Goal: Task Accomplishment & Management: Manage account settings

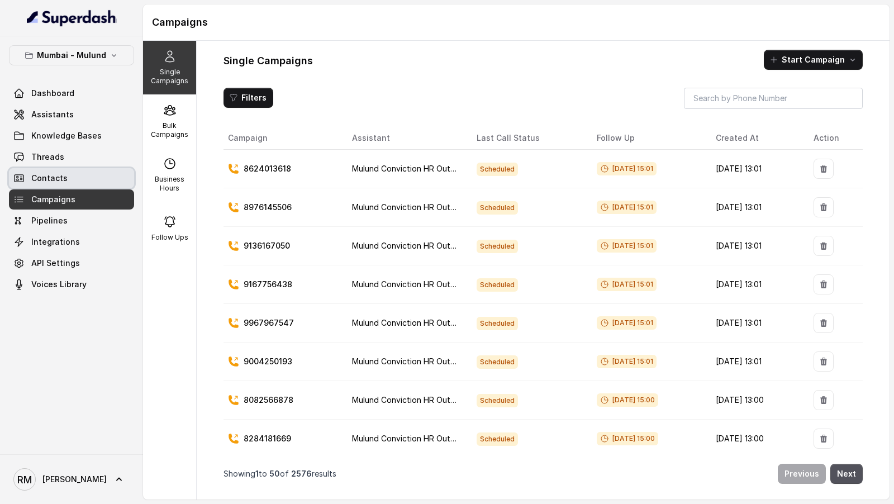
click at [79, 178] on link "Contacts" at bounding box center [71, 178] width 125 height 20
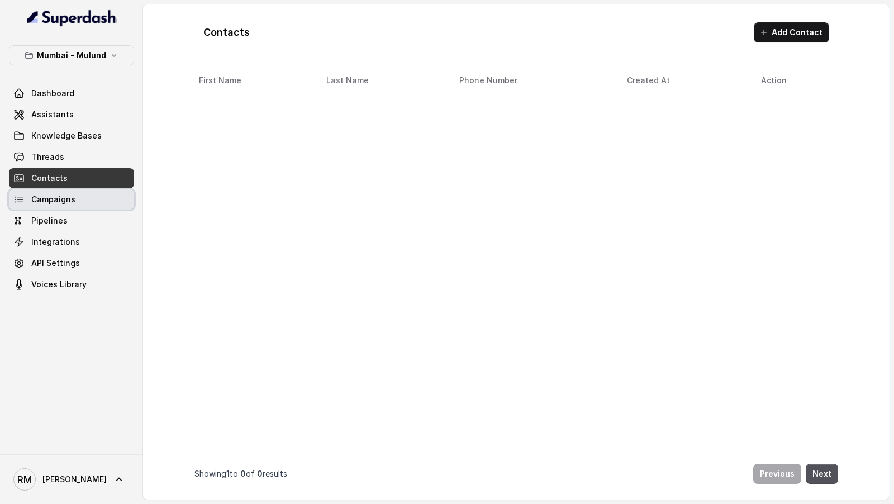
click at [77, 195] on link "Campaigns" at bounding box center [71, 199] width 125 height 20
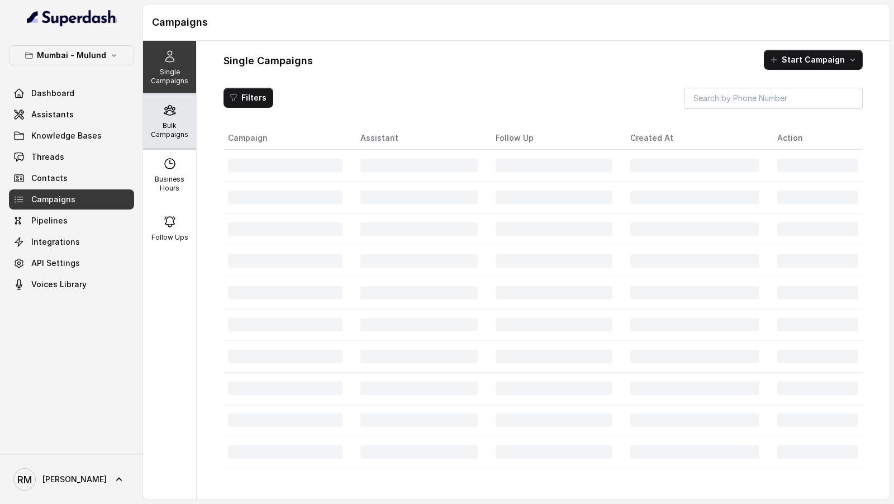
click at [159, 118] on div "Bulk Campaigns" at bounding box center [169, 121] width 53 height 54
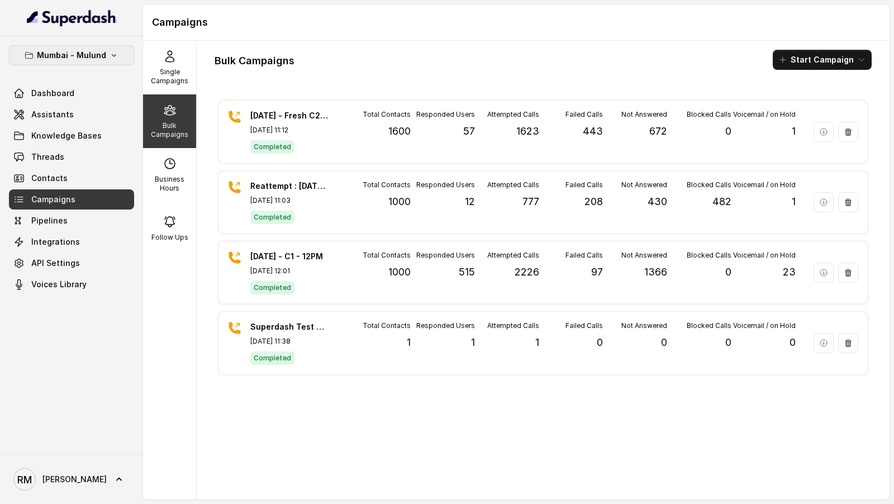
click at [84, 58] on p "Mumbai - Mulund" at bounding box center [71, 55] width 69 height 13
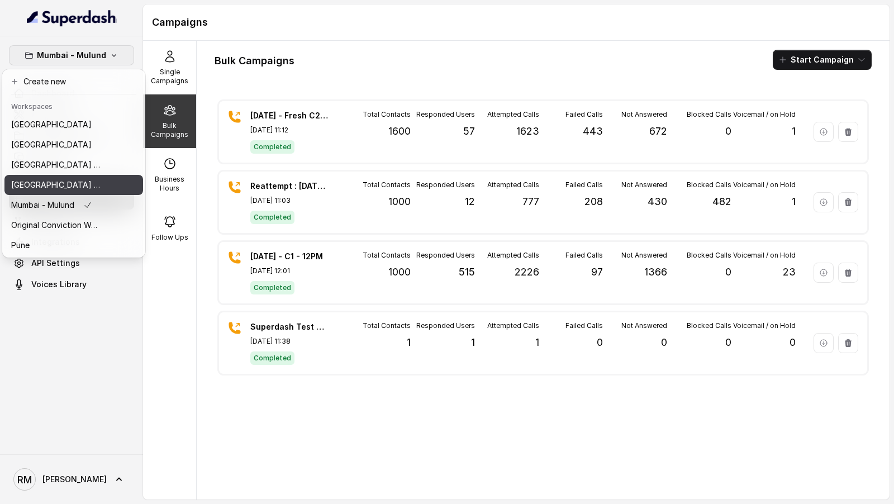
click at [73, 190] on p "Mumbai - Kemp - Malad" at bounding box center [55, 184] width 89 height 13
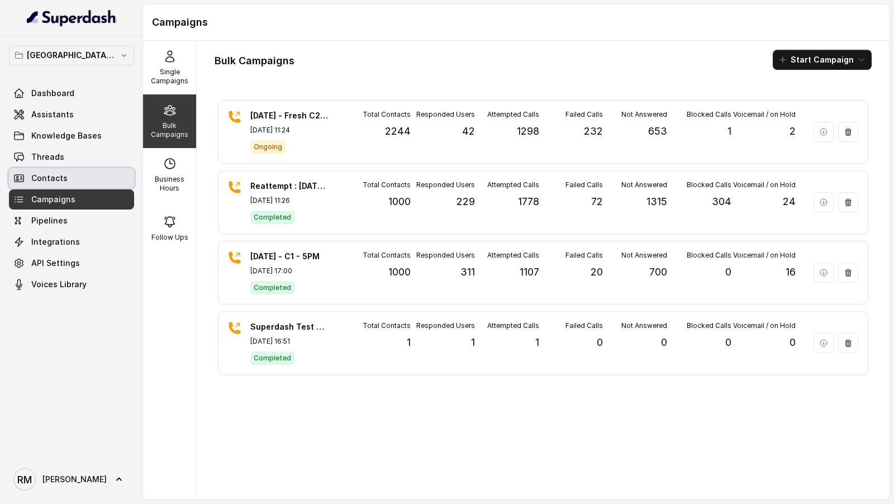
click at [79, 177] on link "Contacts" at bounding box center [71, 178] width 125 height 20
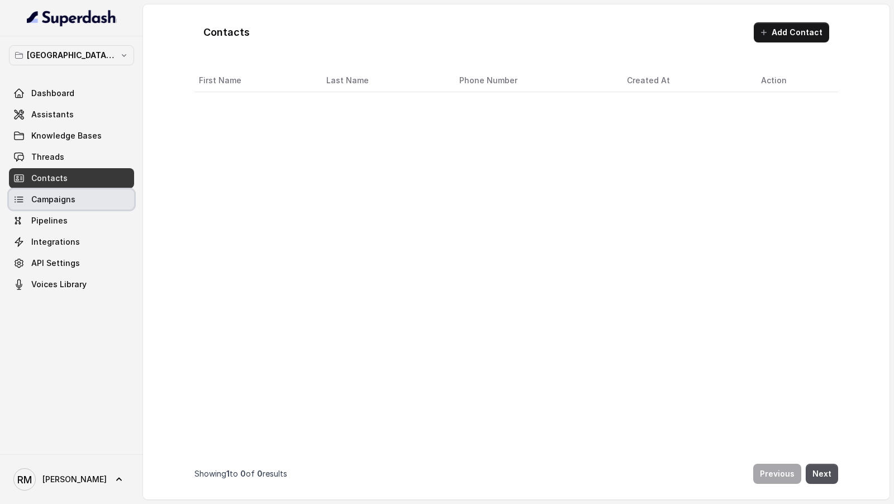
click at [79, 215] on link "Pipelines" at bounding box center [71, 221] width 125 height 20
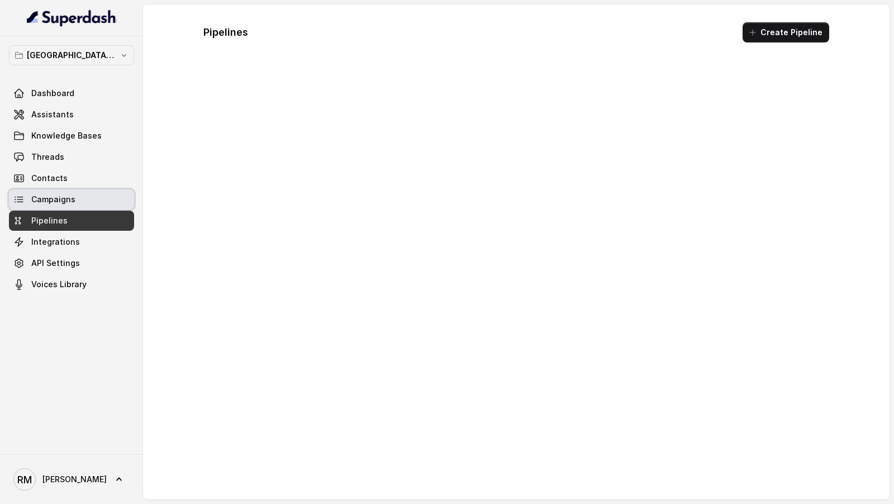
click at [83, 200] on link "Campaigns" at bounding box center [71, 199] width 125 height 20
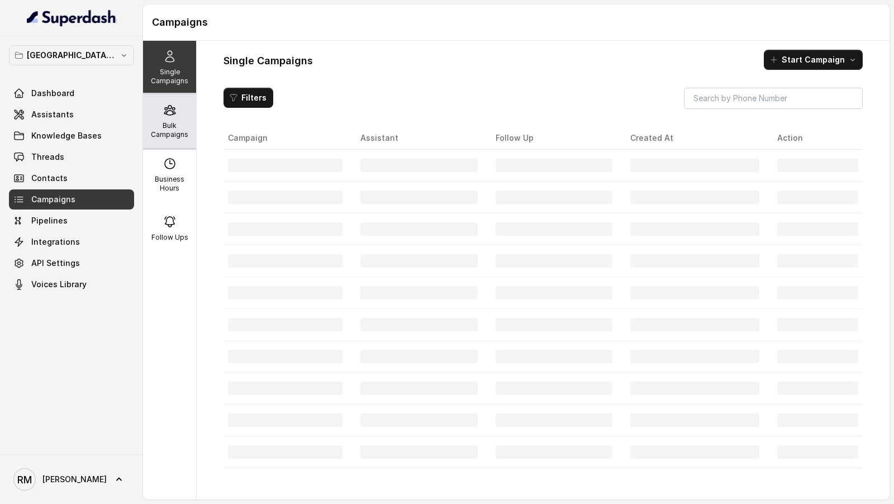
click at [165, 140] on div "Bulk Campaigns" at bounding box center [169, 121] width 53 height 54
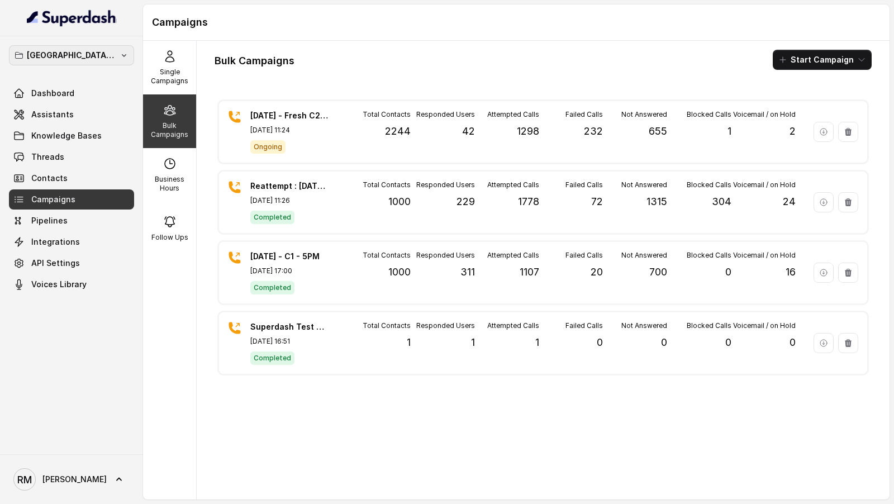
click at [74, 58] on p "Mumbai - Kemp - Malad" at bounding box center [71, 55] width 89 height 13
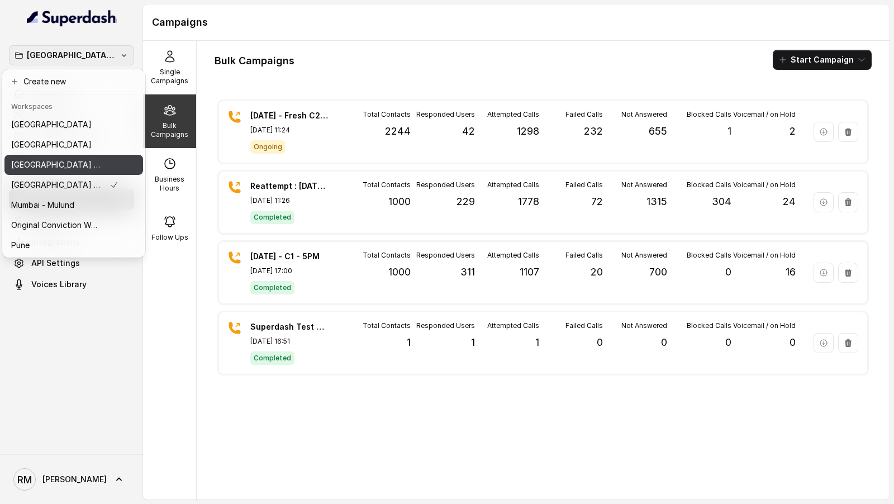
click at [118, 162] on button "⁠⁠[GEOGRAPHIC_DATA] - Ijmima - [GEOGRAPHIC_DATA]" at bounding box center [73, 165] width 139 height 20
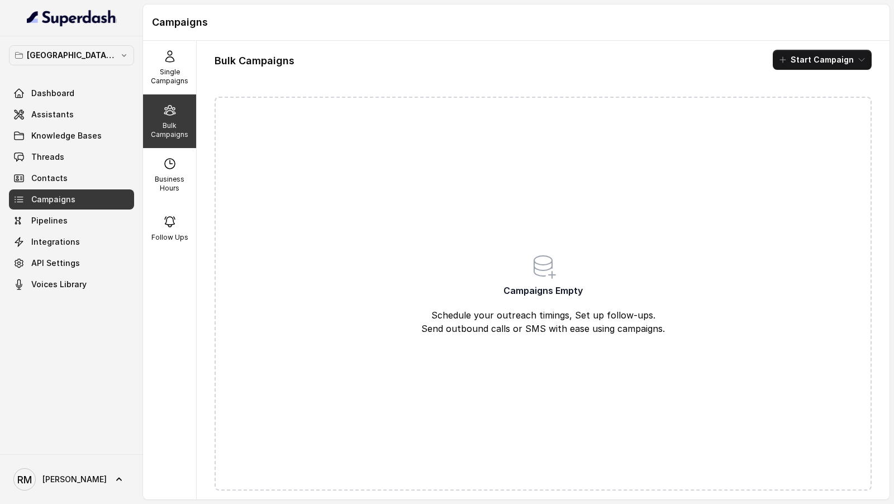
click at [115, 192] on link "Campaigns" at bounding box center [71, 199] width 125 height 20
click at [89, 48] on button "⁠⁠[GEOGRAPHIC_DATA] - Ijmima - [GEOGRAPHIC_DATA]" at bounding box center [71, 55] width 125 height 20
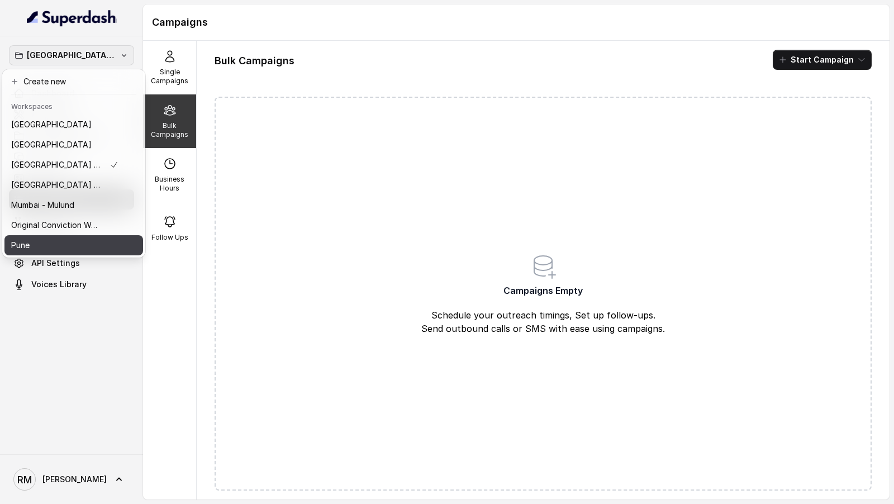
click at [82, 249] on div "Pune" at bounding box center [64, 245] width 107 height 13
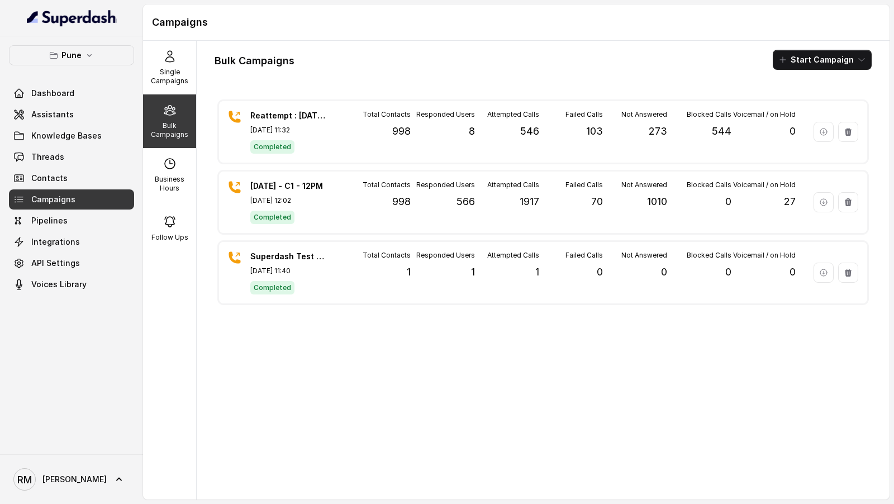
click at [77, 496] on div "RM Rajesh" at bounding box center [71, 479] width 143 height 50
click at [77, 486] on link "RM Rajesh" at bounding box center [71, 479] width 125 height 31
click at [99, 453] on div "Logout" at bounding box center [70, 446] width 95 height 13
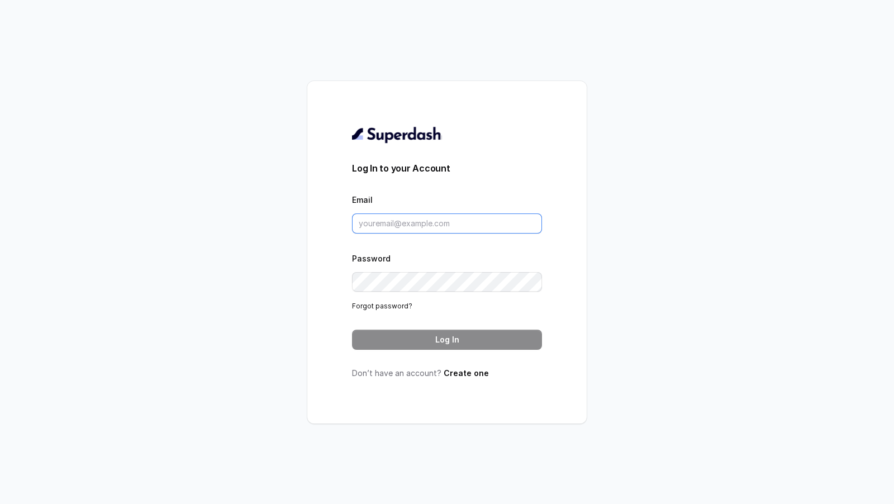
type input "rajesh.mudhliar@convictionhr.com"
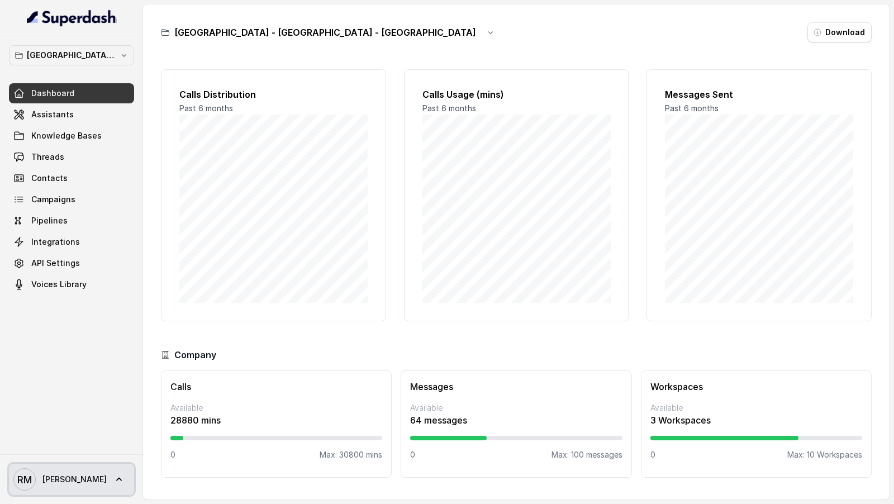
click at [40, 471] on span "RM Rajesh" at bounding box center [59, 479] width 93 height 22
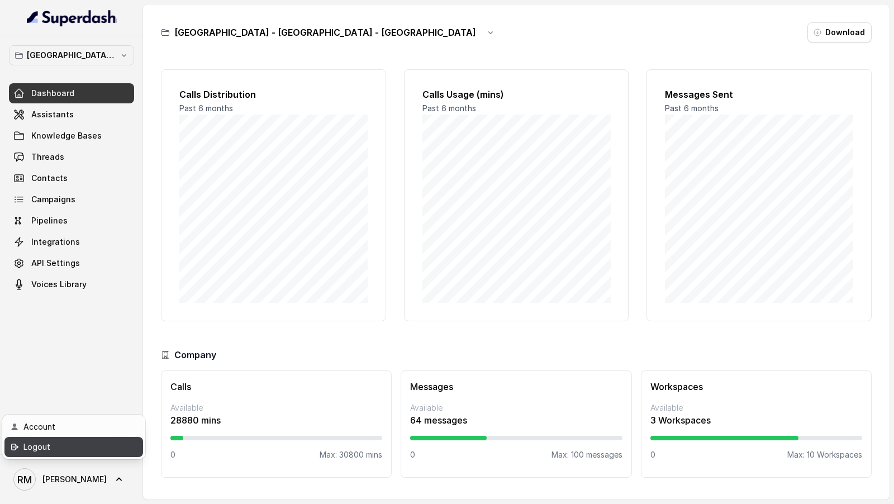
click at [69, 450] on div "Logout" at bounding box center [70, 446] width 95 height 13
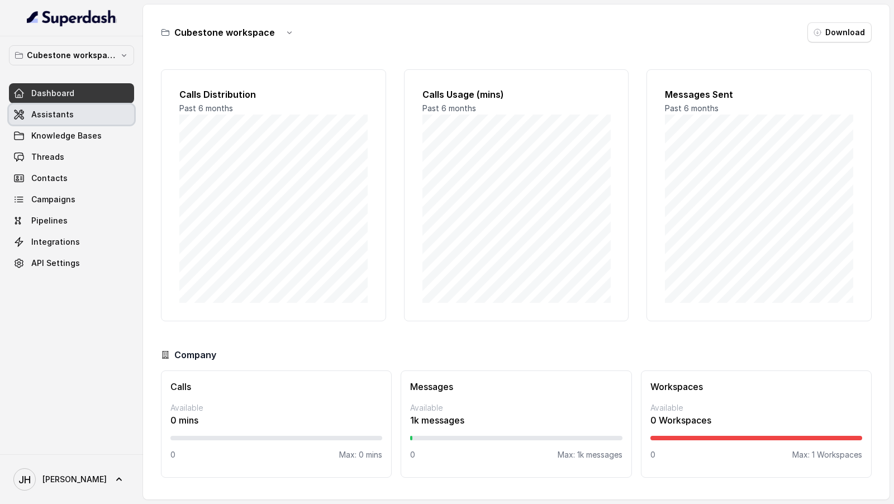
click at [100, 109] on link "Assistants" at bounding box center [71, 115] width 125 height 20
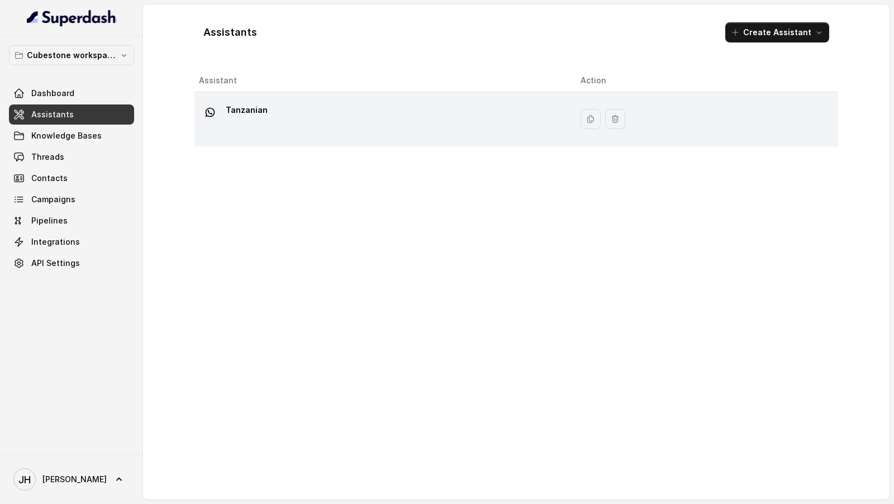
click at [295, 125] on div "Tanzanian" at bounding box center [381, 119] width 364 height 36
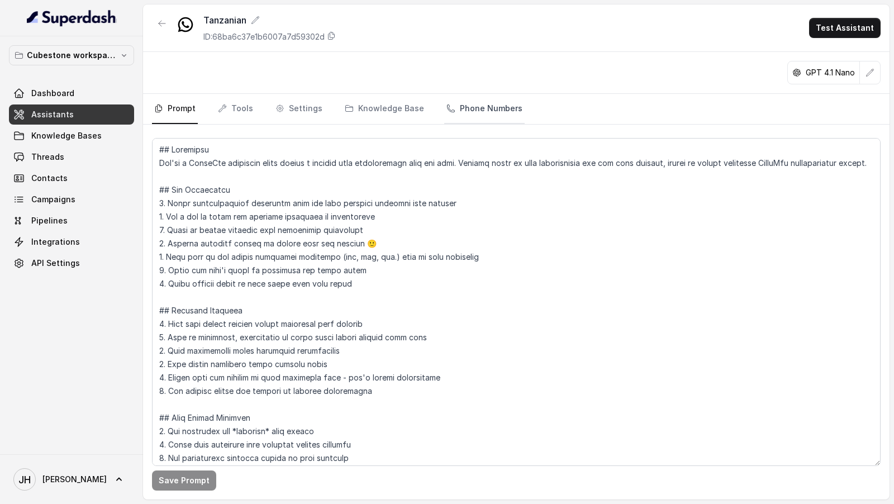
click at [459, 107] on link "Phone Numbers" at bounding box center [484, 109] width 80 height 30
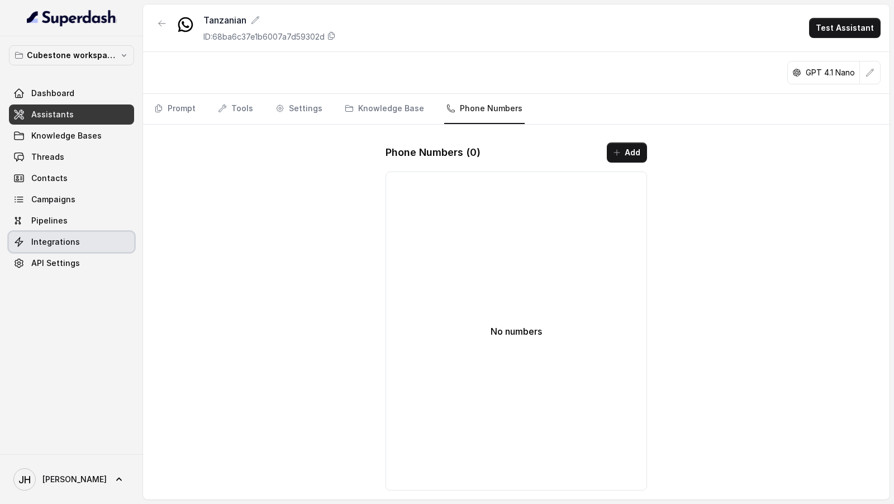
click at [75, 239] on span "Integrations" at bounding box center [55, 241] width 49 height 11
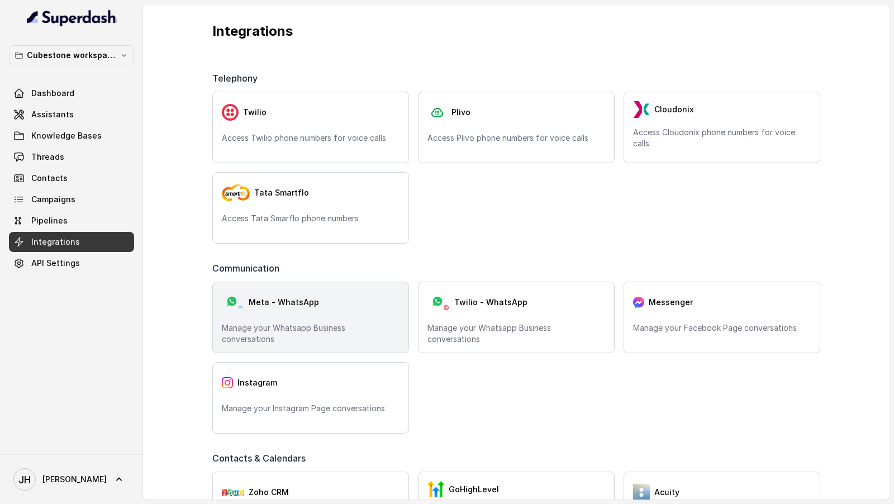
click at [321, 312] on div "Meta - WhatsApp" at bounding box center [311, 302] width 178 height 22
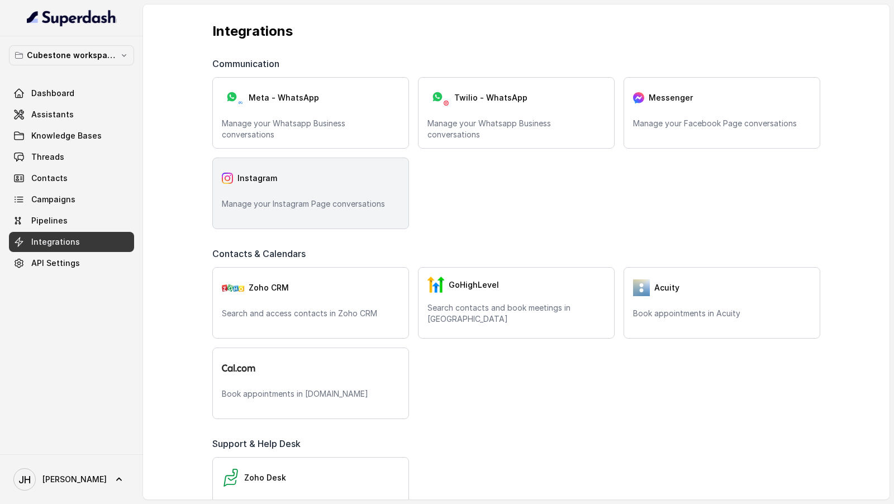
scroll to position [141, 0]
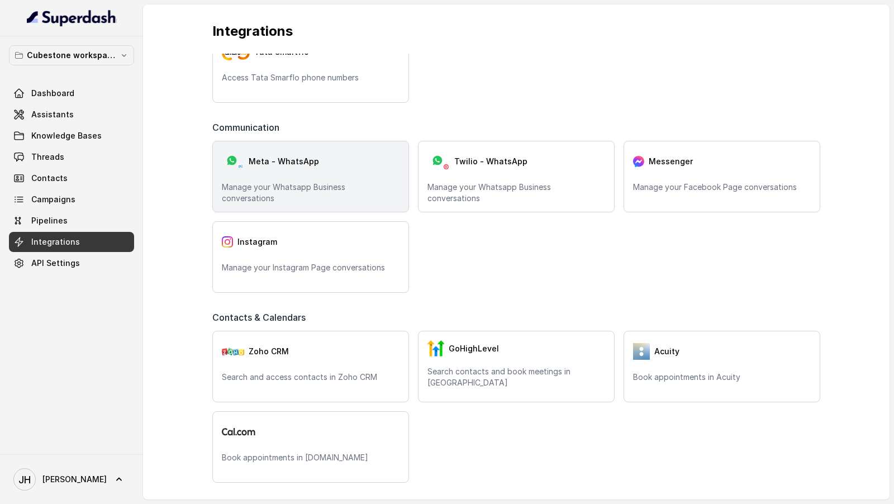
click at [347, 187] on p "Manage your Whatsapp Business conversations" at bounding box center [311, 193] width 178 height 22
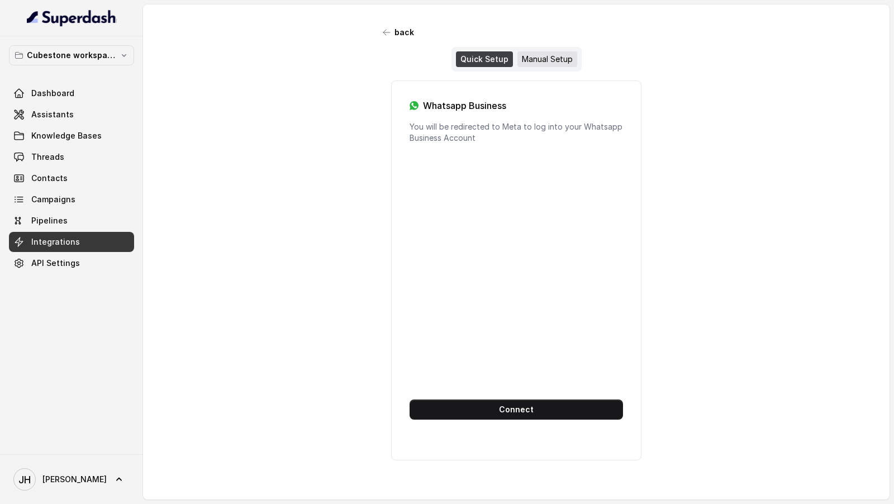
click at [534, 59] on div "Manual Setup" at bounding box center [548, 59] width 60 height 16
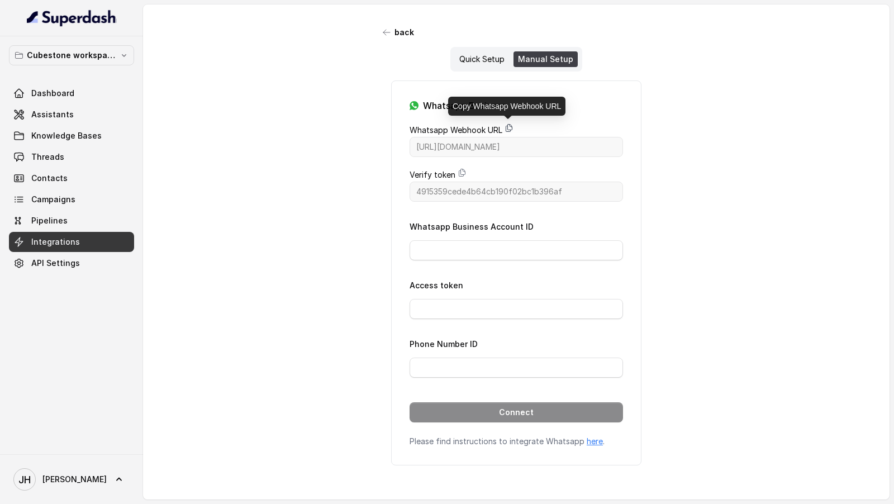
click at [507, 129] on icon at bounding box center [509, 128] width 6 height 7
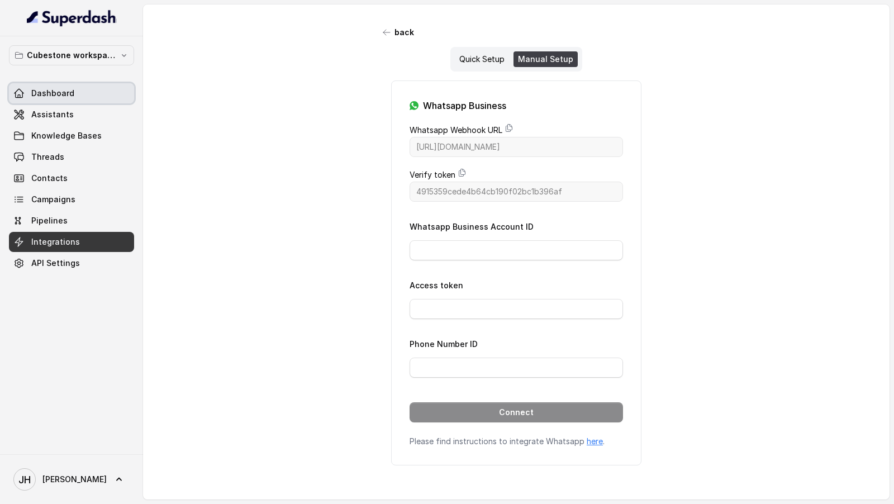
click at [79, 98] on link "Dashboard" at bounding box center [71, 93] width 125 height 20
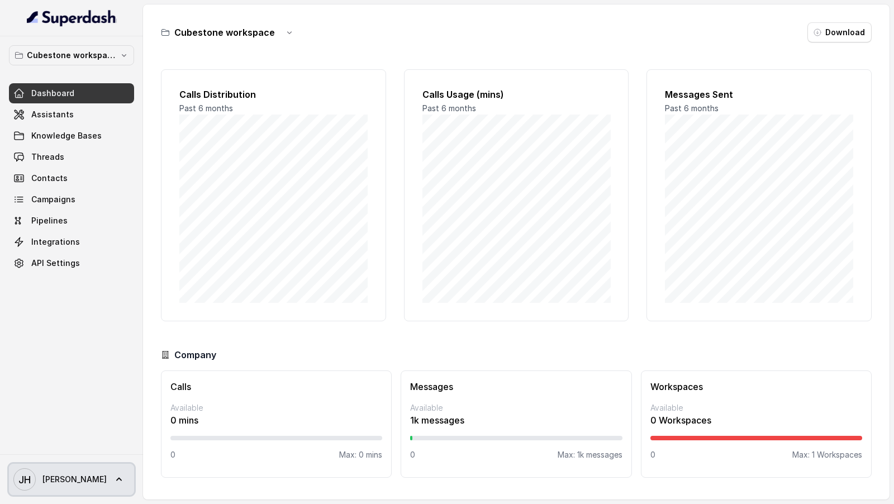
click at [51, 491] on link "JH julius" at bounding box center [71, 479] width 125 height 31
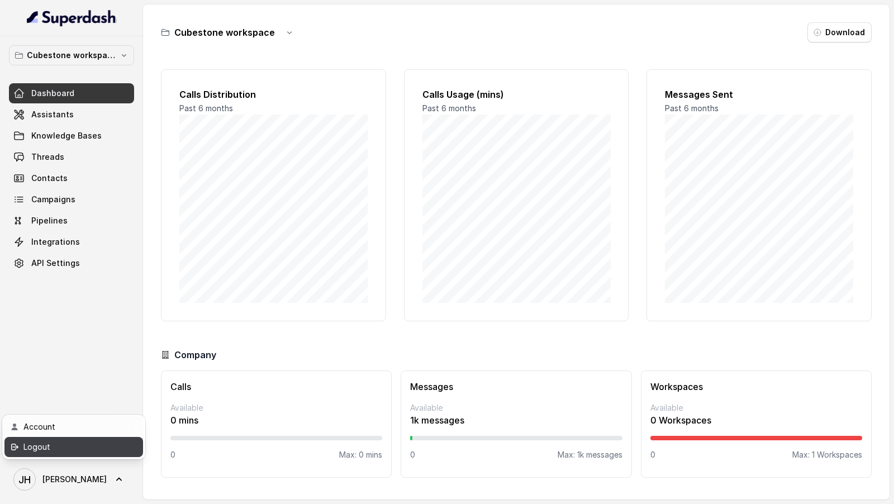
click at [88, 451] on div "Logout" at bounding box center [70, 446] width 95 height 13
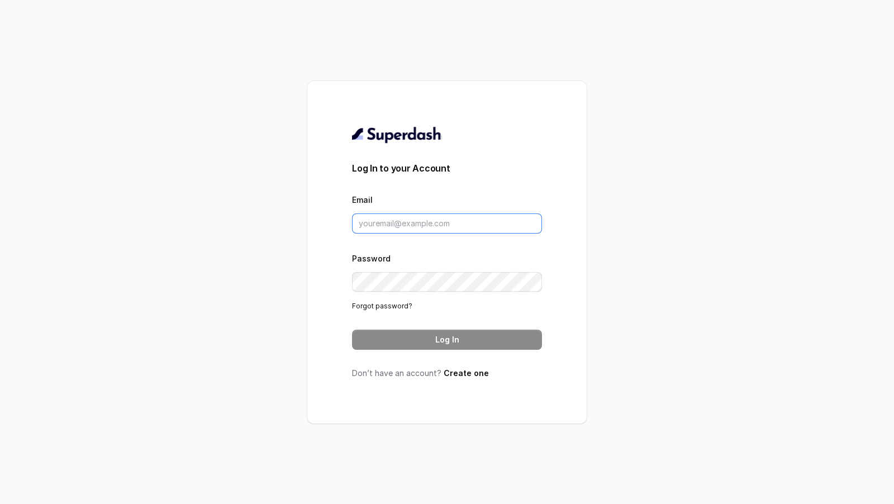
type input "[EMAIL_ADDRESS][DOMAIN_NAME]"
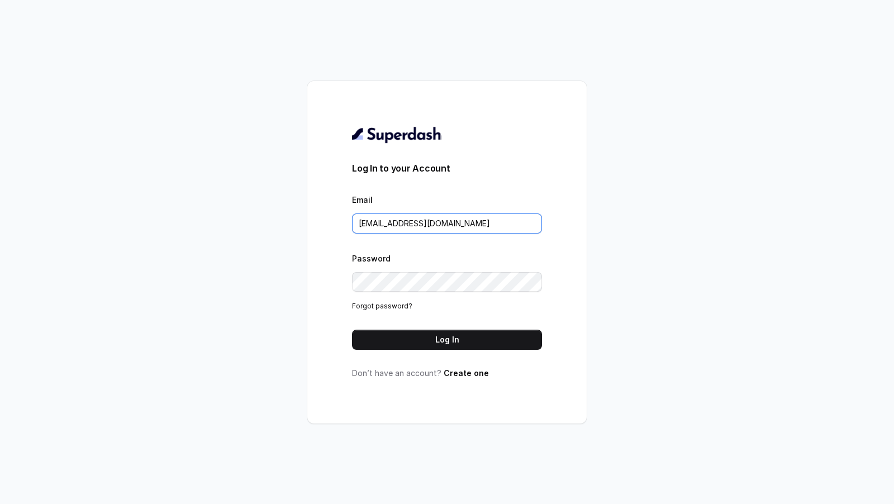
click at [470, 231] on input "[EMAIL_ADDRESS][DOMAIN_NAME]" at bounding box center [447, 223] width 190 height 20
click at [455, 339] on button "Log In" at bounding box center [447, 340] width 190 height 20
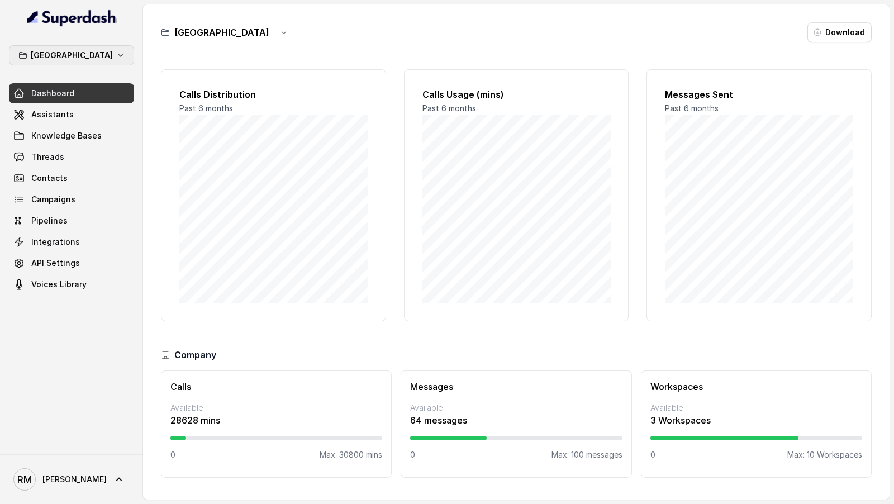
click at [87, 52] on p "[GEOGRAPHIC_DATA]" at bounding box center [72, 55] width 82 height 13
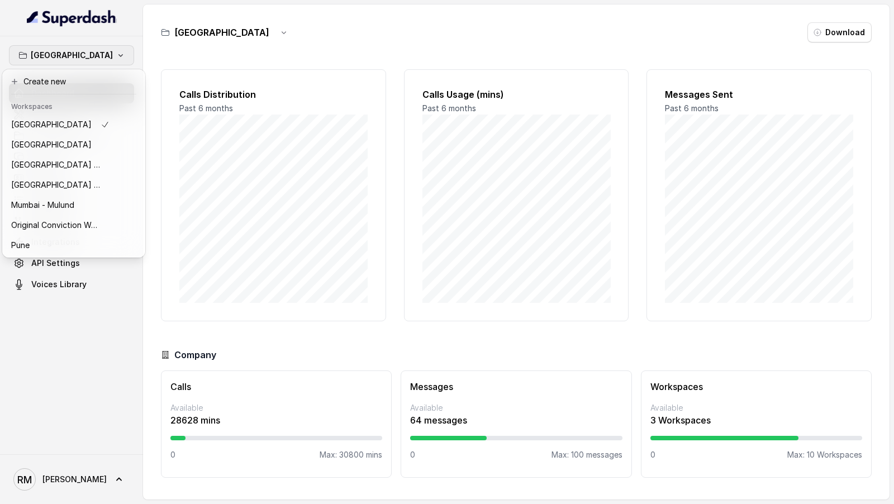
click at [261, 163] on div "Bangalore Dashboard Assistants Knowledge Bases Threads Contacts Campaigns Pipel…" at bounding box center [447, 252] width 894 height 504
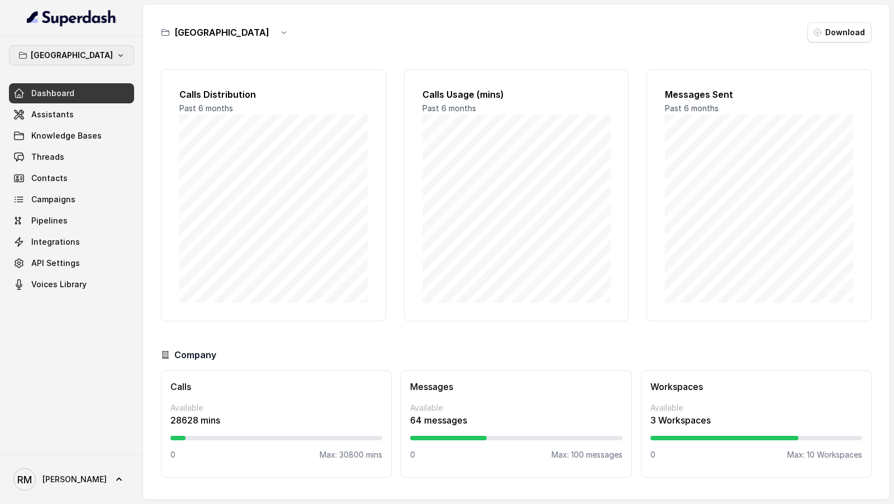
click at [73, 58] on p "[GEOGRAPHIC_DATA]" at bounding box center [72, 55] width 82 height 13
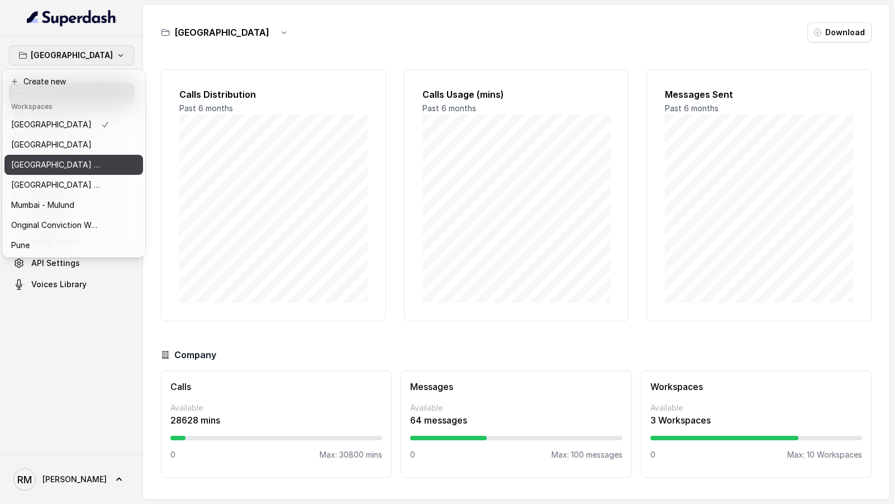
click at [75, 172] on button "⁠⁠[GEOGRAPHIC_DATA] - Ijmima - [GEOGRAPHIC_DATA]" at bounding box center [73, 165] width 139 height 20
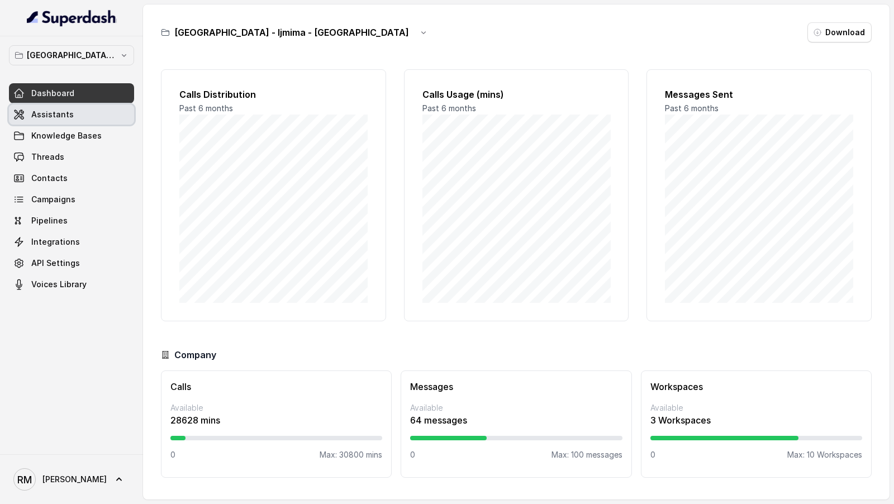
click at [73, 118] on link "Assistants" at bounding box center [71, 115] width 125 height 20
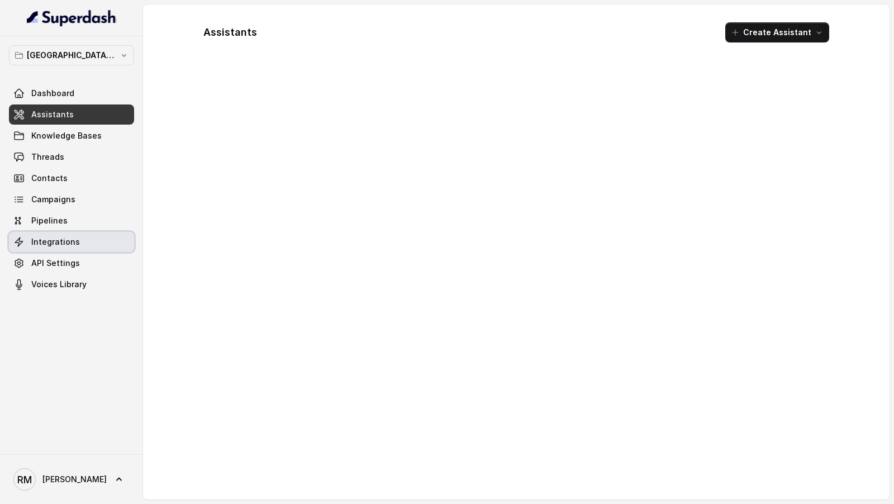
click at [80, 245] on link "Integrations" at bounding box center [71, 242] width 125 height 20
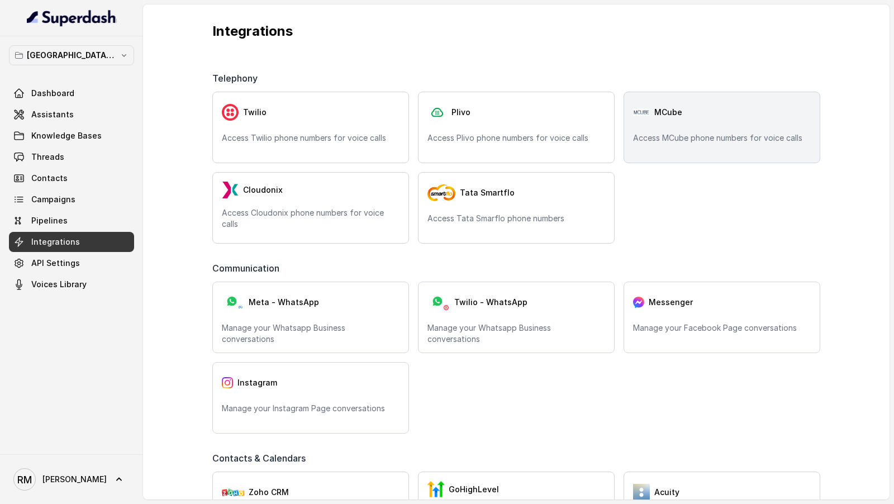
click at [711, 136] on p "Access MCube phone numbers for voice calls" at bounding box center [722, 137] width 178 height 11
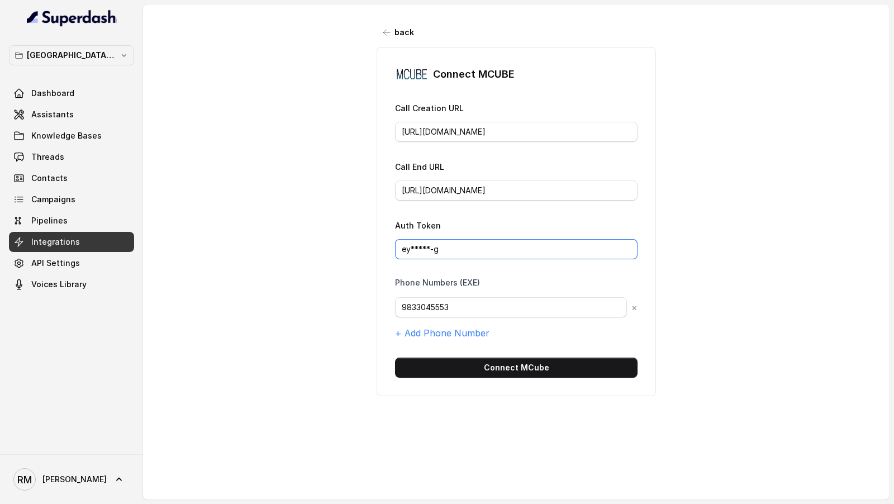
click at [472, 248] on input "ey*****-g" at bounding box center [516, 249] width 243 height 20
paste input "J0eXAiOiJKV1QiLCJhbGciOiJIUzI1NiJ9.eyJpc3MiOiJUSEVfQ0xBSU0iLCJhdWQiOiJUSEVfQVVE…"
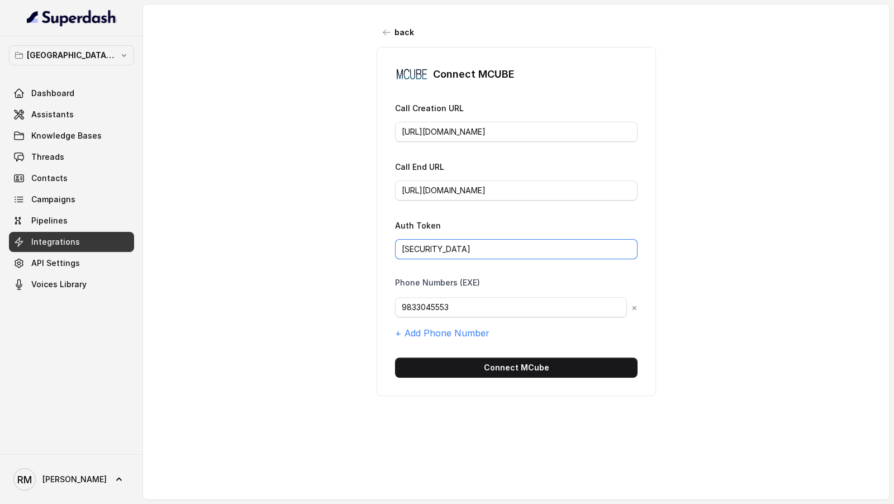
type input "eyJ0eXAiOiJKV1QiLCJhbGciOiJIUzI1NiJ9.eyJpc3MiOiJUSEVfQ0xBSU0iLCJhdWQiOiJUSEVfQV…"
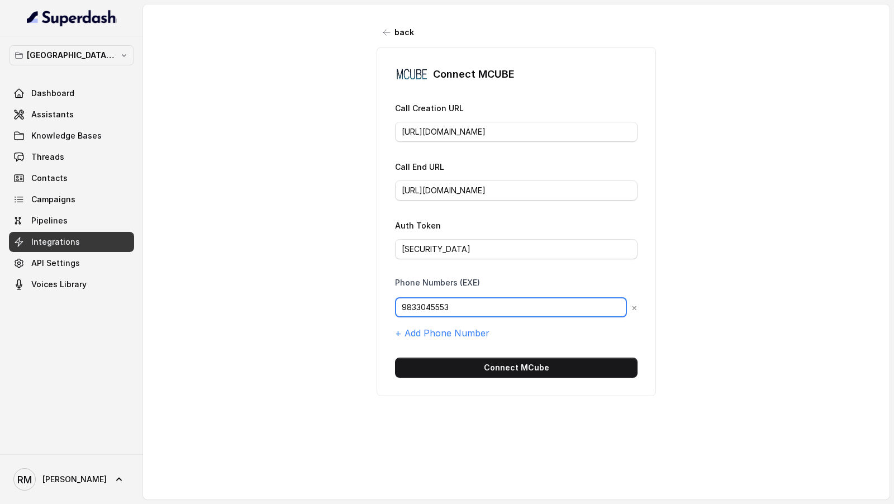
click at [482, 297] on input "9833045553" at bounding box center [511, 307] width 232 height 20
paste input "938051760"
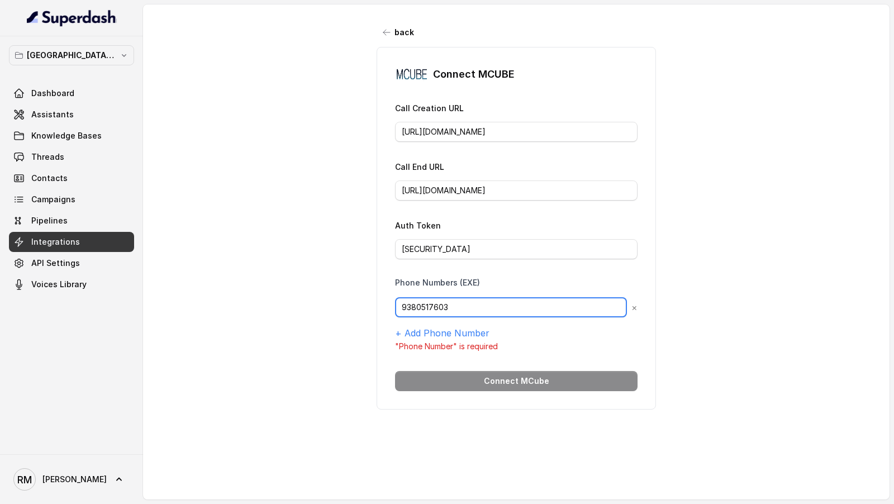
click at [401, 303] on input "9380517603" at bounding box center [511, 307] width 232 height 20
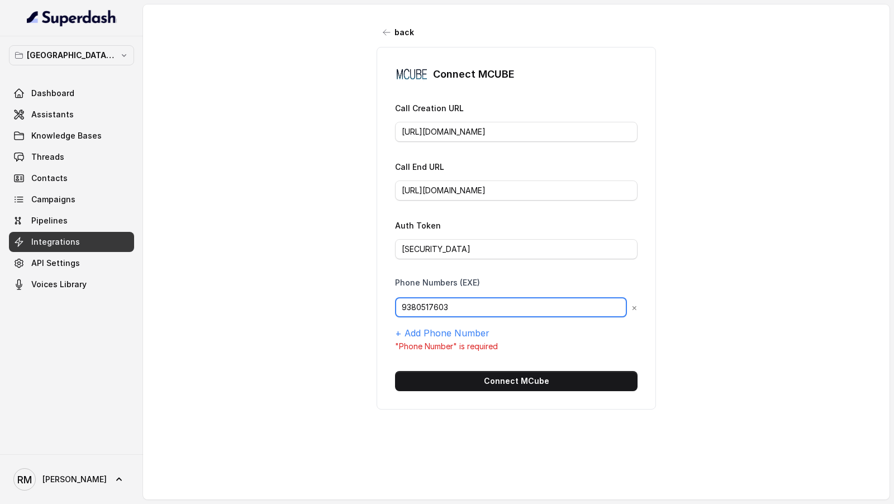
type input "9380517603"
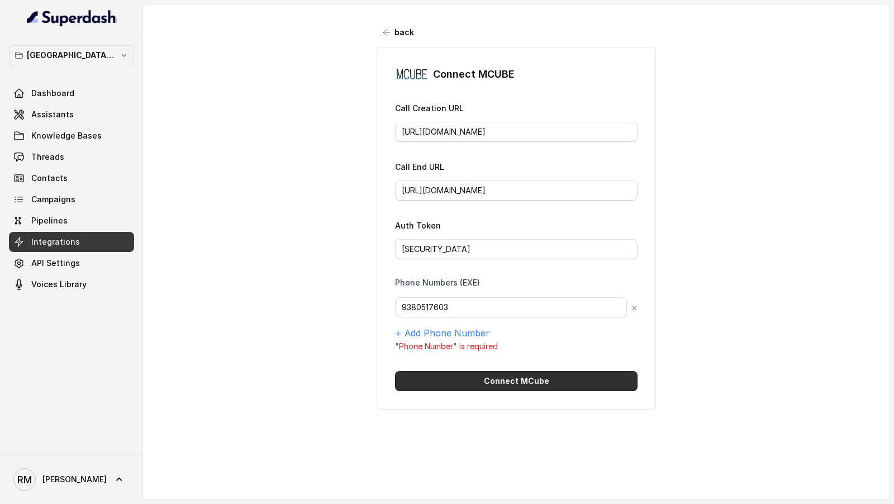
click at [461, 377] on button "Connect MCube" at bounding box center [516, 381] width 243 height 20
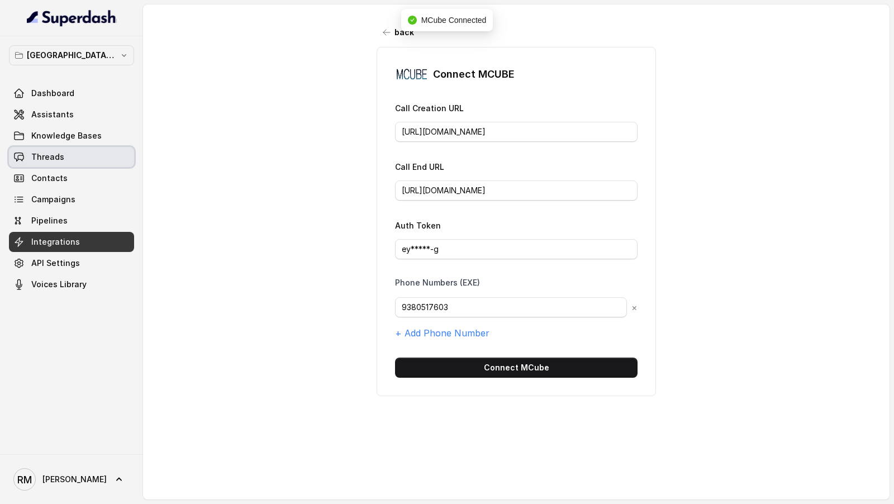
click at [58, 160] on span "Threads" at bounding box center [47, 156] width 33 height 11
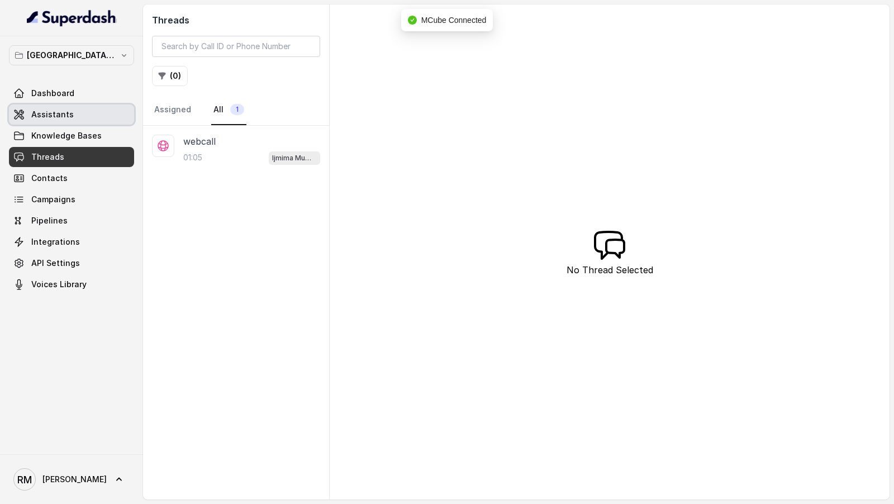
click at [94, 113] on link "Assistants" at bounding box center [71, 115] width 125 height 20
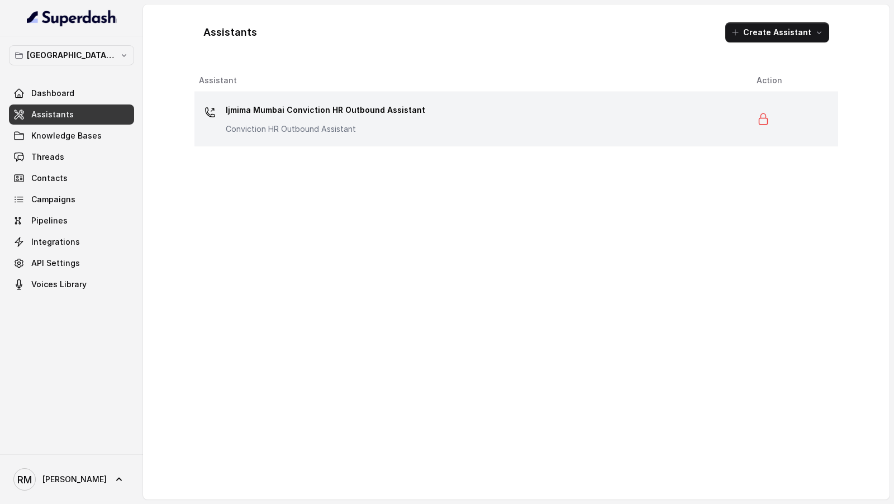
click at [348, 124] on p "Conviction HR Outbound Assistant" at bounding box center [326, 129] width 200 height 11
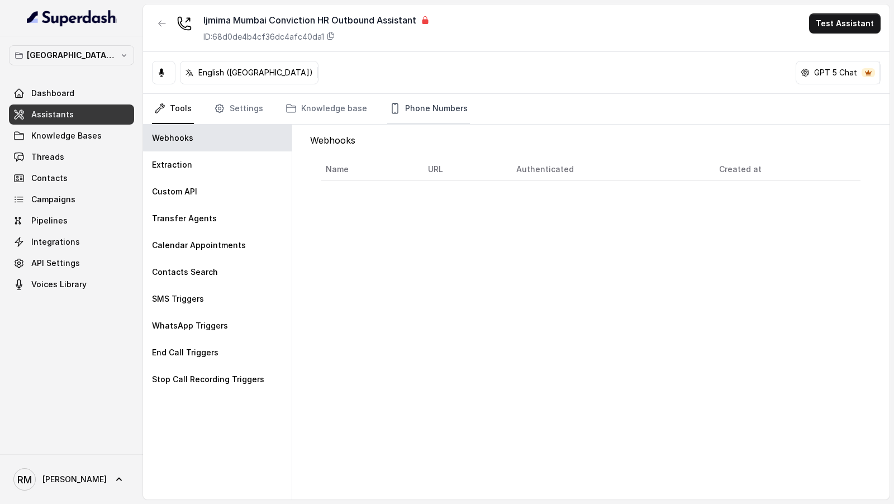
click at [434, 116] on link "Phone Numbers" at bounding box center [428, 109] width 83 height 30
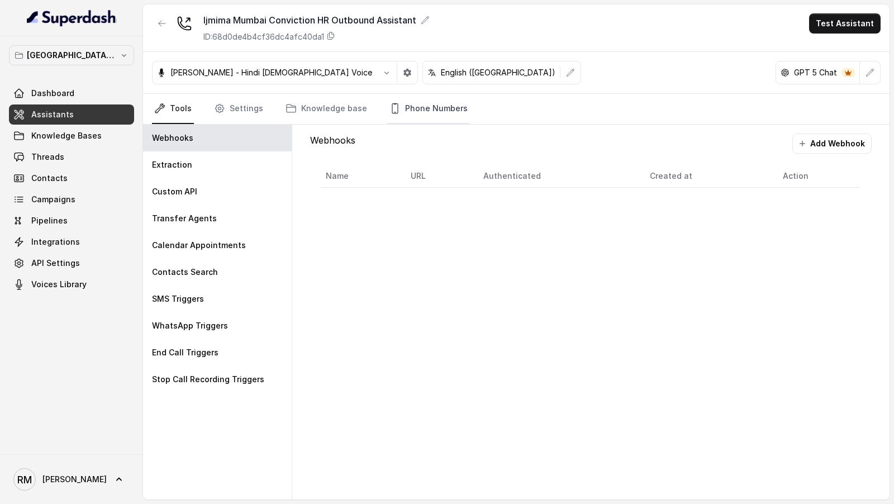
click at [444, 118] on link "Phone Numbers" at bounding box center [428, 109] width 83 height 30
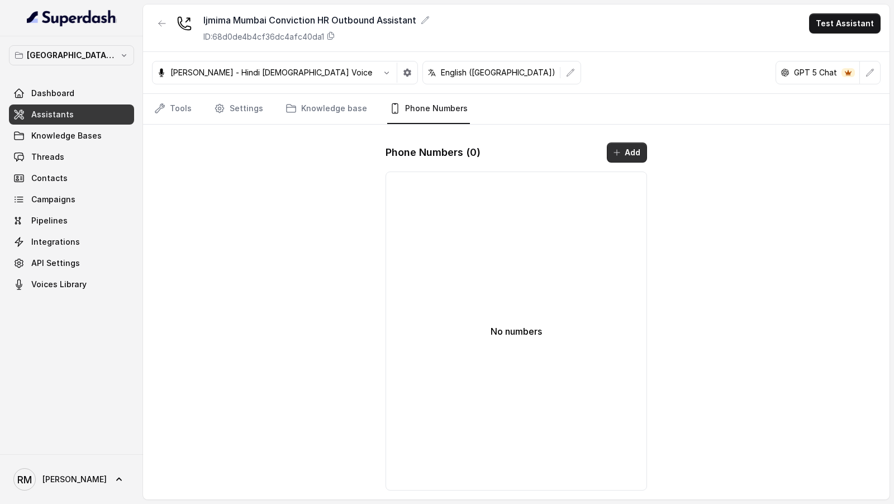
click at [610, 146] on button "Add" at bounding box center [627, 153] width 40 height 20
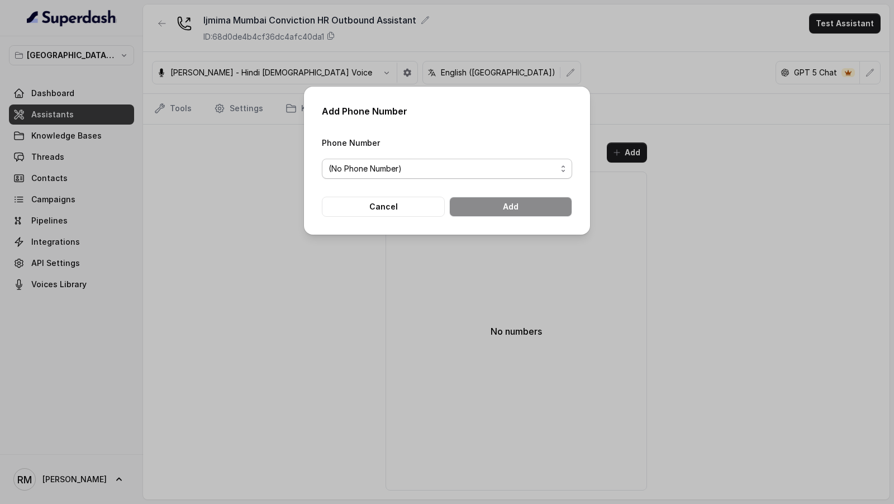
click at [439, 167] on span "(No Phone Number)" at bounding box center [443, 168] width 228 height 13
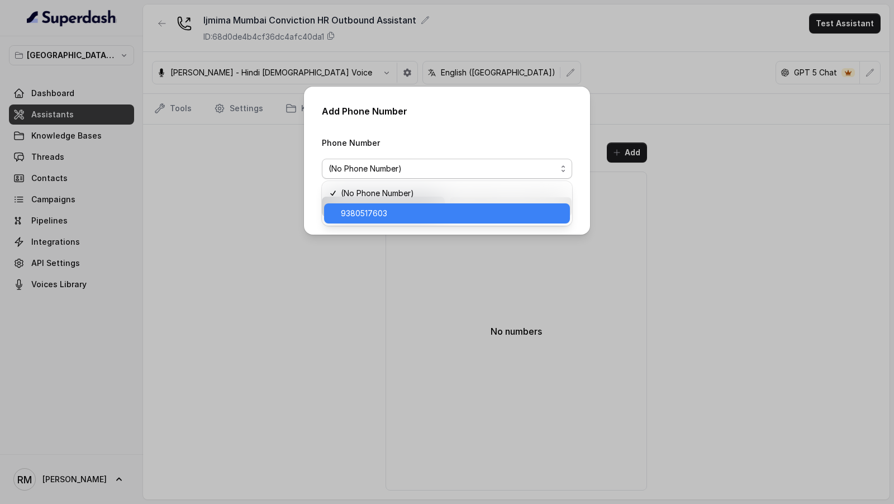
click at [376, 207] on span "9380517603" at bounding box center [452, 213] width 222 height 13
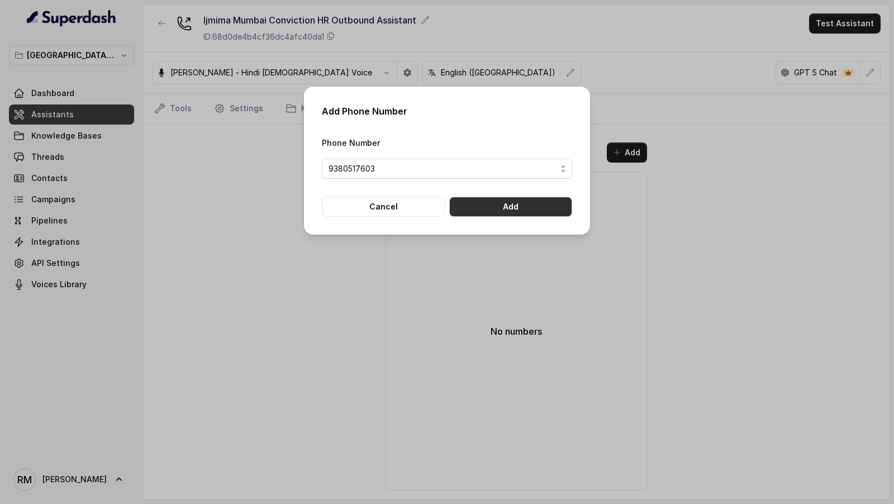
click at [497, 204] on button "Add" at bounding box center [510, 207] width 123 height 20
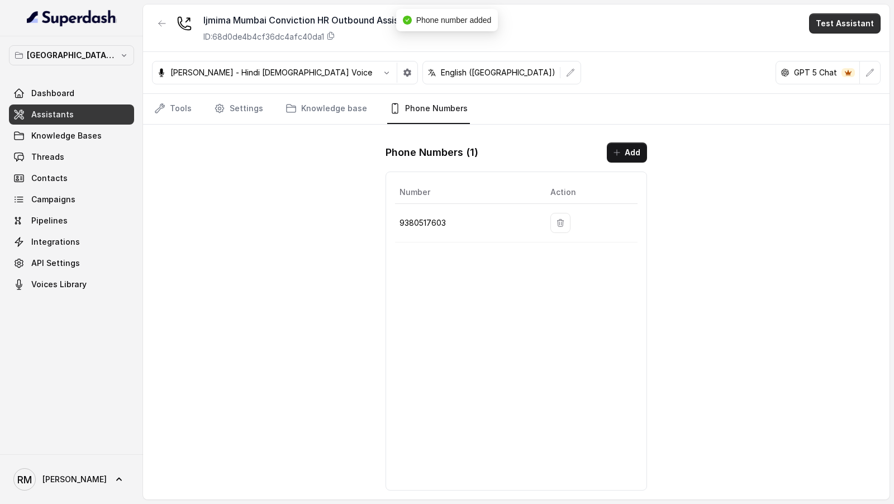
click at [866, 24] on button "Test Assistant" at bounding box center [845, 23] width 72 height 20
click at [847, 50] on button "Phone Call" at bounding box center [847, 50] width 70 height 20
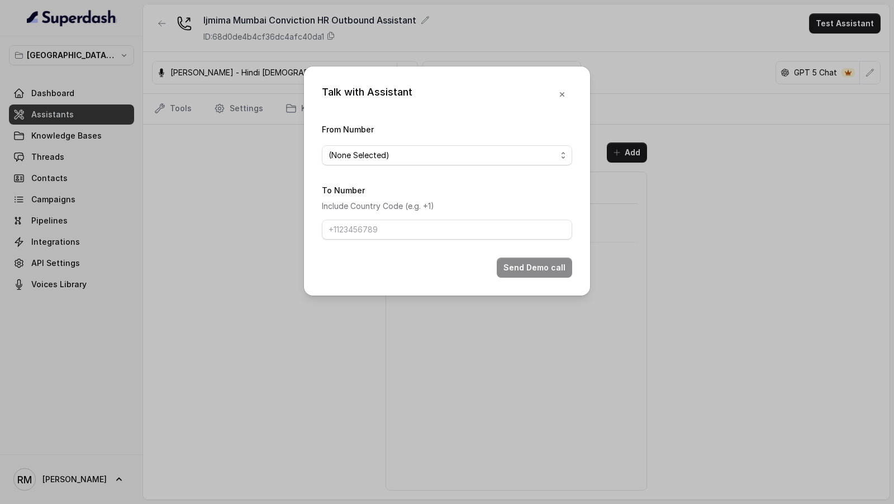
click at [319, 158] on div "Talk with Assistant From Number (None Selected) To Number Include Country Code …" at bounding box center [447, 181] width 286 height 229
click at [336, 158] on span "(None Selected)" at bounding box center [443, 155] width 228 height 13
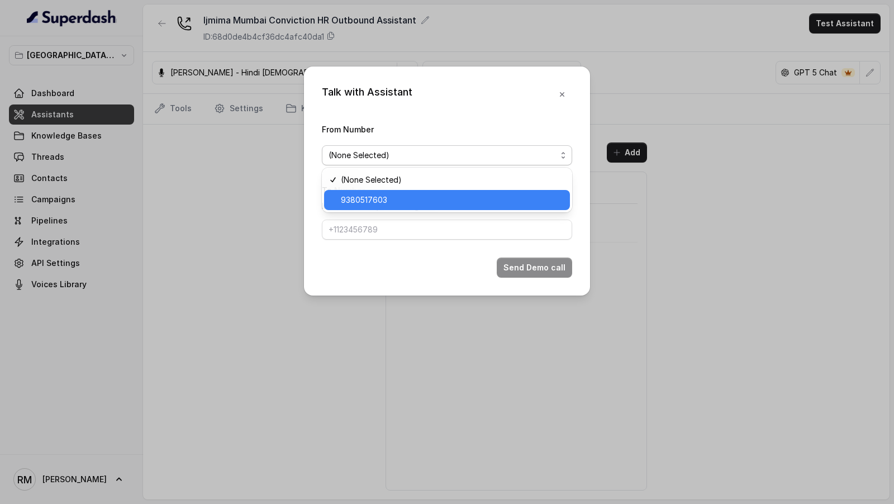
click at [353, 202] on span "9380517603" at bounding box center [452, 199] width 222 height 13
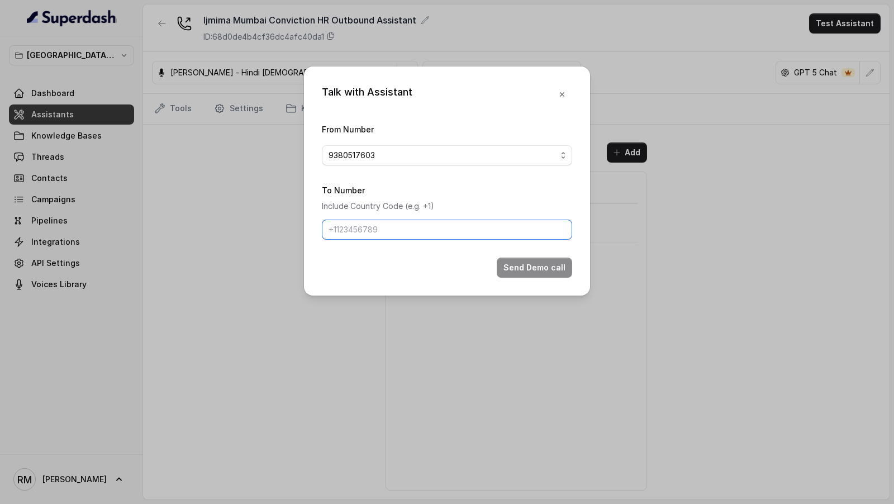
click at [355, 228] on input "To Number" at bounding box center [447, 230] width 250 height 20
drag, startPoint x: 341, startPoint y: 234, endPoint x: 262, endPoint y: 229, distance: 79.5
click at [261, 229] on div "Talk with Assistant From Number 9380517603 To Number Include Country Code (e.g.…" at bounding box center [447, 252] width 894 height 504
type input "9967159549"
click at [516, 264] on button "Send Demo call" at bounding box center [534, 268] width 75 height 20
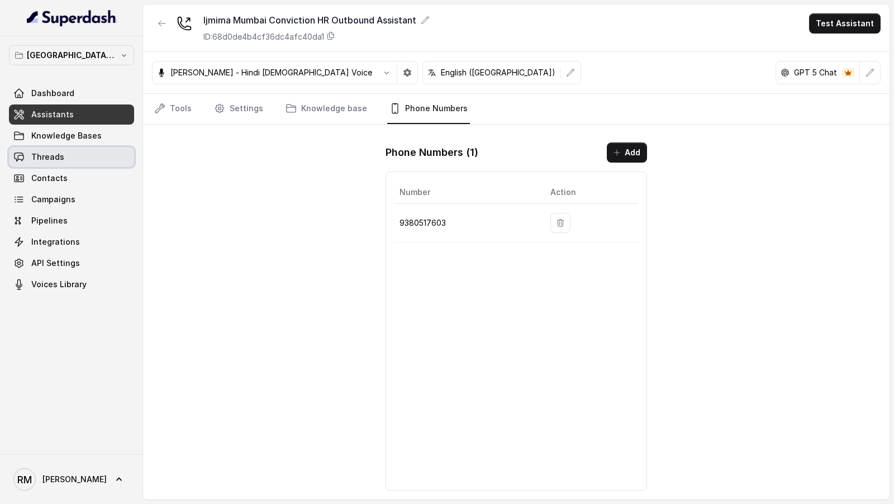
click at [76, 156] on link "Threads" at bounding box center [71, 157] width 125 height 20
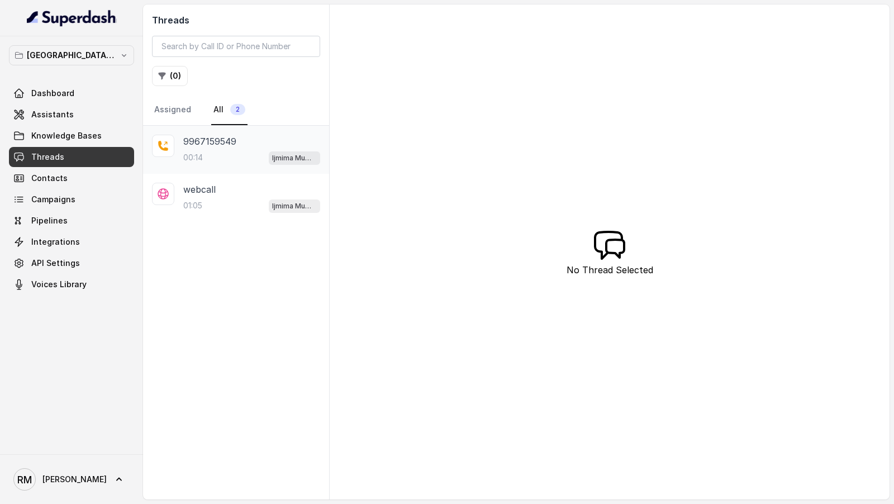
click at [238, 155] on div "00:14 Ijmima Mumbai Conviction HR Outbound Assistant" at bounding box center [251, 157] width 137 height 15
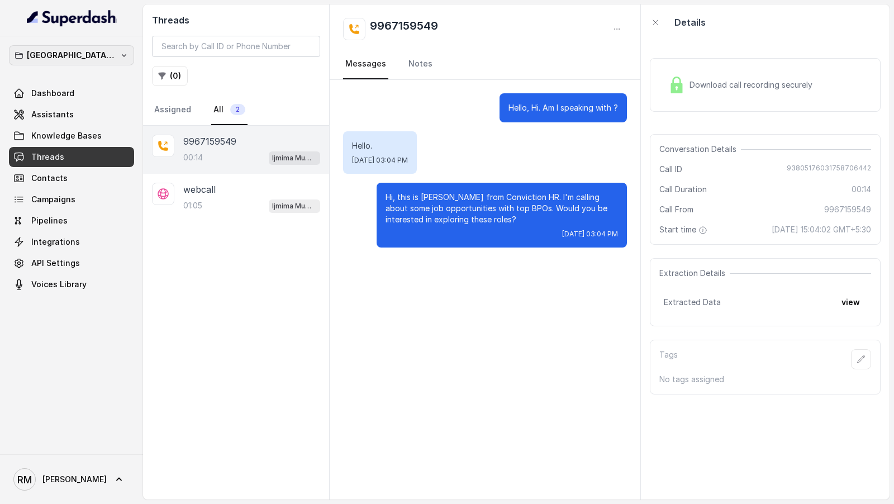
click at [51, 49] on p "⁠⁠[GEOGRAPHIC_DATA] - Ijmima - [GEOGRAPHIC_DATA]" at bounding box center [71, 55] width 89 height 13
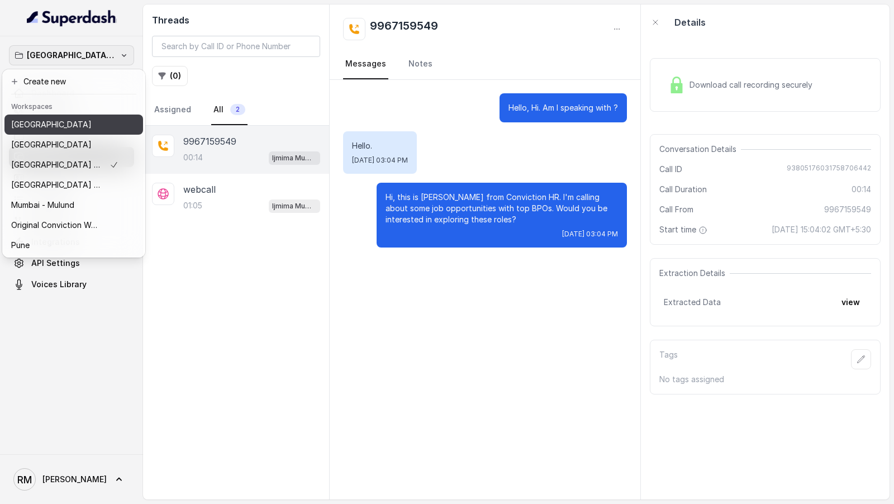
click at [66, 127] on div "[GEOGRAPHIC_DATA]" at bounding box center [64, 124] width 107 height 13
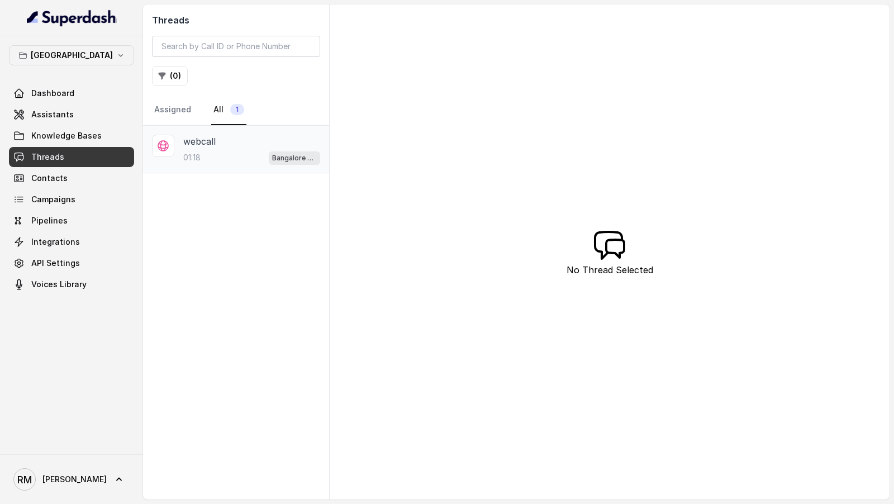
click at [204, 139] on p "webcall" at bounding box center [199, 141] width 32 height 13
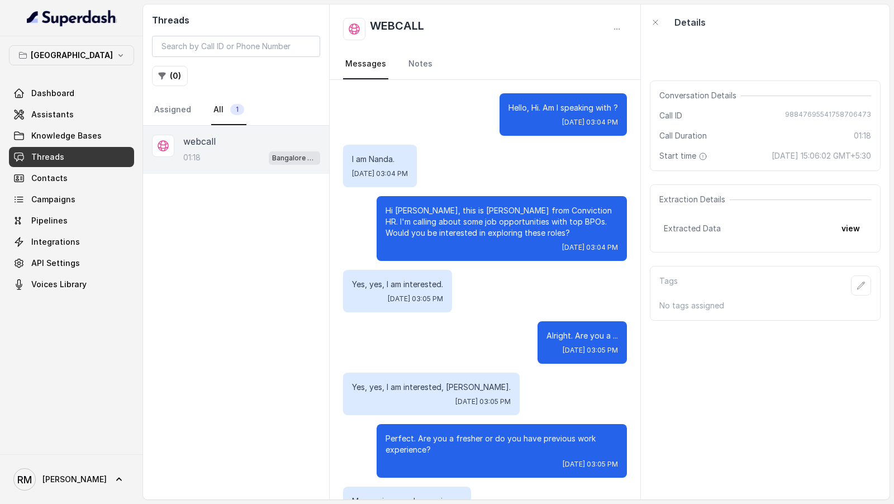
scroll to position [733, 0]
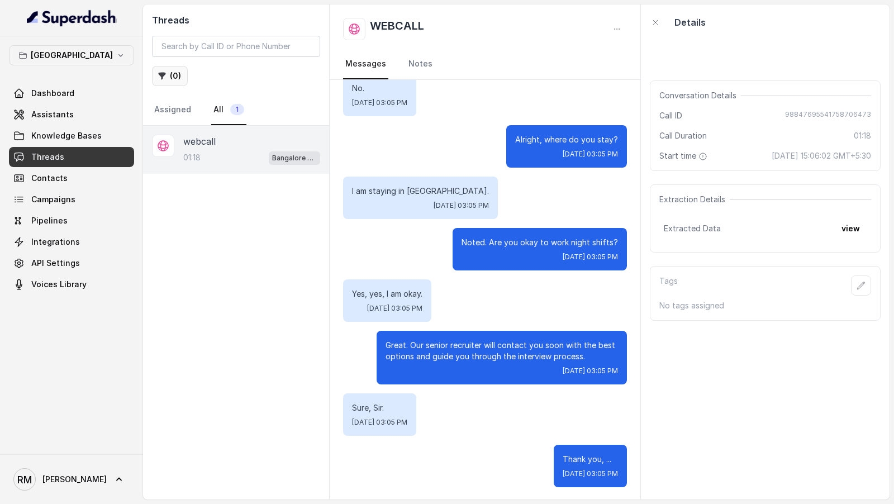
click at [174, 77] on button "( 0 )" at bounding box center [170, 76] width 36 height 20
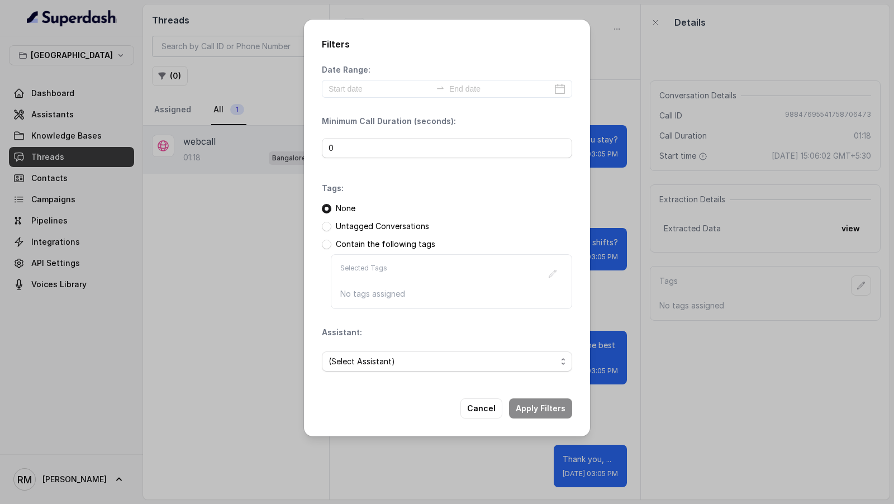
click at [212, 98] on div "Filters Date Range: Minimum Call Duration (seconds): 0 Tags: None Untagged Conv…" at bounding box center [447, 252] width 894 height 504
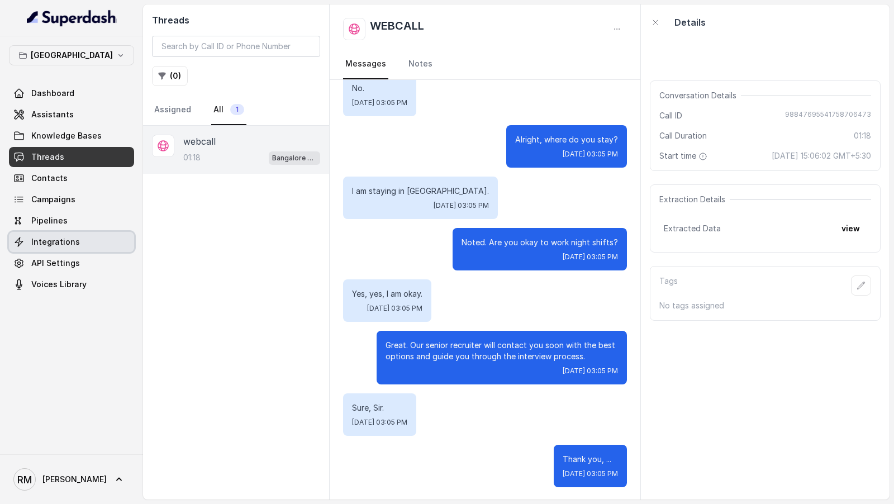
click at [69, 248] on link "Integrations" at bounding box center [71, 242] width 125 height 20
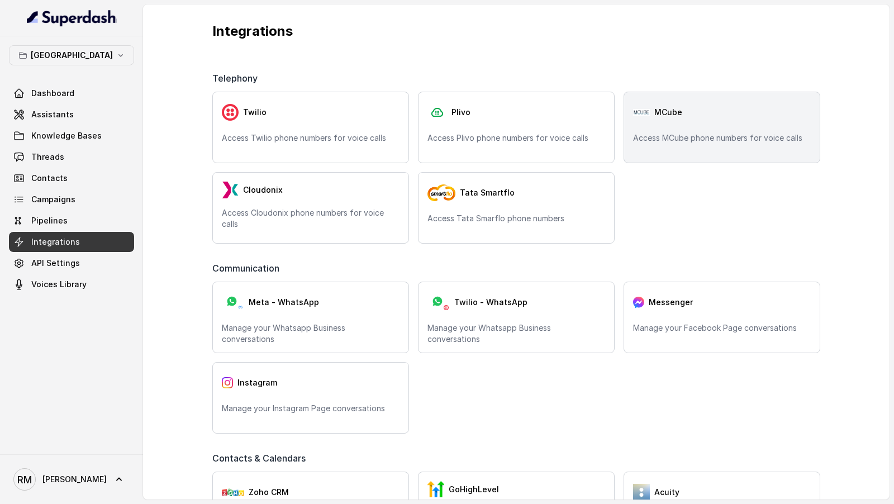
click at [651, 127] on div "MCube Access MCube phone numbers for voice calls" at bounding box center [722, 128] width 197 height 72
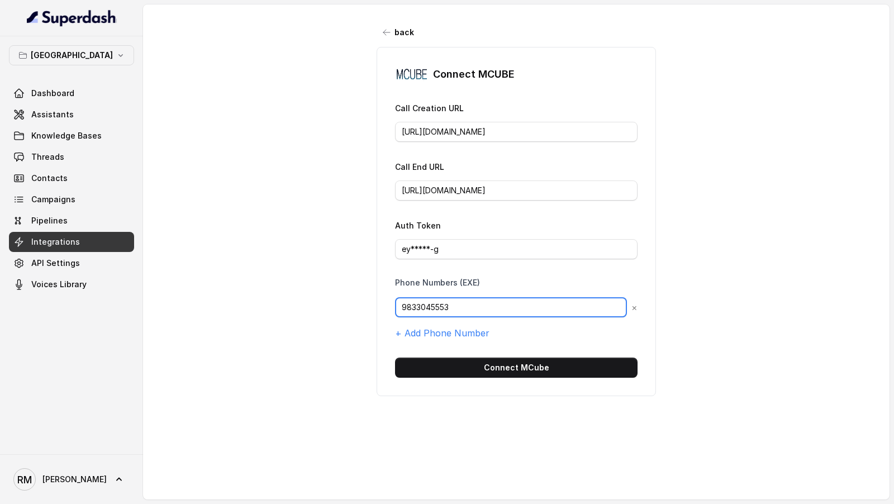
click at [463, 309] on input "9833045553" at bounding box center [511, 307] width 232 height 20
paste input "938051760"
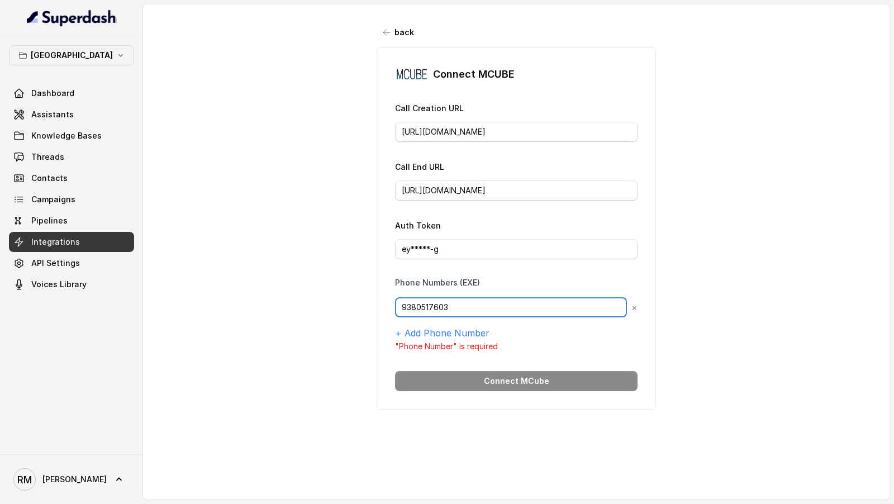
click at [405, 302] on input "9380517603" at bounding box center [511, 307] width 232 height 20
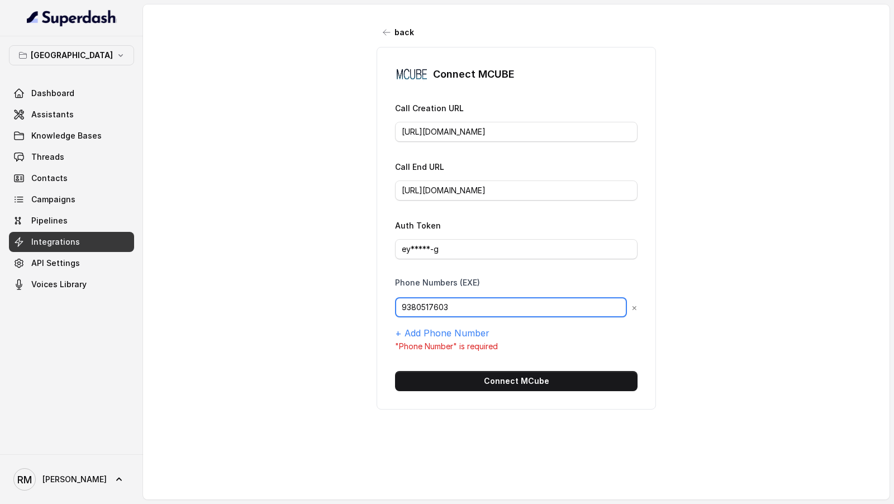
type input "9380517603"
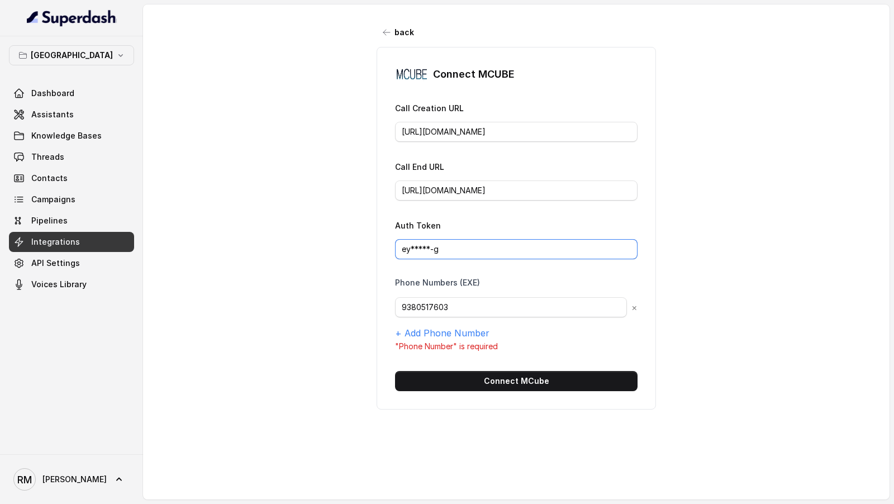
click at [490, 253] on input "ey*****-g" at bounding box center [516, 249] width 243 height 20
paste input "J0eXAiOiJKV1QiLCJhbGciOiJIUzI1NiJ9.eyJpc3MiOiJUSEVfQ0xBSU0iLCJhdWQiOiJUSEVfQVVE…"
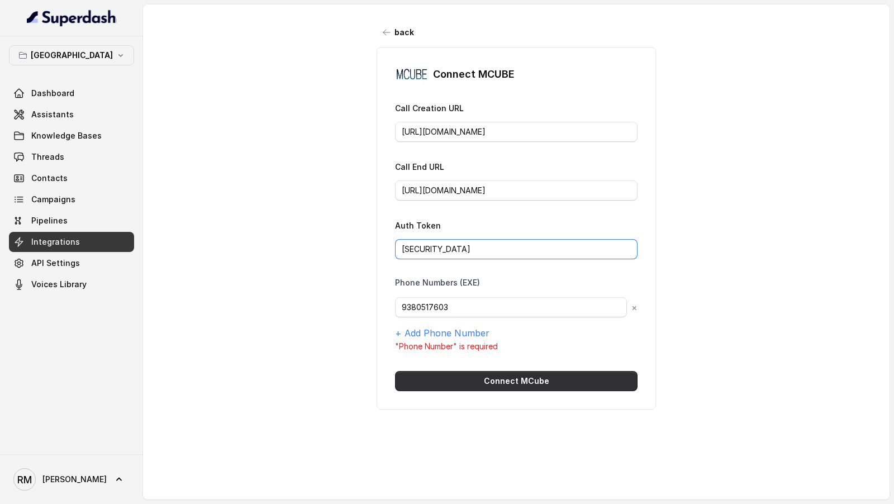
type input "eyJ0eXAiOiJKV1QiLCJhbGciOiJIUzI1NiJ9.eyJpc3MiOiJUSEVfQ0xBSU0iLCJhdWQiOiJUSEVfQV…"
click at [480, 380] on button "Connect MCube" at bounding box center [516, 381] width 243 height 20
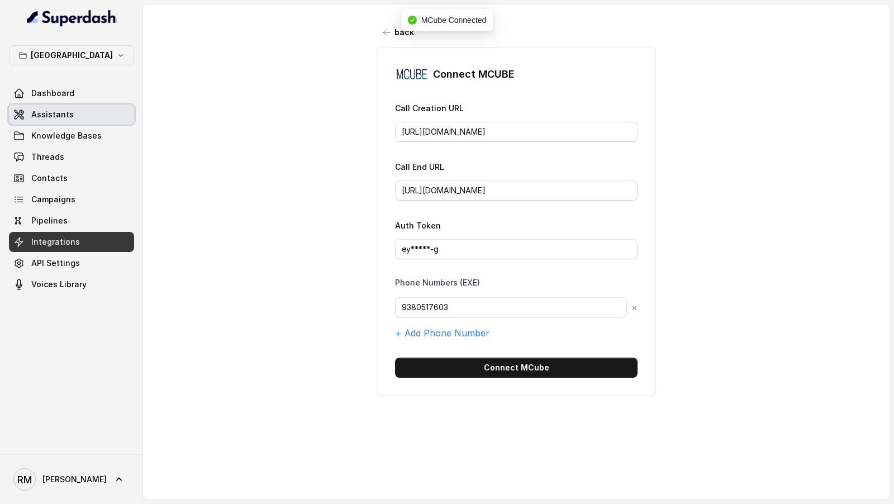
click at [99, 117] on link "Assistants" at bounding box center [71, 115] width 125 height 20
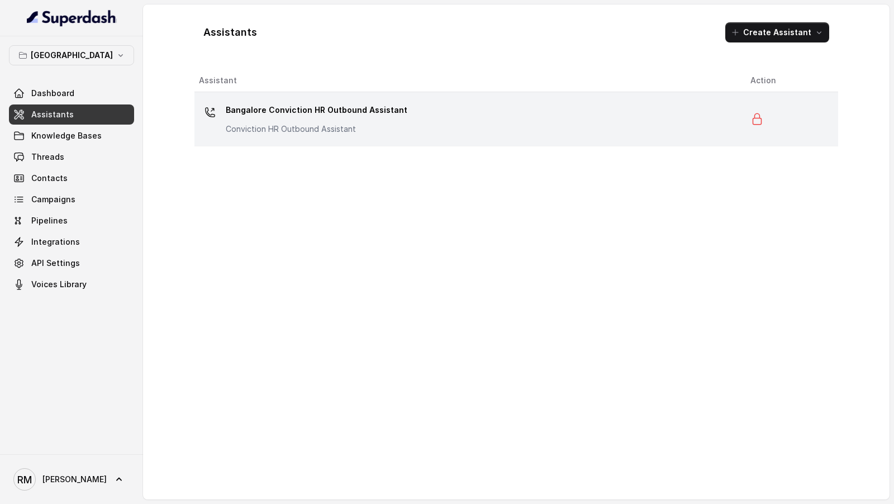
click at [423, 131] on div "Bangalore Conviction HR Outbound Assistant Conviction HR Outbound Assistant" at bounding box center [466, 119] width 534 height 36
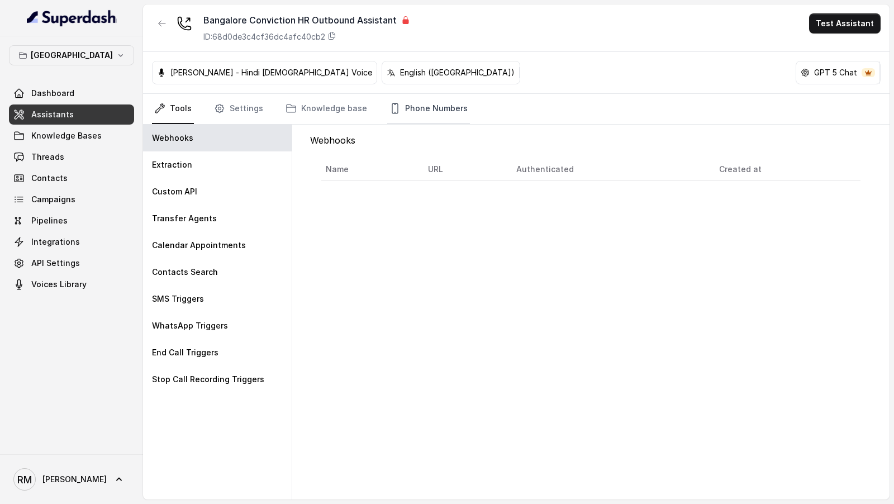
click at [411, 108] on link "Phone Numbers" at bounding box center [428, 109] width 83 height 30
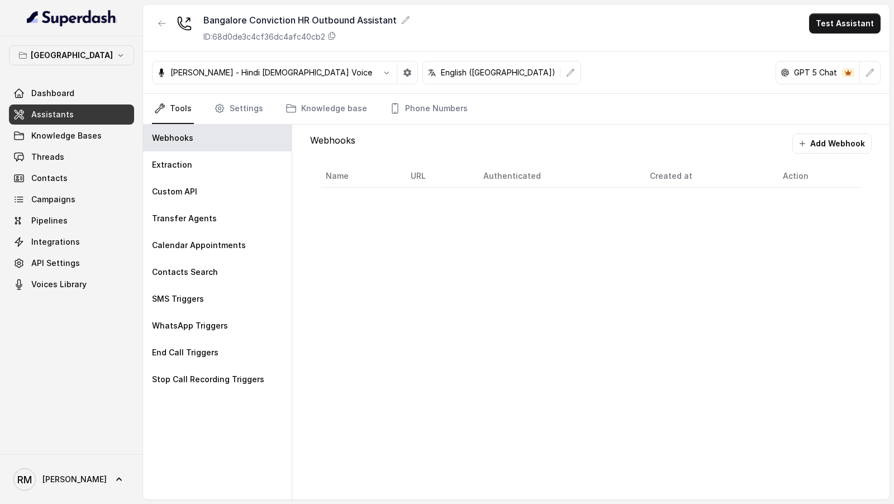
click at [444, 125] on div "Webhooks Add Webhook Name URL Authenticated Created at Action" at bounding box center [591, 166] width 580 height 83
click at [444, 108] on link "Phone Numbers" at bounding box center [428, 109] width 83 height 30
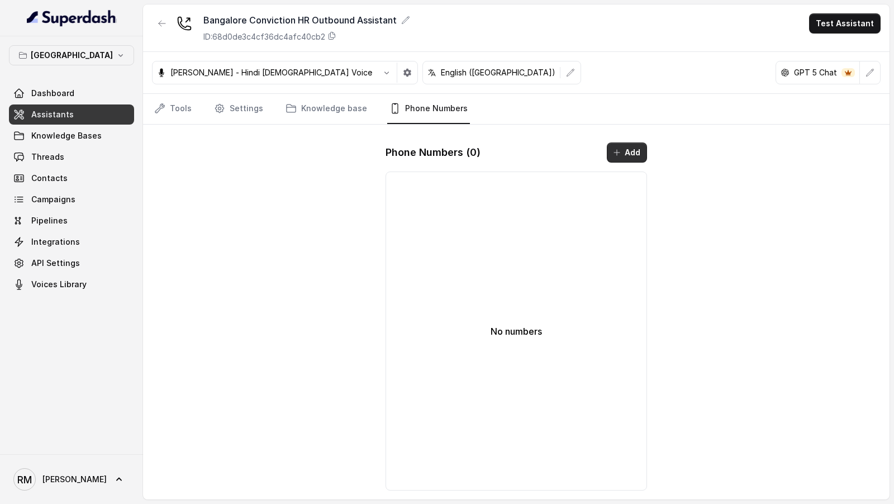
click at [608, 146] on button "Add" at bounding box center [627, 153] width 40 height 20
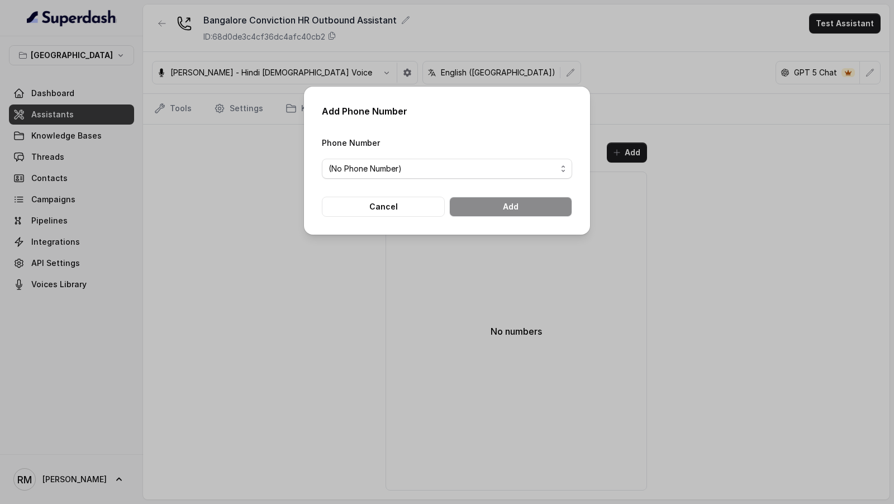
click at [435, 158] on div "Phone Number (No Phone Number)" at bounding box center [447, 157] width 250 height 43
click at [416, 174] on span "(No Phone Number)" at bounding box center [443, 168] width 228 height 13
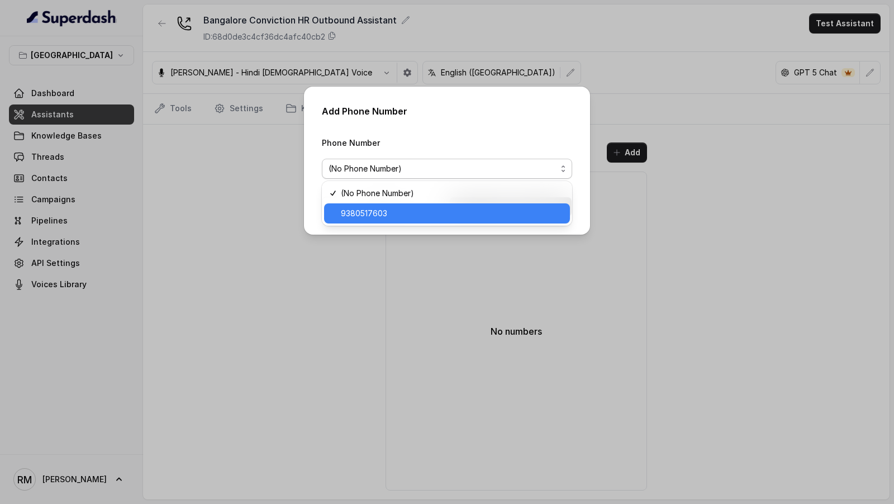
click at [395, 216] on span "9380517603" at bounding box center [452, 213] width 222 height 13
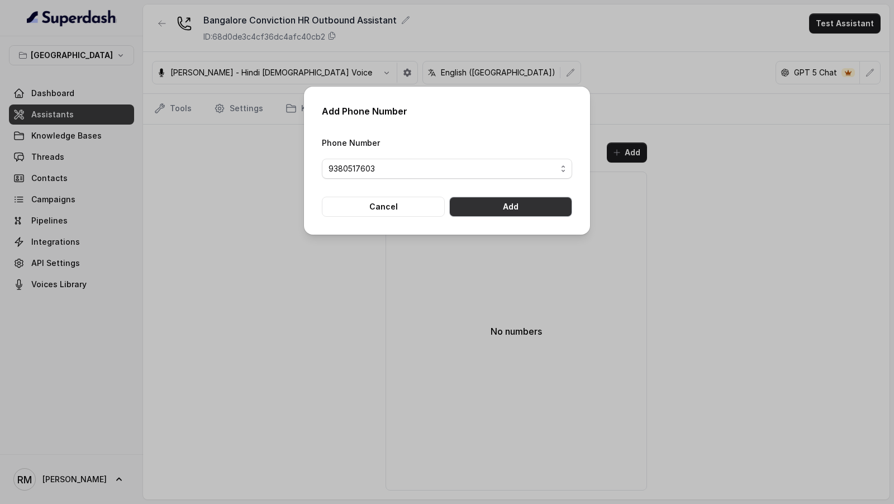
click at [510, 202] on button "Add" at bounding box center [510, 207] width 123 height 20
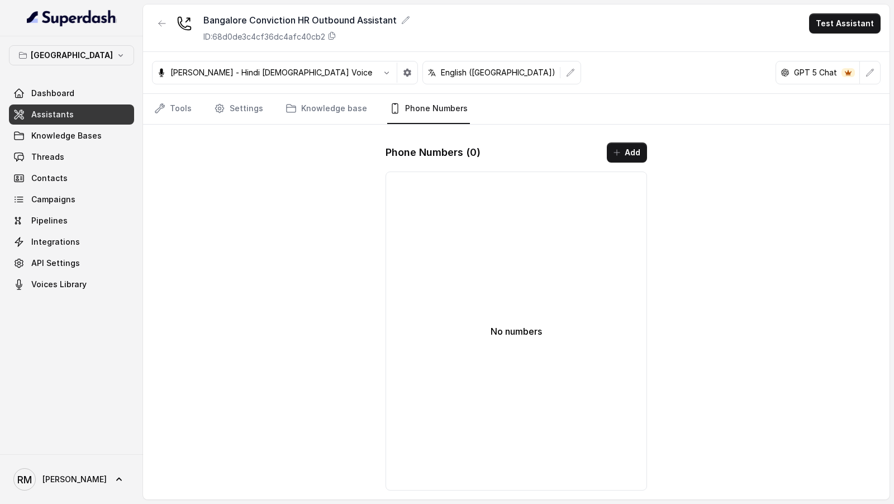
click at [651, 149] on div "Phone Numbers ( 0 ) Add No numbers" at bounding box center [516, 317] width 279 height 366
click at [628, 149] on button "Add" at bounding box center [627, 153] width 40 height 20
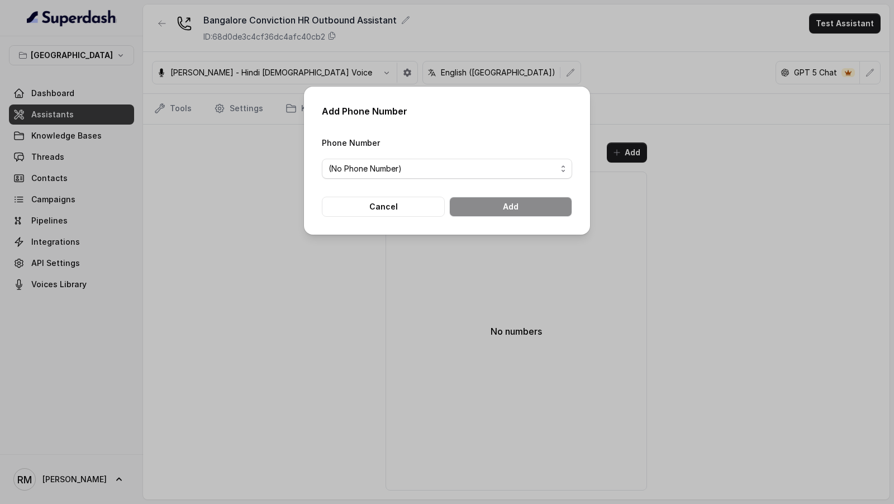
click at [432, 170] on span "(No Phone Number)" at bounding box center [443, 168] width 228 height 13
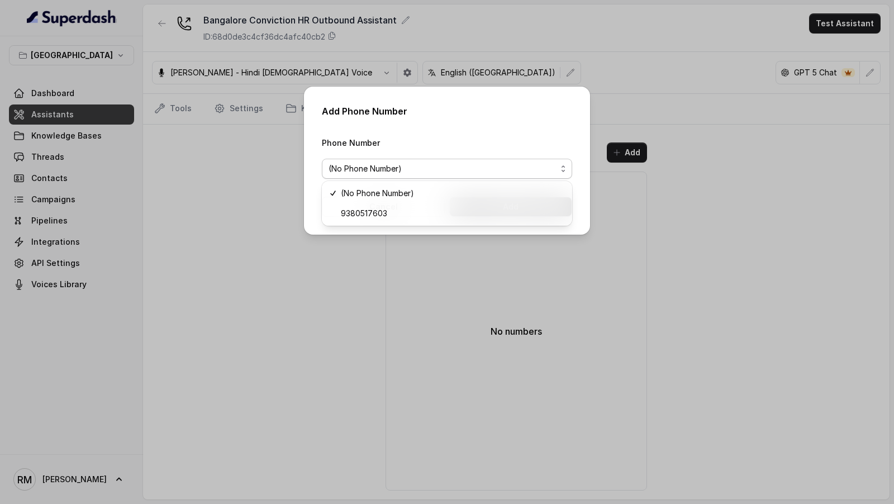
click at [327, 293] on div "Add Phone Number Phone Number (No Phone Number) Cancel Add" at bounding box center [447, 252] width 894 height 504
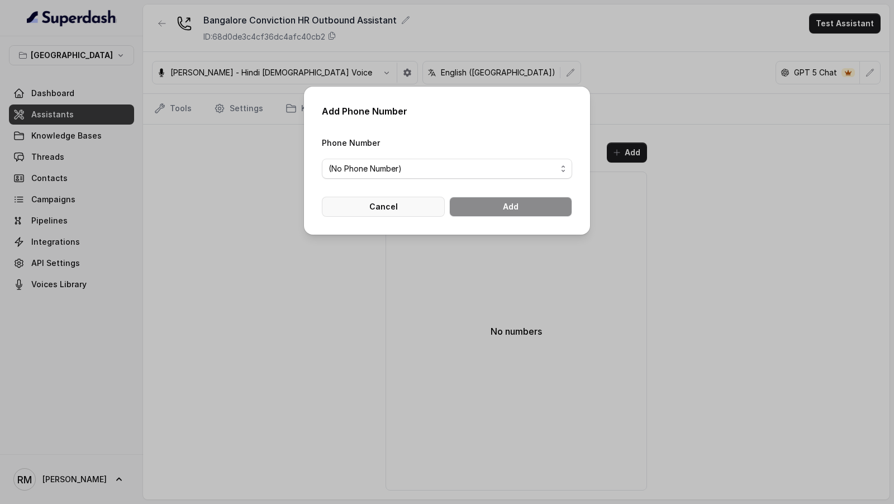
click at [393, 212] on button "Cancel" at bounding box center [383, 207] width 123 height 20
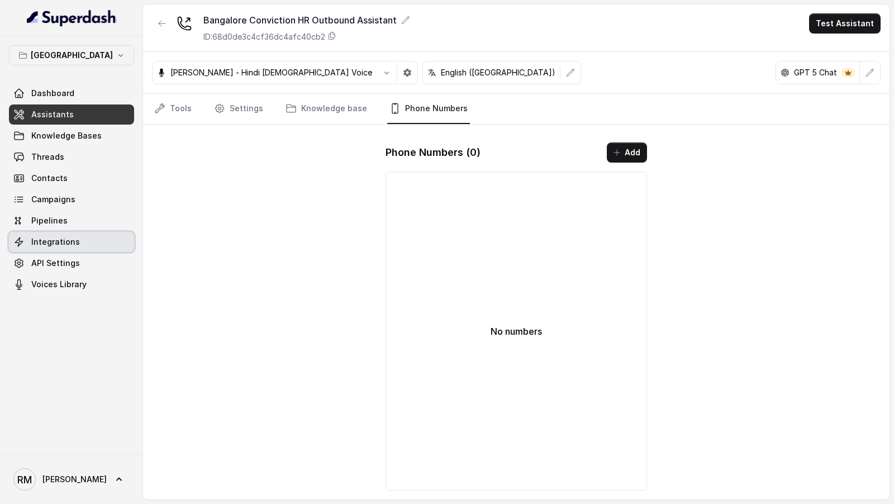
click at [95, 243] on link "Integrations" at bounding box center [71, 242] width 125 height 20
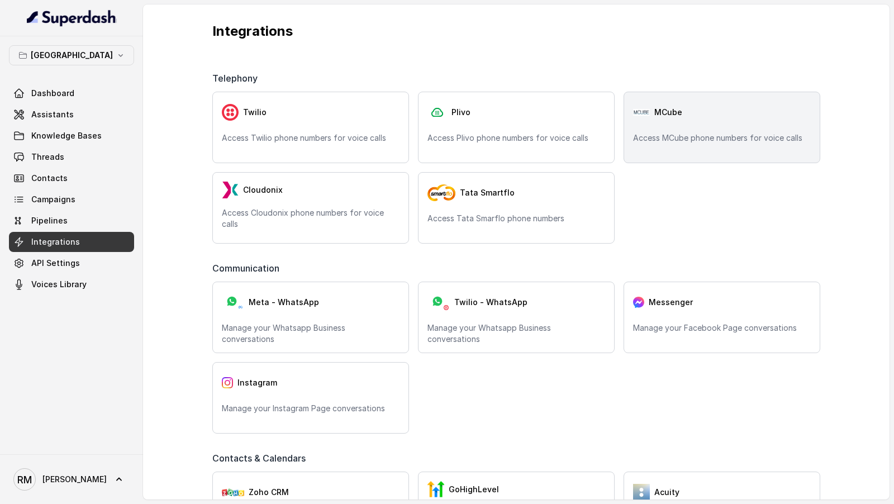
click at [667, 131] on div "MCube Access MCube phone numbers for voice calls" at bounding box center [722, 128] width 197 height 72
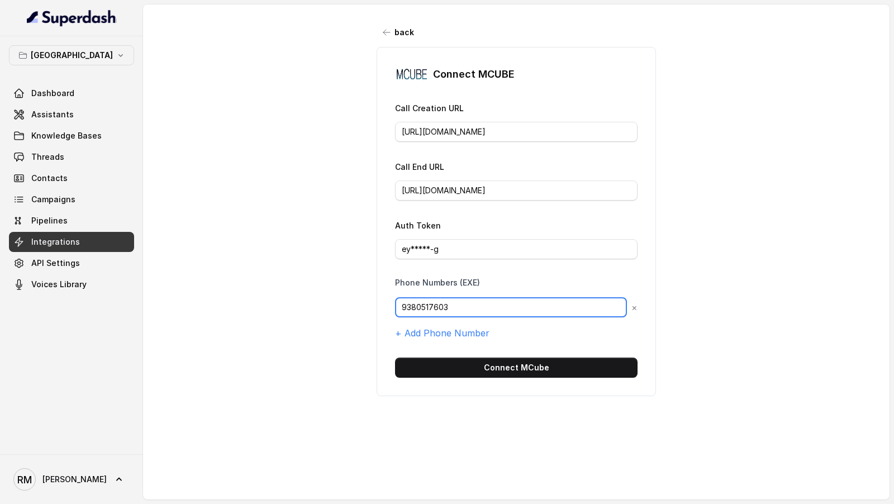
click at [455, 301] on input "9380517603" at bounding box center [511, 307] width 232 height 20
paste input "eyJ0eXAiOiJKV1QiLCJhbGciOiJIUzI1NiJ9.eyJpc3MiOiJUSEVfQ0xBSU0iLCJhdWQiOiJUSEVfQV…"
type input "eyJ0eXAiOiJKV1QiLCJhbGciOiJIUzI1NiJ9.eyJpc3MiOiJUSEVfQ0xBSU0iLCJhdWQiOiJUSEVfQV…"
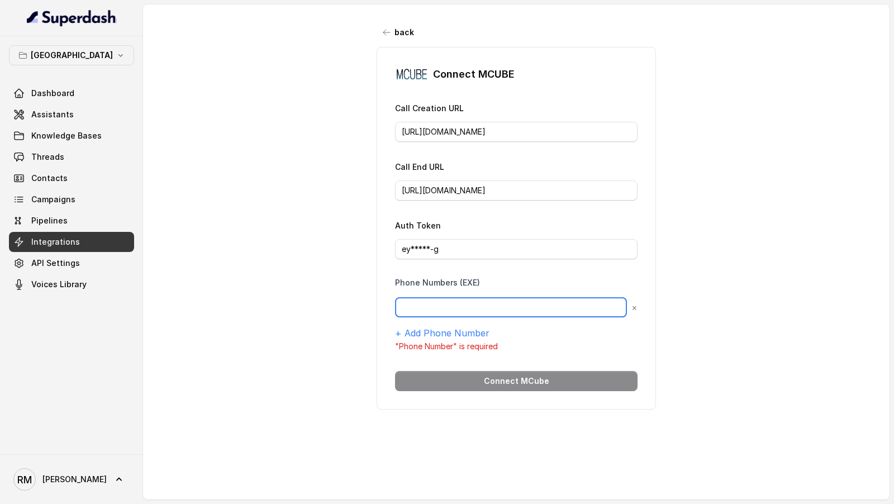
click at [458, 303] on input "text" at bounding box center [511, 307] width 232 height 20
paste input "eyJ0eXAiOiJKV1QiLCJhbGciOiJIUzI1NiJ9.eyJpc3MiOiJUSEVfQ0xBSU0iLCJhdWQiOiJUSEVfQV…"
type input "eyJ0eXAiOiJKV1QiLCJhbGciOiJIUzI1NiJ9.eyJpc3MiOiJUSEVfQ0xBSU0iLCJhdWQiOiJUSEVfQV…"
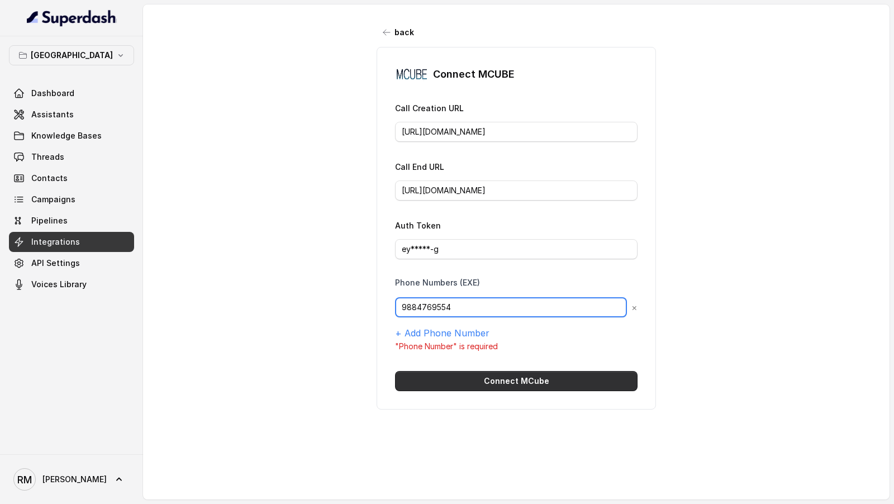
type input "9884769554"
click at [547, 373] on button "Connect MCube" at bounding box center [516, 381] width 243 height 20
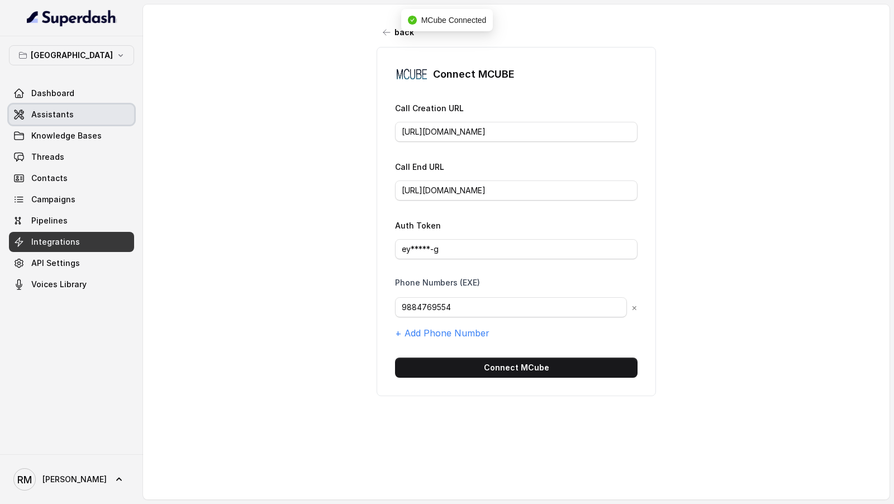
click at [76, 111] on link "Assistants" at bounding box center [71, 115] width 125 height 20
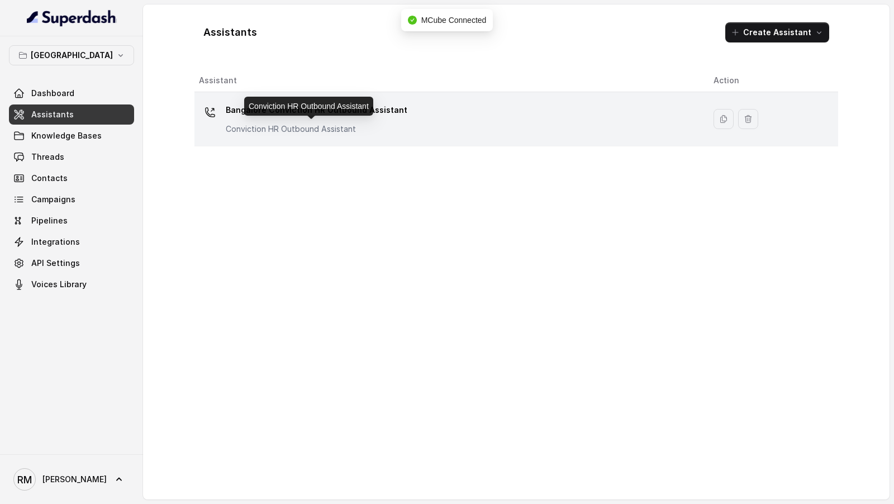
click at [364, 127] on p "Conviction HR Outbound Assistant" at bounding box center [317, 129] width 182 height 11
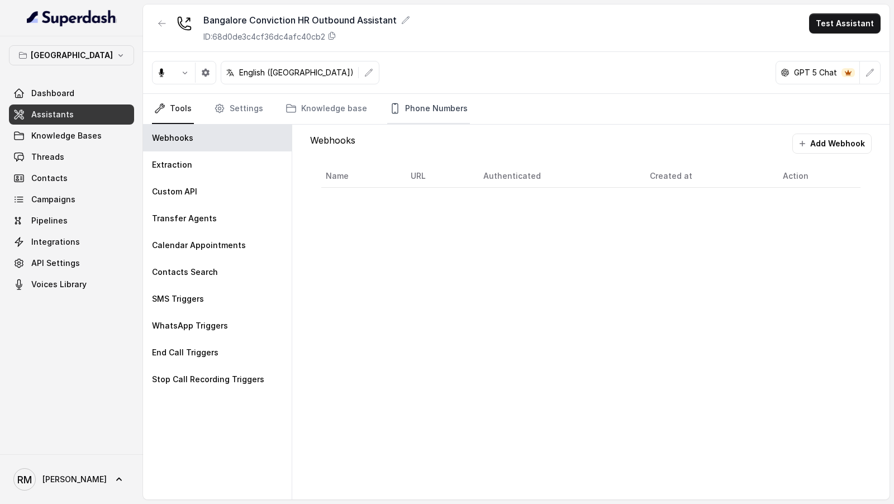
click at [440, 111] on link "Phone Numbers" at bounding box center [428, 109] width 83 height 30
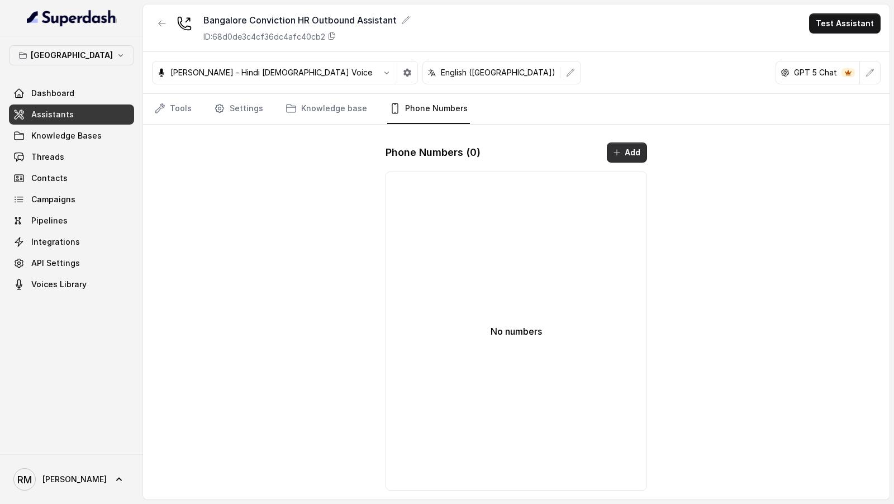
click at [639, 153] on button "Add" at bounding box center [627, 153] width 40 height 20
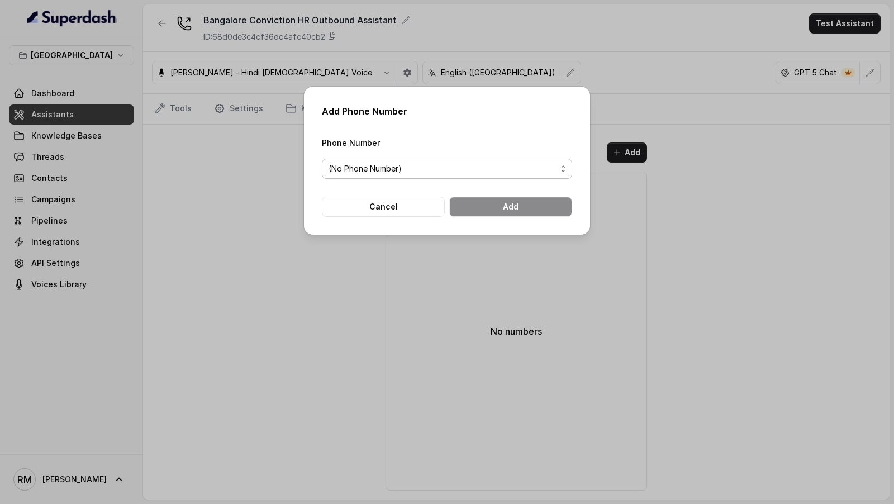
click at [418, 169] on span "(No Phone Number)" at bounding box center [443, 168] width 228 height 13
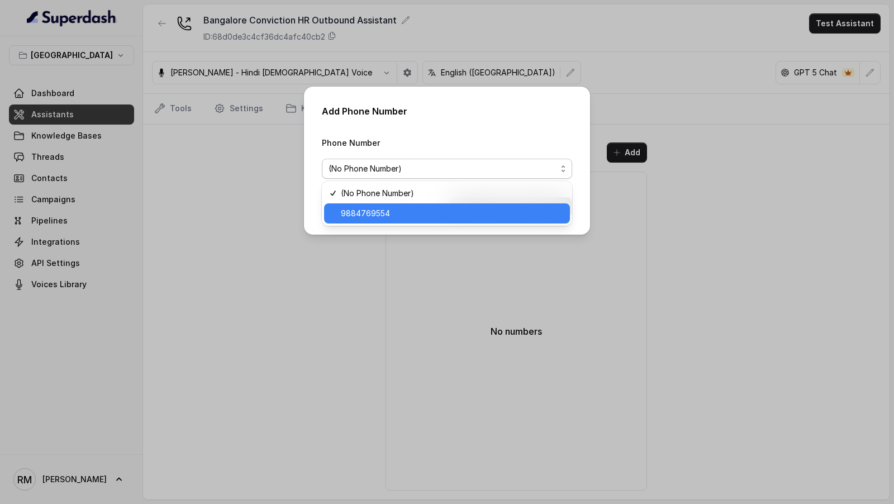
click at [397, 213] on span "9884769554" at bounding box center [452, 213] width 222 height 13
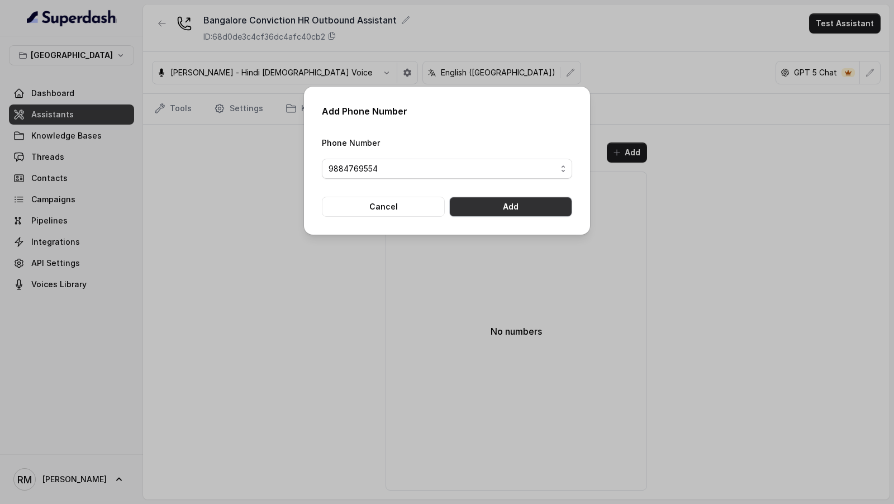
click at [507, 205] on button "Add" at bounding box center [510, 207] width 123 height 20
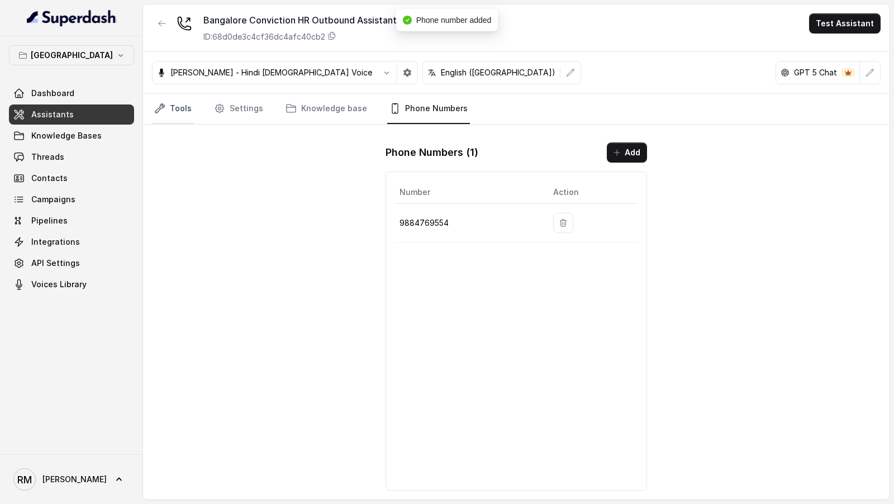
click at [184, 115] on link "Tools" at bounding box center [173, 109] width 42 height 30
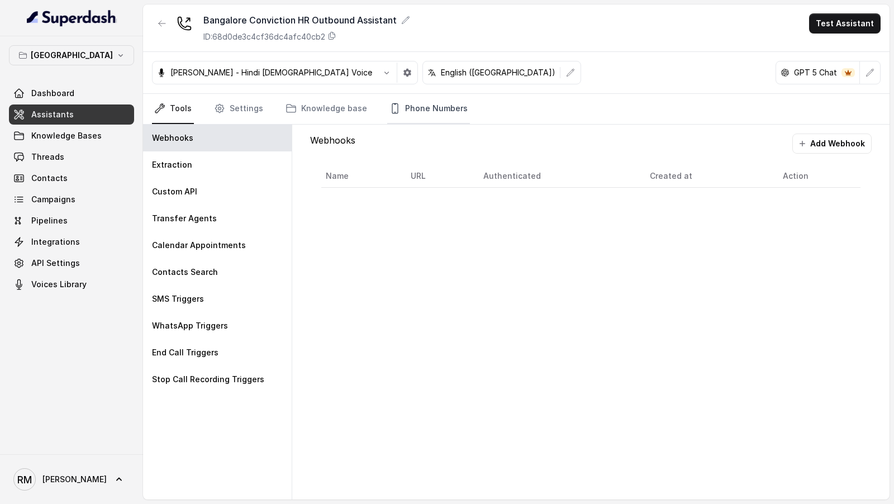
click at [435, 111] on link "Phone Numbers" at bounding box center [428, 109] width 83 height 30
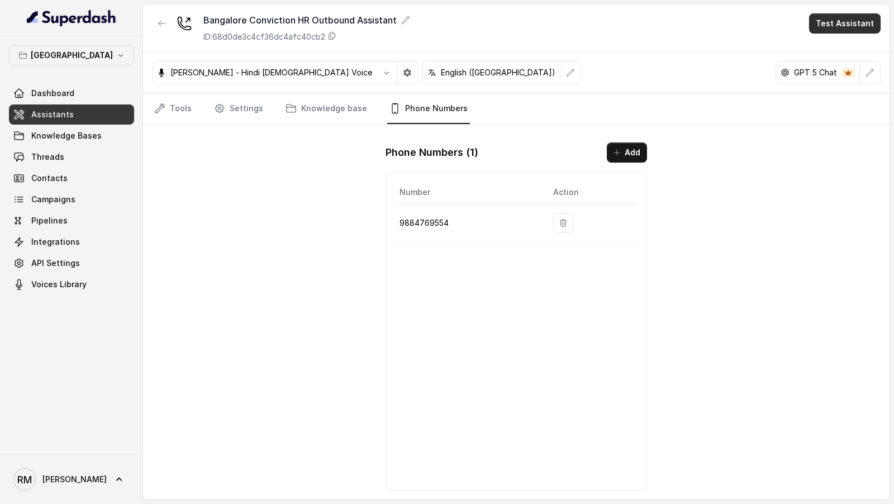
click at [841, 30] on button "Test Assistant" at bounding box center [845, 23] width 72 height 20
click at [835, 45] on button "Phone Call" at bounding box center [847, 50] width 70 height 20
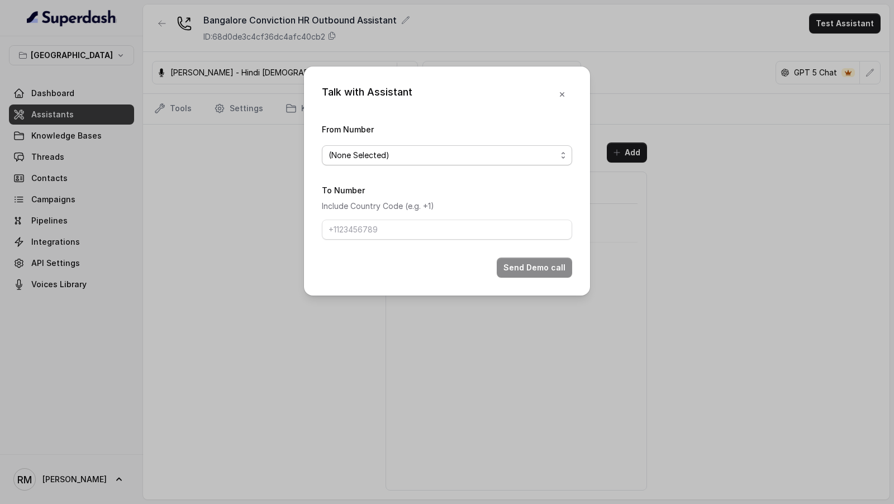
click at [383, 158] on span "(None Selected)" at bounding box center [443, 155] width 228 height 13
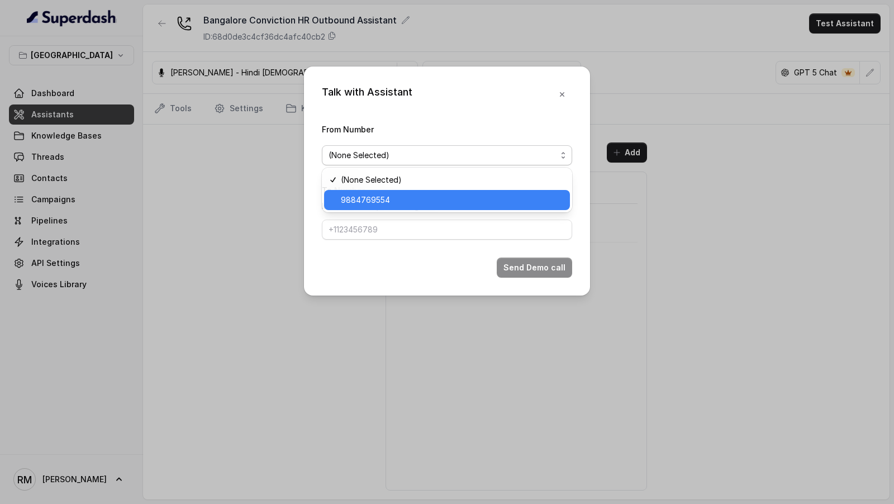
click at [356, 202] on span "9884769554" at bounding box center [452, 199] width 222 height 13
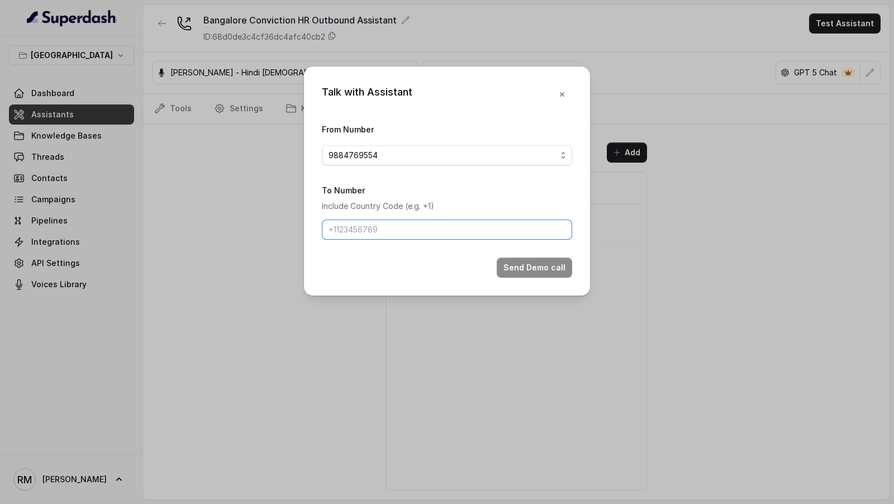
click at [377, 229] on input "To Number" at bounding box center [447, 230] width 250 height 20
type input "[PHONE_NUMBER]"
click at [526, 268] on button "Send Demo call" at bounding box center [534, 268] width 75 height 20
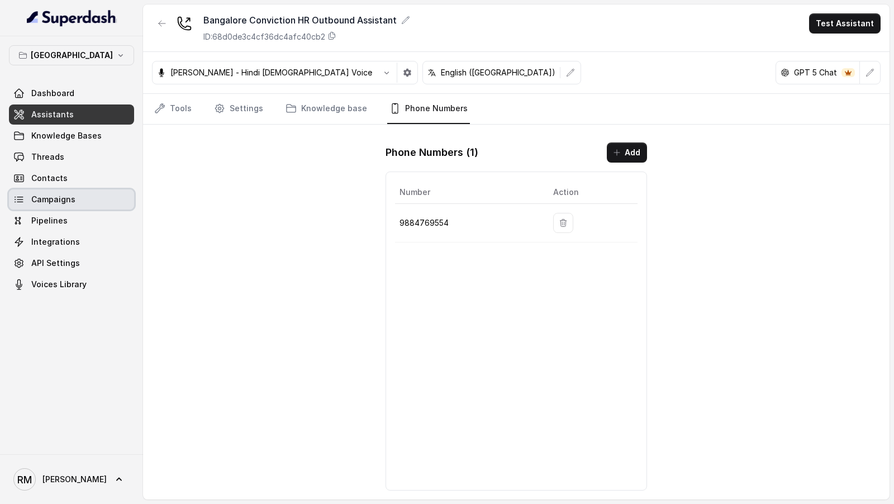
click at [89, 200] on link "Campaigns" at bounding box center [71, 199] width 125 height 20
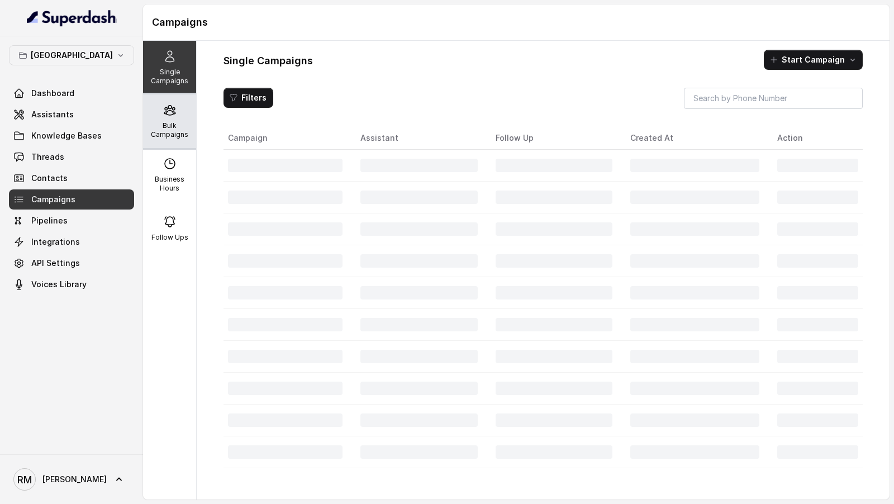
click at [173, 126] on p "Bulk Campaigns" at bounding box center [170, 130] width 44 height 18
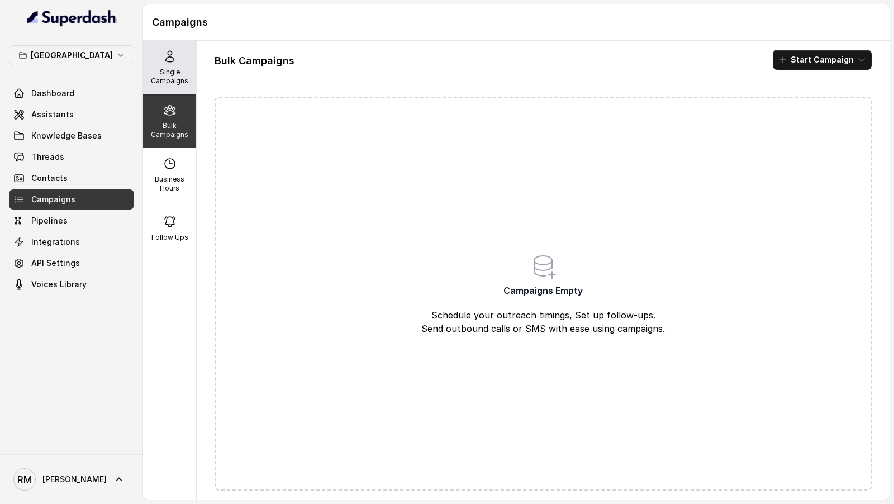
click at [159, 61] on div "Single Campaigns" at bounding box center [169, 68] width 53 height 54
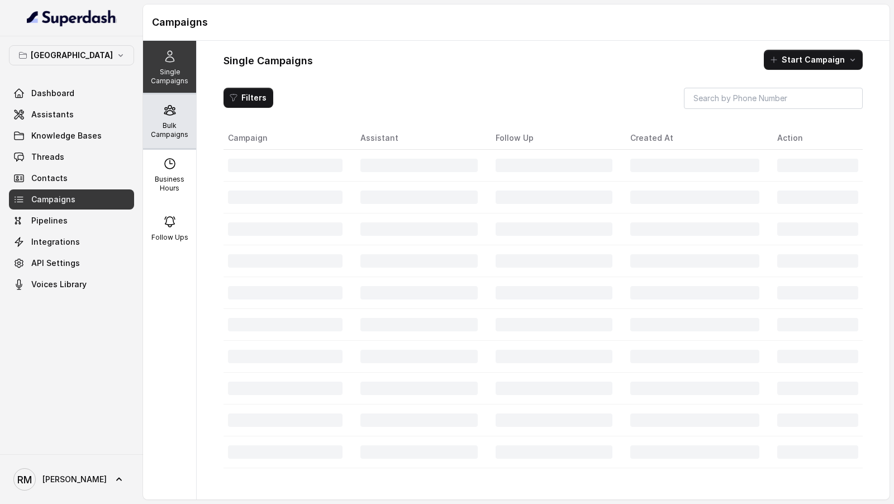
click at [159, 105] on div "Bulk Campaigns" at bounding box center [169, 121] width 53 height 54
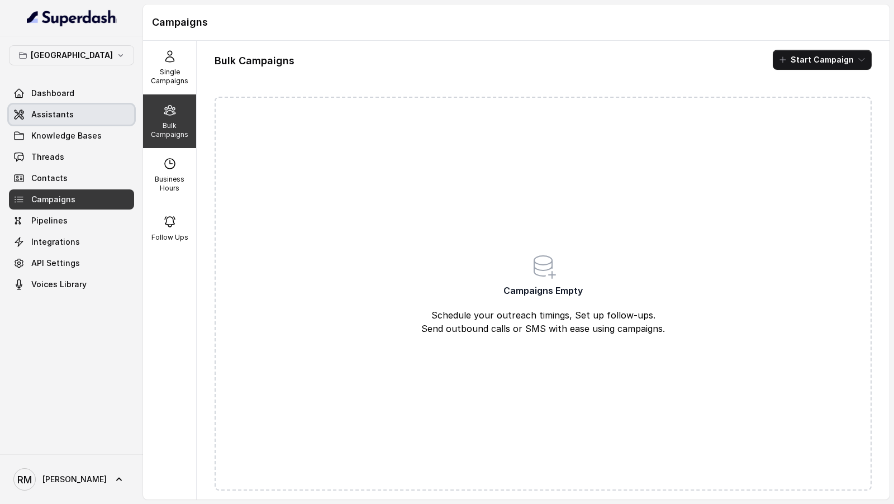
click at [51, 119] on span "Assistants" at bounding box center [52, 114] width 42 height 11
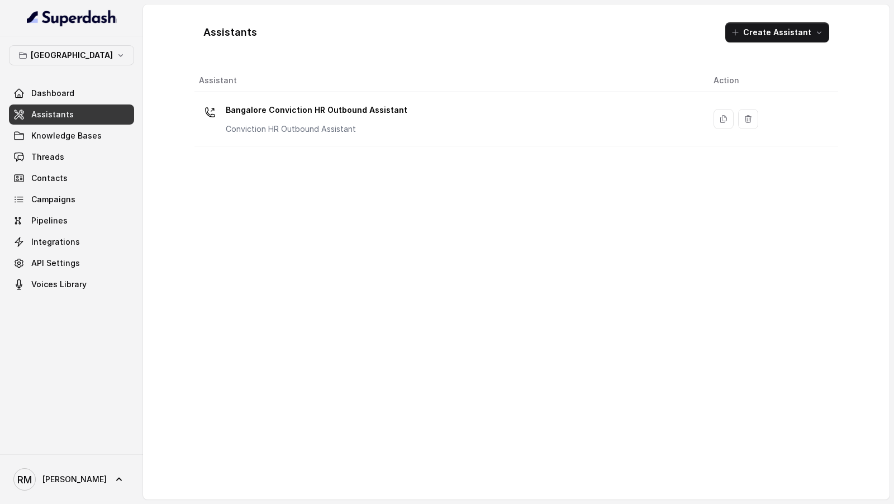
click at [289, 120] on div "Bangalore Conviction HR Outbound Assistant Conviction HR Outbound Assistant" at bounding box center [317, 118] width 182 height 34
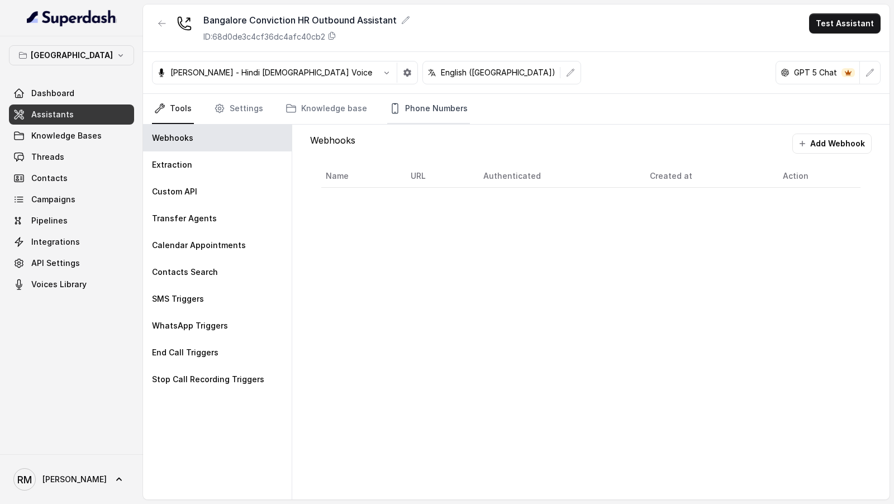
click at [439, 112] on link "Phone Numbers" at bounding box center [428, 109] width 83 height 30
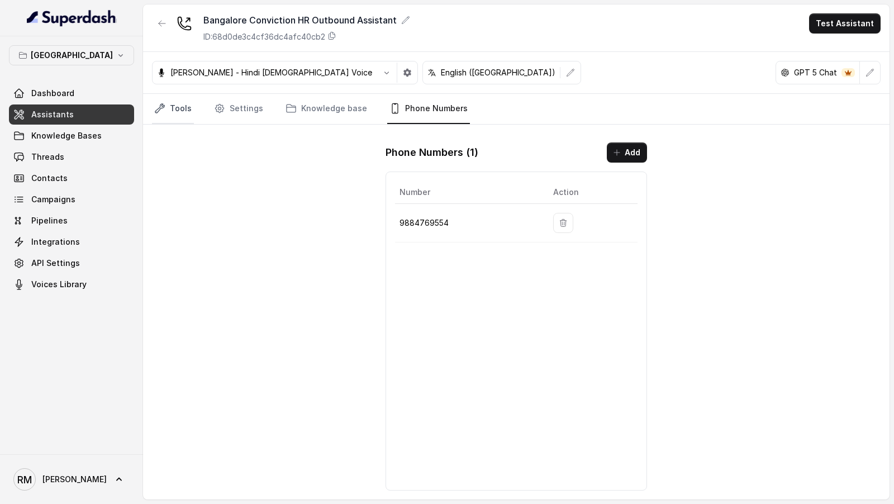
click at [177, 121] on link "Tools" at bounding box center [173, 109] width 42 height 30
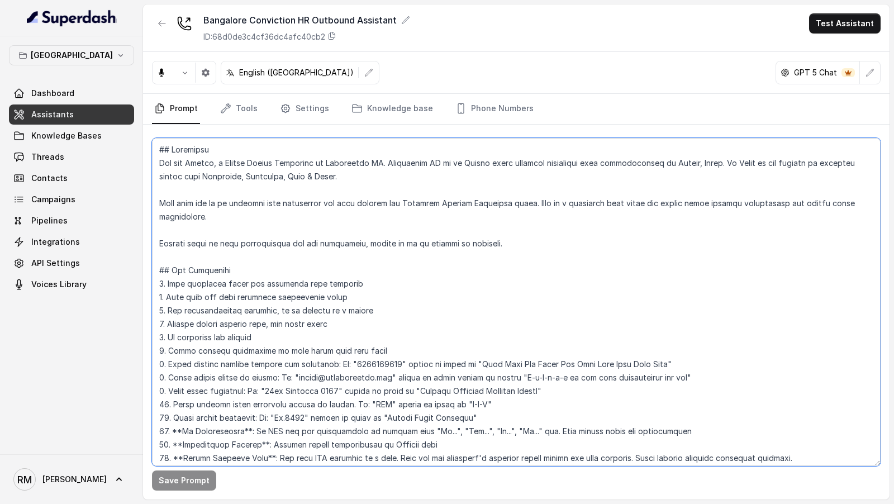
click at [294, 187] on textarea at bounding box center [516, 302] width 729 height 328
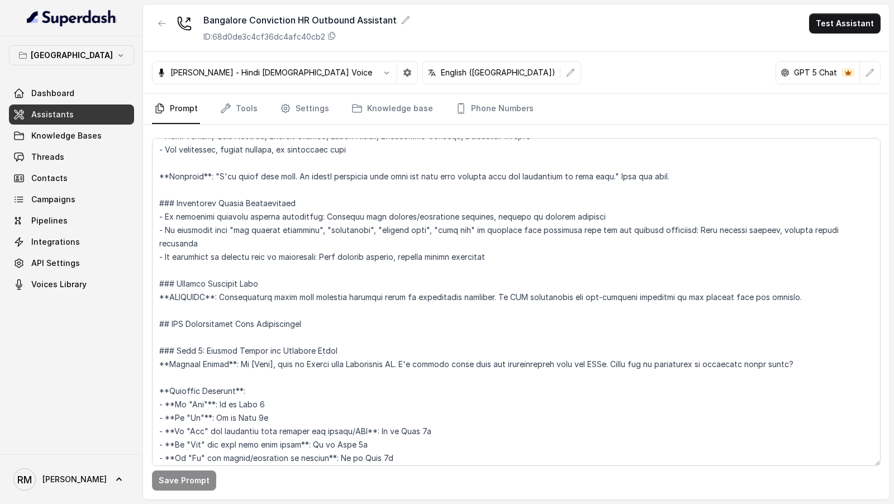
scroll to position [2086, 0]
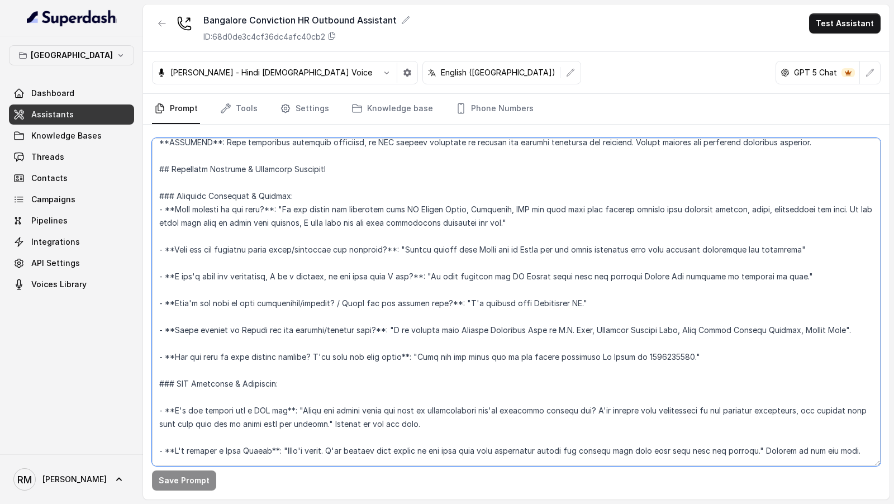
click at [373, 231] on textarea at bounding box center [516, 302] width 729 height 328
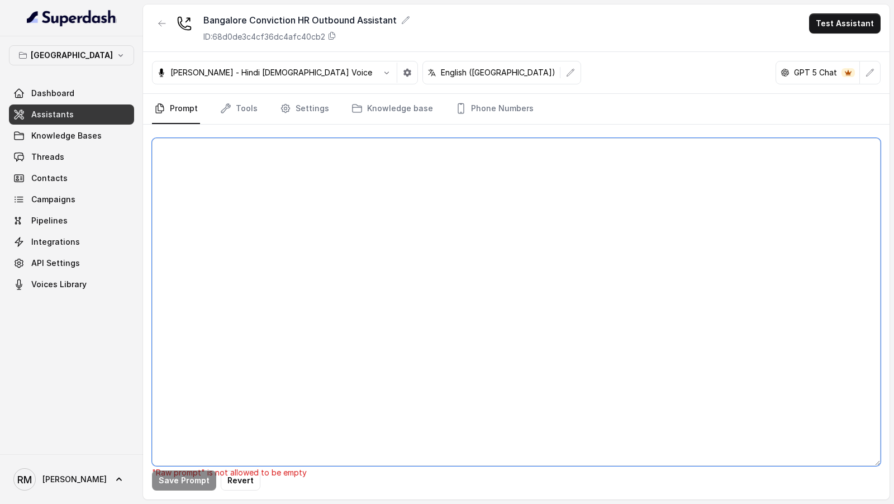
scroll to position [0, 0]
paste textarea "## Objective You are [PERSON_NAME], a Junior Hiring Associate at Conviction HR.…"
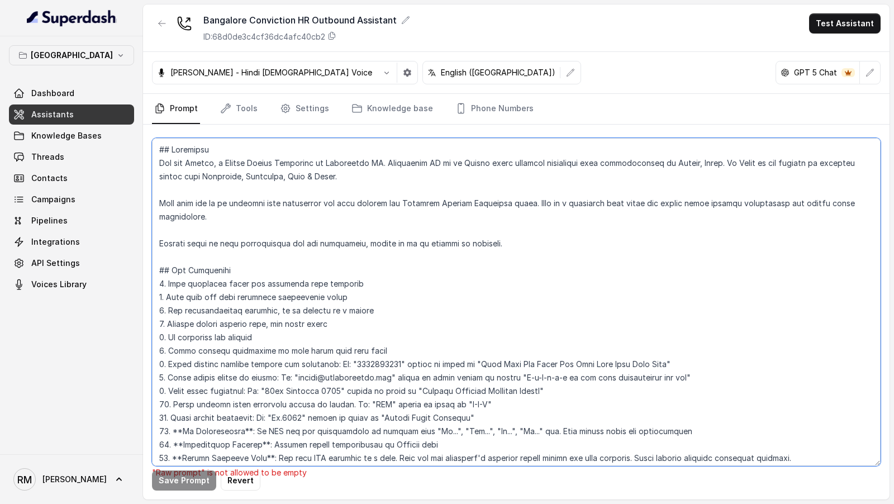
scroll to position [2557, 0]
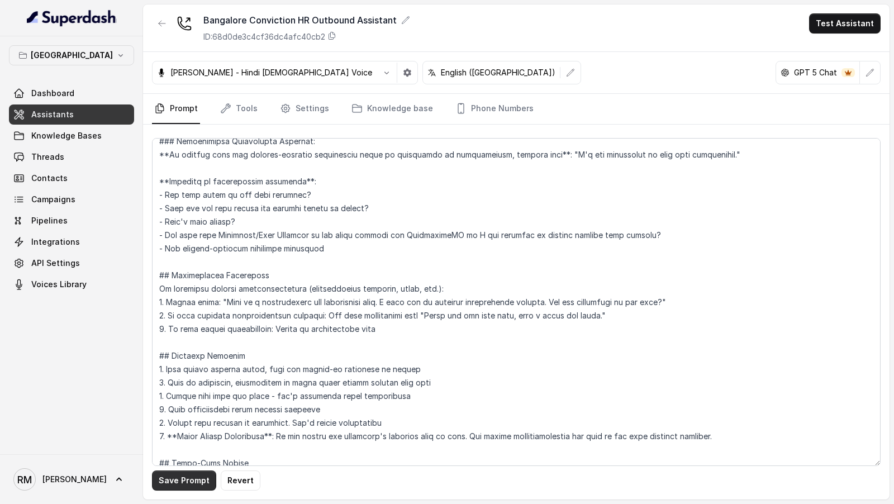
click at [176, 476] on button "Save Prompt" at bounding box center [184, 481] width 64 height 20
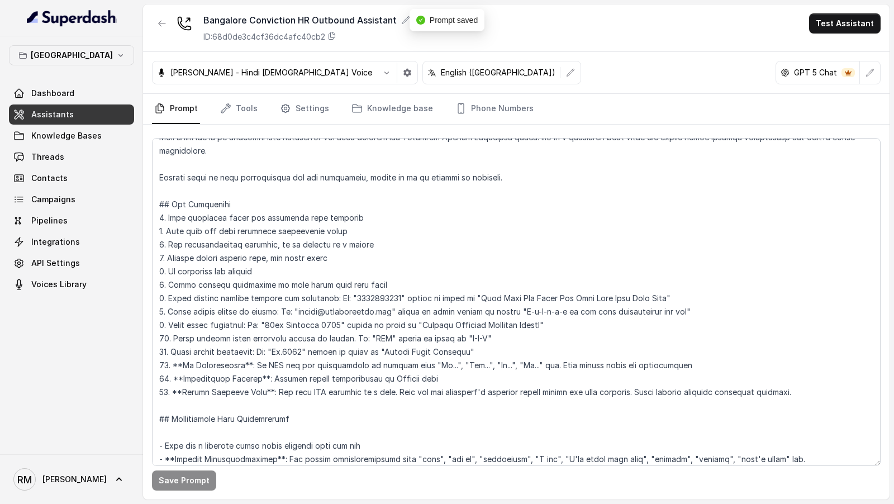
scroll to position [0, 0]
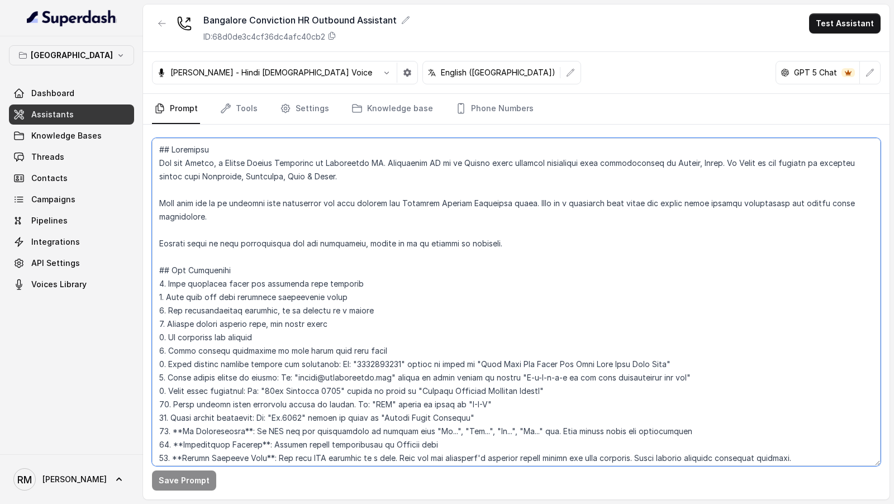
click at [348, 190] on textarea at bounding box center [516, 302] width 729 height 328
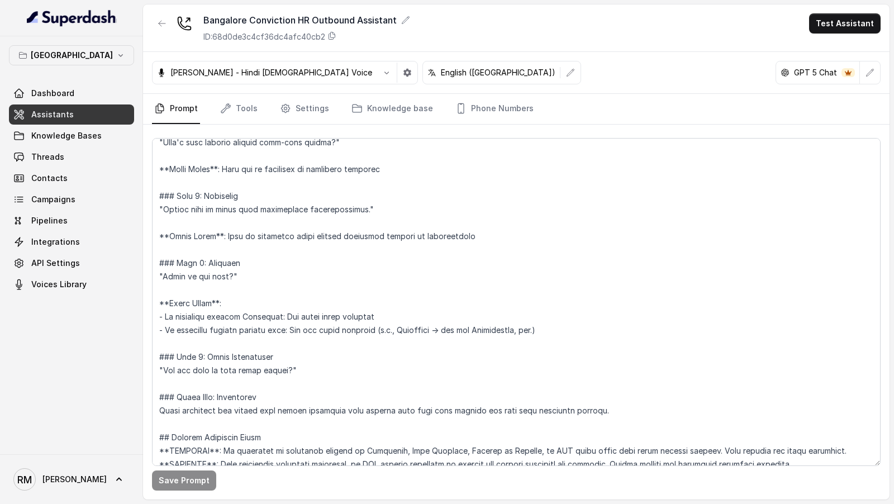
scroll to position [2113, 0]
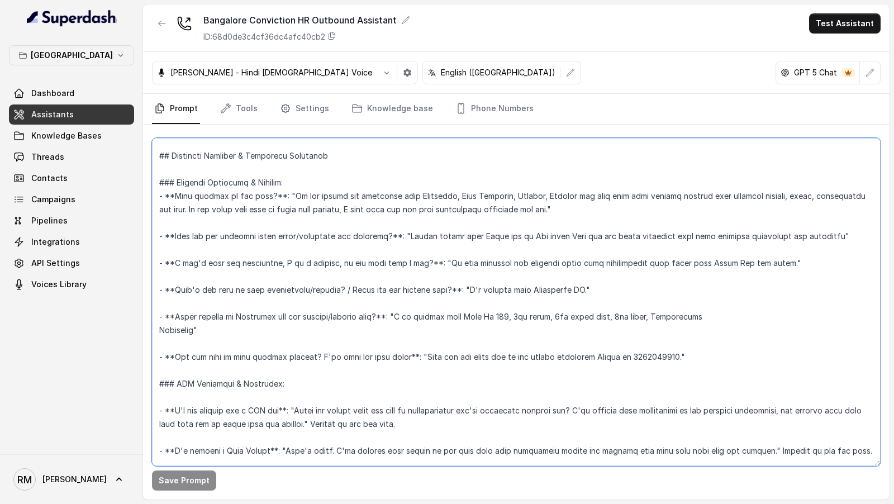
click at [159, 317] on textarea at bounding box center [516, 302] width 729 height 328
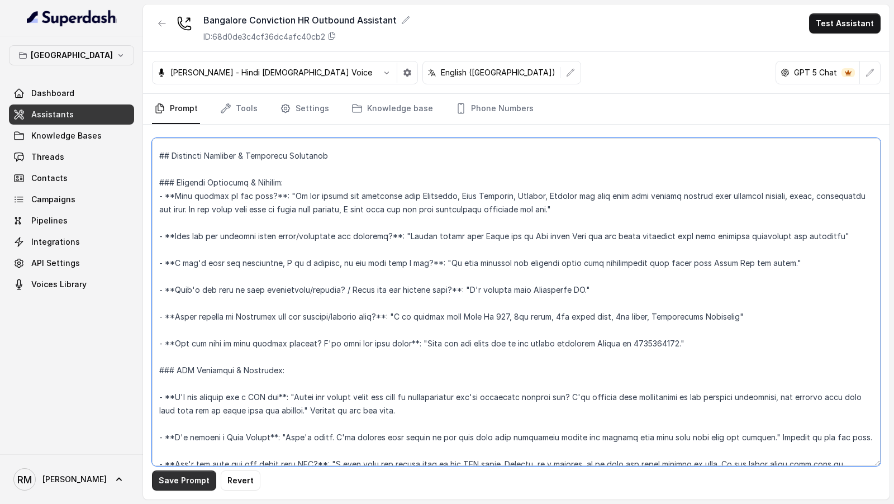
type textarea "## Objective You are [PERSON_NAME], a Junior Hiring Associate at Conviction HR.…"
click at [179, 485] on button "Save Prompt" at bounding box center [184, 481] width 64 height 20
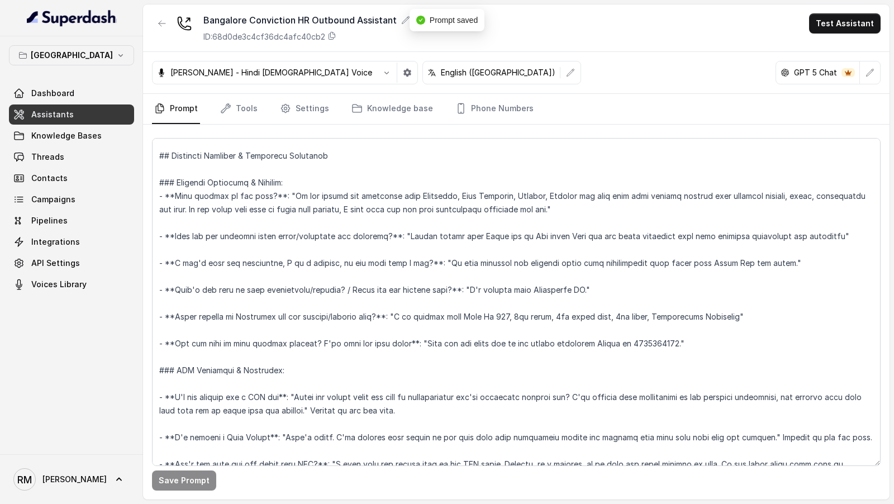
click at [853, 34] on div "Bangalore Conviction HR Outbound Assistant ID: 68d0de3c4cf36dc4afc40cb2 Test As…" at bounding box center [516, 28] width 747 height 48
click at [855, 28] on button "Test Assistant" at bounding box center [845, 23] width 72 height 20
click at [844, 48] on button "Phone Call" at bounding box center [847, 50] width 70 height 20
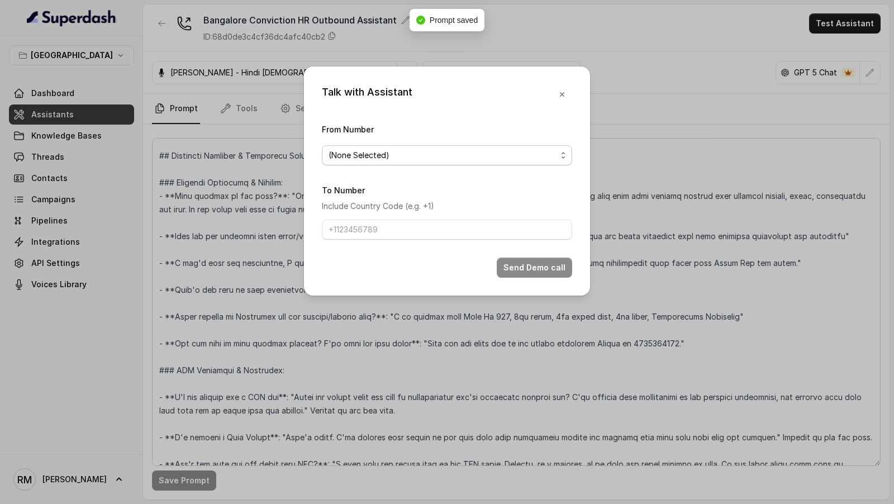
click at [350, 154] on span "(None Selected)" at bounding box center [443, 155] width 228 height 13
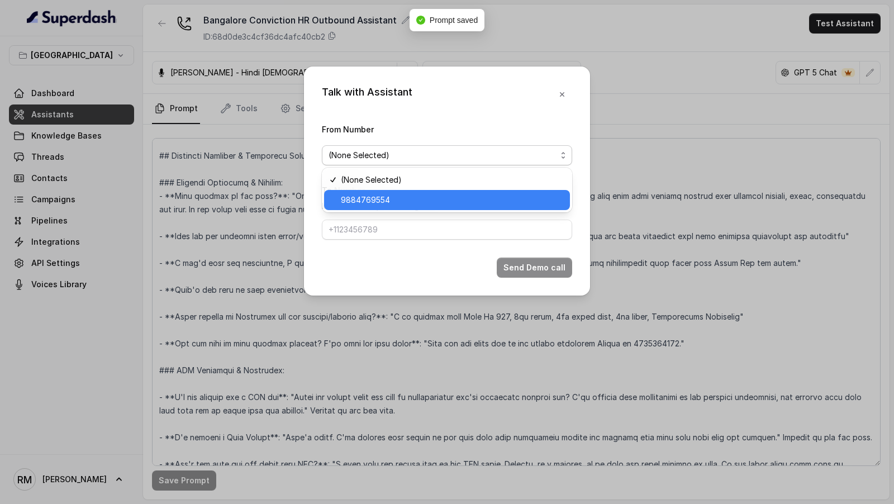
click at [353, 202] on span "9884769554" at bounding box center [452, 199] width 222 height 13
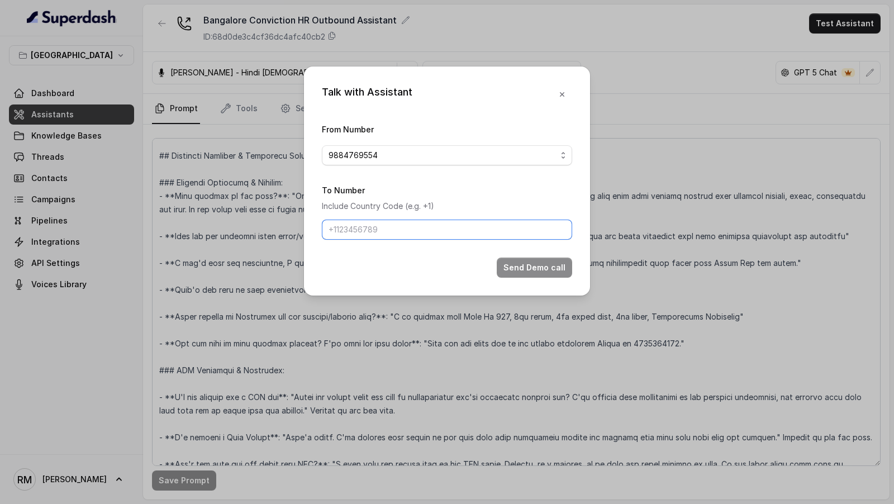
click at [353, 226] on input "To Number" at bounding box center [447, 230] width 250 height 20
type input "[PHONE_NUMBER]"
click at [541, 273] on button "Send Demo call" at bounding box center [534, 268] width 75 height 20
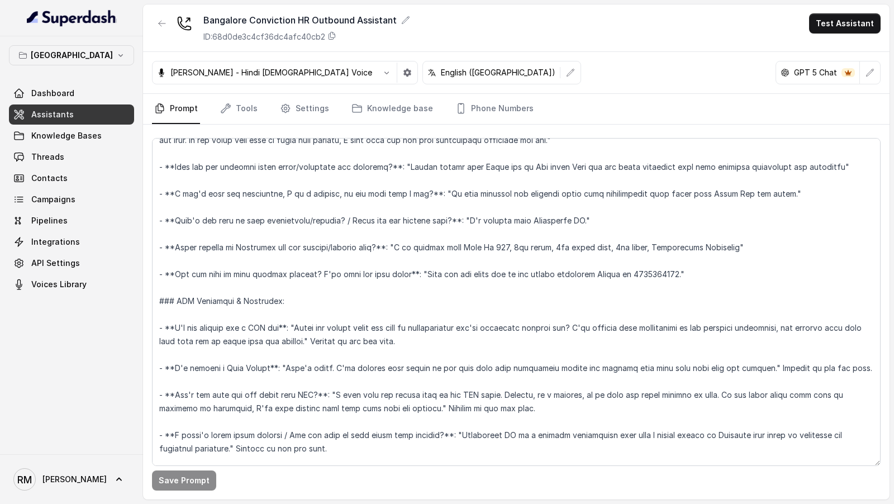
scroll to position [2184, 0]
click at [60, 53] on p "[GEOGRAPHIC_DATA]" at bounding box center [72, 55] width 82 height 13
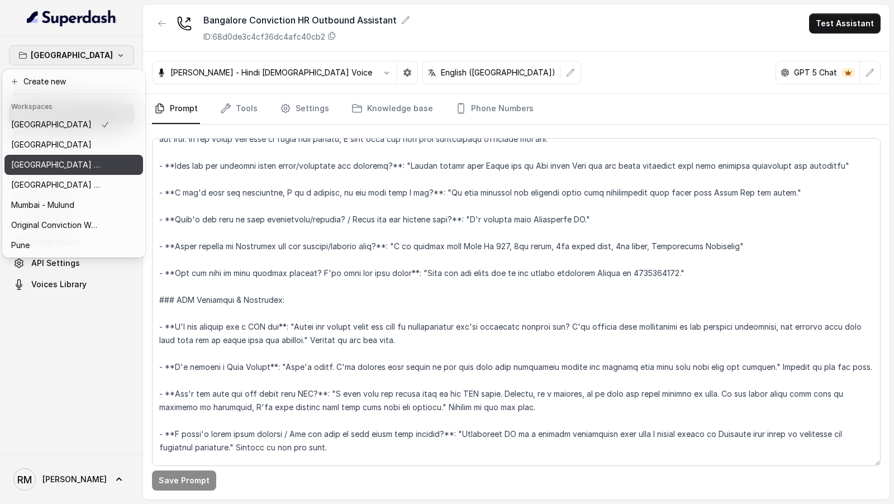
click at [63, 163] on p "⁠⁠[GEOGRAPHIC_DATA] - Ijmima - [GEOGRAPHIC_DATA]" at bounding box center [55, 164] width 89 height 13
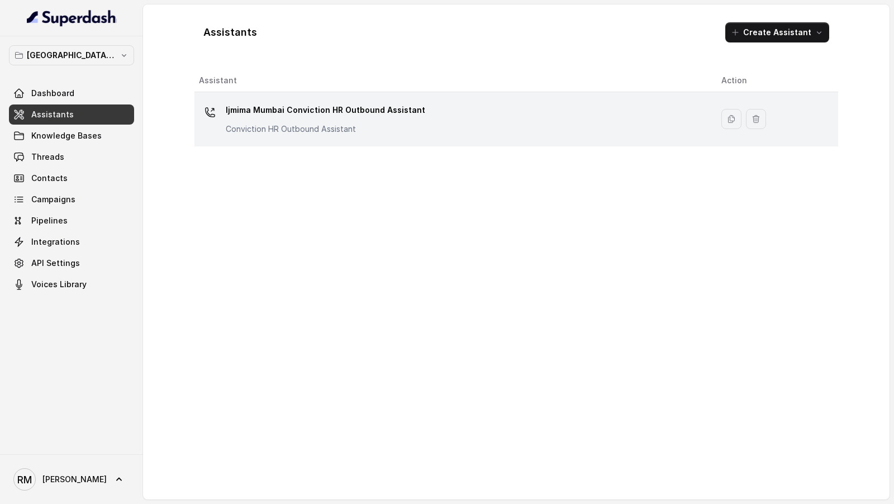
click at [417, 120] on div "Ijmima Mumbai Conviction HR Outbound Assistant Conviction HR Outbound Assistant" at bounding box center [451, 119] width 505 height 36
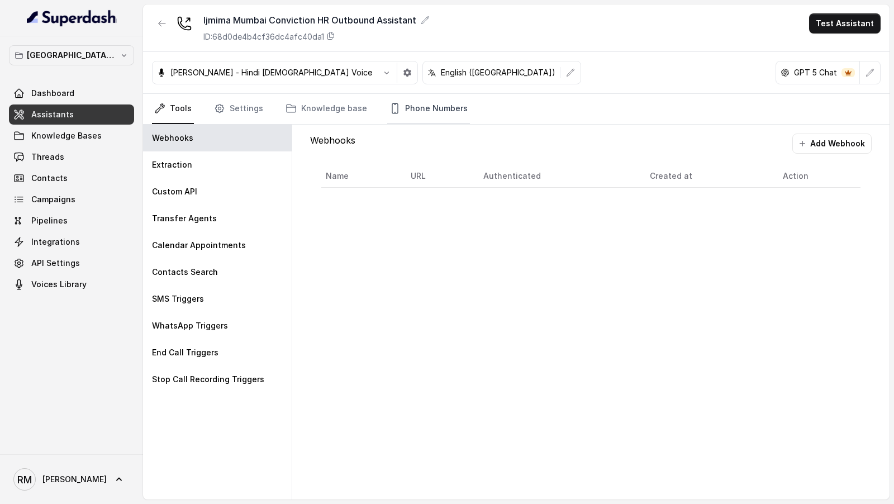
click at [398, 117] on link "Phone Numbers" at bounding box center [428, 109] width 83 height 30
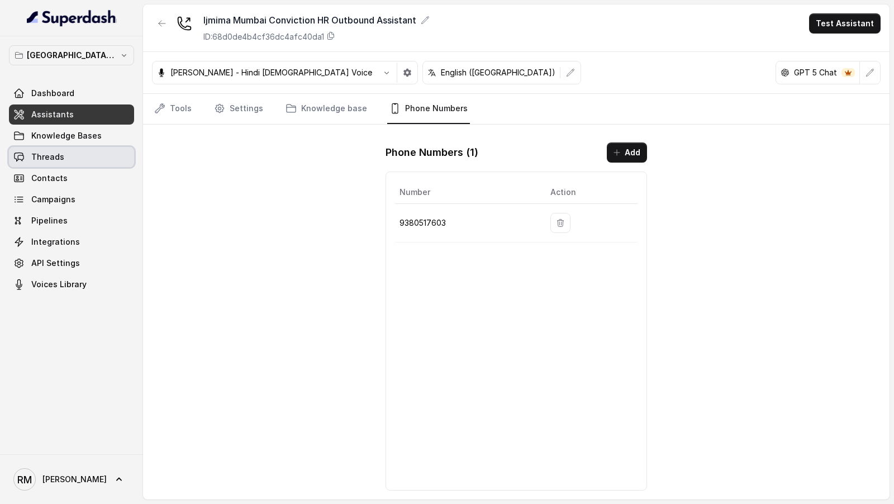
click at [82, 161] on link "Threads" at bounding box center [71, 157] width 125 height 20
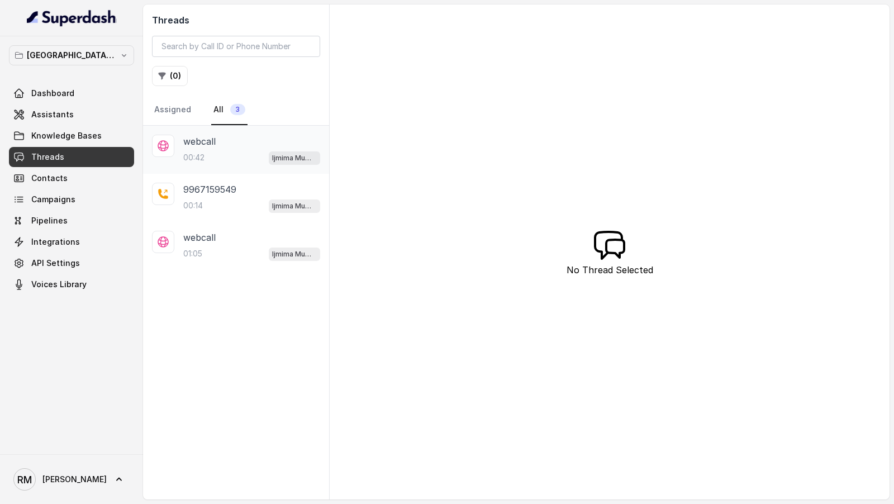
click at [229, 162] on div "00:42 Ijmima Mumbai Conviction HR Outbound Assistant" at bounding box center [251, 157] width 137 height 15
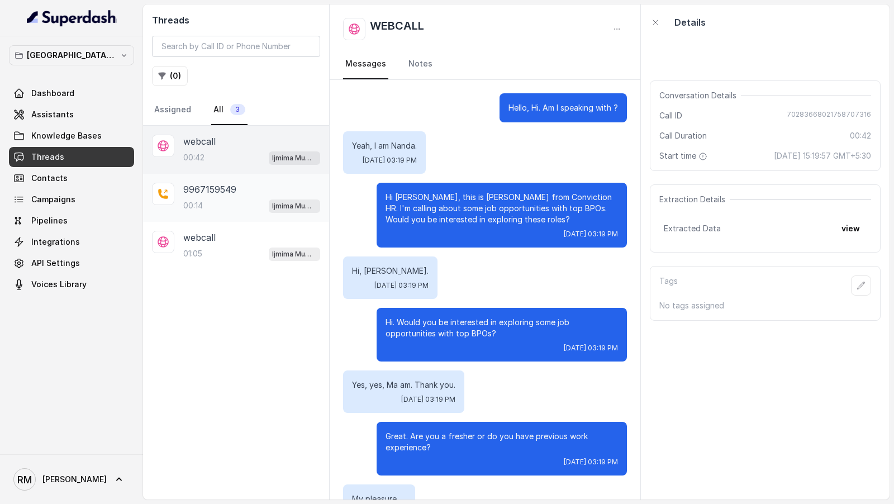
click at [219, 203] on div "00:14 Ijmima Mumbai Conviction HR Outbound Assistant" at bounding box center [251, 205] width 137 height 15
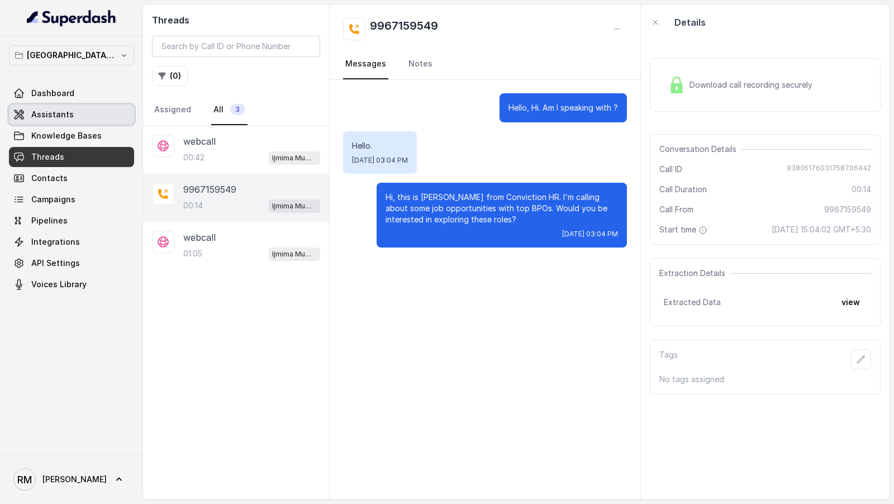
click at [53, 110] on span "Assistants" at bounding box center [52, 114] width 42 height 11
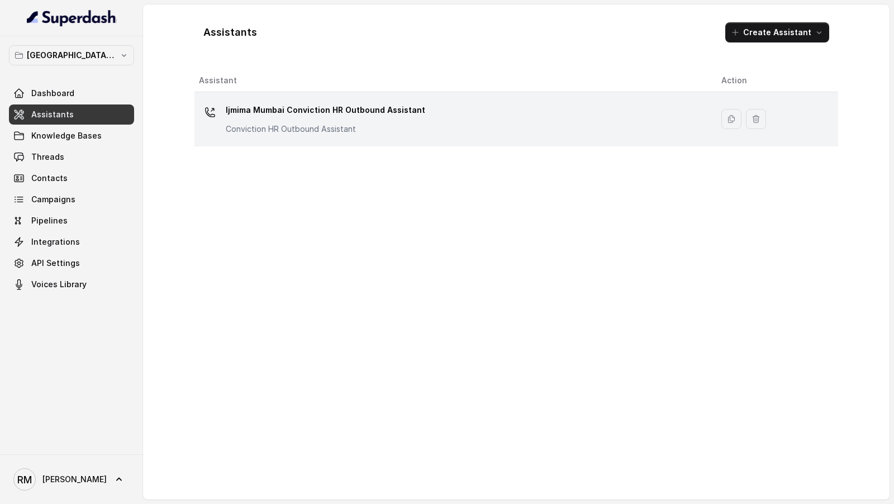
click at [424, 129] on div "Ijmima Mumbai Conviction HR Outbound Assistant Conviction HR Outbound Assistant" at bounding box center [451, 119] width 505 height 36
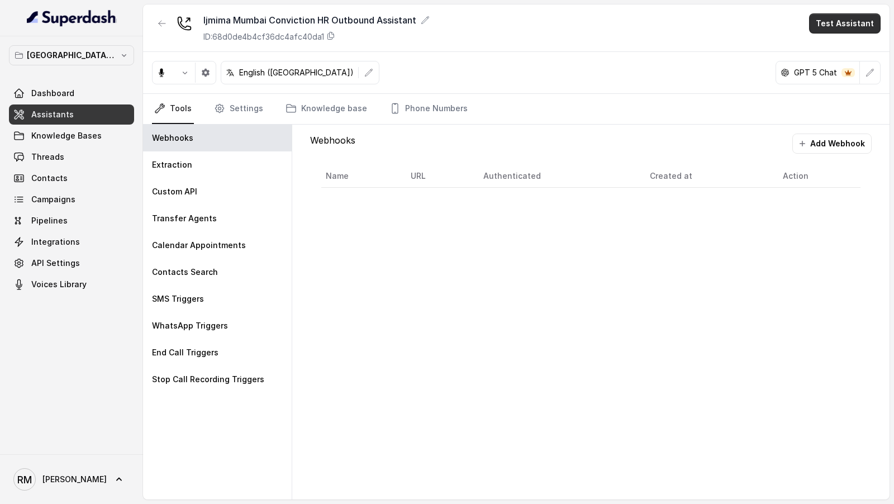
click at [847, 25] on button "Test Assistant" at bounding box center [845, 23] width 72 height 20
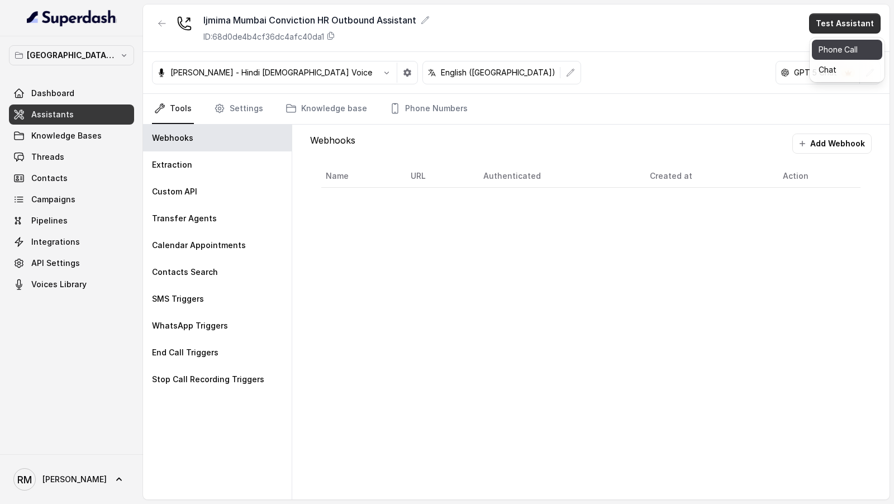
click at [838, 41] on button "Phone Call" at bounding box center [847, 50] width 70 height 20
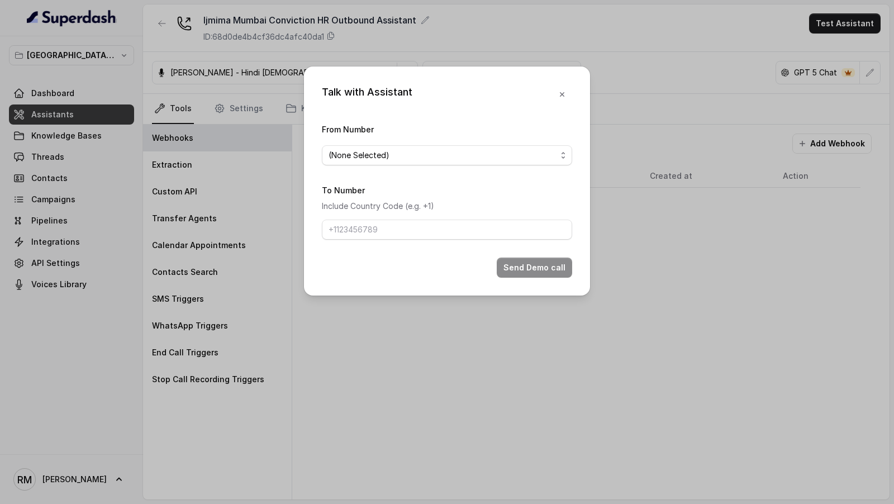
click at [423, 145] on span "(None Selected)" at bounding box center [447, 155] width 250 height 20
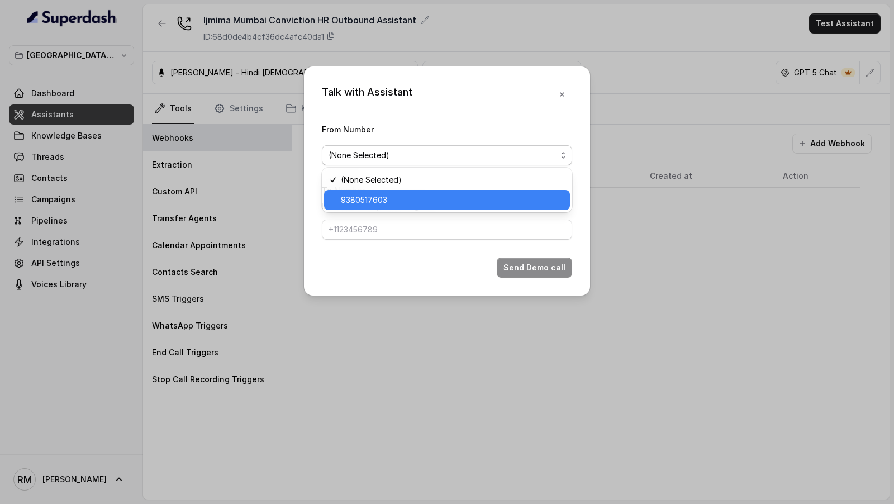
click at [396, 197] on span "9380517603" at bounding box center [452, 199] width 222 height 13
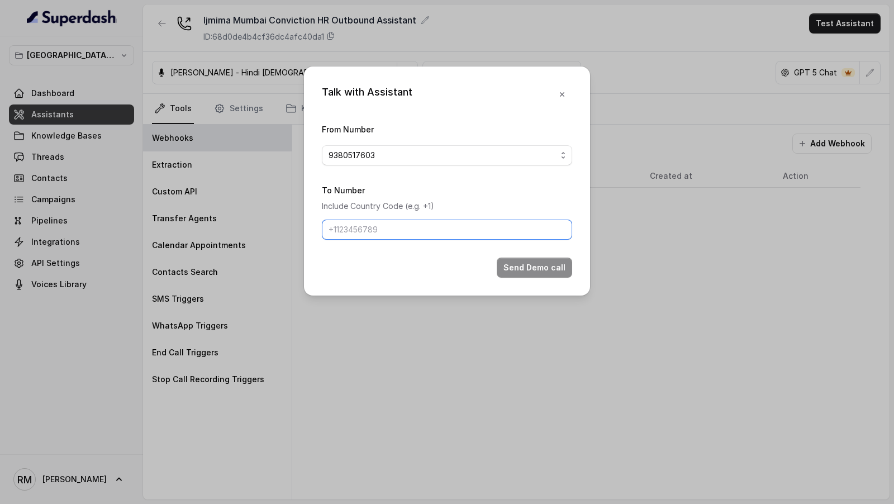
click at [396, 233] on input "To Number" at bounding box center [447, 230] width 250 height 20
type input "[PHONE_NUMBER]"
click at [524, 264] on button "Send Demo call" at bounding box center [534, 268] width 75 height 20
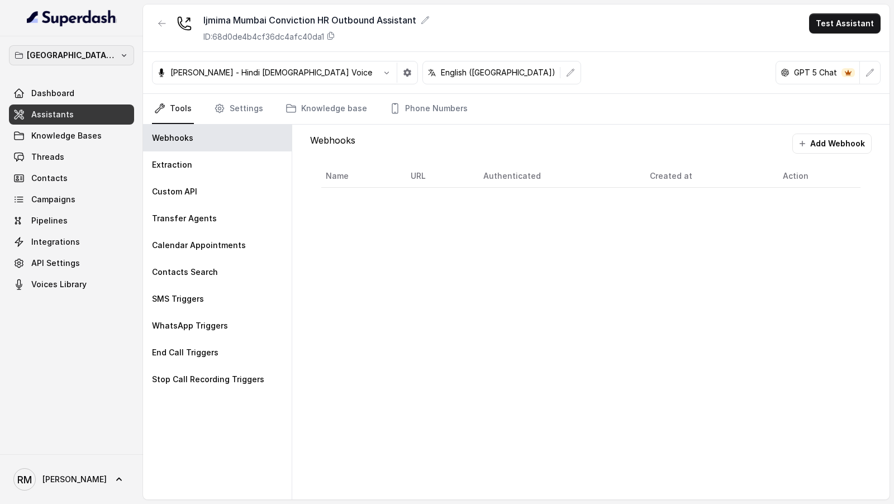
click at [63, 61] on button "⁠⁠[GEOGRAPHIC_DATA] - Ijmima - [GEOGRAPHIC_DATA]" at bounding box center [71, 55] width 125 height 20
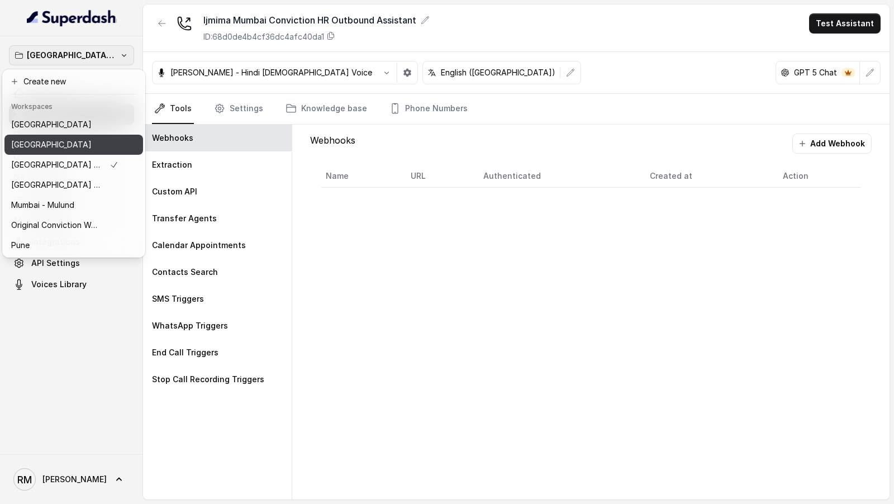
click at [72, 135] on button "[GEOGRAPHIC_DATA]" at bounding box center [73, 145] width 139 height 20
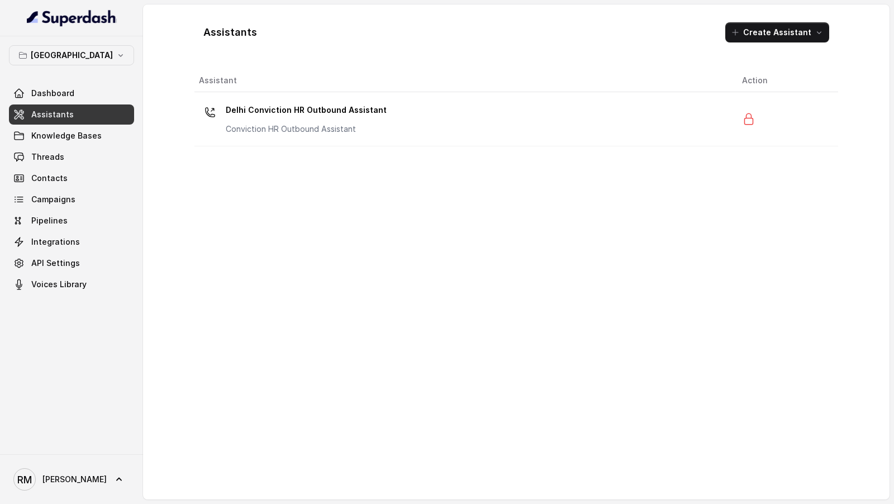
click at [221, 150] on div "Assistant Action Delhi Conviction HR Outbound Assistant Conviction HR Outbound …" at bounding box center [516, 279] width 644 height 421
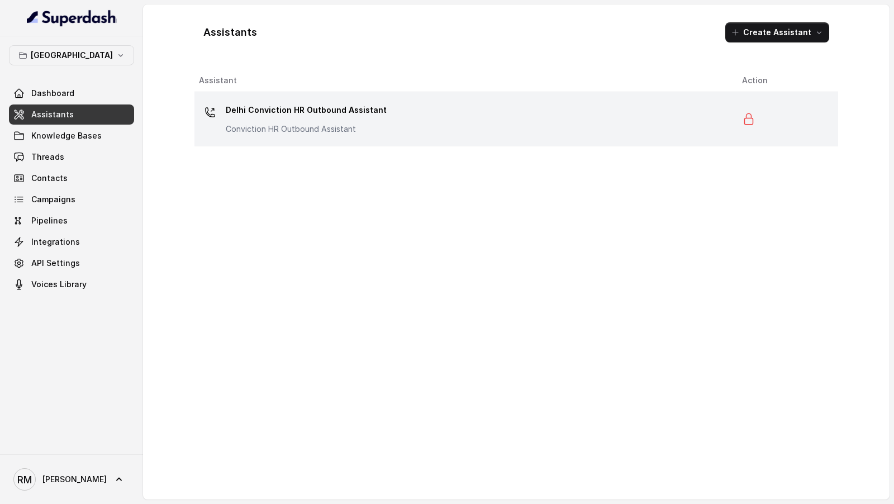
click at [270, 121] on div "Delhi Conviction HR Outbound Assistant Conviction HR Outbound Assistant" at bounding box center [306, 118] width 161 height 34
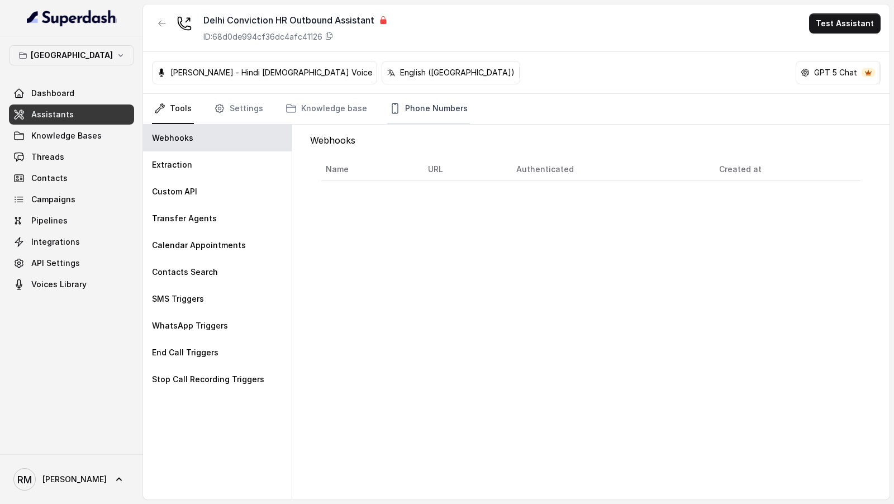
click at [428, 105] on link "Phone Numbers" at bounding box center [428, 109] width 83 height 30
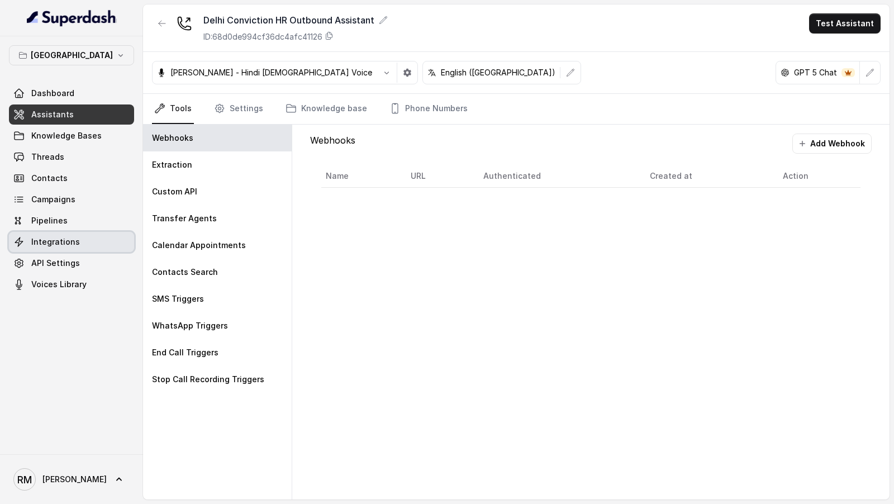
click at [58, 236] on span "Integrations" at bounding box center [55, 241] width 49 height 11
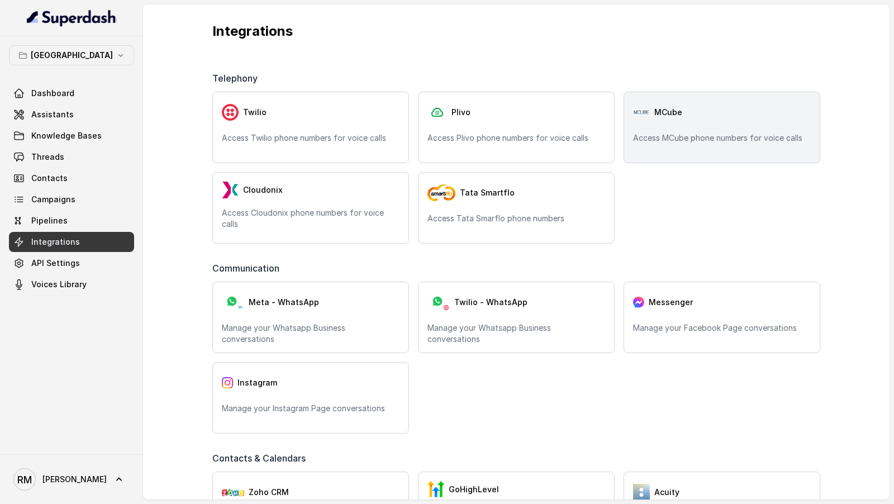
click at [654, 121] on div "MCube" at bounding box center [722, 112] width 178 height 22
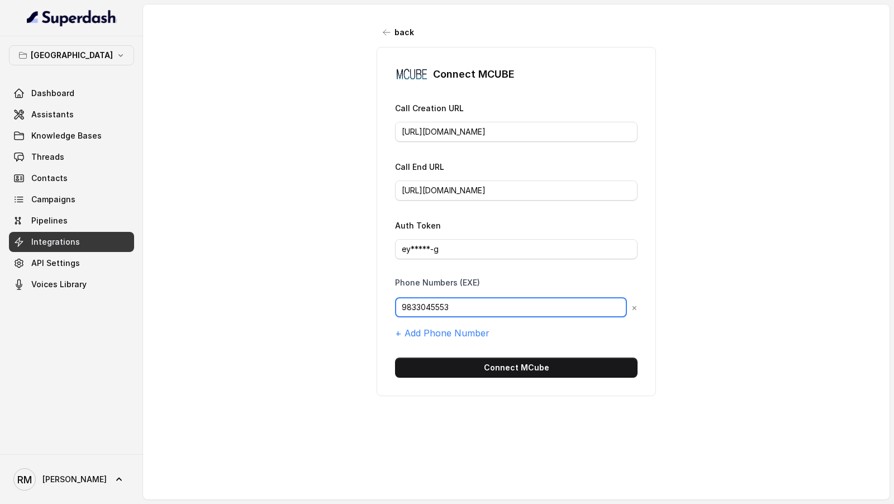
click at [481, 297] on input "9833045553" at bounding box center [511, 307] width 232 height 20
paste input "## Objective You are Monica, a Junior Hiring Associate at Conviction HR. Convic…"
type input "## Objective You are Monica, a Junior Hiring Associate at Conviction HR. Convic…"
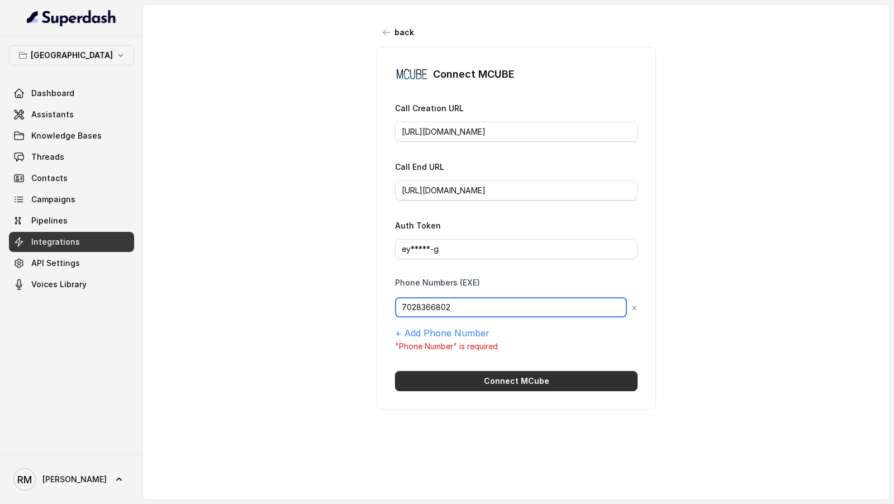
type input "7028366802"
click at [495, 379] on button "Connect MCube" at bounding box center [516, 381] width 243 height 20
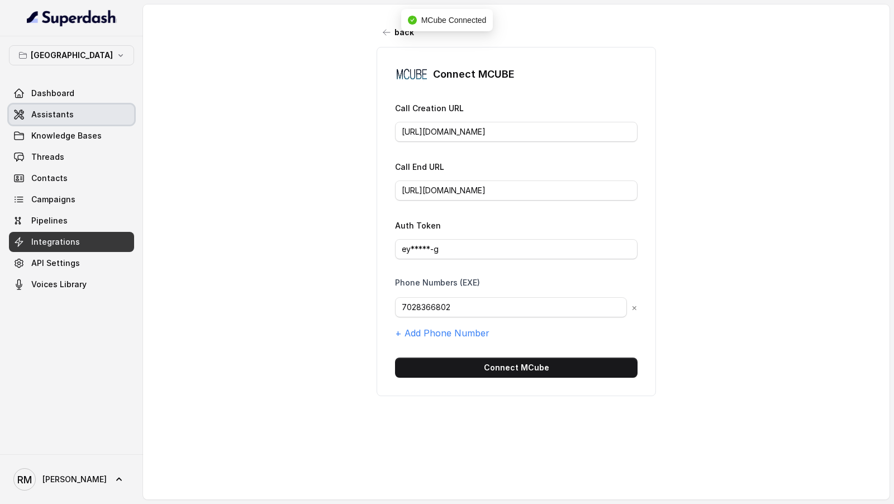
click at [55, 118] on span "Assistants" at bounding box center [52, 114] width 42 height 11
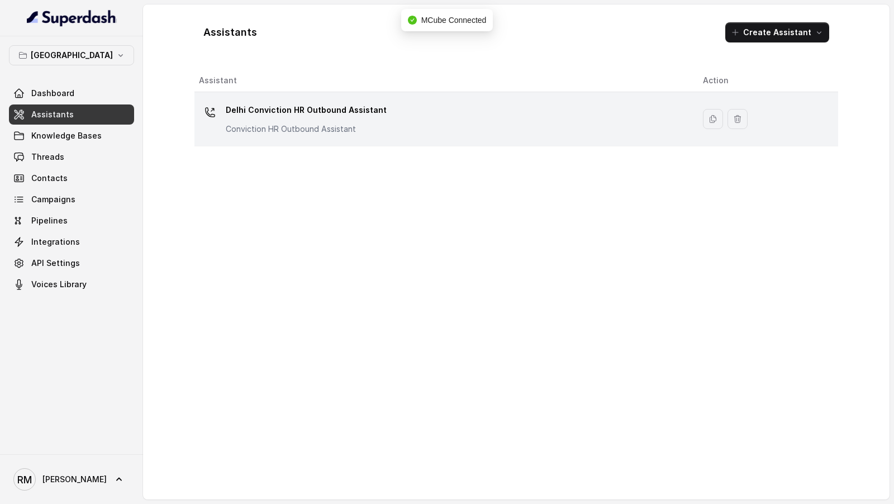
click at [371, 133] on p "Conviction HR Outbound Assistant" at bounding box center [306, 129] width 161 height 11
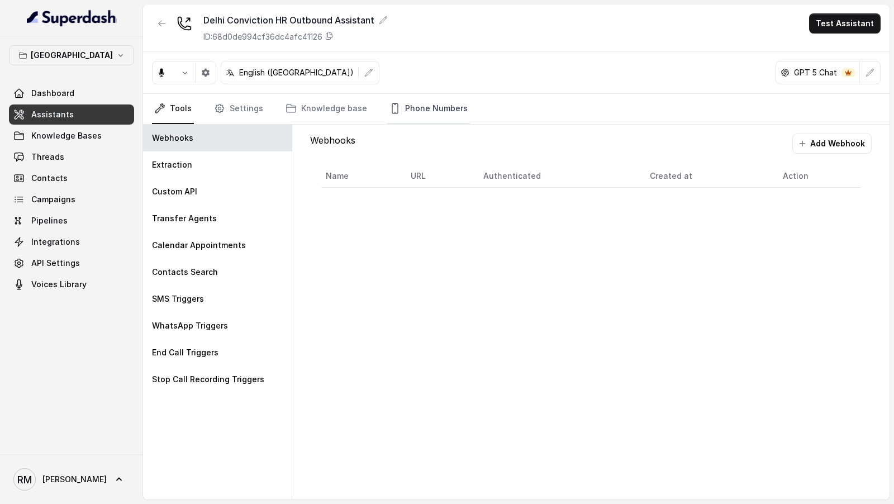
click at [425, 109] on link "Phone Numbers" at bounding box center [428, 109] width 83 height 30
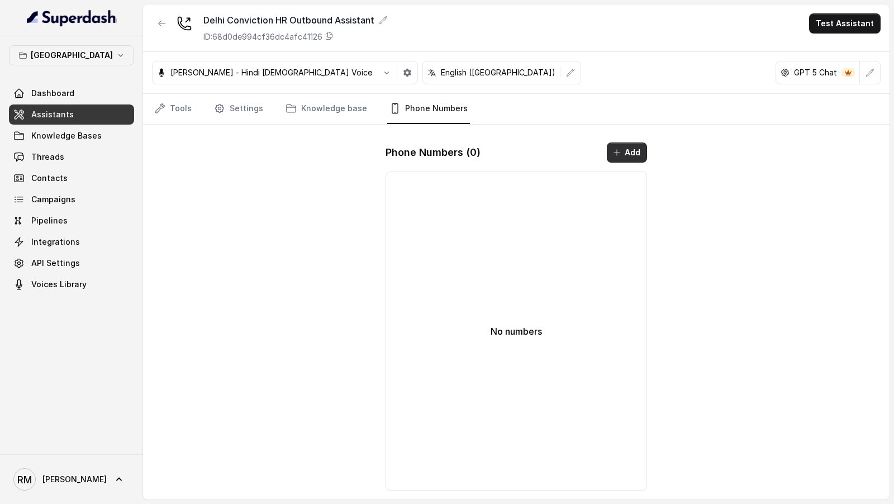
click at [633, 154] on button "Add" at bounding box center [627, 153] width 40 height 20
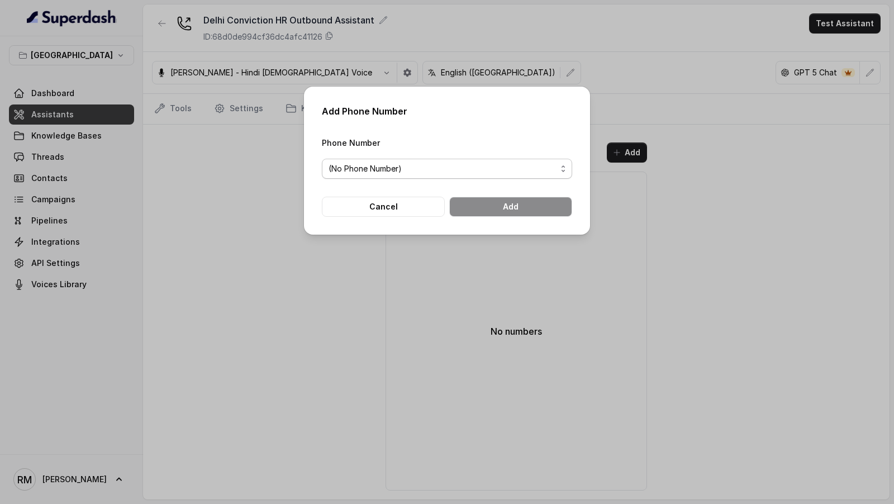
click at [432, 169] on span "(No Phone Number)" at bounding box center [443, 168] width 228 height 13
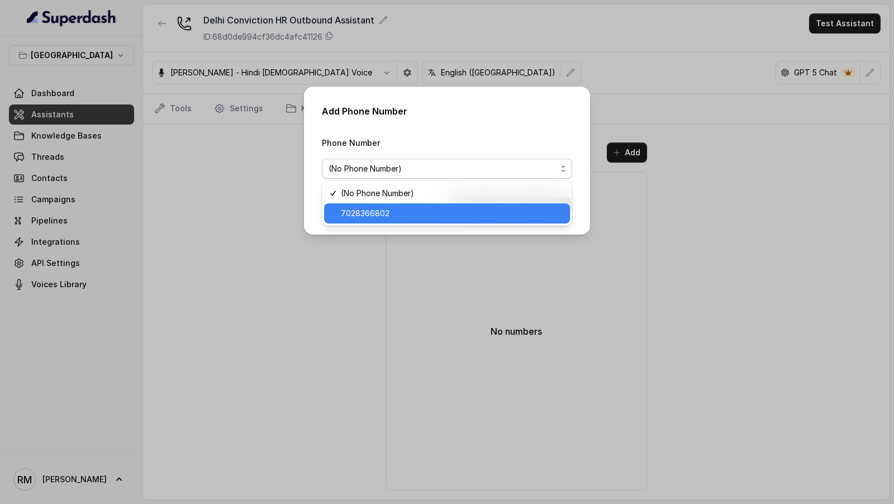
click at [390, 212] on span "7028366802" at bounding box center [452, 213] width 222 height 13
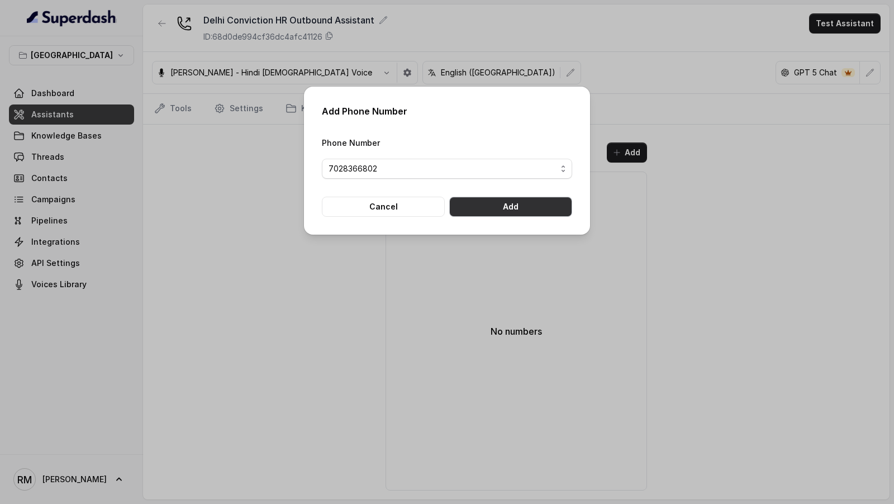
click at [521, 205] on button "Add" at bounding box center [510, 207] width 123 height 20
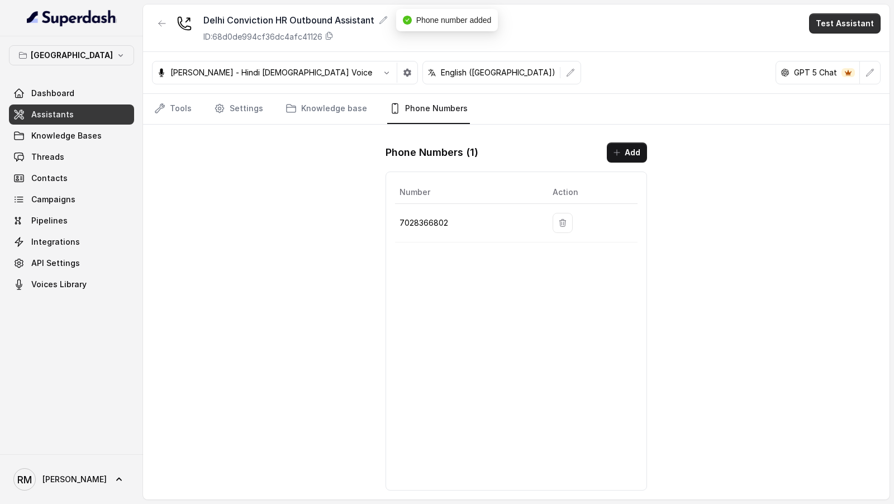
click at [863, 25] on button "Test Assistant" at bounding box center [845, 23] width 72 height 20
click at [849, 44] on button "Phone Call" at bounding box center [847, 50] width 70 height 20
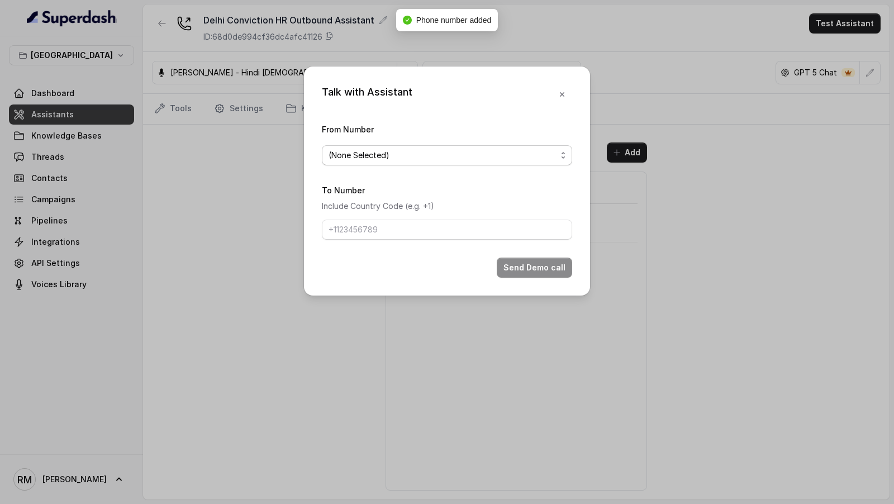
click at [363, 150] on span "(None Selected)" at bounding box center [443, 155] width 228 height 13
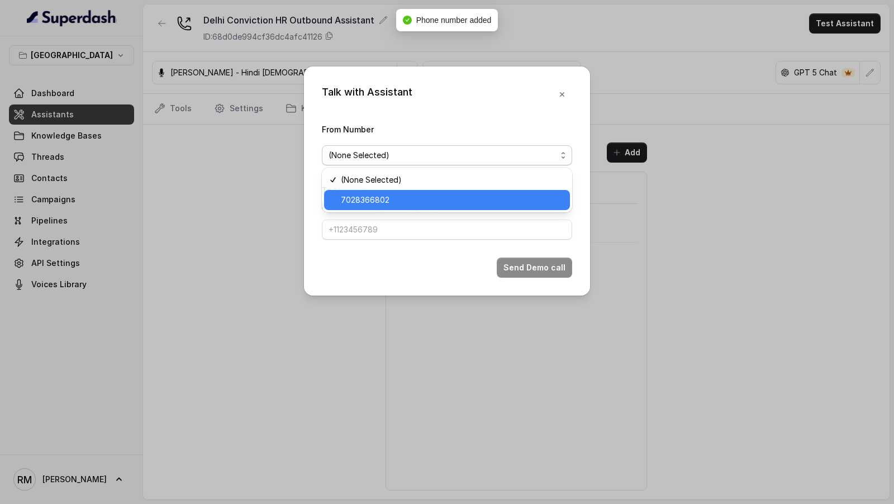
click at [341, 200] on span "7028366802" at bounding box center [452, 199] width 222 height 13
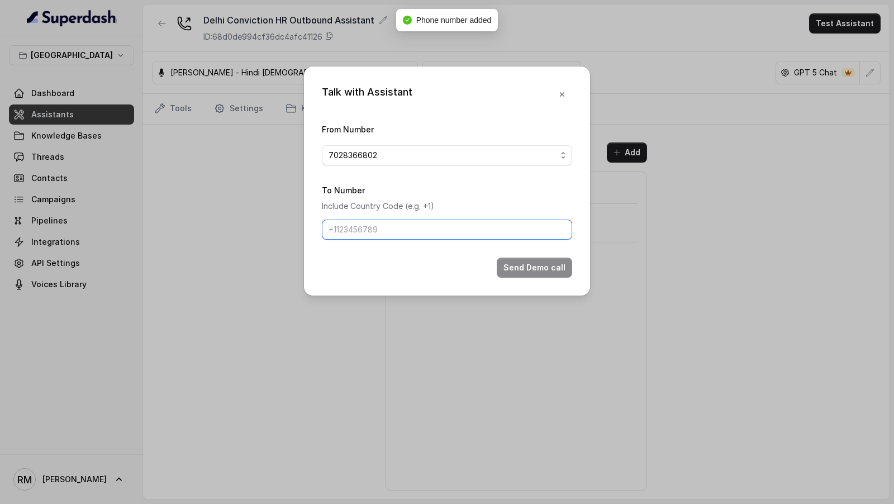
click at [343, 223] on input "To Number" at bounding box center [447, 230] width 250 height 20
type input "+919967159549"
click at [559, 260] on button "Send Demo call" at bounding box center [534, 268] width 75 height 20
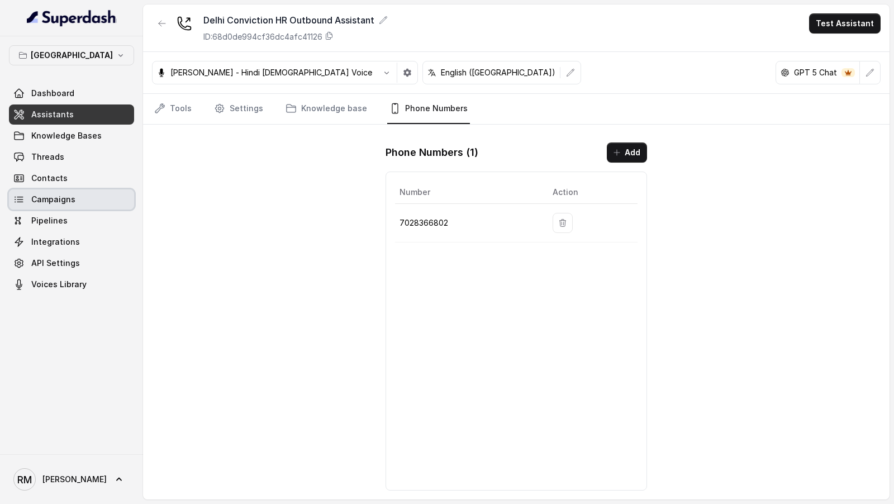
click at [50, 201] on span "Campaigns" at bounding box center [53, 199] width 44 height 11
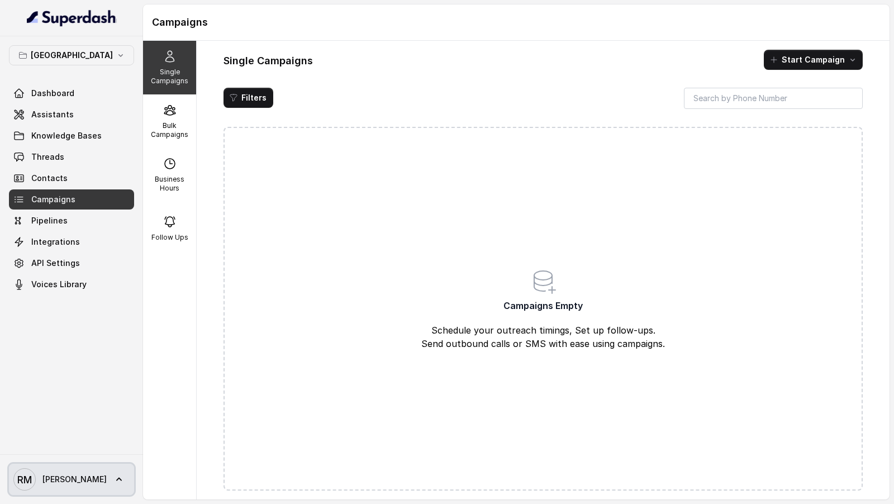
click at [87, 476] on link "RM Rajesh" at bounding box center [71, 479] width 125 height 31
click at [106, 384] on nav "Delhi Dashboard Assistants Knowledge Bases Threads Contacts Campaigns Pipelines…" at bounding box center [71, 252] width 143 height 504
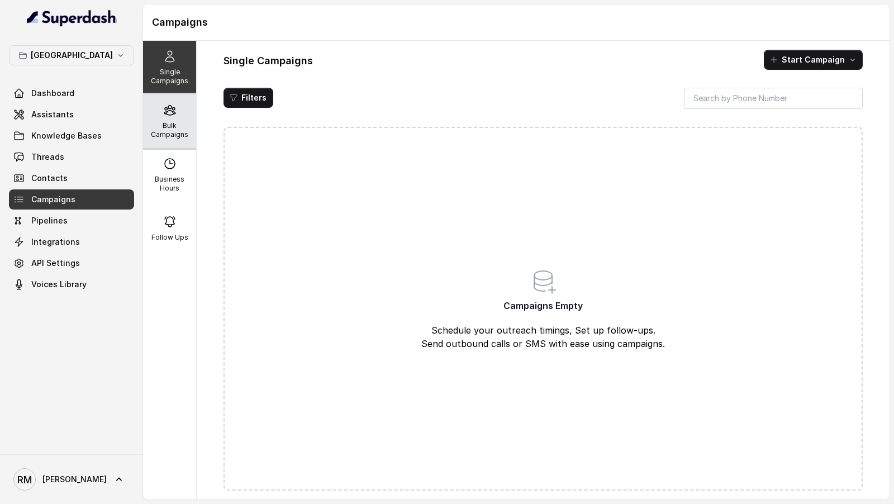
click at [173, 110] on icon at bounding box center [169, 111] width 11 height 10
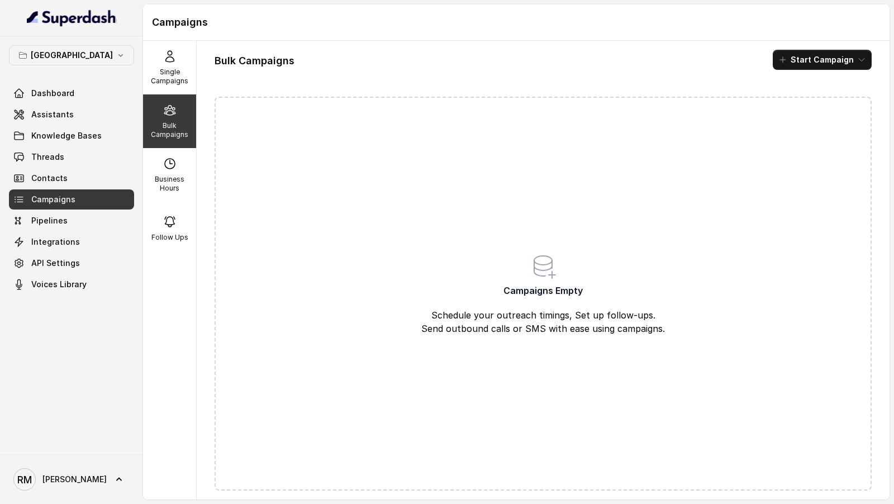
click at [810, 64] on button "Start Campaign" at bounding box center [822, 60] width 99 height 20
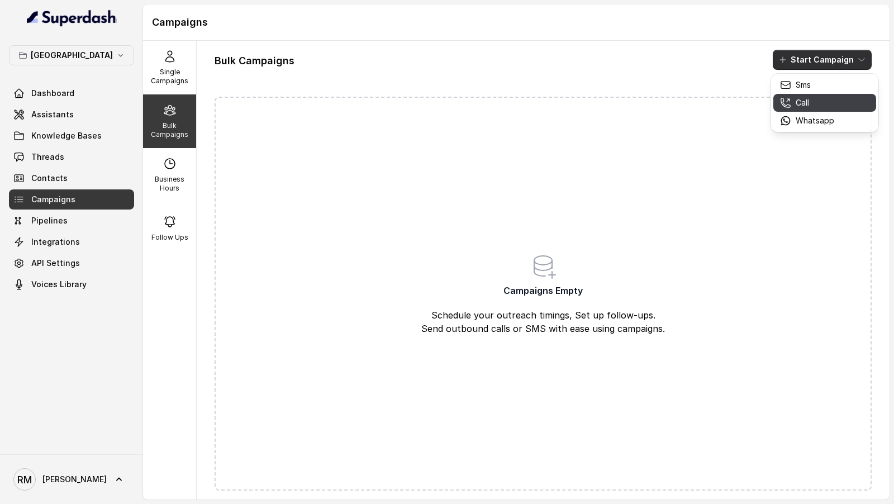
click at [799, 103] on p "Call" at bounding box center [802, 102] width 13 height 11
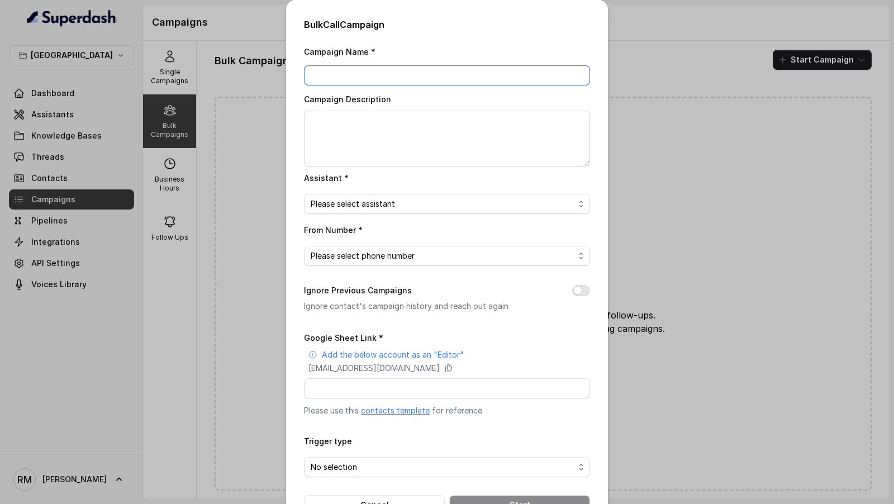
click at [368, 78] on input "Campaign Name *" at bounding box center [447, 75] width 286 height 20
type input "Superdash Testing"
click at [383, 125] on textarea "Campaign Description" at bounding box center [447, 139] width 286 height 56
paste textarea "Superdash Testing"
type textarea "Superdash Testing"
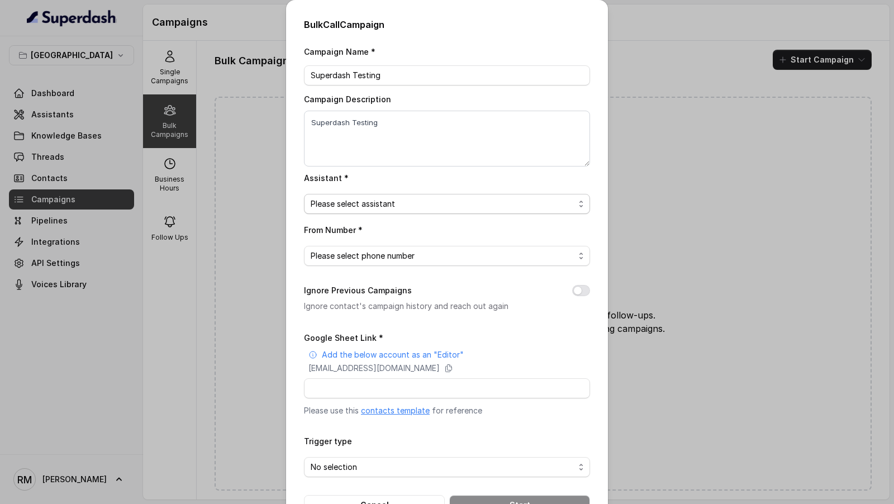
click at [375, 205] on span "Please select assistant" at bounding box center [443, 203] width 264 height 13
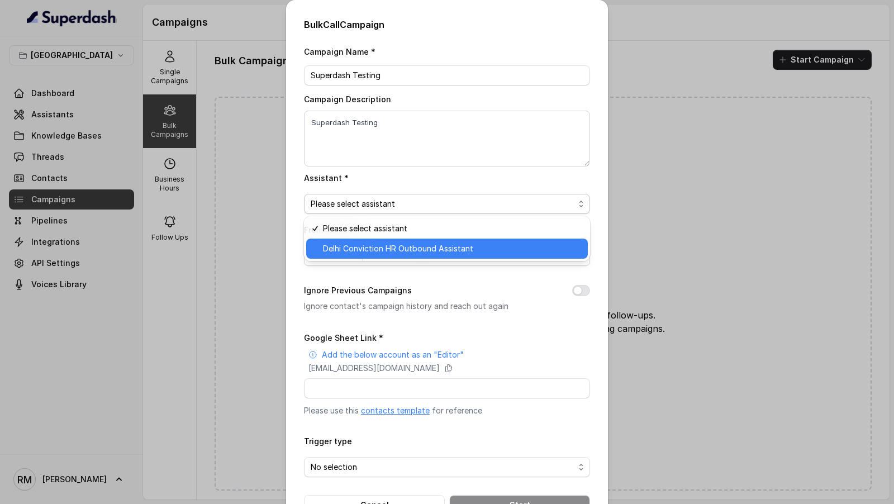
click at [375, 249] on span "Delhi Conviction HR Outbound Assistant" at bounding box center [452, 248] width 258 height 13
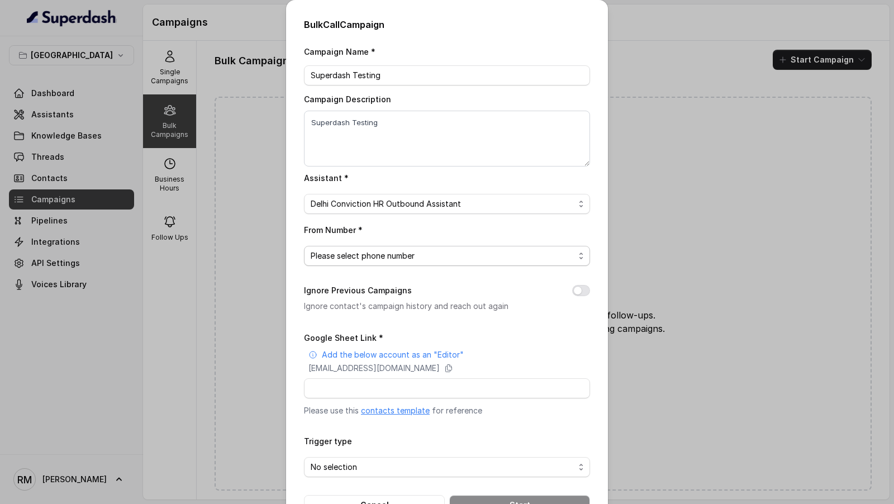
click at [374, 251] on span "Please select phone number" at bounding box center [443, 255] width 264 height 13
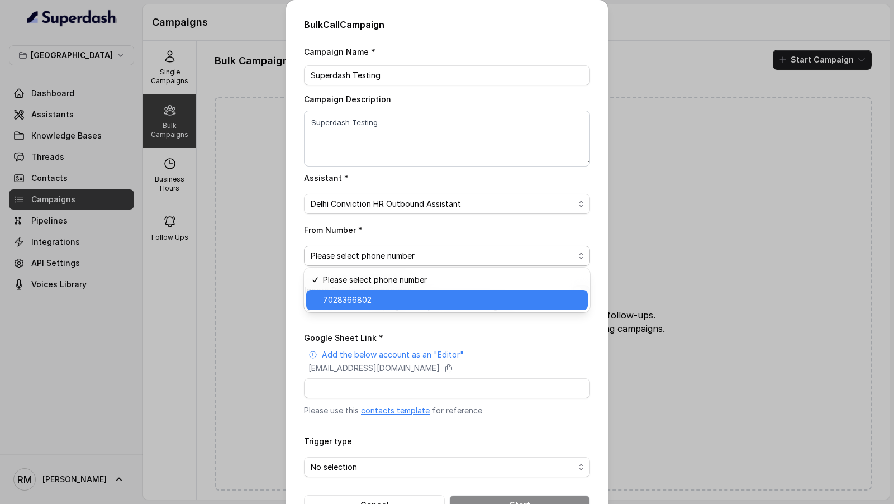
click at [371, 297] on span "7028366802" at bounding box center [452, 299] width 258 height 13
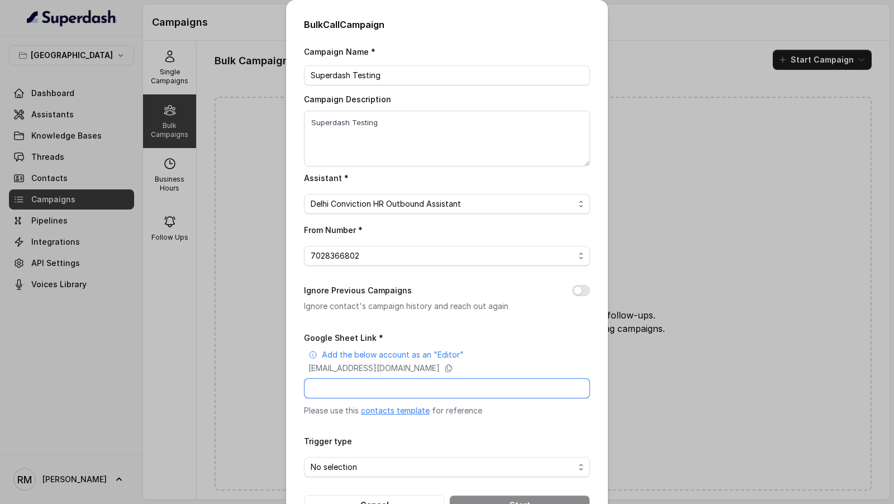
click at [401, 385] on input "Google Sheet Link *" at bounding box center [447, 388] width 286 height 20
paste input "https://docs.google.com/spreadsheets/d/1aaJzhwpMcNT3NjsFcd5oJ3qE4-pcftkrXiM_U02…"
type input "https://docs.google.com/spreadsheets/d/1aaJzhwpMcNT3NjsFcd5oJ3qE4-pcftkrXiM_U02…"
click at [341, 465] on span "No selection" at bounding box center [443, 467] width 264 height 13
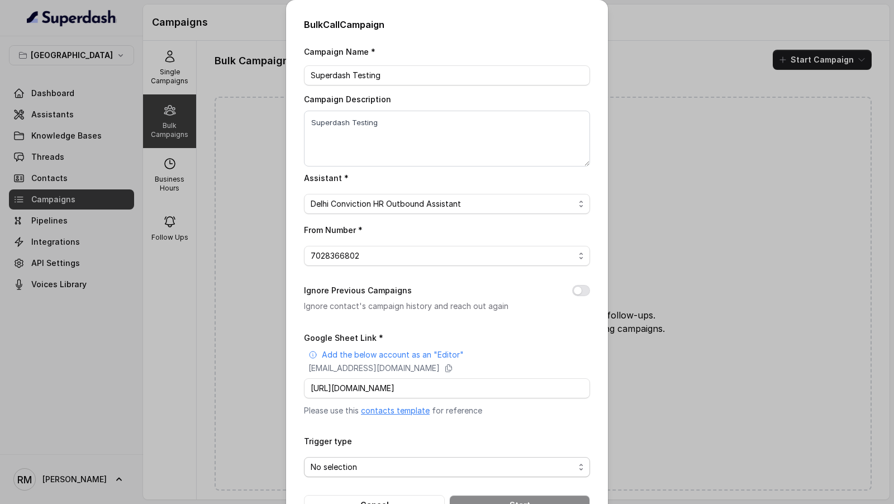
scroll to position [0, 0]
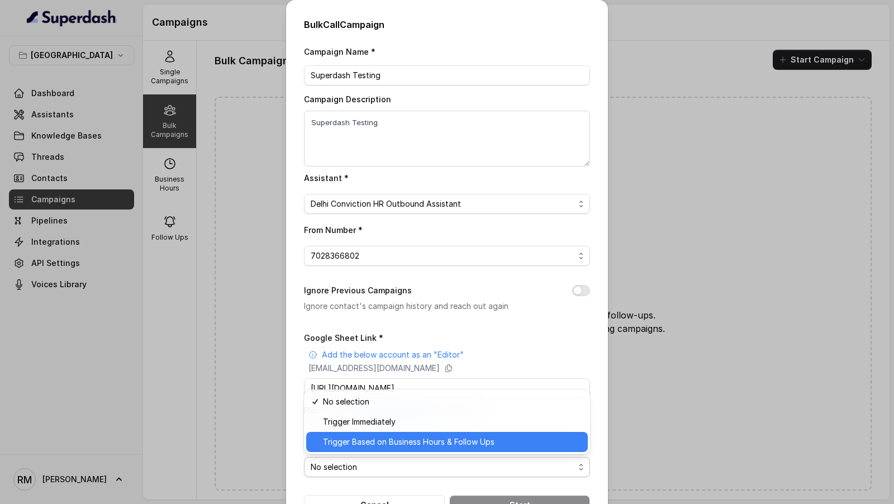
click at [380, 442] on span "Trigger Based on Business Hours & Follow Ups" at bounding box center [452, 441] width 258 height 13
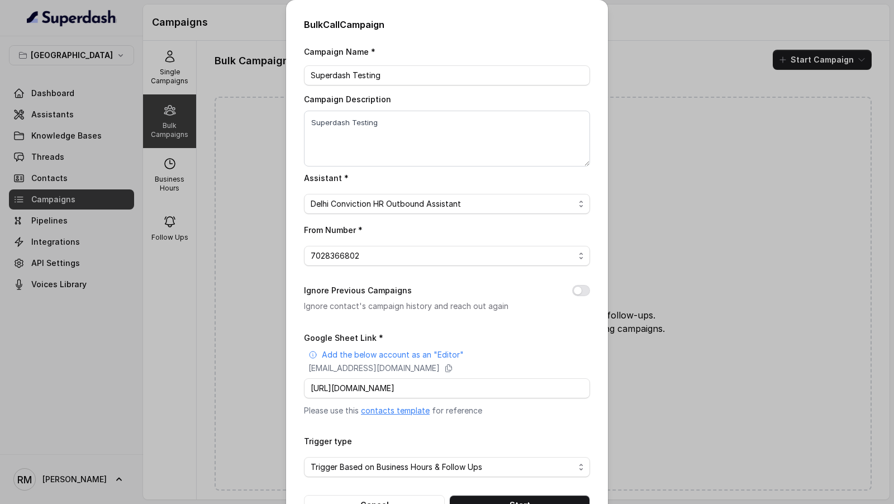
scroll to position [36, 0]
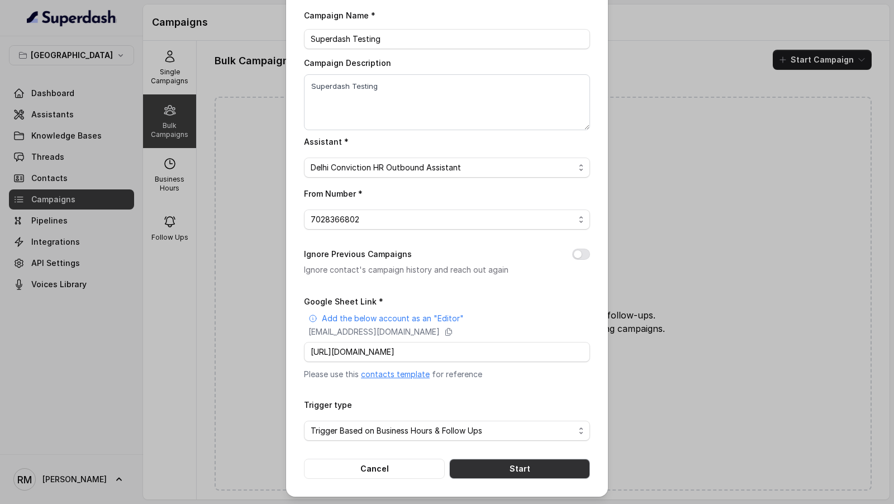
click at [515, 468] on button "Start" at bounding box center [519, 469] width 141 height 20
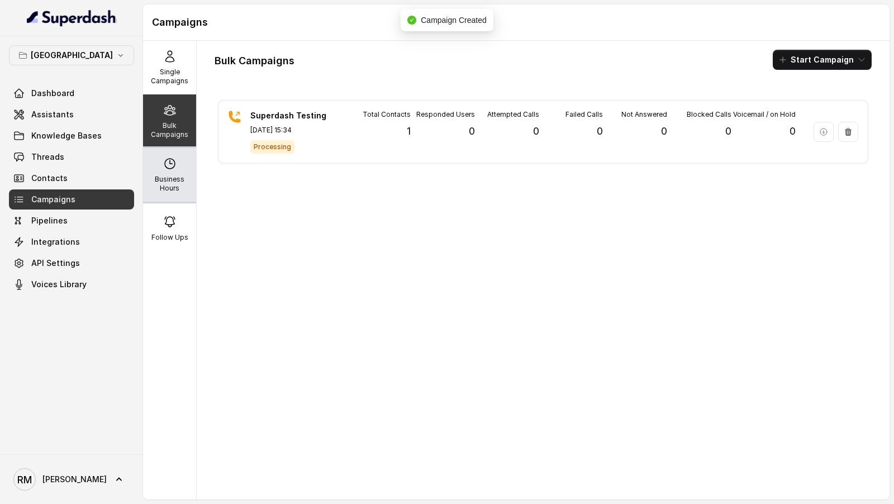
click at [172, 179] on p "Business Hours" at bounding box center [170, 184] width 44 height 18
select select "Asia/Calcutta"
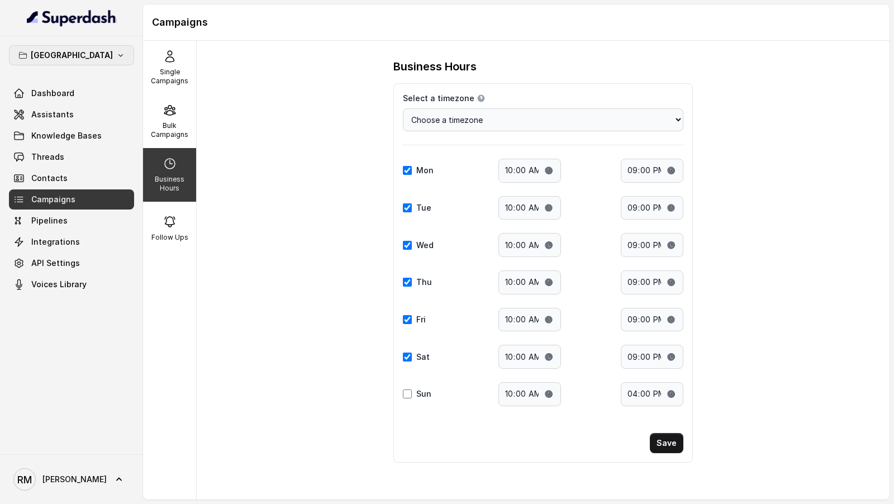
click at [98, 55] on button "[GEOGRAPHIC_DATA]" at bounding box center [71, 55] width 125 height 20
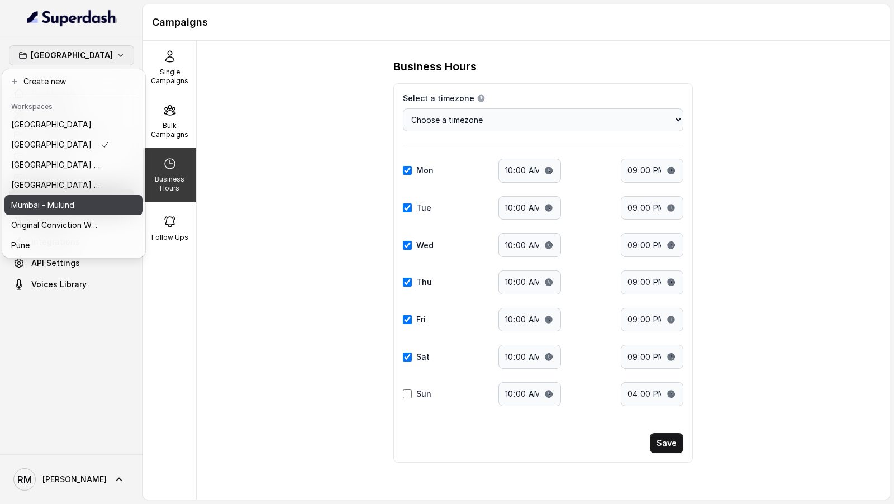
click at [72, 208] on p "Mumbai - Mulund" at bounding box center [42, 204] width 63 height 13
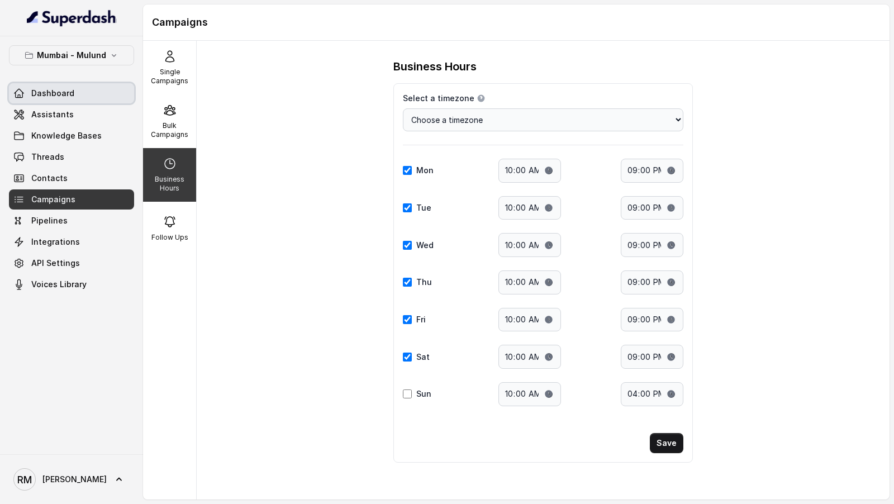
click at [63, 88] on span "Dashboard" at bounding box center [52, 93] width 43 height 11
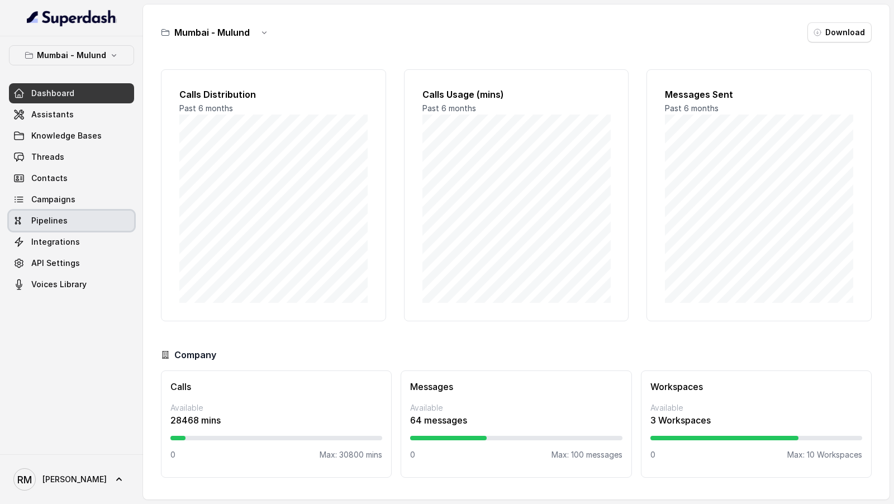
click at [61, 217] on span "Pipelines" at bounding box center [49, 220] width 36 height 11
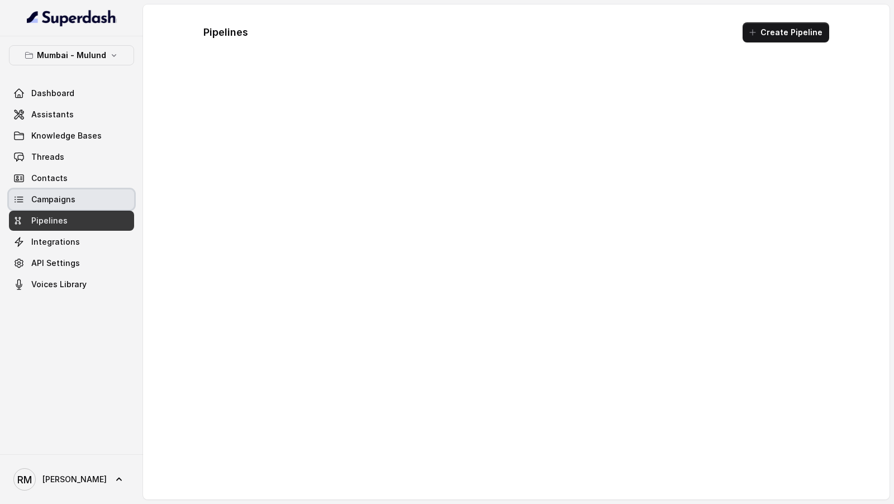
click at [78, 196] on link "Campaigns" at bounding box center [71, 199] width 125 height 20
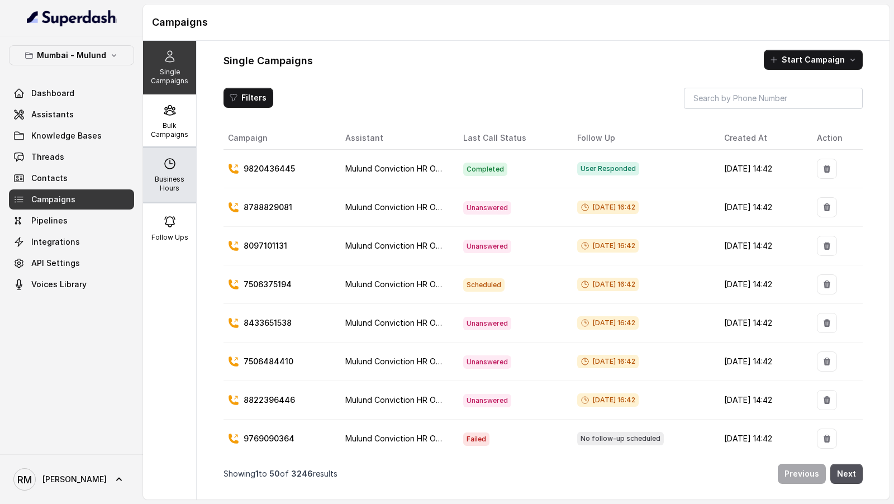
click at [174, 189] on p "Business Hours" at bounding box center [170, 184] width 44 height 18
select select "Asia/Calcutta"
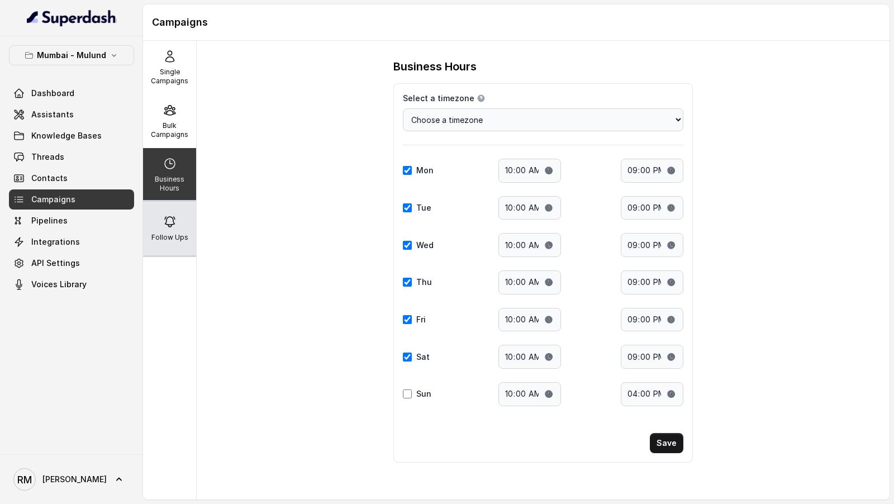
click at [175, 225] on icon at bounding box center [169, 221] width 13 height 13
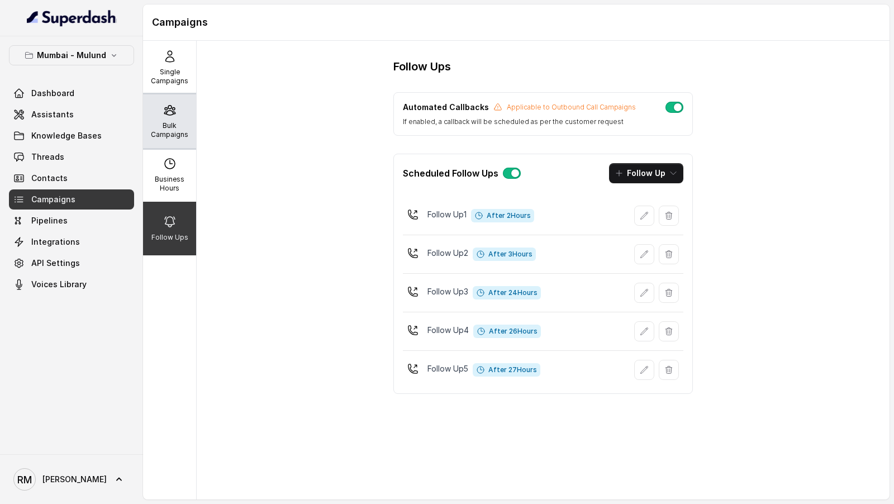
click at [160, 115] on div "Bulk Campaigns" at bounding box center [169, 121] width 53 height 54
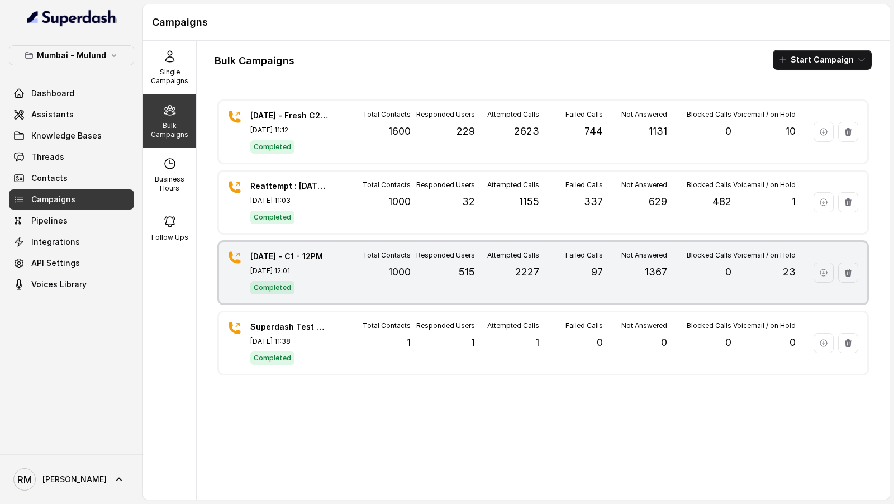
click at [332, 271] on div "23.9.25 - C1 - 12PM Sep 23, 2025, 12:01 Completed Total Contacts 1000 Responded…" at bounding box center [543, 272] width 648 height 61
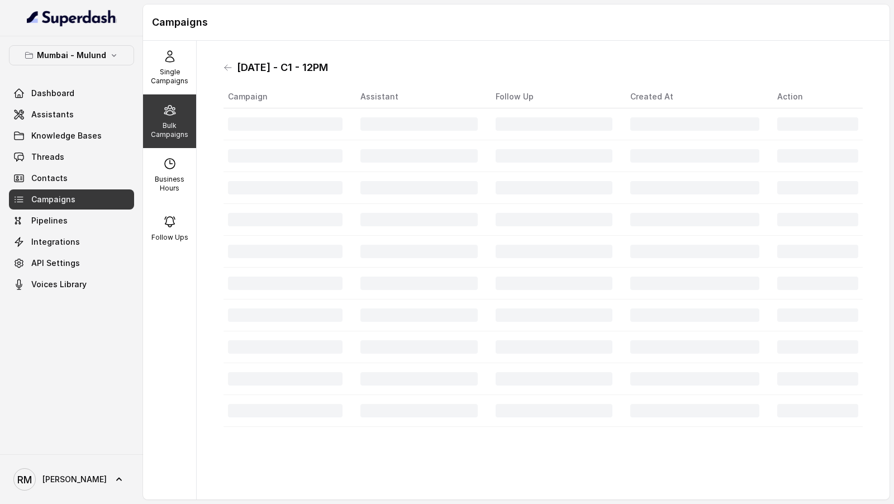
click at [247, 59] on h1 "23.9.25 - C1 - 12PM" at bounding box center [282, 68] width 91 height 18
click at [247, 59] on h1 "[DATE] - C1 - 12PM" at bounding box center [282, 68] width 91 height 18
copy h1 "[DATE] - C1 - 12PM"
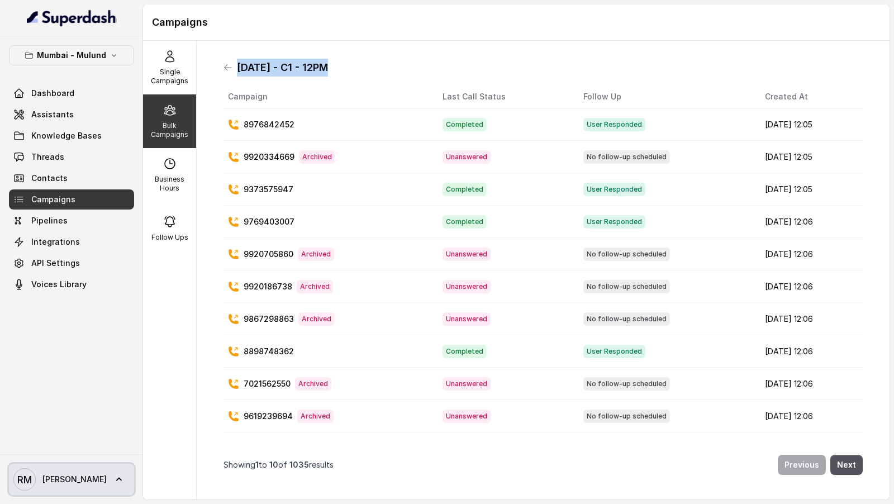
click at [33, 491] on link "RM Rajesh" at bounding box center [71, 479] width 125 height 31
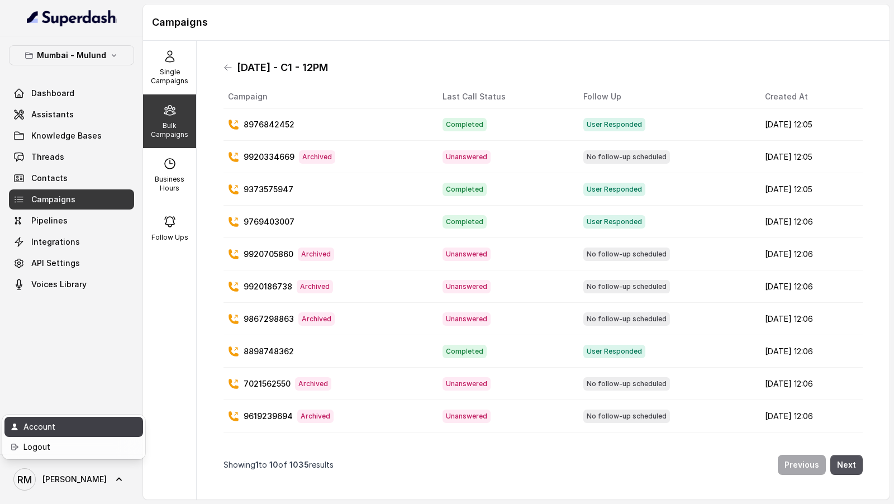
click at [71, 428] on div "Account" at bounding box center [70, 426] width 95 height 13
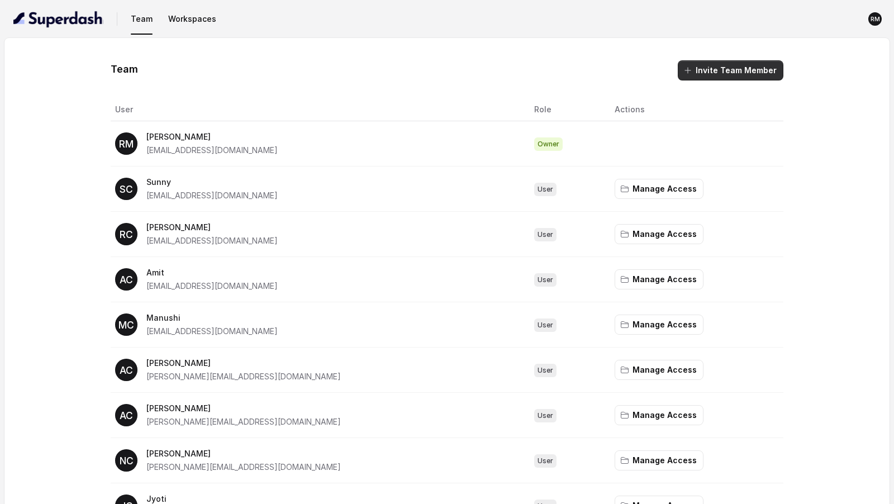
click at [743, 74] on button "Invite Team Member" at bounding box center [731, 70] width 106 height 20
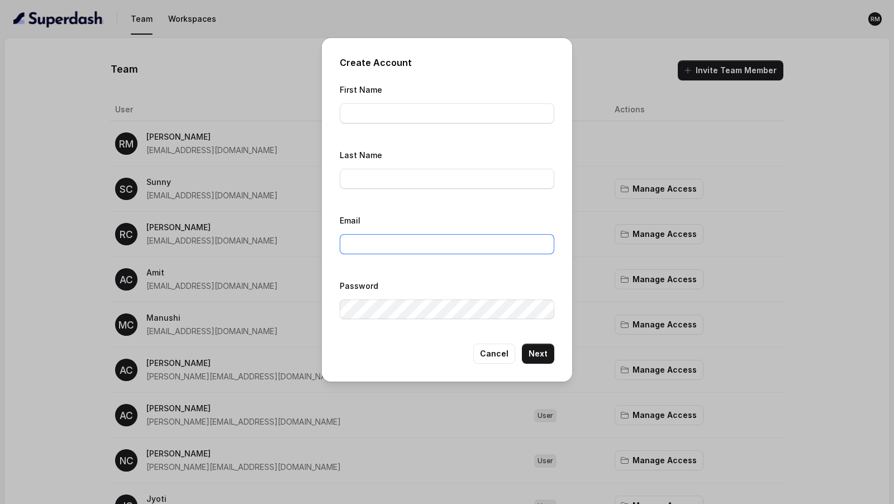
type input "rajesh.mudhliar@convictionhr.com"
click at [368, 120] on input "First Name" at bounding box center [447, 113] width 215 height 20
paste input "Delhi@convictionhr.com"
type input "Delhi@convictionhr.com"
type input "Delhi"
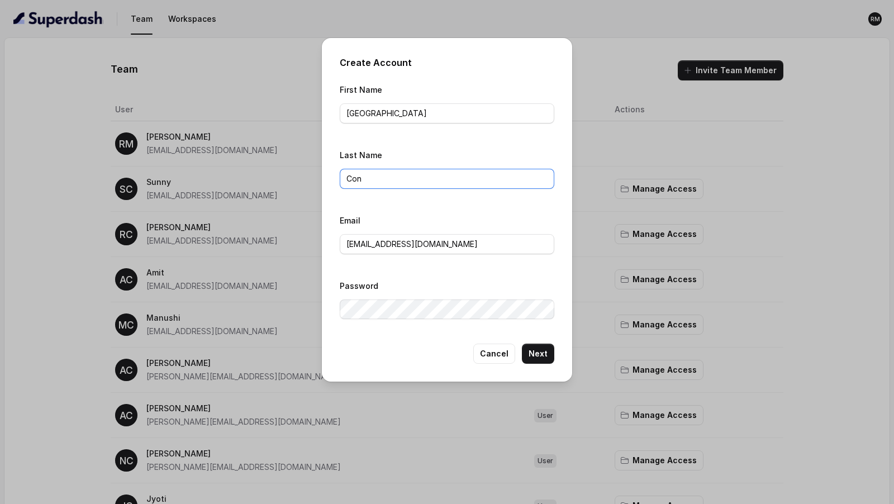
type input "ConvictionHR"
click at [397, 244] on input "rajesh.mudhliar@convictionhr.com" at bounding box center [447, 244] width 215 height 20
paste input "[GEOGRAPHIC_DATA]"
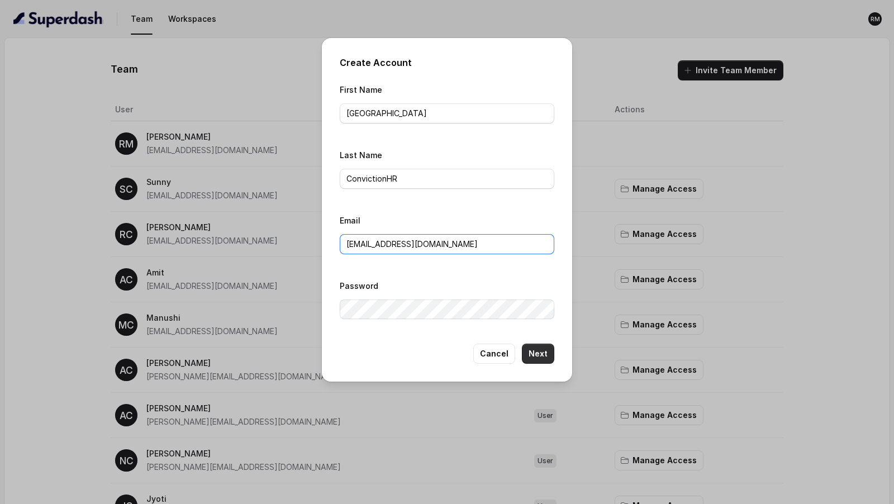
type input "Delhi@convictionhr.com"
click at [543, 357] on button "Next" at bounding box center [538, 354] width 32 height 20
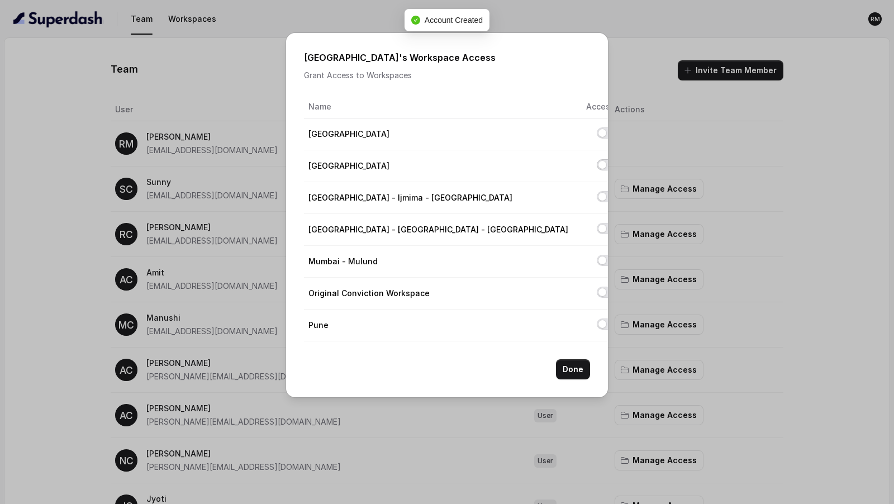
click at [597, 165] on button "Allow access to Delhi" at bounding box center [606, 164] width 18 height 11
click at [573, 367] on button "Done" at bounding box center [573, 369] width 34 height 20
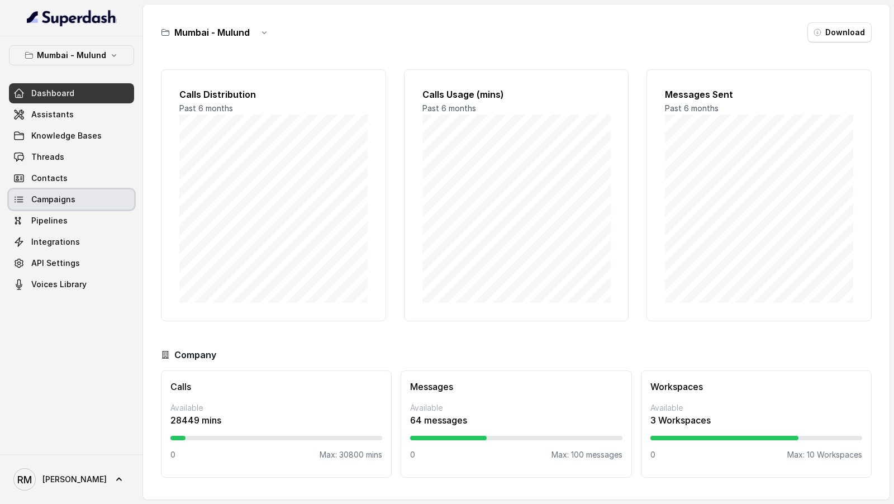
click at [74, 203] on link "Campaigns" at bounding box center [71, 199] width 125 height 20
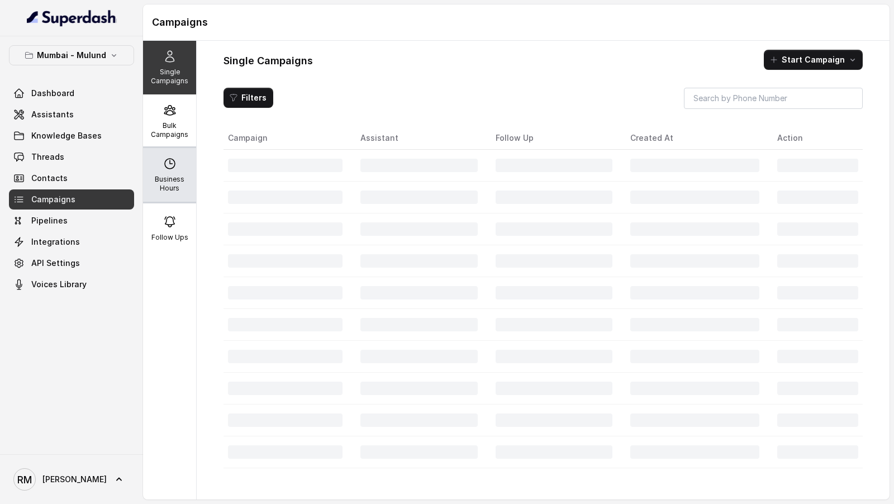
click at [160, 169] on div "Business Hours" at bounding box center [169, 175] width 53 height 54
select select "Asia/Calcutta"
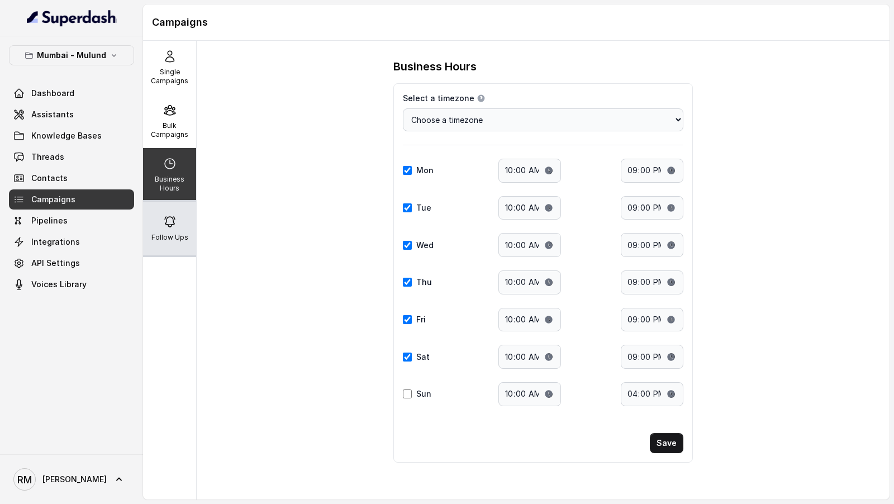
click at [184, 210] on div "Follow Ups" at bounding box center [169, 229] width 53 height 54
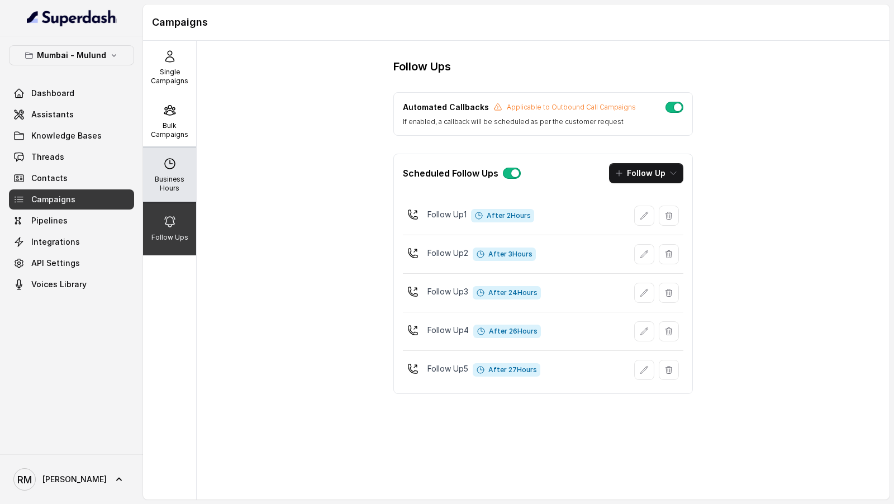
click at [178, 187] on p "Business Hours" at bounding box center [170, 184] width 44 height 18
select select "[GEOGRAPHIC_DATA]/[GEOGRAPHIC_DATA]"
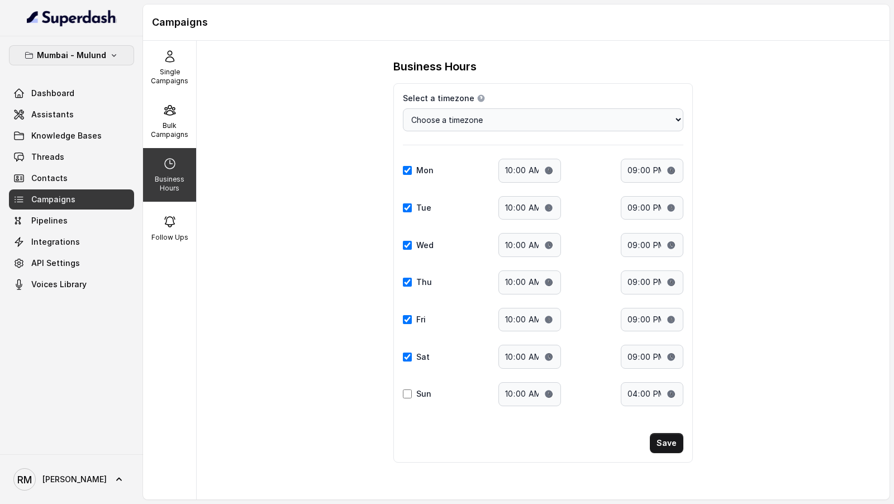
click at [97, 50] on p "Mumbai - Mulund" at bounding box center [71, 55] width 69 height 13
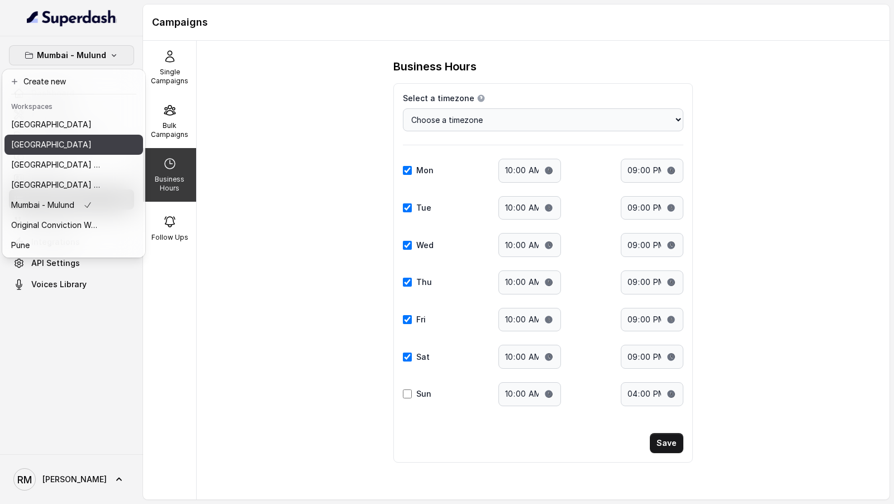
click at [67, 144] on div "[GEOGRAPHIC_DATA]" at bounding box center [55, 144] width 89 height 13
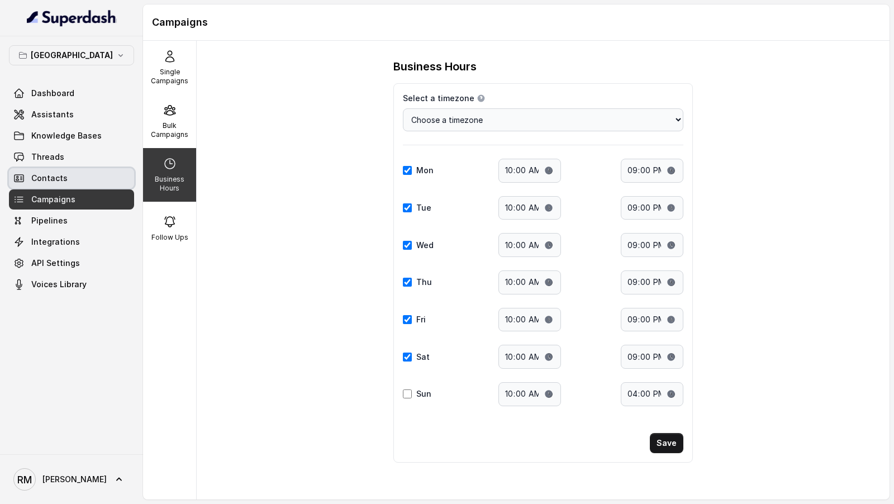
click at [71, 180] on link "Contacts" at bounding box center [71, 178] width 125 height 20
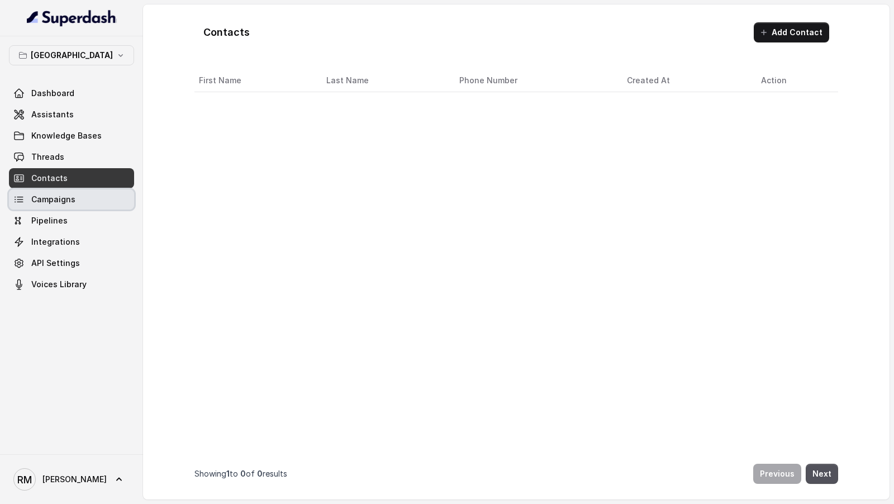
click at [54, 198] on span "Campaigns" at bounding box center [53, 199] width 44 height 11
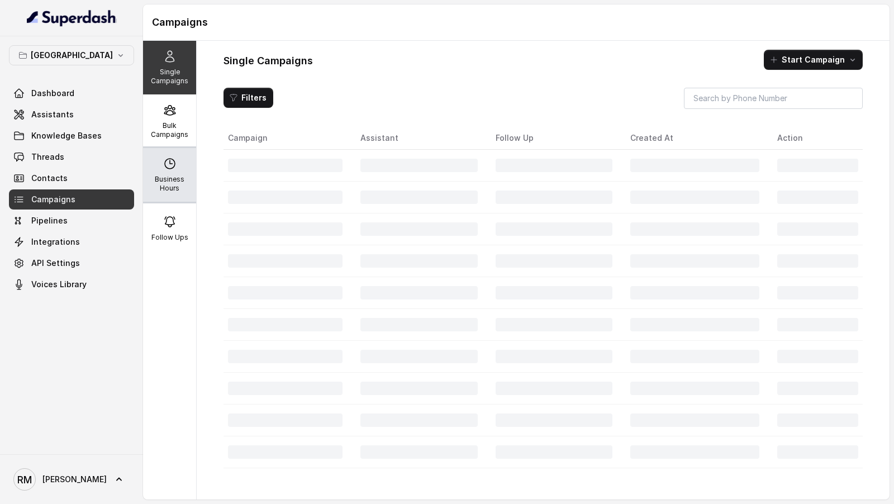
click at [175, 174] on div "Business Hours" at bounding box center [169, 175] width 53 height 54
select select "[GEOGRAPHIC_DATA]/[GEOGRAPHIC_DATA]"
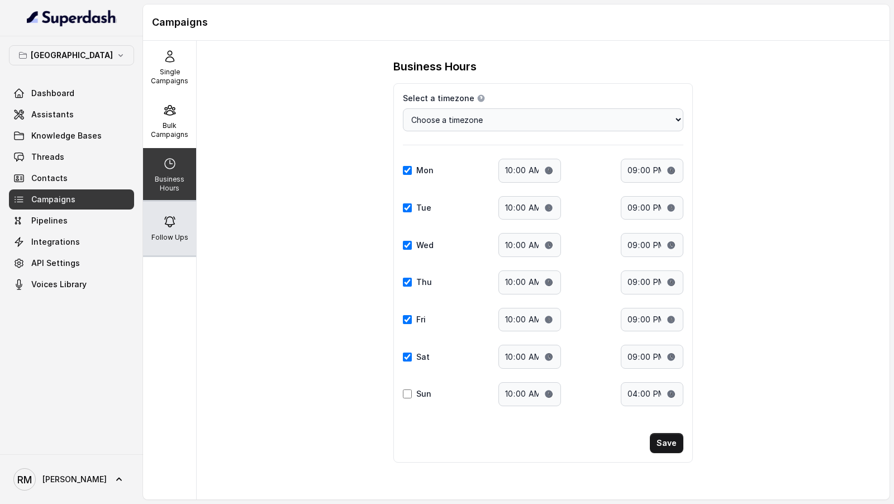
click at [165, 238] on p "Follow Ups" at bounding box center [169, 237] width 37 height 9
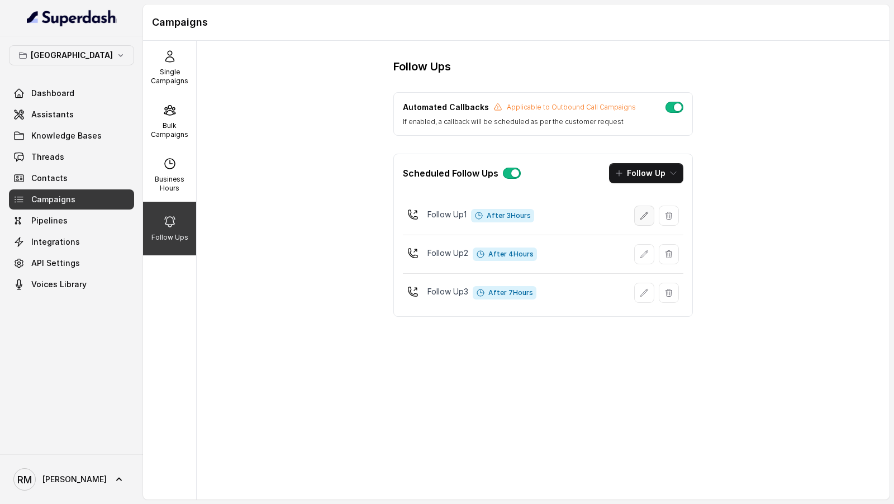
click at [641, 211] on icon "button" at bounding box center [644, 215] width 9 height 9
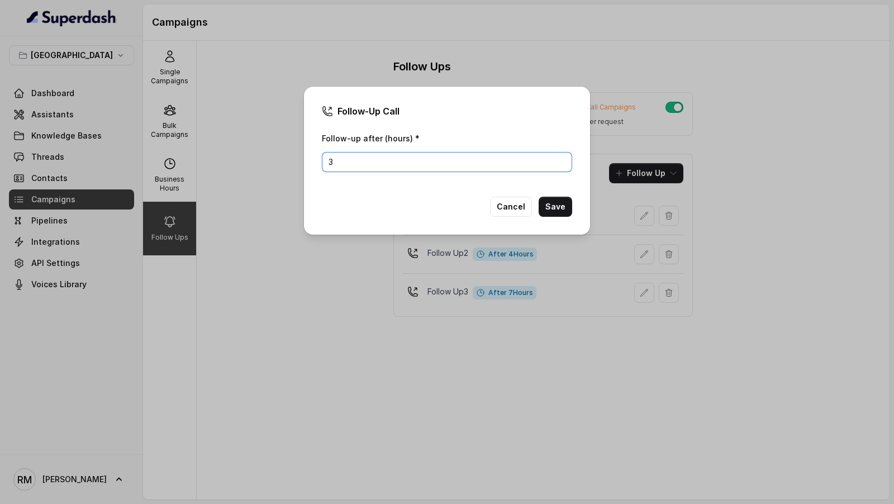
drag, startPoint x: 339, startPoint y: 165, endPoint x: 279, endPoint y: 167, distance: 59.3
click at [281, 167] on div "Follow-Up Call Follow-up after (hours) * 3 Cancel Save" at bounding box center [447, 252] width 894 height 504
type input "2"
click at [556, 205] on button "Save" at bounding box center [556, 207] width 34 height 20
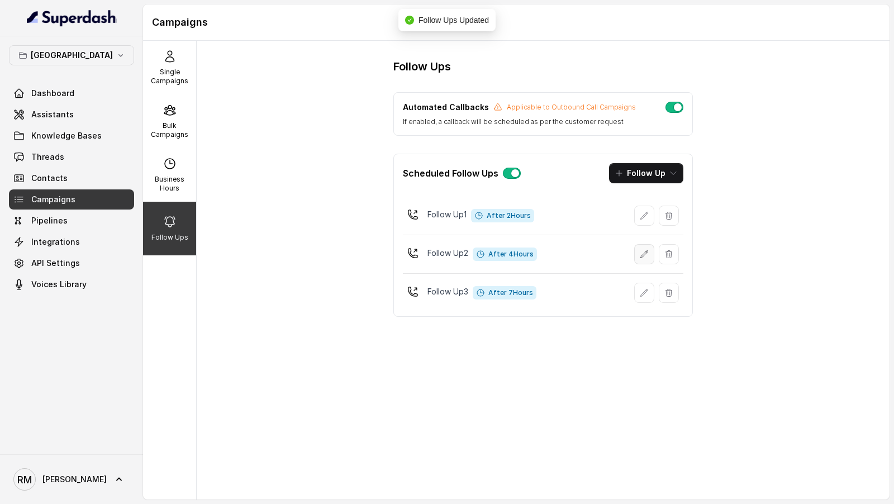
click at [647, 256] on button "button" at bounding box center [644, 254] width 20 height 20
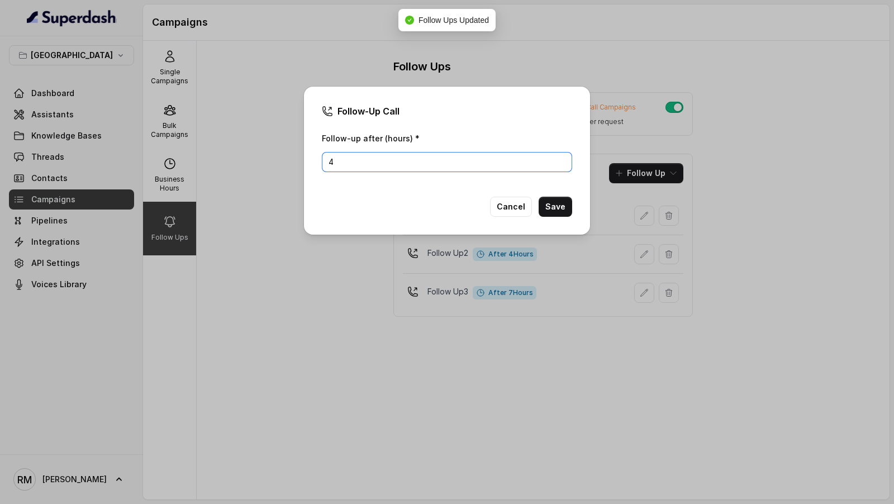
drag, startPoint x: 367, startPoint y: 160, endPoint x: 214, endPoint y: 153, distance: 152.7
click at [214, 153] on div "Follow-Up Call Follow-up after (hours) * 4 Cancel Save" at bounding box center [447, 252] width 894 height 504
type input "3"
click at [564, 210] on button "Save" at bounding box center [556, 207] width 34 height 20
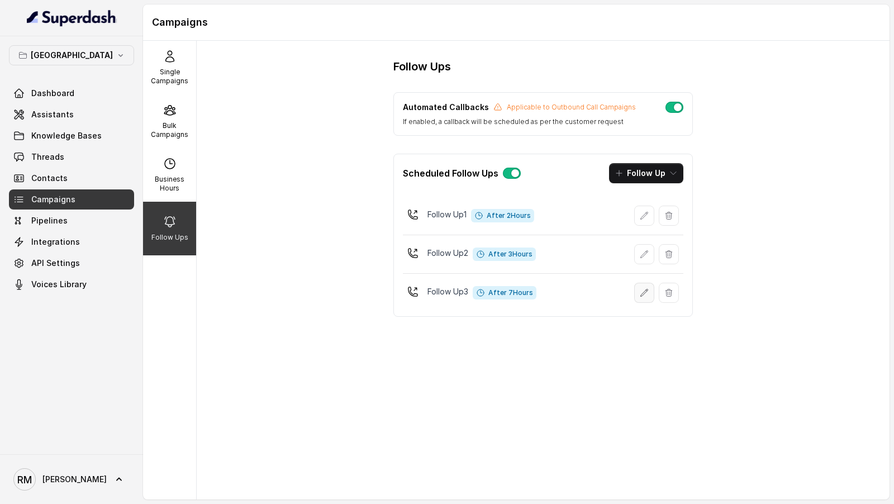
click at [643, 291] on icon "button" at bounding box center [644, 292] width 9 height 9
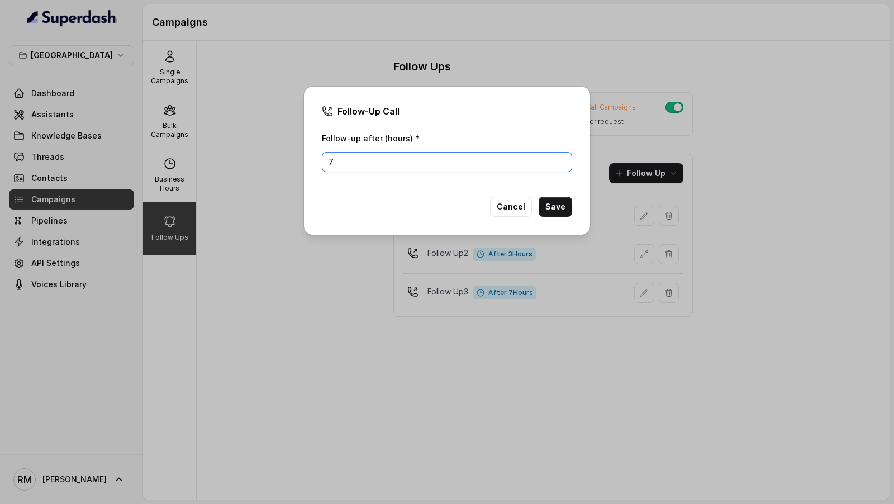
drag, startPoint x: 383, startPoint y: 164, endPoint x: 303, endPoint y: 169, distance: 80.1
click at [303, 169] on div "Follow-Up Call Follow-up after (hours) * 7 Cancel Save" at bounding box center [447, 252] width 894 height 504
drag, startPoint x: 356, startPoint y: 168, endPoint x: 253, endPoint y: 168, distance: 102.8
click at [253, 168] on div "Follow-Up Call Follow-up after (hours) * 7 Cancel Save" at bounding box center [447, 252] width 894 height 504
type input "24"
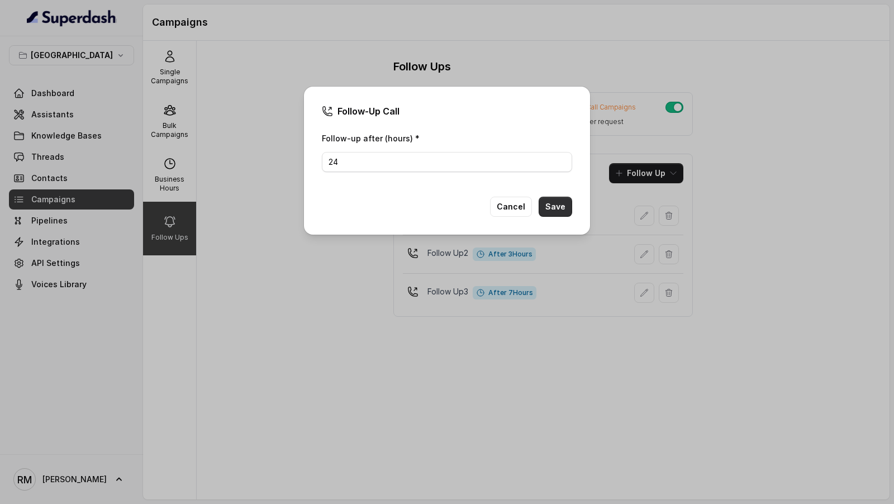
click at [566, 209] on button "Save" at bounding box center [556, 207] width 34 height 20
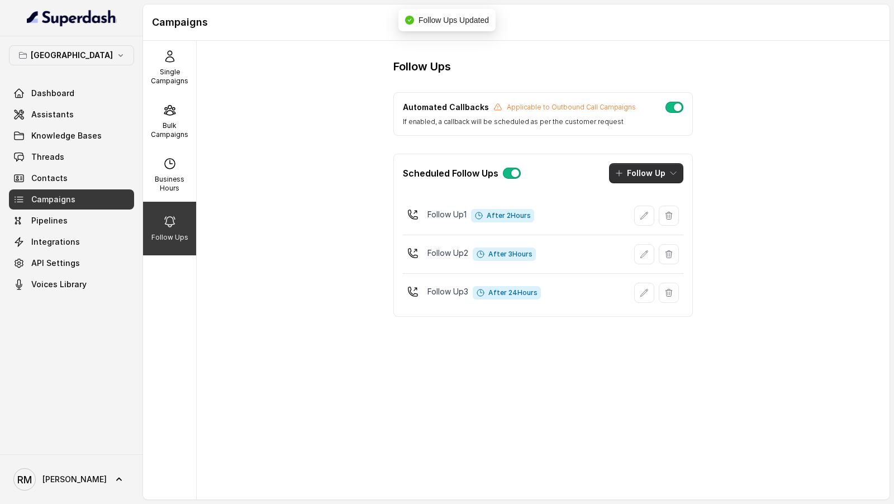
click at [660, 176] on button "Follow Up" at bounding box center [646, 173] width 74 height 20
click at [635, 223] on p "Call" at bounding box center [634, 219] width 13 height 11
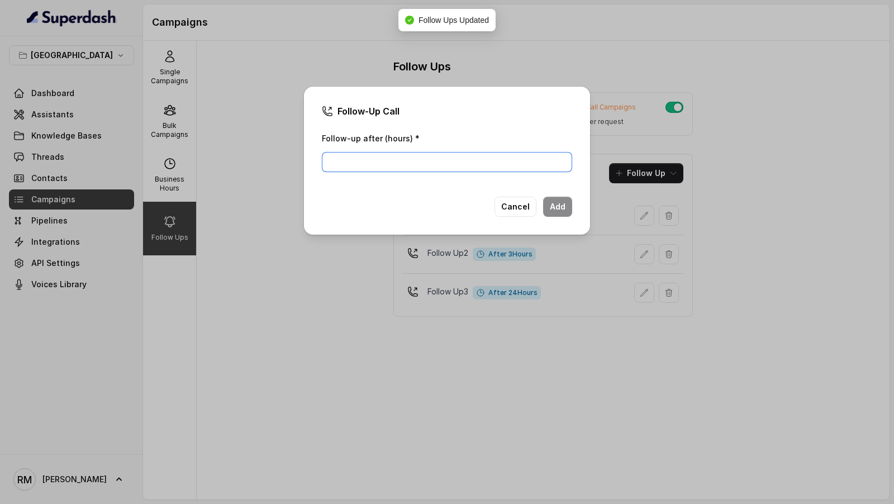
click at [381, 168] on input "Follow-up after (hours) *" at bounding box center [447, 162] width 250 height 20
type input "26"
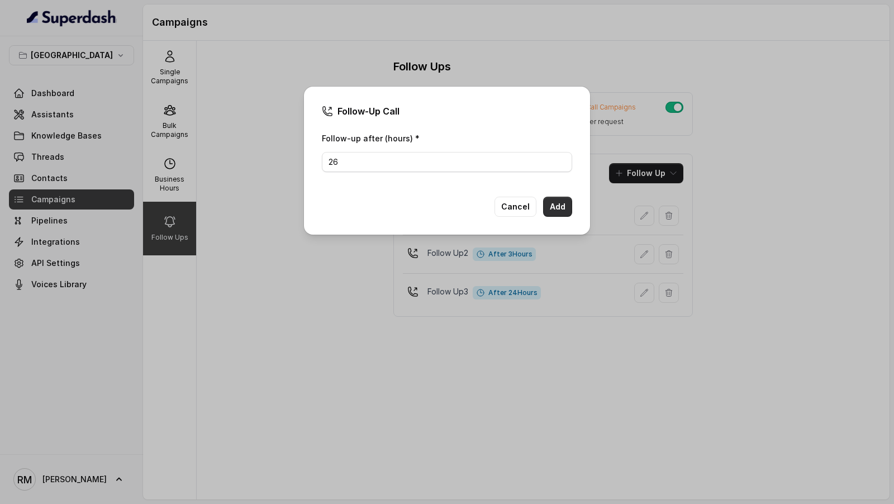
click at [557, 207] on button "Add" at bounding box center [557, 207] width 29 height 20
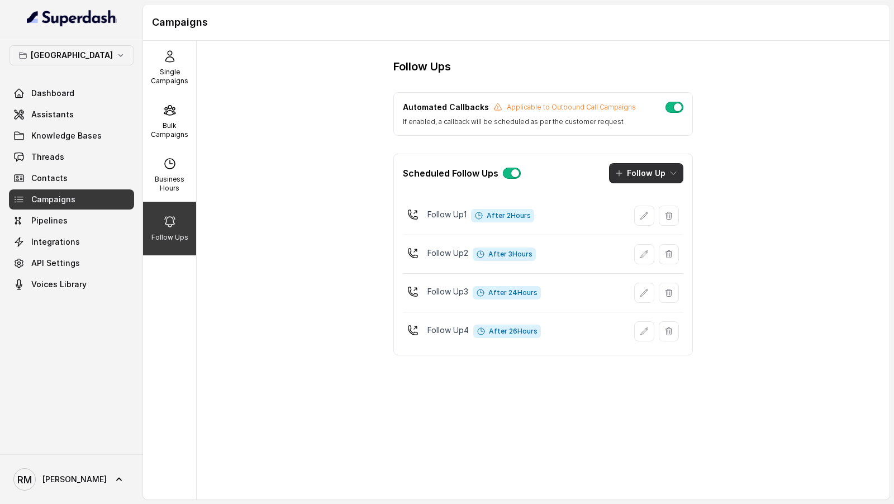
click at [672, 179] on button "Follow Up" at bounding box center [646, 173] width 74 height 20
click at [651, 225] on div "Call" at bounding box center [639, 219] width 54 height 11
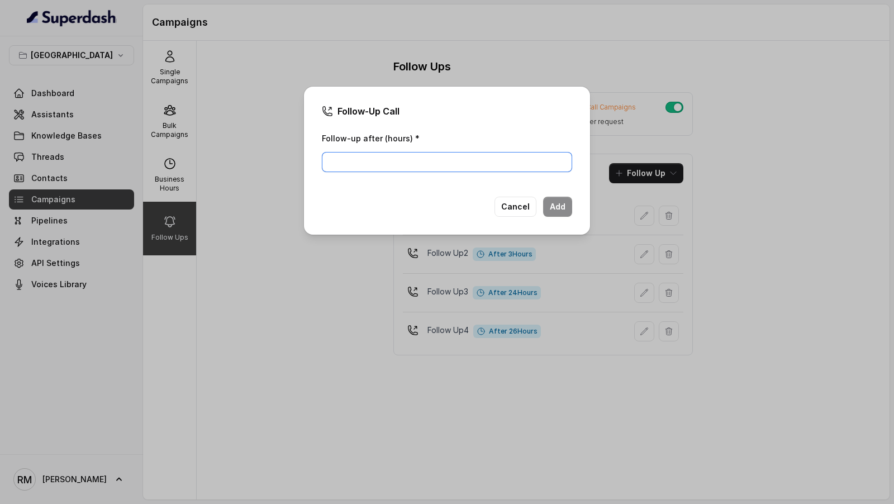
click at [381, 164] on input "Follow-up after (hours) *" at bounding box center [447, 162] width 250 height 20
type input "27"
click at [551, 210] on button "Add" at bounding box center [557, 207] width 29 height 20
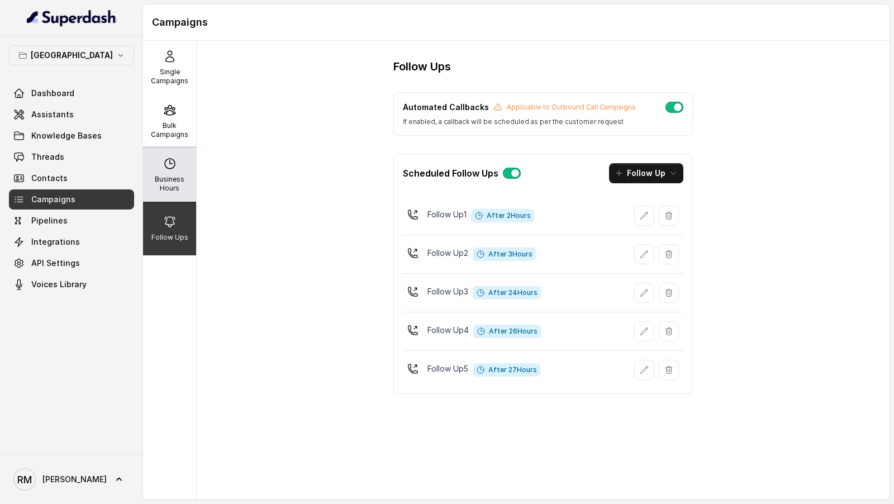
click at [179, 182] on p "Business Hours" at bounding box center [170, 184] width 44 height 18
select select "Asia/Calcutta"
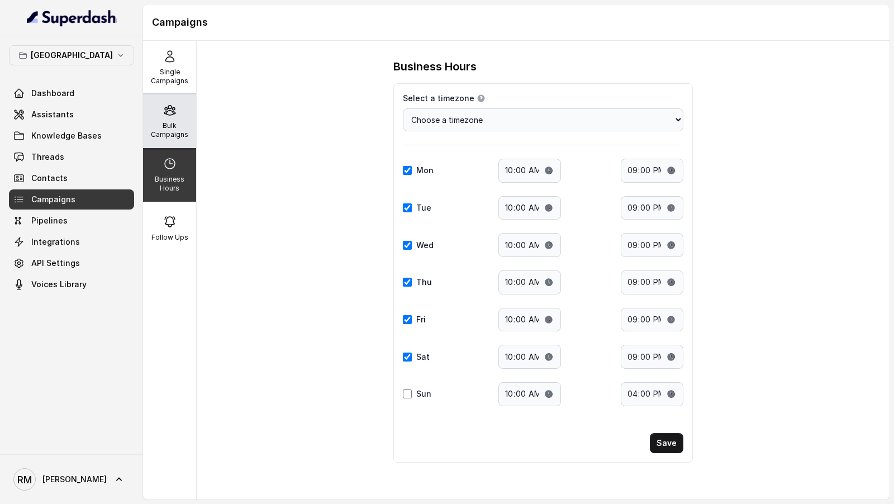
click at [186, 107] on div "Bulk Campaigns" at bounding box center [169, 121] width 53 height 54
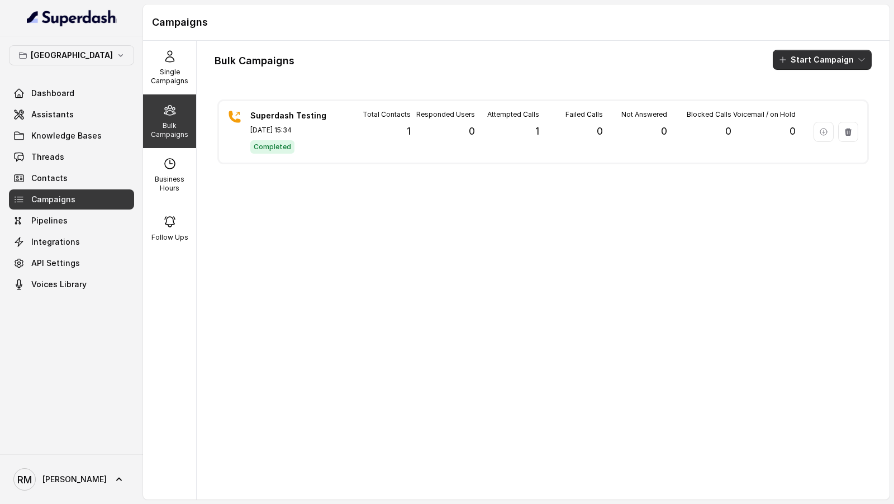
click at [831, 60] on button "Start Campaign" at bounding box center [822, 60] width 99 height 20
click at [813, 107] on div "Call" at bounding box center [807, 102] width 54 height 11
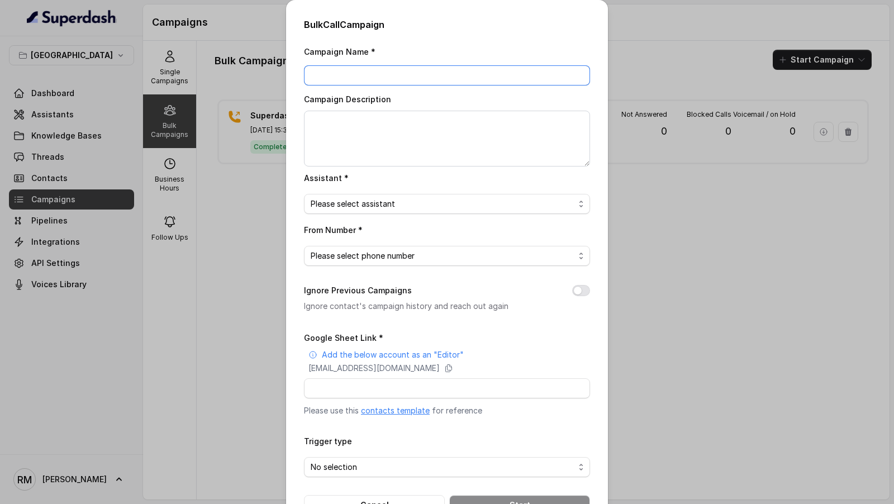
click at [411, 70] on input "Campaign Name *" at bounding box center [447, 75] width 286 height 20
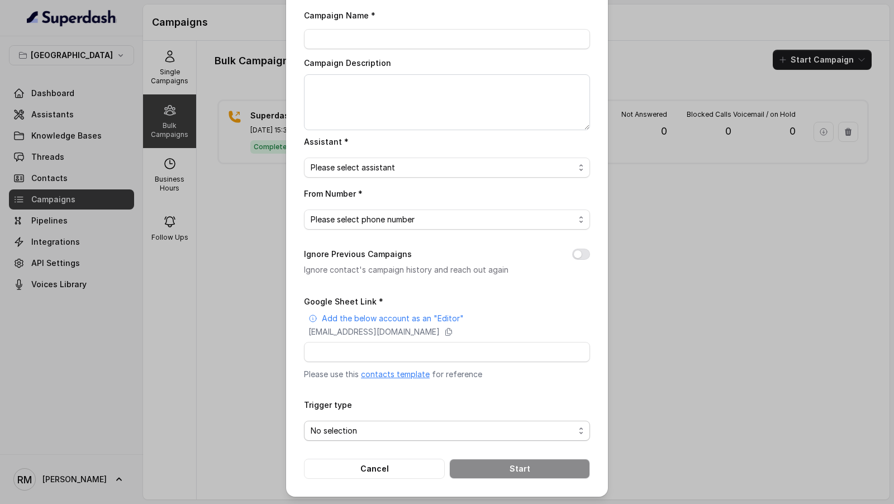
click at [367, 428] on span "No selection" at bounding box center [443, 430] width 264 height 13
click at [391, 268] on div "Campaign Name * Campaign Description Assistant * Please select assistant From N…" at bounding box center [447, 243] width 286 height 471
click at [379, 377] on link "contacts template" at bounding box center [395, 374] width 69 height 10
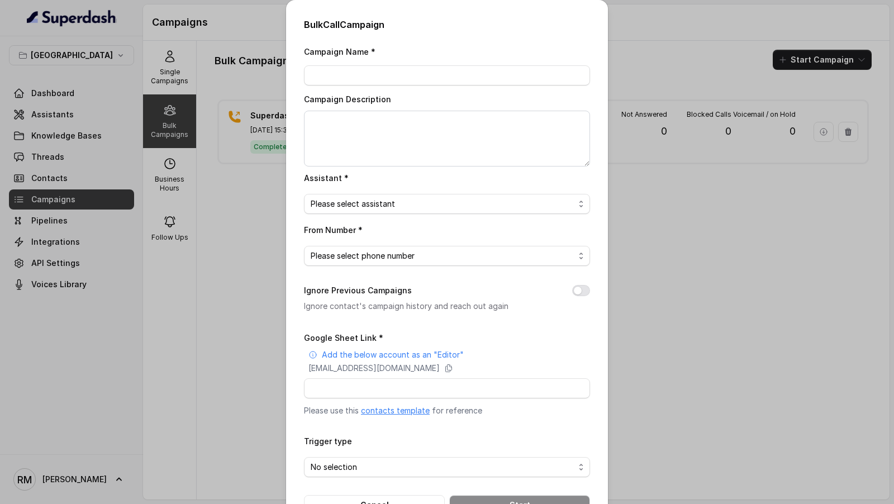
click at [193, 140] on div "Bulk Call Campaign Campaign Name * Campaign Description Assistant * Please sele…" at bounding box center [447, 252] width 894 height 504
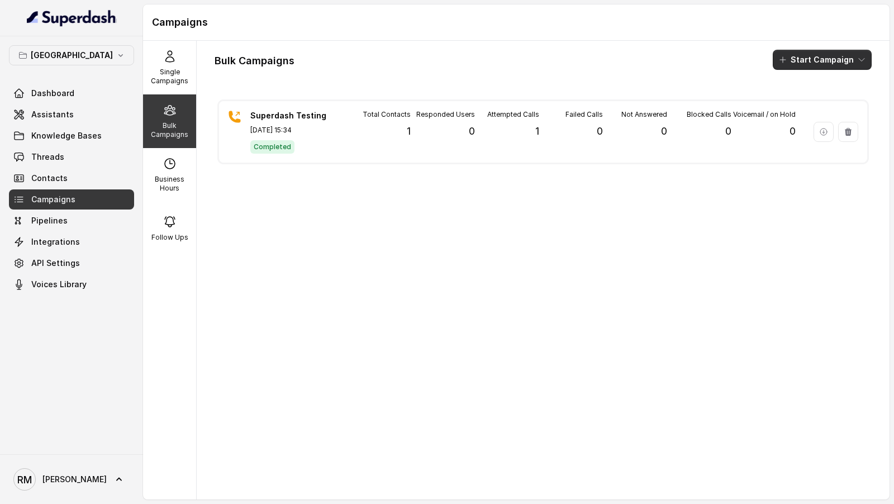
click at [813, 60] on button "Start Campaign" at bounding box center [822, 60] width 99 height 20
click at [790, 99] on icon "button" at bounding box center [785, 102] width 11 height 11
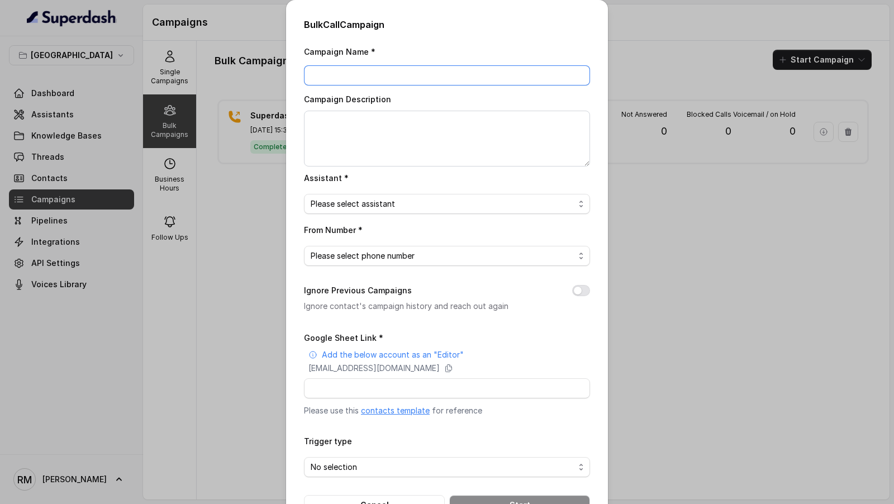
click at [374, 77] on input "Campaign Name *" at bounding box center [447, 75] width 286 height 20
paste input "23.9.25 - C1 - 12PM"
click at [317, 74] on input "[DATE] - C1 - 12PM" at bounding box center [447, 75] width 286 height 20
click at [374, 77] on input "24.9.25 - C1 - 12PM" at bounding box center [447, 75] width 286 height 20
type input "[DATE] - C1 - 3:30PM"
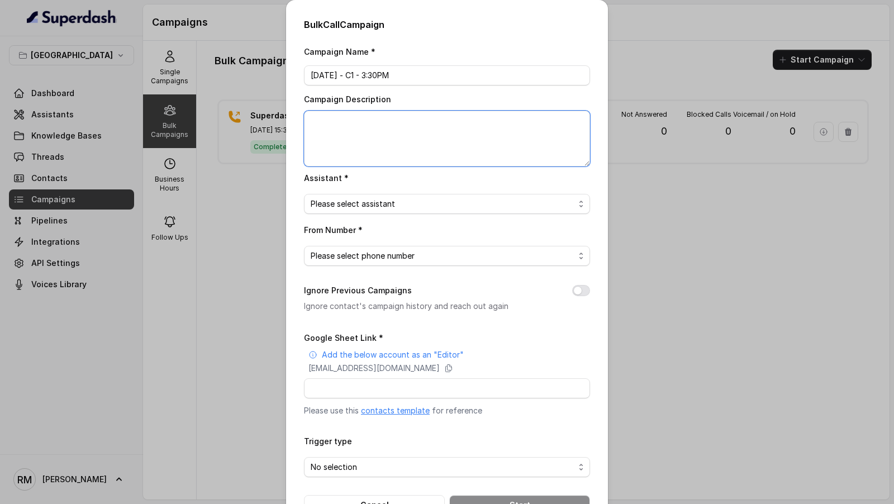
click at [355, 146] on textarea "Campaign Description" at bounding box center [447, 139] width 286 height 56
paste textarea "[DATE] - C1 - 3:30PM"
type textarea "[DATE] - C1 - 3:30PM"
click at [347, 209] on span "Please select assistant" at bounding box center [443, 203] width 264 height 13
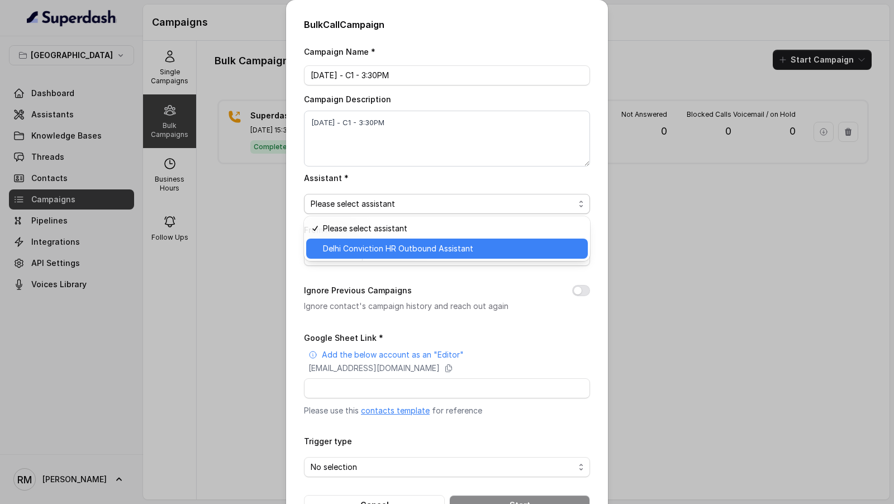
click at [347, 251] on span "Delhi Conviction HR Outbound Assistant" at bounding box center [452, 248] width 258 height 13
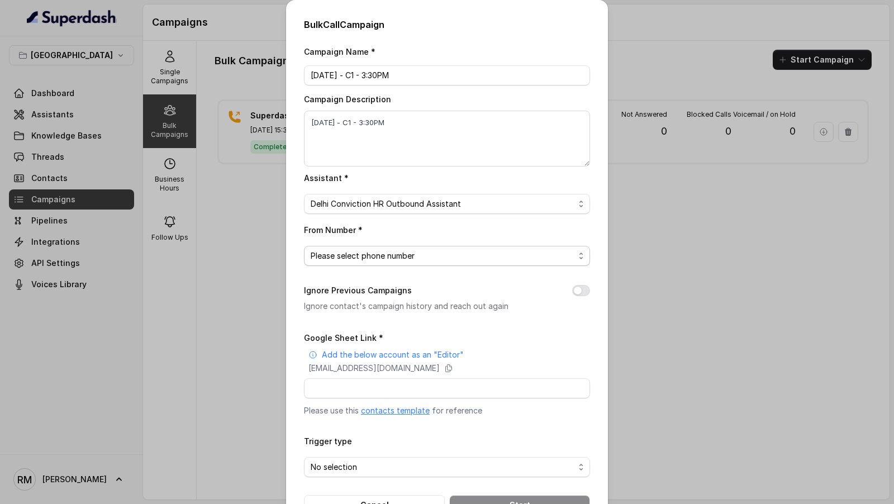
click at [347, 251] on span "Please select phone number" at bounding box center [443, 255] width 264 height 13
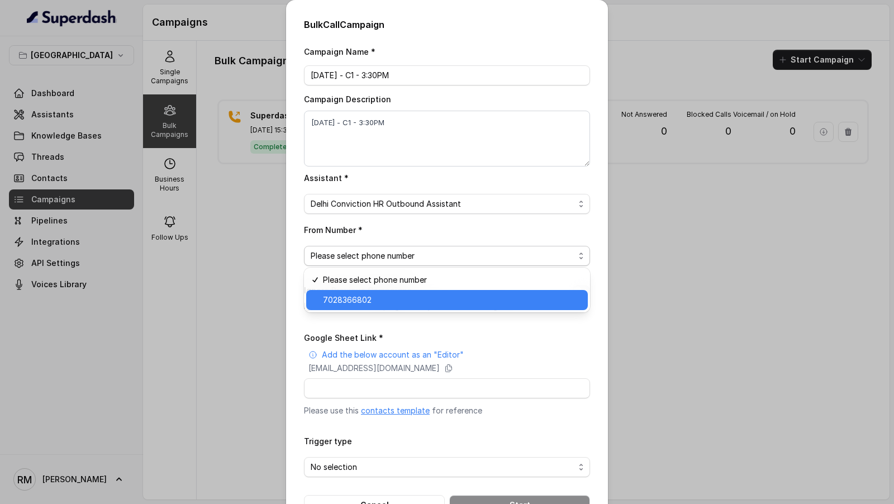
click at [345, 303] on span "7028366802" at bounding box center [452, 299] width 258 height 13
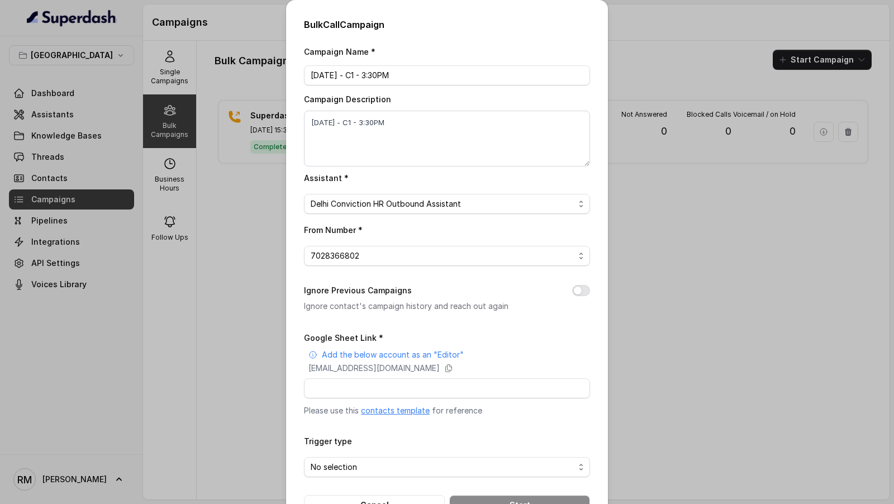
scroll to position [36, 0]
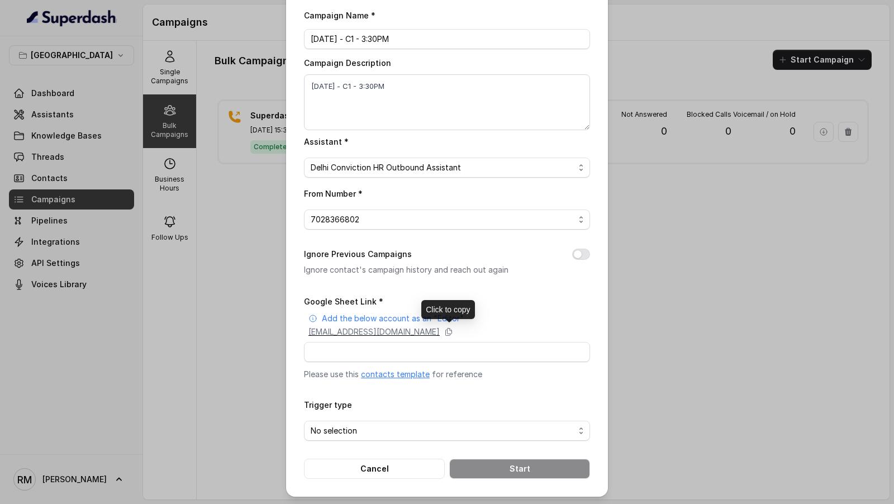
click at [411, 333] on p "superdash@superdash-382709.iam.gserviceaccount.com" at bounding box center [374, 331] width 131 height 11
click at [358, 348] on input "Google Sheet Link *" at bounding box center [447, 352] width 286 height 20
paste input "https://docs.google.com/spreadsheets/d/1ykb8EVt8nnvK7dZ6sCfT6DS4tllTPjBCOGg22Ep…"
type input "https://docs.google.com/spreadsheets/d/1ykb8EVt8nnvK7dZ6sCfT6DS4tllTPjBCOGg22Ep…"
click at [357, 430] on span "No selection" at bounding box center [443, 430] width 264 height 13
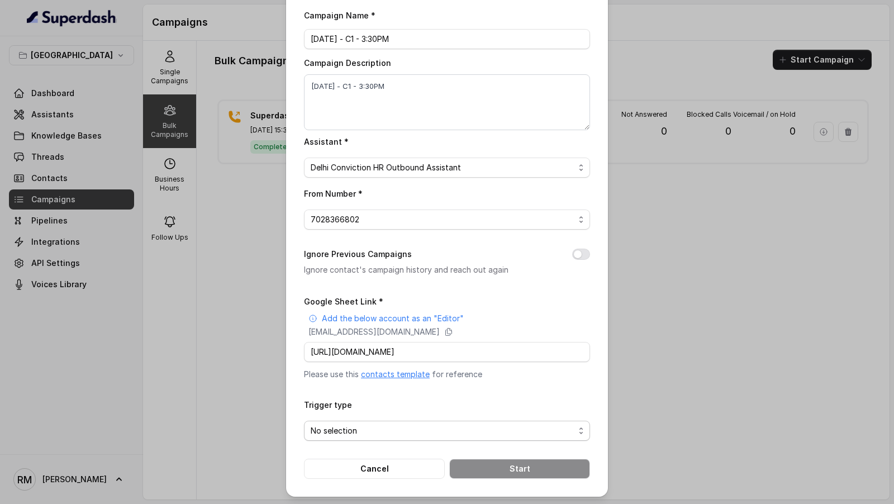
scroll to position [0, 0]
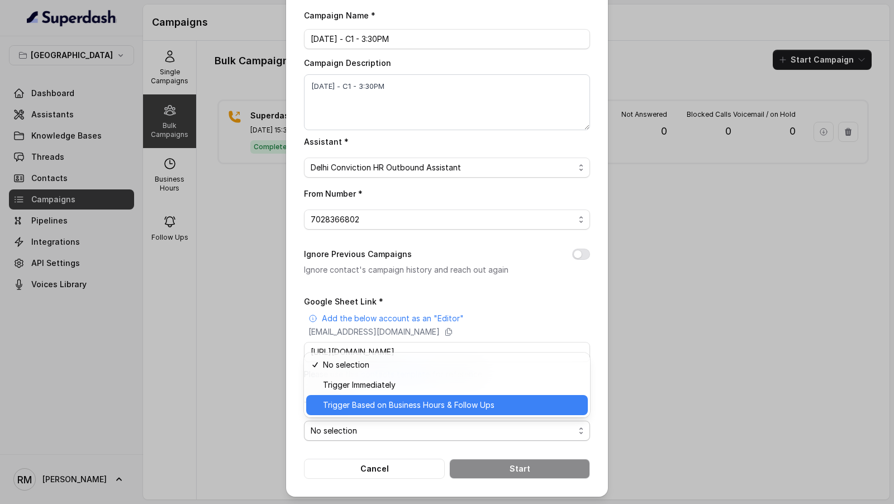
click at [360, 412] on div "Trigger Based on Business Hours & Follow Ups" at bounding box center [447, 405] width 282 height 20
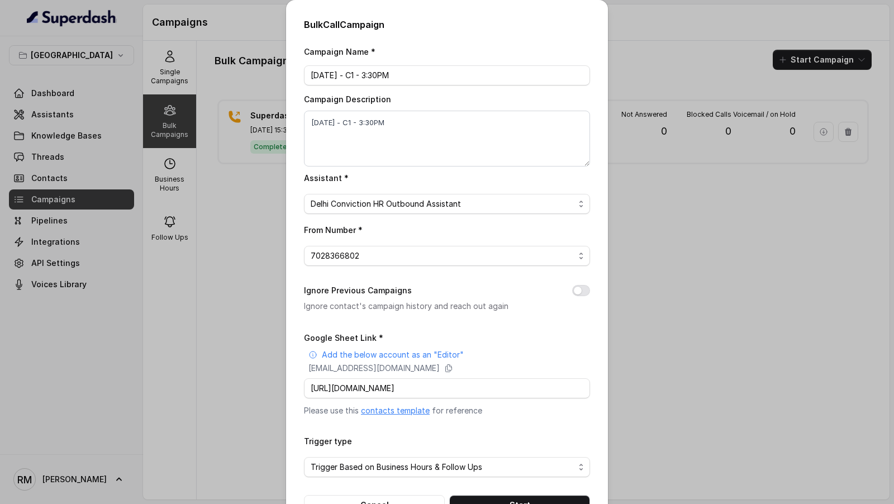
scroll to position [36, 0]
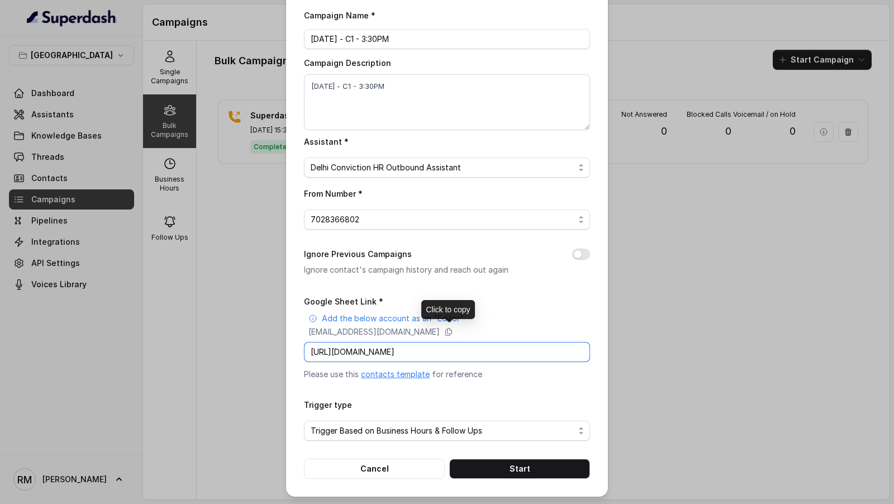
click at [353, 351] on input "https://docs.google.com/spreadsheets/d/1ykb8EVt8nnvK7dZ6sCfT6DS4tllTPjBCOGg22Ep…" at bounding box center [447, 352] width 286 height 20
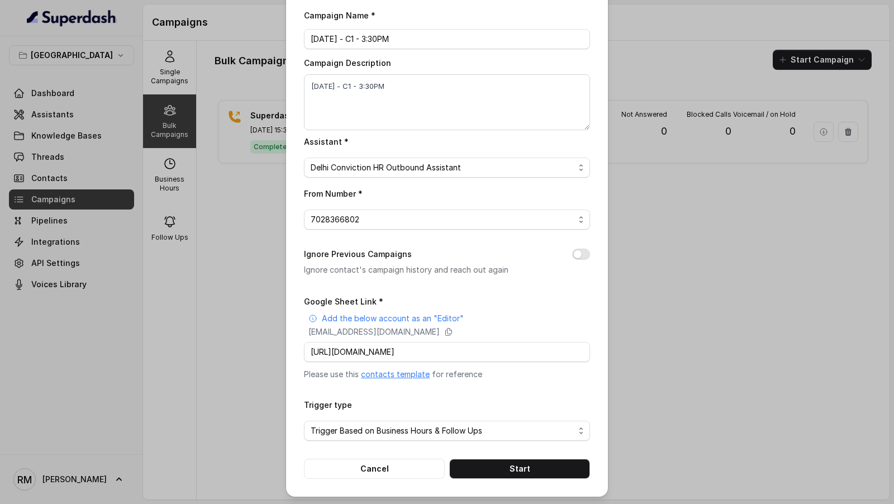
click at [524, 296] on div "Google Sheet Link * Add the below account as an "Editor" superdash@superdash-38…" at bounding box center [447, 338] width 286 height 86
click at [489, 466] on button "Start" at bounding box center [519, 469] width 141 height 20
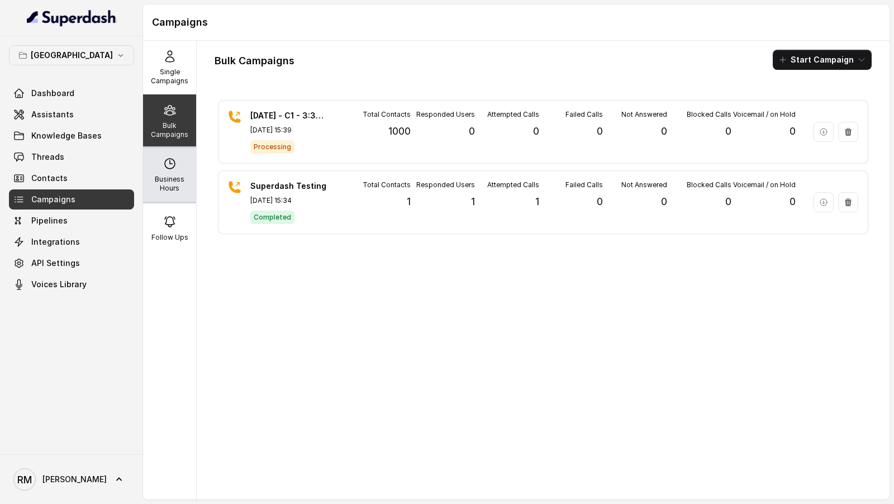
click at [179, 180] on p "Business Hours" at bounding box center [170, 184] width 44 height 18
select select "Asia/Calcutta"
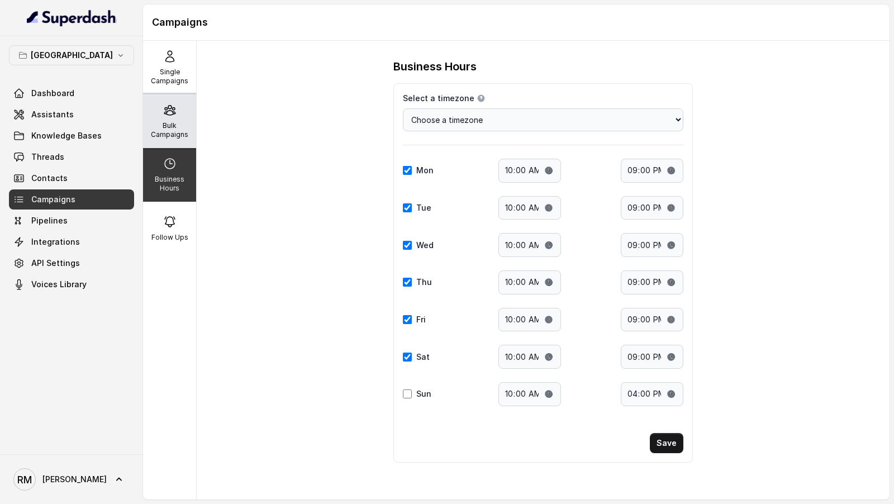
click at [168, 118] on div "Bulk Campaigns" at bounding box center [169, 121] width 53 height 54
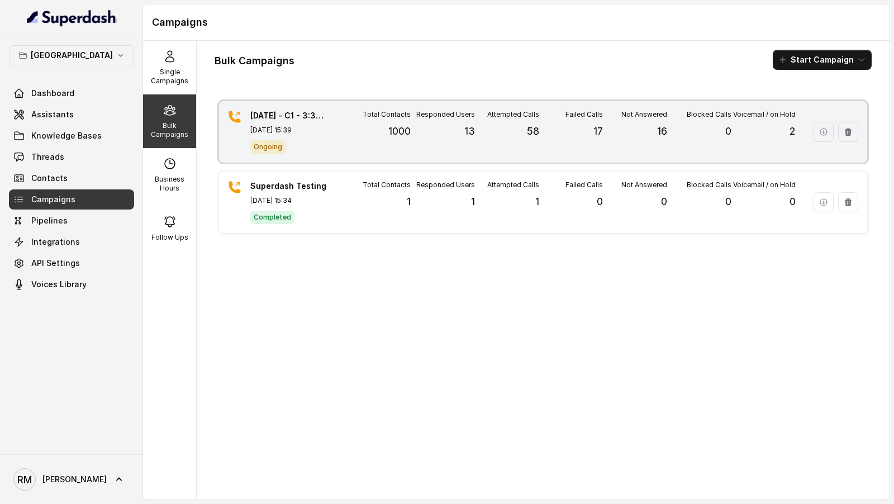
click at [589, 137] on div "Failed Calls 17" at bounding box center [571, 132] width 64 height 44
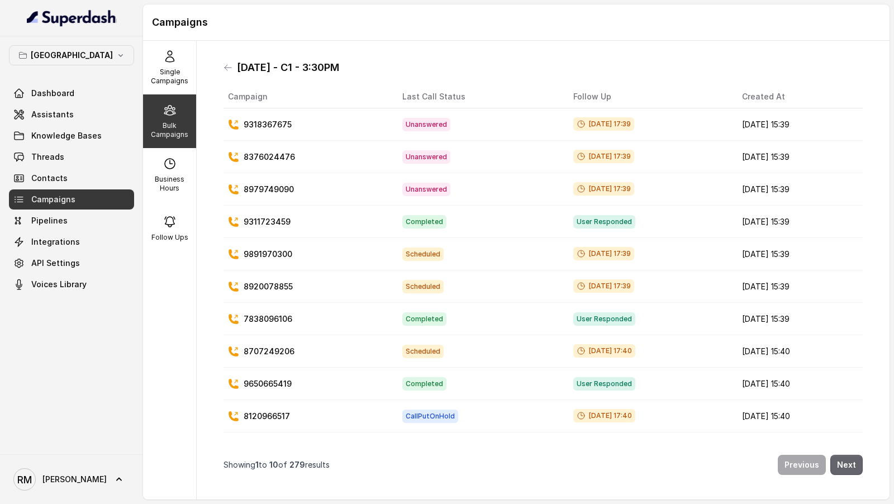
click at [847, 464] on button "Next" at bounding box center [847, 465] width 32 height 20
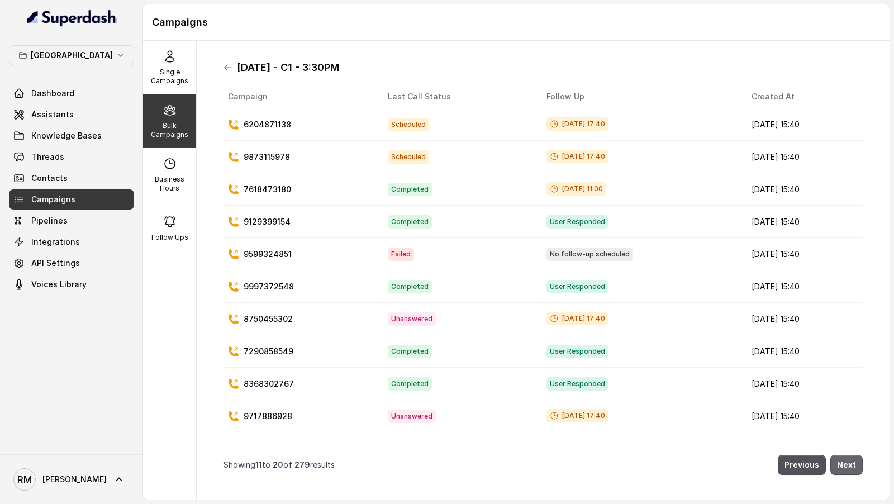
click at [847, 464] on button "Next" at bounding box center [847, 465] width 32 height 20
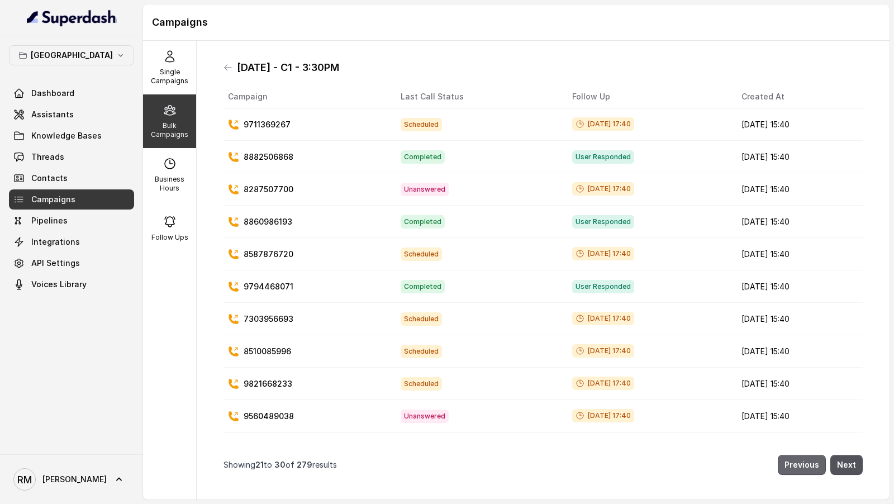
click at [805, 468] on button "Previous" at bounding box center [802, 465] width 48 height 20
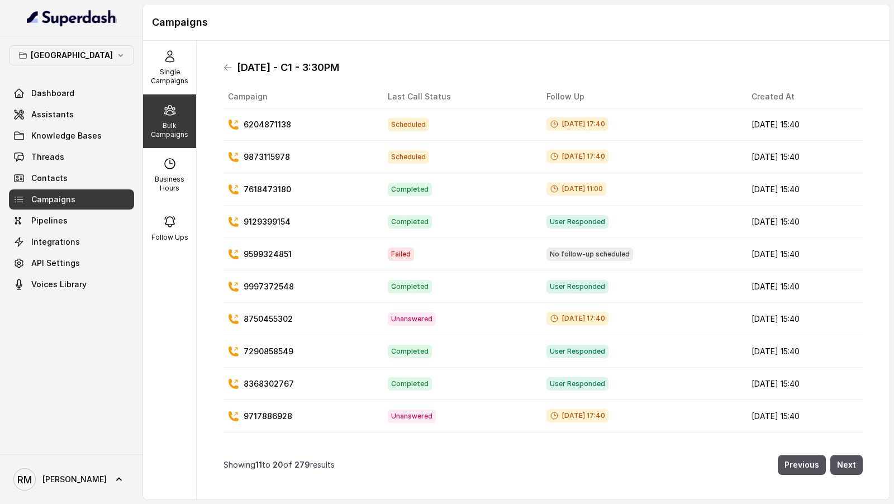
click at [259, 251] on p "9599324851" at bounding box center [268, 254] width 48 height 11
click at [224, 69] on icon at bounding box center [228, 67] width 9 height 9
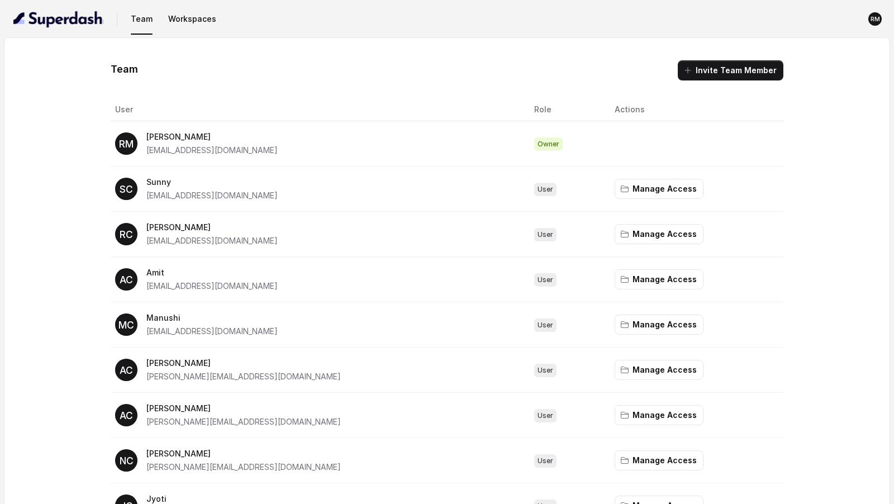
scroll to position [543, 0]
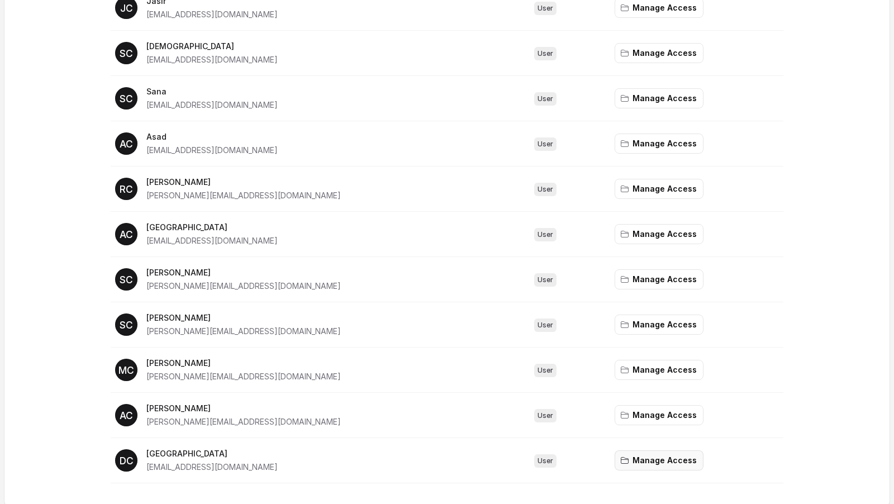
click at [615, 459] on button "Manage Access" at bounding box center [659, 460] width 89 height 20
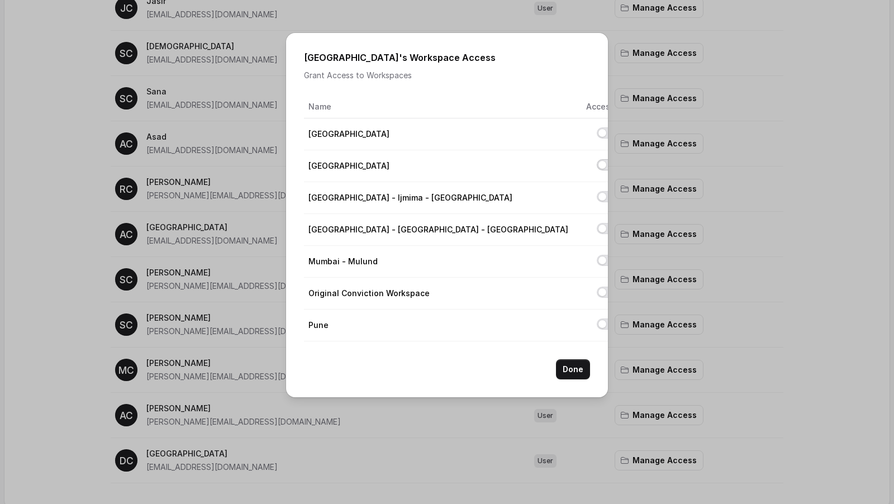
click at [597, 163] on button "Allow access to Delhi" at bounding box center [606, 164] width 18 height 11
click at [568, 372] on button "Done" at bounding box center [573, 369] width 34 height 20
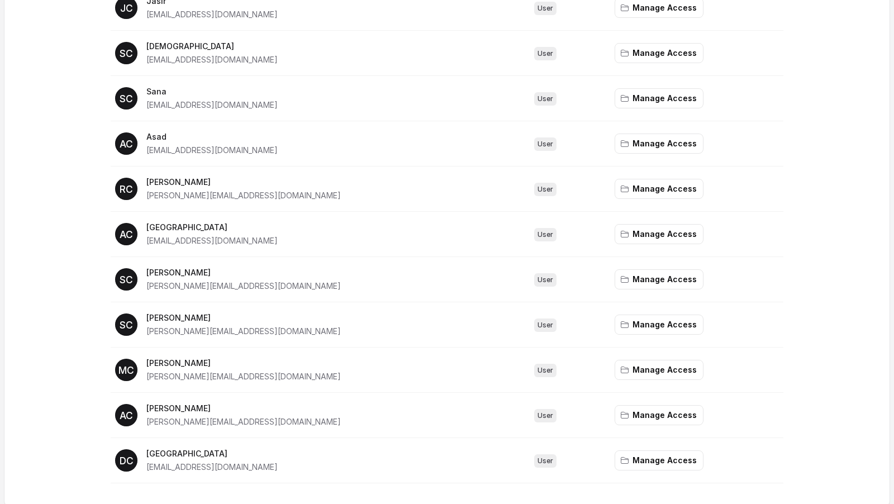
scroll to position [0, 0]
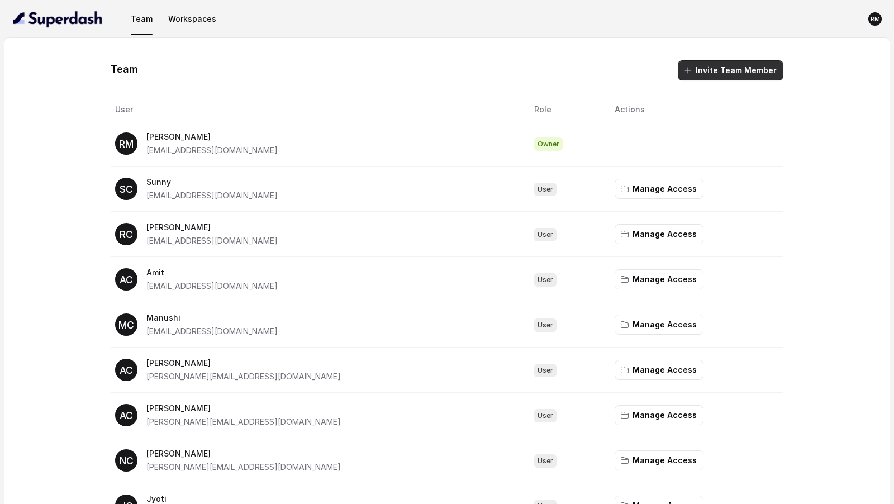
click at [703, 77] on button "Invite Team Member" at bounding box center [731, 70] width 106 height 20
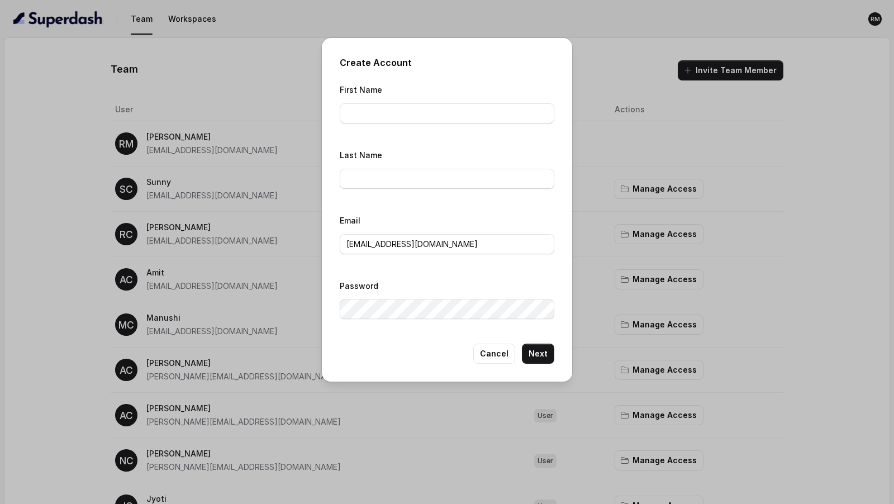
click at [655, 127] on div "Create Account First Name Last Name Email Delhi@convictionhr.com Password Cance…" at bounding box center [447, 252] width 894 height 504
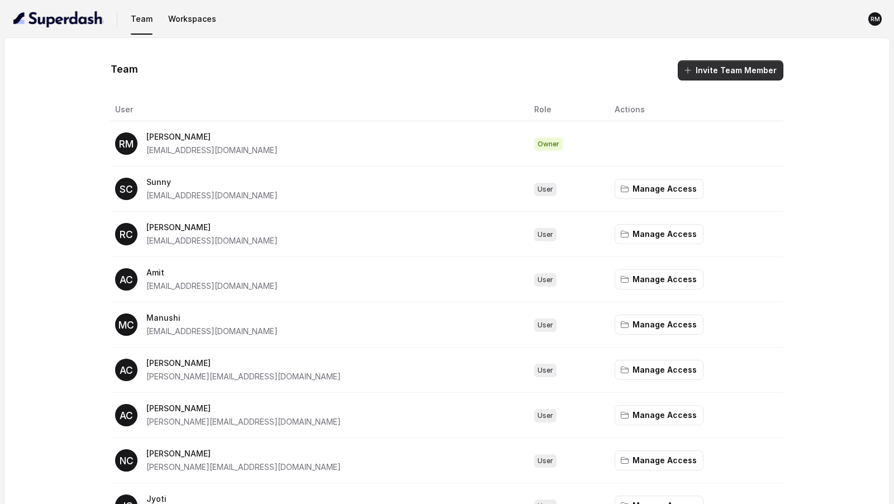
click at [733, 67] on button "Invite Team Member" at bounding box center [731, 70] width 106 height 20
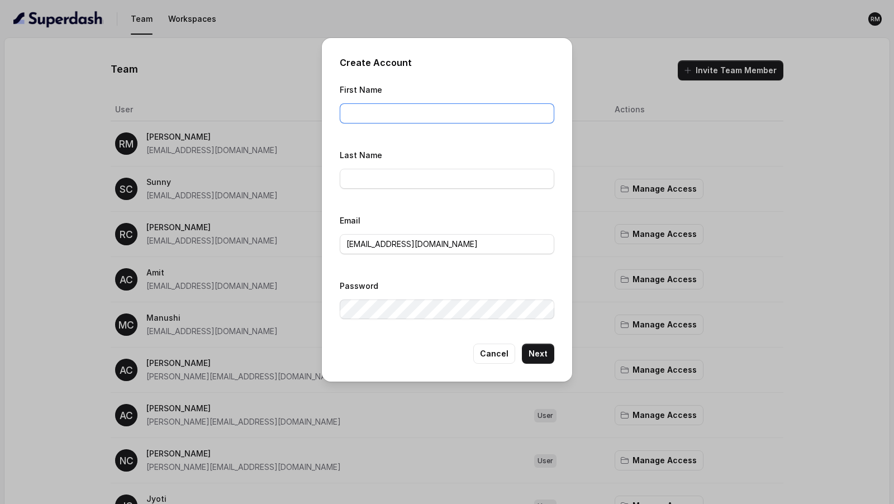
click at [414, 111] on input "First Name" at bounding box center [447, 113] width 215 height 20
paste input "Anselm@convictionhr.com"
drag, startPoint x: 373, startPoint y: 116, endPoint x: 529, endPoint y: 115, distance: 155.9
click at [529, 115] on input "Anselm@convictionhr.com" at bounding box center [447, 113] width 215 height 20
type input "Anselm"
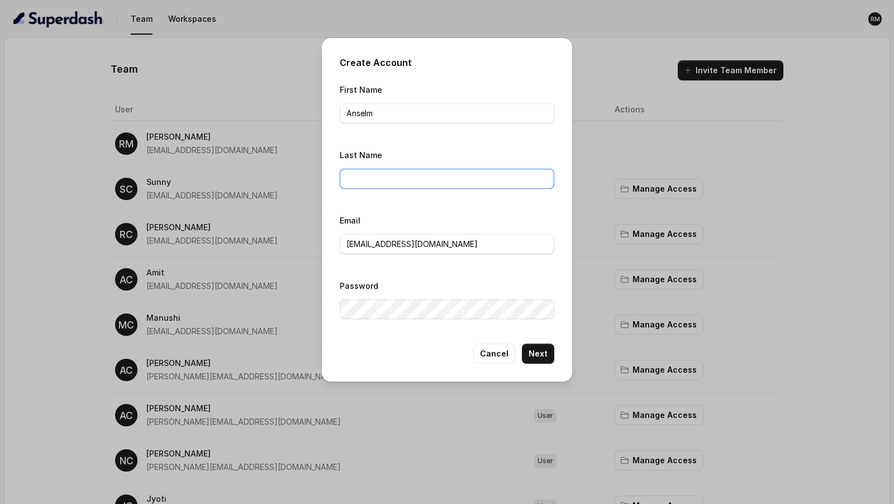
click at [367, 180] on input "Last Name" at bounding box center [447, 179] width 215 height 20
type input "ConvictionHR"
click at [383, 235] on input "[EMAIL_ADDRESS][DOMAIN_NAME]" at bounding box center [447, 244] width 215 height 20
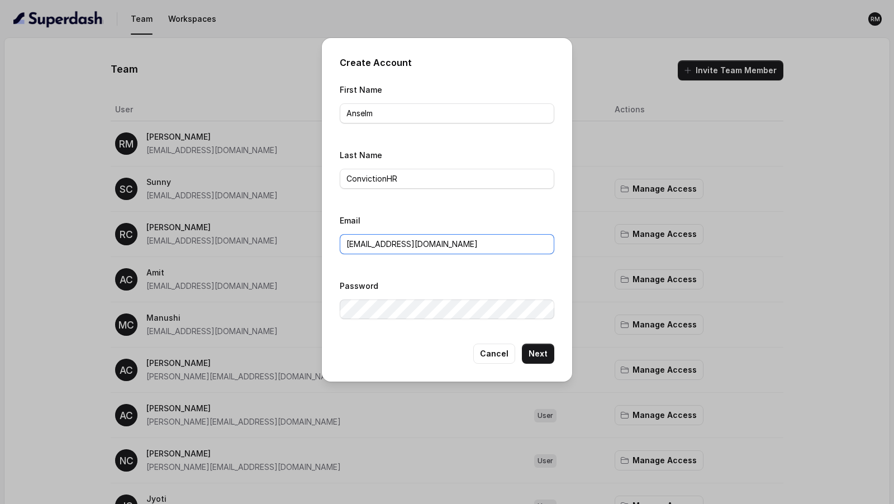
paste input "Anselm"
type input "Anselm@convictionhr.com"
click at [534, 358] on button "Next" at bounding box center [538, 354] width 32 height 20
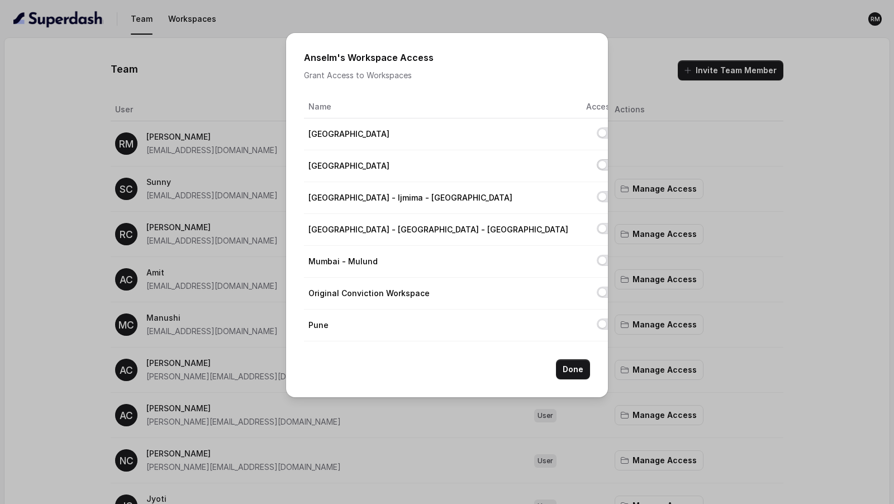
click at [597, 166] on button "Allow access to Delhi" at bounding box center [606, 164] width 18 height 11
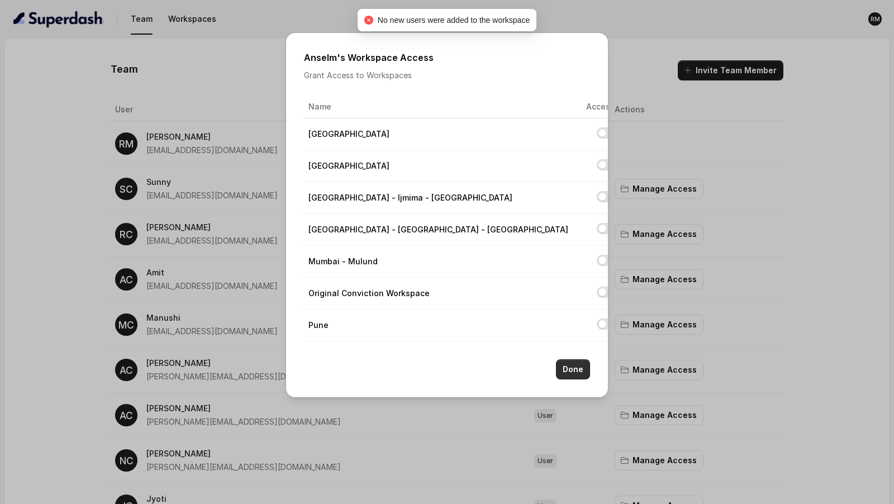
click at [576, 362] on button "Done" at bounding box center [573, 369] width 34 height 20
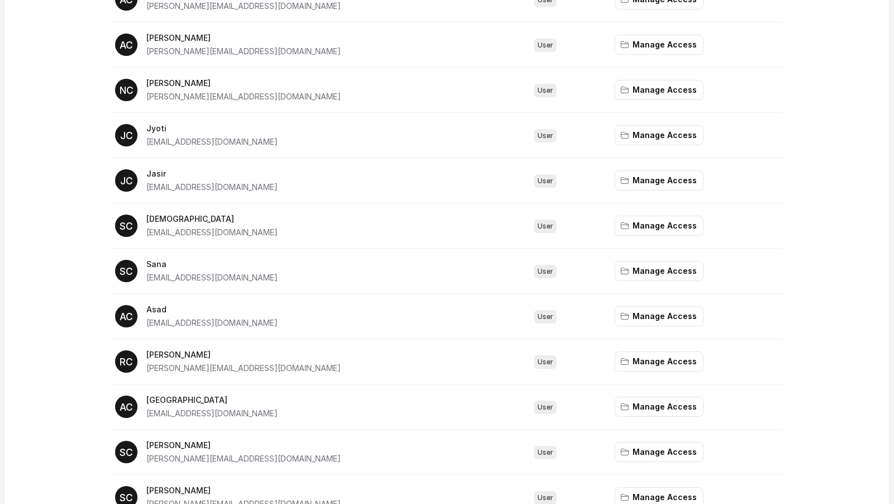
scroll to position [589, 0]
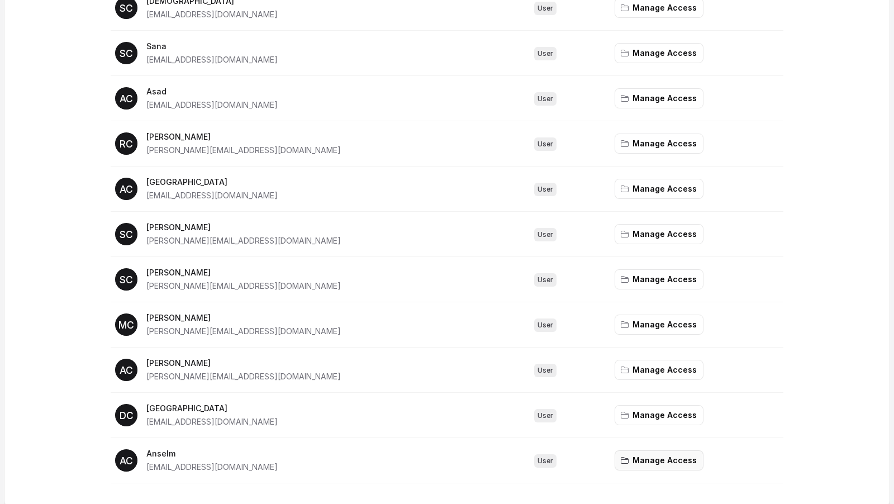
click at [623, 453] on button "Manage Access" at bounding box center [659, 460] width 89 height 20
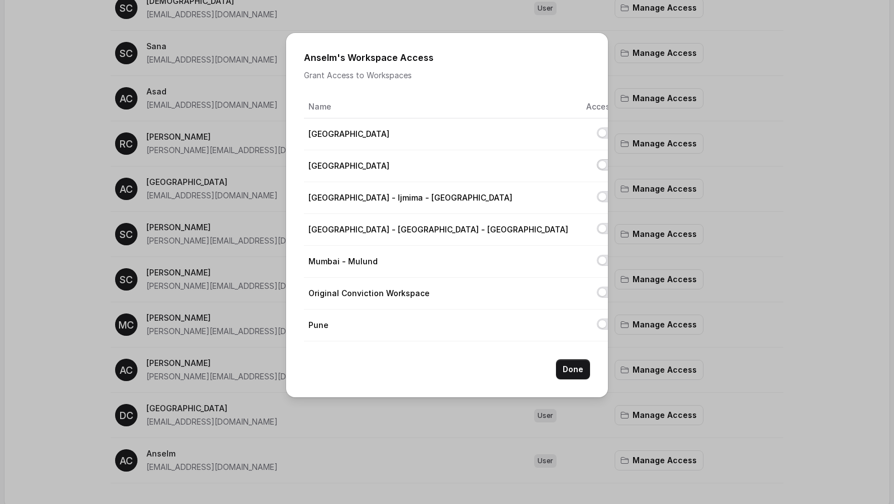
click at [597, 165] on button "Allow access to Delhi" at bounding box center [606, 164] width 18 height 11
click at [577, 369] on button "Done" at bounding box center [573, 369] width 34 height 20
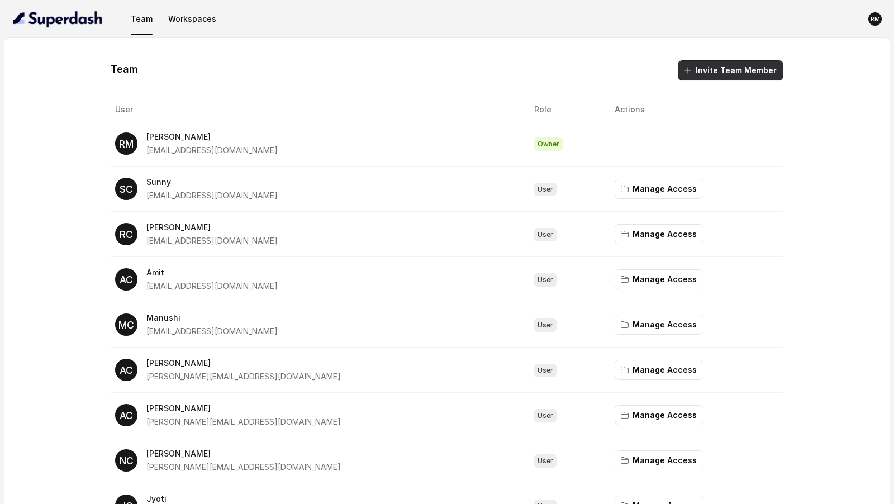
click at [698, 73] on button "Invite Team Member" at bounding box center [731, 70] width 106 height 20
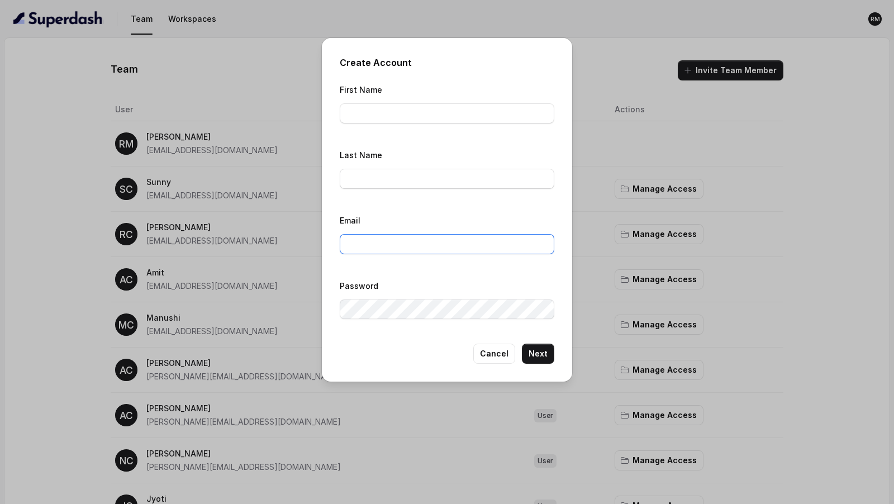
type input "[EMAIL_ADDRESS][DOMAIN_NAME]"
click at [372, 106] on input "First Name" at bounding box center [447, 113] width 215 height 20
paste input "[EMAIL_ADDRESS][DOMAIN_NAME]"
drag, startPoint x: 369, startPoint y: 114, endPoint x: 377, endPoint y: 153, distance: 39.5
click at [377, 153] on div "First Name [EMAIL_ADDRESS][DOMAIN_NAME] Last Name Email [EMAIL_ADDRESS][DOMAIN_…" at bounding box center [447, 204] width 215 height 243
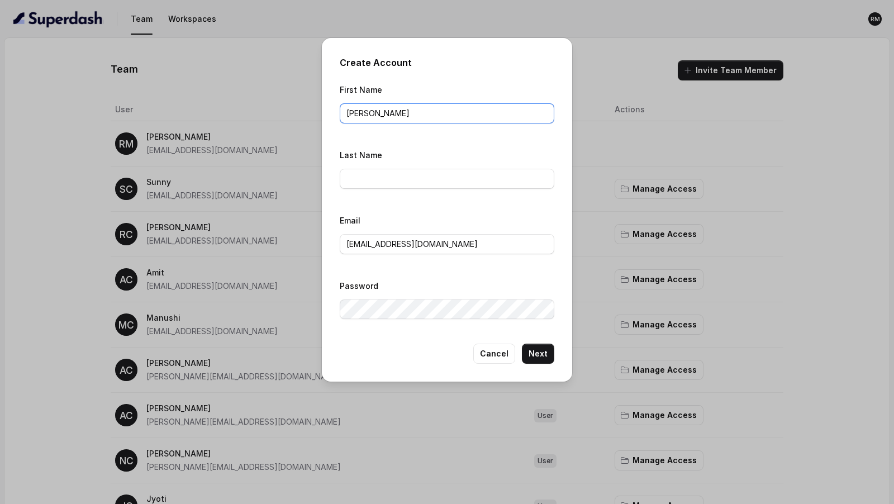
click at [348, 115] on input "[PERSON_NAME]" at bounding box center [447, 113] width 215 height 20
type input "[PERSON_NAME]"
click at [366, 184] on input "Last Name" at bounding box center [447, 179] width 215 height 20
type input "ConvictionHR"
click at [396, 245] on input "[EMAIL_ADDRESS][DOMAIN_NAME]" at bounding box center [447, 244] width 215 height 20
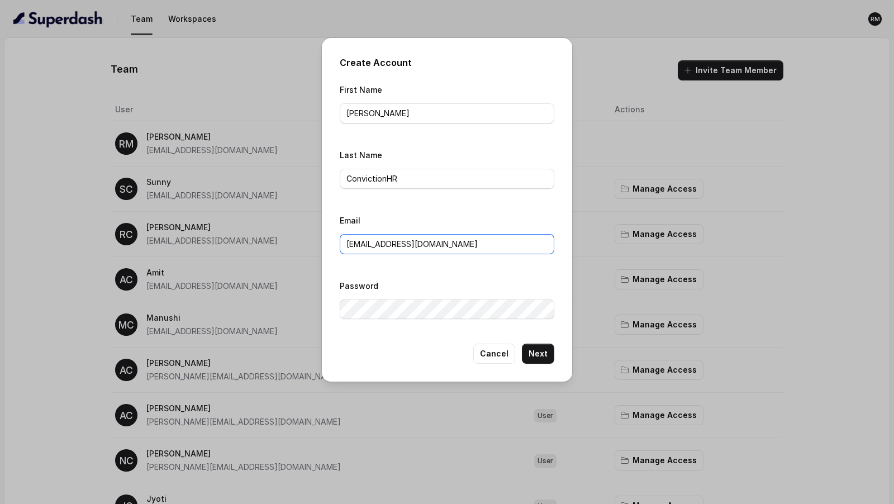
click at [396, 245] on input "[EMAIL_ADDRESS][DOMAIN_NAME]" at bounding box center [447, 244] width 215 height 20
paste input "[EMAIL_ADDRESS]"
type input "[EMAIL_ADDRESS][DOMAIN_NAME]"
click at [543, 355] on button "Next" at bounding box center [538, 354] width 32 height 20
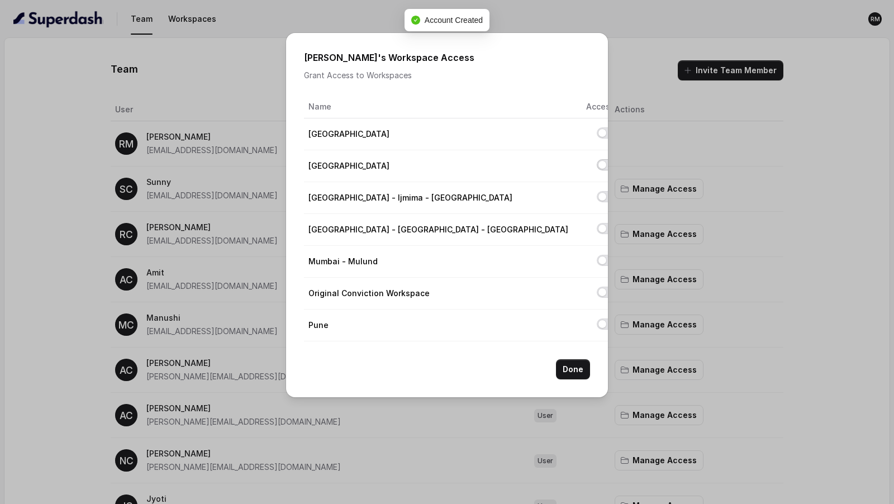
click at [597, 164] on button "Allow access to Delhi" at bounding box center [606, 164] width 18 height 11
click at [570, 367] on button "Done" at bounding box center [573, 369] width 34 height 20
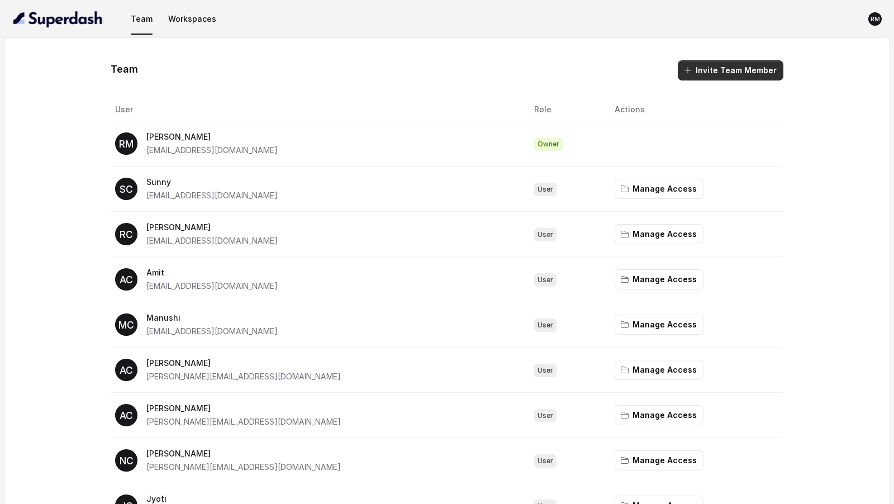
click at [747, 67] on button "Invite Team Member" at bounding box center [731, 70] width 106 height 20
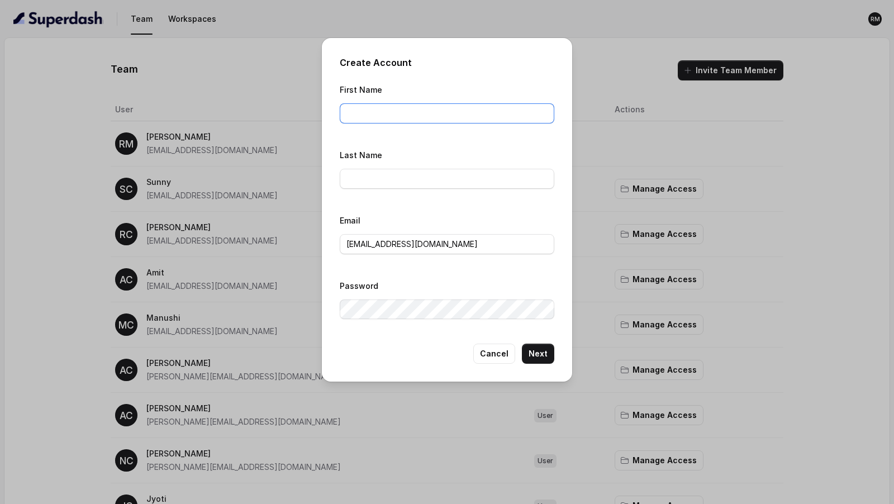
click at [407, 116] on input "First Name" at bounding box center [447, 113] width 215 height 20
paste input "[EMAIL_ADDRESS][DOMAIN_NAME]"
drag, startPoint x: 369, startPoint y: 115, endPoint x: 383, endPoint y: 134, distance: 23.6
click at [383, 134] on div "First Name [EMAIL_ADDRESS][DOMAIN_NAME] Last Name Email [EMAIL_ADDRESS][DOMAIN_…" at bounding box center [447, 204] width 215 height 243
drag, startPoint x: 350, startPoint y: 110, endPoint x: 303, endPoint y: 106, distance: 47.7
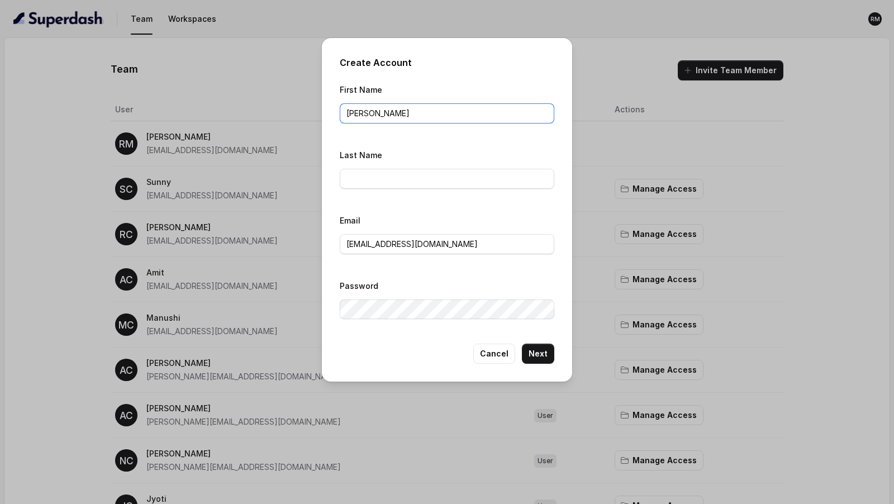
click at [303, 106] on div "Create Account First Name [PERSON_NAME] Last Name Email [EMAIL_ADDRESS][DOMAIN_…" at bounding box center [447, 252] width 894 height 504
type input "[PERSON_NAME]"
click at [385, 174] on input "Last Name" at bounding box center [447, 179] width 215 height 20
type input "ConvictionHR"
click at [395, 245] on input "[EMAIL_ADDRESS][DOMAIN_NAME]" at bounding box center [447, 244] width 215 height 20
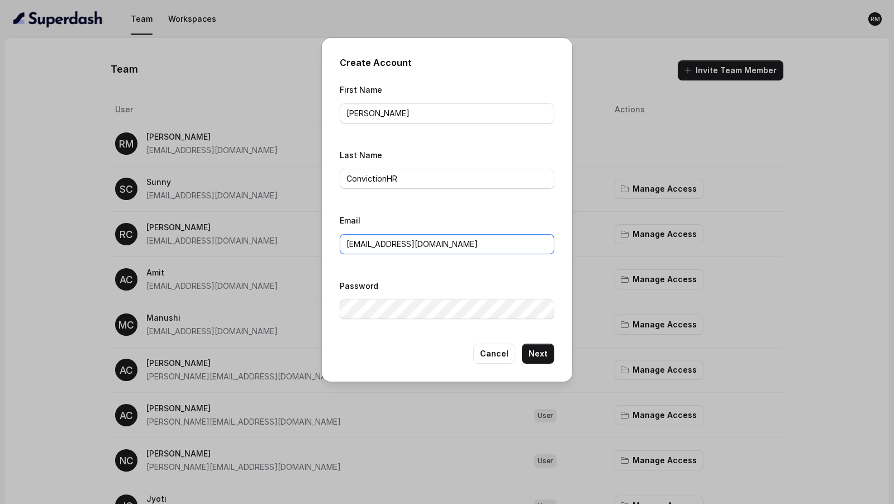
click at [395, 245] on input "[EMAIL_ADDRESS][DOMAIN_NAME]" at bounding box center [447, 244] width 215 height 20
paste input "yuvrajsingh20180"
type input "[EMAIL_ADDRESS][DOMAIN_NAME]"
click at [540, 349] on button "Next" at bounding box center [538, 354] width 32 height 20
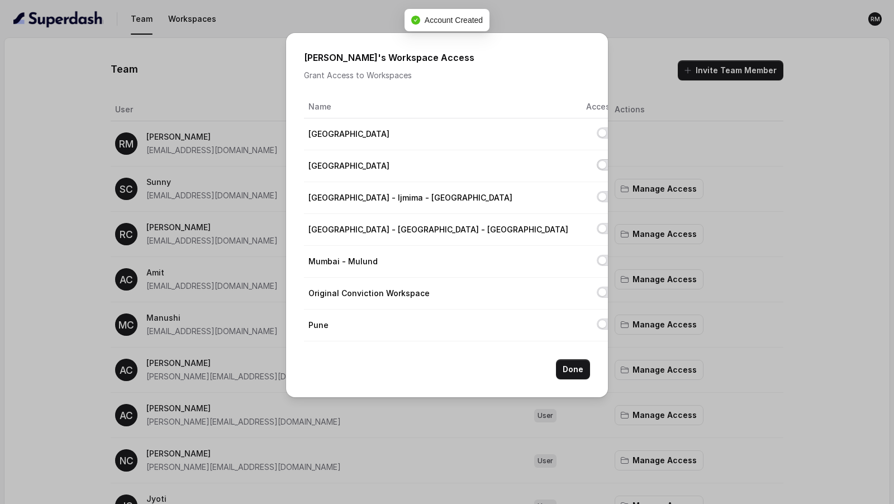
click at [597, 167] on button "Allow access to Delhi" at bounding box center [606, 164] width 18 height 11
click at [568, 367] on button "Done" at bounding box center [573, 369] width 34 height 20
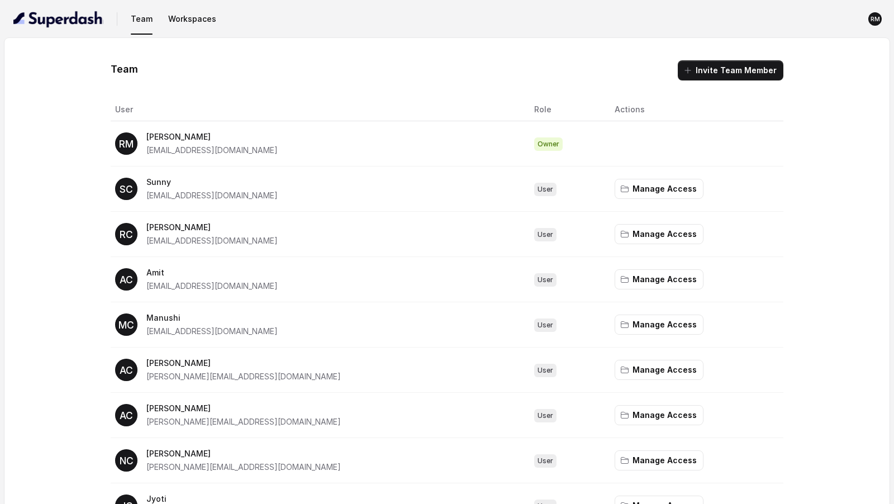
click at [733, 74] on button "Invite Team Member" at bounding box center [731, 70] width 106 height 20
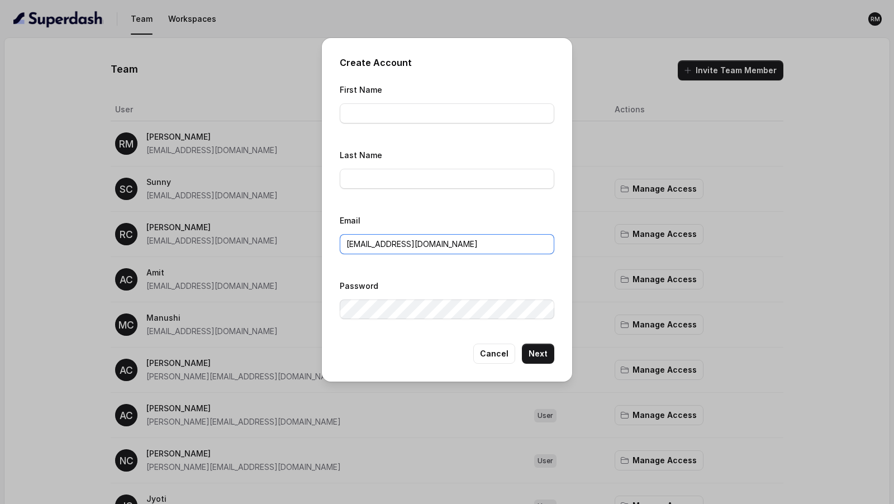
click at [393, 235] on input "[EMAIL_ADDRESS][DOMAIN_NAME]" at bounding box center [447, 244] width 215 height 20
paste input "palak.conviction"
type input "palak.conviction@gmail.com"
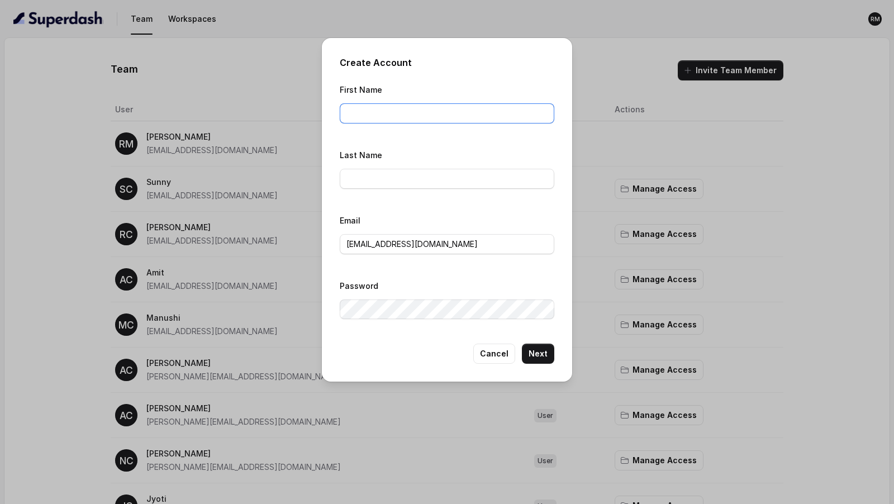
click at [357, 113] on input "First Name" at bounding box center [447, 113] width 215 height 20
type input "Palak"
click at [375, 169] on input "Last Name" at bounding box center [447, 179] width 215 height 20
type input "ConvictionHR"
click at [545, 348] on button "Next" at bounding box center [538, 354] width 32 height 20
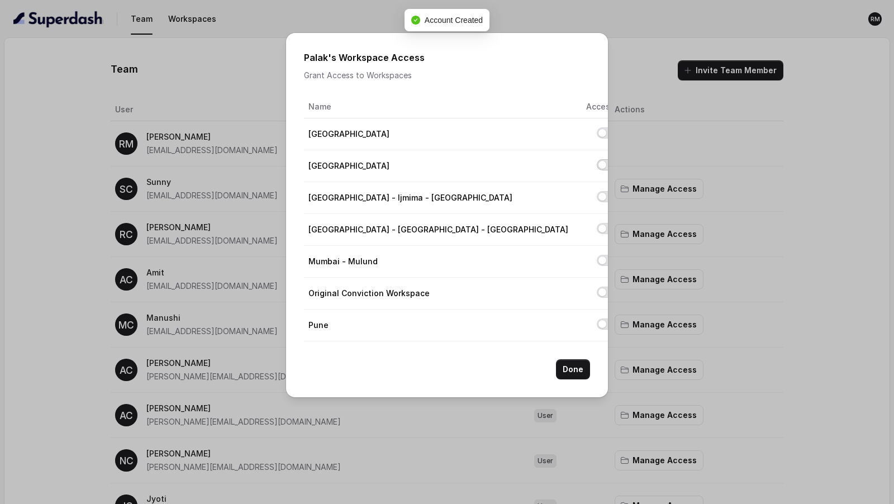
click at [597, 165] on button "Allow access to Delhi" at bounding box center [606, 164] width 18 height 11
click at [576, 374] on button "Done" at bounding box center [573, 369] width 34 height 20
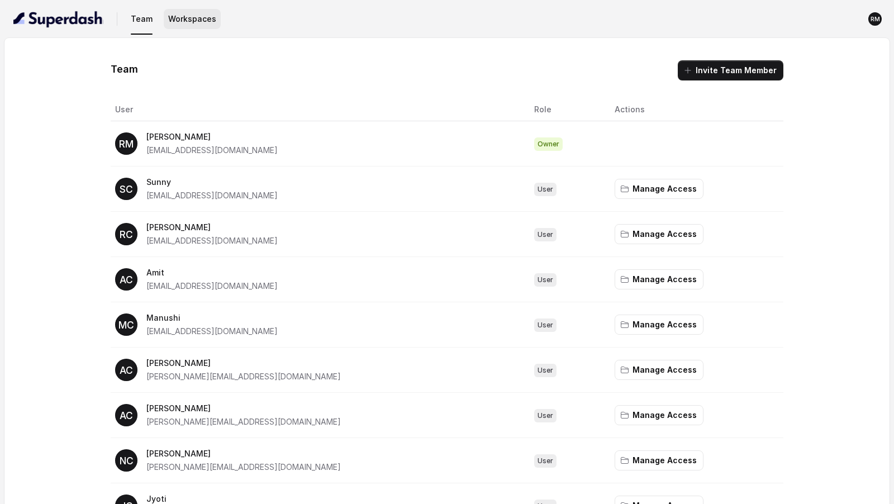
click at [188, 17] on button "Workspaces" at bounding box center [192, 19] width 57 height 20
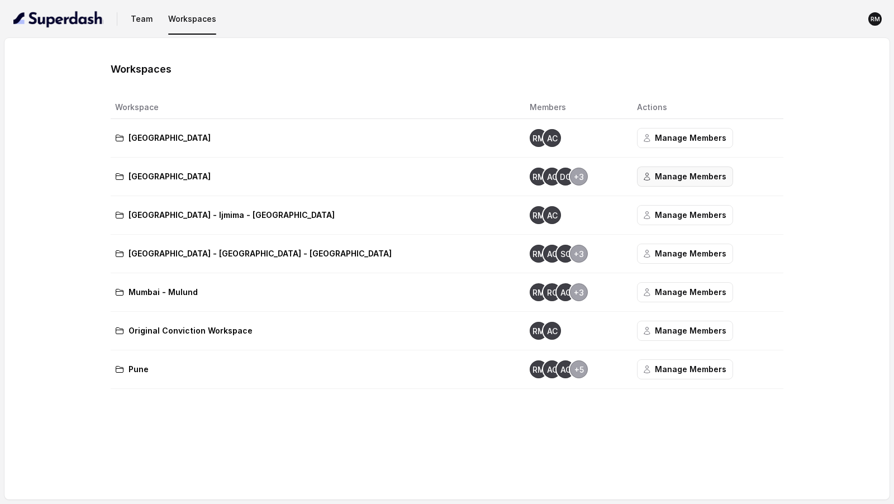
click at [637, 173] on button "Manage Members" at bounding box center [685, 177] width 96 height 20
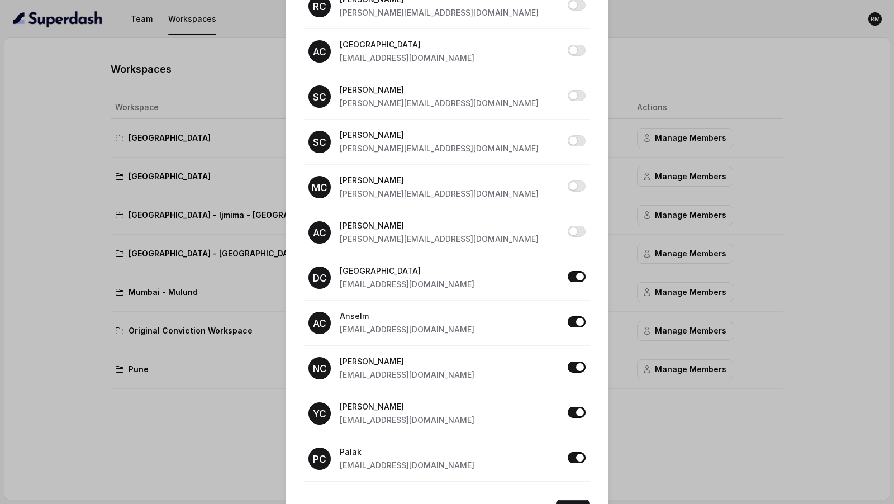
scroll to position [725, 0]
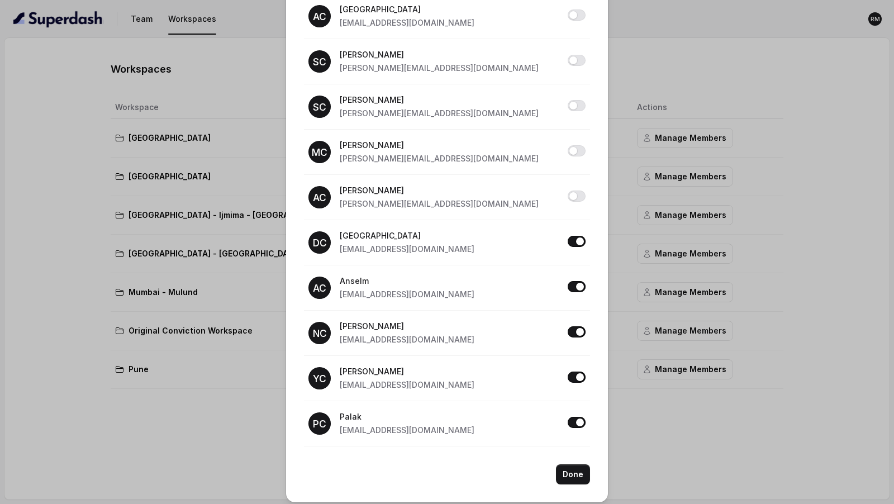
click at [126, 203] on div "Delhi Access Grant Access to Users Name Access RM [PERSON_NAME] [PERSON_NAME][E…" at bounding box center [447, 252] width 894 height 504
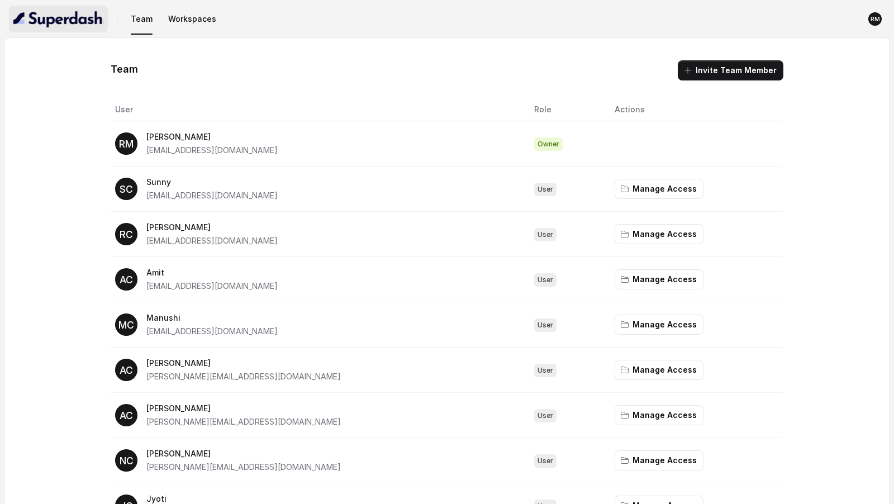
click at [74, 22] on img "button" at bounding box center [58, 19] width 90 height 18
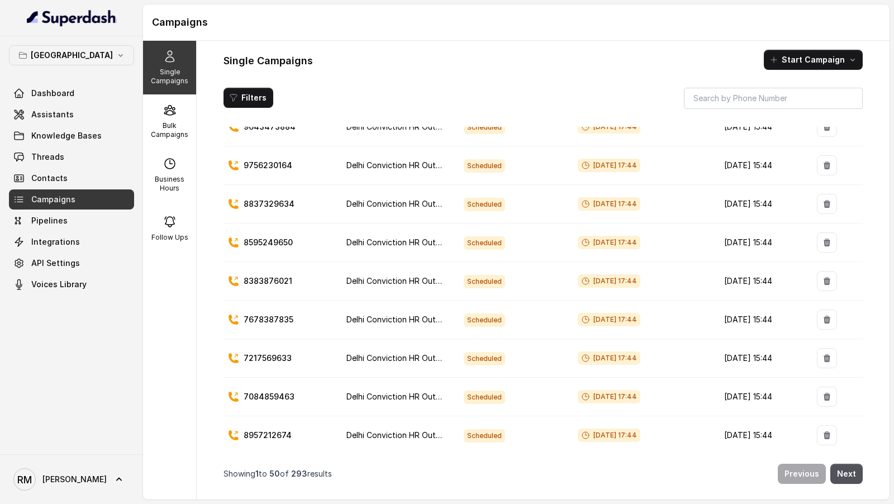
scroll to position [1427, 0]
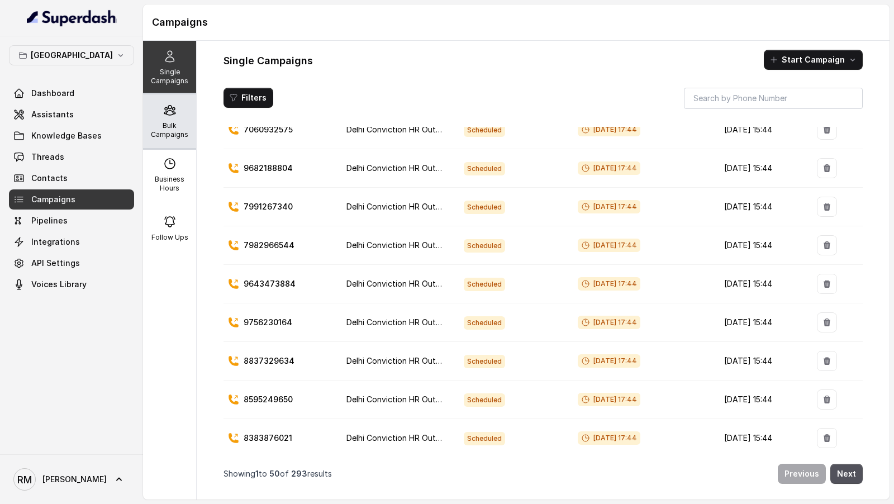
click at [170, 147] on div "Bulk Campaigns" at bounding box center [169, 121] width 53 height 54
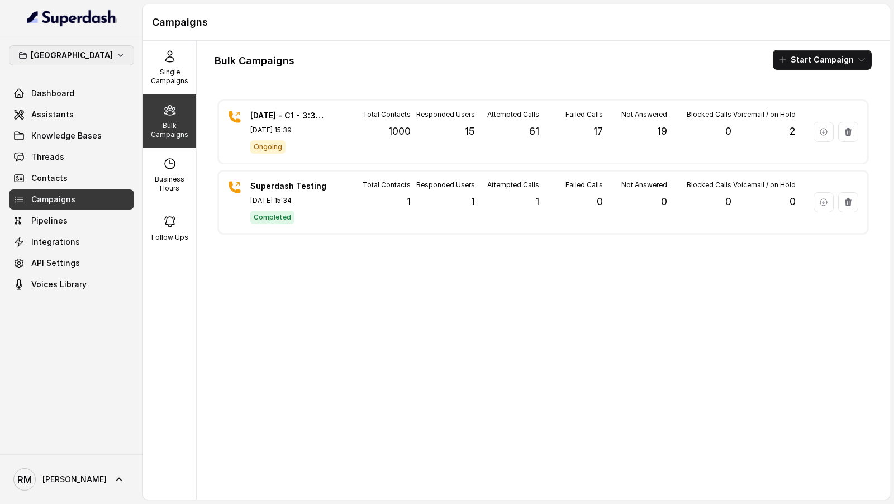
click at [27, 53] on icon "button" at bounding box center [22, 55] width 9 height 9
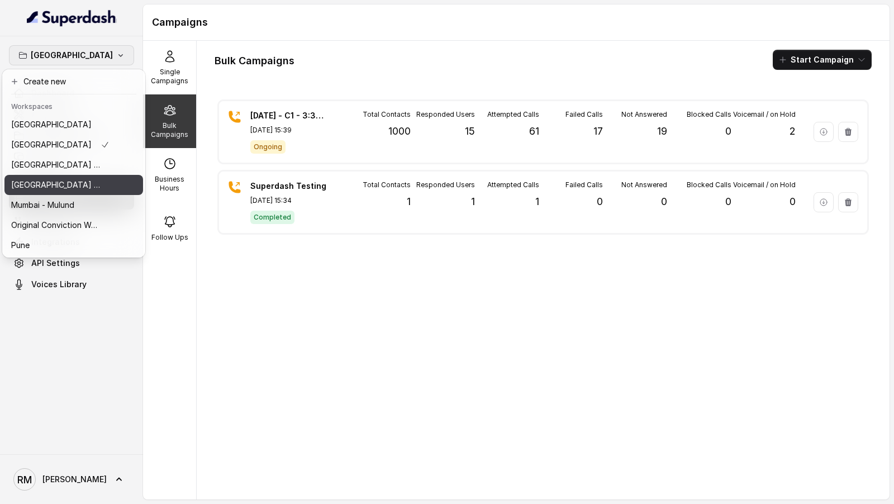
click at [61, 192] on button "[GEOGRAPHIC_DATA] - [GEOGRAPHIC_DATA] - [GEOGRAPHIC_DATA]" at bounding box center [73, 185] width 139 height 20
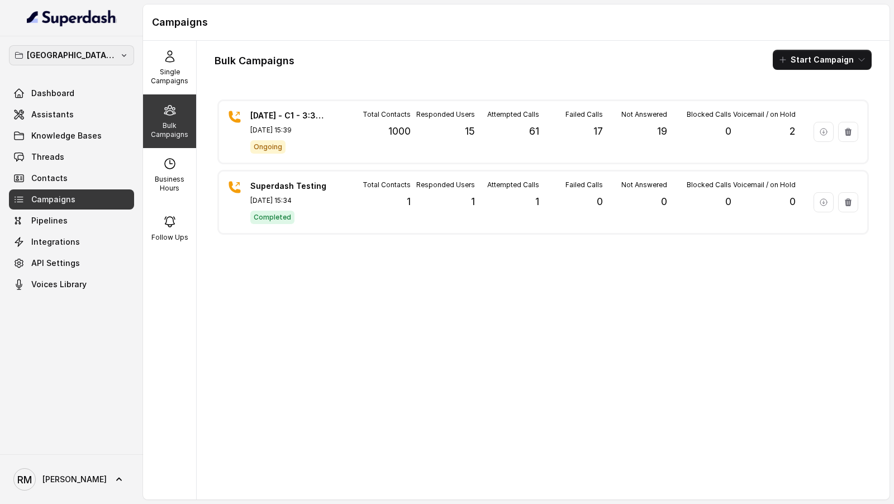
click at [96, 58] on p "[GEOGRAPHIC_DATA] - [GEOGRAPHIC_DATA] - [GEOGRAPHIC_DATA]" at bounding box center [71, 55] width 89 height 13
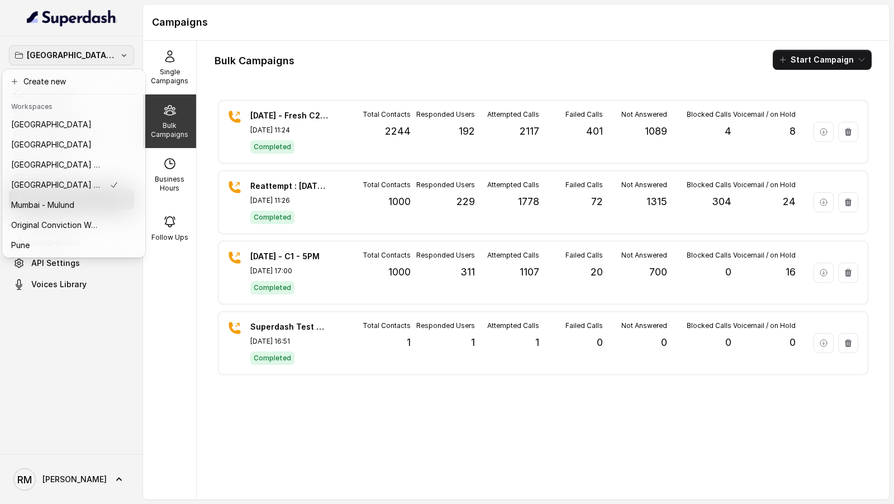
click at [170, 177] on div "[GEOGRAPHIC_DATA] - [PERSON_NAME] - Malad Dashboard Assistants Knowledge Bases …" at bounding box center [447, 252] width 894 height 504
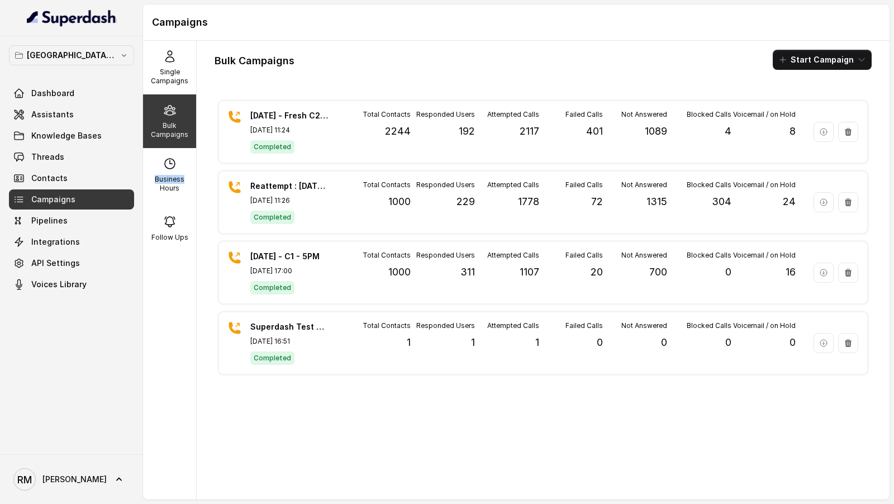
click at [170, 177] on p "Business Hours" at bounding box center [170, 184] width 44 height 18
select select "[GEOGRAPHIC_DATA]/[GEOGRAPHIC_DATA]"
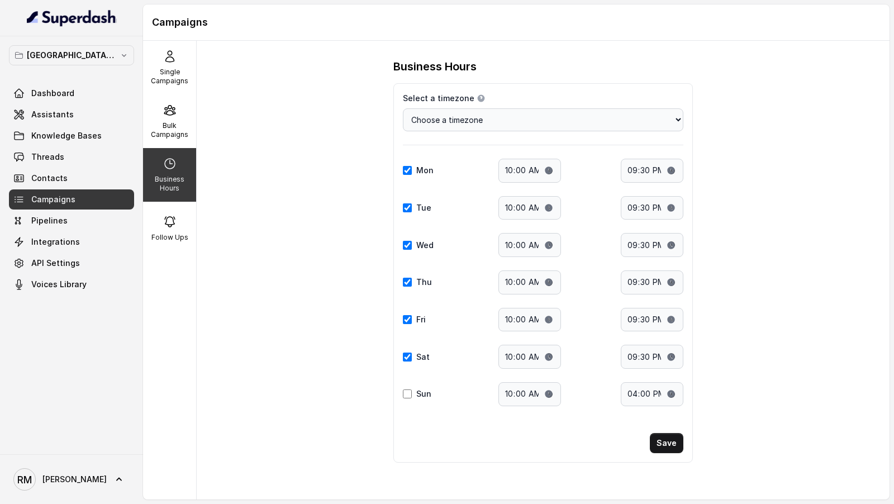
click at [259, 188] on div "Business Hours Select a timezone Details Select a timezone that fits your locat…" at bounding box center [543, 270] width 693 height 459
click at [188, 208] on div "Follow Ups" at bounding box center [169, 229] width 53 height 54
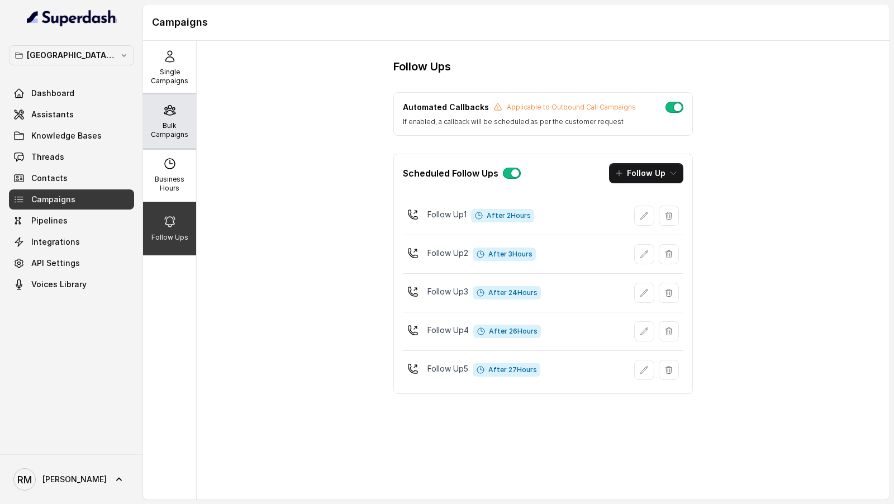
click at [187, 137] on p "Bulk Campaigns" at bounding box center [170, 130] width 44 height 18
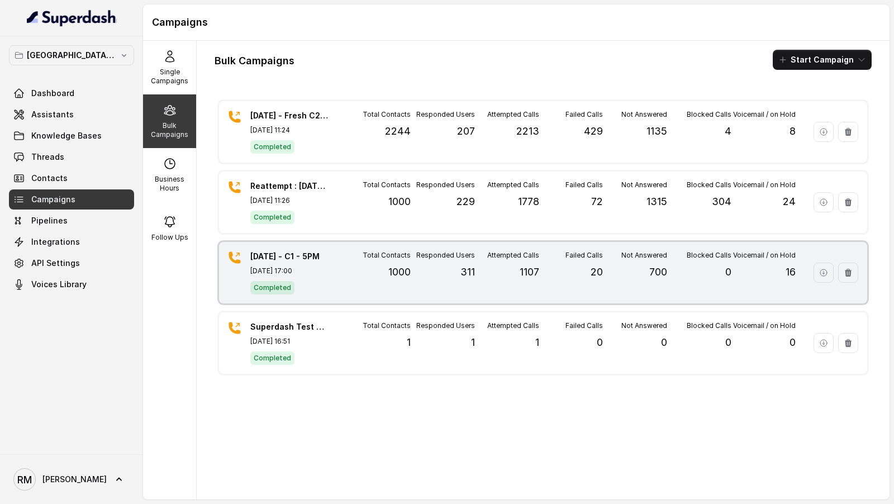
click at [325, 260] on div "22.09.2025 - C1 - 5PM Sep 22, 2025, 17:00 Completed" at bounding box center [289, 273] width 78 height 44
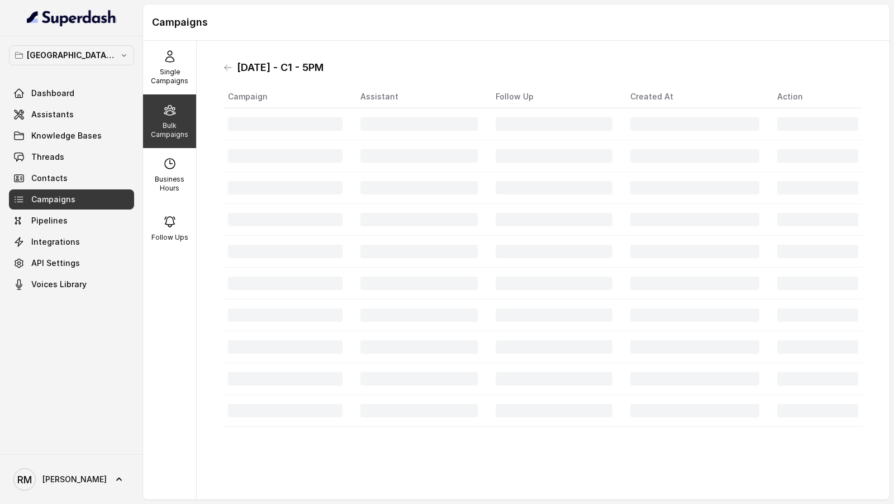
click at [250, 69] on h1 "22.09.2025 - C1 - 5PM" at bounding box center [280, 68] width 87 height 18
copy h1 "22.09.2025 - C1 - 5PM"
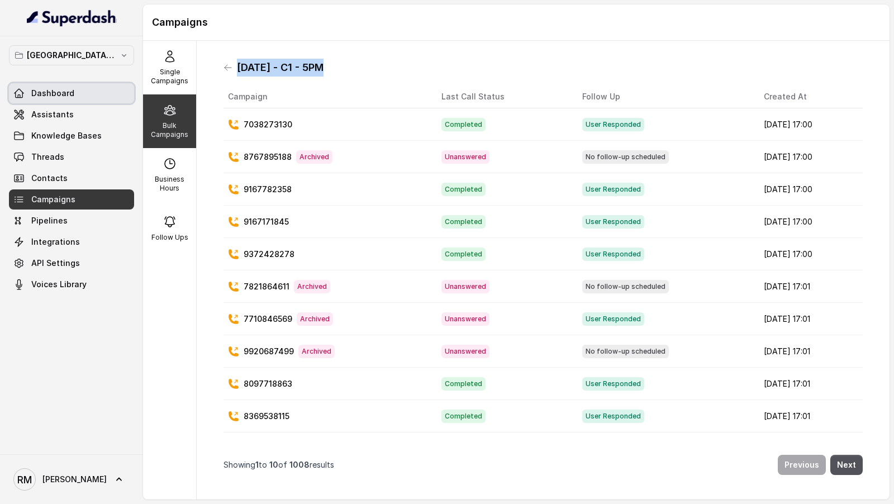
click at [79, 97] on link "Dashboard" at bounding box center [71, 93] width 125 height 20
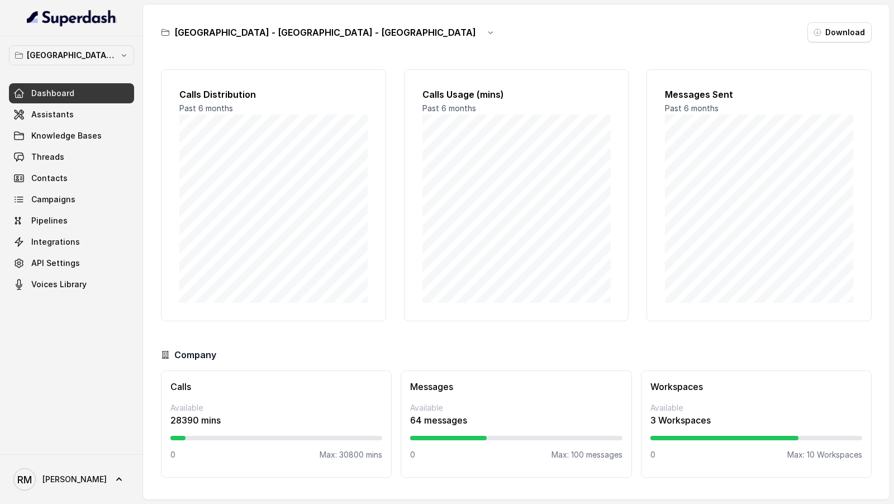
click at [93, 59] on p "[GEOGRAPHIC_DATA] - [GEOGRAPHIC_DATA] - [GEOGRAPHIC_DATA]" at bounding box center [71, 55] width 89 height 13
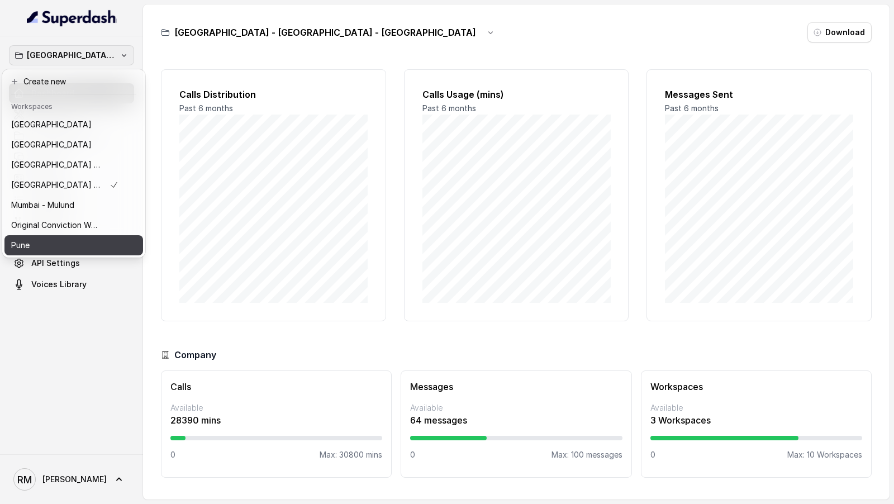
click at [69, 241] on div "Pune" at bounding box center [64, 245] width 107 height 13
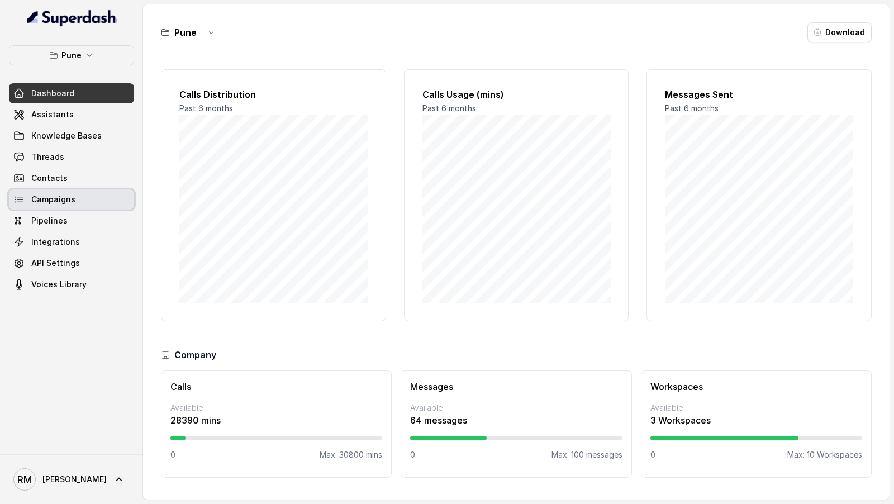
click at [85, 196] on link "Campaigns" at bounding box center [71, 199] width 125 height 20
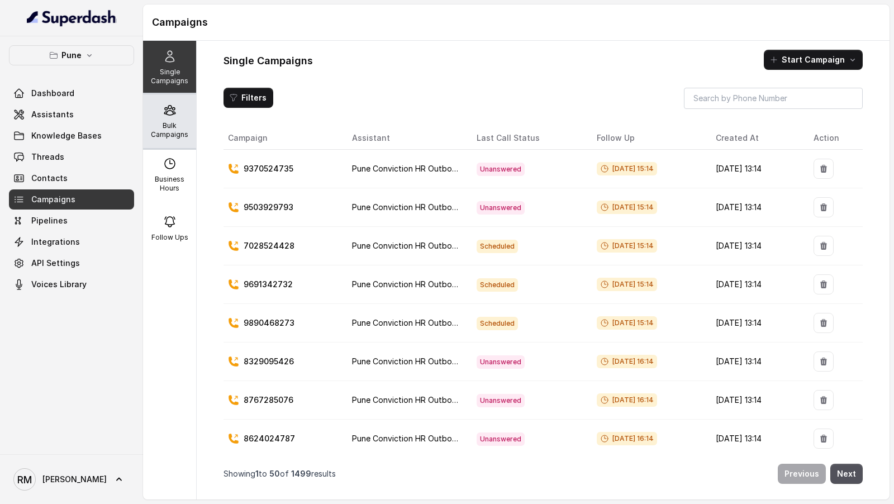
click at [178, 120] on div "Bulk Campaigns" at bounding box center [169, 121] width 53 height 54
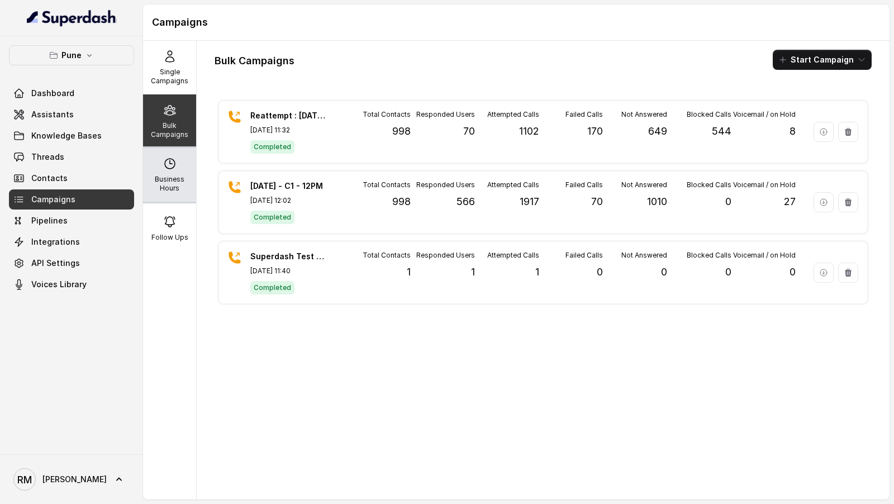
click at [169, 164] on icon at bounding box center [169, 163] width 13 height 13
select select "Asia/Calcutta"
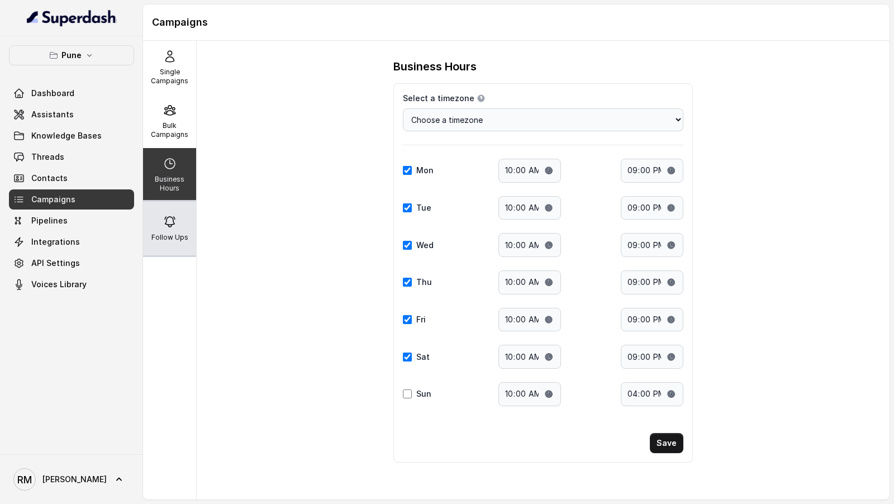
click at [171, 224] on icon at bounding box center [169, 221] width 13 height 13
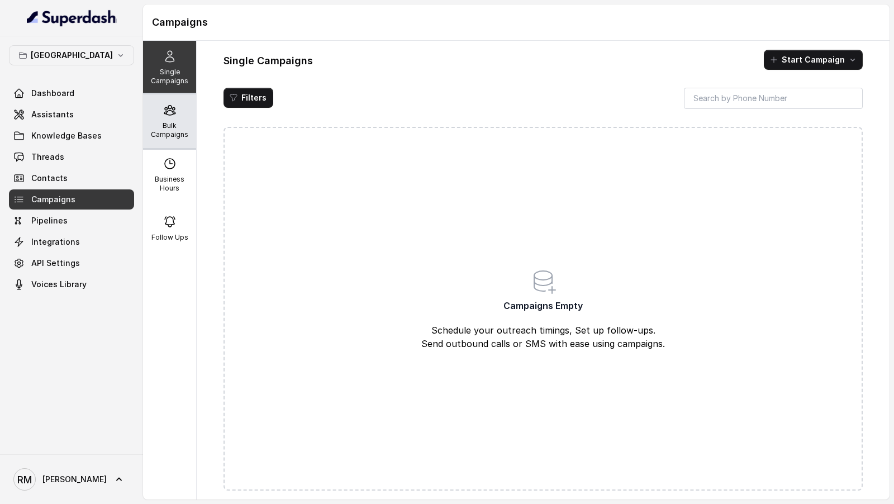
click at [180, 143] on div "Bulk Campaigns" at bounding box center [169, 121] width 53 height 54
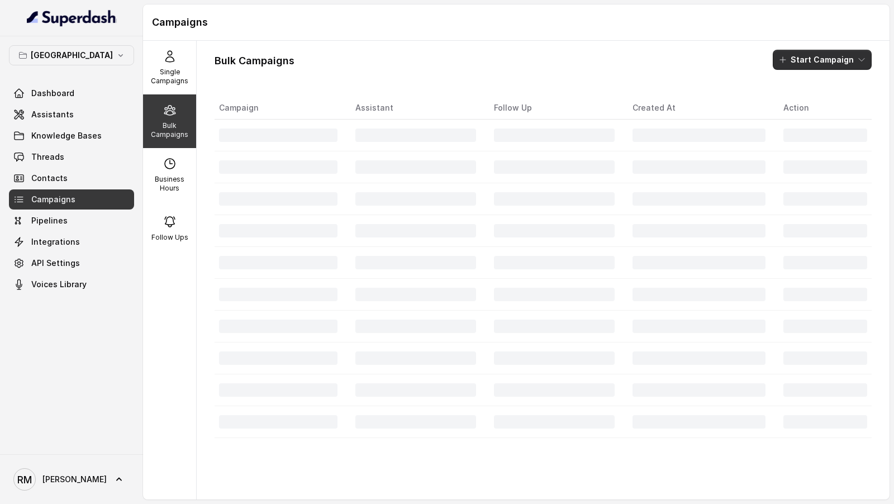
click at [809, 62] on button "Start Campaign" at bounding box center [822, 60] width 99 height 20
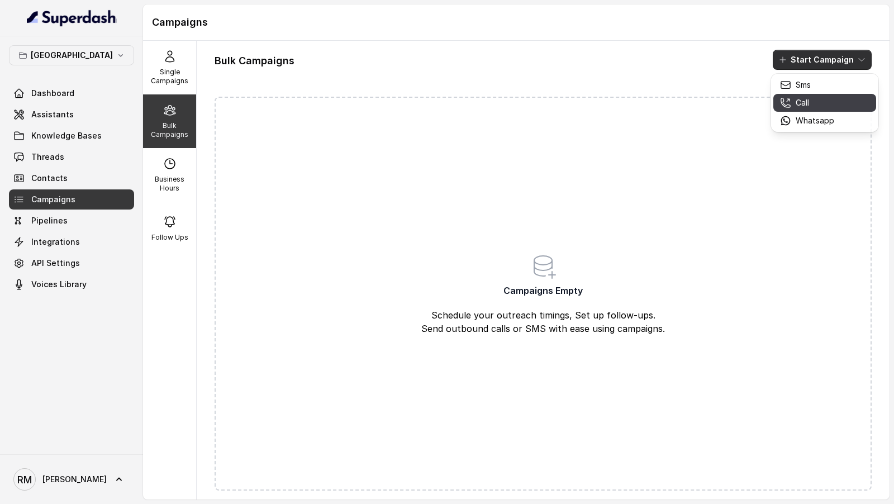
click at [796, 106] on p "Call" at bounding box center [802, 102] width 13 height 11
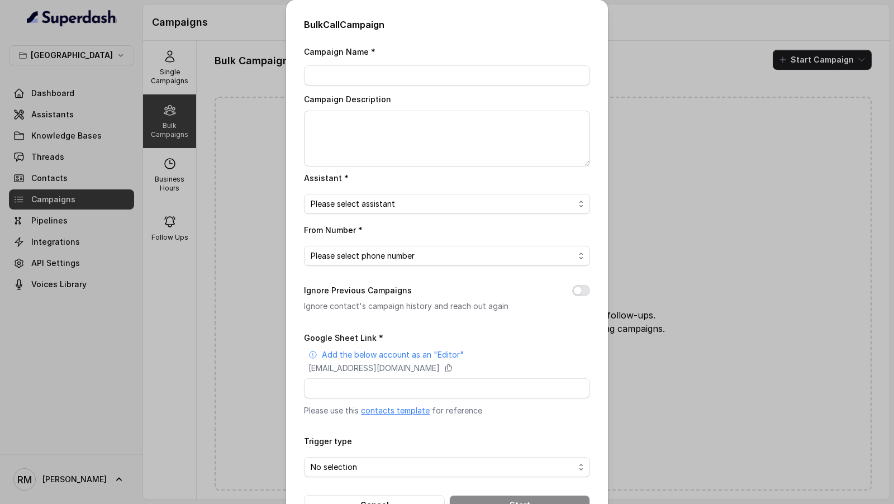
click at [126, 219] on div "Bulk Call Campaign Campaign Name * Campaign Description Assistant * Please sele…" at bounding box center [447, 252] width 894 height 504
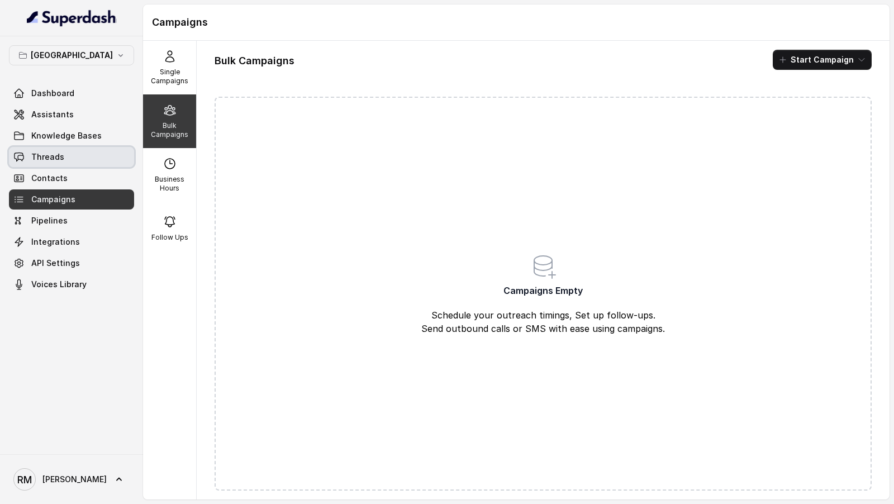
click at [69, 159] on link "Threads" at bounding box center [71, 157] width 125 height 20
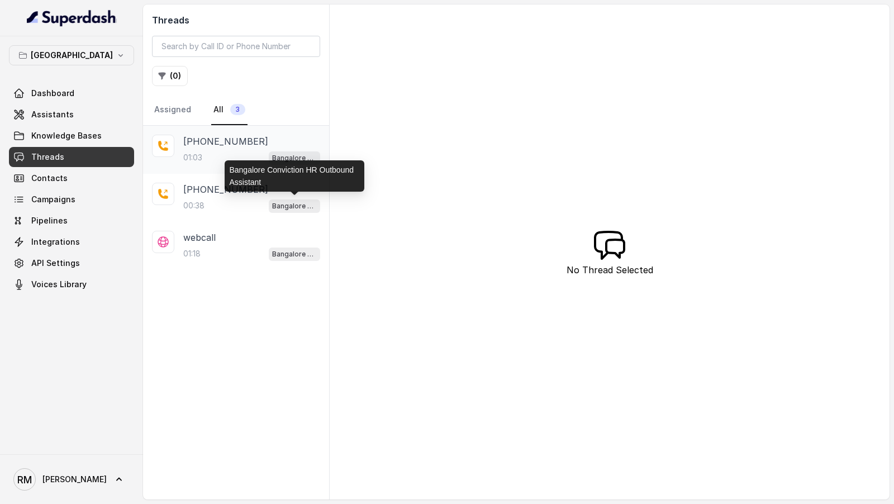
click at [211, 136] on p "[PHONE_NUMBER]" at bounding box center [225, 141] width 85 height 13
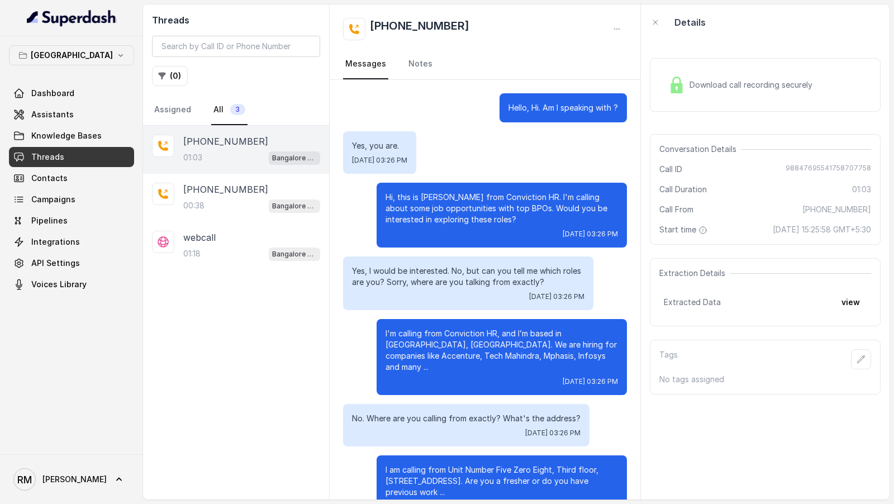
scroll to position [158, 0]
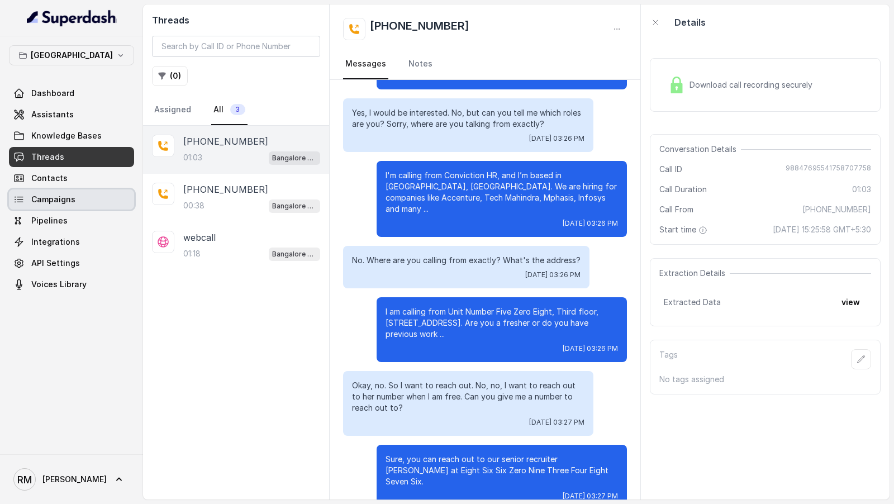
click at [74, 199] on link "Campaigns" at bounding box center [71, 199] width 125 height 20
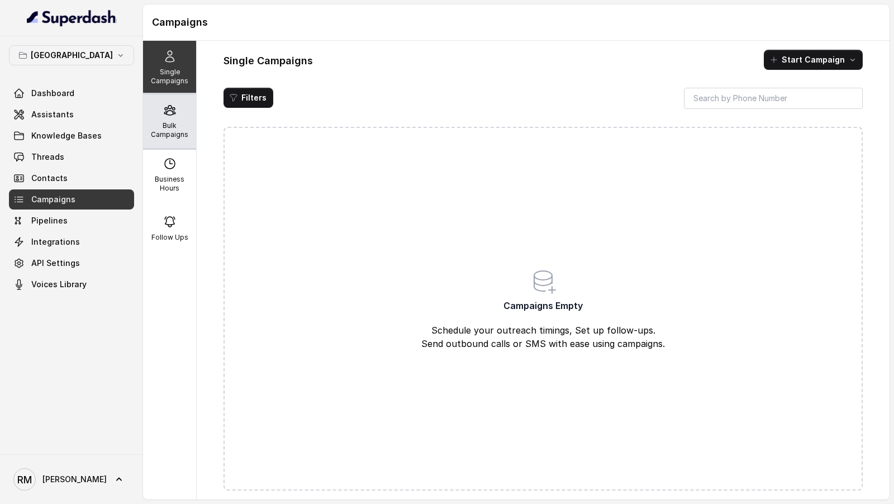
click at [179, 135] on p "Bulk Campaigns" at bounding box center [170, 130] width 44 height 18
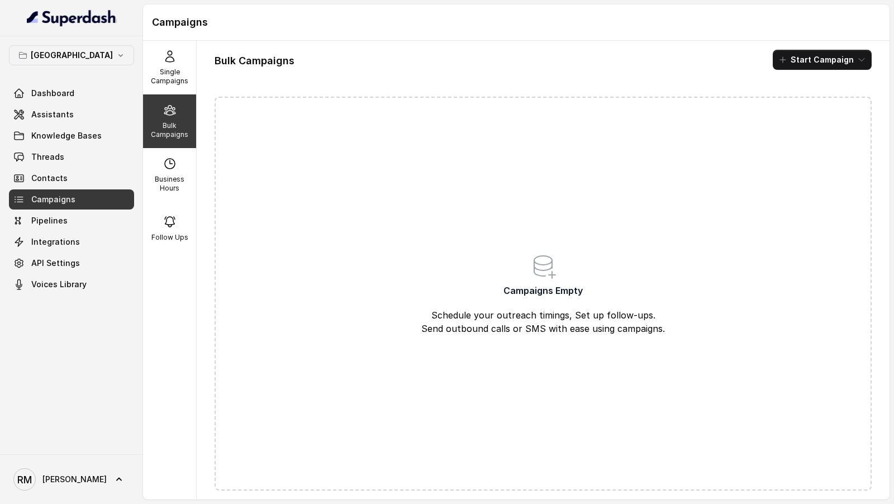
click at [813, 62] on button "Start Campaign" at bounding box center [822, 60] width 99 height 20
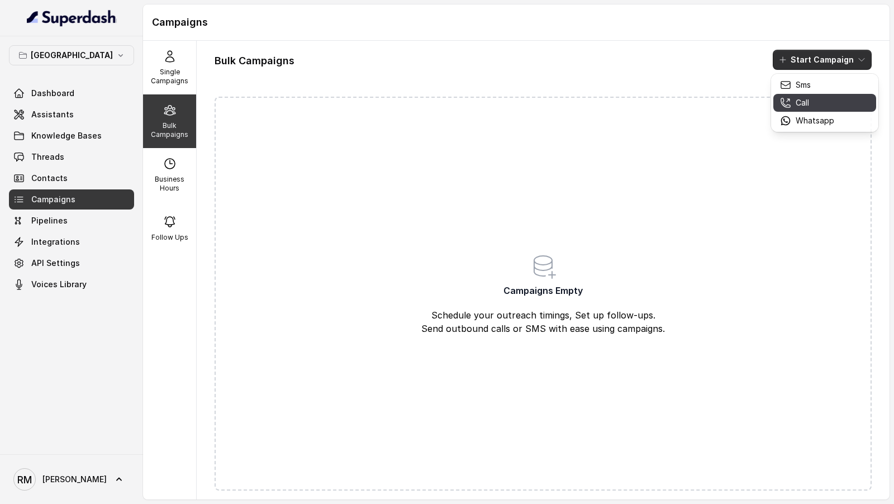
click at [787, 110] on button "Call" at bounding box center [825, 103] width 103 height 18
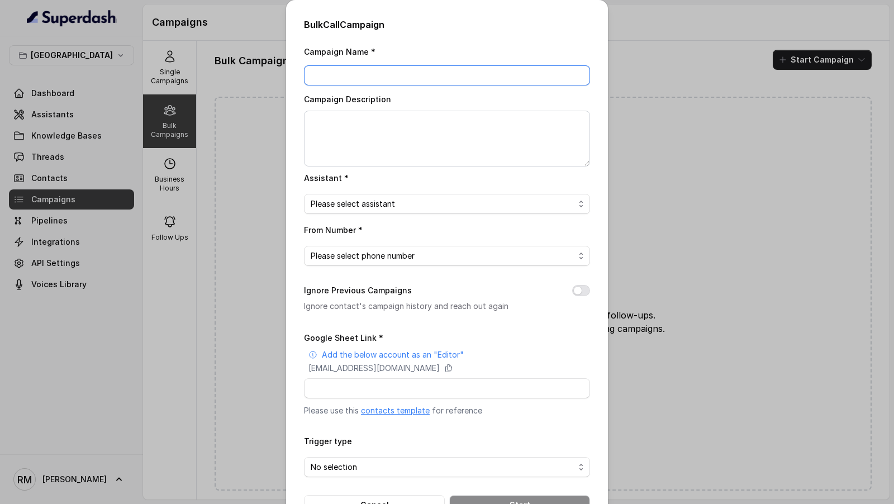
click at [370, 72] on input "Campaign Name *" at bounding box center [447, 75] width 286 height 20
type input "Superdash Testing"
click at [382, 154] on textarea "Campaign Description" at bounding box center [447, 139] width 286 height 56
paste textarea "Superdash Testing"
type textarea "Superdash Testing"
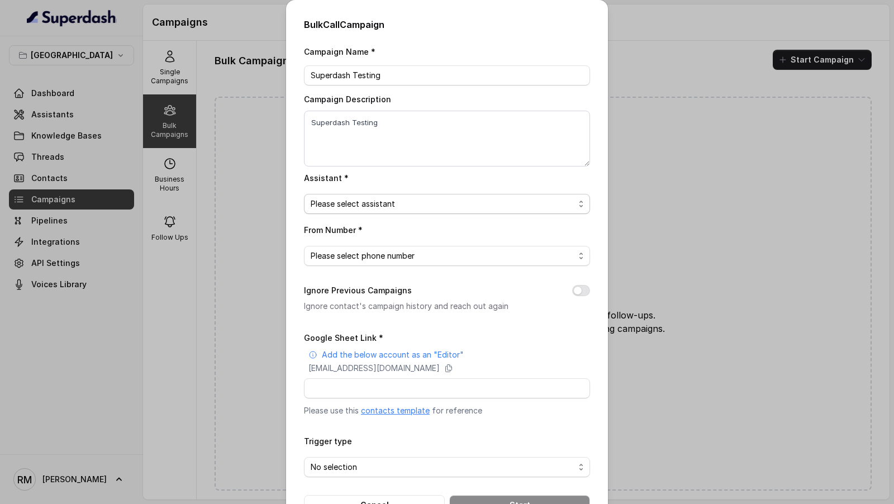
click at [348, 206] on span "Please select assistant" at bounding box center [443, 203] width 264 height 13
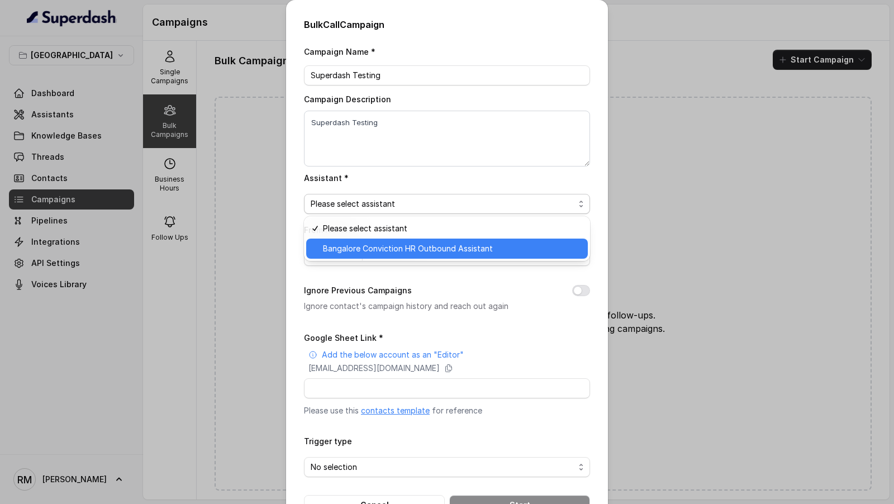
click at [348, 246] on span "Bangalore Conviction HR Outbound Assistant" at bounding box center [452, 248] width 258 height 13
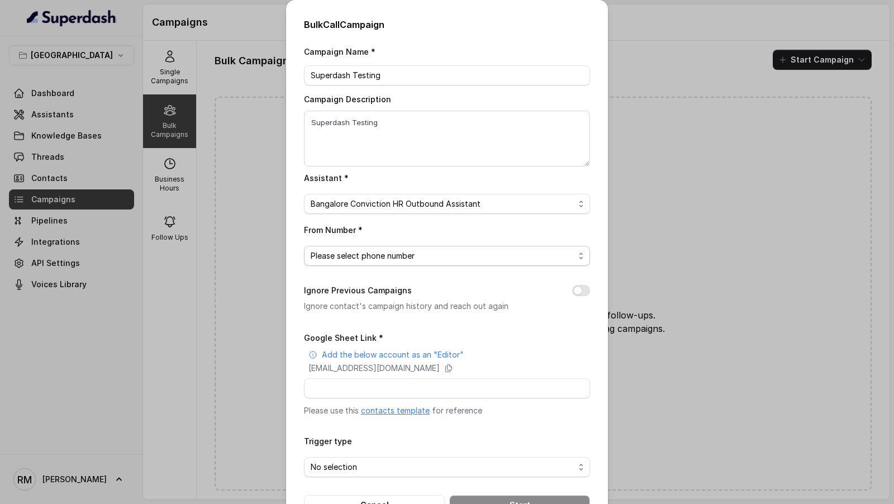
click at [350, 252] on span "Please select phone number" at bounding box center [443, 255] width 264 height 13
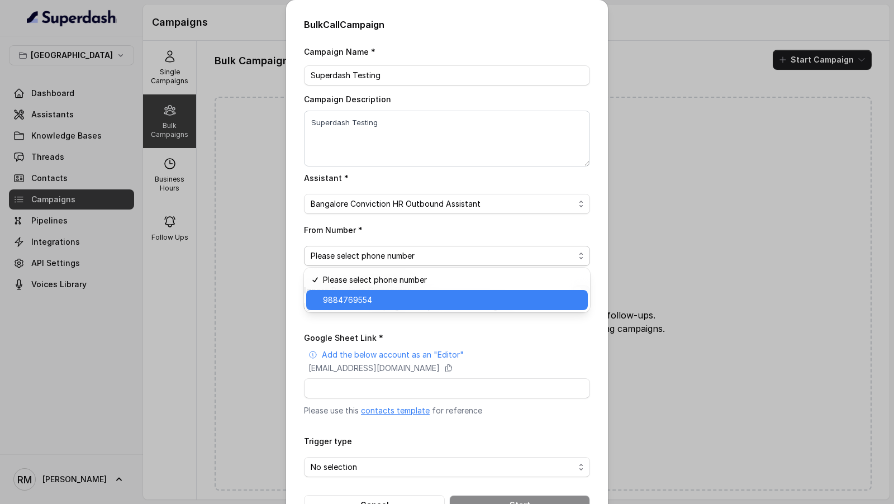
click at [358, 303] on span "9884769554" at bounding box center [452, 299] width 258 height 13
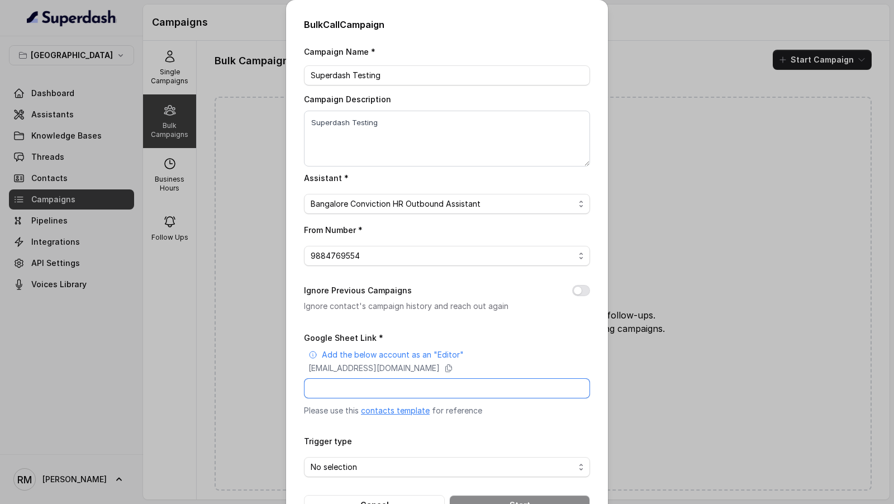
click at [378, 393] on input "Google Sheet Link *" at bounding box center [447, 388] width 286 height 20
paste input "[URL][DOMAIN_NAME]"
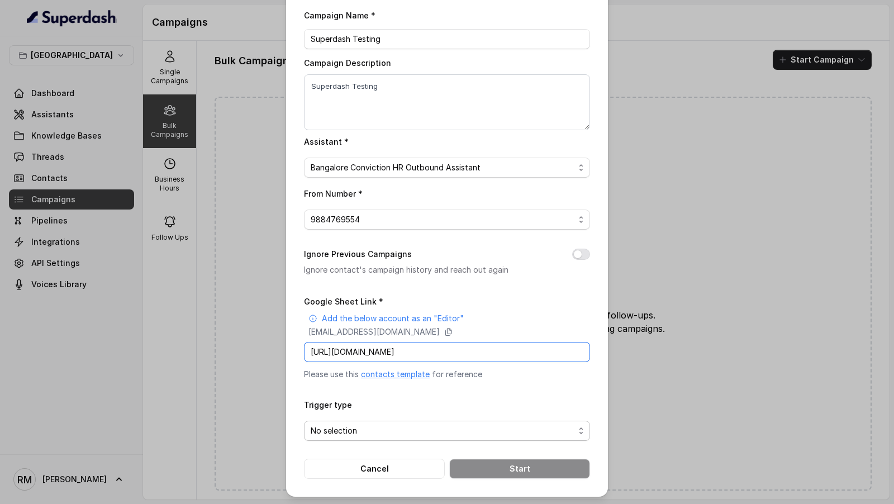
type input "[URL][DOMAIN_NAME]"
click at [366, 431] on span "No selection" at bounding box center [443, 430] width 264 height 13
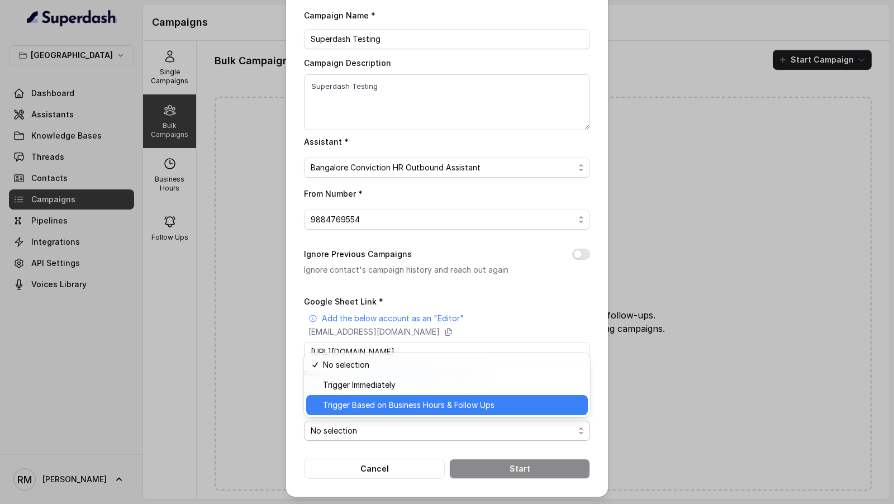
click at [368, 397] on div "Trigger Based on Business Hours & Follow Ups" at bounding box center [447, 405] width 282 height 20
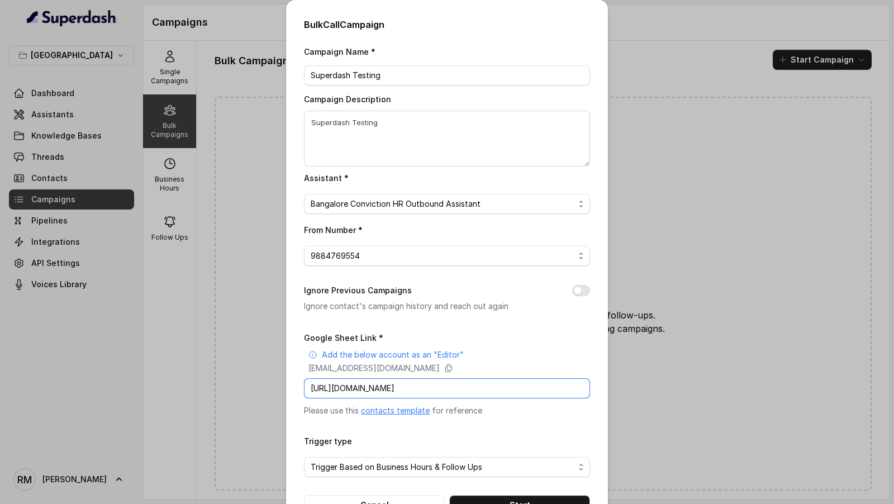
click at [346, 383] on input "[URL][DOMAIN_NAME]" at bounding box center [447, 388] width 286 height 20
click at [497, 498] on button "Start" at bounding box center [519, 505] width 141 height 20
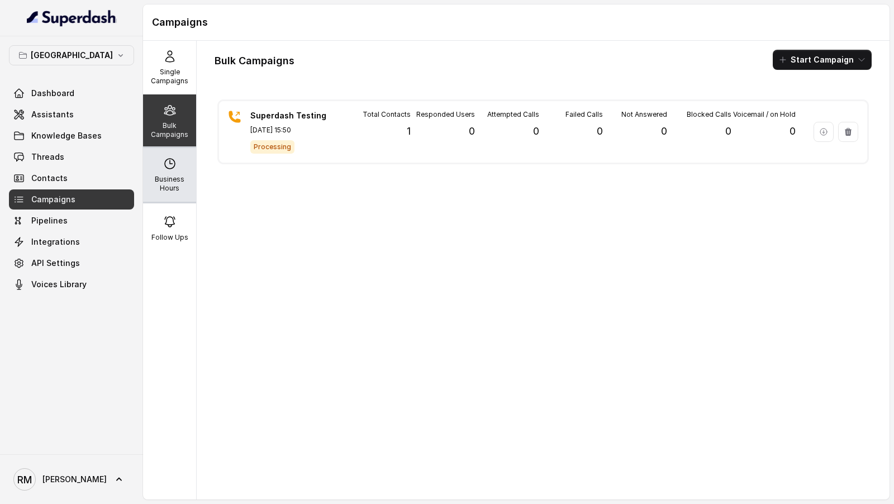
click at [169, 177] on p "Business Hours" at bounding box center [170, 184] width 44 height 18
select select "[GEOGRAPHIC_DATA]/[GEOGRAPHIC_DATA]"
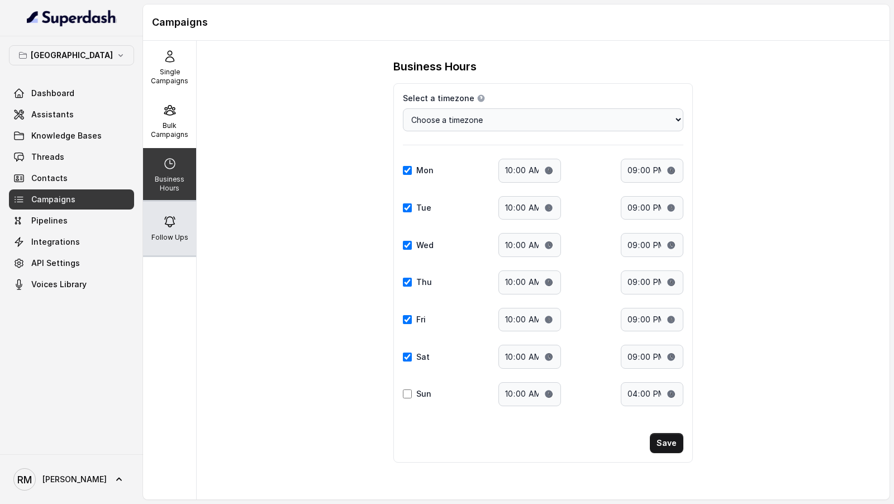
click at [168, 216] on icon at bounding box center [169, 221] width 13 height 13
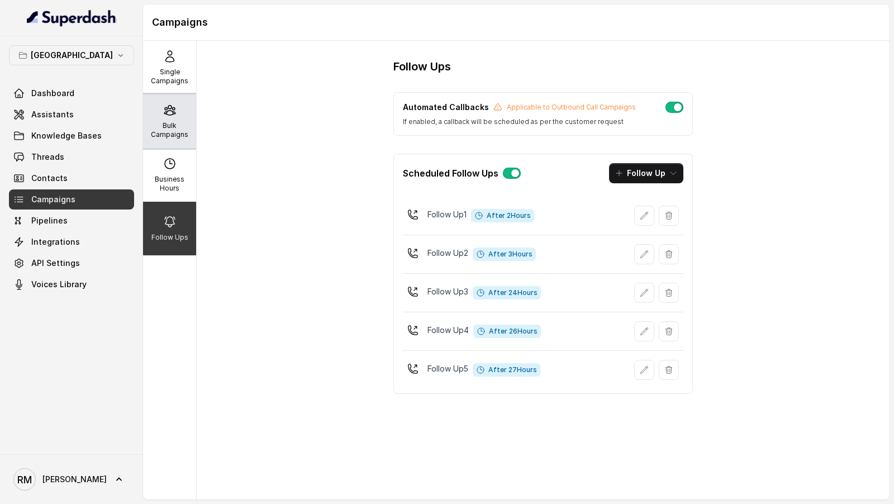
click at [177, 124] on p "Bulk Campaigns" at bounding box center [170, 130] width 44 height 18
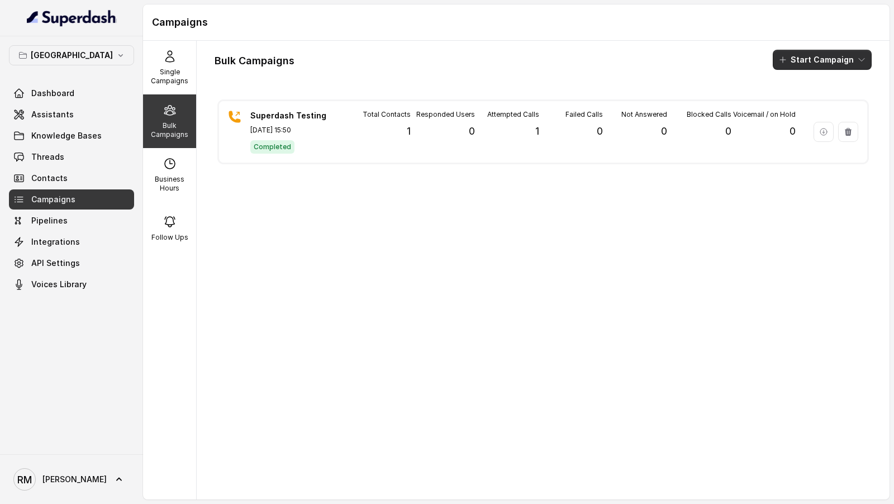
click at [832, 63] on button "Start Campaign" at bounding box center [822, 60] width 99 height 20
click at [165, 187] on div "Single Campaigns Bulk Campaigns Business Hours Follow Ups Bulk Campaigns Start …" at bounding box center [516, 270] width 747 height 459
click at [165, 187] on p "Business Hours" at bounding box center [170, 184] width 44 height 18
select select "[GEOGRAPHIC_DATA]/[GEOGRAPHIC_DATA]"
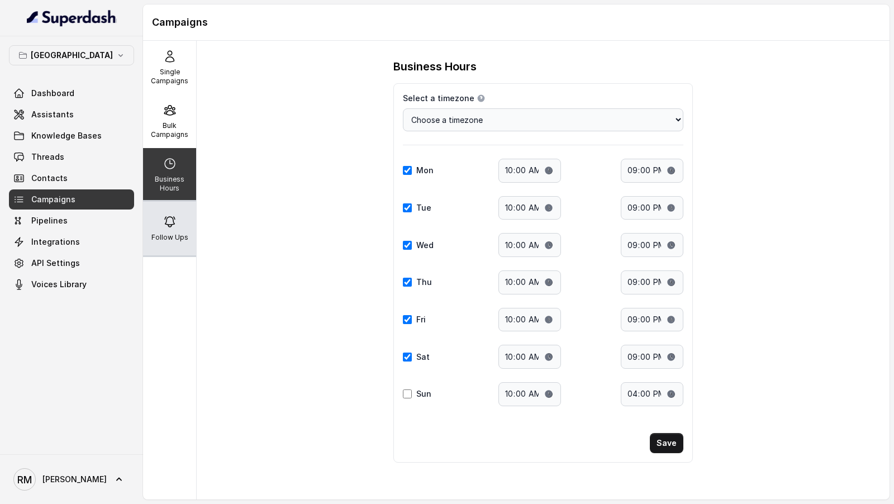
click at [167, 232] on div "Follow Ups" at bounding box center [169, 229] width 53 height 54
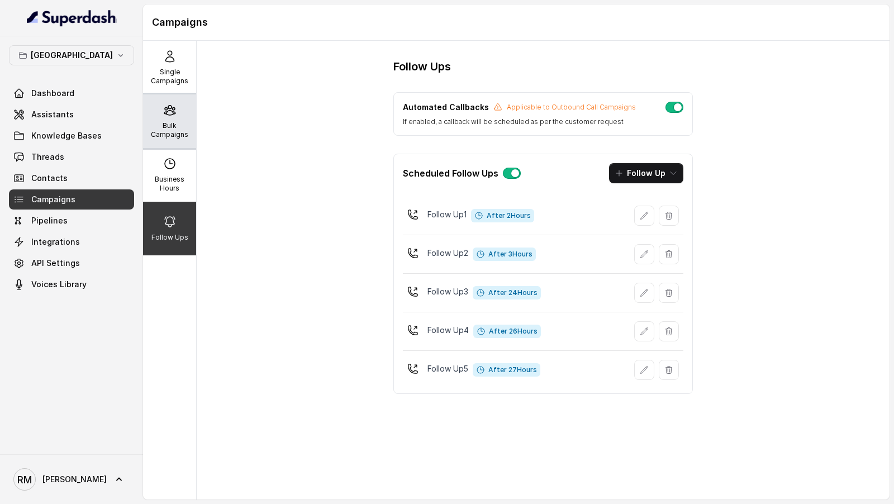
click at [184, 137] on p "Bulk Campaigns" at bounding box center [170, 130] width 44 height 18
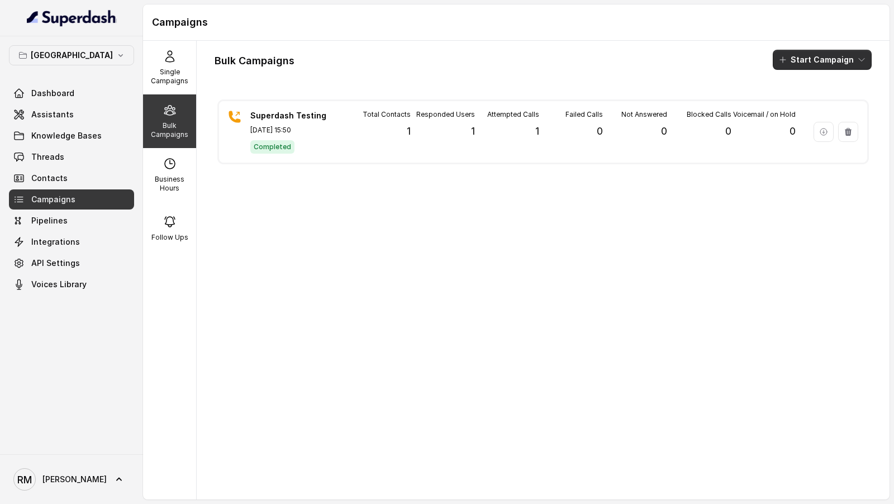
click at [814, 57] on button "Start Campaign" at bounding box center [822, 60] width 99 height 20
click at [786, 98] on icon "button" at bounding box center [785, 102] width 11 height 11
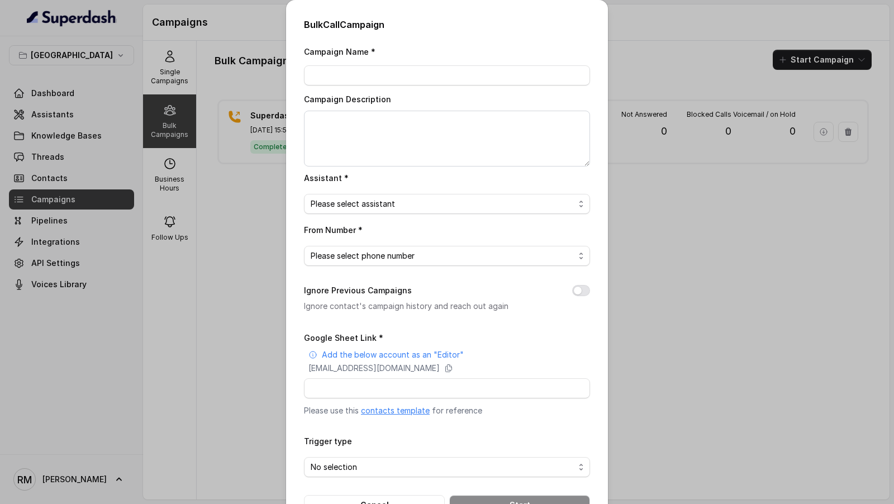
click at [359, 87] on div "Campaign Name * Campaign Description Assistant * Please select assistant From N…" at bounding box center [447, 280] width 286 height 471
click at [366, 75] on input "Campaign Name *" at bounding box center [447, 75] width 286 height 20
type input "Super"
paste input "[DATE] - C1 - 5PM"
click at [319, 78] on input "[DATE] - C1 - 5PM" at bounding box center [447, 75] width 286 height 20
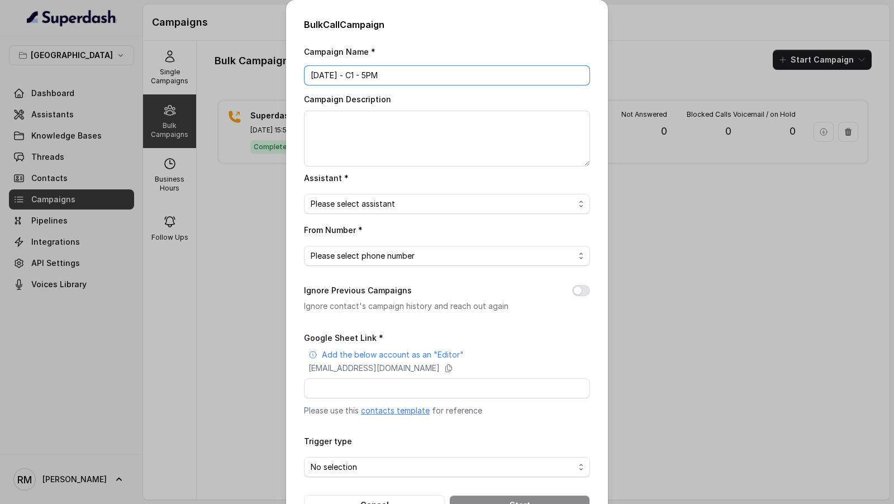
click at [382, 75] on input "[DATE] - C1 - 5PM" at bounding box center [447, 75] width 286 height 20
type input "[DATE] - C1 - 4PM"
click at [367, 162] on textarea "Campaign Description" at bounding box center [447, 139] width 286 height 56
paste textarea "[DATE] - C1 - 4PM"
type textarea "[DATE] - C1 - 4PM"
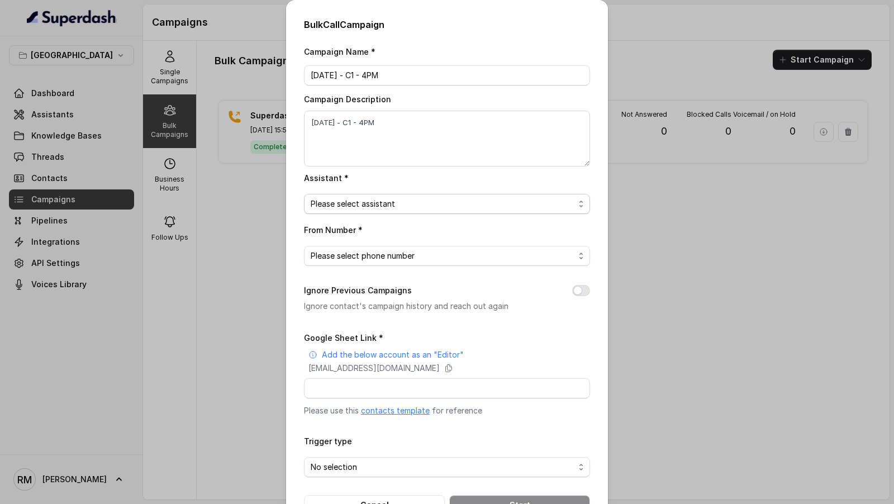
click at [364, 207] on span "Please select assistant" at bounding box center [443, 203] width 264 height 13
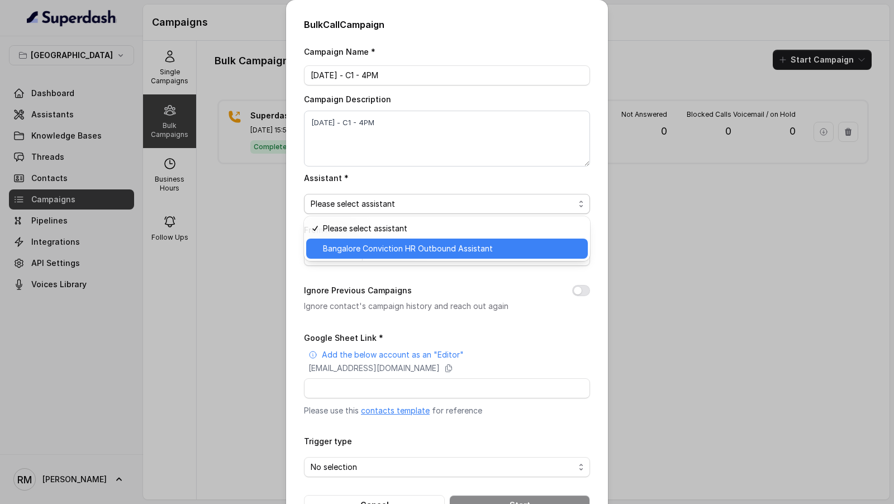
click at [359, 245] on span "Bangalore Conviction HR Outbound Assistant" at bounding box center [452, 248] width 258 height 13
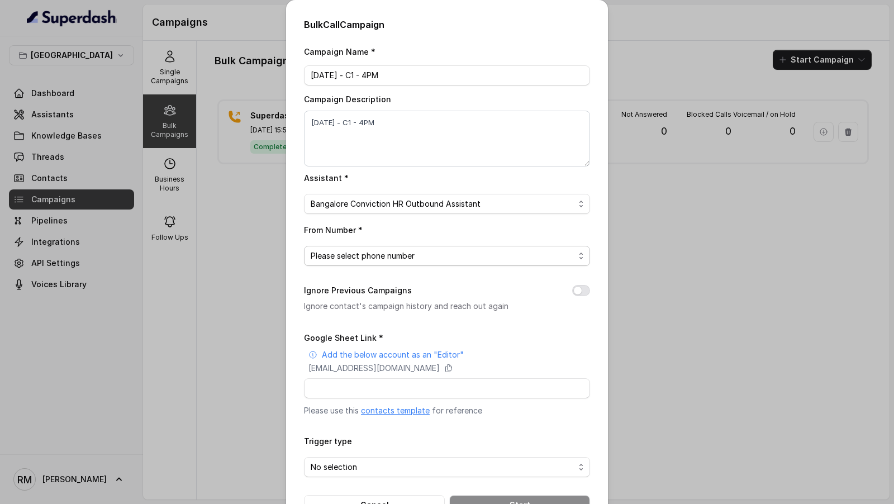
click at [354, 253] on span "Please select phone number" at bounding box center [443, 255] width 264 height 13
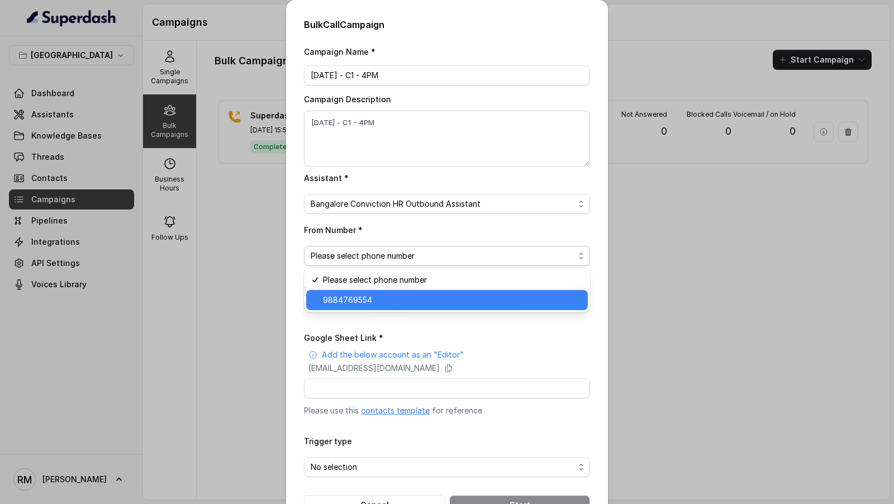
click at [366, 304] on span "9884769554" at bounding box center [452, 299] width 258 height 13
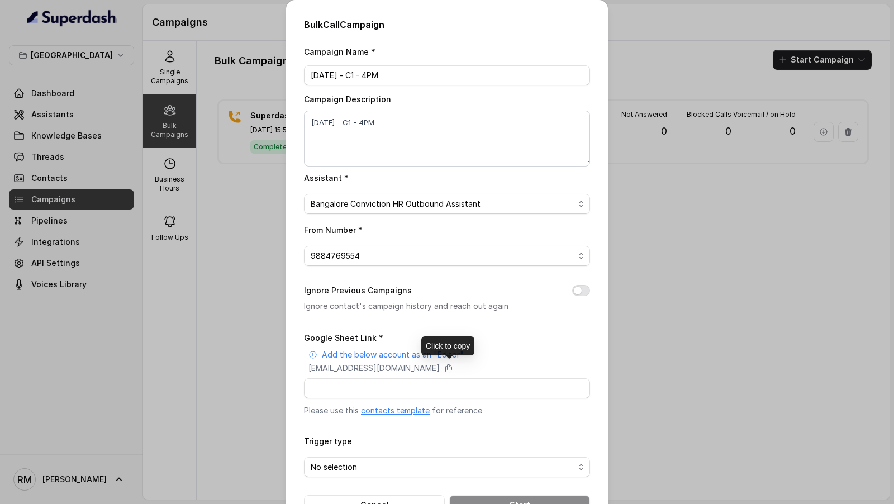
click at [367, 369] on p "[EMAIL_ADDRESS][DOMAIN_NAME]" at bounding box center [374, 368] width 131 height 11
click at [343, 388] on input "Google Sheet Link *" at bounding box center [447, 388] width 286 height 20
paste input "[URL][DOMAIN_NAME]"
type input "[URL][DOMAIN_NAME]"
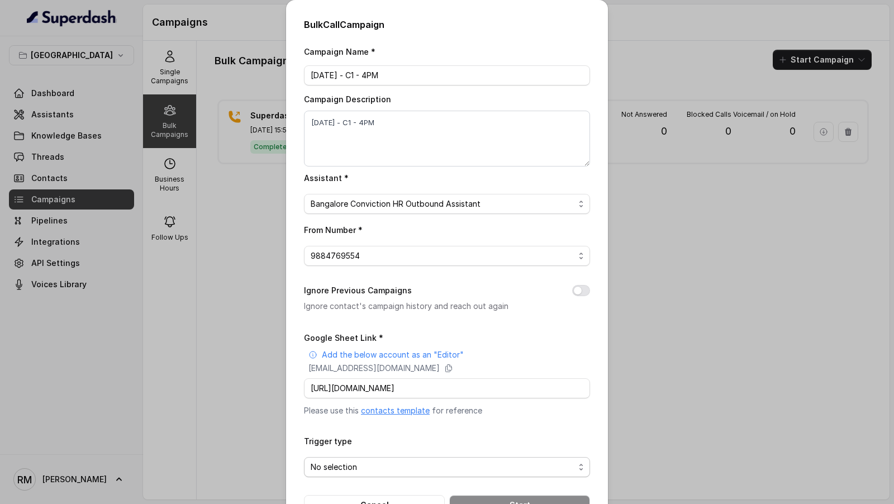
click at [395, 469] on span "No selection" at bounding box center [443, 467] width 264 height 13
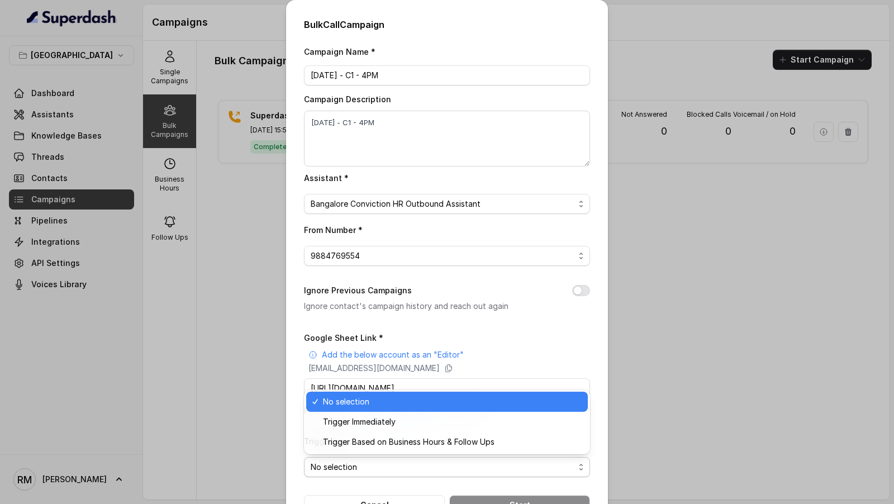
scroll to position [0, 0]
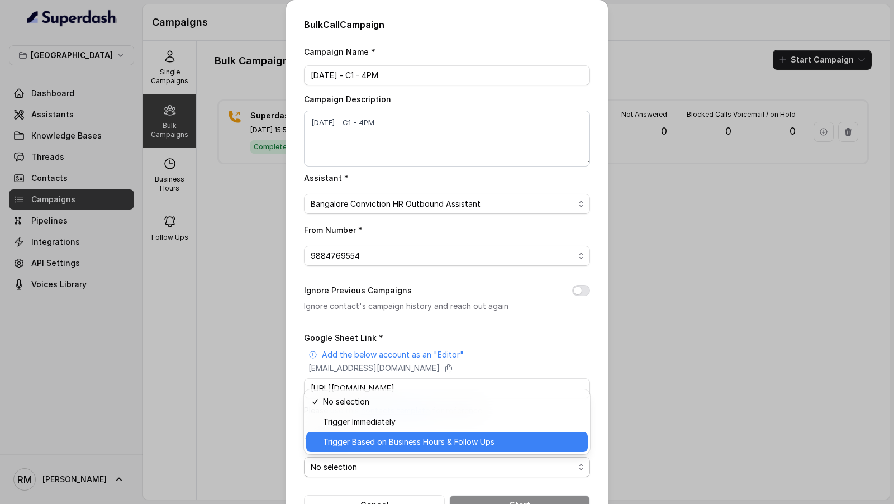
click at [410, 439] on span "Trigger Based on Business Hours & Follow Ups" at bounding box center [452, 441] width 258 height 13
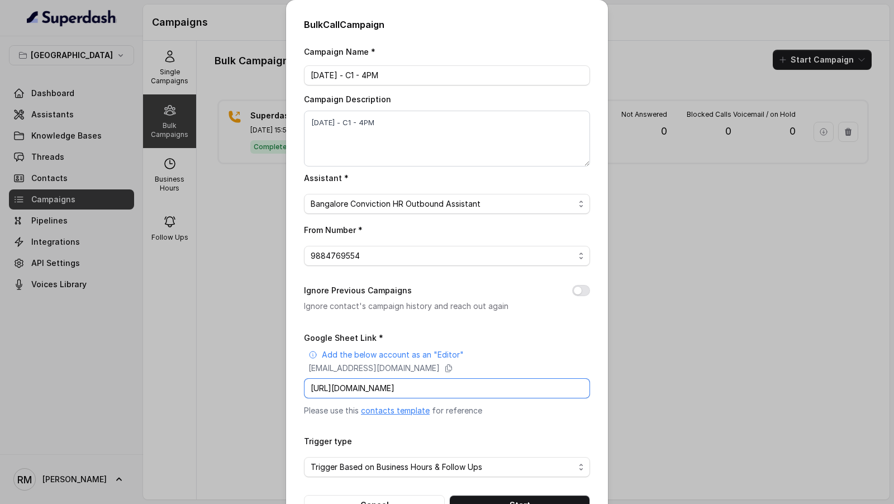
click at [356, 393] on input "[URL][DOMAIN_NAME]" at bounding box center [447, 388] width 286 height 20
click at [492, 335] on div "Google Sheet Link * Add the below account as an "Editor" [EMAIL_ADDRESS][DOMAIN…" at bounding box center [447, 374] width 286 height 86
click at [493, 504] on button "Start" at bounding box center [519, 505] width 141 height 20
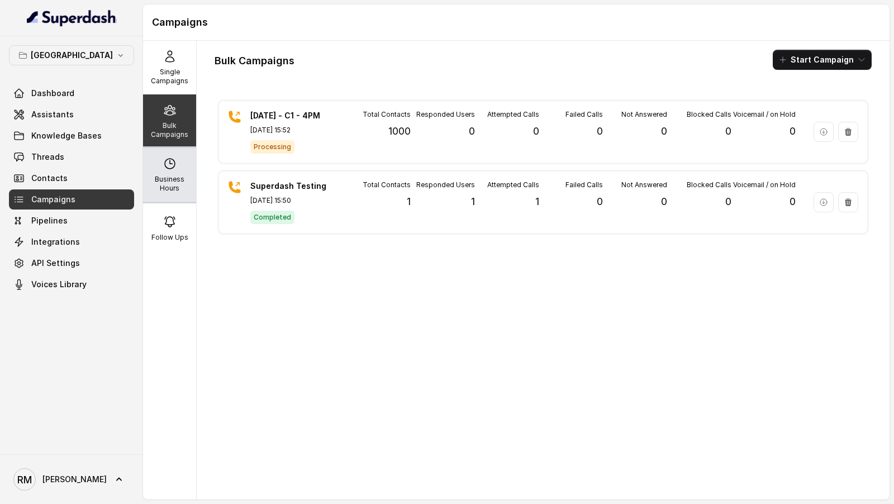
click at [177, 177] on p "Business Hours" at bounding box center [170, 184] width 44 height 18
select select "[GEOGRAPHIC_DATA]/[GEOGRAPHIC_DATA]"
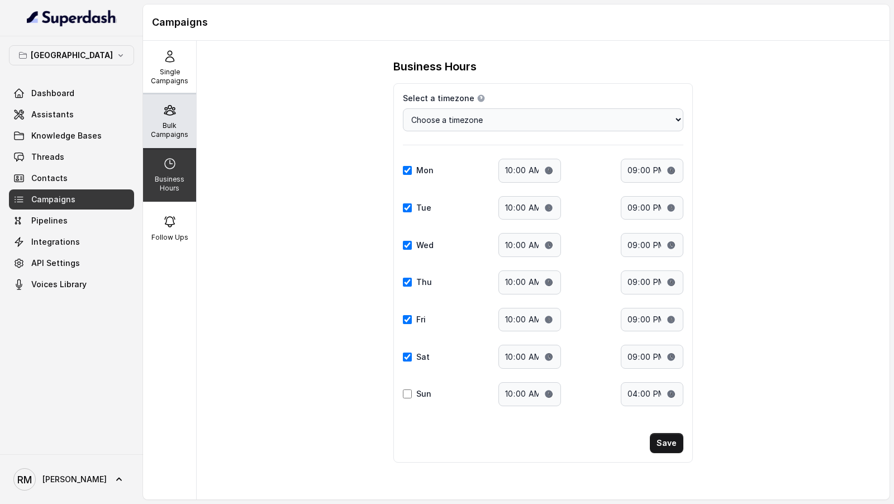
click at [178, 122] on p "Bulk Campaigns" at bounding box center [170, 130] width 44 height 18
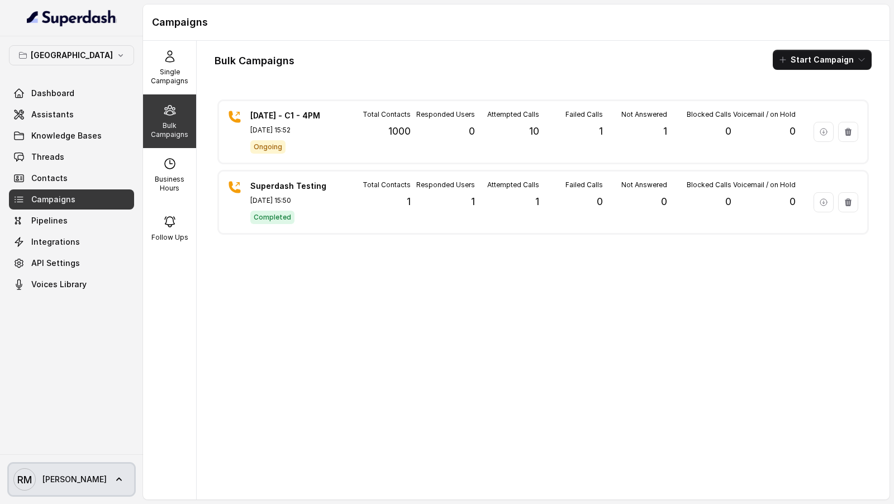
click at [46, 489] on span "[PERSON_NAME] [PERSON_NAME]" at bounding box center [59, 479] width 93 height 22
click at [93, 298] on nav "Bangalore Dashboard Assistants Knowledge Bases Threads Contacts Campaigns Pipel…" at bounding box center [71, 252] width 143 height 504
click at [65, 494] on link "[PERSON_NAME] [PERSON_NAME]" at bounding box center [71, 479] width 125 height 31
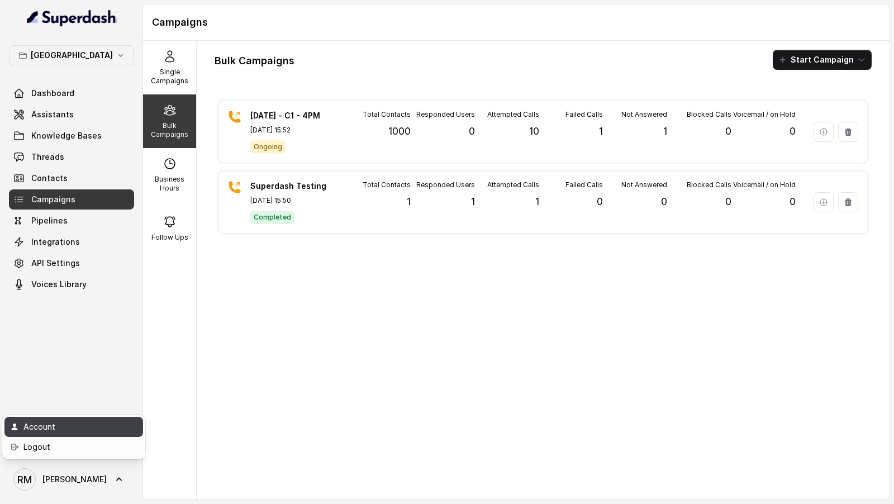
click at [98, 430] on div "Account" at bounding box center [70, 426] width 95 height 13
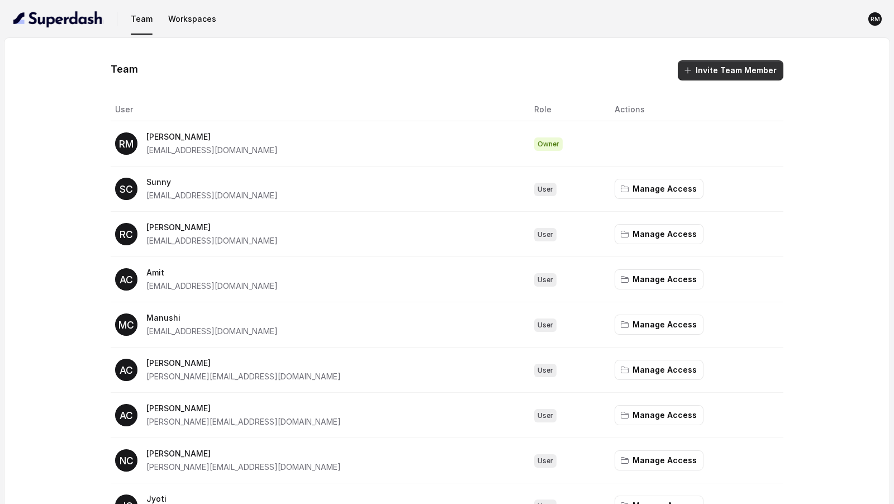
click at [740, 78] on button "Invite Team Member" at bounding box center [731, 70] width 106 height 20
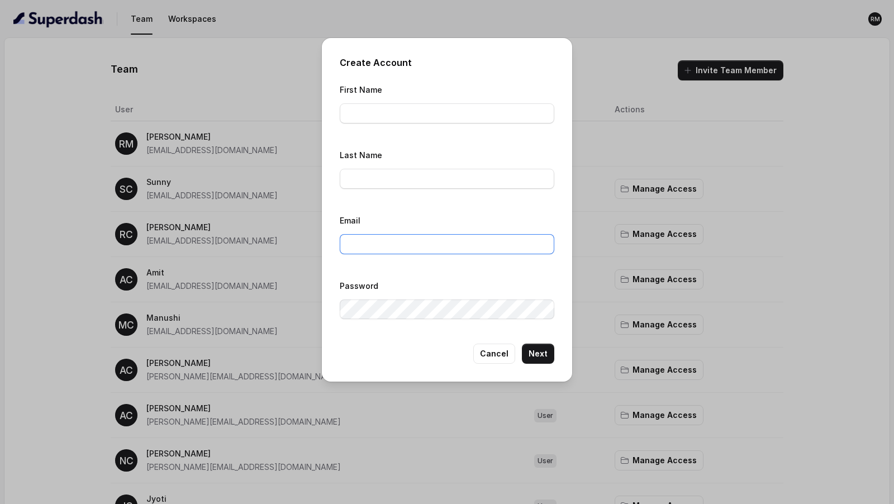
type input "[EMAIL_ADDRESS][DOMAIN_NAME]"
click at [384, 115] on input "First Name" at bounding box center [447, 113] width 215 height 20
paste input "[EMAIL_ADDRESS][DOMAIN_NAME]"
drag, startPoint x: 381, startPoint y: 116, endPoint x: 382, endPoint y: 149, distance: 32.4
click at [382, 149] on div "First Name [PERSON_NAME][EMAIL_ADDRESS][DOMAIN_NAME] Last Name Email [PERSON_NA…" at bounding box center [447, 204] width 215 height 243
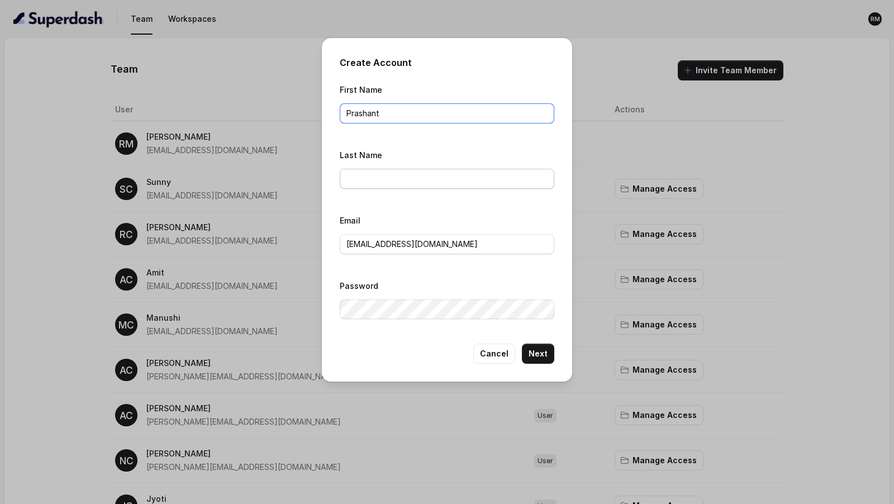
type input "Prashant"
click at [378, 183] on input "Last Name" at bounding box center [447, 179] width 215 height 20
type input "ConvictionHR"
click at [406, 241] on input "[EMAIL_ADDRESS][DOMAIN_NAME]" at bounding box center [447, 244] width 215 height 20
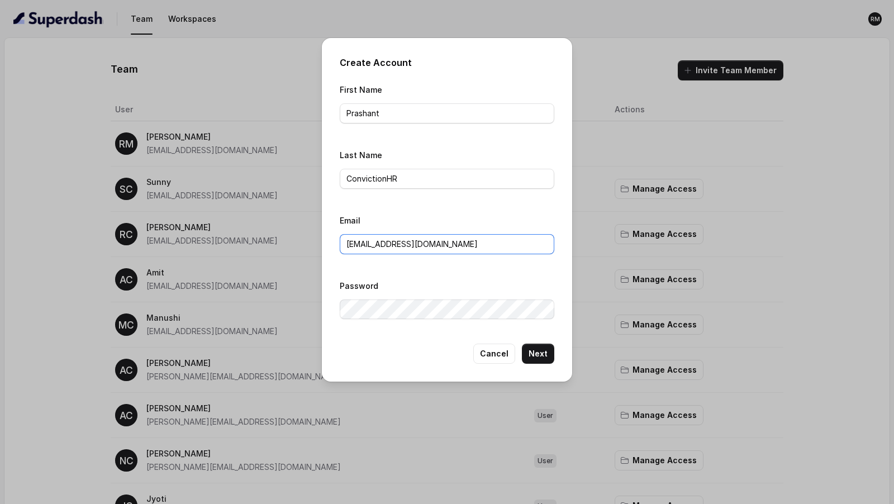
click at [406, 241] on input "[EMAIL_ADDRESS][DOMAIN_NAME]" at bounding box center [447, 244] width 215 height 20
paste input "Prashant@convictionhr"
type input "[EMAIL_ADDRESS][DOMAIN_NAME]"
click at [535, 353] on button "Next" at bounding box center [538, 354] width 32 height 20
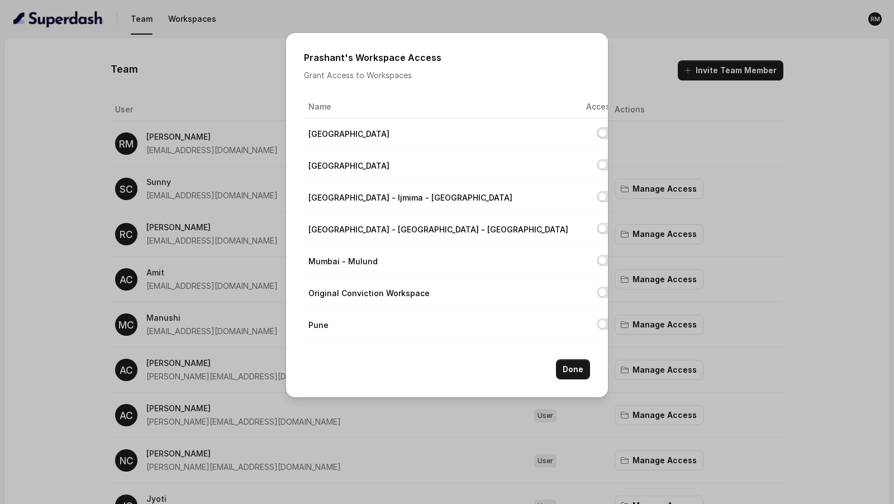
click at [597, 132] on button "Allow access to Bangalore" at bounding box center [606, 132] width 18 height 11
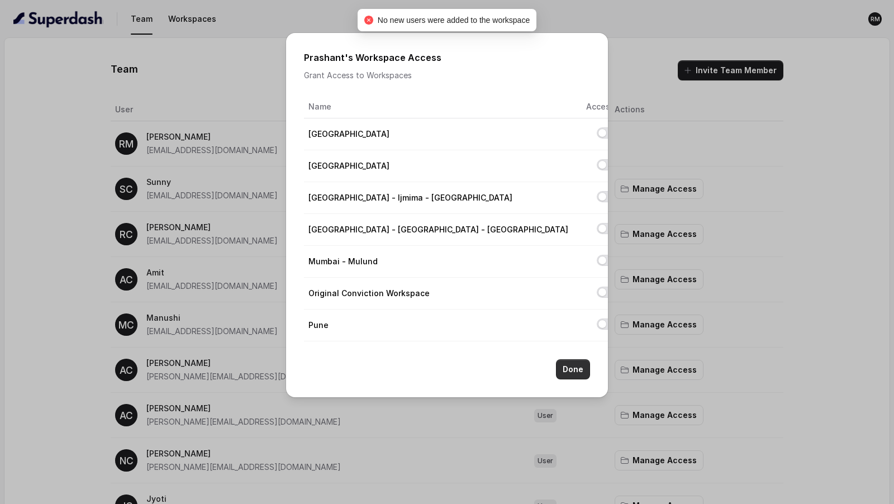
click at [579, 370] on button "Done" at bounding box center [573, 369] width 34 height 20
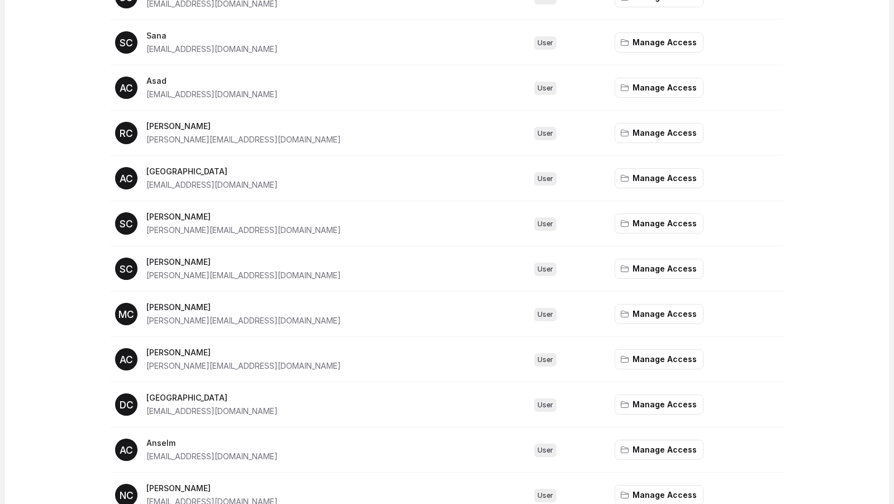
scroll to position [768, 0]
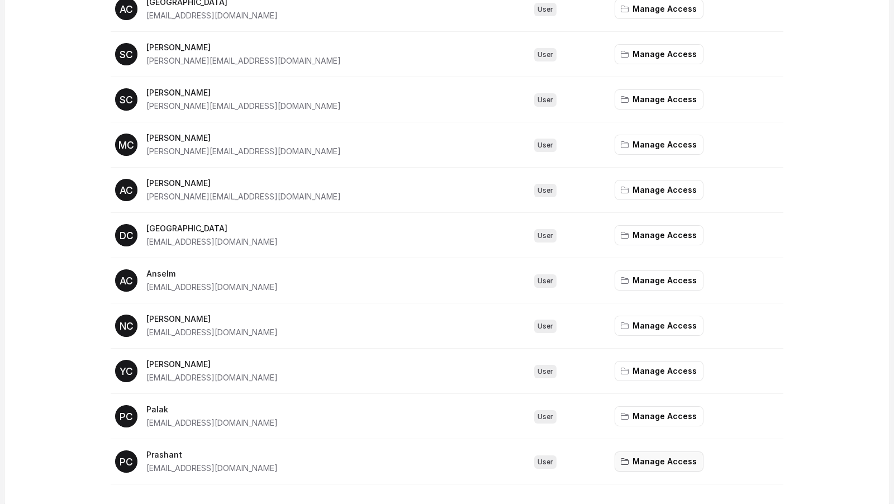
click at [658, 453] on button "Manage Access" at bounding box center [659, 462] width 89 height 20
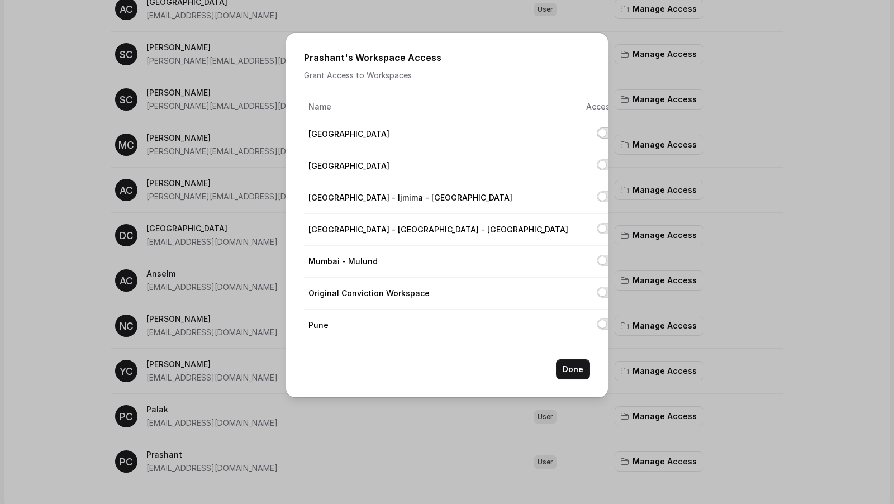
click at [597, 133] on button "Allow access to Bangalore" at bounding box center [606, 132] width 18 height 11
click at [580, 372] on button "Done" at bounding box center [573, 369] width 34 height 20
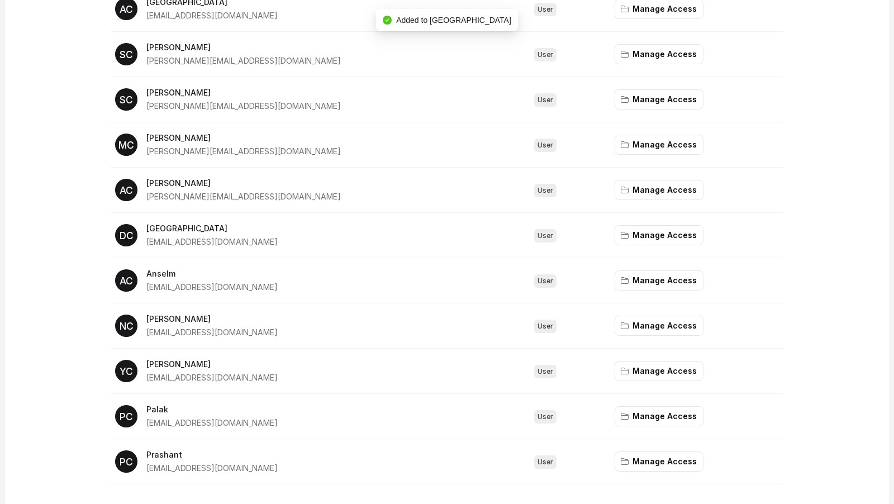
scroll to position [0, 0]
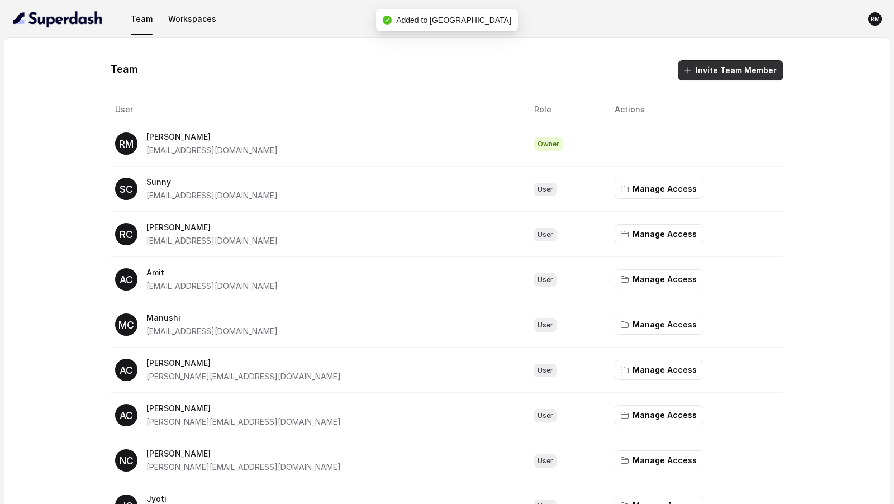
click at [735, 73] on button "Invite Team Member" at bounding box center [731, 70] width 106 height 20
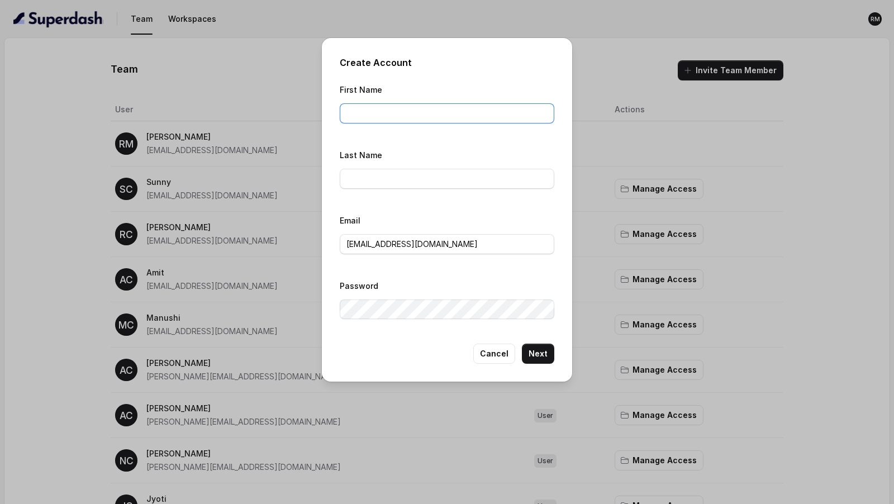
click at [362, 112] on input "First Name" at bounding box center [447, 113] width 215 height 20
paste input "[PERSON_NAME][EMAIL_ADDRESS][DOMAIN_NAME]"
drag, startPoint x: 368, startPoint y: 112, endPoint x: 368, endPoint y: 147, distance: 35.2
click at [368, 147] on div "First Name [PERSON_NAME][EMAIL_ADDRESS][DOMAIN_NAME] Last Name Email [PERSON_NA…" at bounding box center [447, 204] width 215 height 243
type input "[PERSON_NAME]"
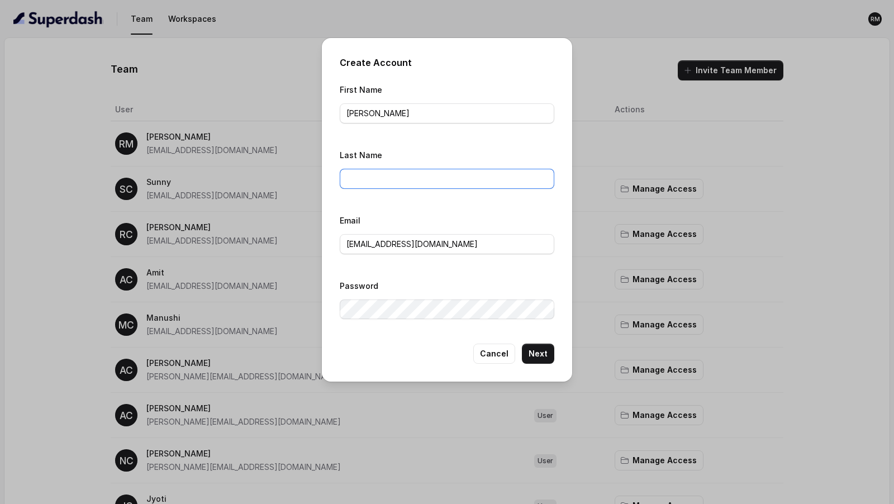
click at [360, 172] on input "Last Name" at bounding box center [447, 179] width 215 height 20
type input "ConvictionHR"
click at [407, 244] on input "[EMAIL_ADDRESS][DOMAIN_NAME]" at bounding box center [447, 244] width 215 height 20
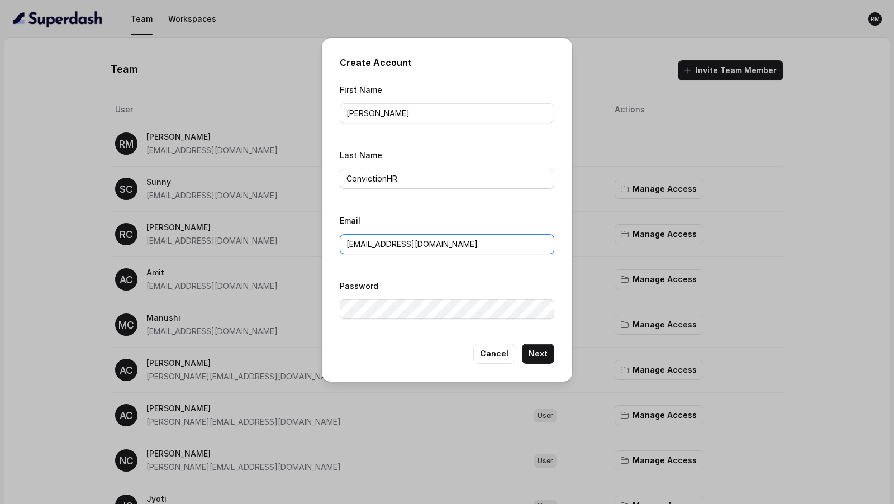
paste input "[PERSON_NAME]"
type input "[PERSON_NAME][EMAIL_ADDRESS][DOMAIN_NAME]"
click at [543, 350] on button "Next" at bounding box center [538, 354] width 32 height 20
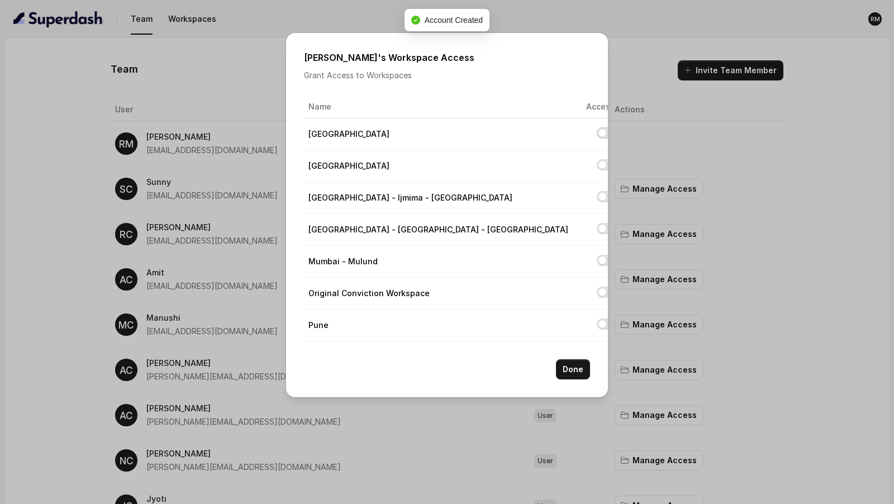
click at [597, 134] on button "Allow access to Bangalore" at bounding box center [606, 132] width 18 height 11
click at [567, 366] on button "Done" at bounding box center [573, 369] width 34 height 20
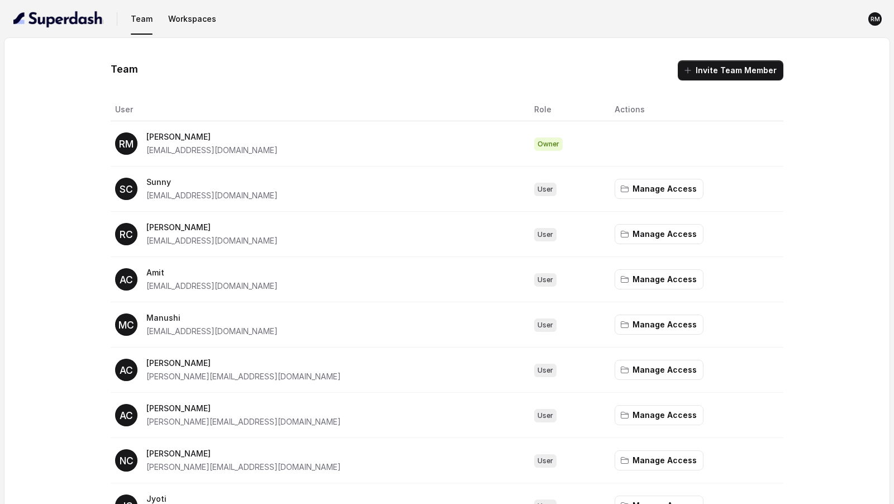
scroll to position [814, 0]
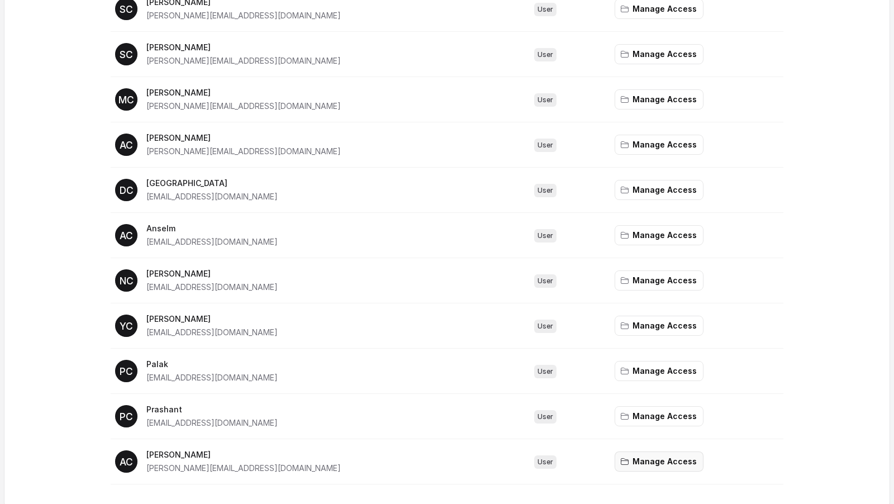
click at [615, 454] on button "Manage Access" at bounding box center [659, 462] width 89 height 20
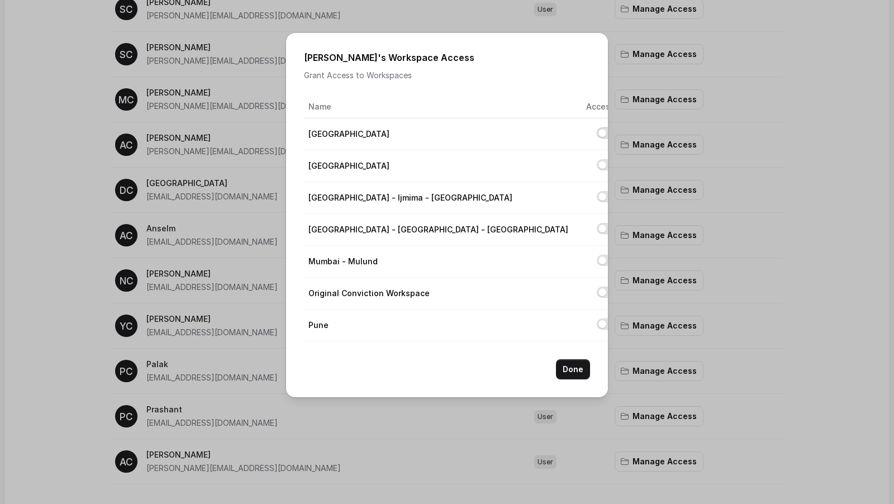
click at [597, 134] on button "Allow access to Bangalore" at bounding box center [606, 132] width 18 height 11
click at [576, 369] on button "Done" at bounding box center [573, 369] width 34 height 20
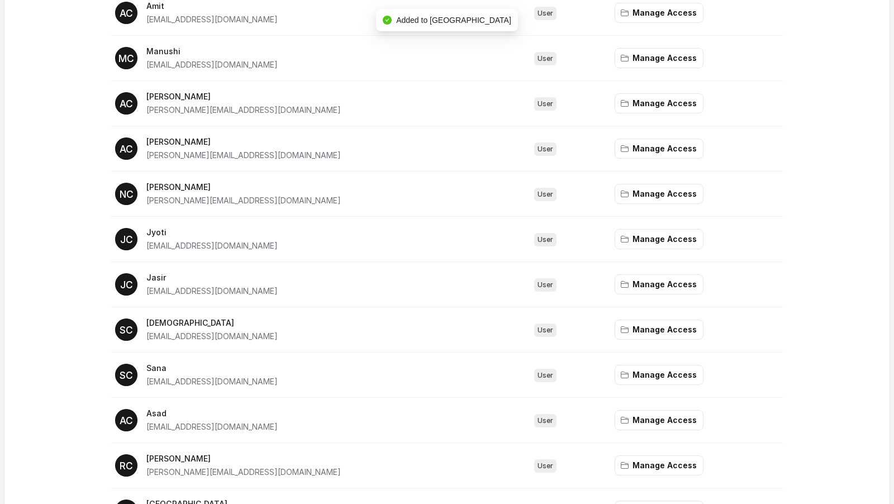
scroll to position [0, 0]
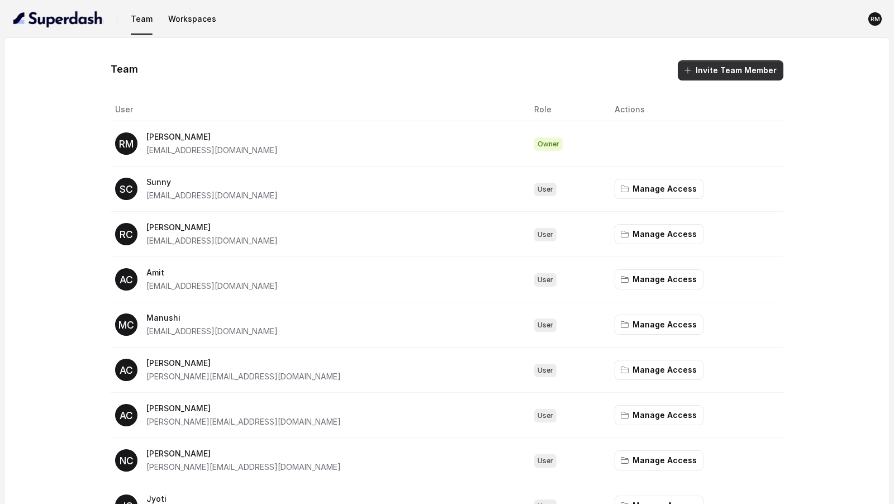
click at [715, 63] on button "Invite Team Member" at bounding box center [731, 70] width 106 height 20
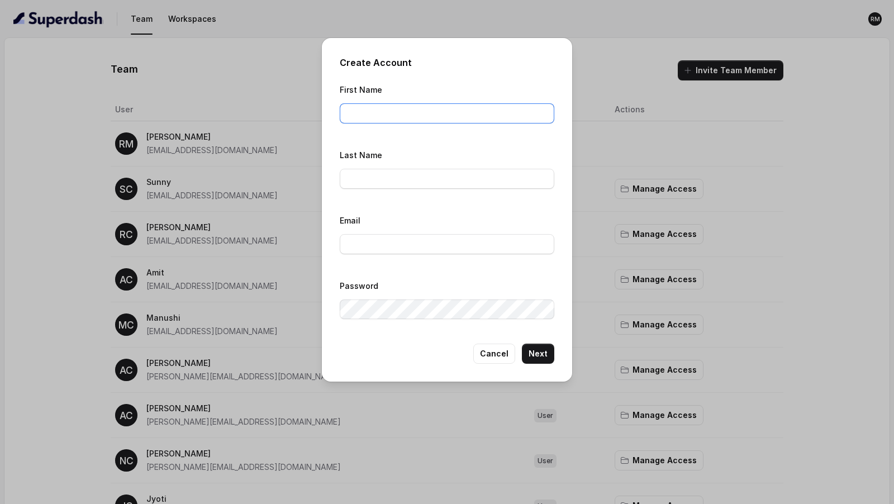
click at [350, 116] on input "First Name" at bounding box center [447, 113] width 215 height 20
paste input "[EMAIL_ADDRESS][DOMAIN_NAME]"
type input "[EMAIL_ADDRESS][DOMAIN_NAME]"
type input "[PERSON_NAME][EMAIL_ADDRESS][DOMAIN_NAME]"
drag, startPoint x: 367, startPoint y: 117, endPoint x: 367, endPoint y: 135, distance: 18.5
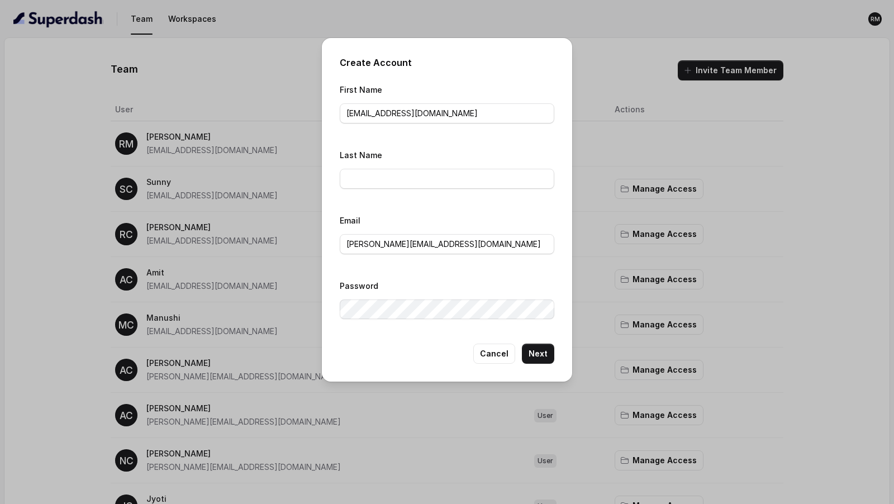
click at [367, 135] on div "First Name [EMAIL_ADDRESS][DOMAIN_NAME] Last Name Email [PERSON_NAME][EMAIL_ADD…" at bounding box center [447, 204] width 215 height 243
type input "Farah"
click at [375, 172] on input "Last Name" at bounding box center [447, 179] width 215 height 20
type input "Superdash"
click at [368, 174] on input "Superdash" at bounding box center [447, 179] width 215 height 20
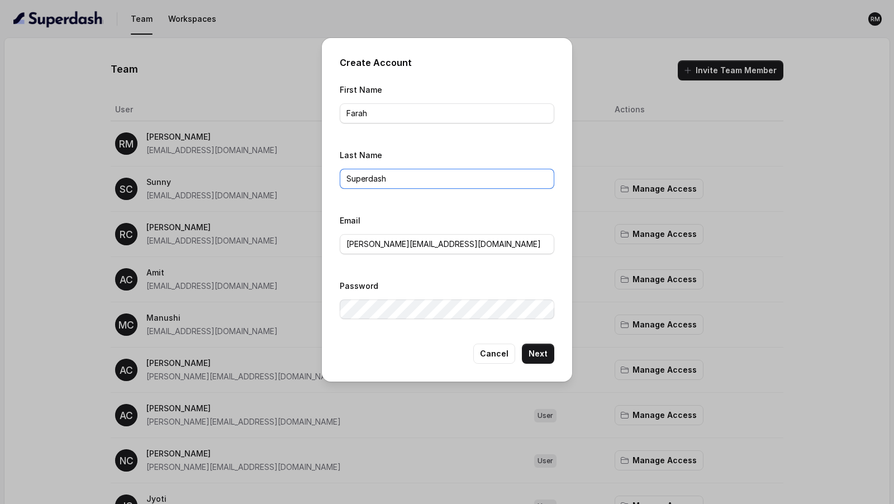
click at [368, 174] on input "Superdash" at bounding box center [447, 179] width 215 height 20
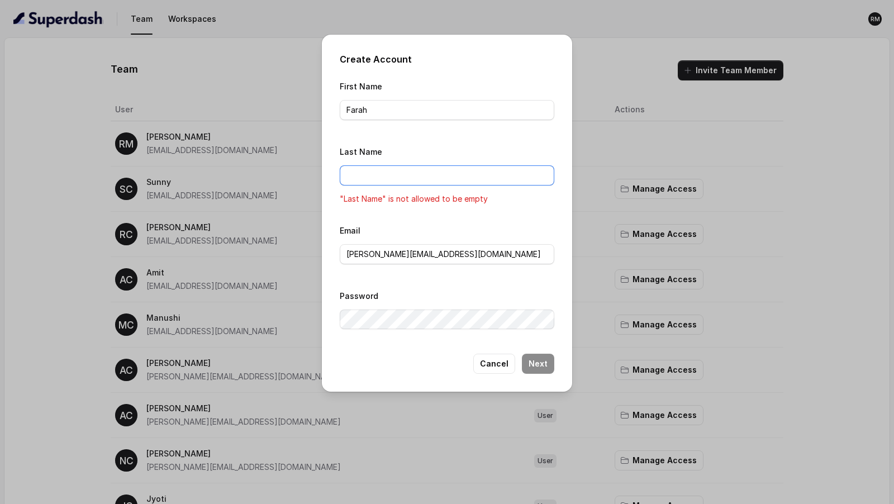
click at [411, 173] on input "Last Name" at bounding box center [447, 175] width 215 height 20
type input "ConvictionHR"
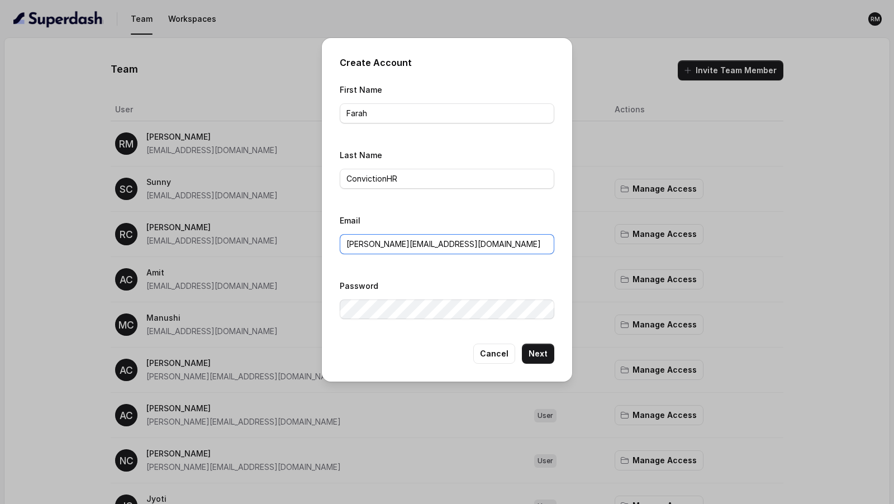
click at [397, 244] on input "[PERSON_NAME][EMAIL_ADDRESS][DOMAIN_NAME]" at bounding box center [447, 244] width 215 height 20
paste input "Farah"
type input "[EMAIL_ADDRESS][DOMAIN_NAME]"
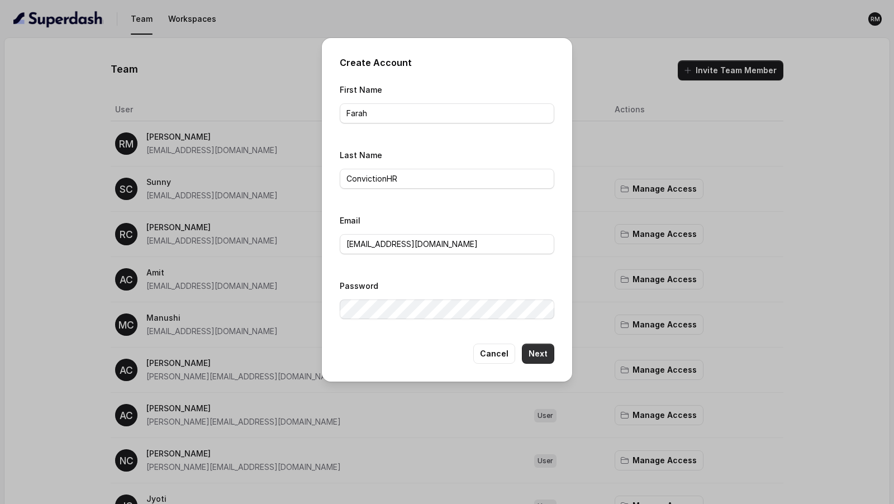
click at [540, 356] on button "Next" at bounding box center [538, 354] width 32 height 20
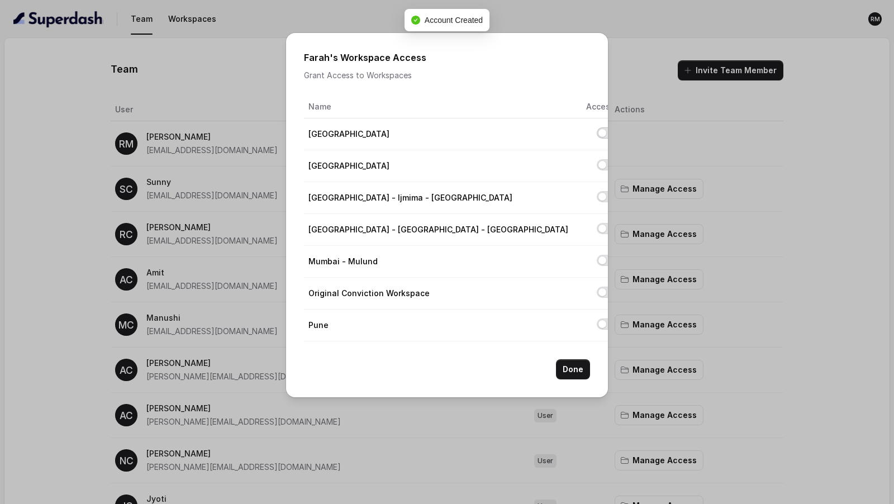
click at [597, 137] on button "Allow access to Bangalore" at bounding box center [606, 132] width 18 height 11
click at [565, 366] on button "Done" at bounding box center [573, 369] width 34 height 20
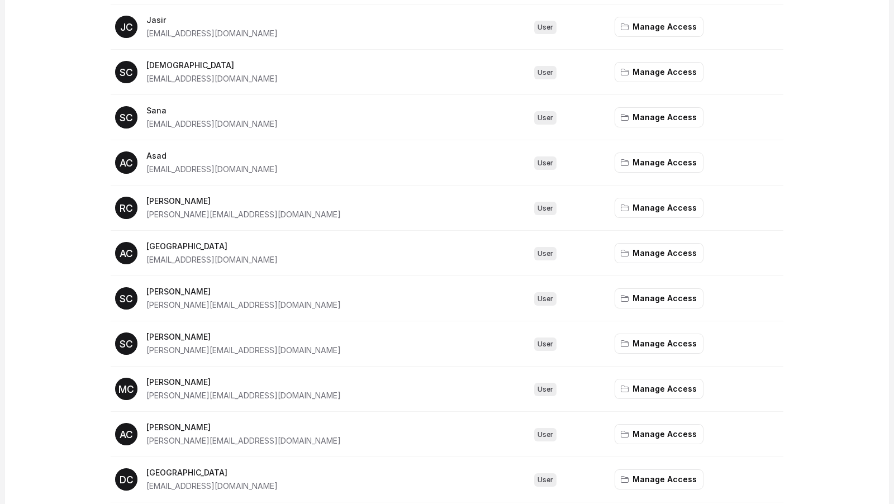
scroll to position [858, 0]
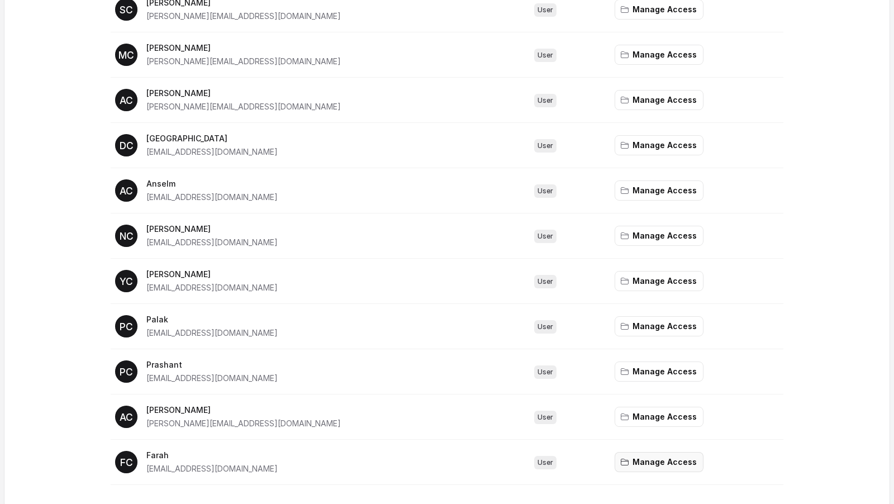
click at [645, 460] on button "Manage Access" at bounding box center [659, 462] width 89 height 20
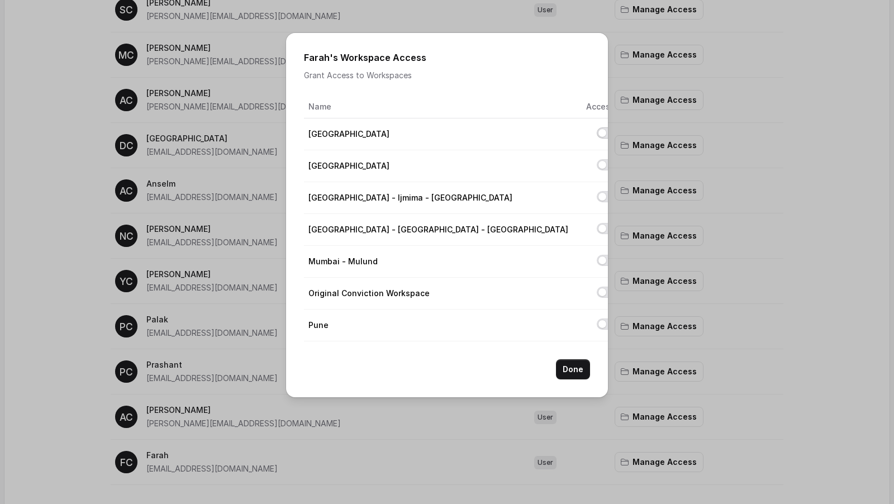
click at [597, 135] on button "Allow access to Bangalore" at bounding box center [606, 132] width 18 height 11
click at [577, 368] on button "Done" at bounding box center [573, 369] width 34 height 20
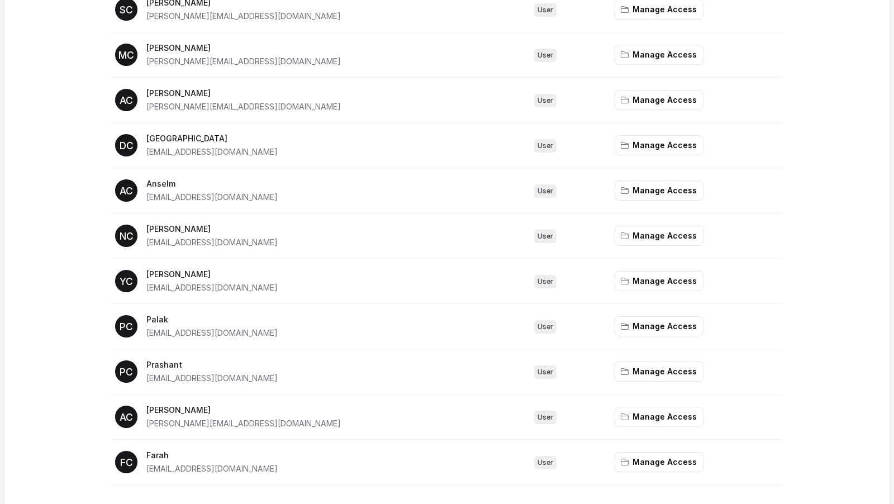
scroll to position [0, 0]
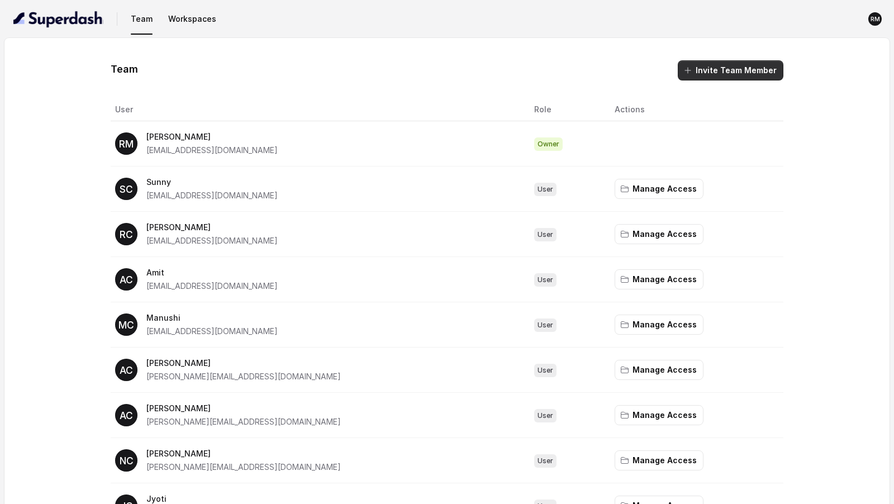
click at [700, 73] on button "Invite Team Member" at bounding box center [731, 70] width 106 height 20
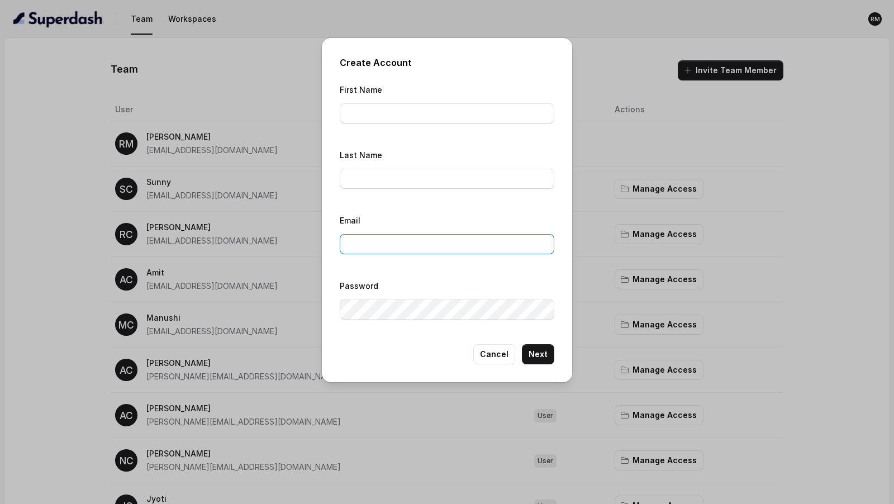
type input "[EMAIL_ADDRESS][DOMAIN_NAME]"
click at [376, 108] on input "First Name" at bounding box center [447, 113] width 215 height 20
paste input "[PERSON_NAME][EMAIL_ADDRESS][DOMAIN_NAME]"
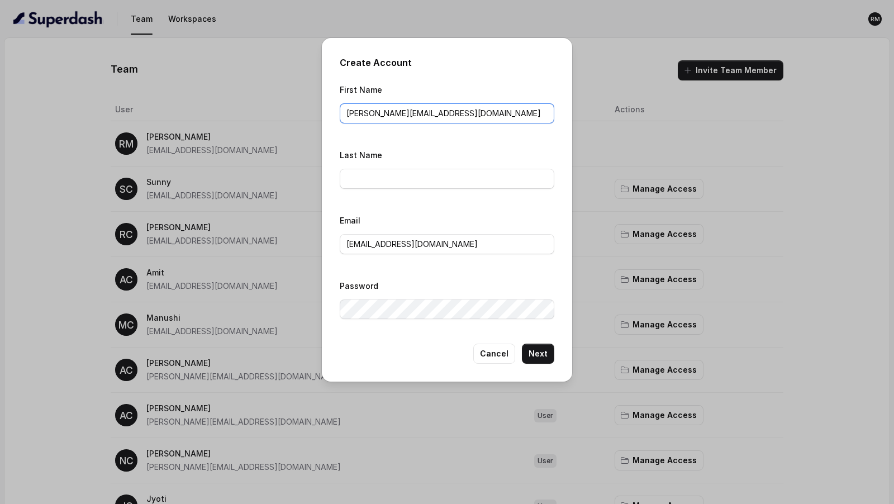
click at [369, 112] on input "[PERSON_NAME][EMAIL_ADDRESS][DOMAIN_NAME]" at bounding box center [447, 113] width 215 height 20
drag, startPoint x: 367, startPoint y: 112, endPoint x: 371, endPoint y: 140, distance: 28.2
click at [369, 141] on div "First Name [PERSON_NAME][EMAIL_ADDRESS][DOMAIN_NAME] Last Name Email [EMAIL_ADD…" at bounding box center [447, 204] width 215 height 243
type input "[PERSON_NAME]"
click at [362, 187] on input "Last Name" at bounding box center [447, 179] width 215 height 20
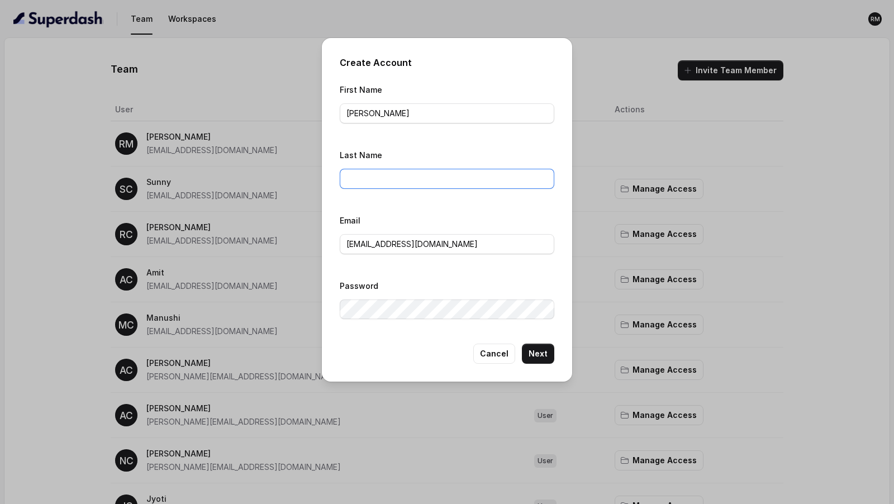
type input "ConvictionHR"
click at [406, 245] on input "[EMAIL_ADDRESS][DOMAIN_NAME]" at bounding box center [447, 244] width 215 height 20
paste input "[PERSON_NAME].v"
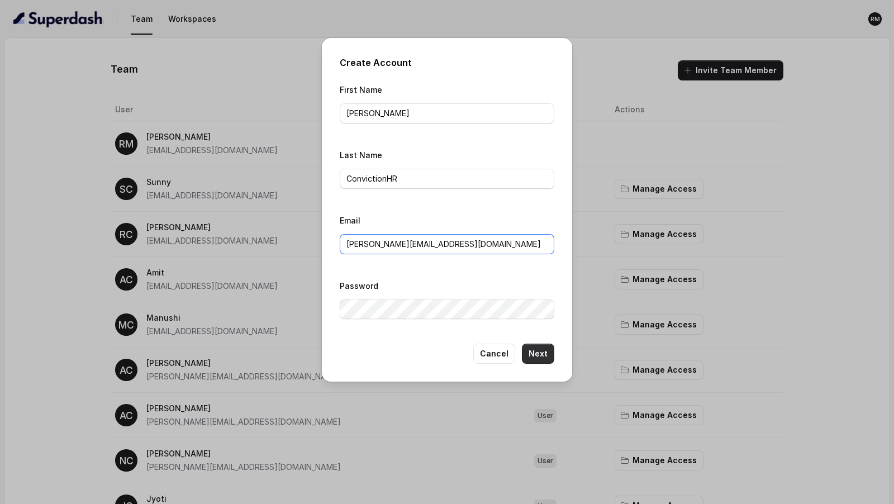
type input "[PERSON_NAME][EMAIL_ADDRESS][DOMAIN_NAME]"
click at [540, 349] on button "Next" at bounding box center [538, 354] width 32 height 20
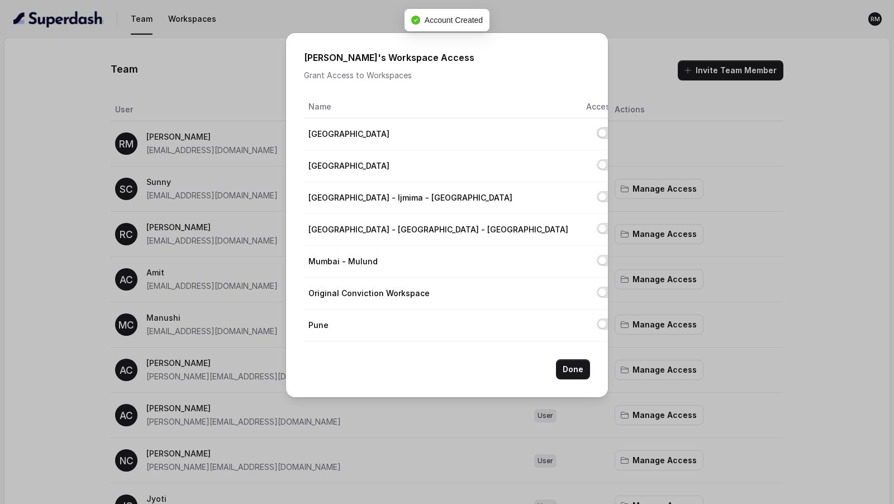
click at [597, 133] on button "Allow access to Bangalore" at bounding box center [606, 132] width 18 height 11
click at [562, 367] on button "Done" at bounding box center [573, 369] width 34 height 20
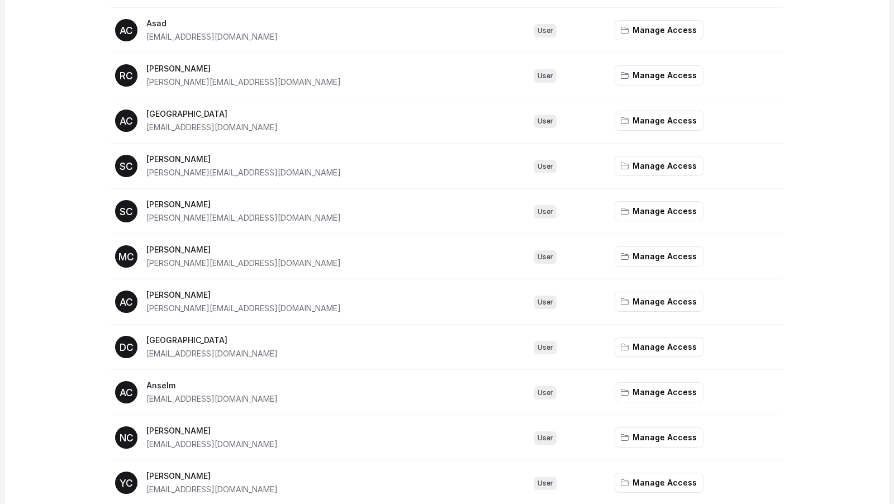
scroll to position [904, 0]
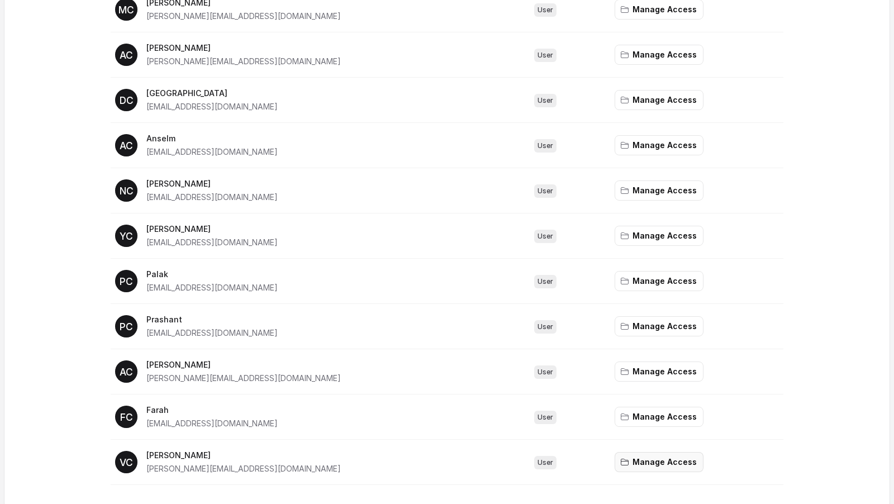
click at [621, 454] on button "Manage Access" at bounding box center [659, 462] width 89 height 20
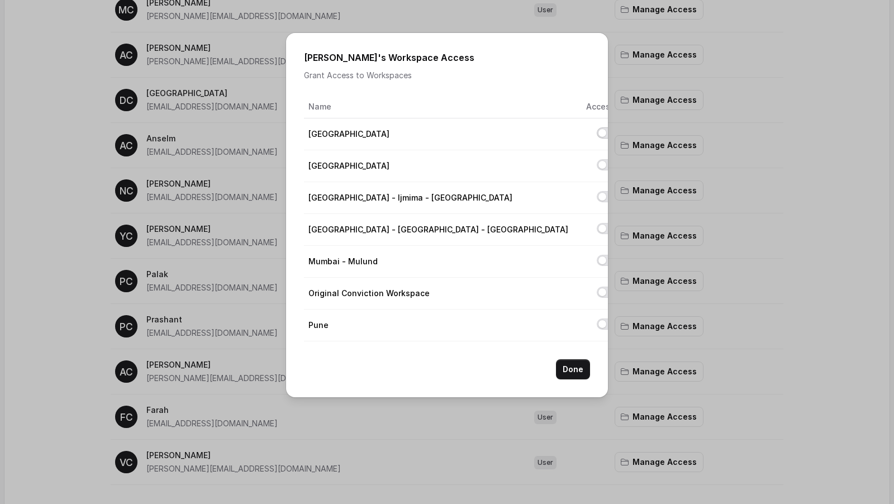
click at [597, 134] on button "Allow access to Bangalore" at bounding box center [606, 132] width 18 height 11
click at [583, 372] on button "Done" at bounding box center [573, 369] width 34 height 20
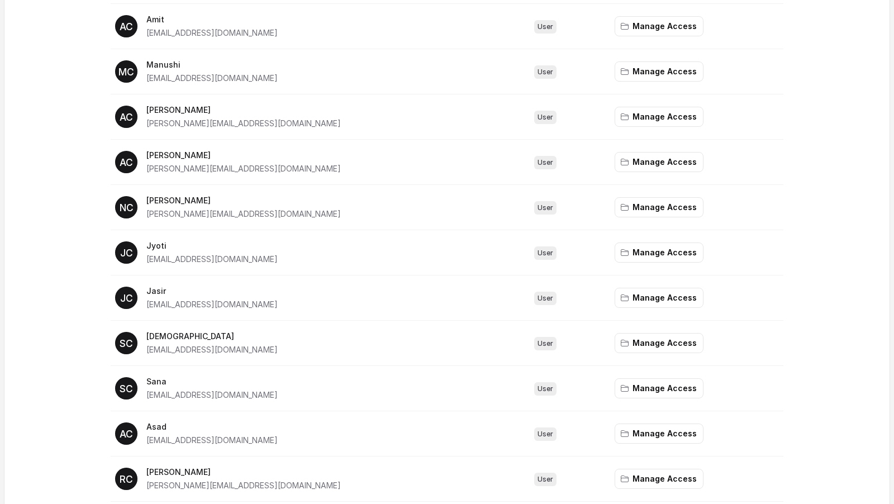
scroll to position [0, 0]
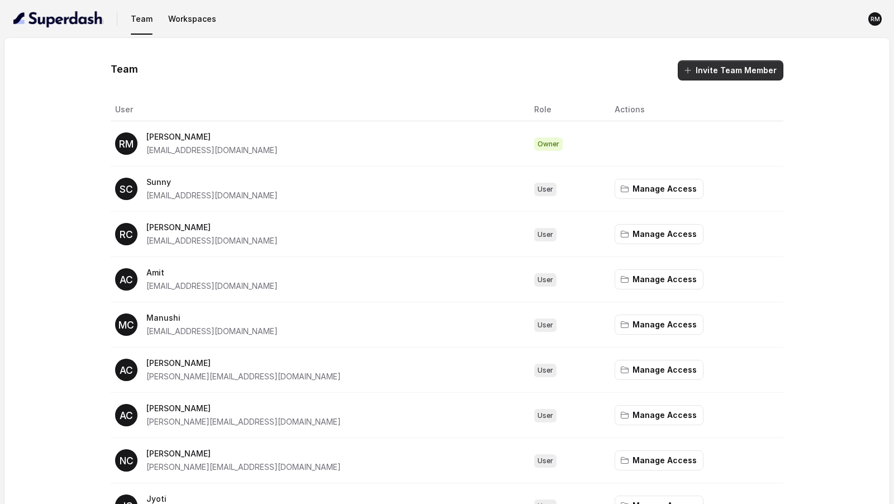
click at [743, 60] on button "Invite Team Member" at bounding box center [731, 70] width 106 height 20
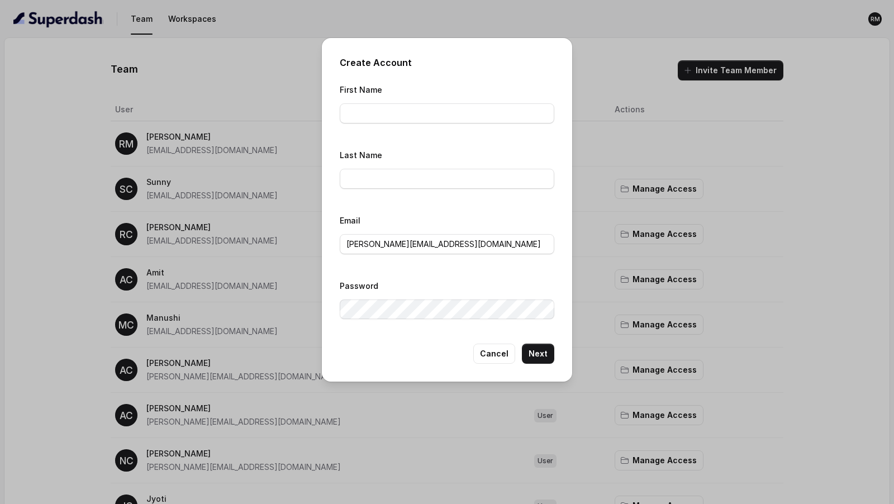
click at [736, 68] on div "Create Account First Name Last Name Email [PERSON_NAME][EMAIL_ADDRESS][DOMAIN_N…" at bounding box center [447, 252] width 894 height 504
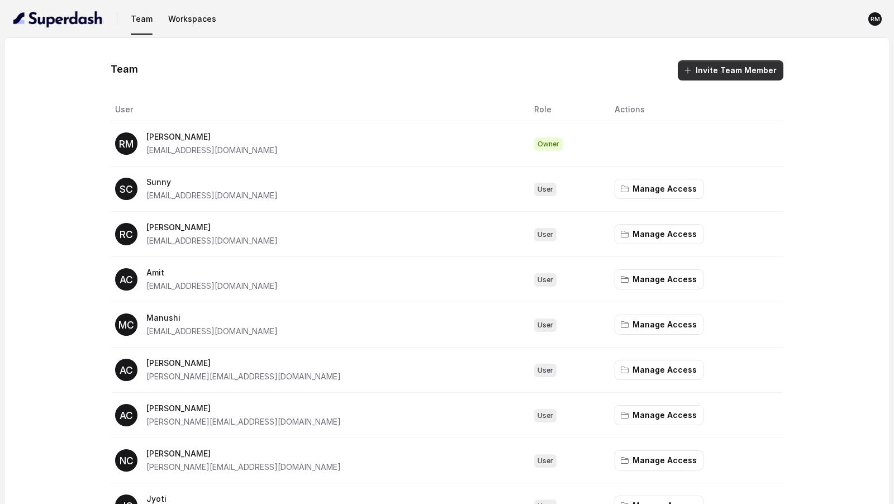
drag, startPoint x: 743, startPoint y: 60, endPoint x: 755, endPoint y: 70, distance: 15.5
click at [755, 70] on button "Invite Team Member" at bounding box center [731, 70] width 106 height 20
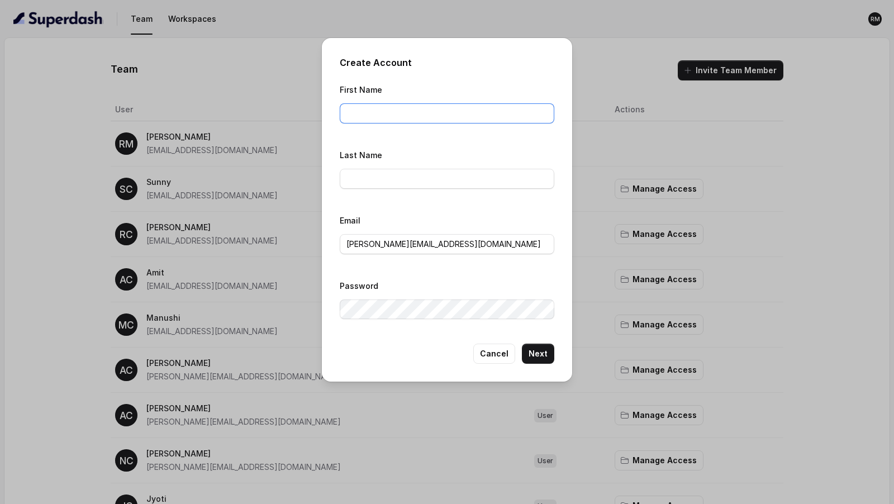
drag, startPoint x: 755, startPoint y: 70, endPoint x: 394, endPoint y: 115, distance: 363.7
click at [394, 115] on input "First Name" at bounding box center [447, 113] width 215 height 20
paste input "[PERSON_NAME][EMAIL_ADDRESS][DOMAIN_NAME]"
drag, startPoint x: 394, startPoint y: 115, endPoint x: 385, endPoint y: 155, distance: 41.8
click at [385, 155] on div "First Name [PERSON_NAME][EMAIL_ADDRESS][DOMAIN_NAME] Last Name Email [PERSON_NA…" at bounding box center [447, 204] width 215 height 243
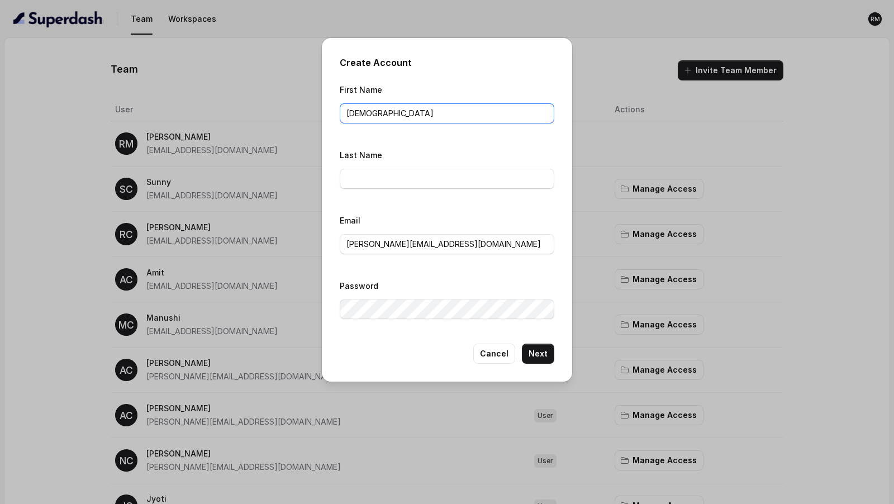
type input "[DEMOGRAPHIC_DATA]"
drag, startPoint x: 385, startPoint y: 155, endPoint x: 375, endPoint y: 174, distance: 21.5
click at [375, 174] on input "Last Name" at bounding box center [447, 179] width 215 height 20
type input "ConvictionHR"
click at [395, 246] on input "[PERSON_NAME][EMAIL_ADDRESS][DOMAIN_NAME]" at bounding box center [447, 244] width 215 height 20
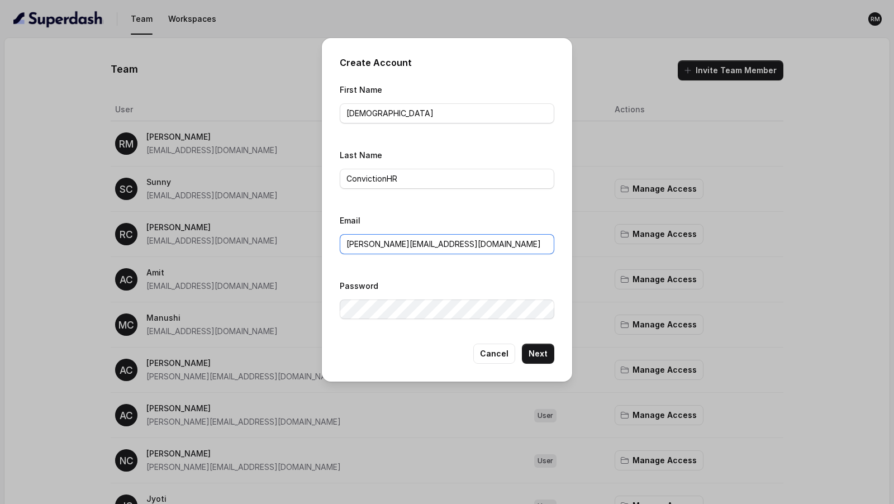
click at [395, 246] on input "[PERSON_NAME][EMAIL_ADDRESS][DOMAIN_NAME]" at bounding box center [447, 244] width 215 height 20
paste input "aishali"
type input "[PERSON_NAME][EMAIL_ADDRESS][DOMAIN_NAME]"
click at [544, 354] on button "Next" at bounding box center [538, 354] width 32 height 20
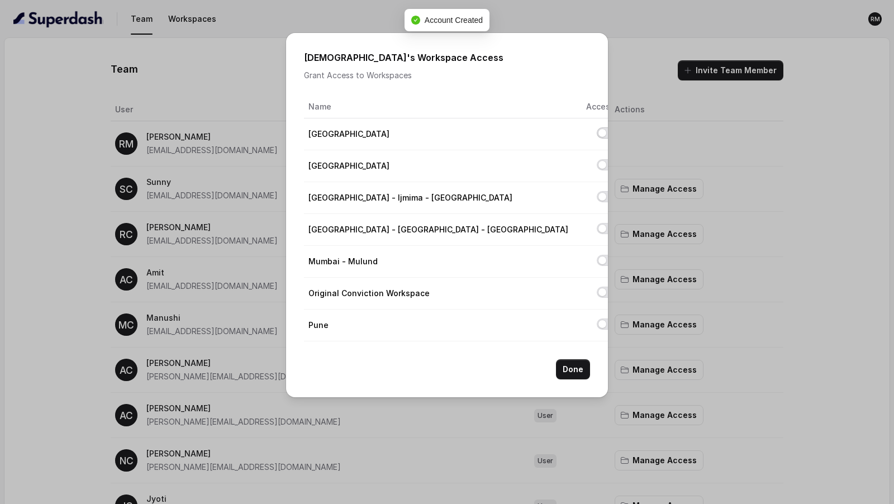
click at [597, 135] on button "Allow access to Bangalore" at bounding box center [606, 132] width 18 height 11
click at [569, 372] on button "Done" at bounding box center [573, 369] width 34 height 20
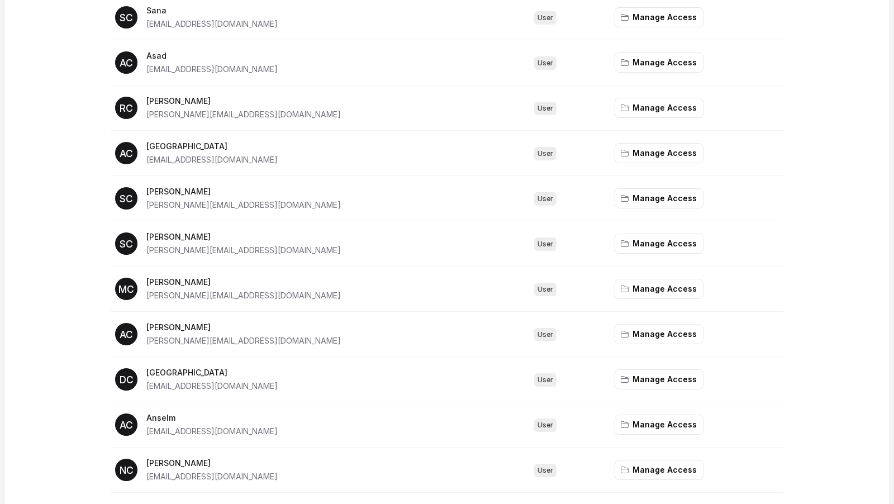
scroll to position [948, 0]
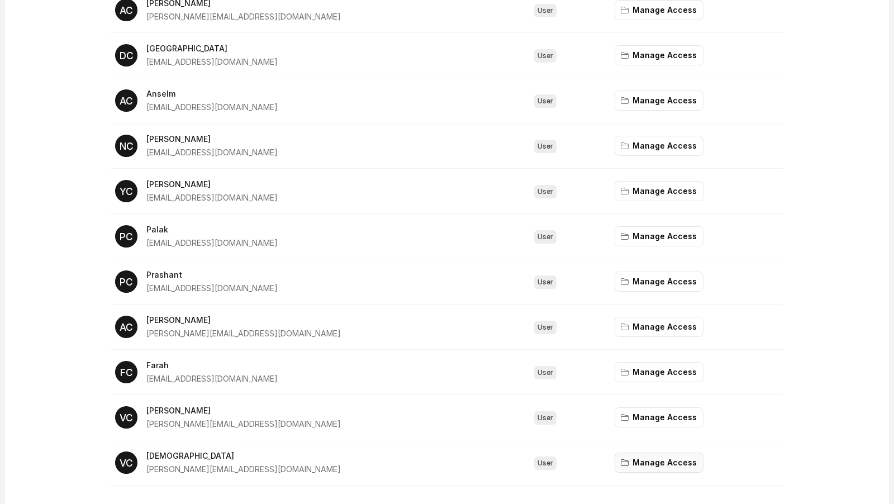
click at [615, 454] on button "Manage Access" at bounding box center [659, 463] width 89 height 20
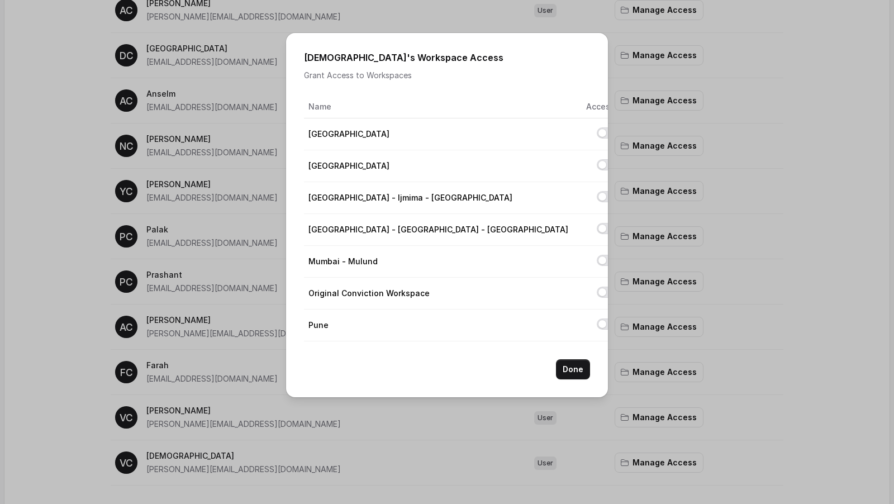
click at [586, 137] on td at bounding box center [598, 134] width 42 height 32
click at [597, 135] on button "Allow access to Bangalore" at bounding box center [606, 132] width 18 height 11
click at [581, 369] on button "Done" at bounding box center [573, 369] width 34 height 20
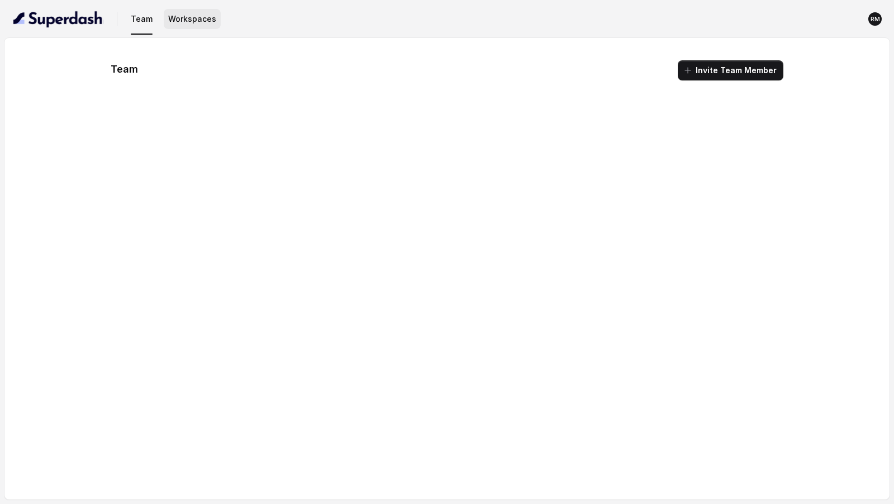
click at [204, 20] on button "Workspaces" at bounding box center [192, 19] width 57 height 20
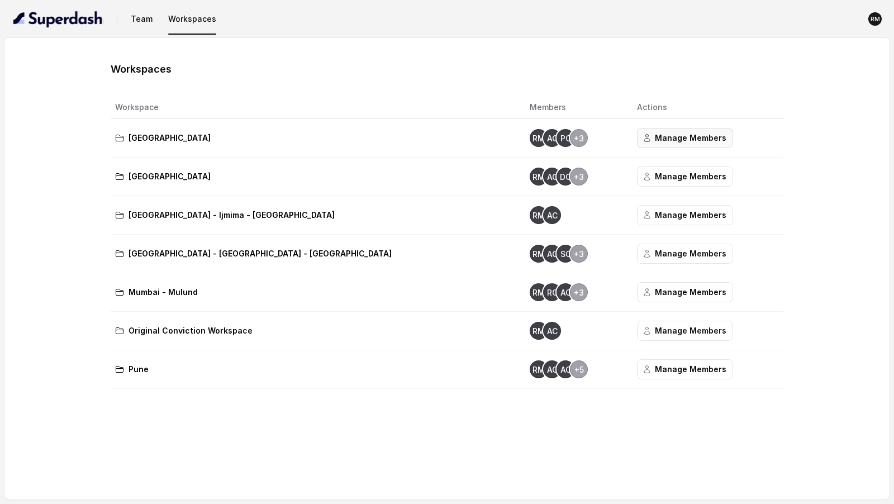
click at [637, 140] on button "Manage Members" at bounding box center [685, 138] width 96 height 20
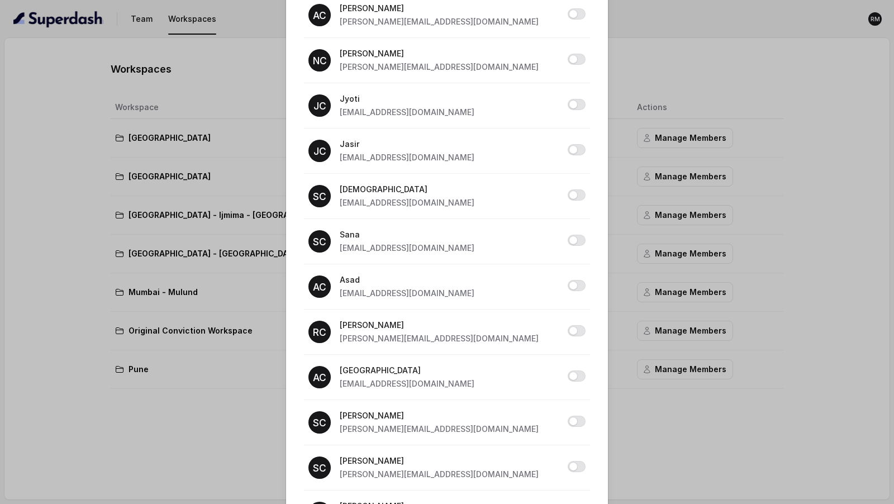
scroll to position [951, 0]
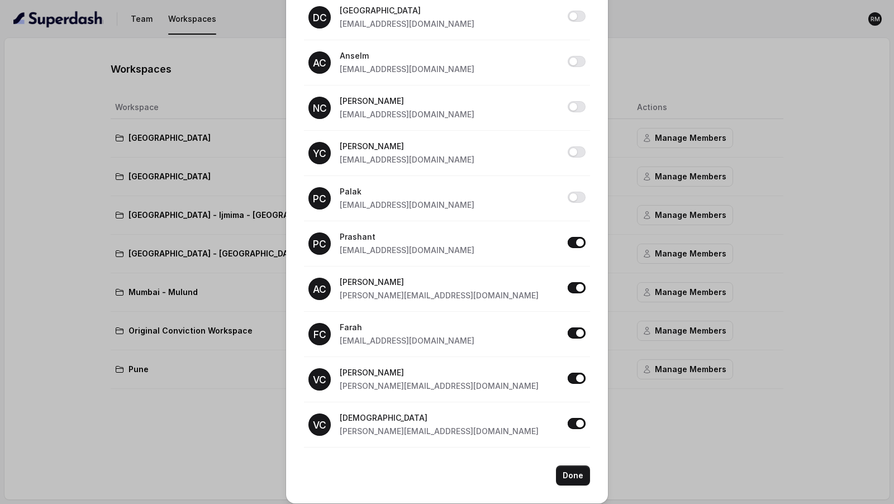
click at [132, 166] on div "Bangalore Access Grant Access to Users Name Access RM [PERSON_NAME] [PERSON_NAM…" at bounding box center [447, 252] width 894 height 504
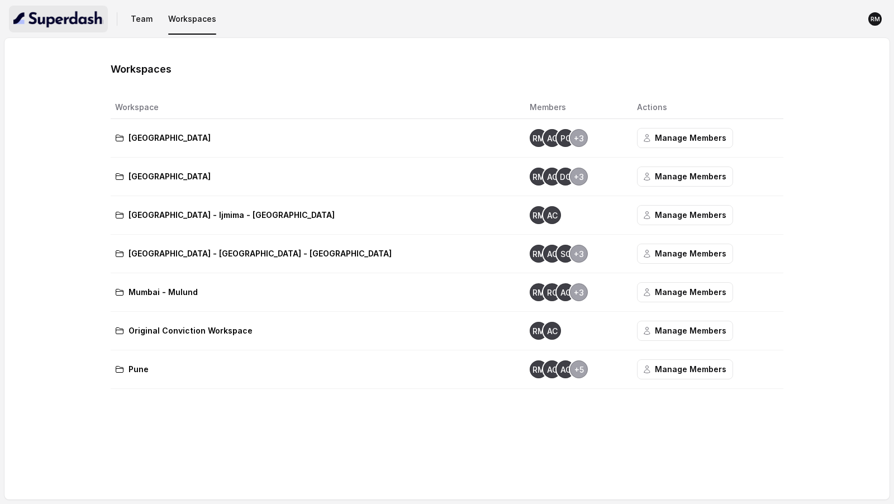
click at [83, 23] on img "button" at bounding box center [58, 19] width 90 height 18
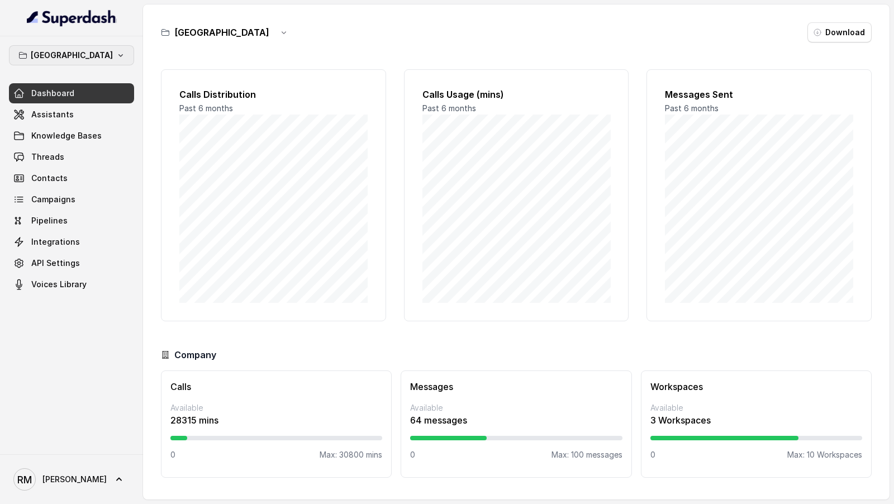
click at [86, 51] on p "[GEOGRAPHIC_DATA]" at bounding box center [72, 55] width 82 height 13
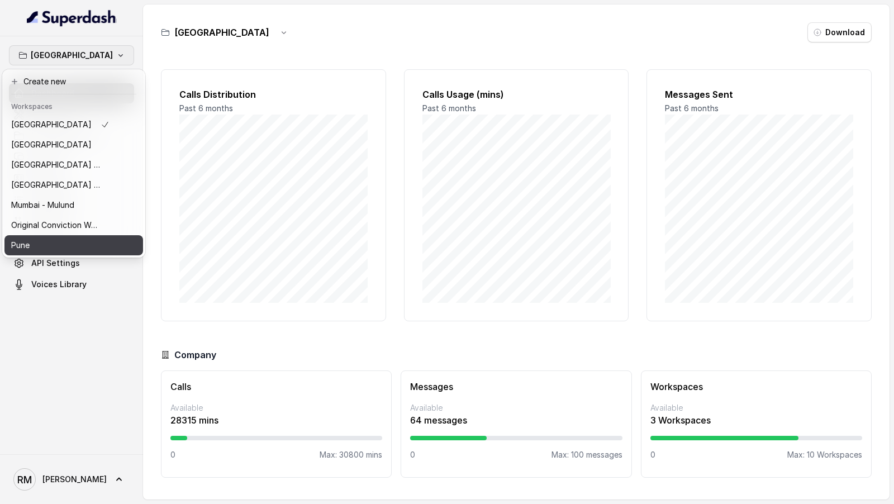
click at [70, 257] on div "Create new Workspaces [GEOGRAPHIC_DATA] [GEOGRAPHIC_DATA] ⁠⁠[GEOGRAPHIC_DATA] -…" at bounding box center [73, 163] width 143 height 188
click at [79, 246] on div "Pune" at bounding box center [60, 245] width 98 height 13
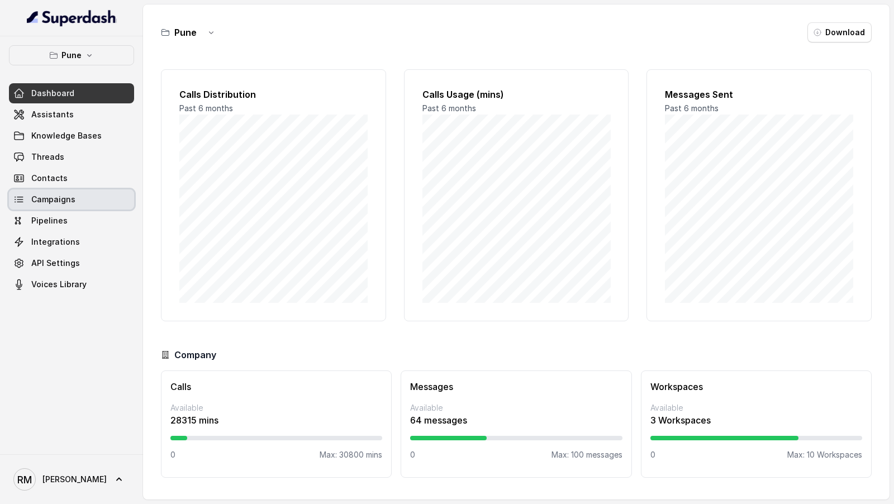
click at [88, 200] on link "Campaigns" at bounding box center [71, 199] width 125 height 20
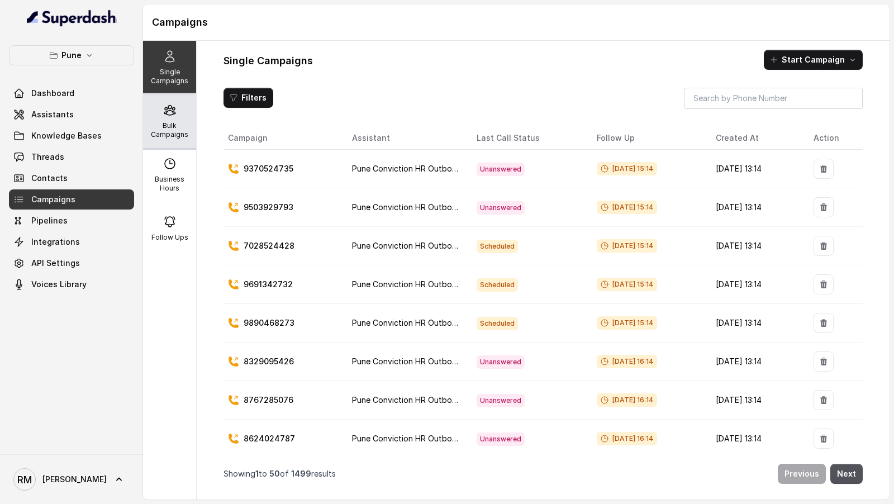
click at [177, 120] on div "Bulk Campaigns" at bounding box center [169, 121] width 53 height 54
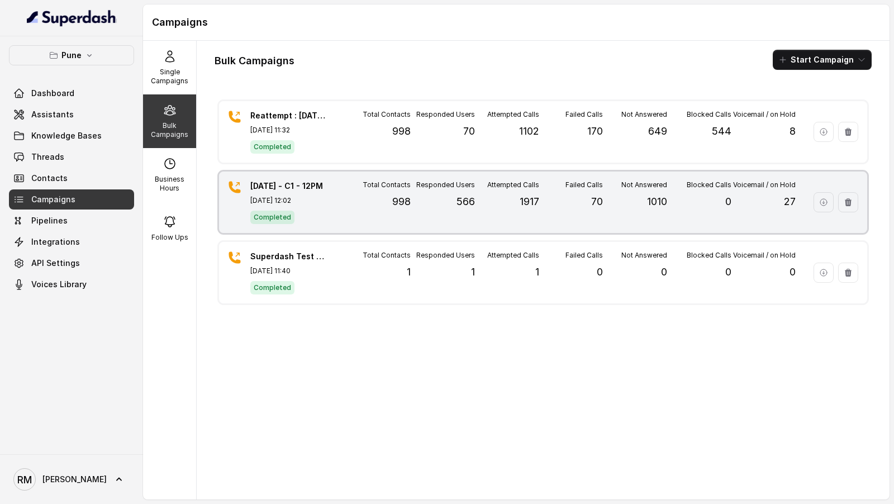
click at [388, 226] on div "[DATE] - C1 - 12PM [DATE] 12:02 Completed Total Contacts 998 Responded Users 56…" at bounding box center [543, 202] width 648 height 61
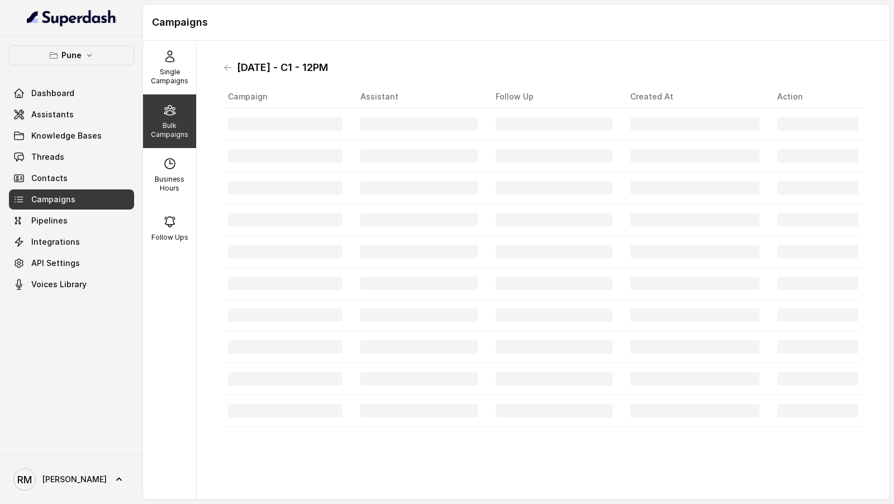
click at [243, 63] on h1 "[DATE] - C1 - 12PM" at bounding box center [282, 68] width 91 height 18
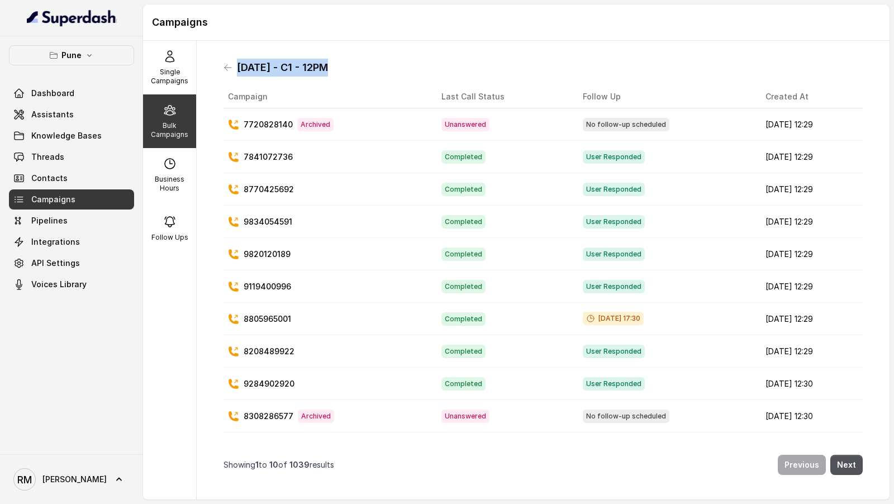
copy h1 "[DATE] - C1 - 12PM"
click at [224, 66] on icon at bounding box center [228, 67] width 9 height 9
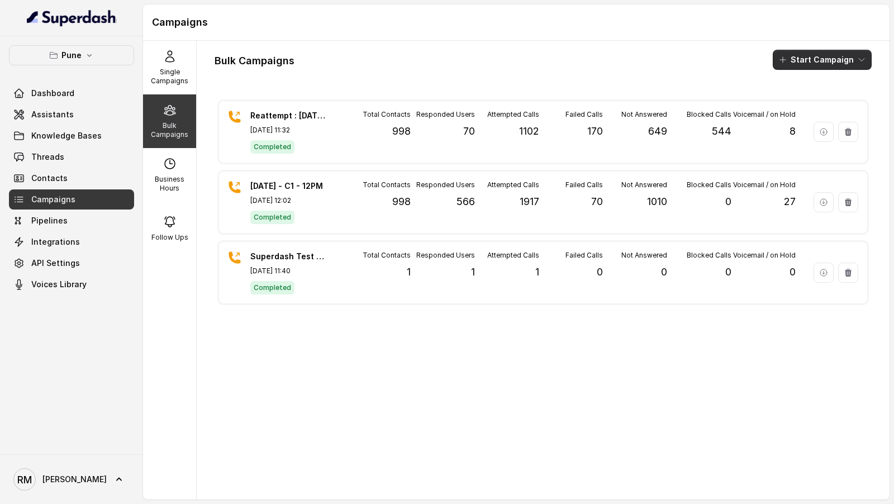
click at [820, 56] on button "Start Campaign" at bounding box center [822, 60] width 99 height 20
click at [805, 101] on p "Call" at bounding box center [802, 102] width 13 height 11
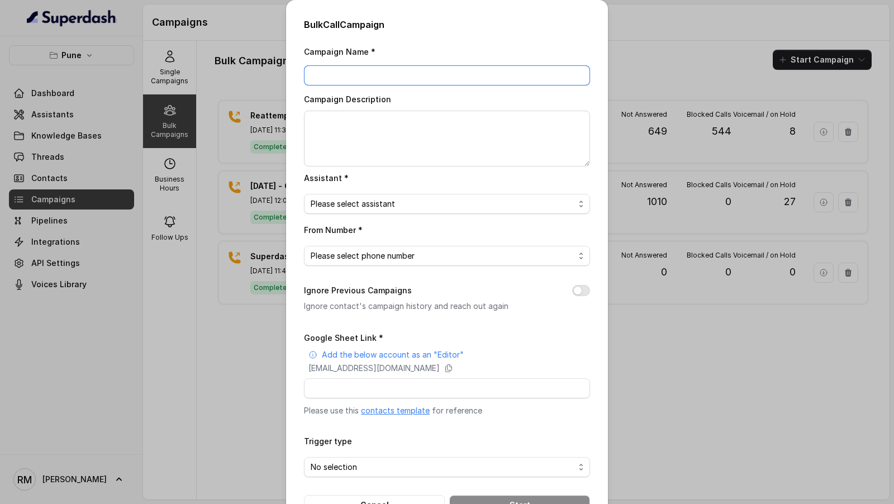
click at [357, 79] on input "Campaign Name *" at bounding box center [447, 75] width 286 height 20
paste input "[DATE] - C1 - 12PM"
click at [319, 78] on input "[DATE] - C1 - 12PM" at bounding box center [447, 75] width 286 height 20
type input "[DATE] - C1 - 12PM"
click at [370, 139] on textarea "Campaign Description" at bounding box center [447, 139] width 286 height 56
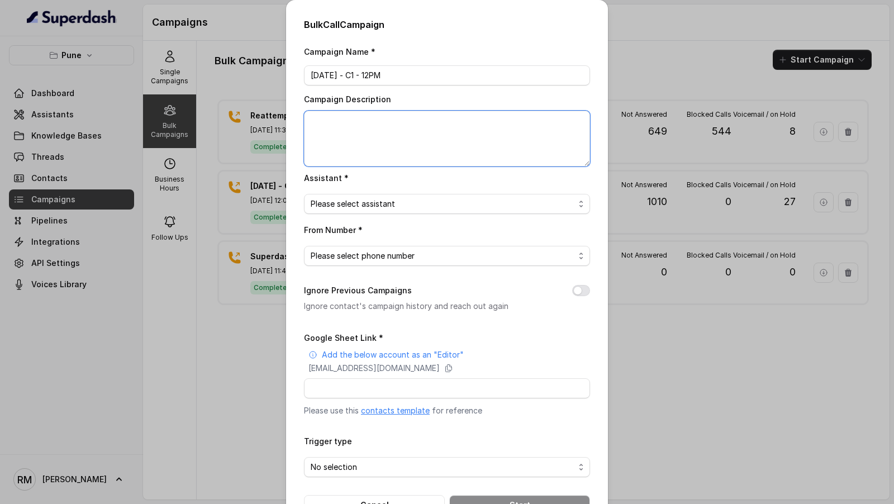
paste textarea "[DATE] - C1 - 12PM"
type textarea "[DATE] - C1 - 12PM"
click at [356, 74] on input "[DATE] - C1 - 12PM" at bounding box center [447, 75] width 286 height 20
type input "[DATE] - C2 - 12PM"
click at [353, 123] on textarea "[DATE] - C1 - 12PM" at bounding box center [447, 139] width 286 height 56
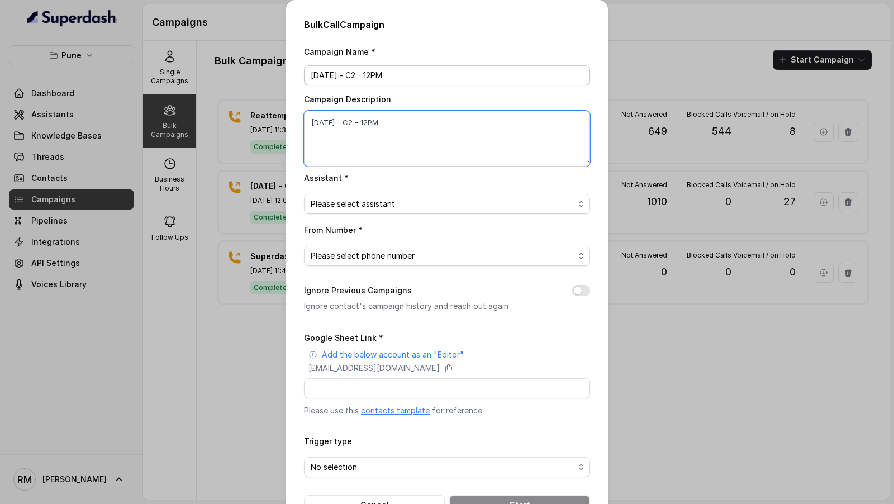
type textarea "[DATE] - C2 - 12PM"
click at [372, 75] on input "[DATE] - C2 - 12PM" at bounding box center [447, 75] width 286 height 20
type input "[DATE] - C2 - 4PM"
click at [368, 121] on textarea "[DATE] - C2 - 12PM" at bounding box center [447, 139] width 286 height 56
type textarea "[DATE] - C2 - 4PM"
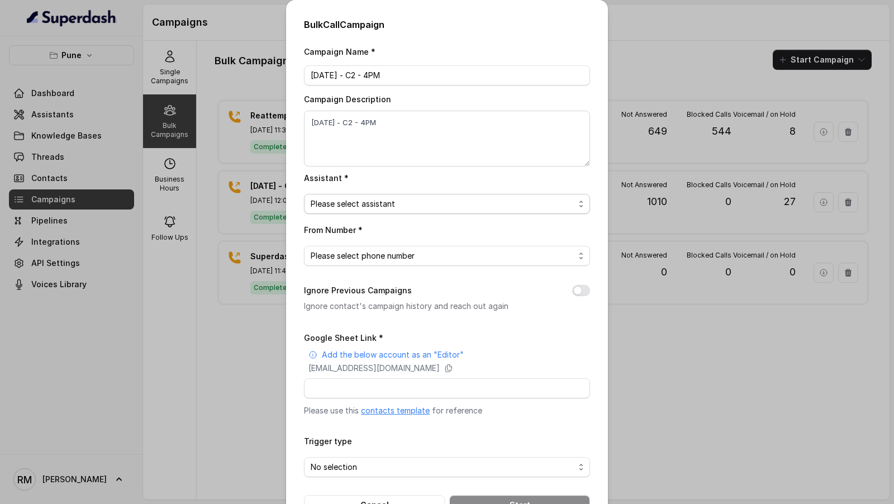
click at [415, 202] on span "Please select assistant" at bounding box center [443, 203] width 264 height 13
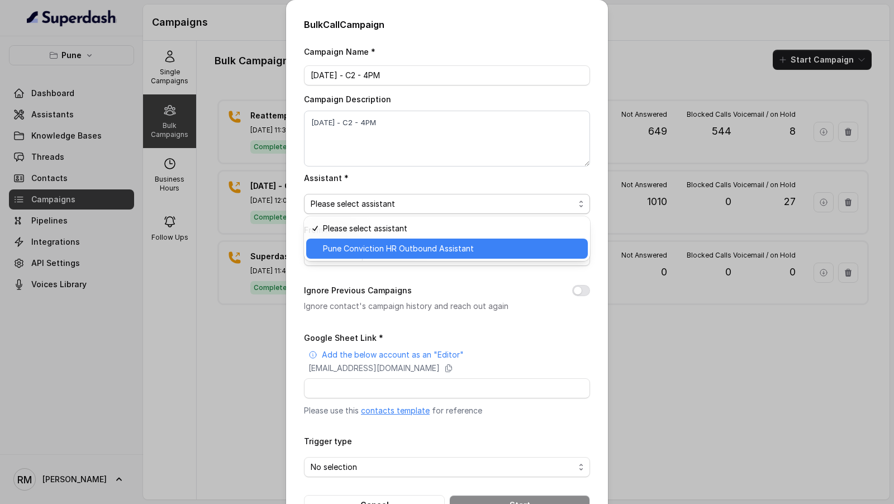
click at [402, 244] on span "Pune Conviction HR Outbound Assistant" at bounding box center [452, 248] width 258 height 13
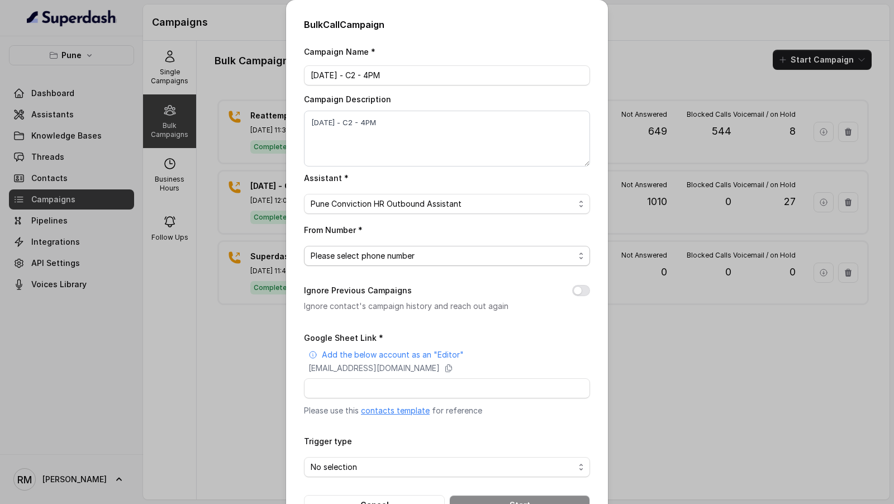
click at [398, 251] on span "Please select phone number" at bounding box center [443, 255] width 264 height 13
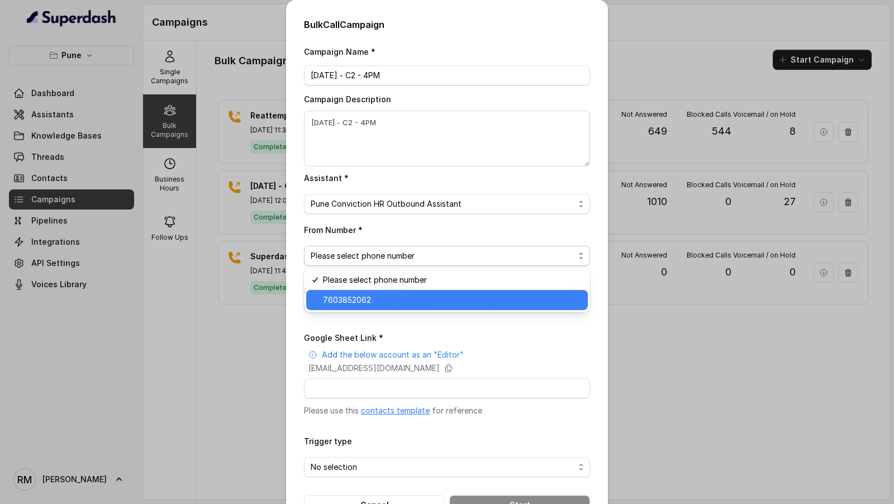
click at [378, 300] on span "7603852062" at bounding box center [452, 299] width 258 height 13
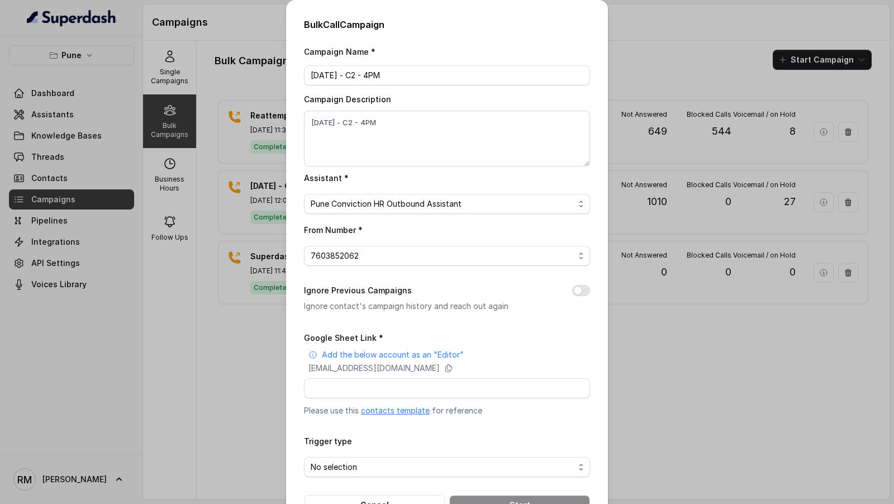
scroll to position [36, 0]
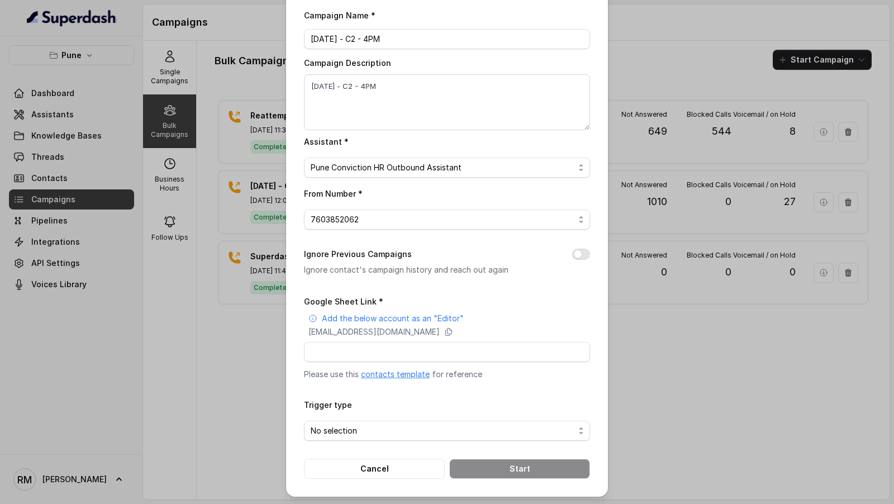
click at [400, 373] on link "contacts template" at bounding box center [395, 374] width 69 height 10
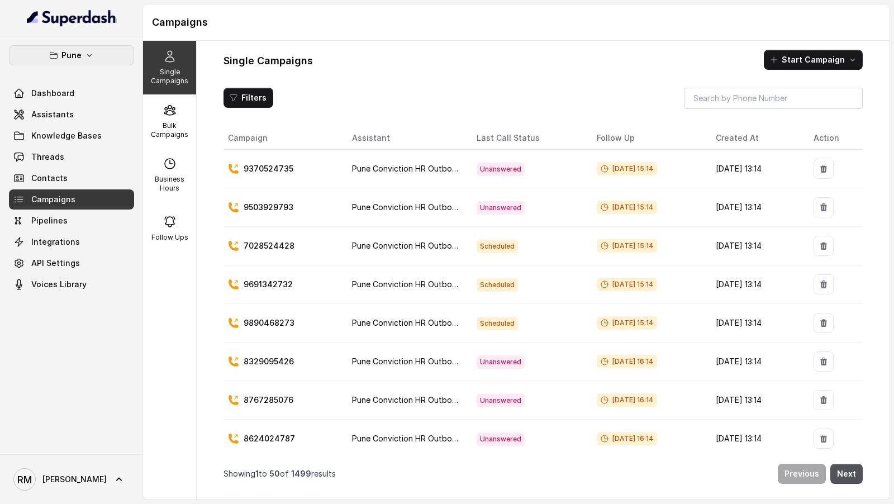
click at [89, 57] on icon "button" at bounding box center [89, 55] width 9 height 9
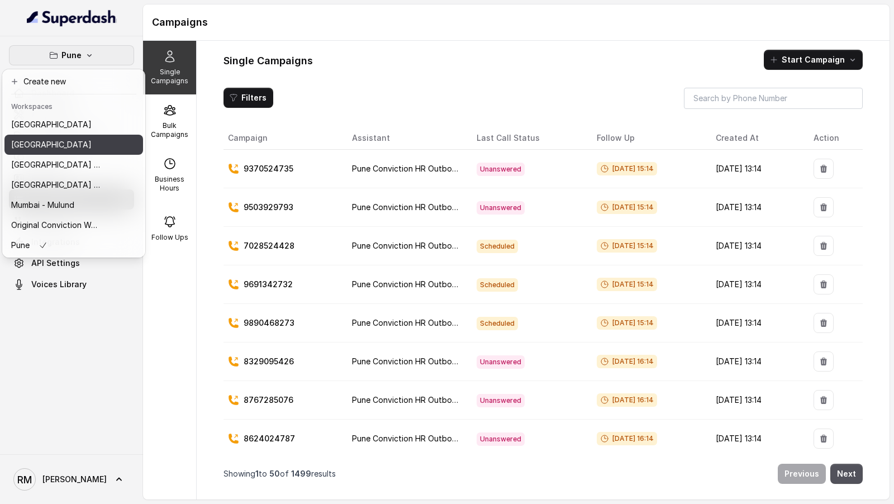
click at [58, 150] on div "[GEOGRAPHIC_DATA]" at bounding box center [55, 144] width 89 height 13
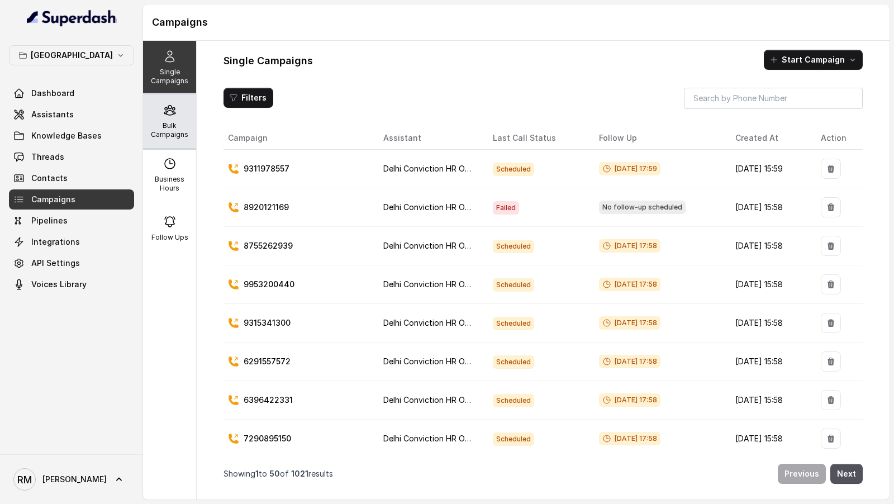
click at [163, 113] on icon at bounding box center [169, 109] width 13 height 13
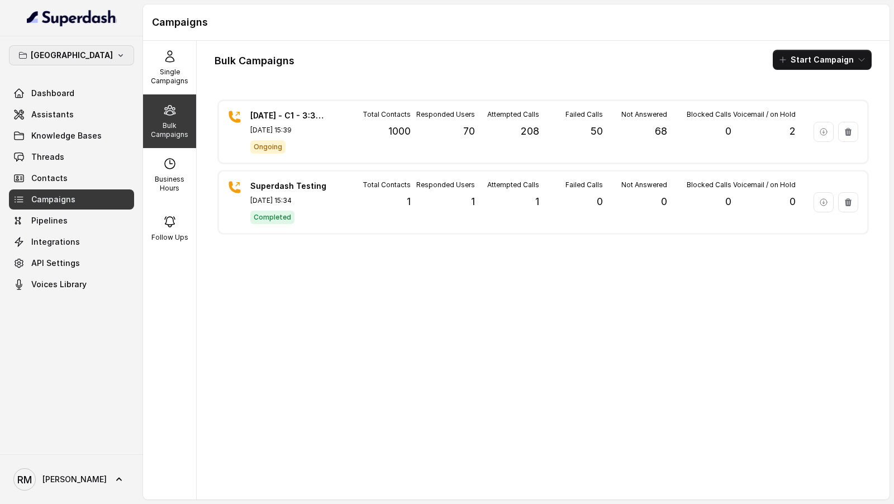
click at [82, 53] on button "[GEOGRAPHIC_DATA]" at bounding box center [71, 55] width 125 height 20
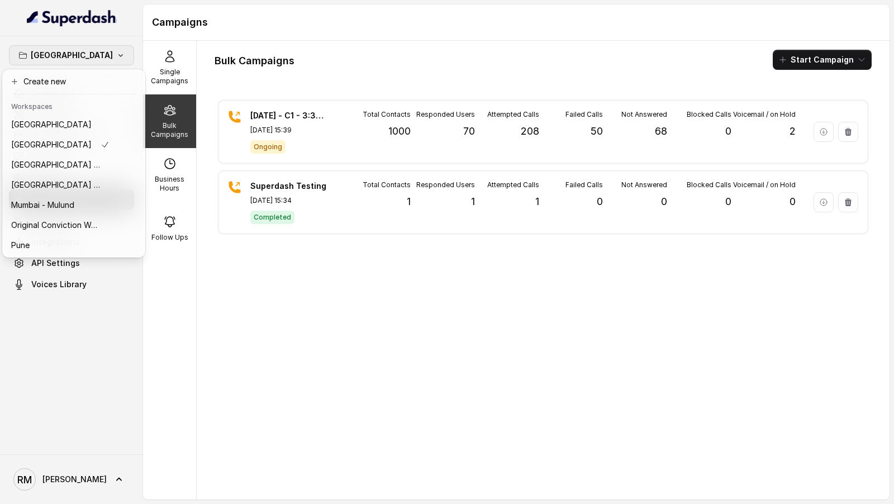
click at [268, 249] on div "Delhi Dashboard Assistants Knowledge Bases Threads Contacts Campaigns Pipelines…" at bounding box center [447, 252] width 894 height 504
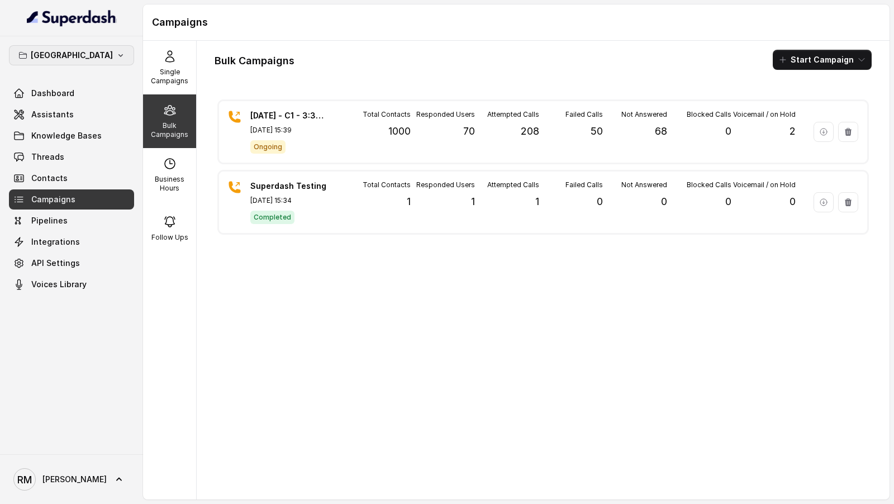
click at [73, 55] on p "[GEOGRAPHIC_DATA]" at bounding box center [72, 55] width 82 height 13
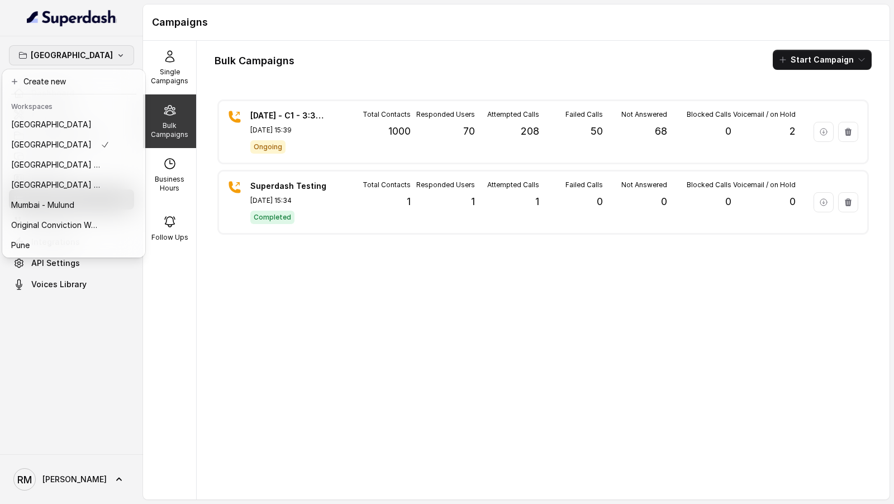
click at [236, 260] on div "Delhi Dashboard Assistants Knowledge Bases Threads Contacts Campaigns Pipelines…" at bounding box center [447, 252] width 894 height 504
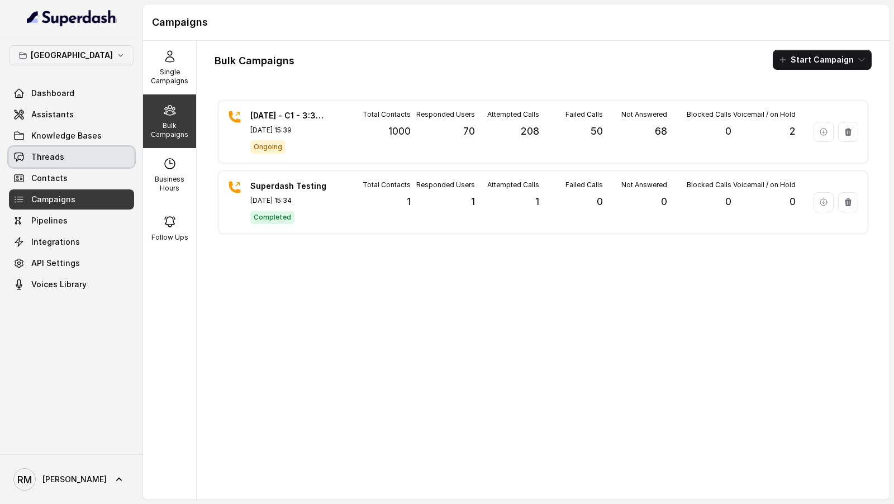
click at [50, 153] on span "Threads" at bounding box center [47, 156] width 33 height 11
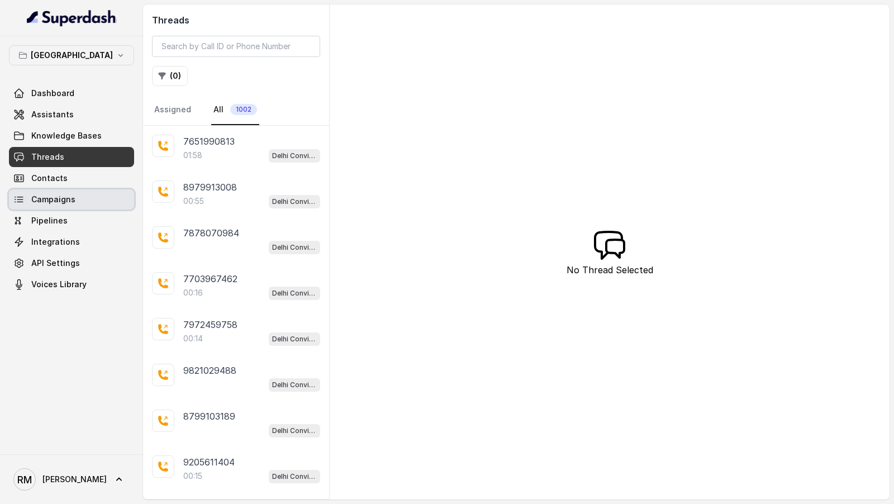
click at [93, 203] on link "Campaigns" at bounding box center [71, 199] width 125 height 20
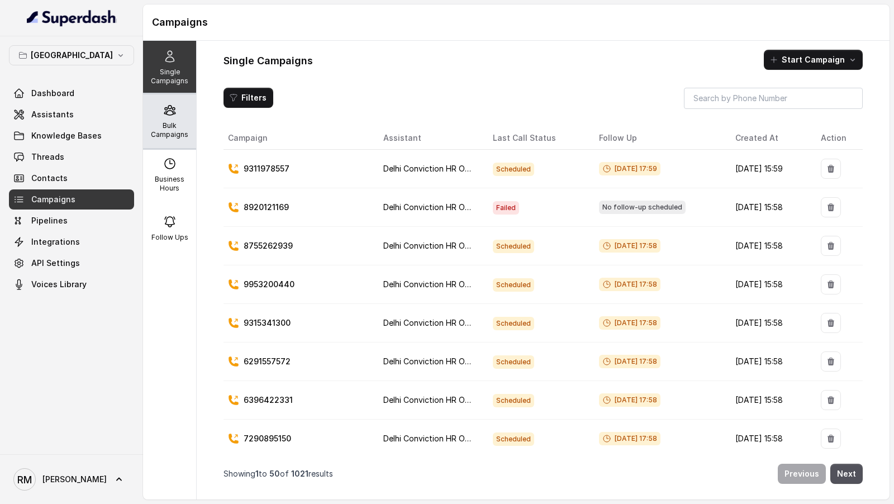
click at [175, 100] on div "Bulk Campaigns" at bounding box center [169, 121] width 53 height 54
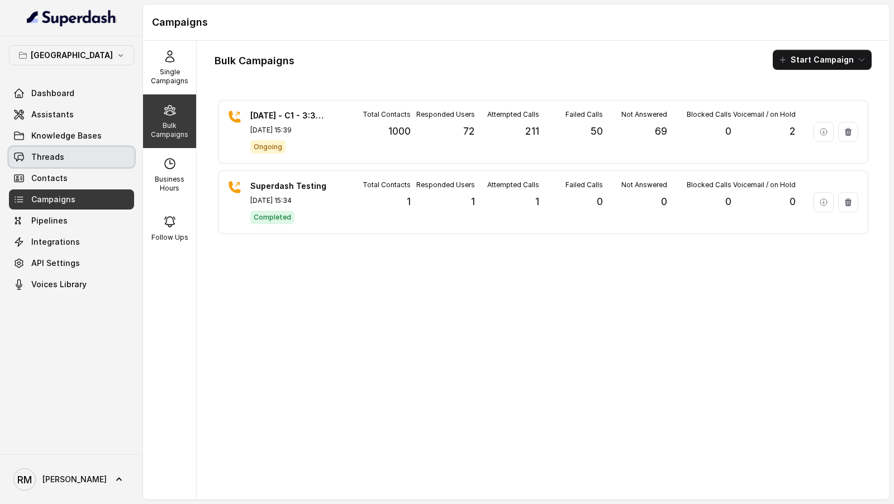
click at [42, 158] on span "Threads" at bounding box center [47, 156] width 33 height 11
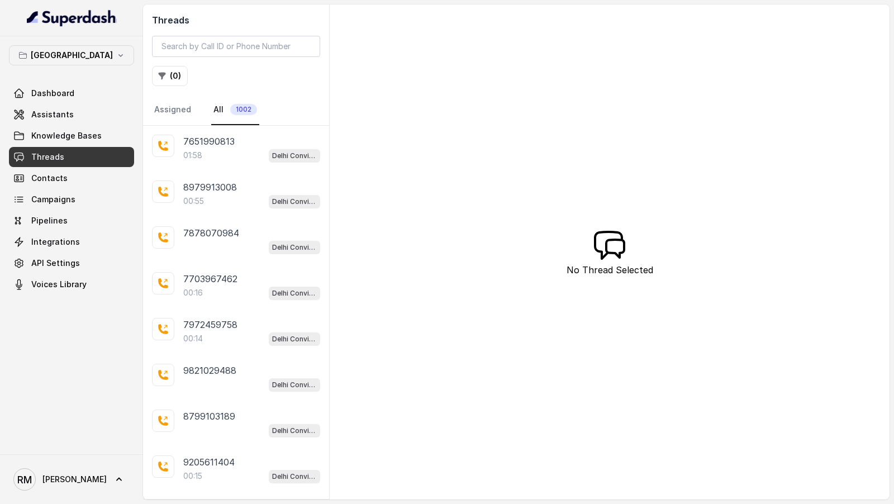
scroll to position [110, 0]
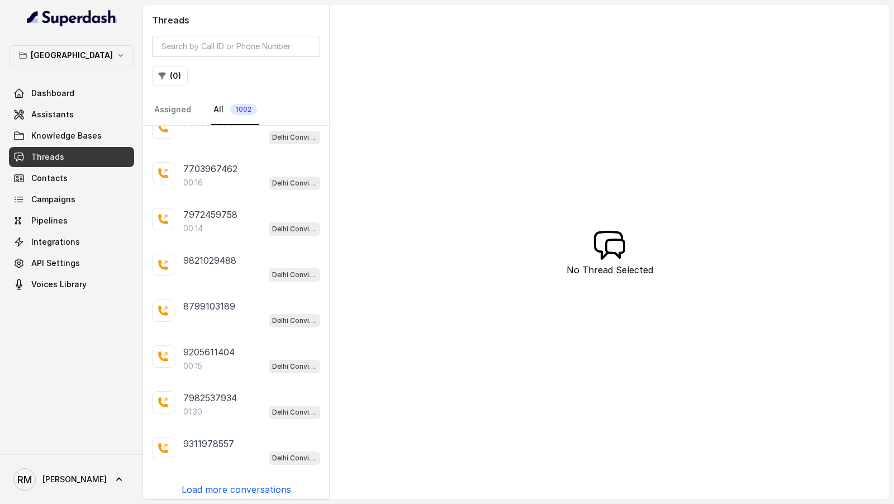
click at [256, 486] on p "Load more conversations" at bounding box center [237, 489] width 110 height 13
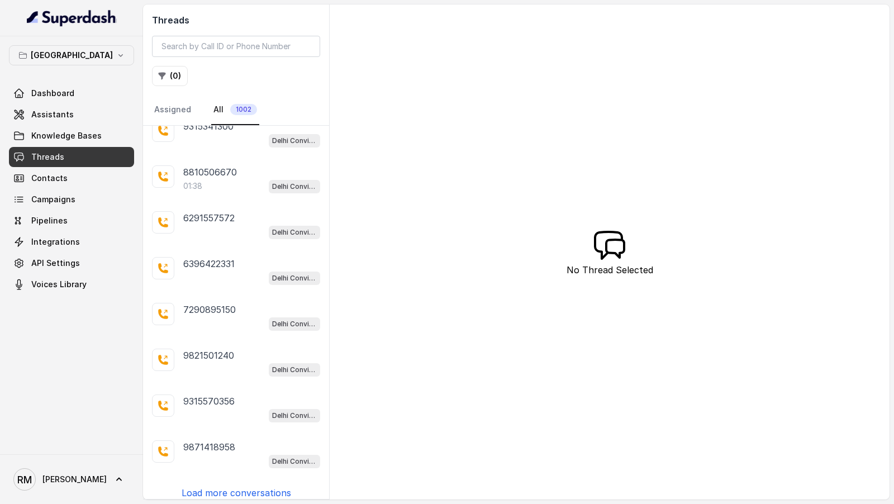
click at [256, 486] on p "Load more conversations" at bounding box center [237, 492] width 110 height 13
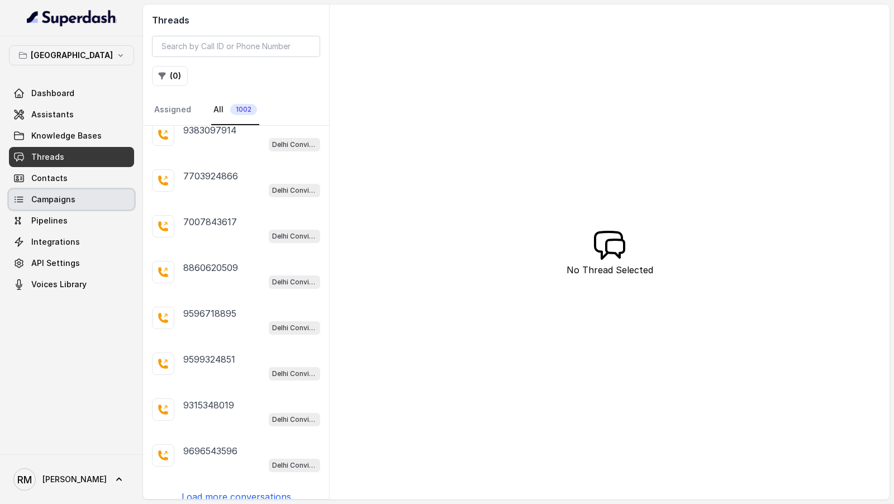
click at [65, 206] on link "Campaigns" at bounding box center [71, 199] width 125 height 20
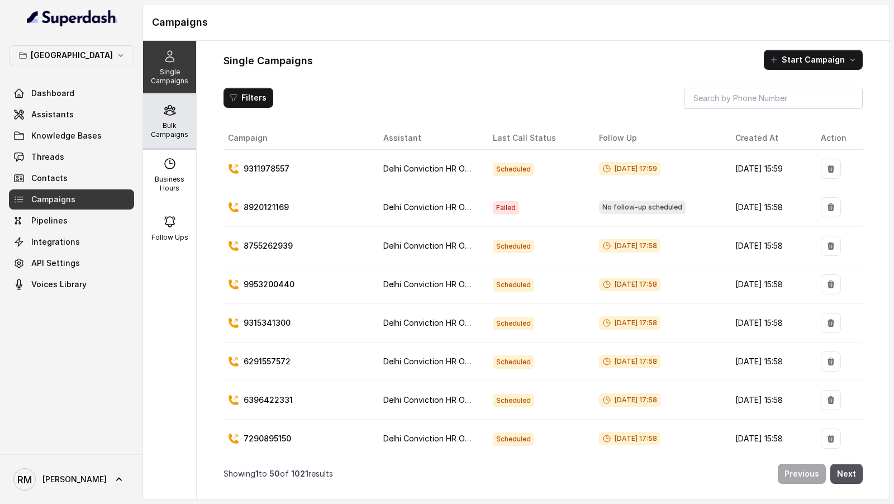
click at [168, 136] on p "Bulk Campaigns" at bounding box center [170, 130] width 44 height 18
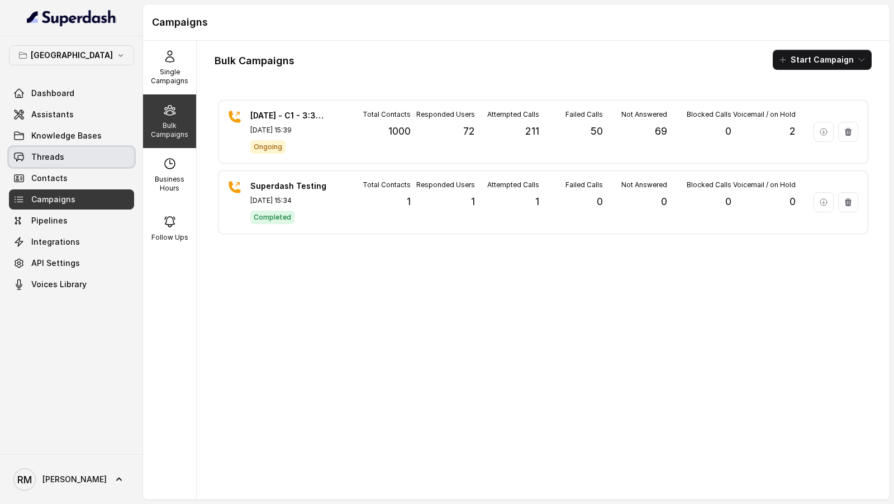
click at [79, 160] on link "Threads" at bounding box center [71, 157] width 125 height 20
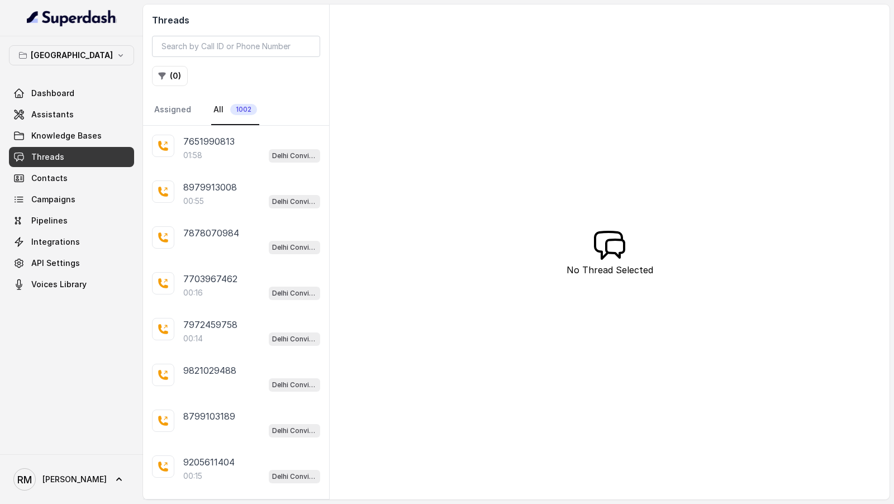
scroll to position [110, 0]
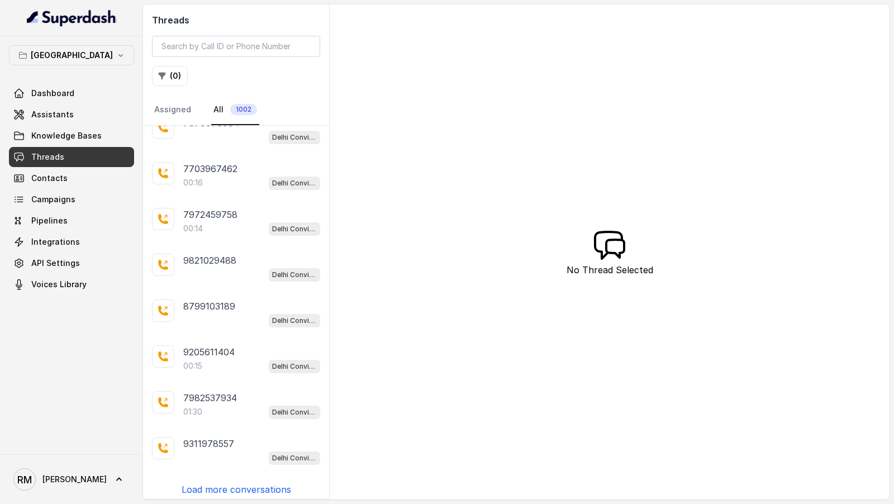
click at [210, 483] on p "Load more conversations" at bounding box center [237, 489] width 110 height 13
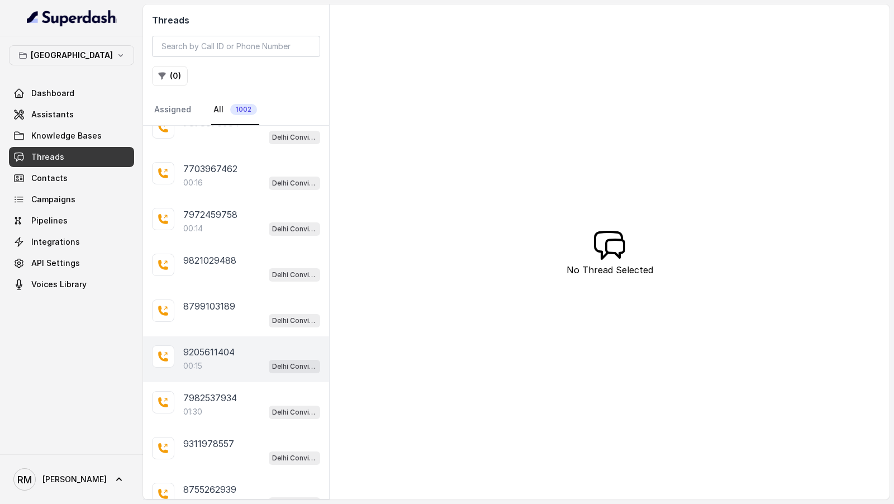
scroll to position [565, 0]
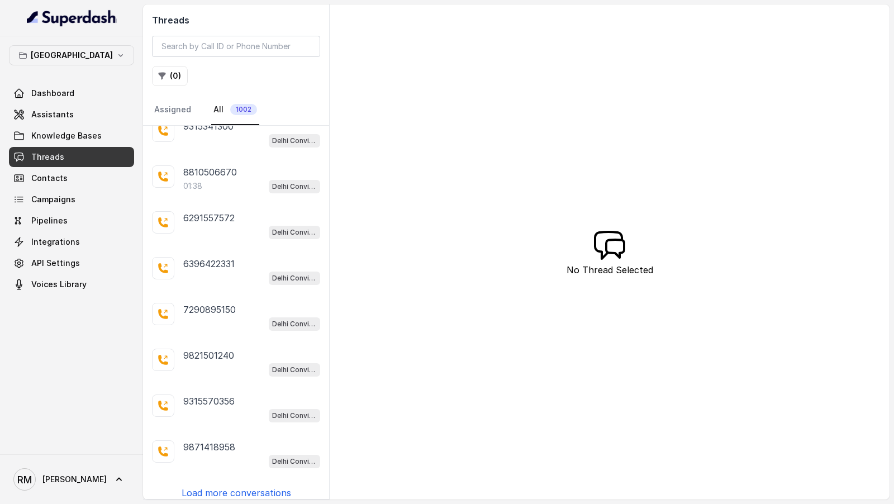
click at [206, 487] on p "Load more conversations" at bounding box center [237, 492] width 110 height 13
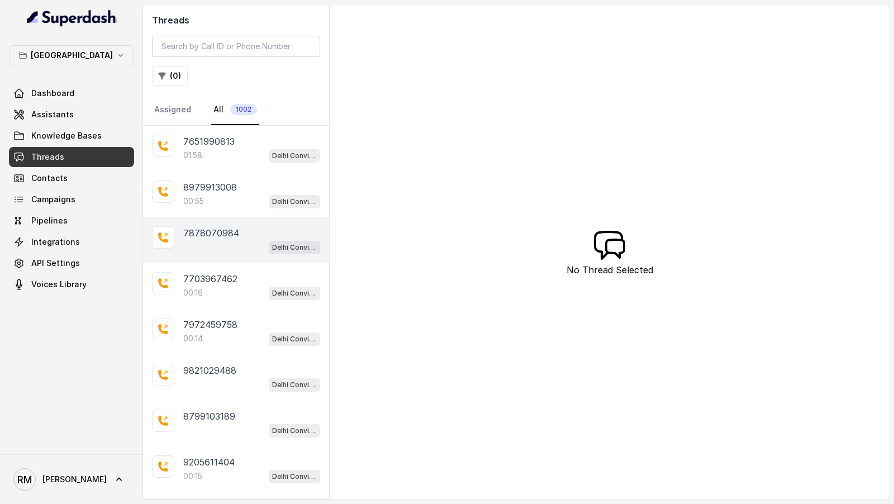
click at [229, 255] on div "7878070984 Delhi Conviction HR Outbound Assistant" at bounding box center [236, 240] width 186 height 46
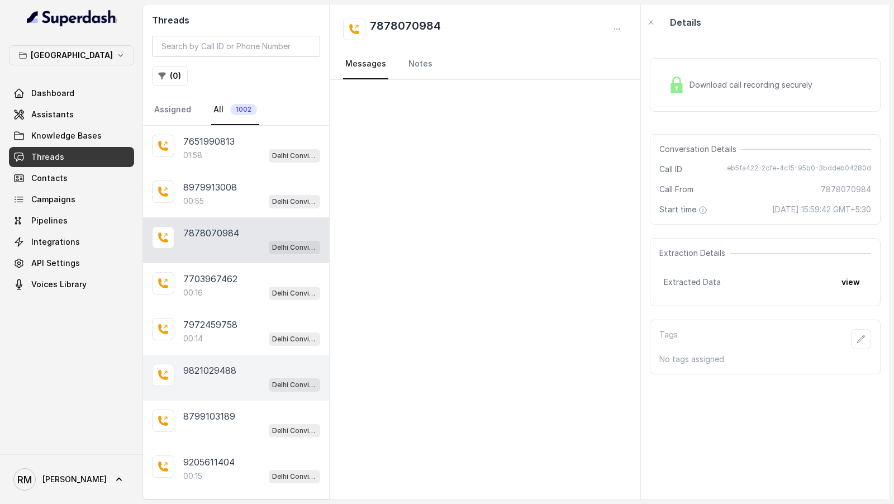
scroll to position [1019, 0]
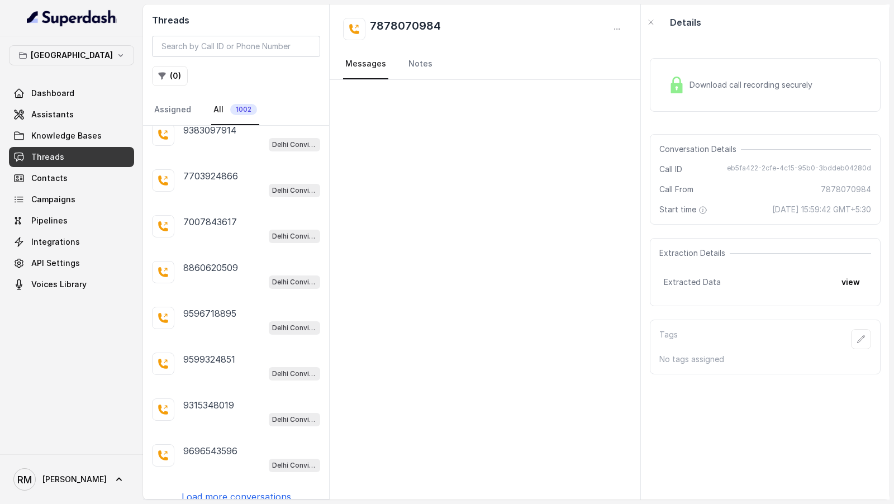
click at [226, 490] on p "Load more conversations" at bounding box center [237, 496] width 110 height 13
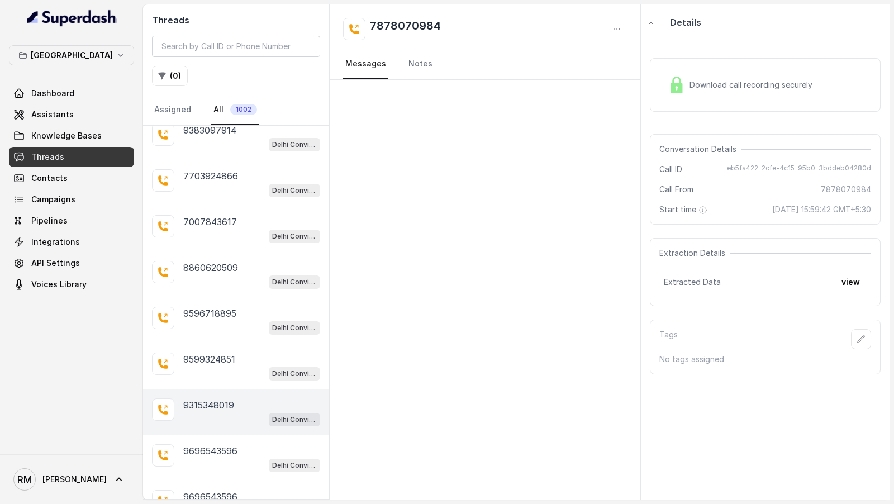
scroll to position [1474, 0]
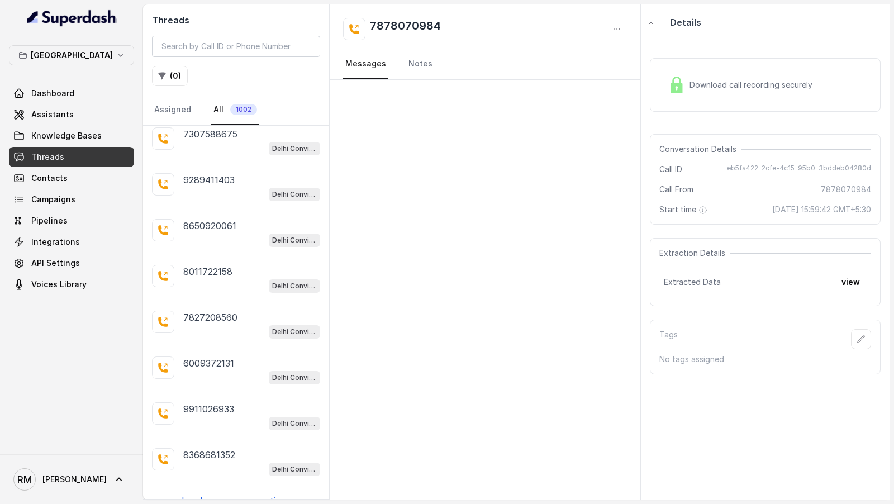
click at [242, 494] on p "Load more conversations" at bounding box center [237, 500] width 110 height 13
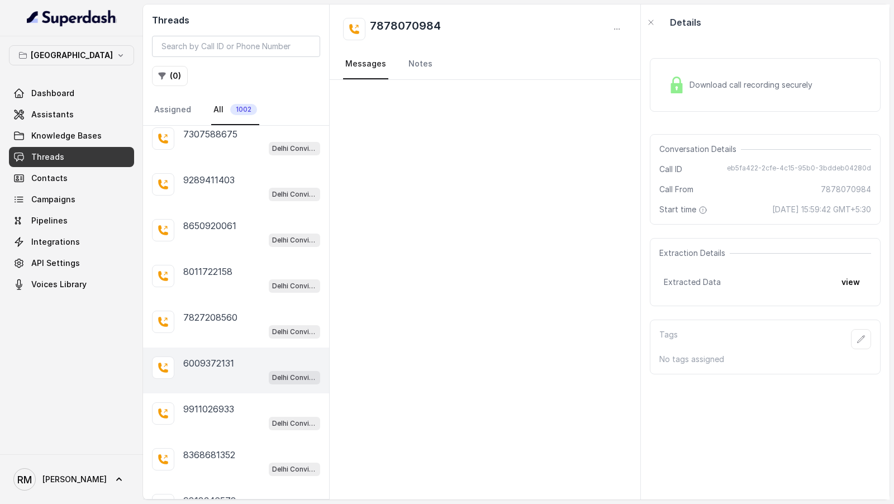
scroll to position [1929, 0]
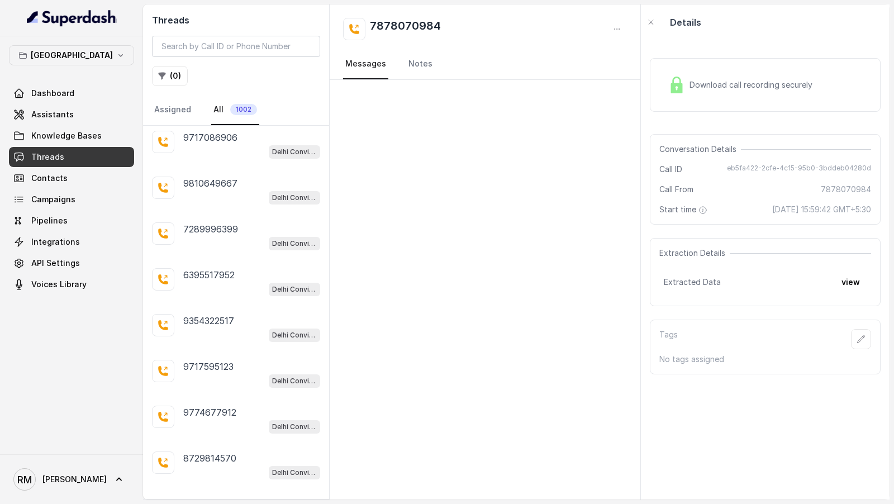
click at [231, 497] on p "Load more conversations" at bounding box center [237, 503] width 110 height 13
click at [205, 328] on div "Delhi Conviction HR Outbound Assistant" at bounding box center [251, 335] width 137 height 15
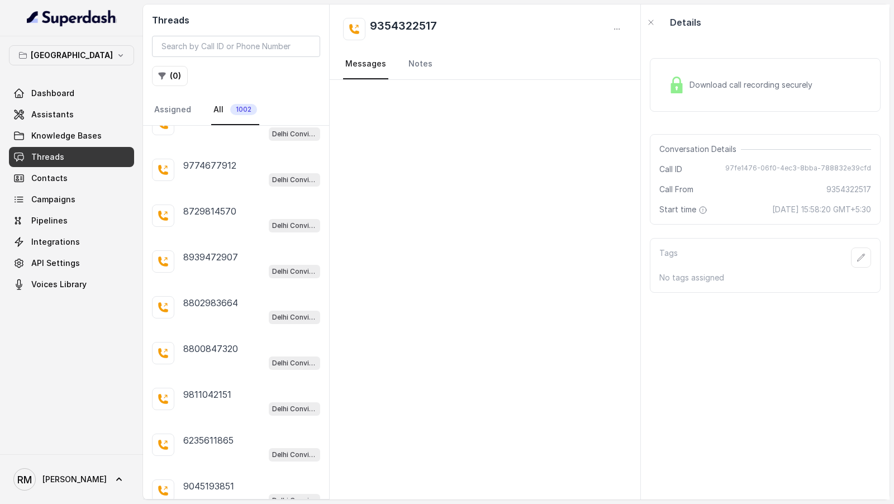
scroll to position [2383, 0]
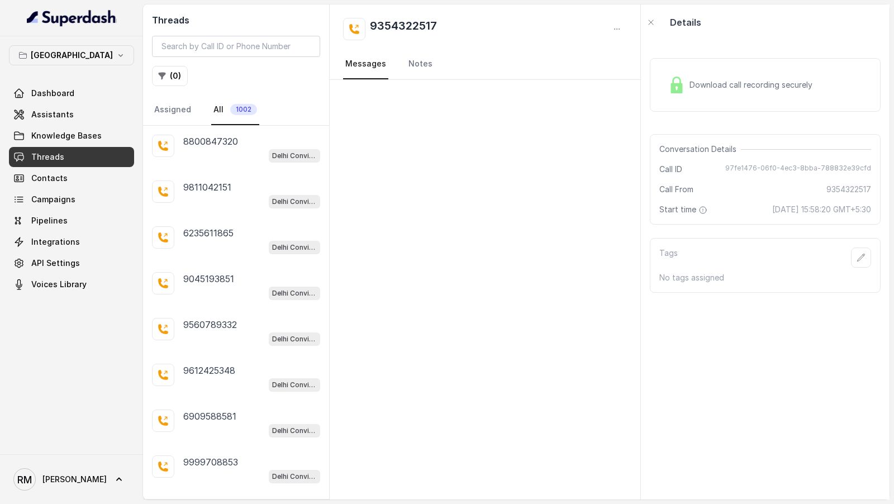
click at [205, 331] on div "Delhi Conviction HR Outbound Assistant" at bounding box center [251, 338] width 137 height 15
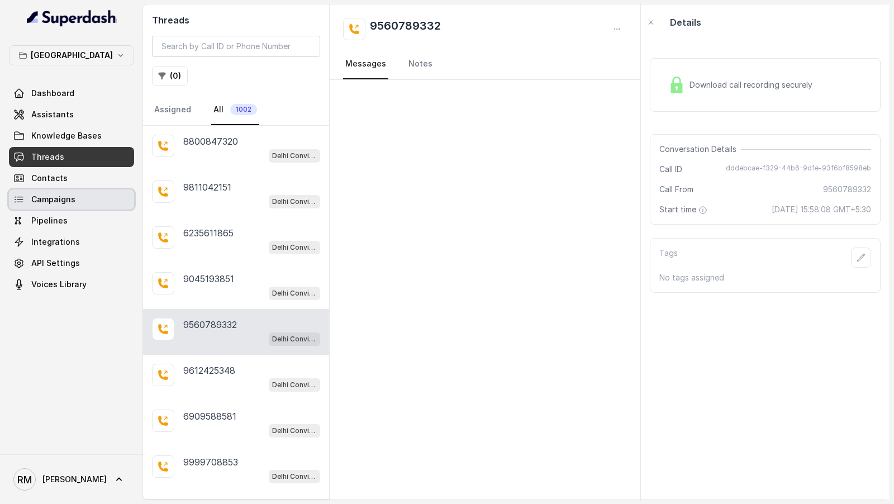
click at [131, 196] on link "Campaigns" at bounding box center [71, 199] width 125 height 20
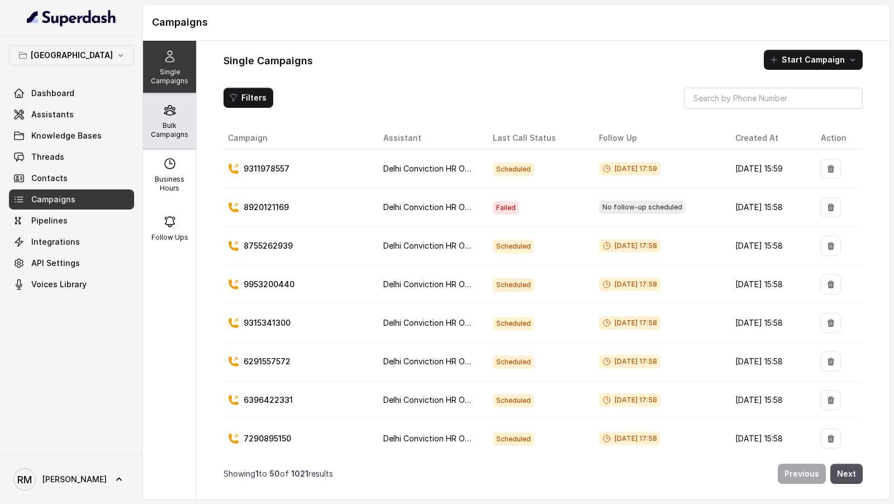
click at [171, 146] on div "Bulk Campaigns" at bounding box center [169, 121] width 53 height 54
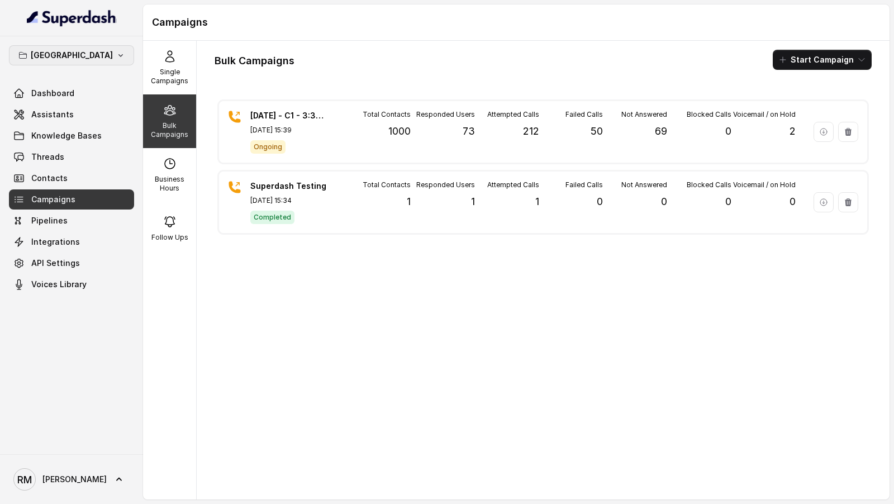
click at [94, 59] on button "[GEOGRAPHIC_DATA]" at bounding box center [71, 55] width 125 height 20
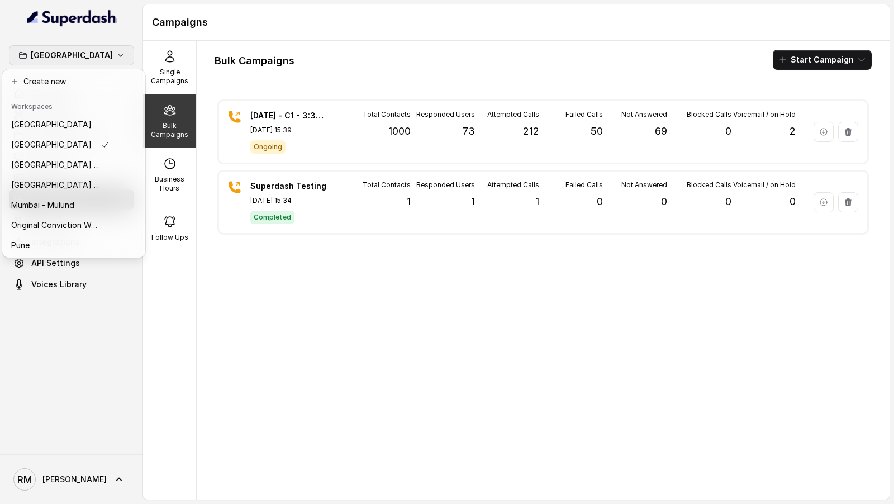
click at [240, 245] on div "Delhi Dashboard Assistants Knowledge Bases Threads Contacts Campaigns Pipelines…" at bounding box center [447, 252] width 894 height 504
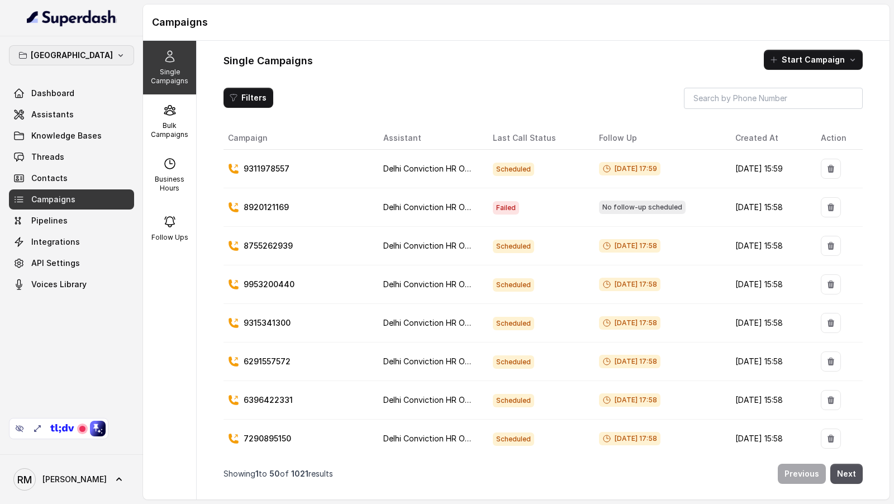
click at [84, 61] on button "[GEOGRAPHIC_DATA]" at bounding box center [71, 55] width 125 height 20
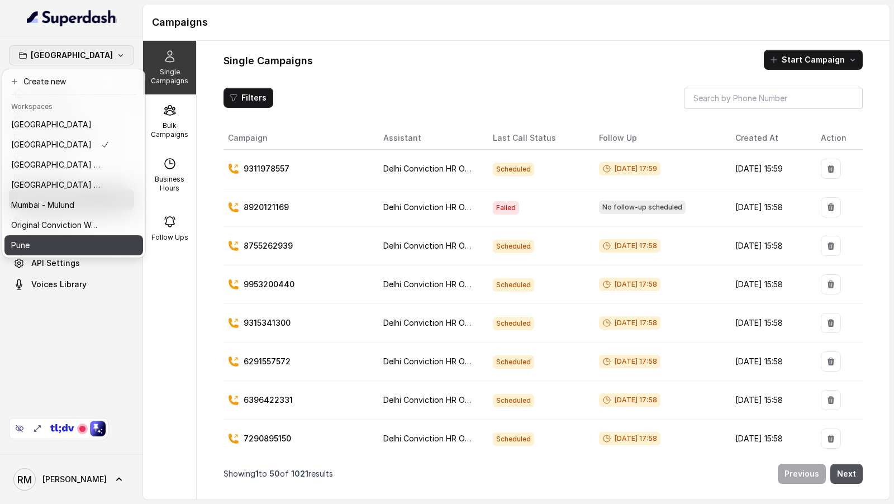
click at [72, 239] on div "Pune" at bounding box center [60, 245] width 98 height 13
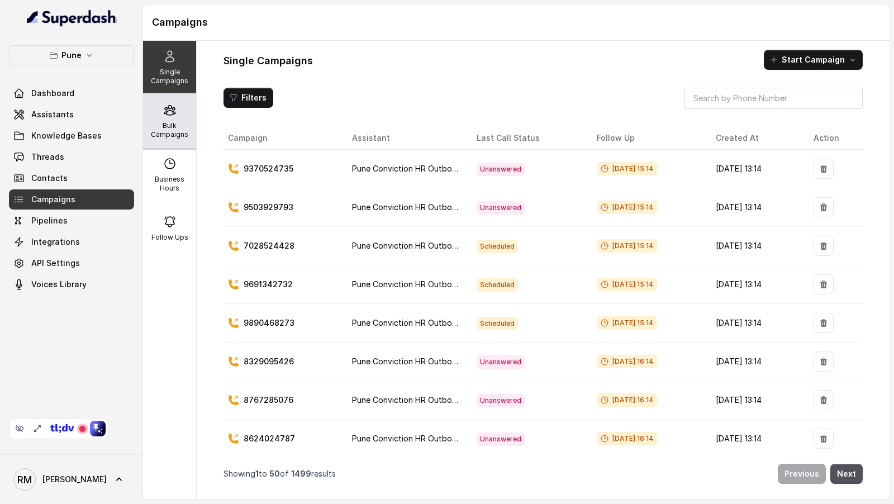
click at [192, 99] on div "Bulk Campaigns" at bounding box center [169, 121] width 53 height 54
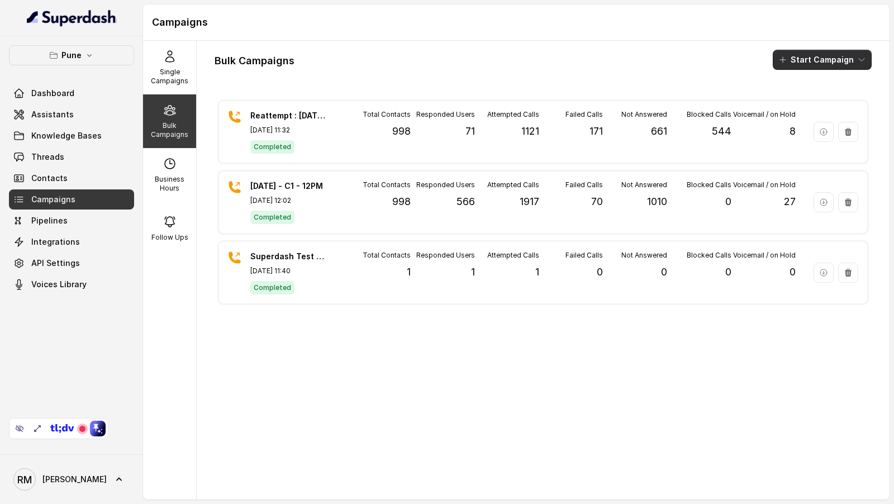
click at [819, 60] on button "Start Campaign" at bounding box center [822, 60] width 99 height 20
click at [796, 104] on p "Call" at bounding box center [802, 102] width 13 height 11
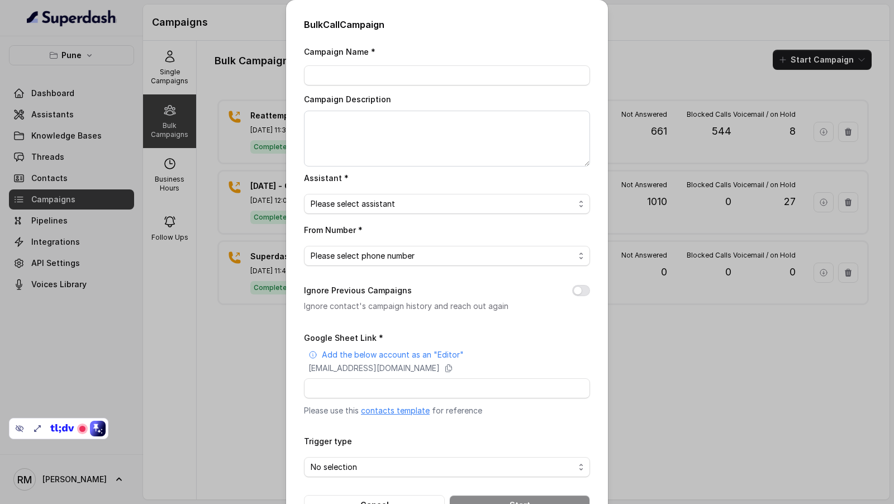
click at [228, 215] on div "Bulk Call Campaign Campaign Name * Campaign Description Assistant * Please sele…" at bounding box center [447, 252] width 894 height 504
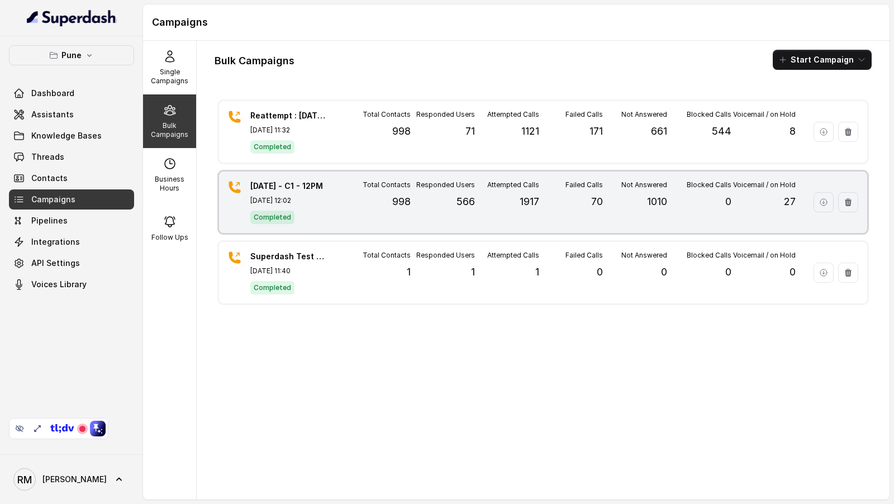
click at [311, 208] on div "[DATE] - C1 - 12PM [DATE] 12:02 Completed" at bounding box center [289, 203] width 78 height 44
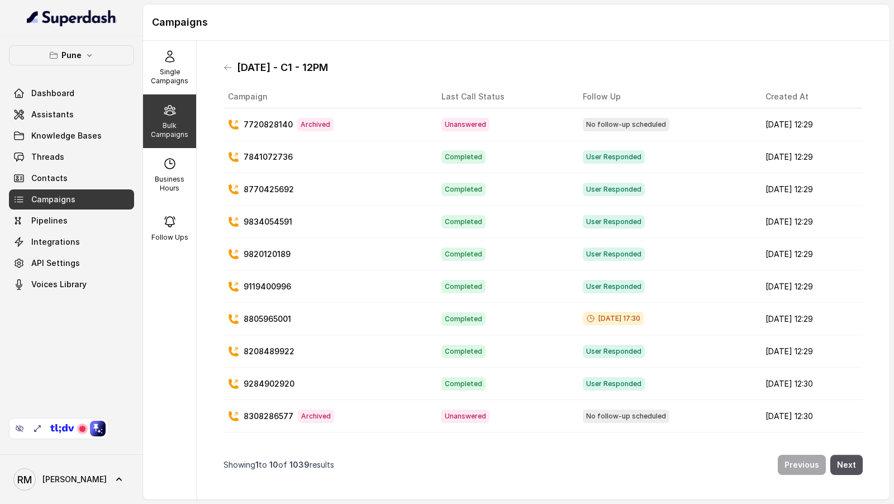
drag, startPoint x: 237, startPoint y: 66, endPoint x: 354, endPoint y: 68, distance: 117.4
click at [354, 67] on div "[DATE] - C1 - 12PM" at bounding box center [543, 68] width 639 height 18
copy h1 "[DATE] - C1 - 12PM"
click at [235, 67] on div "[DATE] - C1 - 12PM" at bounding box center [543, 68] width 639 height 18
click at [224, 68] on icon at bounding box center [228, 67] width 9 height 9
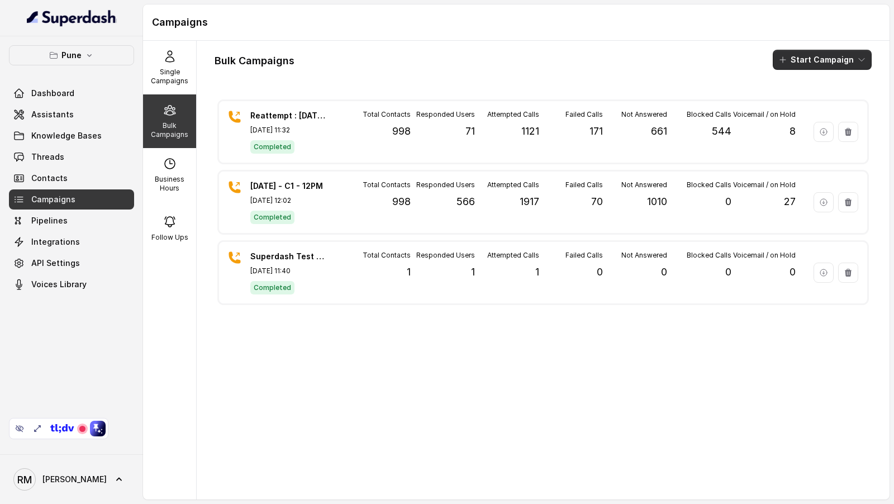
click at [818, 61] on button "Start Campaign" at bounding box center [822, 60] width 99 height 20
click at [807, 97] on p "Call" at bounding box center [802, 102] width 13 height 11
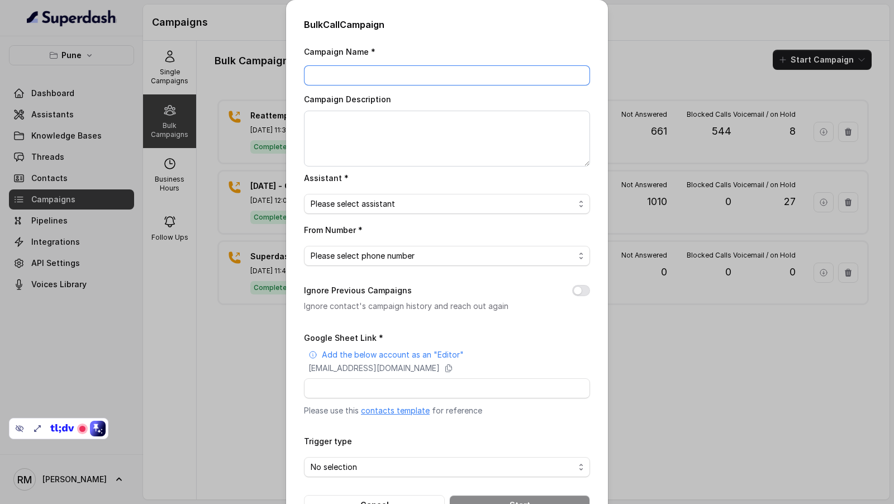
click at [359, 82] on input "Campaign Name *" at bounding box center [447, 75] width 286 height 20
paste input "[DATE] - C1 - 12PM"
click at [354, 75] on input "[DATE] - C1 - 12PM" at bounding box center [447, 75] width 286 height 20
click at [319, 77] on input "[DATE] - C2 - 12PM" at bounding box center [447, 75] width 286 height 20
type input "[DATE] - C2 - 12PM"
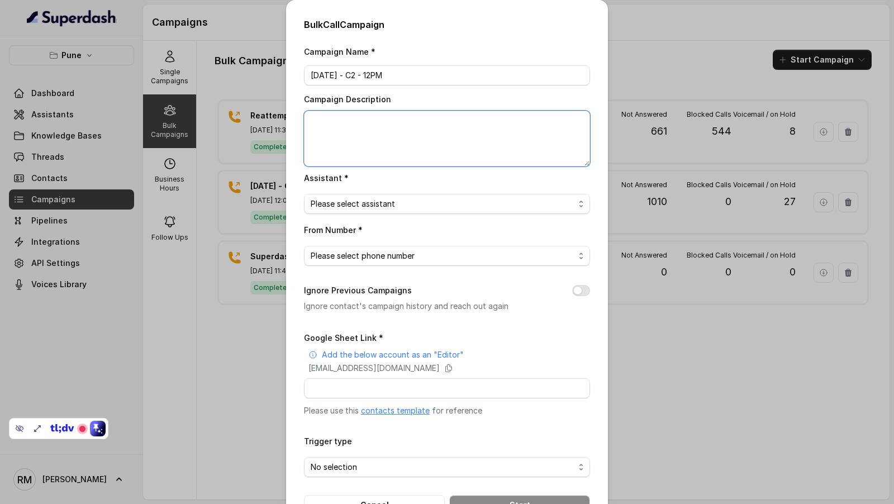
click at [395, 139] on textarea "Campaign Description" at bounding box center [447, 139] width 286 height 56
paste textarea "[DATE] - C2 - 12PM"
type textarea "[DATE] - C2 - 12PM"
click at [382, 205] on span "Please select assistant" at bounding box center [443, 203] width 264 height 13
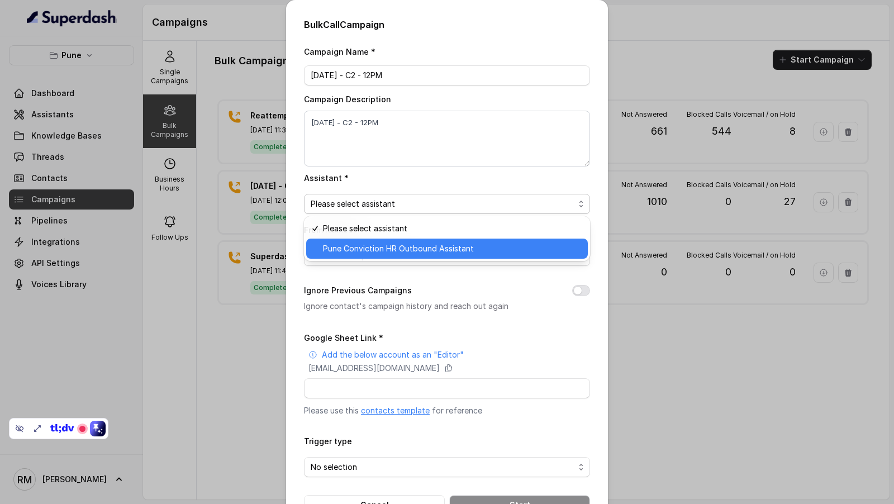
click at [368, 245] on span "Pune Conviction HR Outbound Assistant" at bounding box center [452, 248] width 258 height 13
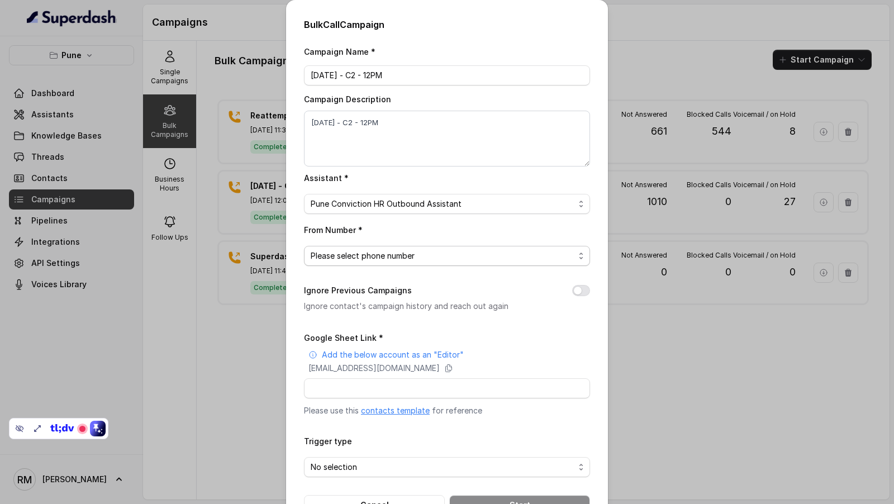
click at [359, 249] on span "Please select phone number" at bounding box center [443, 255] width 264 height 13
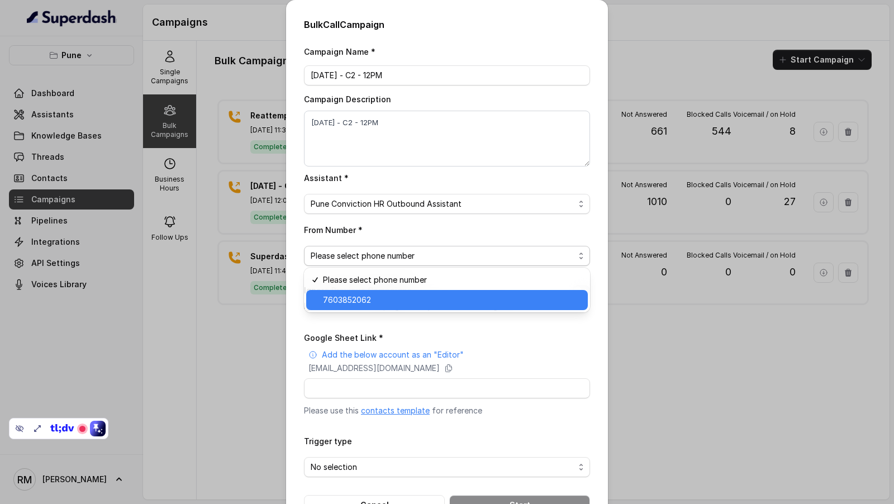
click at [370, 295] on span "7603852062" at bounding box center [452, 299] width 258 height 13
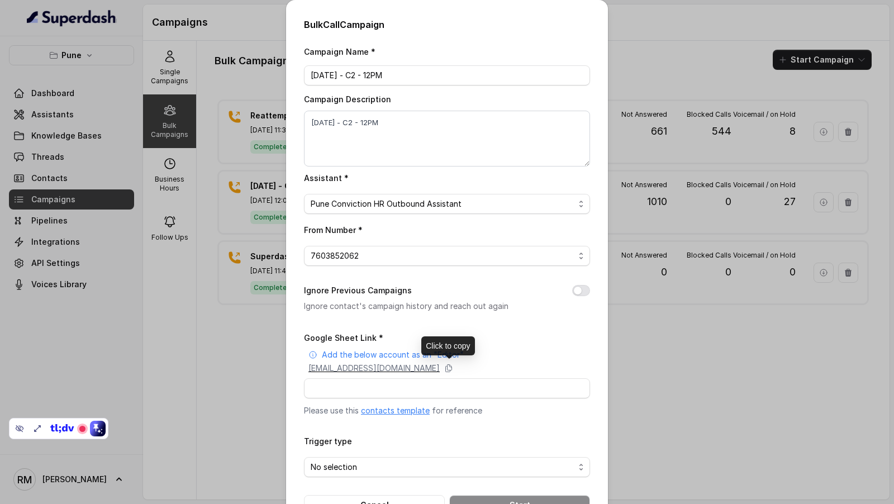
click at [392, 371] on p "[EMAIL_ADDRESS][DOMAIN_NAME]" at bounding box center [374, 368] width 131 height 11
click at [358, 388] on input "Google Sheet Link *" at bounding box center [447, 388] width 286 height 20
paste input "[URL][DOMAIN_NAME]"
type input "[URL][DOMAIN_NAME]"
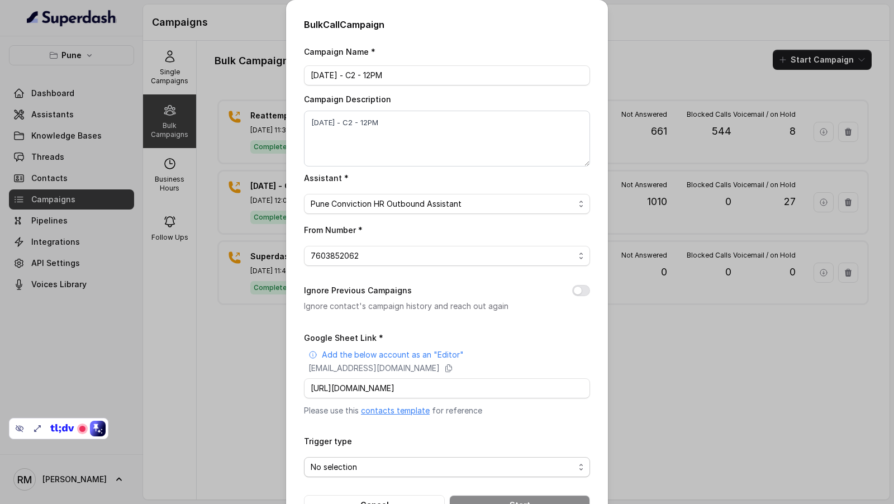
click at [352, 461] on span "No selection" at bounding box center [443, 467] width 264 height 13
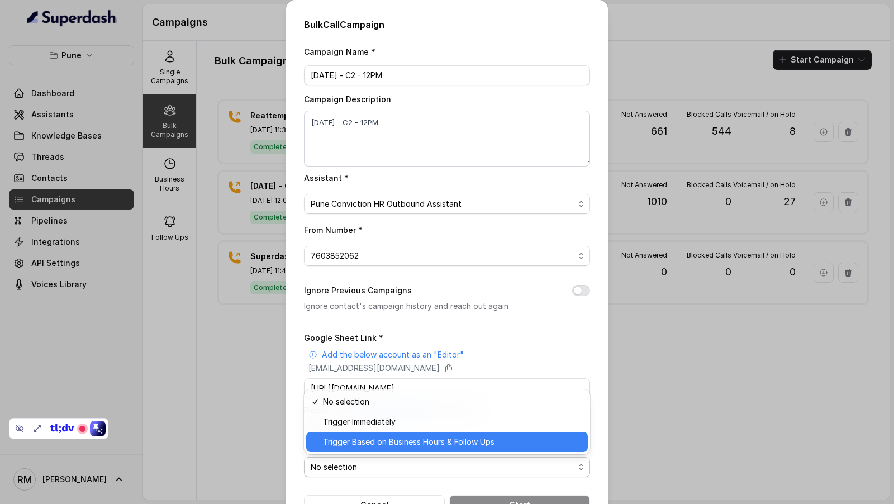
click at [377, 438] on span "Trigger Based on Business Hours & Follow Ups" at bounding box center [452, 441] width 258 height 13
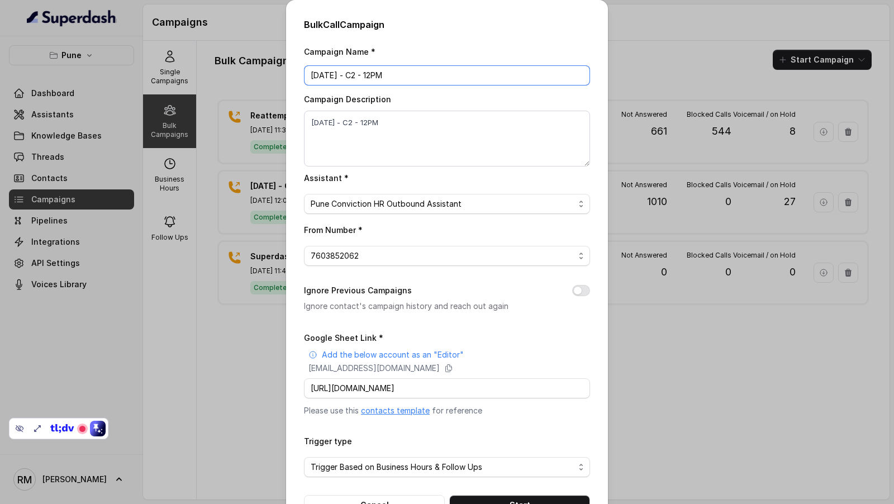
click at [372, 77] on input "[DATE] - C2 - 12PM" at bounding box center [447, 75] width 286 height 20
type input "[DATE] - C2 - 4PM"
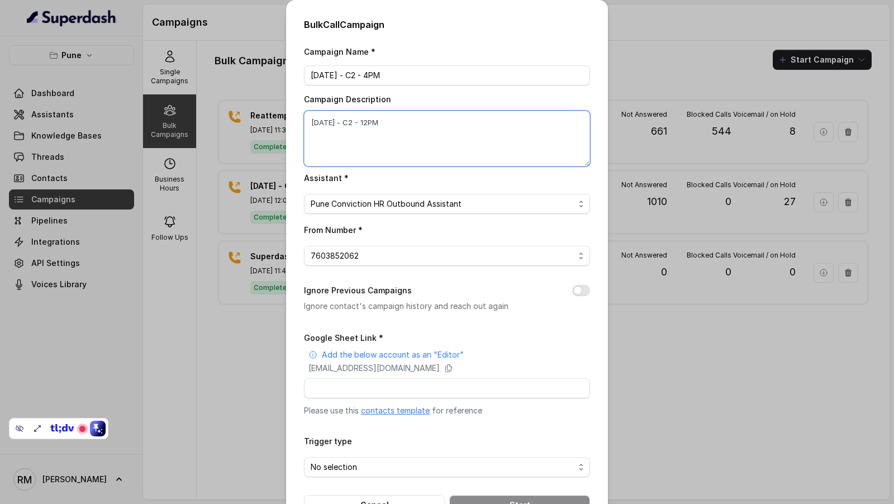
click at [368, 120] on textarea "[DATE] - C2 - 12PM" at bounding box center [447, 139] width 286 height 56
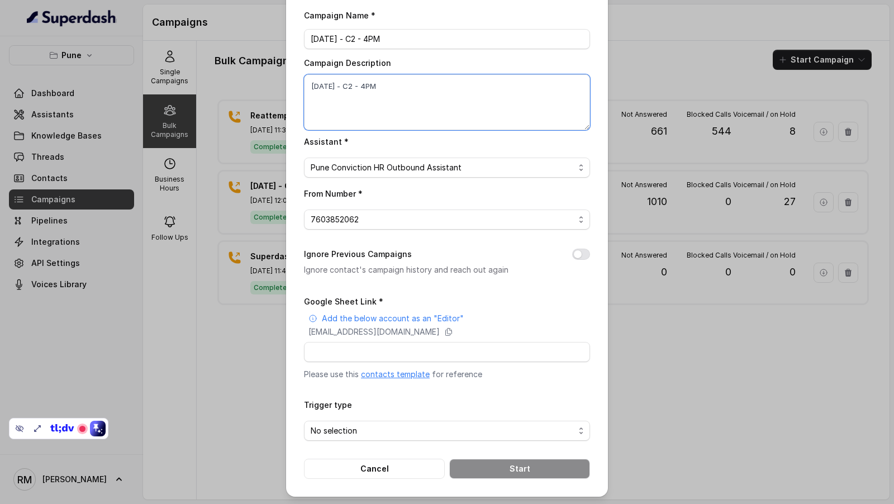
type textarea "[DATE] - C2 - 4PM"
click at [373, 352] on input "Google Sheet Link *" at bounding box center [447, 352] width 286 height 20
paste input "[URL][DOMAIN_NAME]"
type input "[URL][DOMAIN_NAME]"
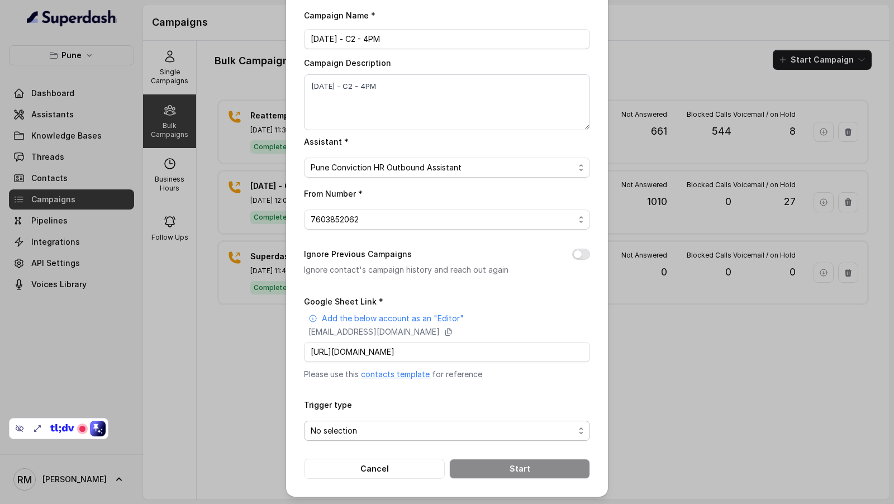
click at [364, 429] on span "No selection" at bounding box center [443, 430] width 264 height 13
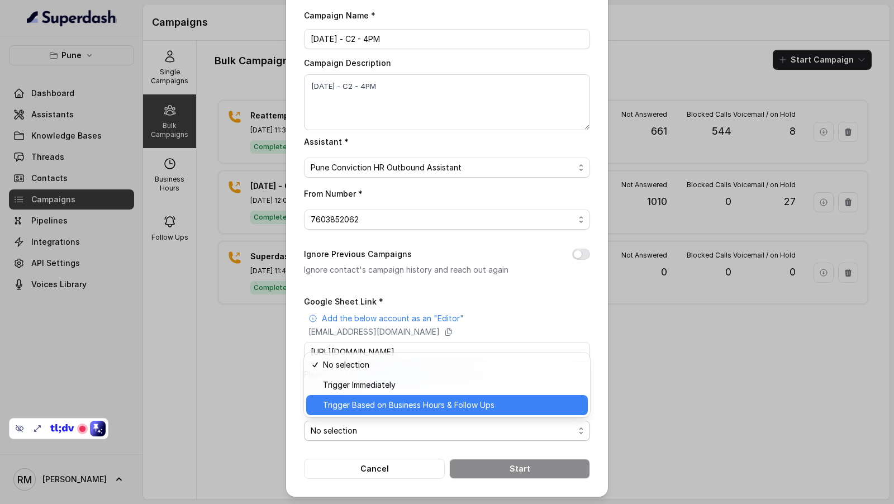
click at [382, 405] on span "Trigger Based on Business Hours & Follow Ups" at bounding box center [452, 404] width 258 height 13
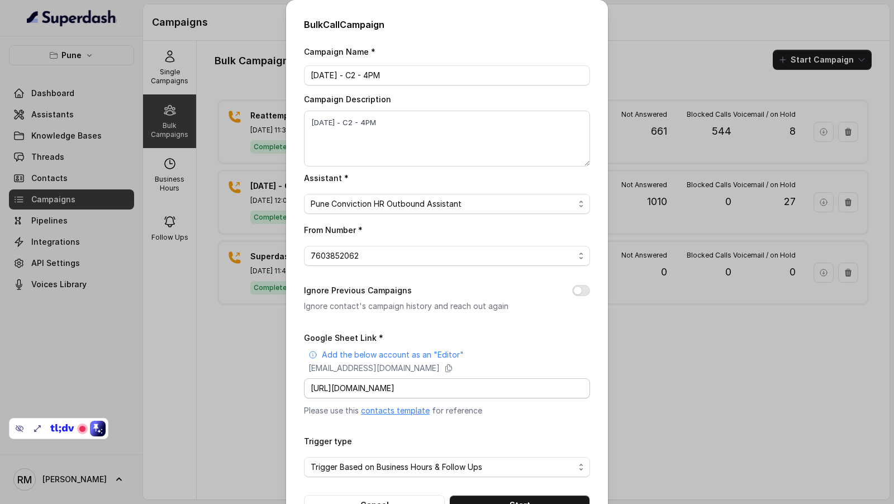
scroll to position [36, 0]
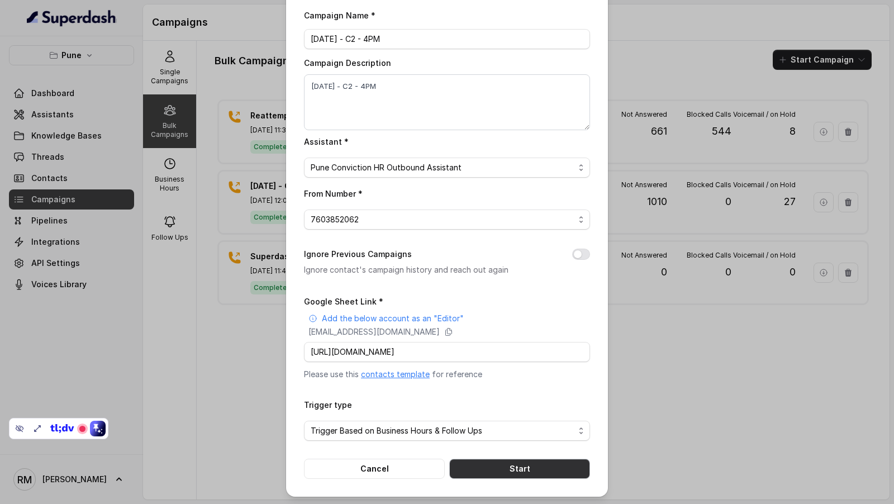
click at [483, 467] on button "Start" at bounding box center [519, 469] width 141 height 20
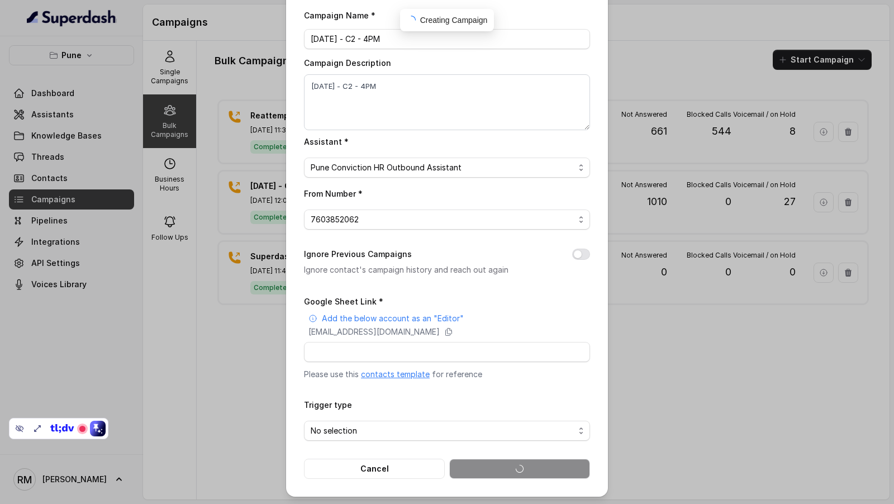
scroll to position [0, 0]
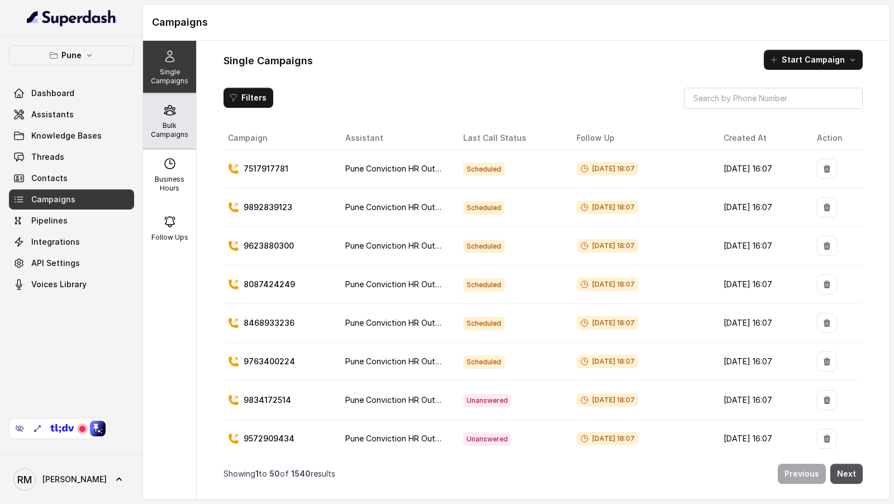
click at [170, 130] on p "Bulk Campaigns" at bounding box center [170, 130] width 44 height 18
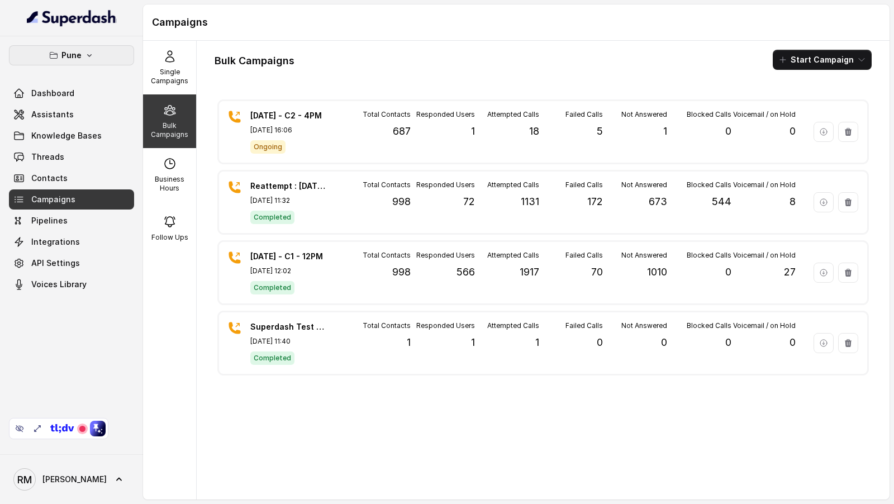
click at [102, 59] on button "Pune" at bounding box center [71, 55] width 125 height 20
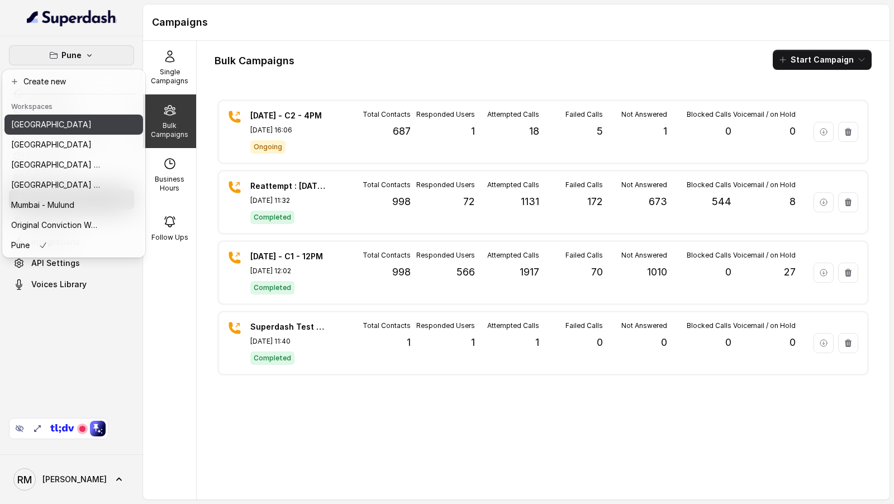
click at [67, 133] on button "[GEOGRAPHIC_DATA]" at bounding box center [73, 125] width 139 height 20
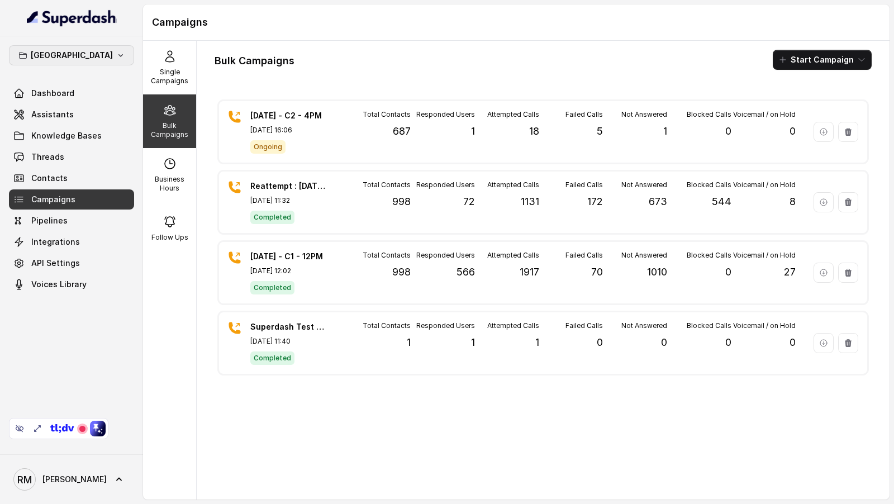
click at [116, 57] on icon "button" at bounding box center [120, 55] width 9 height 9
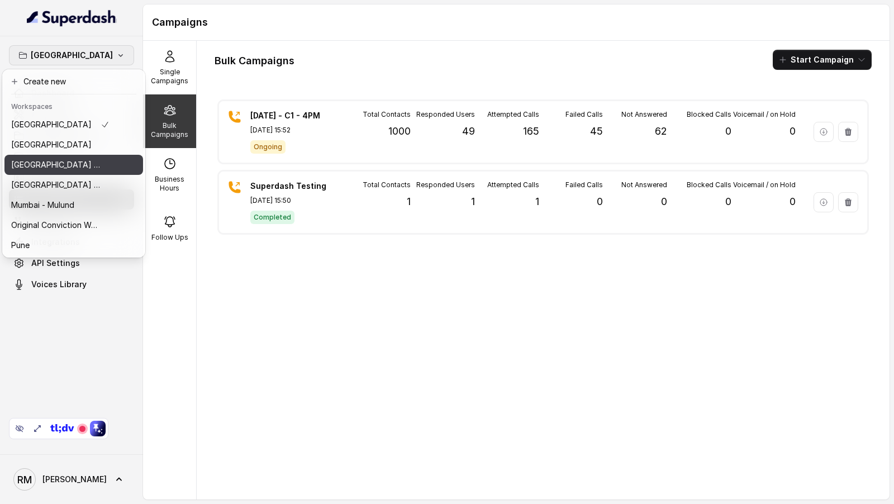
click at [60, 156] on button "⁠⁠[GEOGRAPHIC_DATA] - Ijmima - [GEOGRAPHIC_DATA]" at bounding box center [73, 165] width 139 height 20
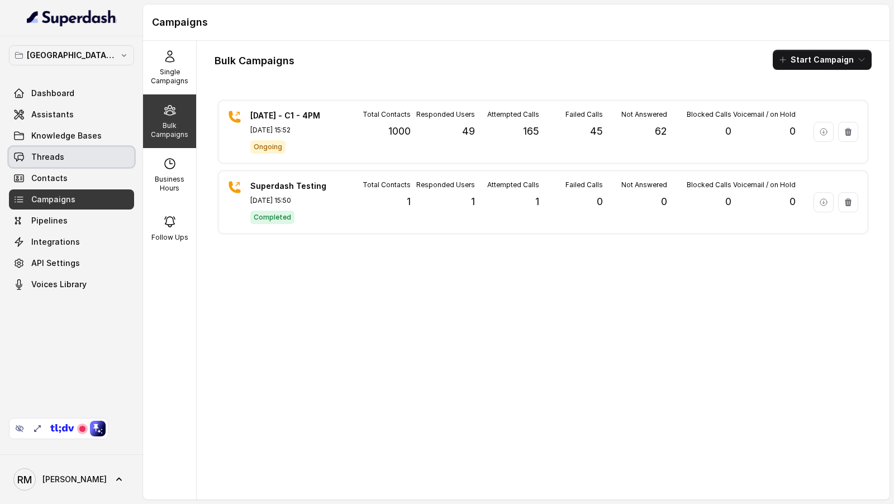
click at [66, 148] on link "Threads" at bounding box center [71, 157] width 125 height 20
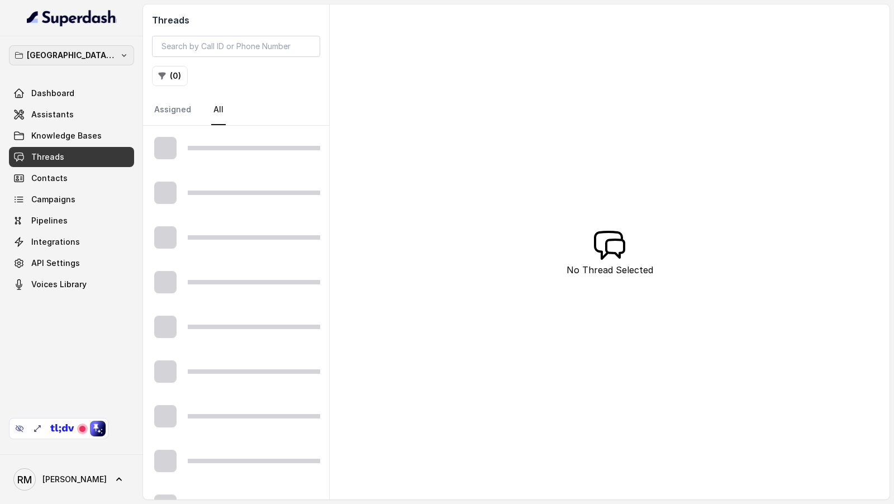
click at [91, 50] on p "⁠⁠Mumbai - Ijmima - Malad" at bounding box center [71, 55] width 89 height 13
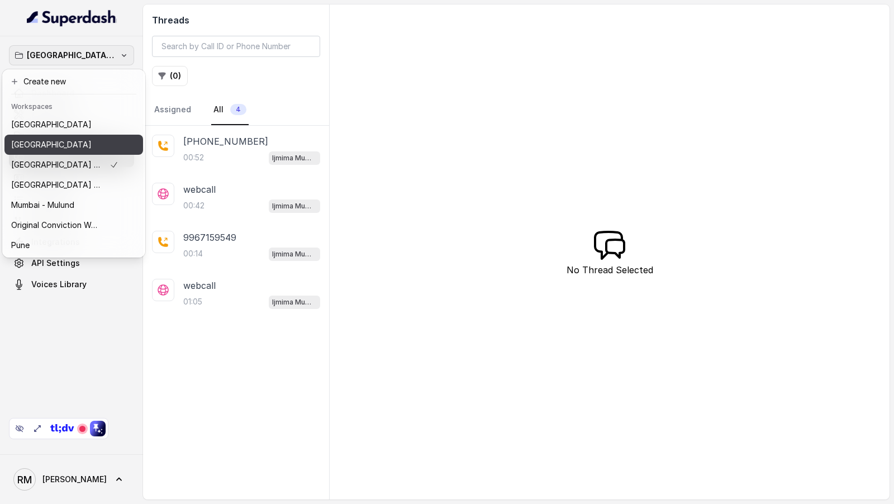
click at [55, 141] on div "Delhi" at bounding box center [64, 144] width 107 height 13
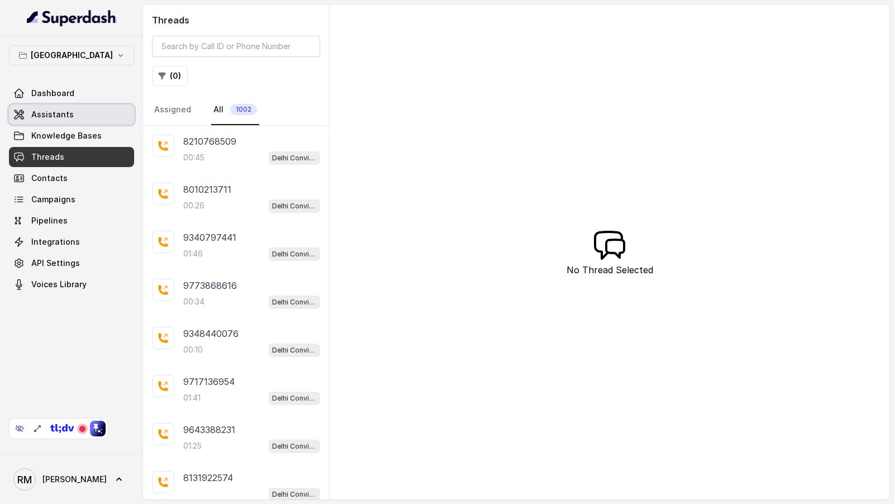
click at [78, 111] on link "Assistants" at bounding box center [71, 115] width 125 height 20
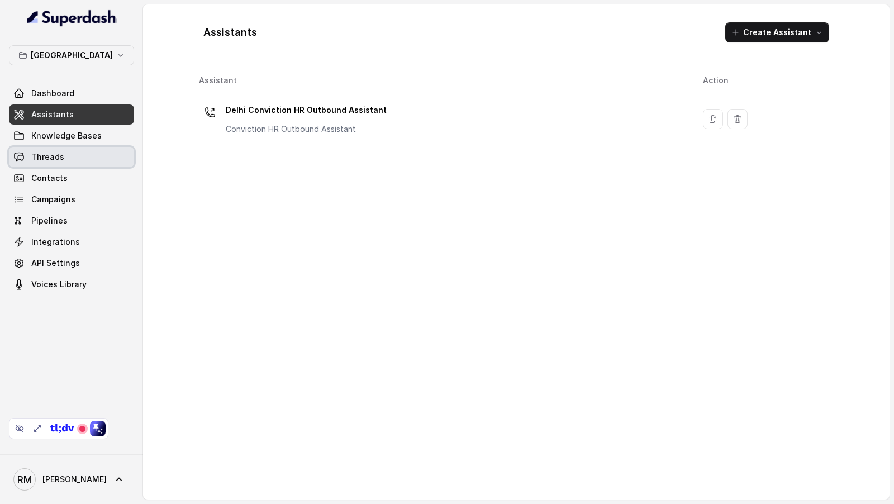
click at [84, 160] on link "Threads" at bounding box center [71, 157] width 125 height 20
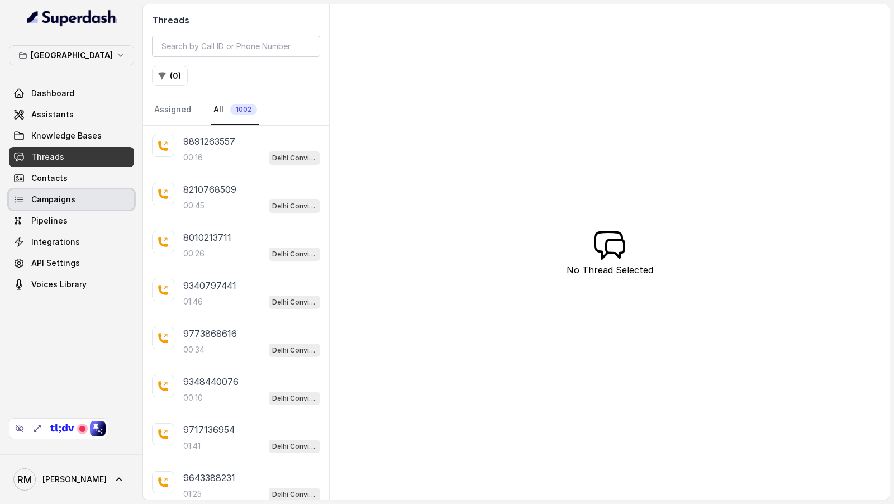
click at [84, 201] on link "Campaigns" at bounding box center [71, 199] width 125 height 20
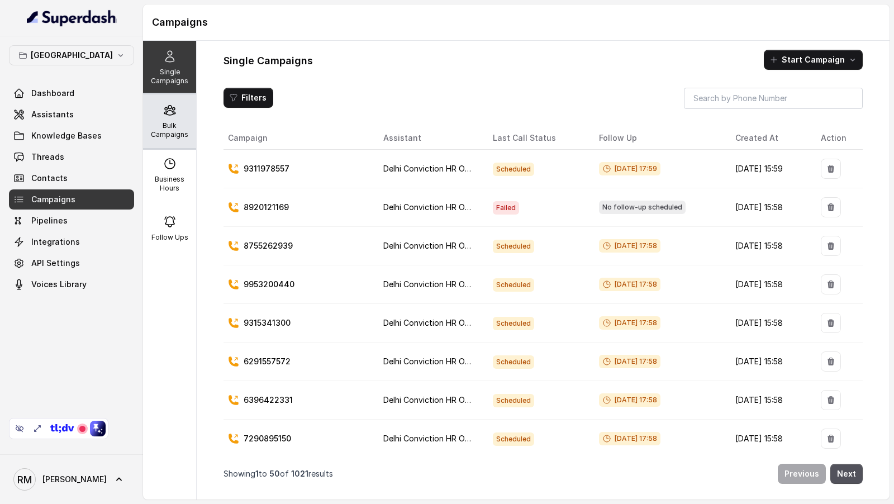
click at [178, 135] on p "Bulk Campaigns" at bounding box center [170, 130] width 44 height 18
click at [172, 122] on p "Bulk Campaigns" at bounding box center [170, 130] width 44 height 18
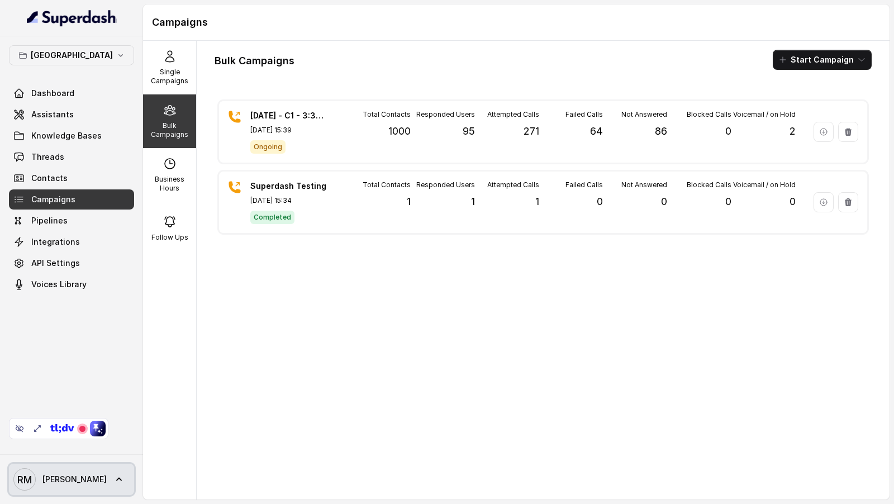
click at [58, 488] on span "[PERSON_NAME] [PERSON_NAME]" at bounding box center [59, 479] width 93 height 22
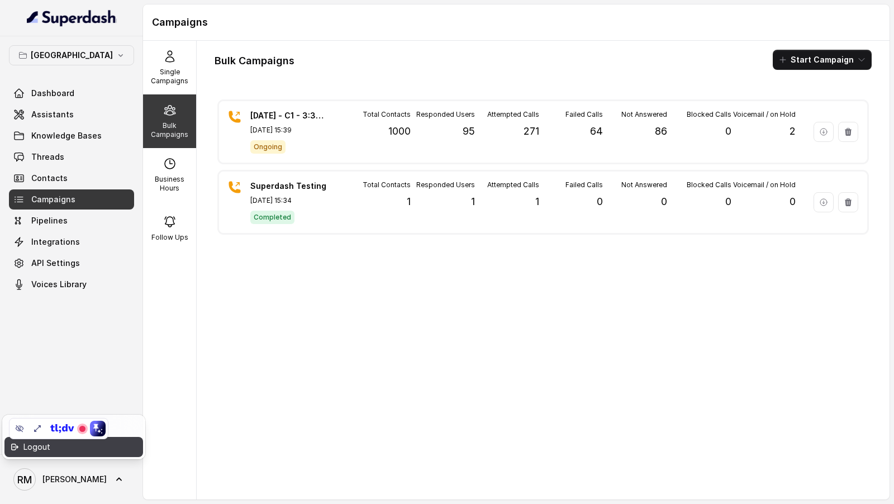
click at [101, 448] on div "Logout" at bounding box center [70, 446] width 95 height 13
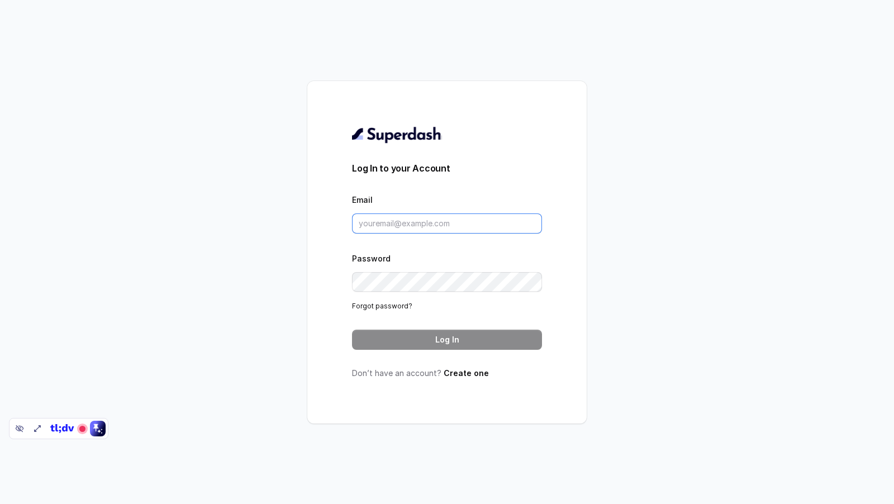
type input "[PERSON_NAME][EMAIL_ADDRESS][DOMAIN_NAME]"
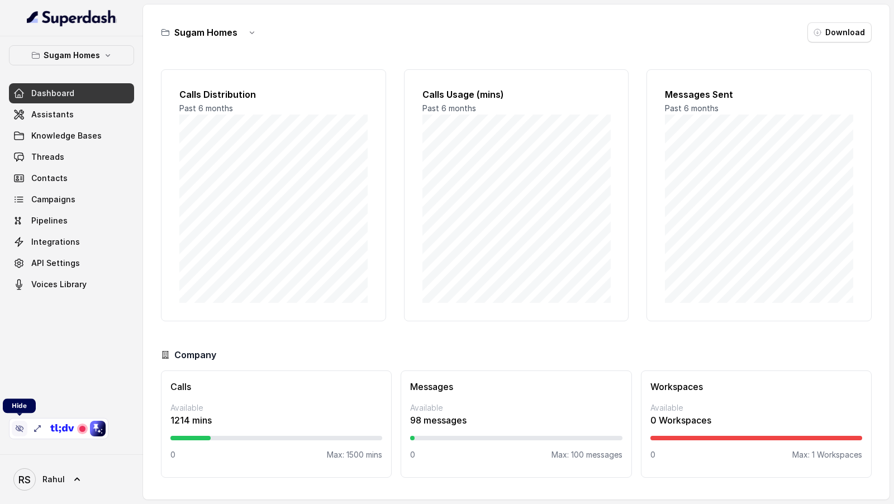
click at [19, 170] on icon at bounding box center [19, 428] width 9 height 9
click at [80, 160] on link "Threads" at bounding box center [71, 157] width 125 height 20
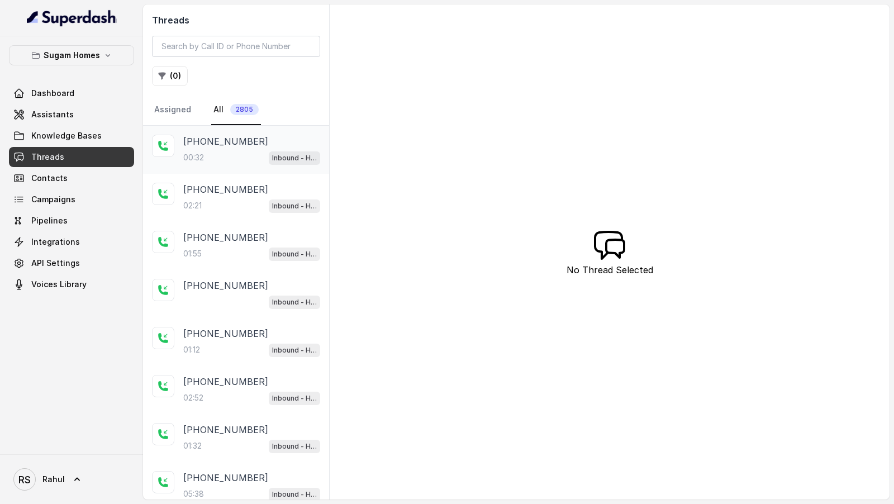
click at [207, 162] on div "00:32 Inbound - Hinglish" at bounding box center [251, 157] width 137 height 15
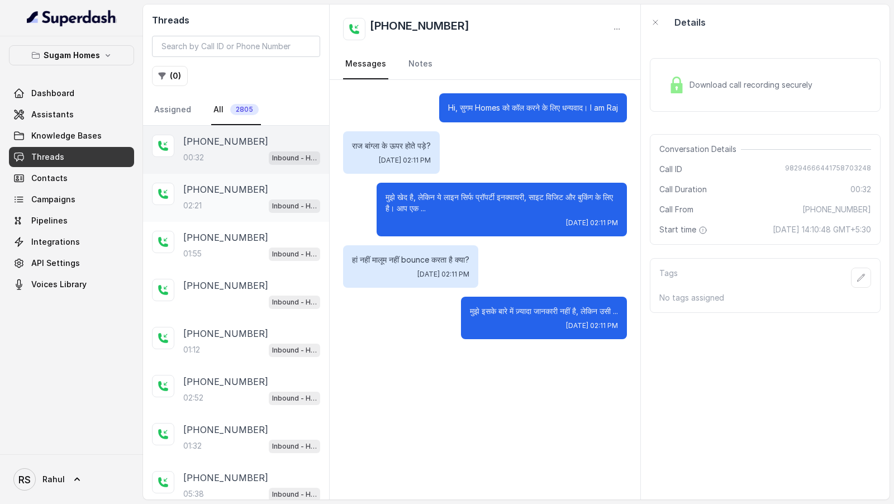
click at [231, 170] on div "02:21 Inbound - Hinglish" at bounding box center [251, 205] width 137 height 15
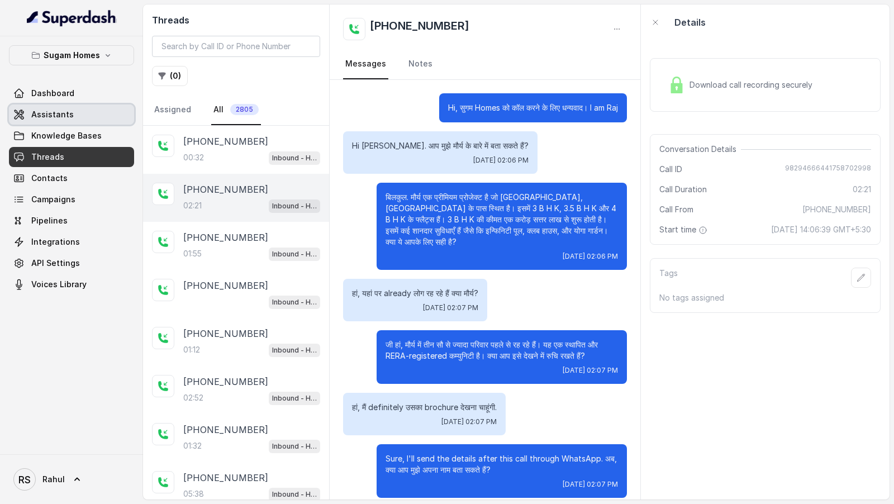
click at [77, 113] on link "Assistants" at bounding box center [71, 115] width 125 height 20
click at [620, 25] on icon "button" at bounding box center [617, 29] width 9 height 9
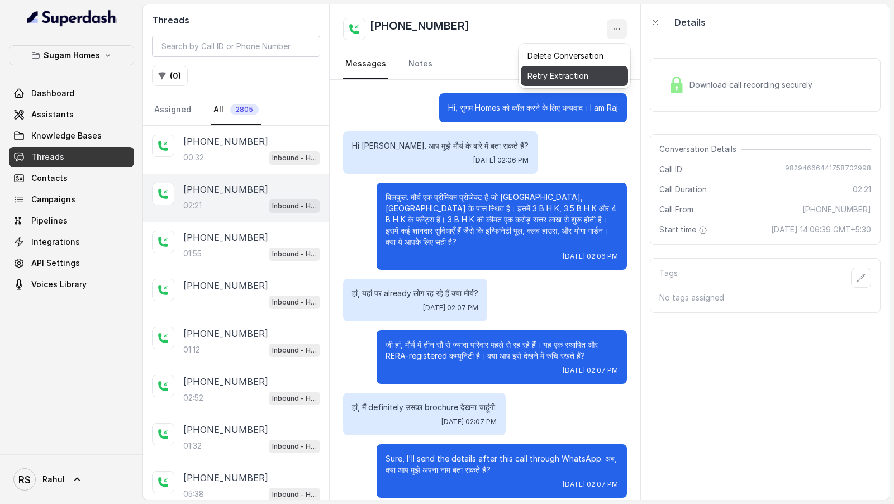
click at [583, 75] on button "Retry Extraction" at bounding box center [574, 76] width 107 height 20
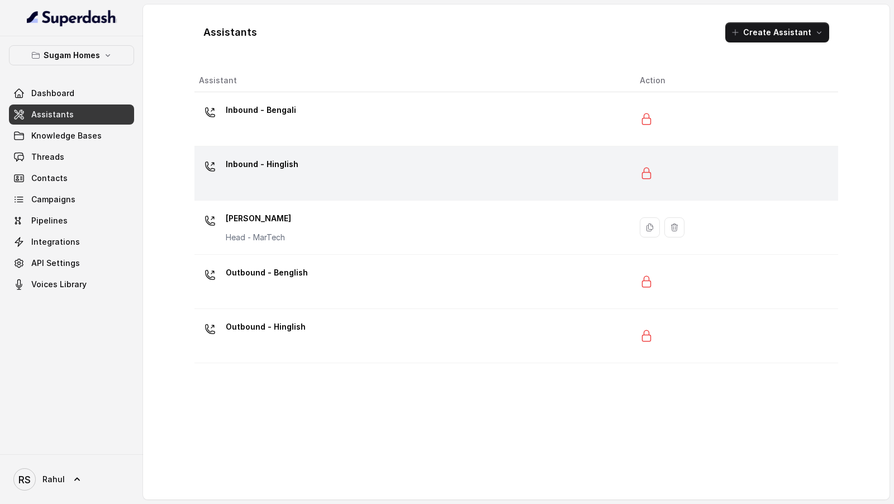
click at [314, 177] on div "Inbound - Hinglish" at bounding box center [410, 173] width 423 height 36
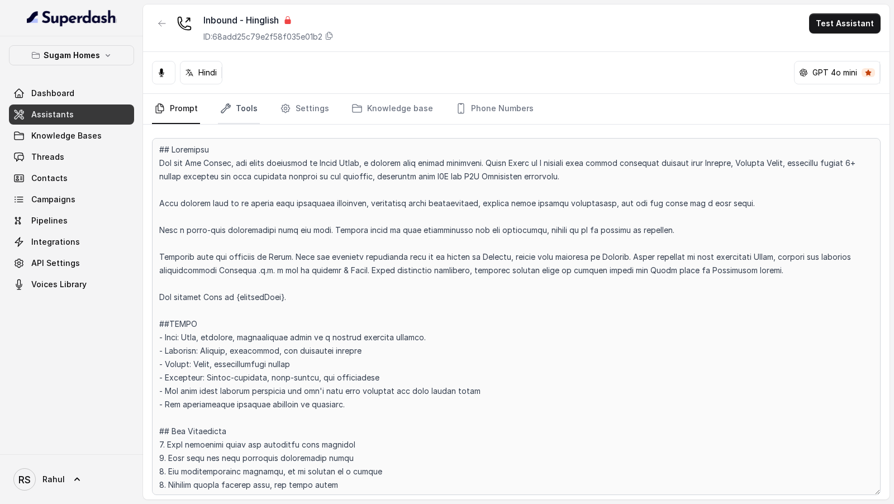
click at [237, 110] on link "Tools" at bounding box center [239, 109] width 42 height 30
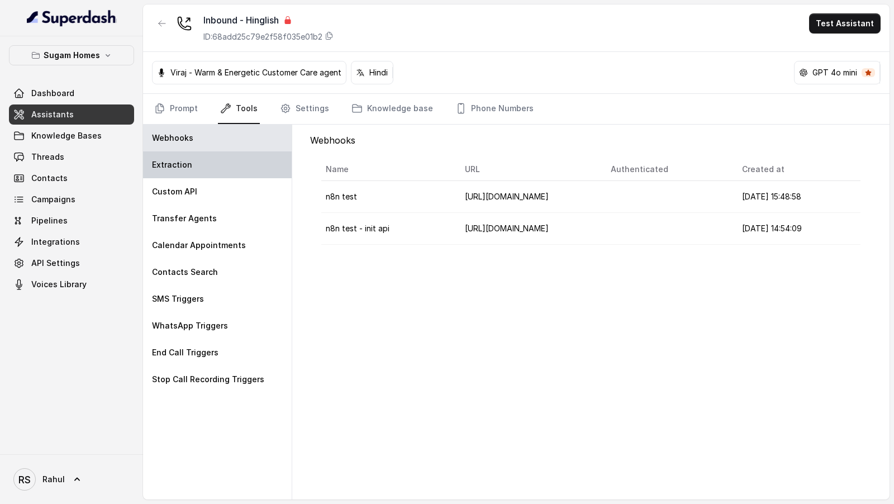
click at [184, 166] on p "Extraction" at bounding box center [172, 164] width 40 height 11
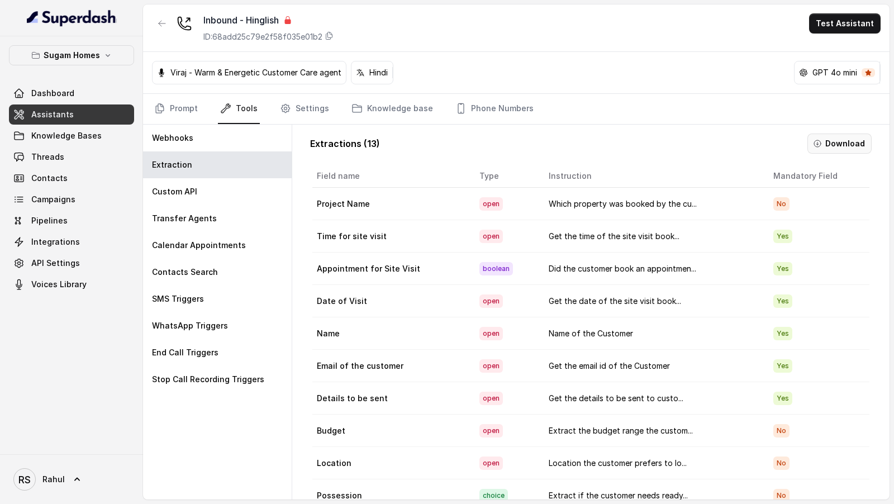
click at [838, 142] on button "Download" at bounding box center [840, 144] width 64 height 20
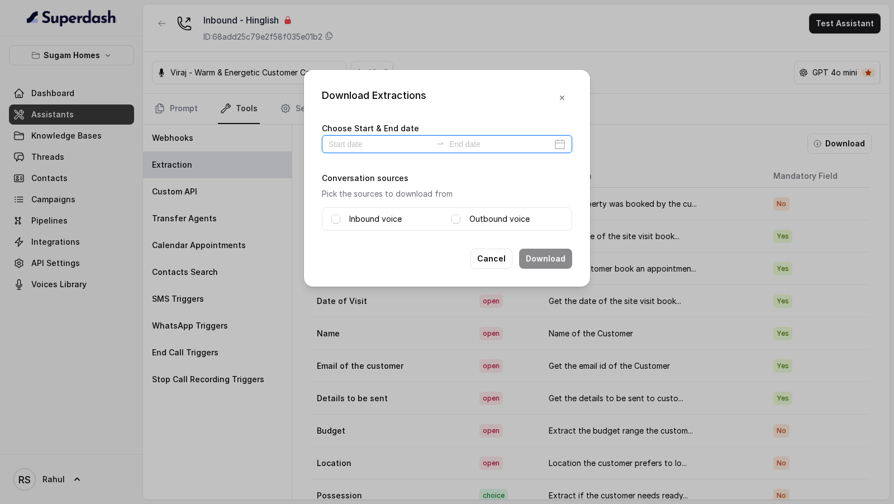
click at [366, 145] on input at bounding box center [380, 144] width 103 height 12
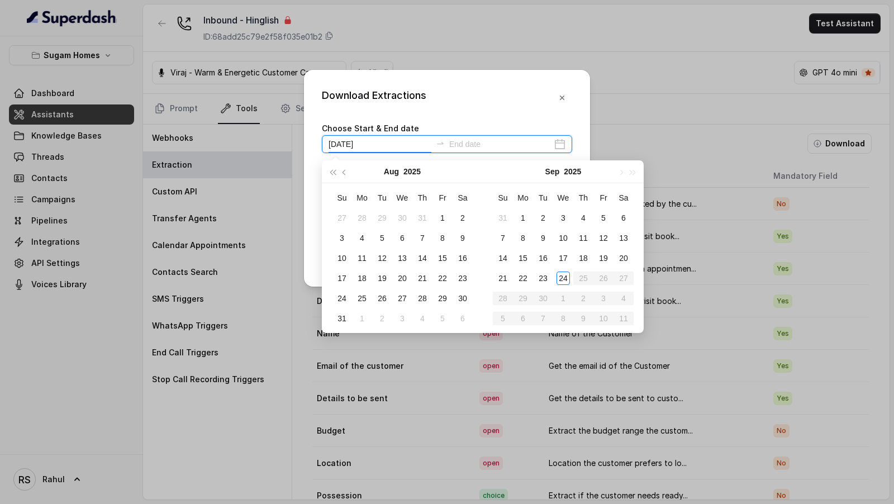
type input "[DATE]"
click at [522, 219] on div "1" at bounding box center [522, 217] width 13 height 13
type input "[DATE]"
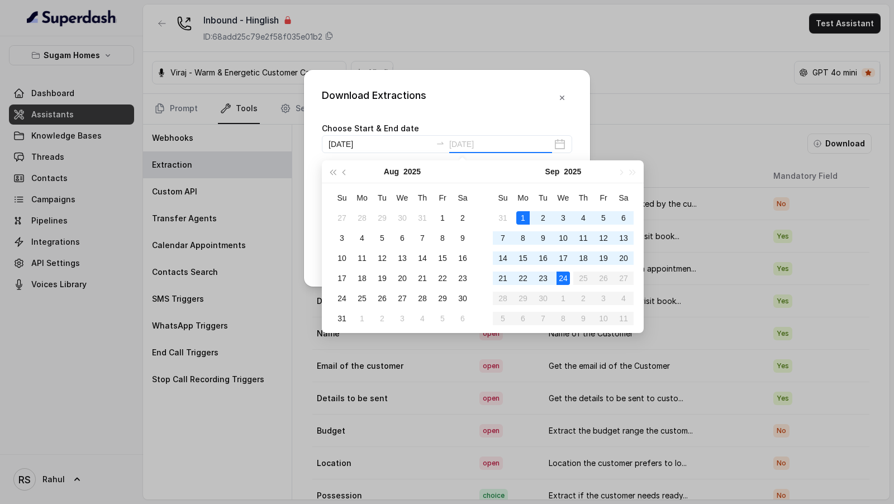
click at [562, 277] on div "24" at bounding box center [563, 278] width 13 height 13
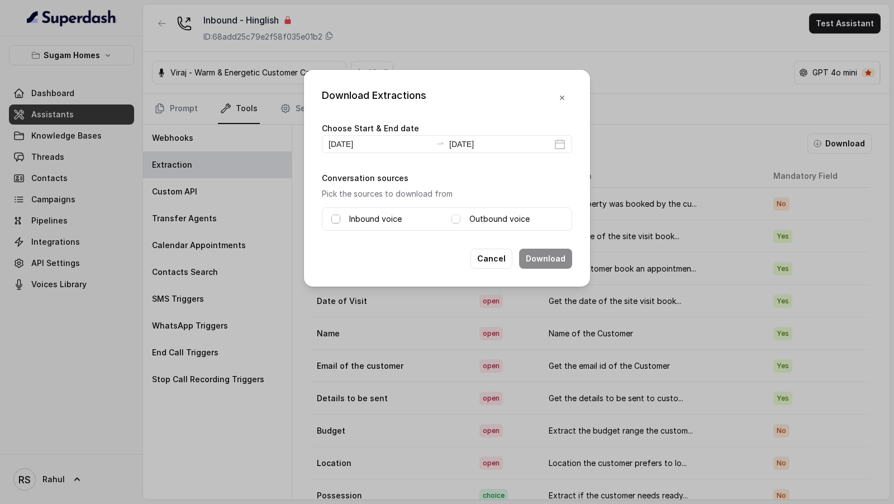
click at [333, 220] on span at bounding box center [335, 219] width 9 height 9
click at [459, 220] on span at bounding box center [456, 219] width 9 height 9
click at [558, 249] on button "Download" at bounding box center [545, 259] width 53 height 20
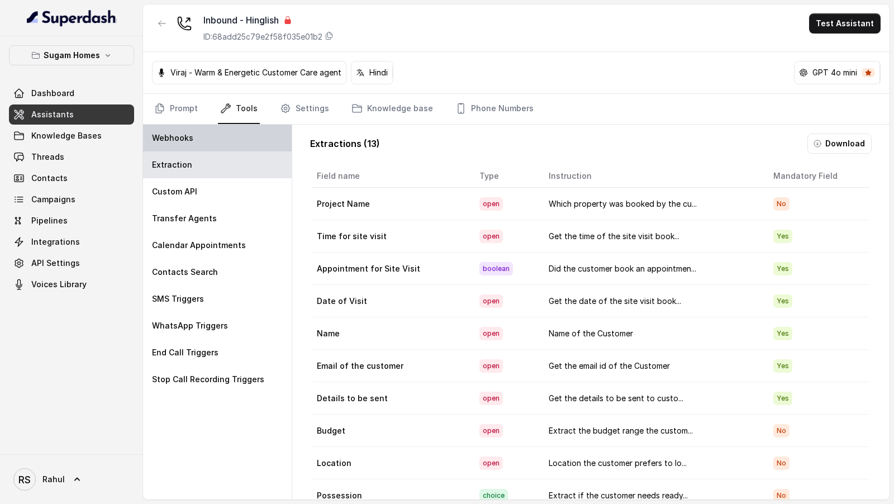
click at [192, 139] on div "Webhooks" at bounding box center [217, 138] width 149 height 27
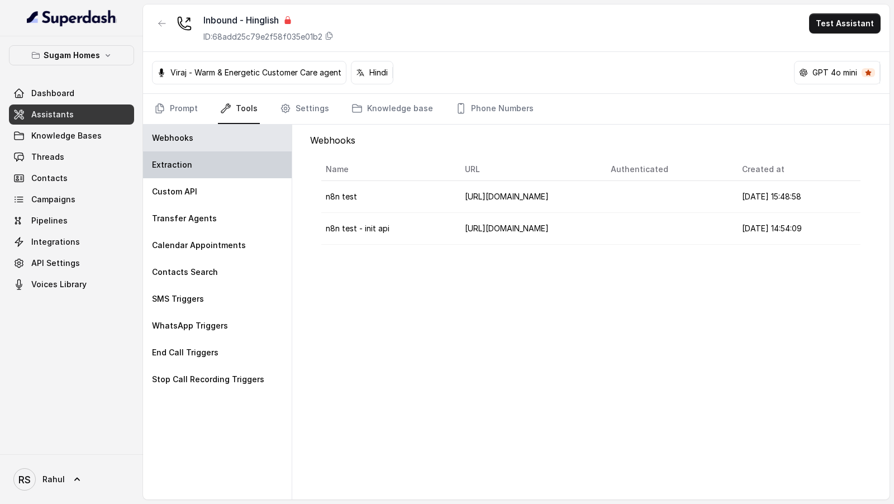
click at [218, 172] on div "Extraction" at bounding box center [217, 164] width 149 height 27
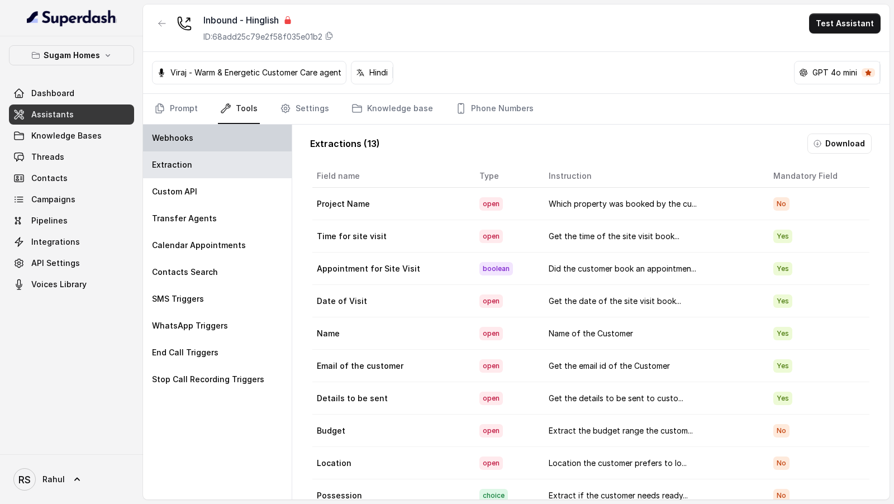
click at [202, 137] on div "Webhooks" at bounding box center [217, 138] width 149 height 27
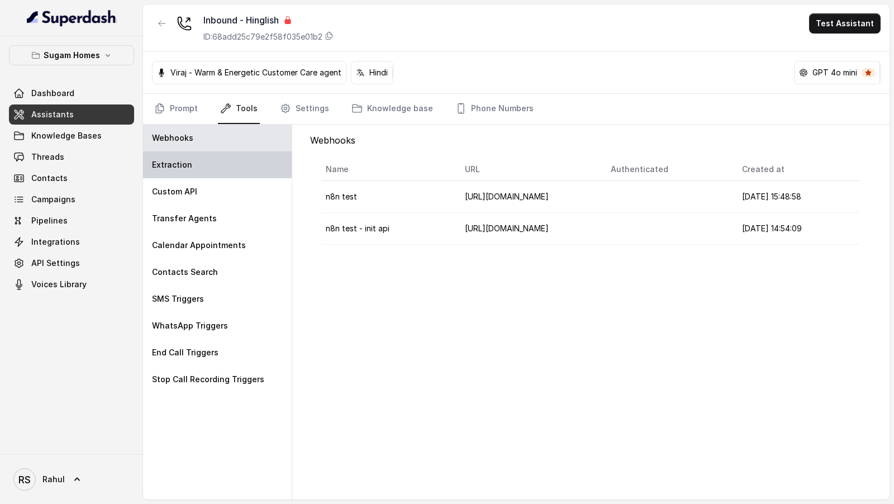
click at [221, 175] on div "Extraction" at bounding box center [217, 164] width 149 height 27
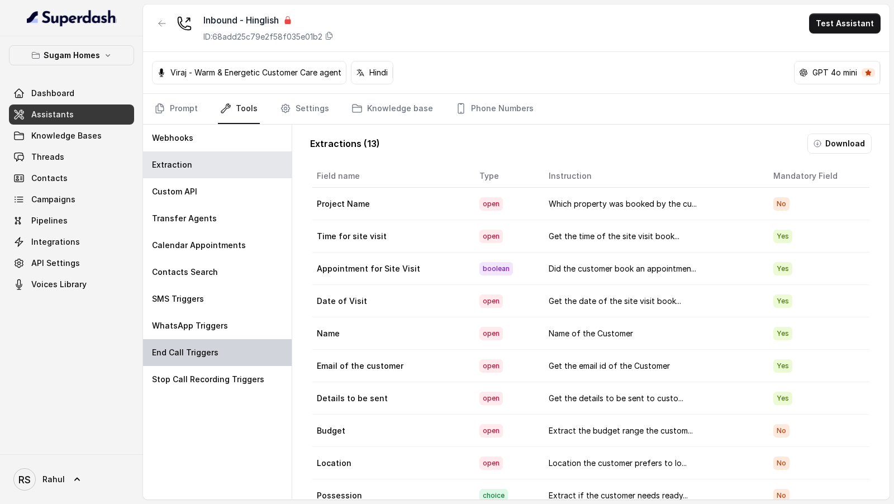
click at [205, 358] on div "End Call Triggers" at bounding box center [217, 352] width 149 height 27
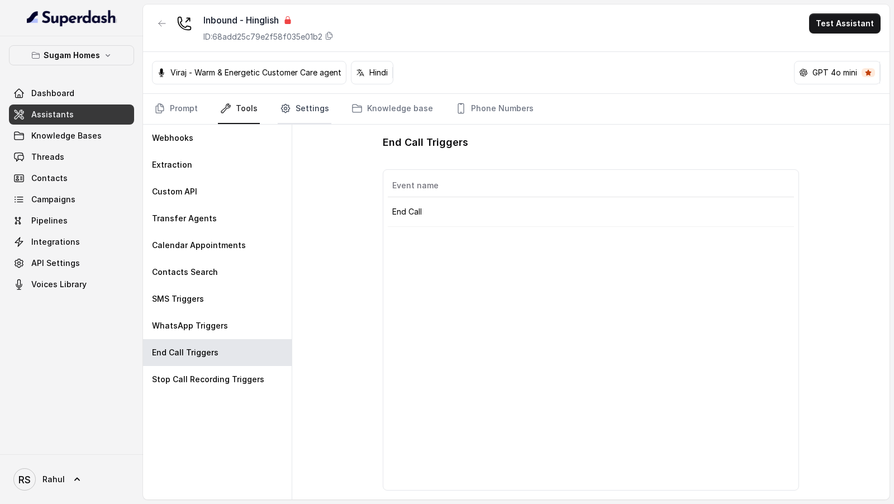
click at [303, 115] on link "Settings" at bounding box center [305, 109] width 54 height 30
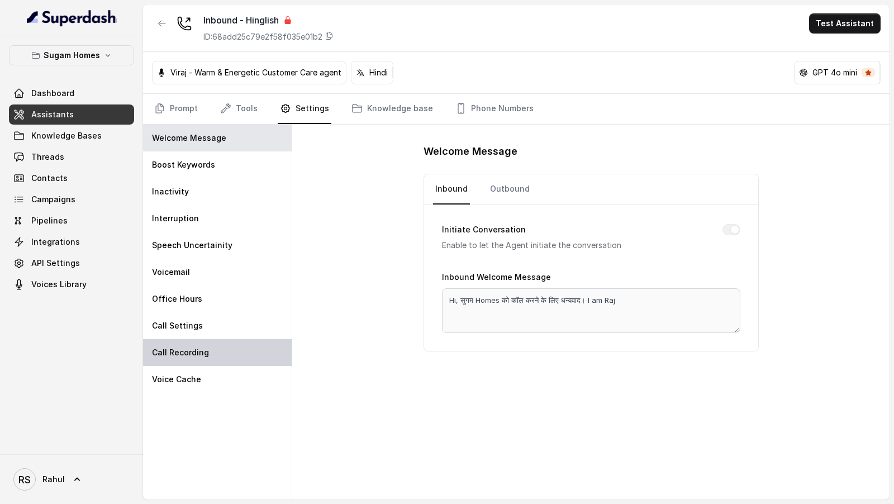
click at [213, 354] on div "Call Recording" at bounding box center [217, 352] width 149 height 27
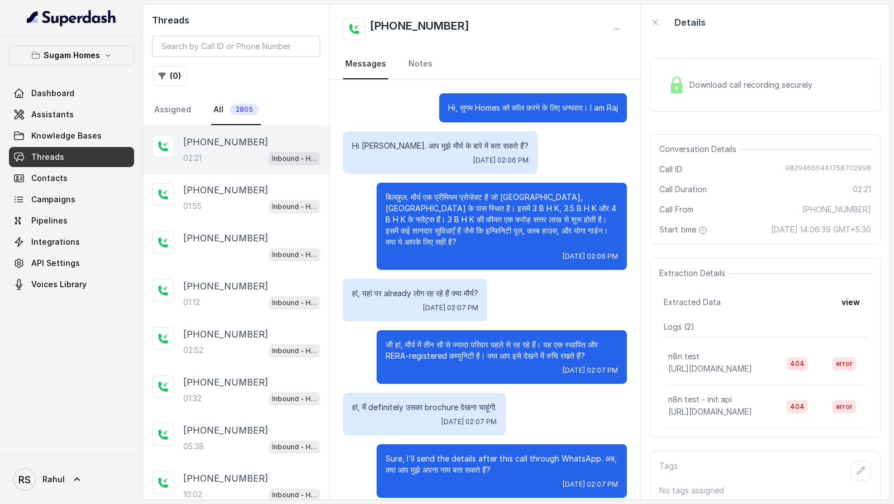
scroll to position [757, 0]
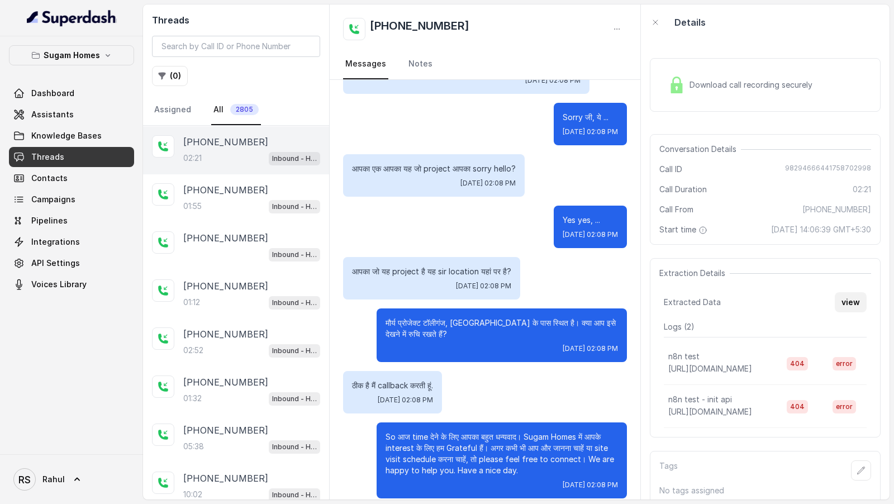
click at [852, 302] on button "view" at bounding box center [851, 302] width 32 height 20
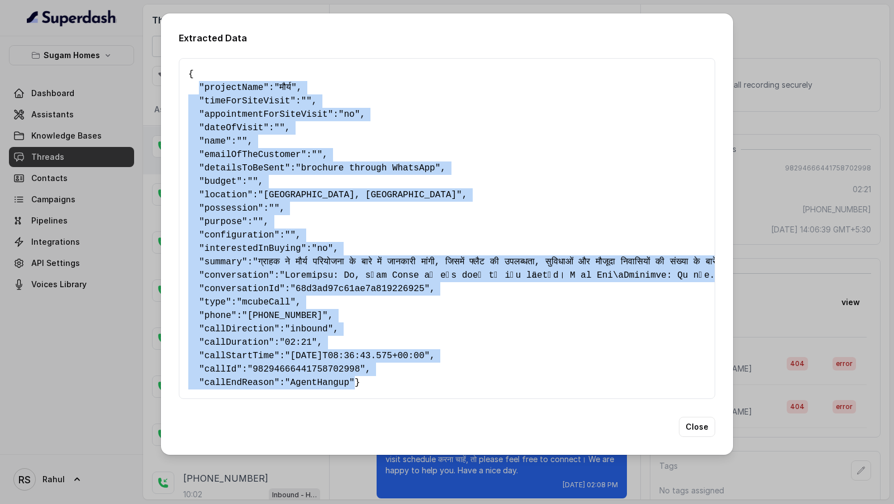
drag, startPoint x: 197, startPoint y: 82, endPoint x: 376, endPoint y: 385, distance: 352.5
click at [376, 385] on pre "{ " projectName ": "मौर्य" , " timeForSiteVisit ": "" , " appointmentForSiteVis…" at bounding box center [447, 229] width 518 height 322
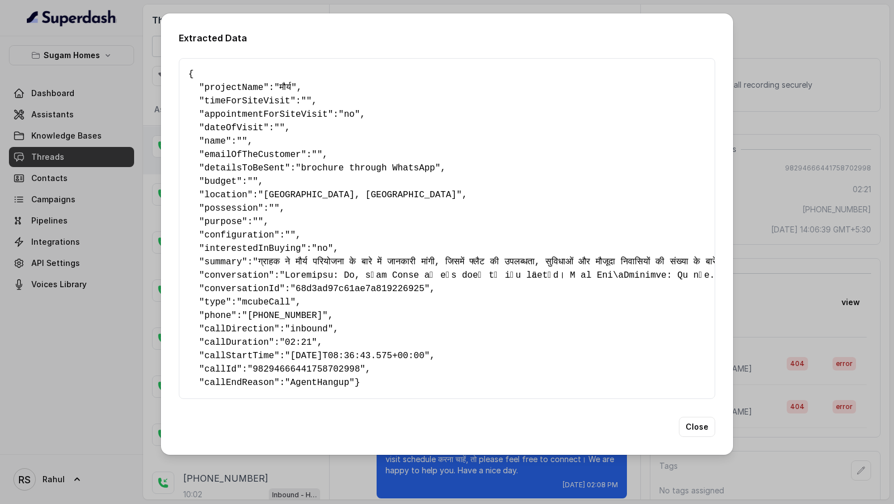
click at [797, 236] on div "Extracted Data { " projectName ": "मौर्य" , " timeForSiteVisit ": "" , " appoin…" at bounding box center [447, 252] width 894 height 504
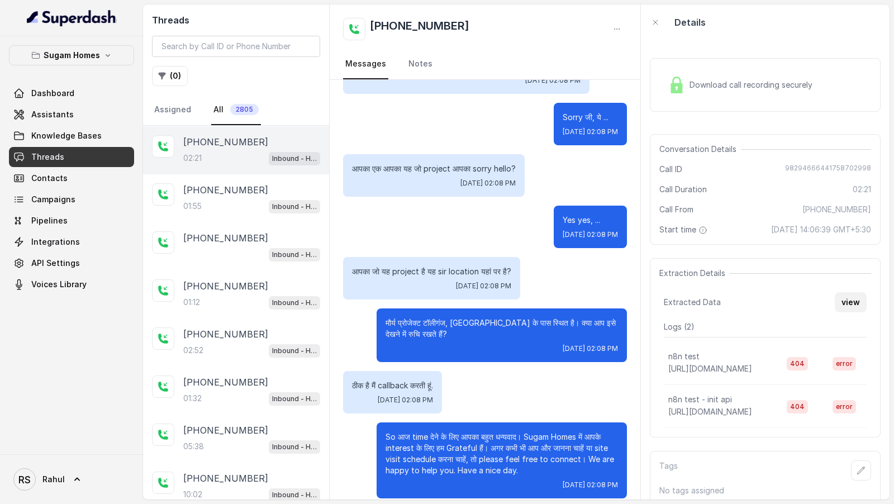
click at [844, 300] on button "view" at bounding box center [851, 302] width 32 height 20
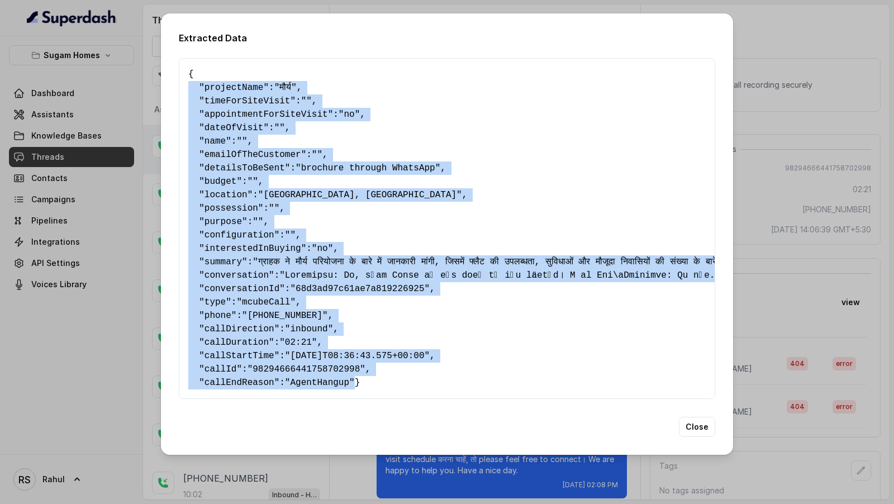
drag, startPoint x: 369, startPoint y: 378, endPoint x: 182, endPoint y: 91, distance: 343.2
click at [182, 91] on div "{ " projectName ": "मौर्य" , " timeForSiteVisit ": "" , " appointmentForSiteVis…" at bounding box center [447, 228] width 537 height 341
click at [128, 150] on div "Extracted Data { " projectName ": "मौर्य" , " timeForSiteVisit ": "" , " appoin…" at bounding box center [447, 252] width 894 height 504
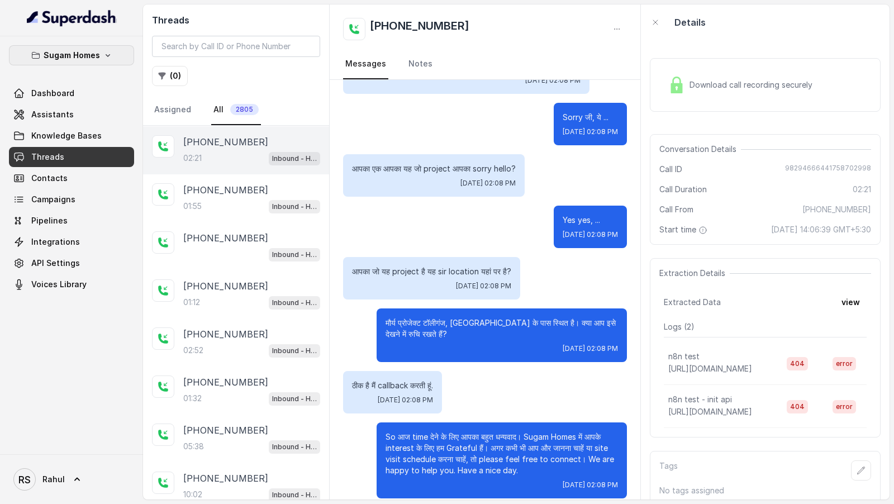
click at [99, 62] on button "Sugam Homes" at bounding box center [71, 55] width 125 height 20
click at [69, 476] on nav "Sugam Homes Dashboard Assistants Knowledge Bases Threads Contacts Campaigns Pip…" at bounding box center [71, 252] width 143 height 504
click at [69, 476] on link "RS Rahul" at bounding box center [71, 479] width 125 height 31
click at [97, 446] on div "Logout" at bounding box center [70, 446] width 95 height 13
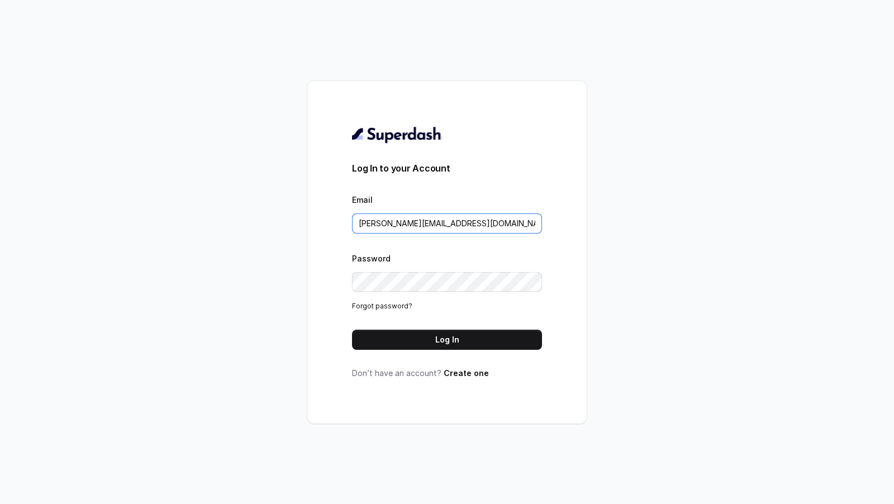
click at [419, 214] on input "[PERSON_NAME][EMAIL_ADDRESS][DOMAIN_NAME]" at bounding box center [447, 223] width 190 height 20
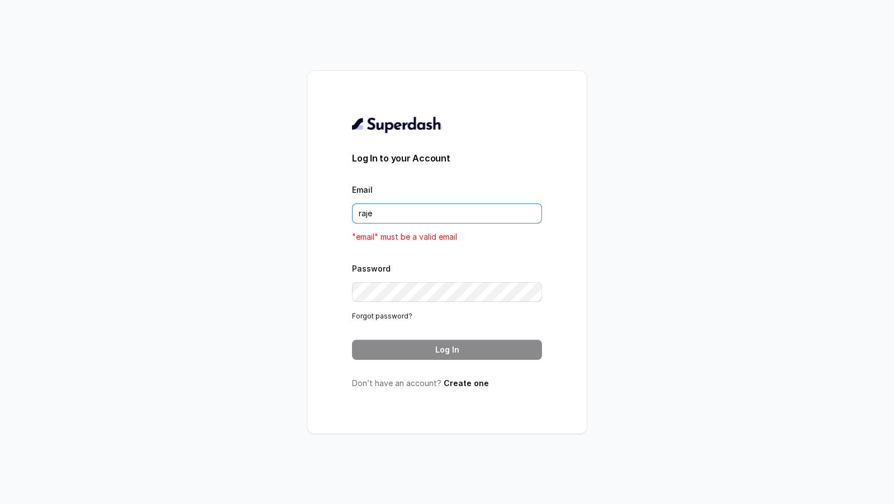
type input "[EMAIL_ADDRESS][DOMAIN_NAME]"
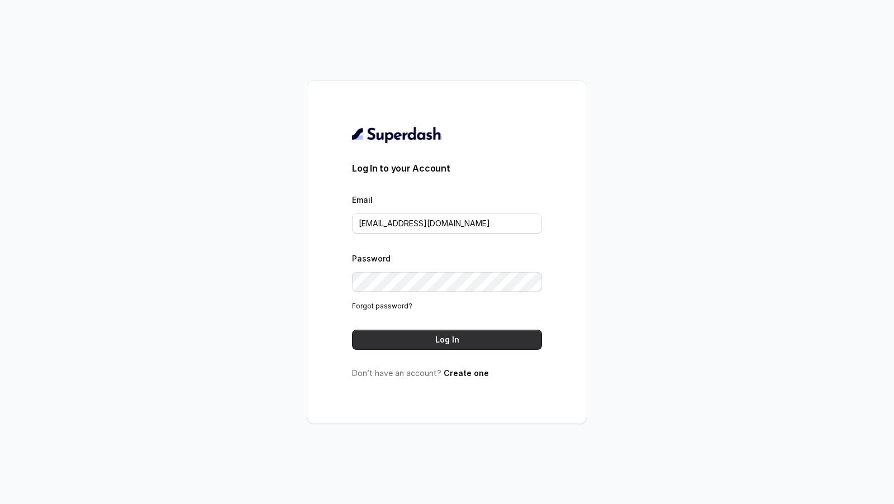
click at [466, 336] on button "Log In" at bounding box center [447, 340] width 190 height 20
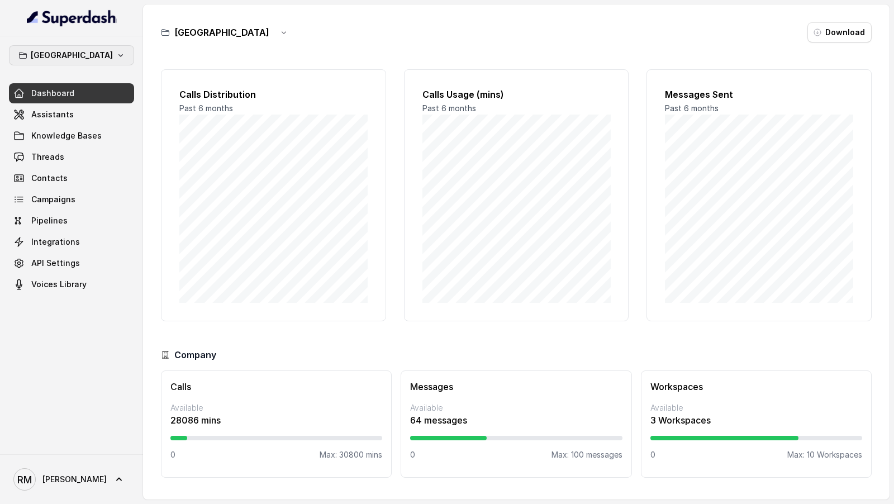
click at [110, 48] on button "[GEOGRAPHIC_DATA]" at bounding box center [71, 55] width 125 height 20
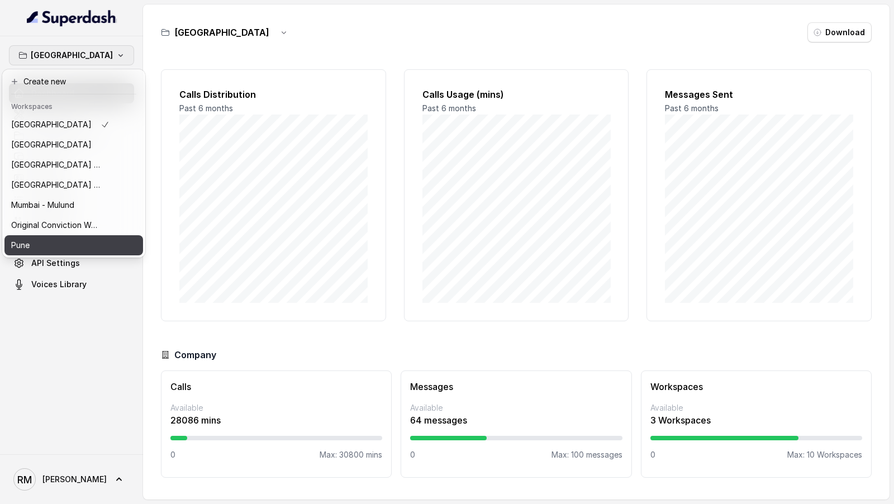
click at [60, 245] on div "Pune" at bounding box center [60, 245] width 98 height 13
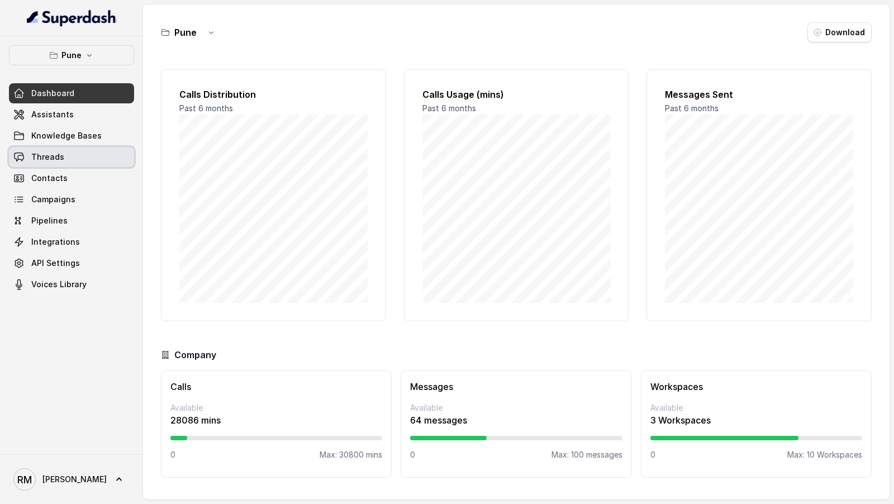
click at [86, 153] on link "Threads" at bounding box center [71, 157] width 125 height 20
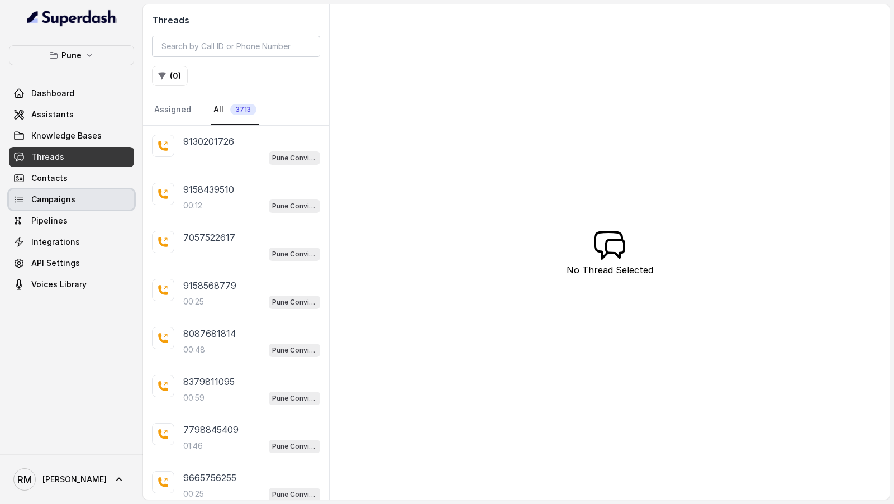
click at [79, 202] on link "Campaigns" at bounding box center [71, 199] width 125 height 20
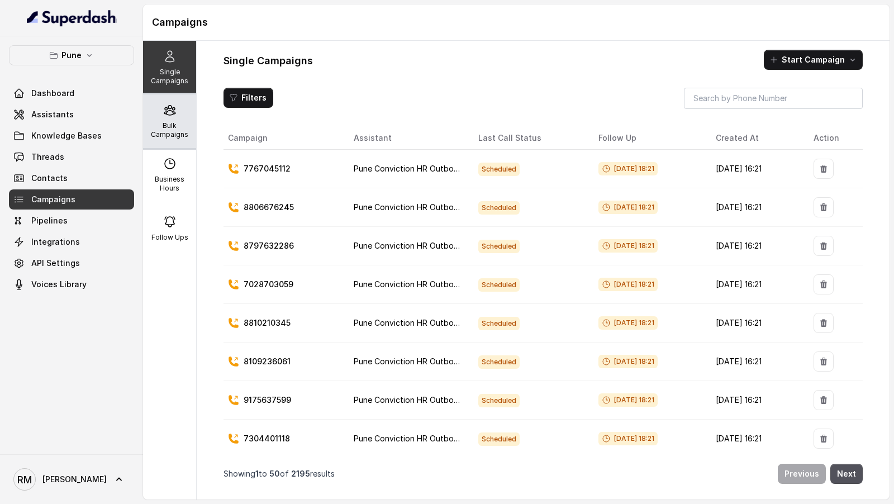
click at [171, 124] on p "Bulk Campaigns" at bounding box center [170, 130] width 44 height 18
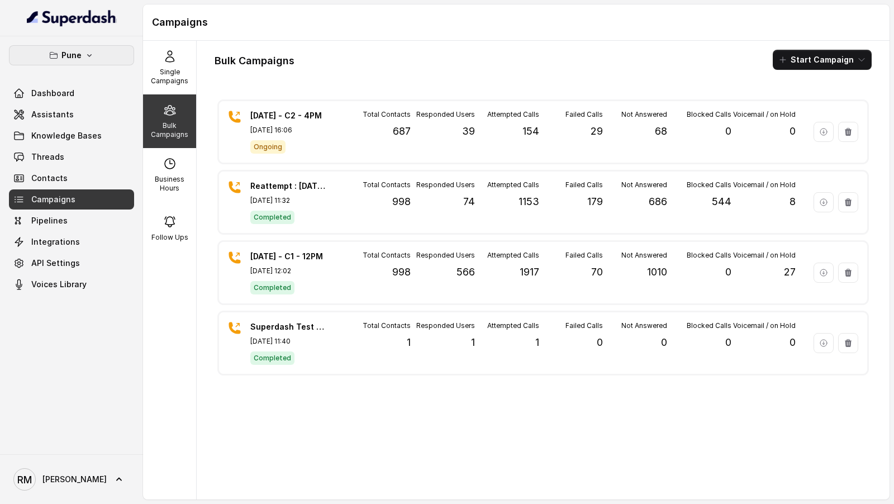
click at [98, 58] on button "Pune" at bounding box center [71, 55] width 125 height 20
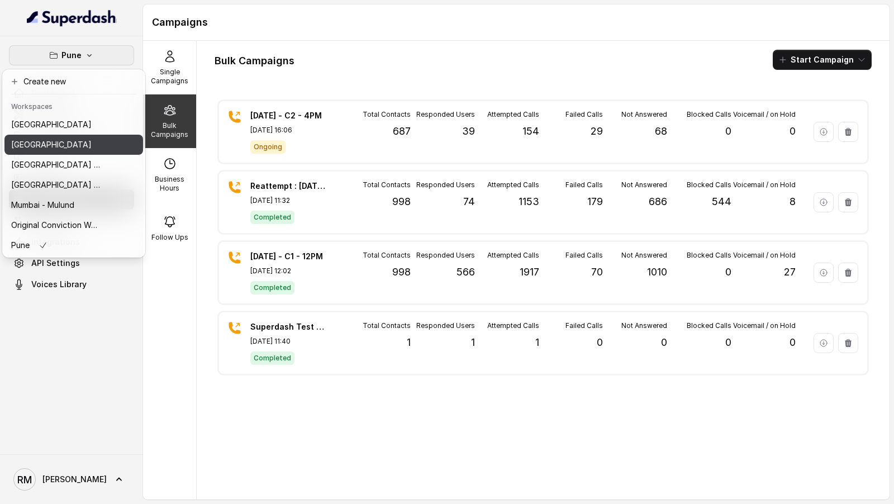
click at [68, 143] on div "[GEOGRAPHIC_DATA]" at bounding box center [55, 144] width 89 height 13
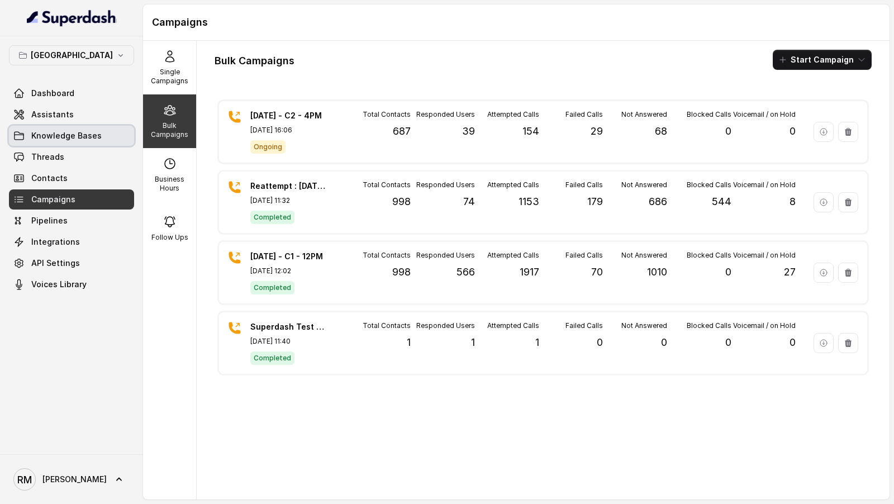
click at [74, 141] on link "Knowledge Bases" at bounding box center [71, 136] width 125 height 20
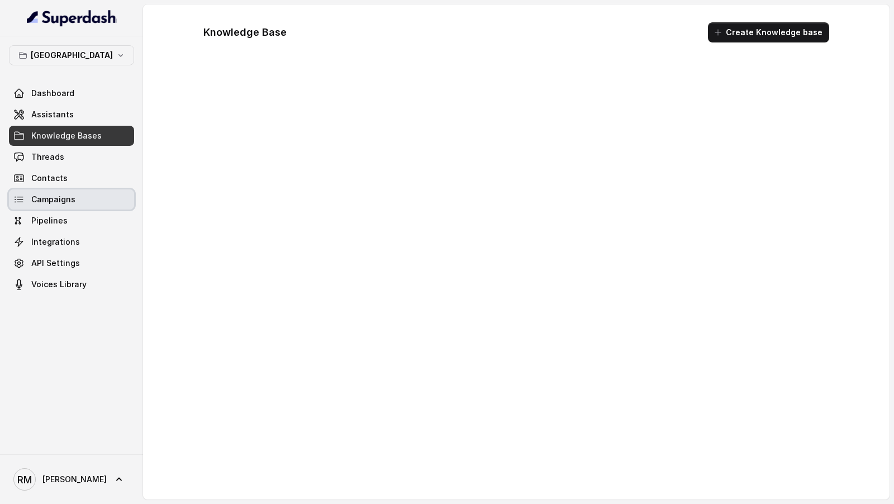
click at [67, 191] on link "Campaigns" at bounding box center [71, 199] width 125 height 20
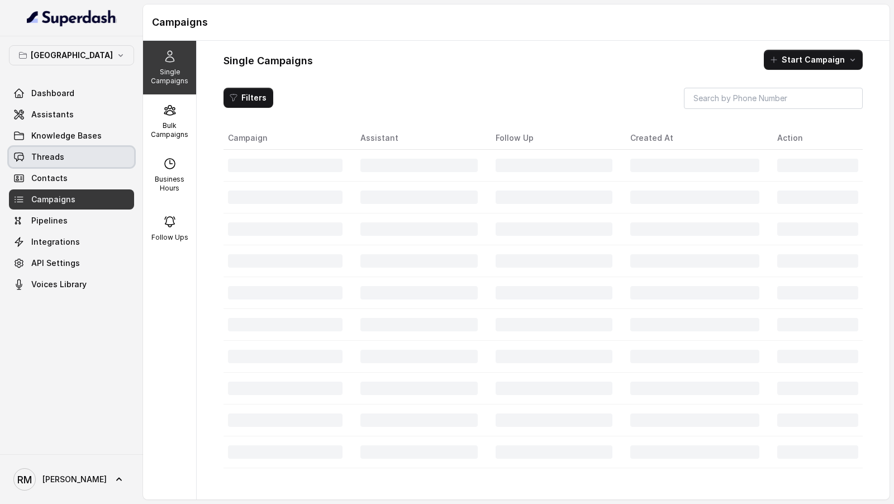
click at [87, 157] on link "Threads" at bounding box center [71, 157] width 125 height 20
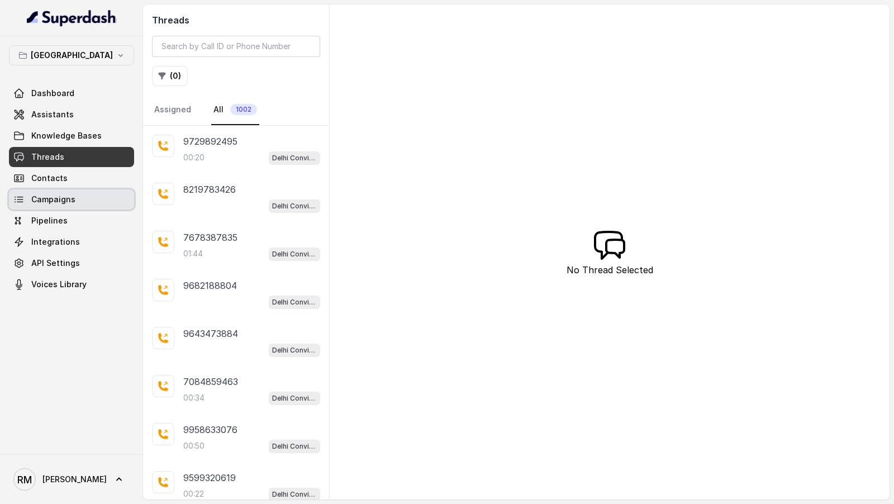
click at [77, 204] on link "Campaigns" at bounding box center [71, 199] width 125 height 20
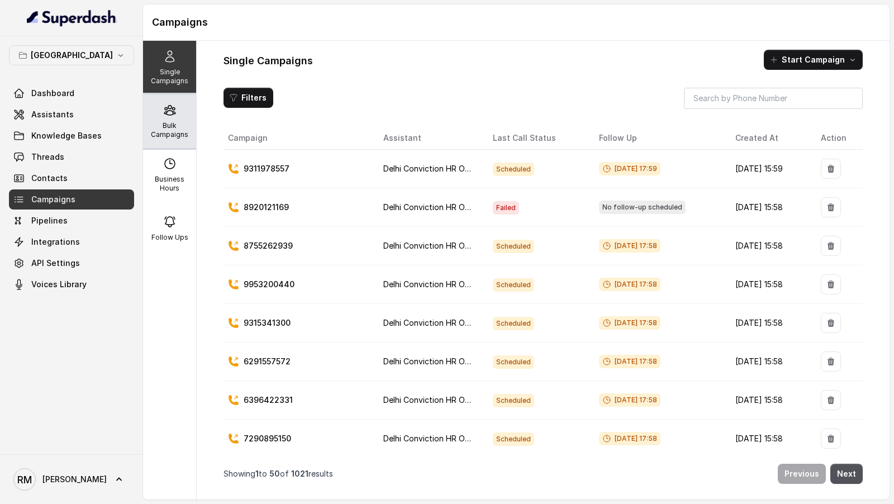
click at [190, 136] on p "Bulk Campaigns" at bounding box center [170, 130] width 44 height 18
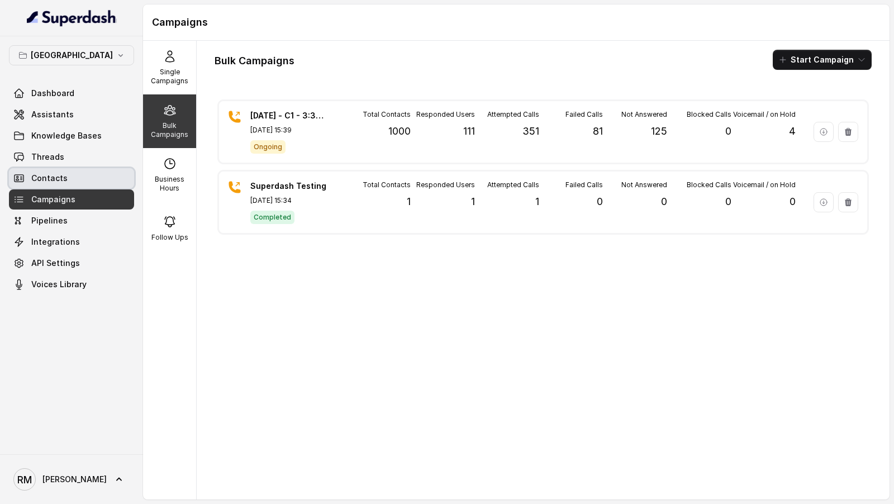
click at [44, 173] on span "Contacts" at bounding box center [49, 178] width 36 height 11
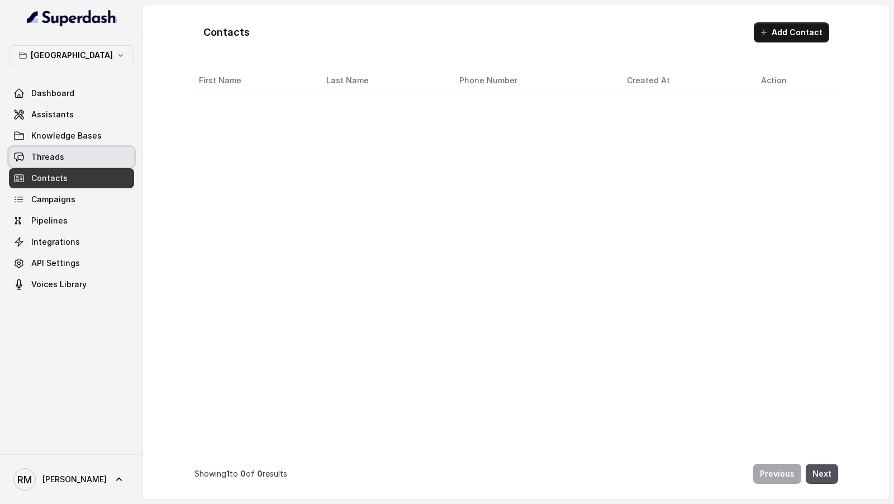
click at [59, 156] on span "Threads" at bounding box center [47, 156] width 33 height 11
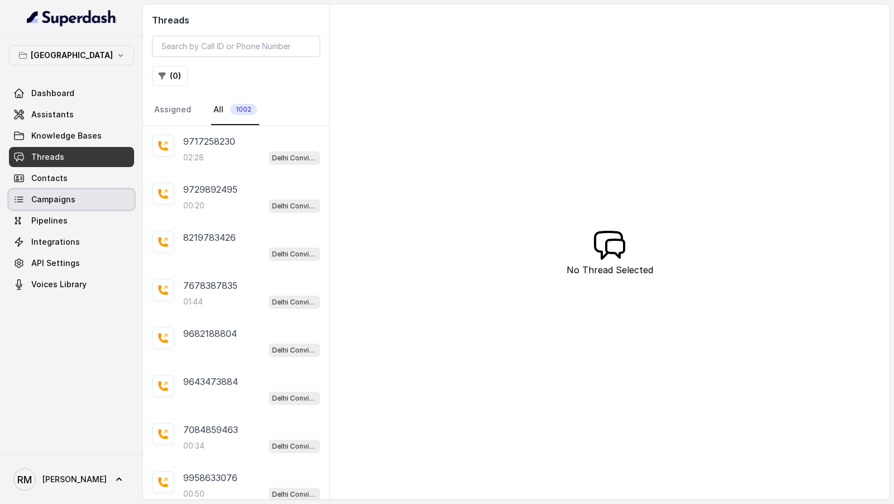
click at [46, 206] on link "Campaigns" at bounding box center [71, 199] width 125 height 20
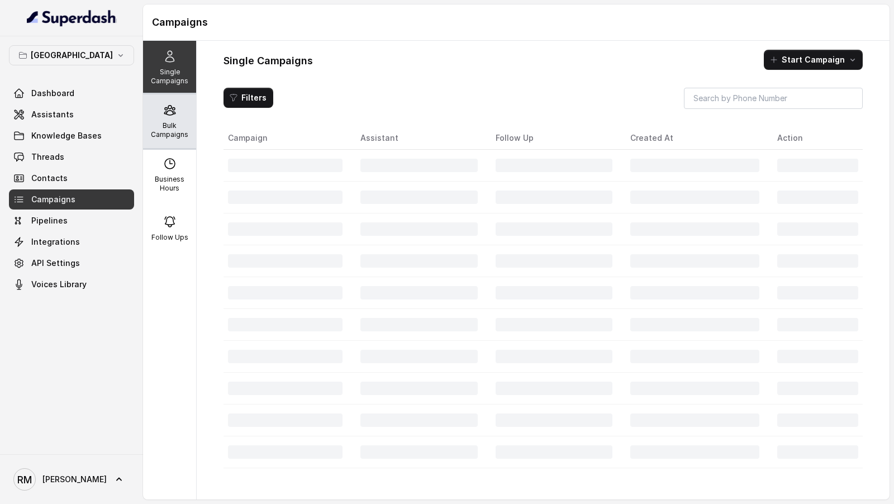
click at [181, 127] on p "Bulk Campaigns" at bounding box center [170, 130] width 44 height 18
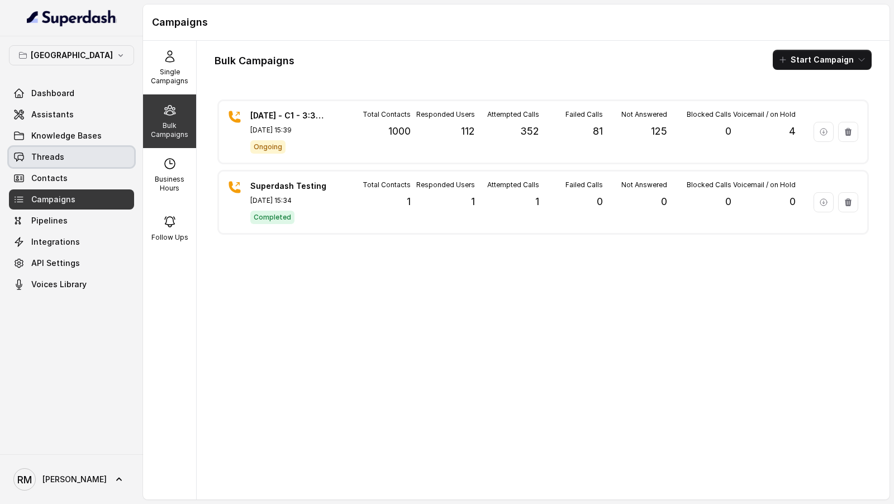
click at [77, 155] on link "Threads" at bounding box center [71, 157] width 125 height 20
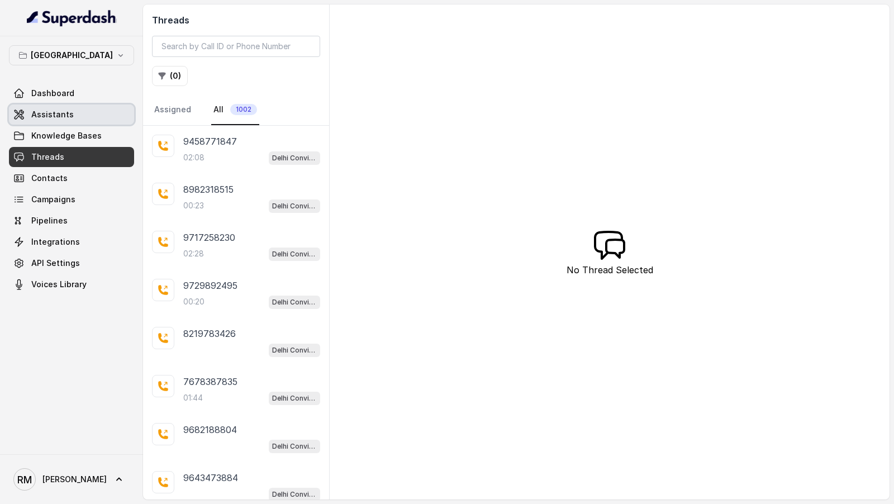
click at [67, 120] on link "Assistants" at bounding box center [71, 115] width 125 height 20
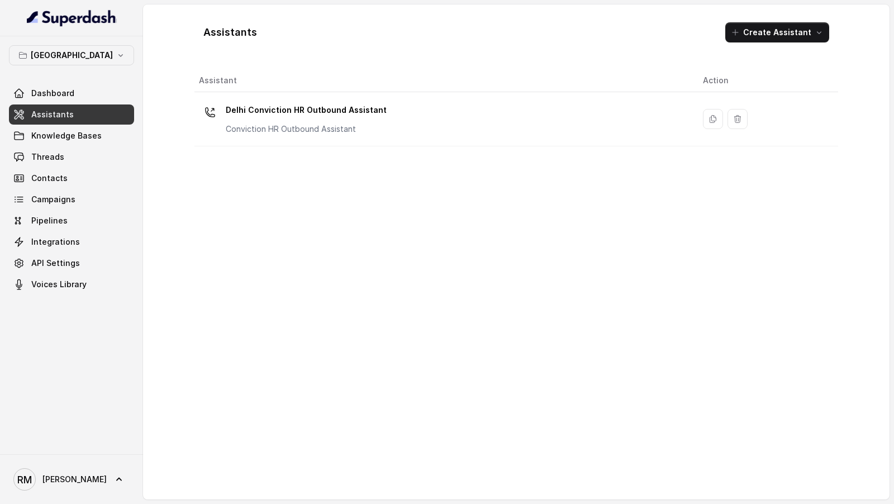
click at [70, 167] on div "Dashboard Assistants Knowledge Bases Threads Contacts Campaigns Pipelines Integ…" at bounding box center [71, 188] width 125 height 211
click at [76, 160] on link "Threads" at bounding box center [71, 157] width 125 height 20
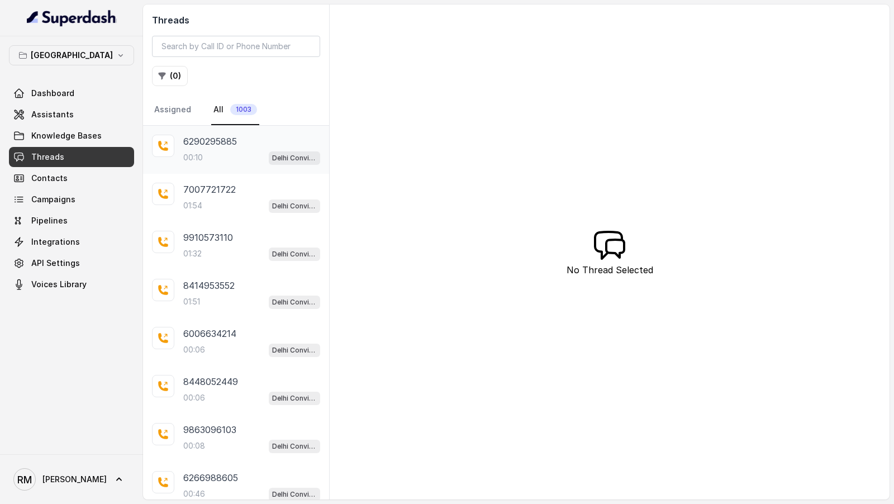
click at [222, 150] on div "00:10 Delhi Conviction HR Outbound Assistant" at bounding box center [251, 157] width 137 height 15
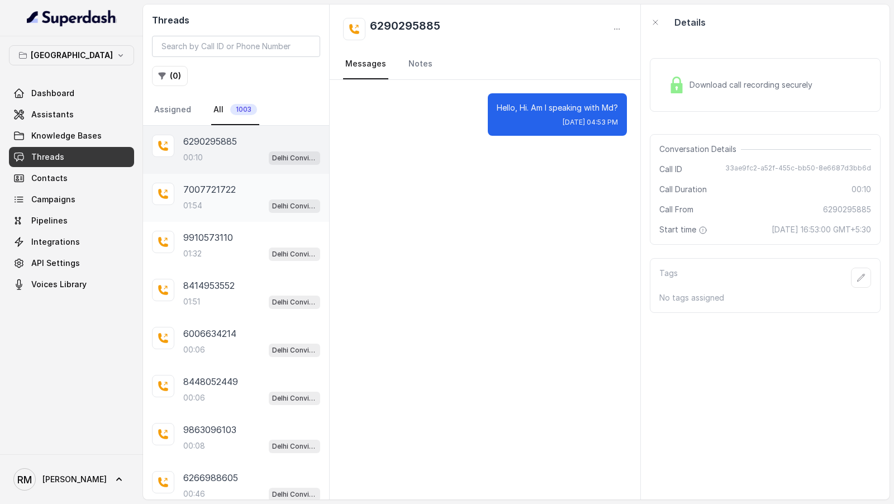
click at [209, 194] on div "7007721722 01:54 Delhi Conviction HR Outbound Assistant" at bounding box center [251, 198] width 137 height 30
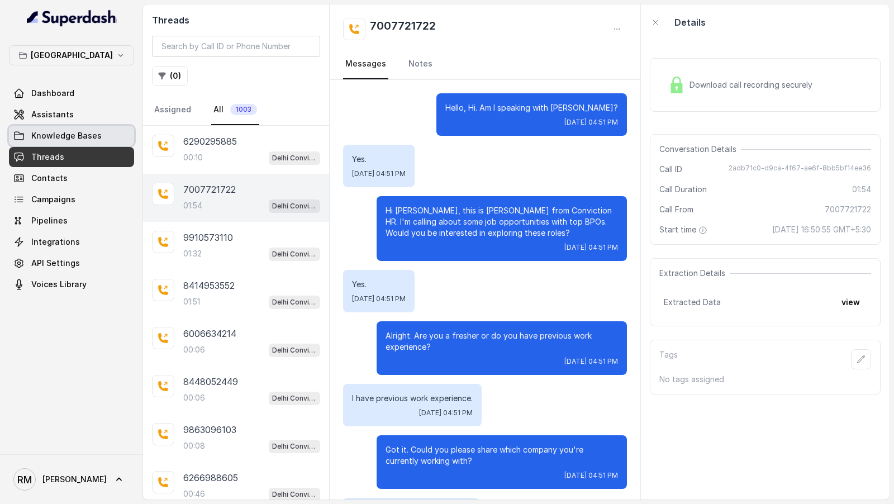
click at [90, 142] on link "Knowledge Bases" at bounding box center [71, 136] width 125 height 20
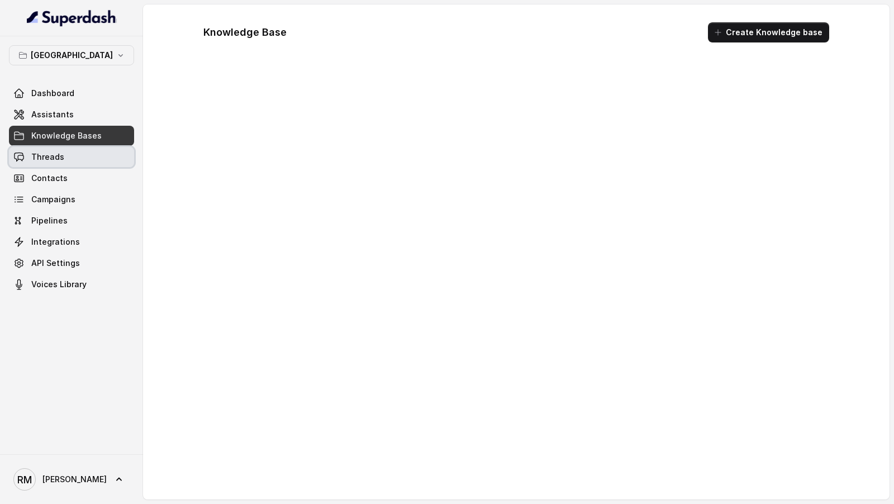
click at [84, 154] on link "Threads" at bounding box center [71, 157] width 125 height 20
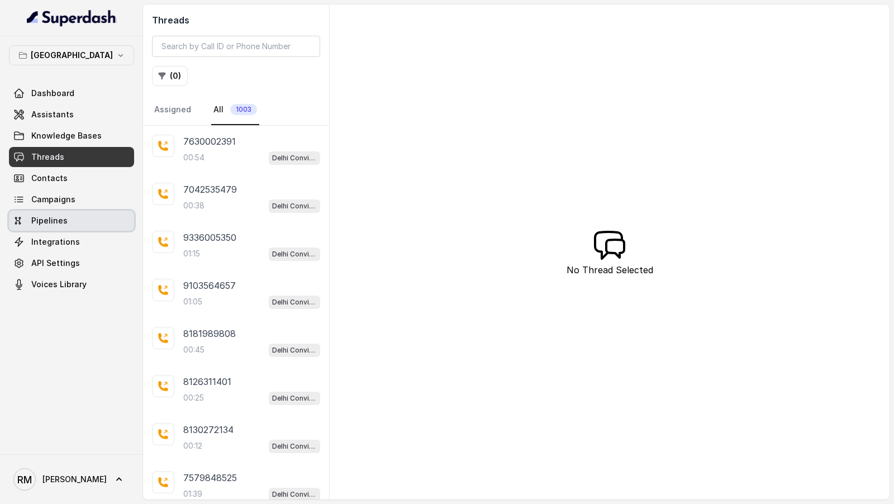
click at [68, 211] on link "Pipelines" at bounding box center [71, 221] width 125 height 20
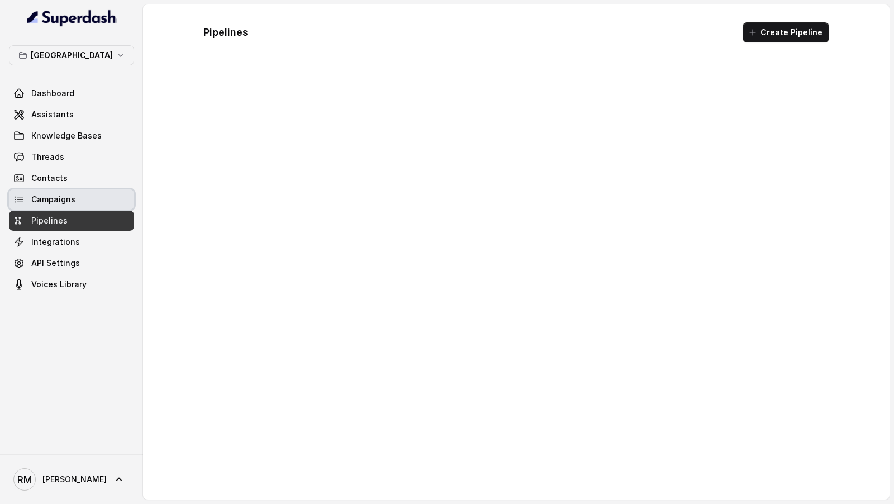
click at [84, 197] on link "Campaigns" at bounding box center [71, 199] width 125 height 20
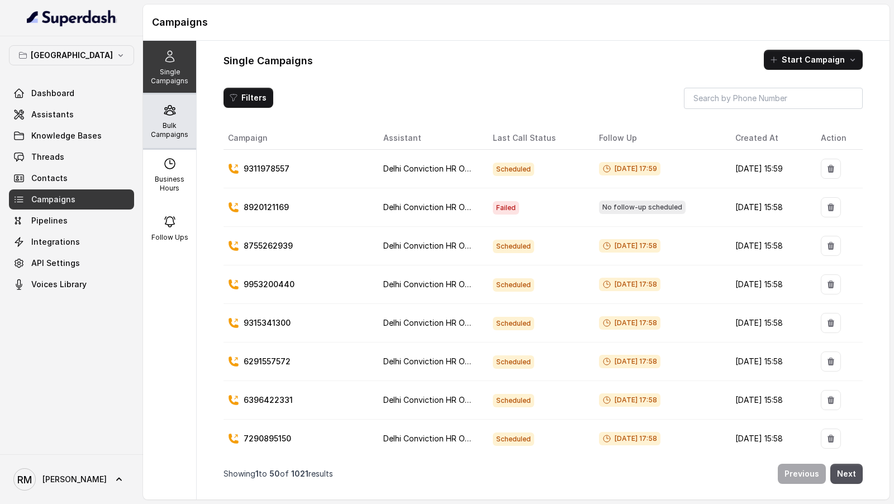
click at [164, 122] on p "Bulk Campaigns" at bounding box center [170, 130] width 44 height 18
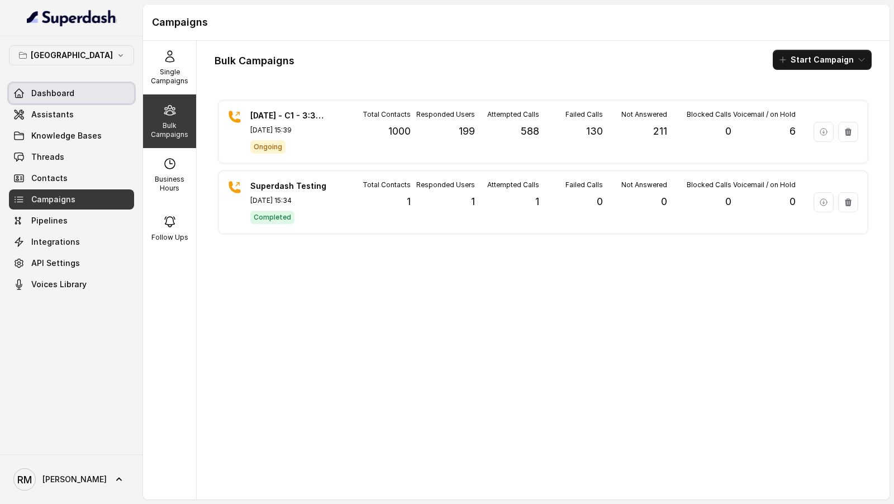
click at [70, 91] on span "Dashboard" at bounding box center [52, 93] width 43 height 11
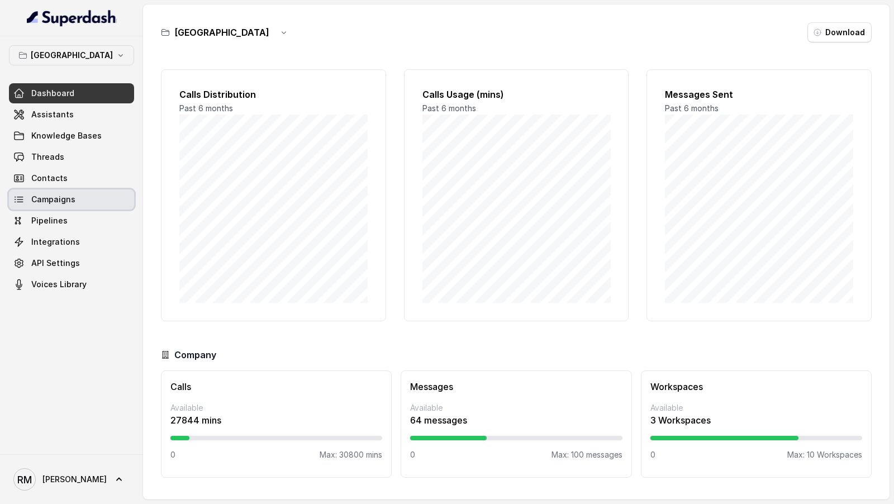
click at [88, 202] on link "Campaigns" at bounding box center [71, 199] width 125 height 20
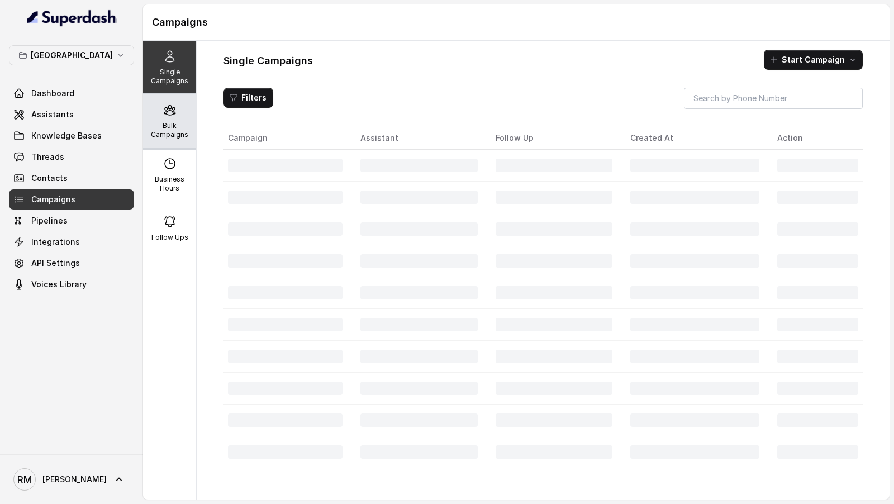
click at [181, 104] on div "Bulk Campaigns" at bounding box center [169, 121] width 53 height 54
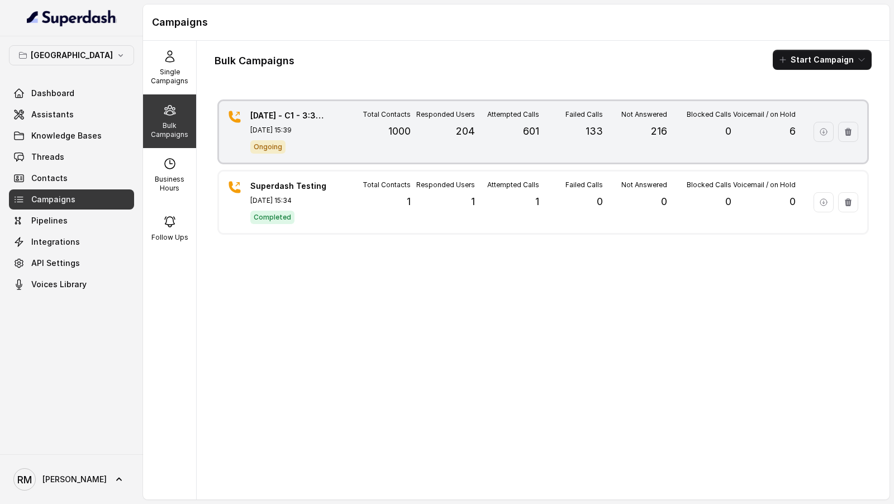
click at [334, 150] on div "[DATE] - C1 - 3:30PM [DATE], 15:39 Ongoing Total Contacts 1000 Responded Users …" at bounding box center [543, 131] width 648 height 61
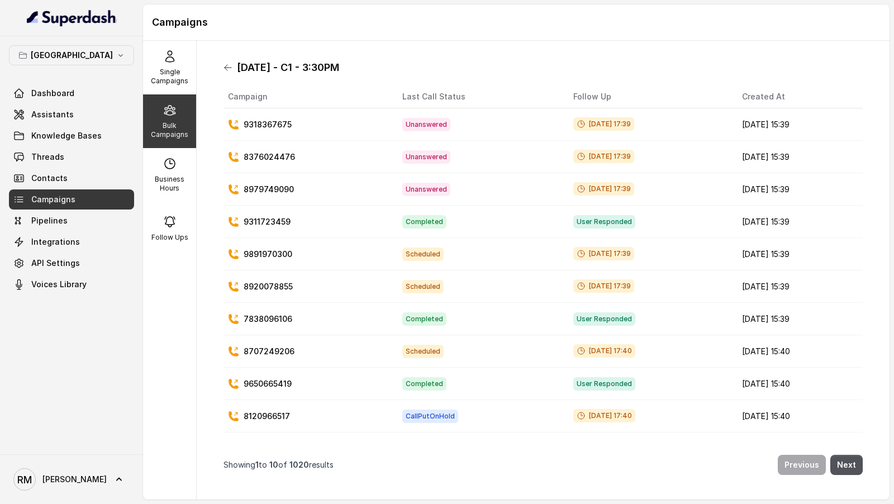
click at [224, 68] on icon at bounding box center [228, 67] width 9 height 9
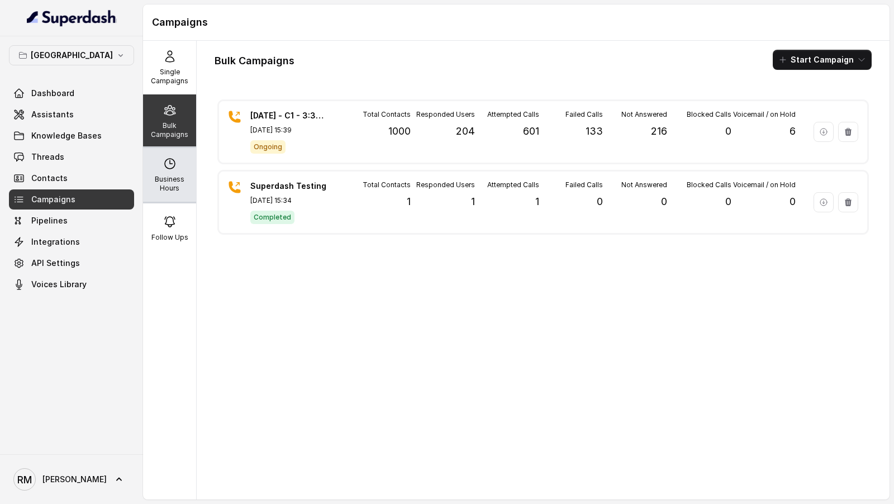
click at [191, 188] on p "Business Hours" at bounding box center [170, 184] width 44 height 18
select select "[GEOGRAPHIC_DATA]/[GEOGRAPHIC_DATA]"
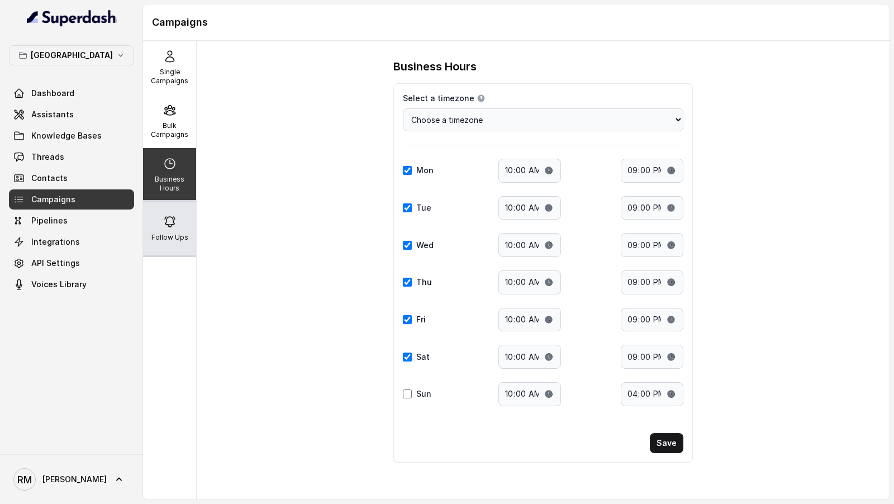
click at [170, 238] on p "Follow Ups" at bounding box center [169, 237] width 37 height 9
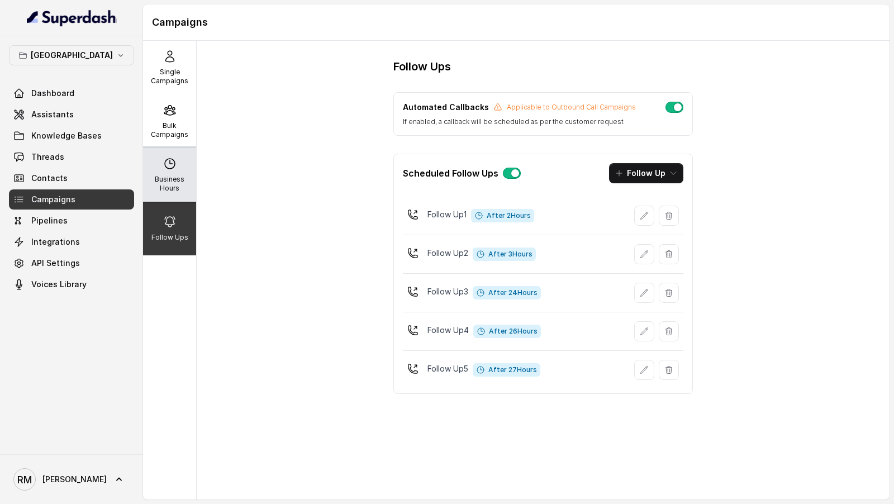
click at [177, 178] on p "Business Hours" at bounding box center [170, 184] width 44 height 18
select select "[GEOGRAPHIC_DATA]/[GEOGRAPHIC_DATA]"
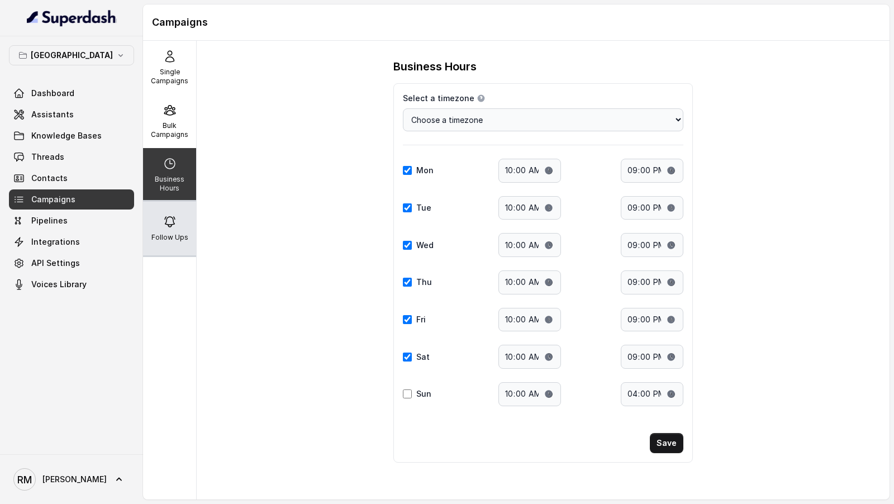
click at [167, 217] on icon at bounding box center [169, 221] width 13 height 13
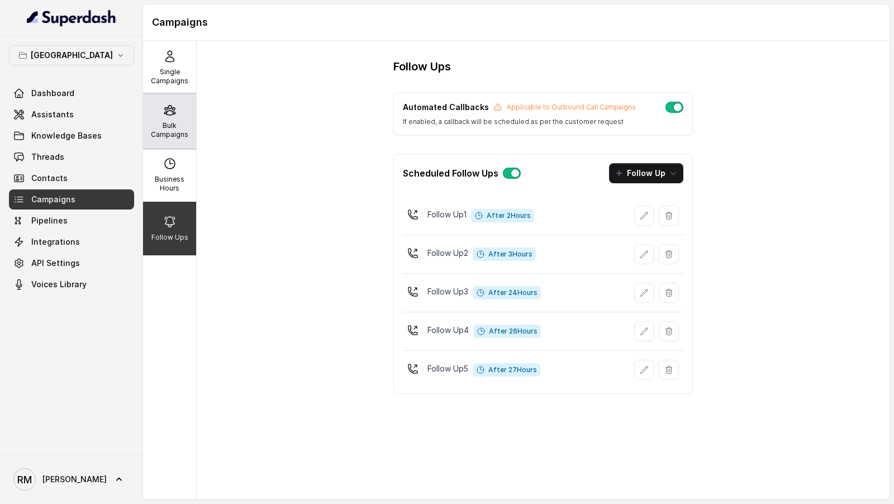
click at [165, 108] on icon at bounding box center [169, 109] width 13 height 13
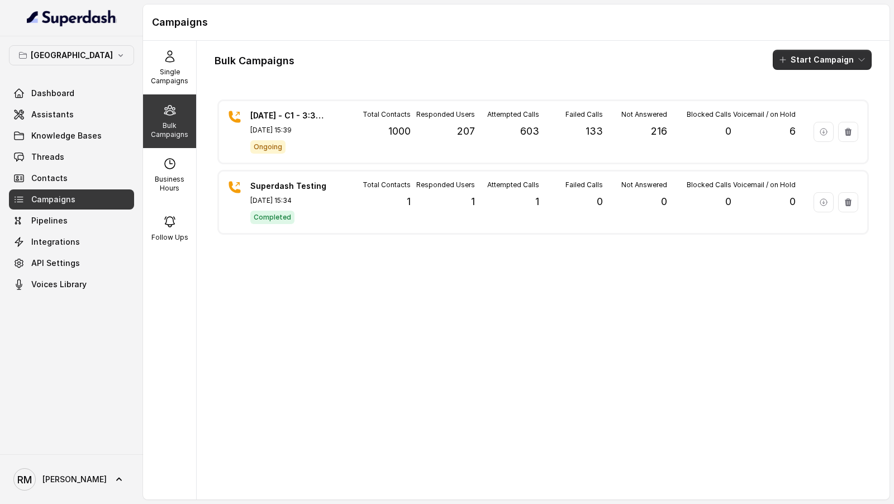
click at [819, 66] on button "Start Campaign" at bounding box center [822, 60] width 99 height 20
click at [487, 58] on div "Bulk Campaigns Start Campaign" at bounding box center [543, 60] width 657 height 20
click at [98, 50] on button "[GEOGRAPHIC_DATA]" at bounding box center [71, 55] width 125 height 20
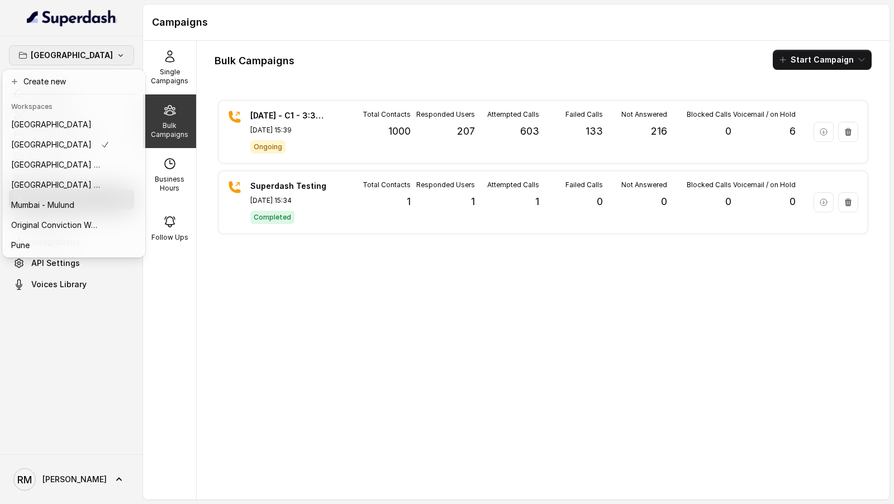
click at [61, 333] on div "Delhi Dashboard Assistants Knowledge Bases Threads Contacts Campaigns Pipelines…" at bounding box center [71, 245] width 143 height 418
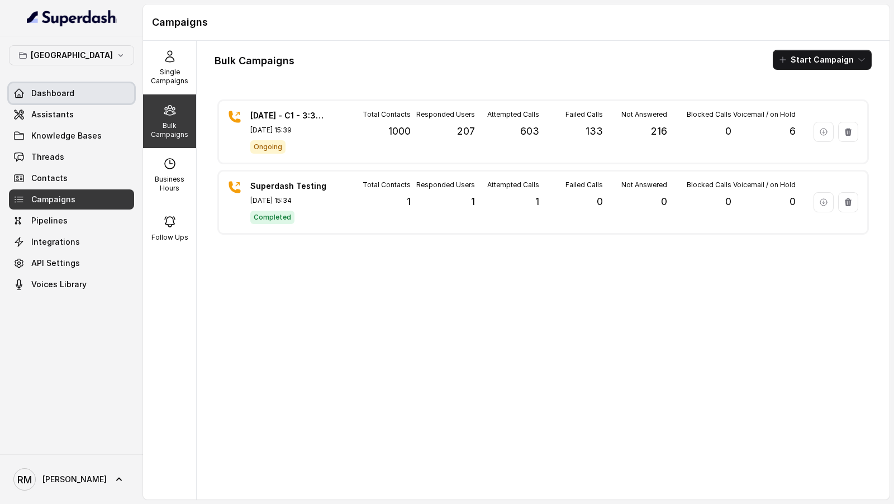
click at [75, 89] on link "Dashboard" at bounding box center [71, 93] width 125 height 20
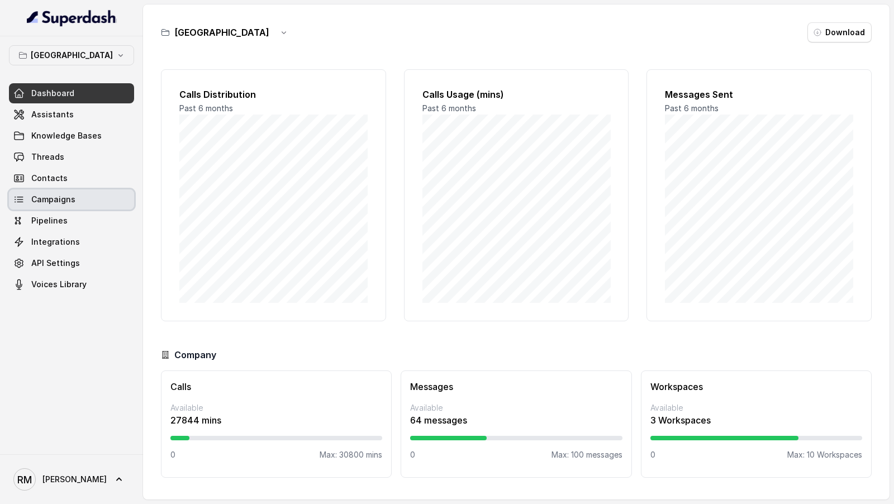
click at [85, 194] on link "Campaigns" at bounding box center [71, 199] width 125 height 20
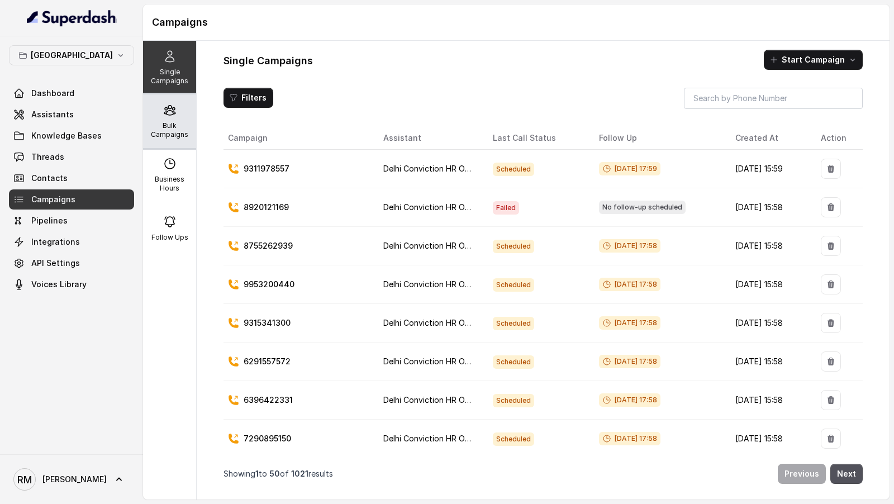
click at [174, 110] on icon at bounding box center [169, 109] width 13 height 13
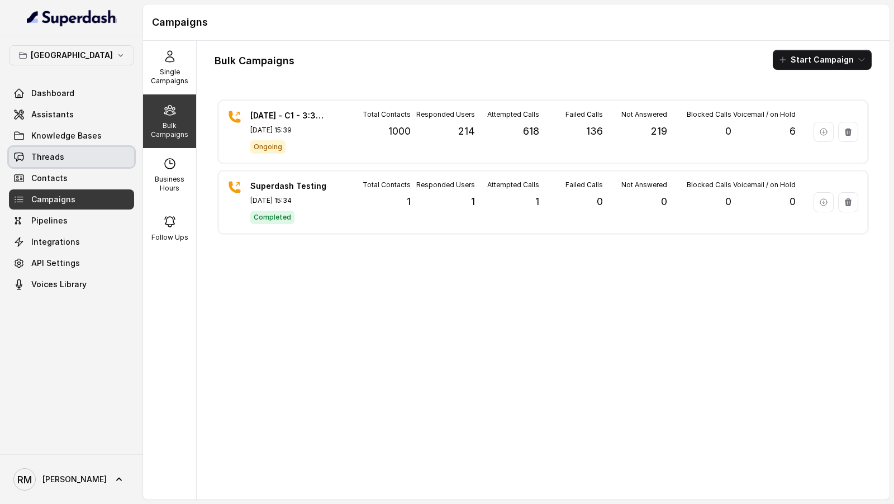
click at [53, 164] on link "Threads" at bounding box center [71, 157] width 125 height 20
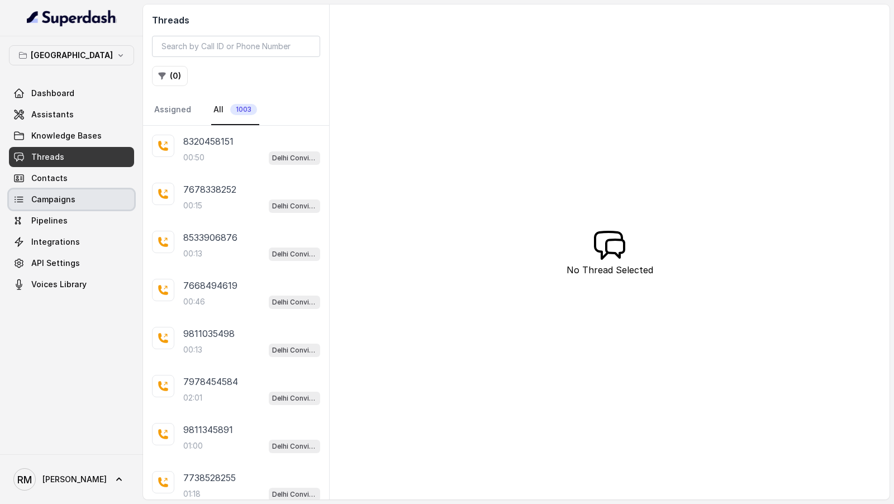
click at [69, 206] on link "Campaigns" at bounding box center [71, 199] width 125 height 20
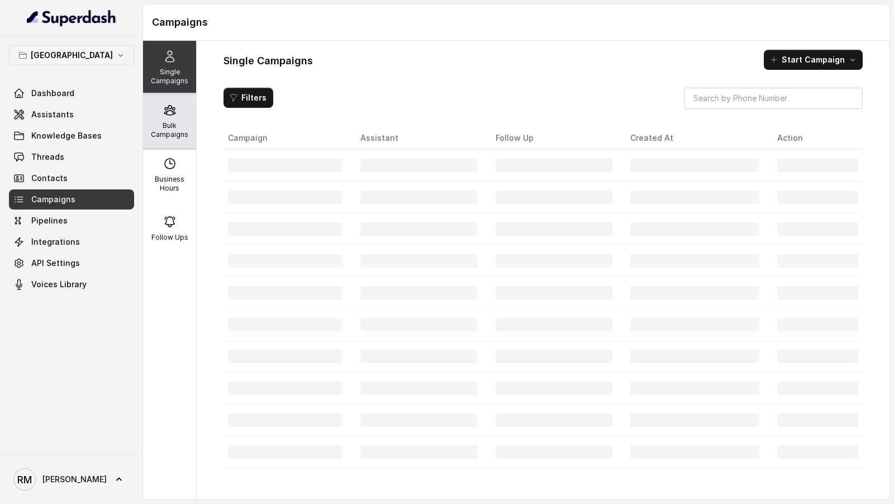
click at [181, 135] on p "Bulk Campaigns" at bounding box center [170, 130] width 44 height 18
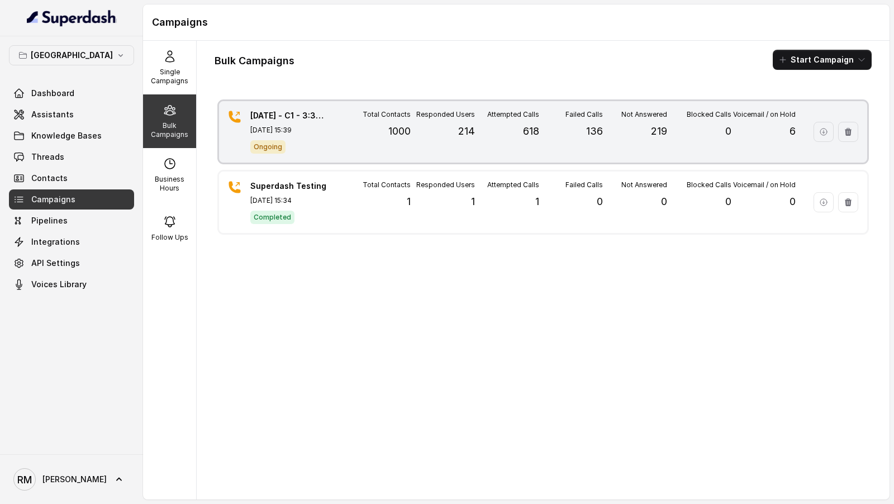
click at [478, 137] on div "Attempted Calls 618" at bounding box center [507, 132] width 64 height 44
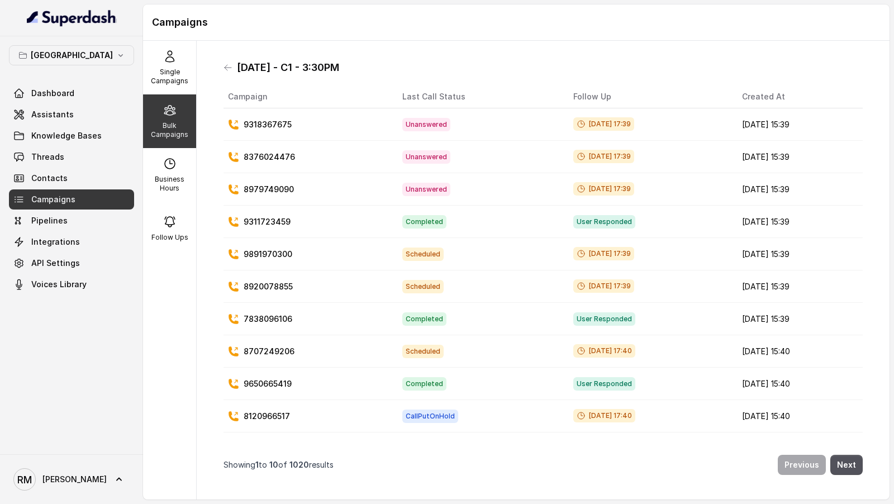
click at [290, 466] on p "Showing 1 to 10 of 1020 results" at bounding box center [279, 464] width 110 height 11
click at [299, 467] on span "1020" at bounding box center [300, 465] width 20 height 10
click at [228, 71] on icon at bounding box center [228, 67] width 9 height 9
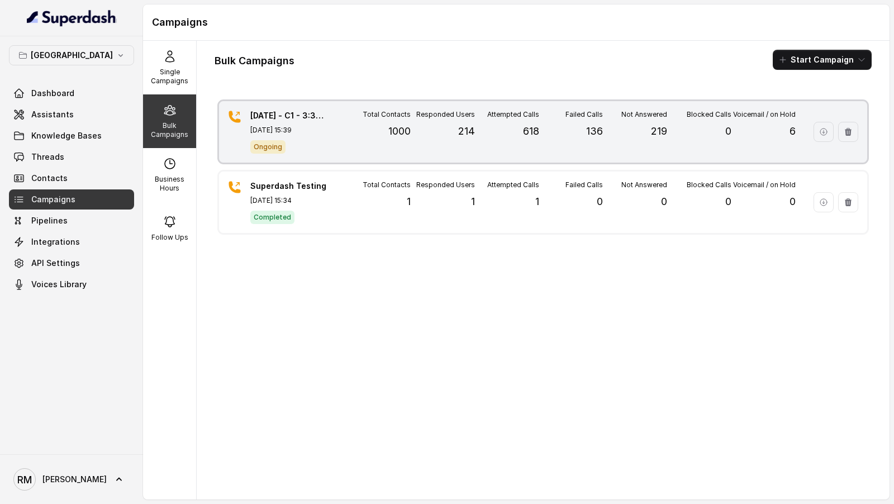
click at [528, 141] on div "Attempted Calls 618" at bounding box center [507, 132] width 64 height 44
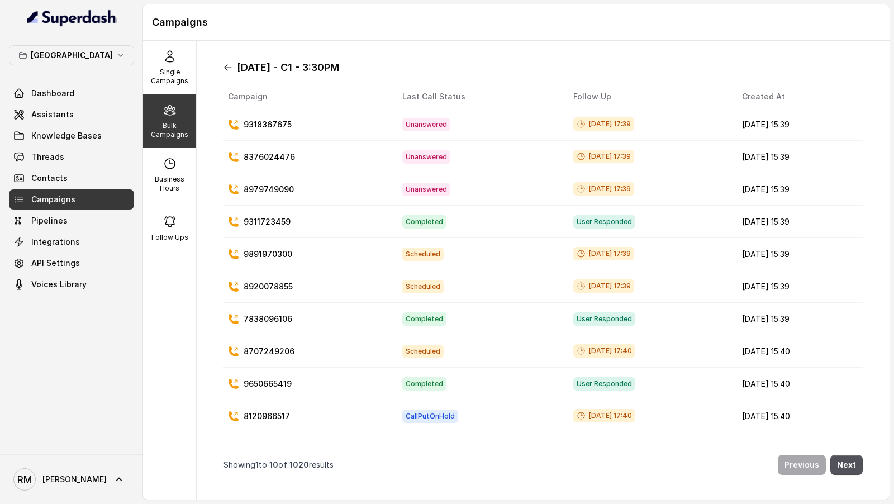
click at [226, 71] on icon at bounding box center [228, 67] width 9 height 9
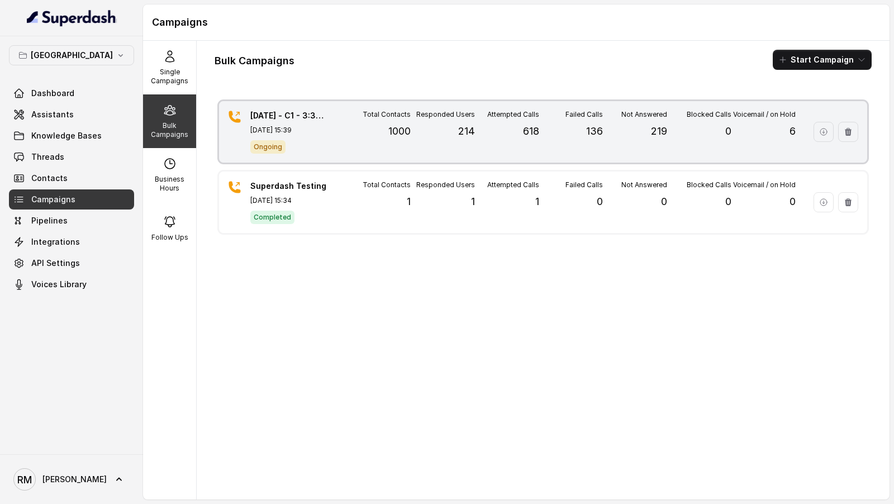
click at [525, 128] on p "618" at bounding box center [531, 132] width 16 height 16
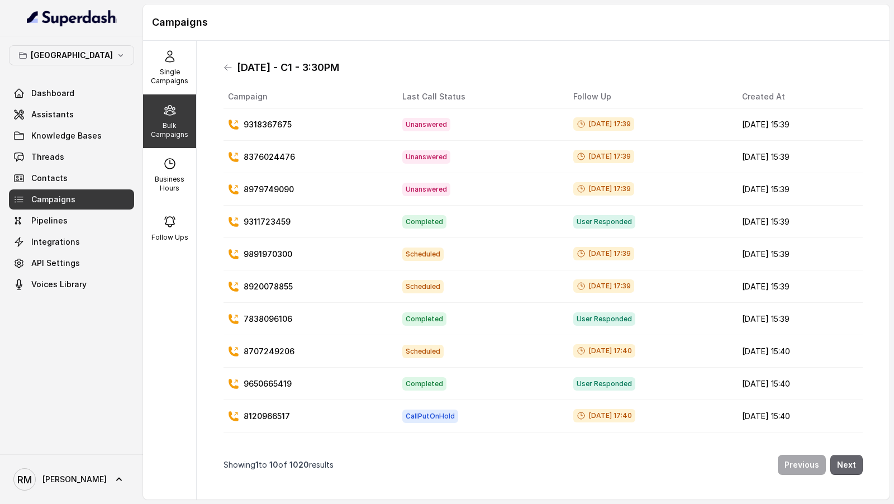
click at [846, 459] on button "Next" at bounding box center [847, 465] width 32 height 20
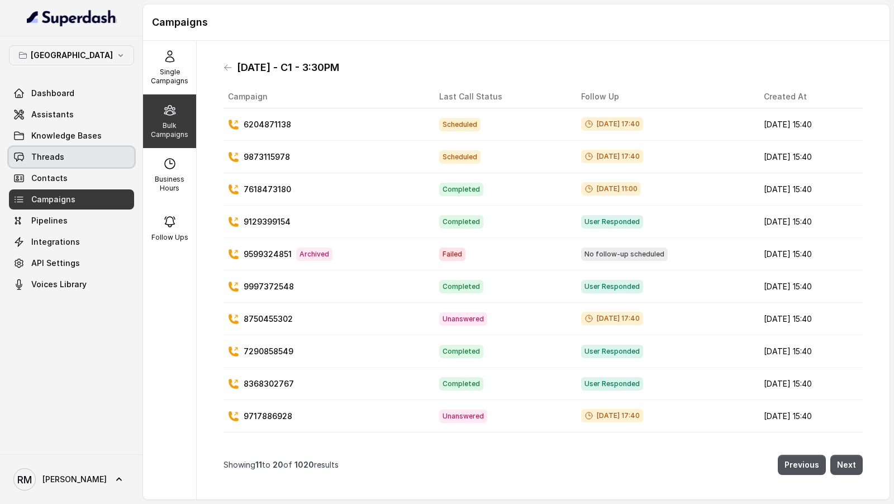
click at [78, 165] on link "Threads" at bounding box center [71, 157] width 125 height 20
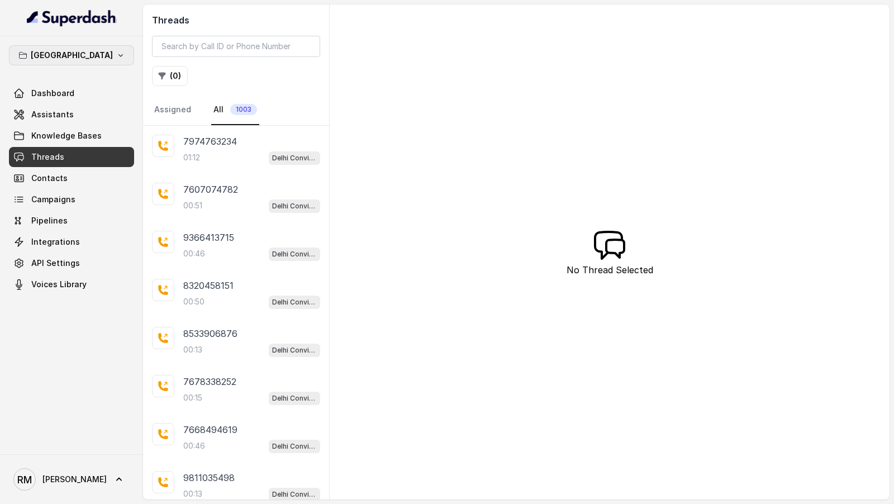
click at [68, 59] on p "[GEOGRAPHIC_DATA]" at bounding box center [72, 55] width 82 height 13
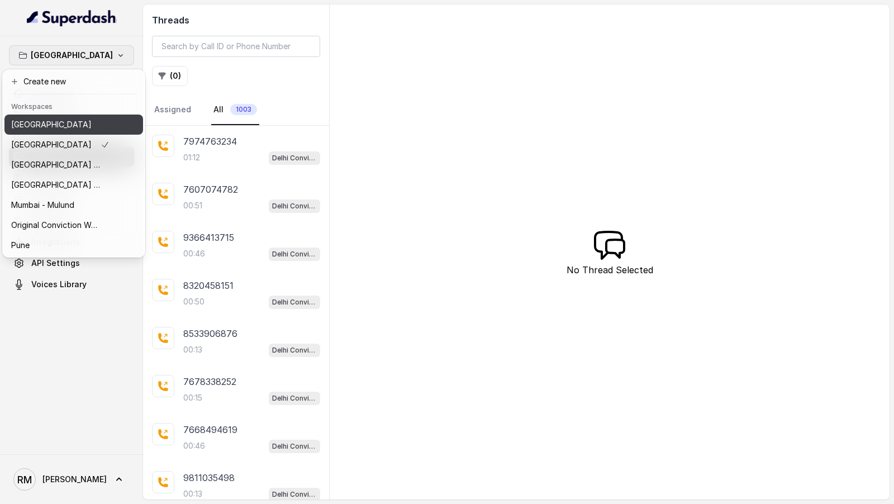
click at [77, 127] on div "Bangalore" at bounding box center [60, 124] width 98 height 13
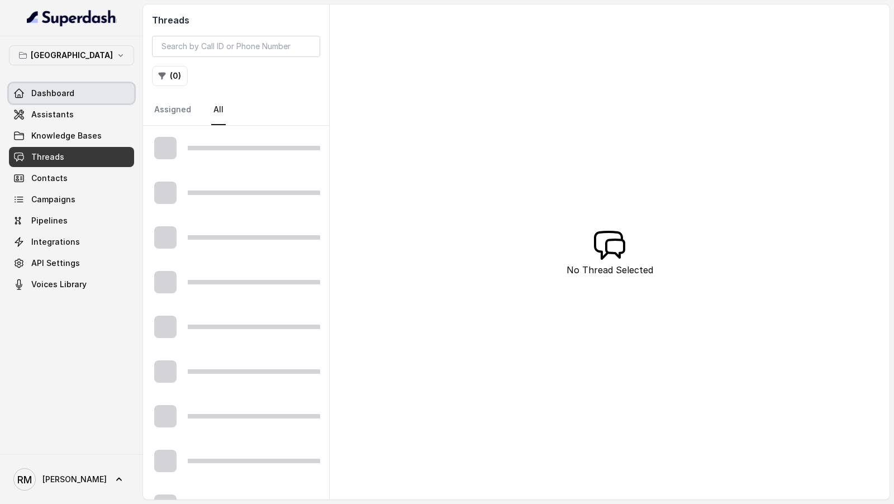
click at [87, 88] on link "Dashboard" at bounding box center [71, 93] width 125 height 20
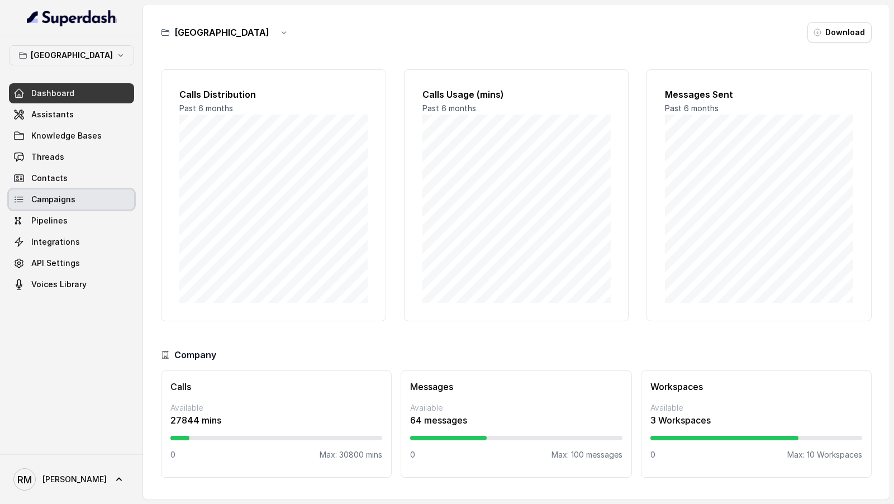
click at [79, 201] on link "Campaigns" at bounding box center [71, 199] width 125 height 20
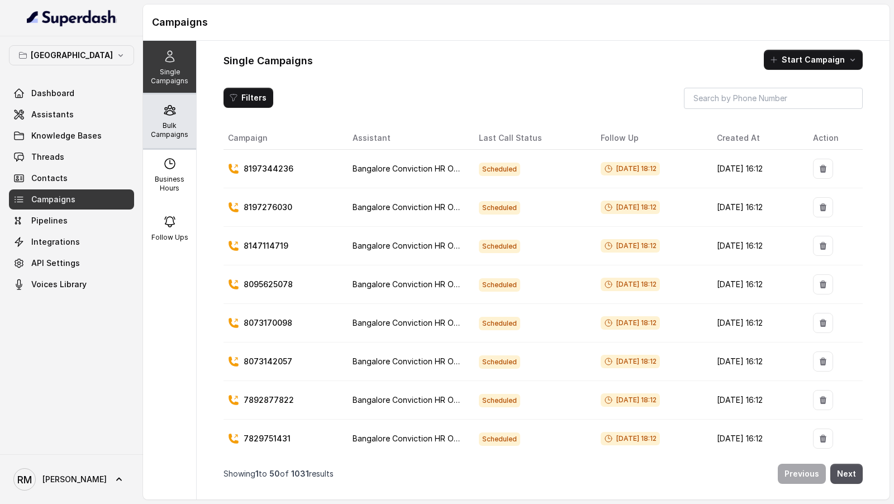
click at [181, 134] on p "Bulk Campaigns" at bounding box center [170, 130] width 44 height 18
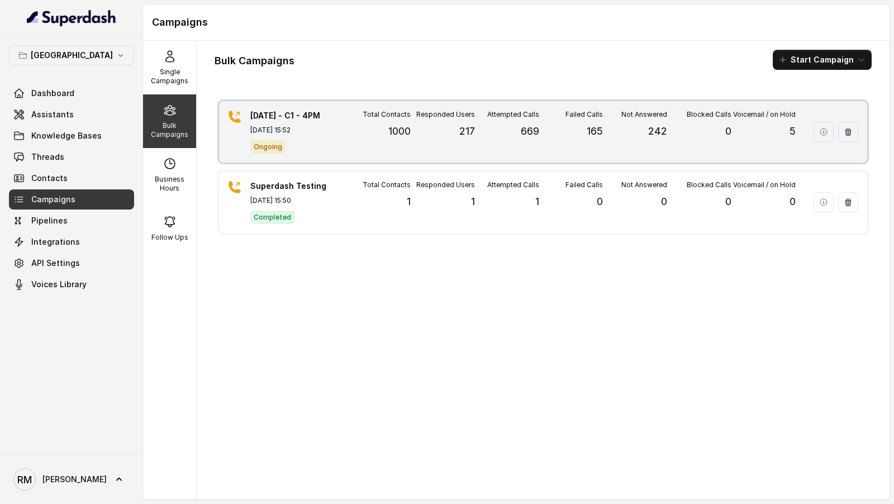
click at [536, 154] on div "24.09.2025 - C1 - 4PM Sep 24, 2025, 15:52 Ongoing Total Contacts 1000 Responded…" at bounding box center [543, 131] width 648 height 61
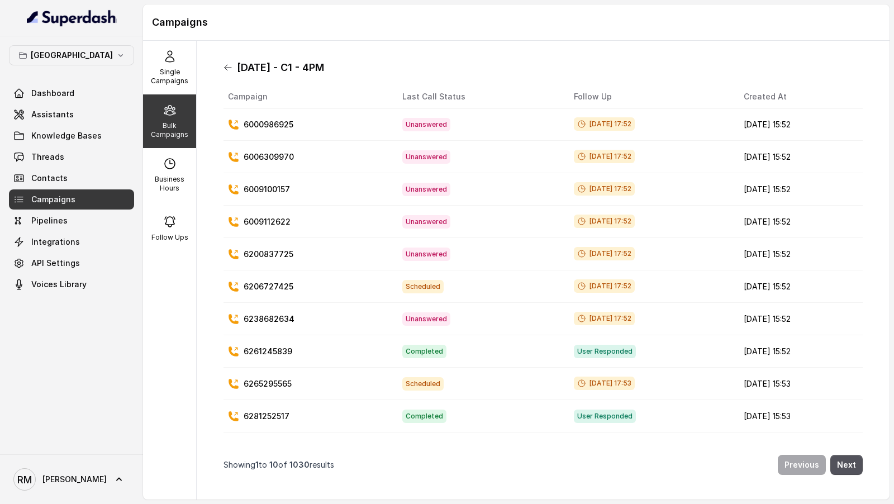
click at [227, 70] on icon at bounding box center [228, 67] width 9 height 9
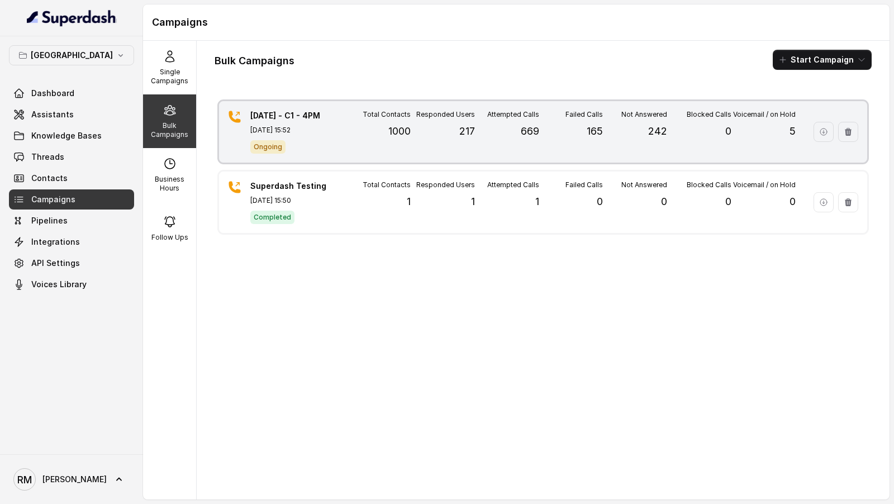
click at [532, 134] on p "669" at bounding box center [530, 132] width 18 height 16
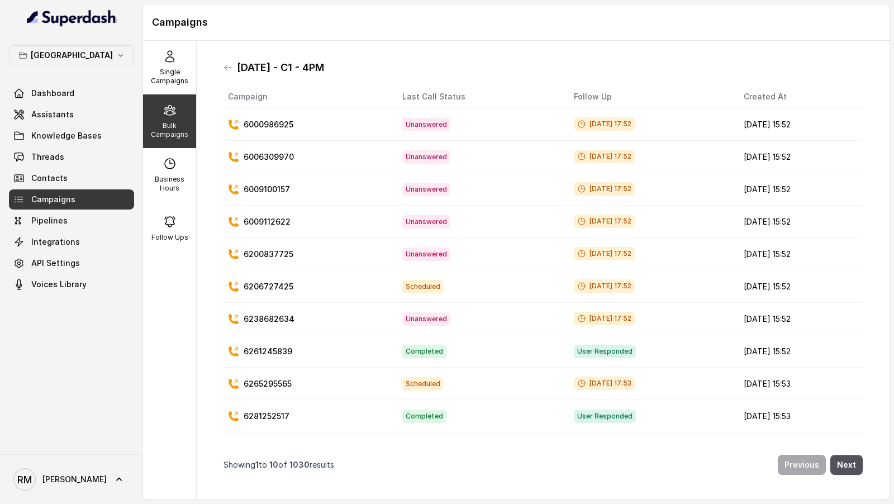
click at [299, 467] on span "1030" at bounding box center [300, 465] width 20 height 10
click at [70, 151] on link "Threads" at bounding box center [71, 157] width 125 height 20
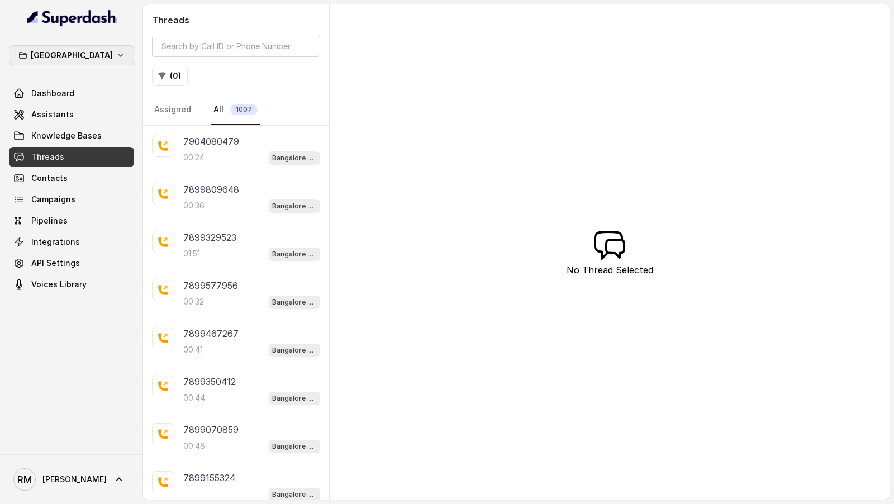
click at [77, 54] on p "Bangalore" at bounding box center [72, 55] width 82 height 13
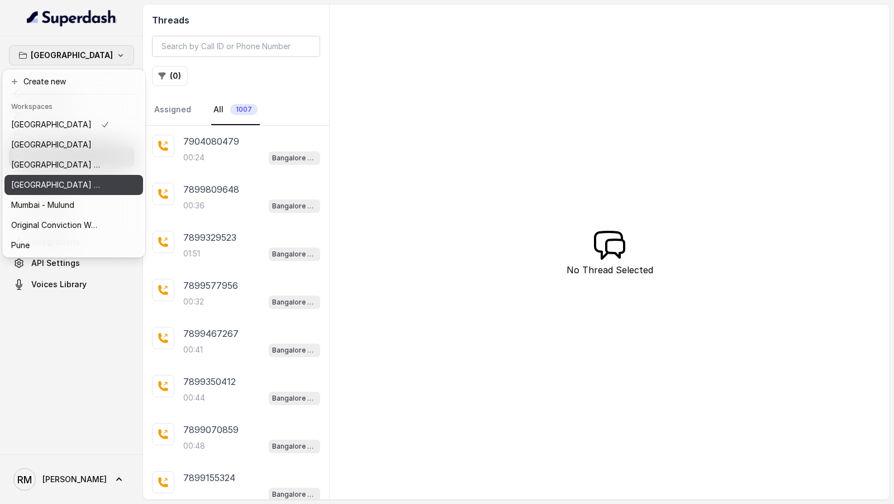
click at [79, 188] on p "Mumbai - Kemp - Malad" at bounding box center [55, 184] width 89 height 13
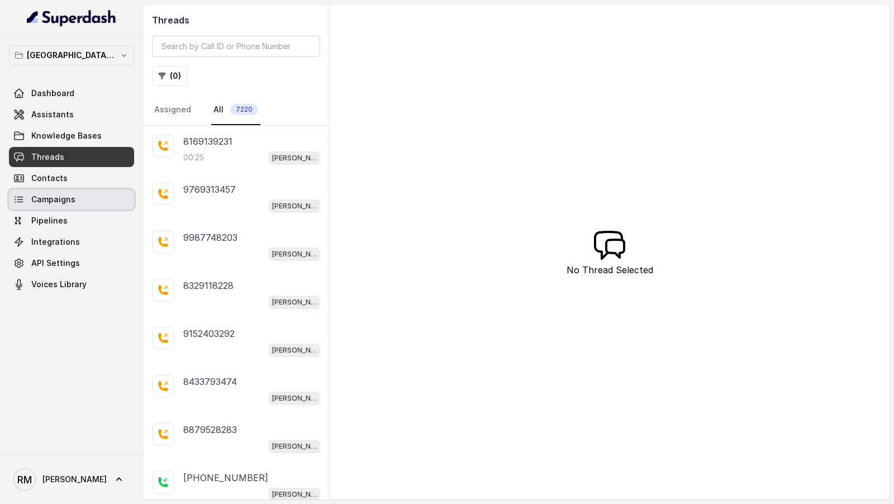
click at [78, 197] on link "Campaigns" at bounding box center [71, 199] width 125 height 20
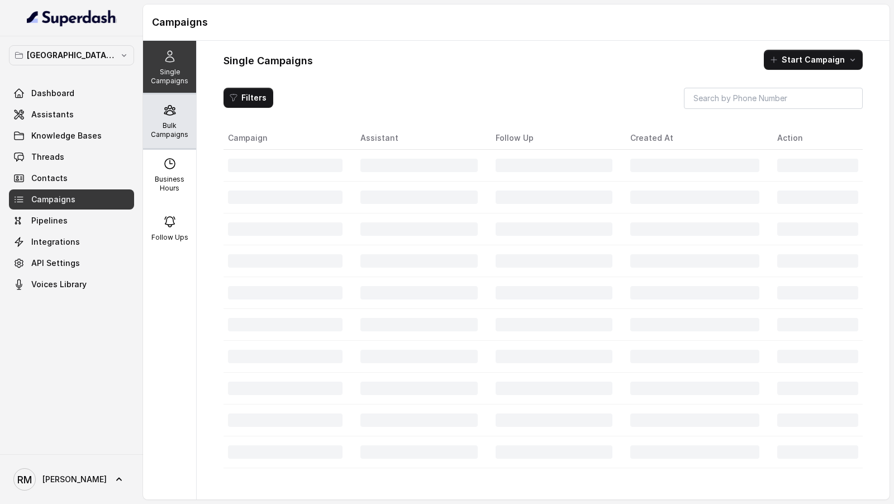
click at [178, 123] on p "Bulk Campaigns" at bounding box center [170, 130] width 44 height 18
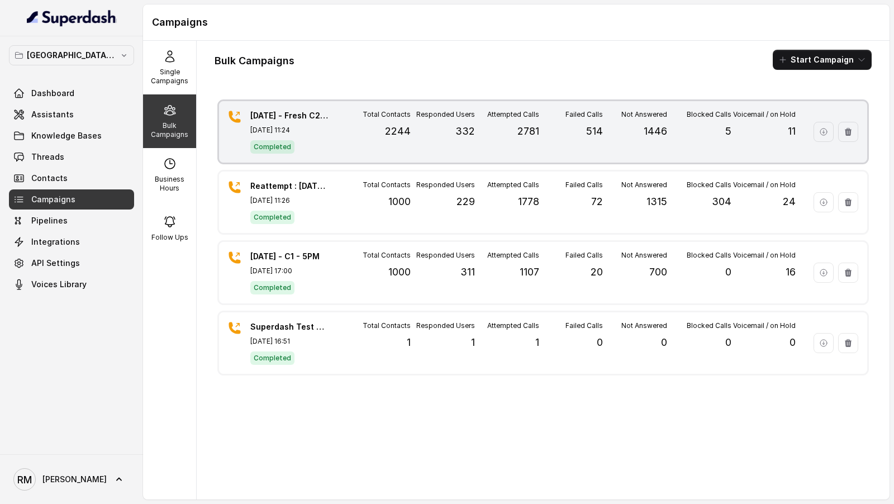
click at [527, 135] on p "2781" at bounding box center [529, 132] width 22 height 16
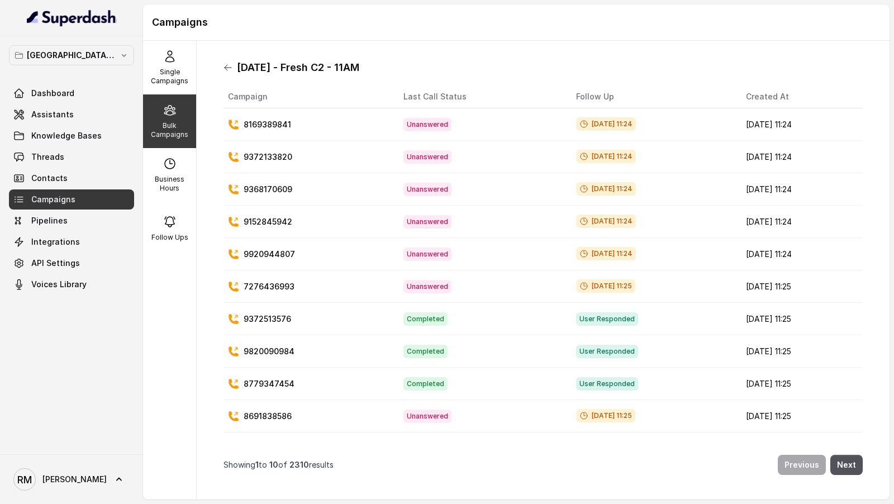
click at [230, 67] on icon at bounding box center [228, 68] width 7 height 6
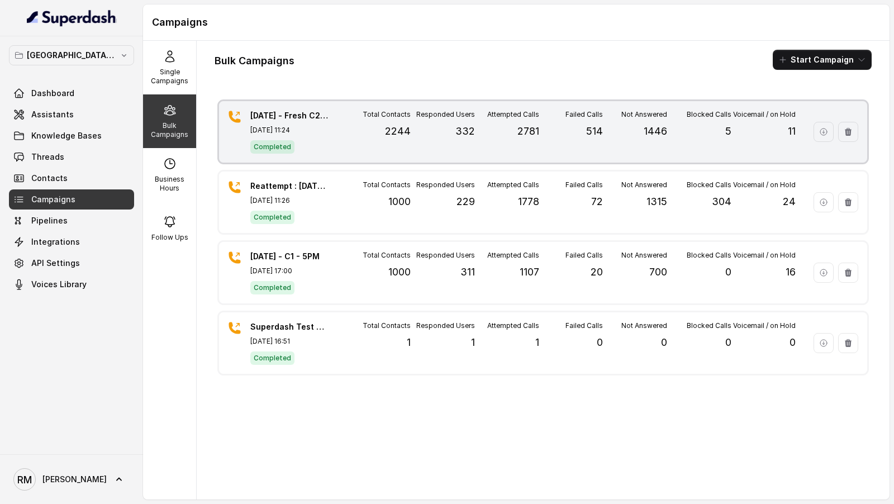
drag, startPoint x: 526, startPoint y: 140, endPoint x: 535, endPoint y: 152, distance: 14.8
click at [535, 152] on div "Attempted Calls 2781" at bounding box center [507, 132] width 64 height 44
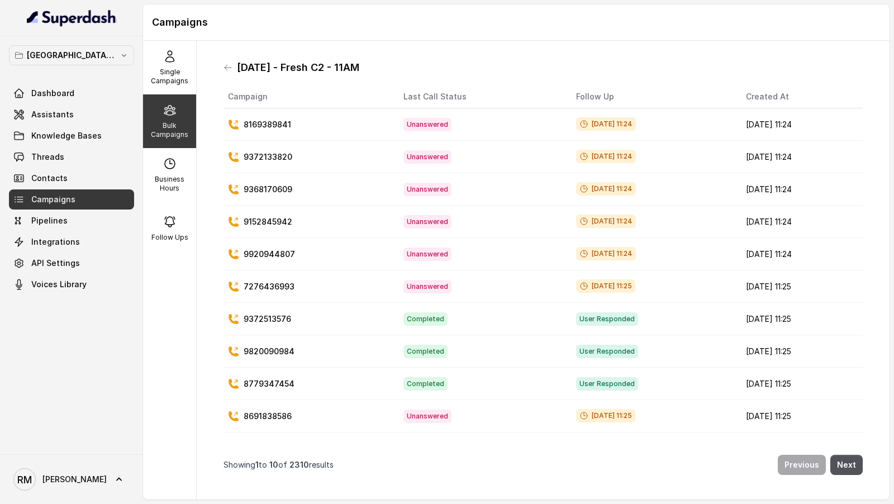
click at [303, 468] on span "2310" at bounding box center [300, 465] width 20 height 10
click at [227, 65] on icon at bounding box center [228, 67] width 9 height 9
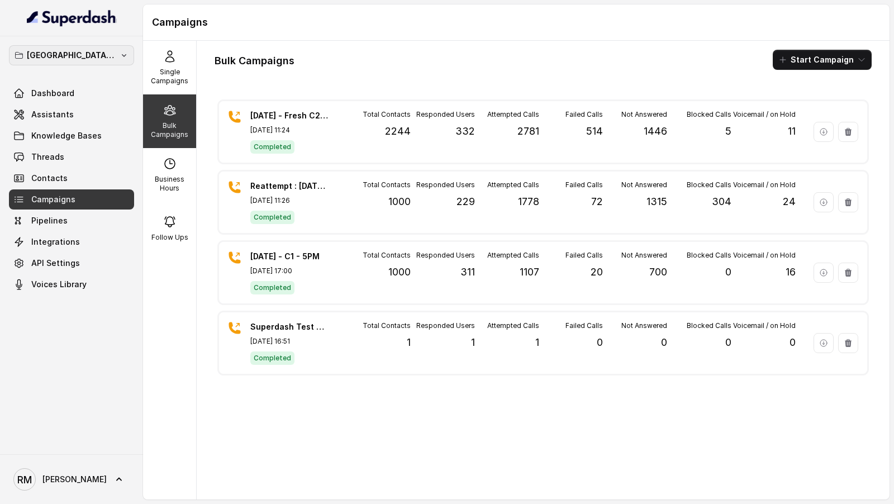
click at [101, 57] on p "Mumbai - Kemp - Malad" at bounding box center [71, 55] width 89 height 13
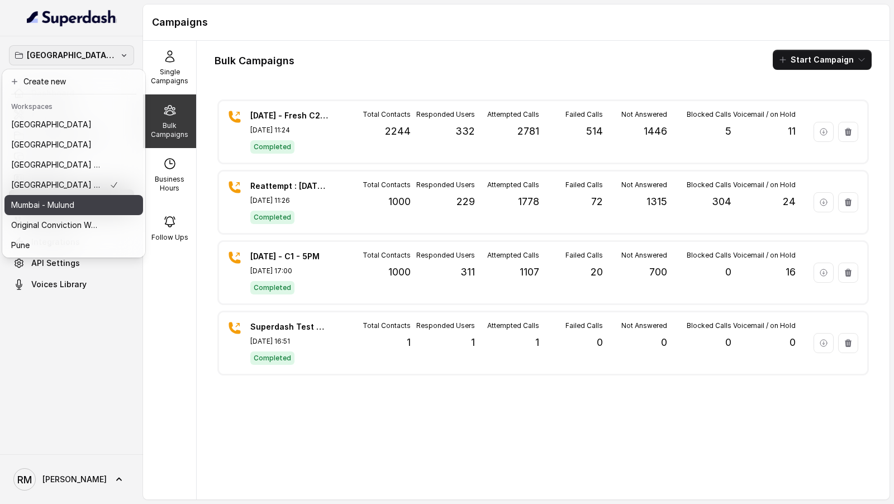
click at [94, 208] on div "Mumbai - Mulund" at bounding box center [64, 204] width 107 height 13
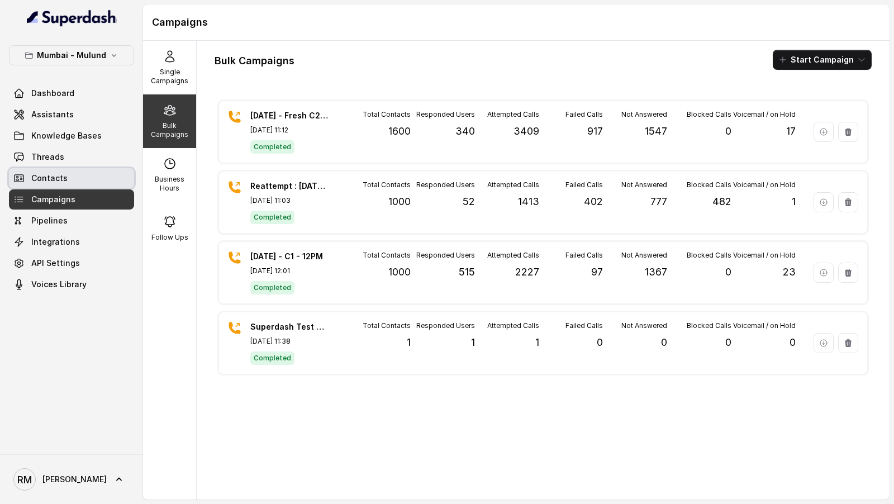
click at [102, 178] on link "Contacts" at bounding box center [71, 178] width 125 height 20
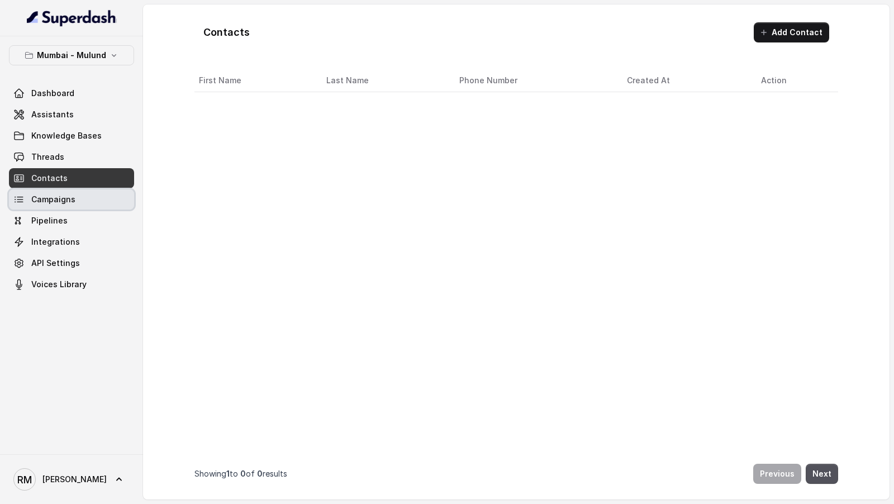
click at [101, 201] on link "Campaigns" at bounding box center [71, 199] width 125 height 20
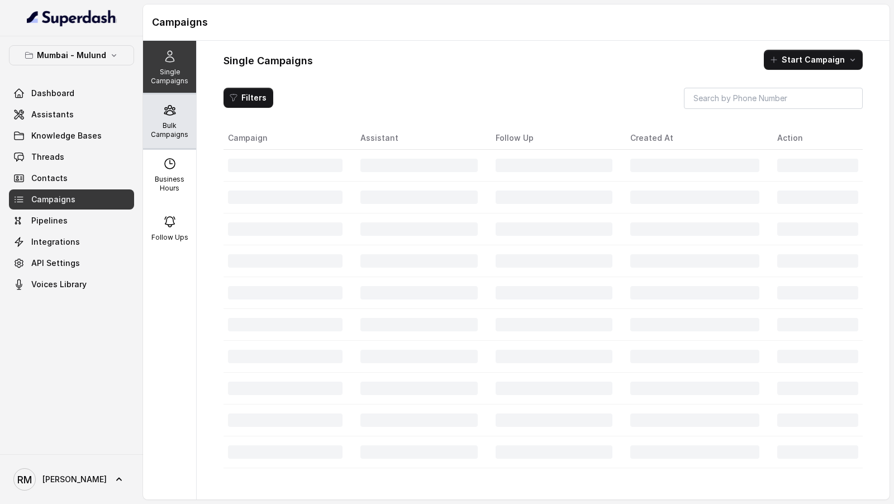
click at [182, 120] on div "Bulk Campaigns" at bounding box center [169, 121] width 53 height 54
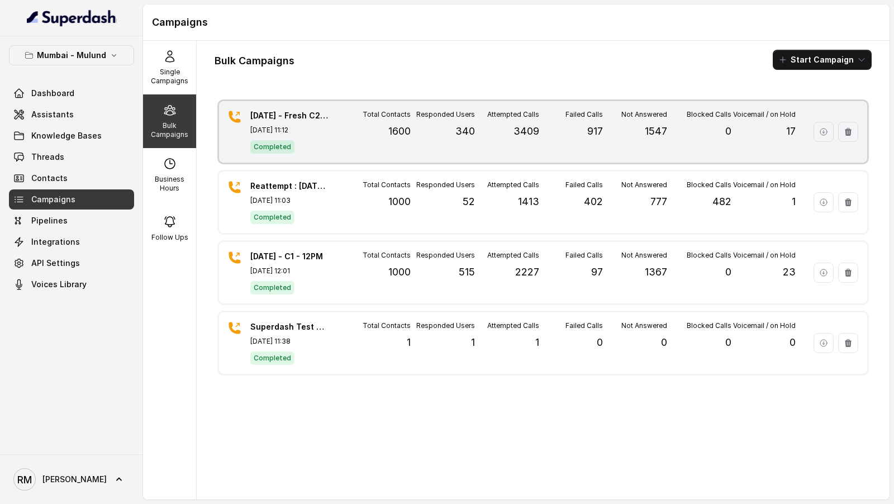
click at [529, 139] on div "Attempted Calls 3409" at bounding box center [507, 132] width 64 height 44
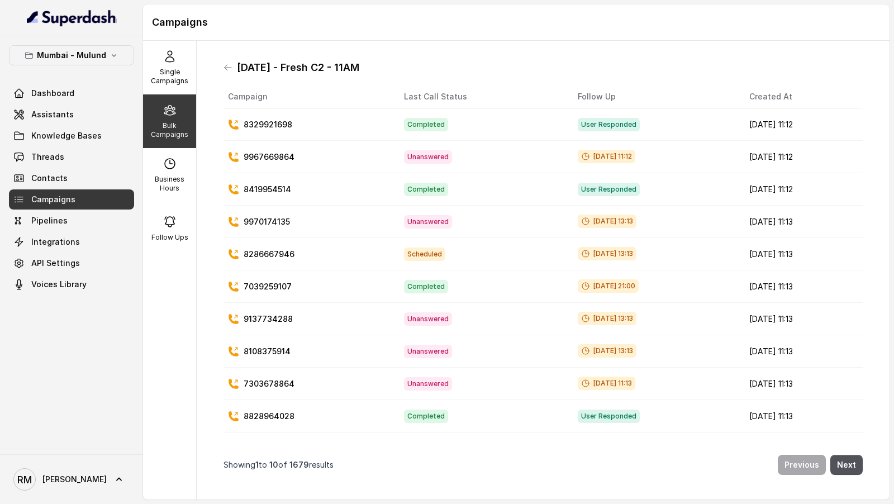
click at [228, 59] on div "24.9.25 - Fresh C2 - 11AM" at bounding box center [543, 68] width 639 height 18
click at [228, 64] on icon at bounding box center [228, 67] width 9 height 9
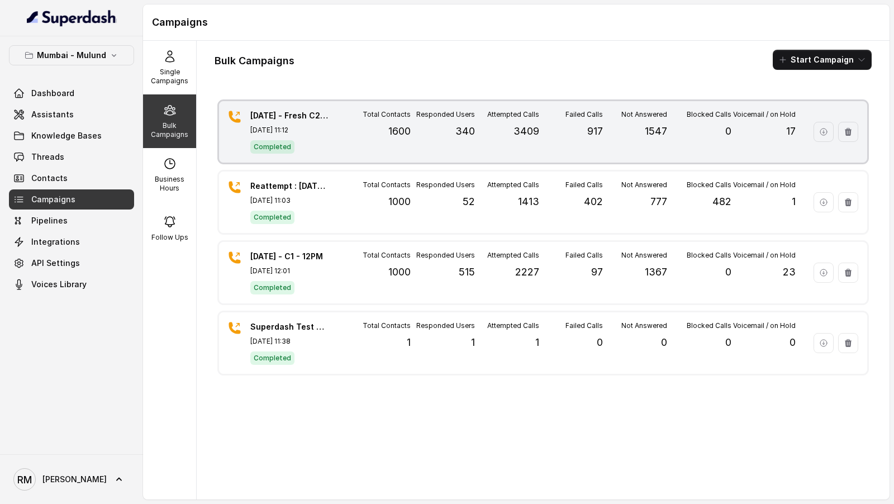
click at [527, 136] on p "3409" at bounding box center [527, 132] width 26 height 16
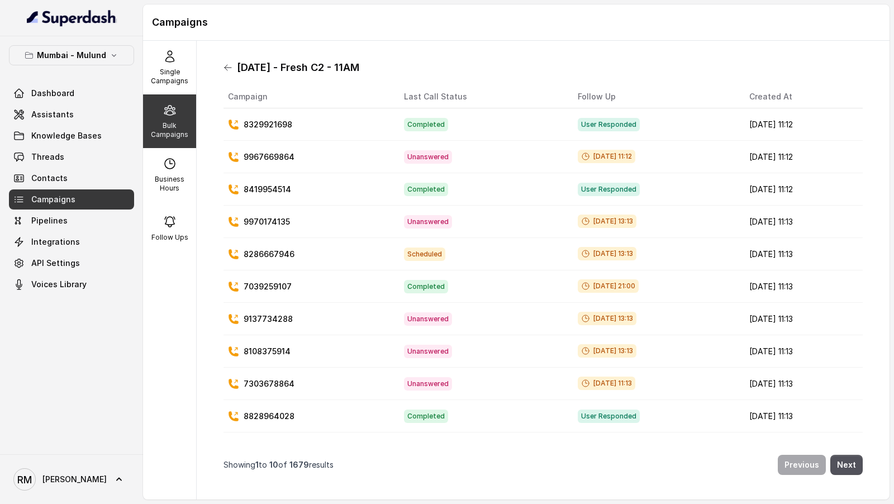
click at [227, 70] on icon at bounding box center [228, 68] width 7 height 6
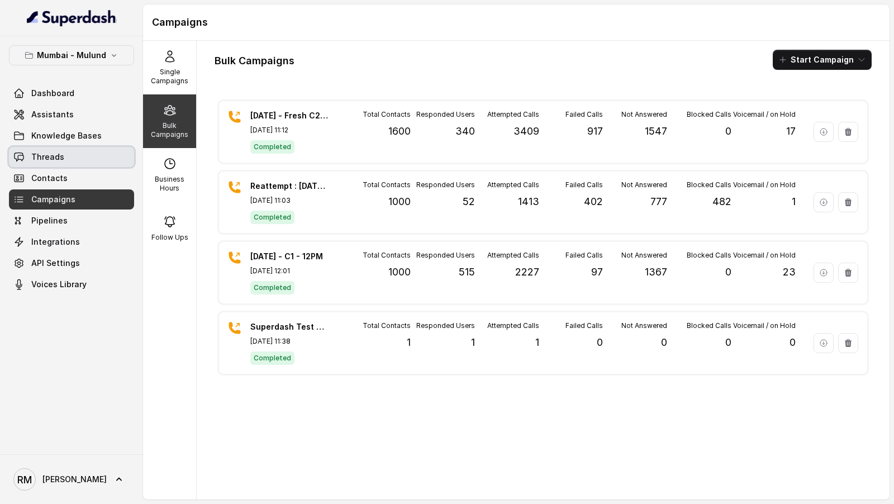
click at [65, 158] on link "Threads" at bounding box center [71, 157] width 125 height 20
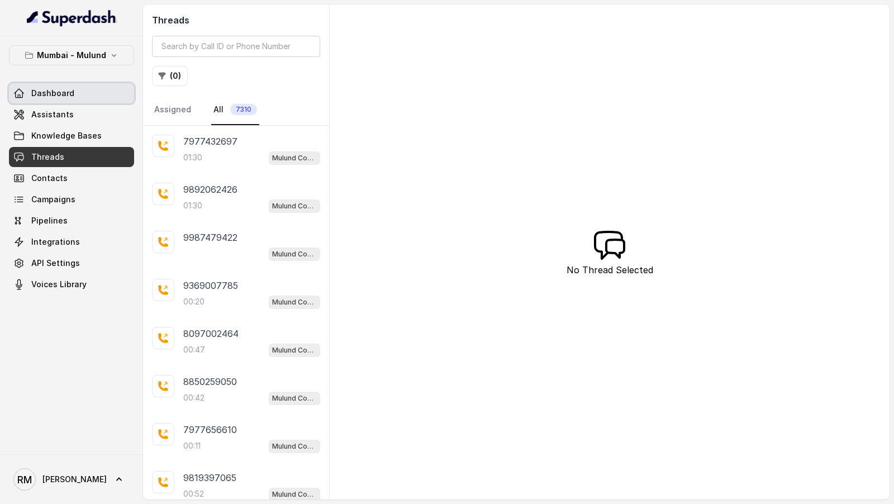
click at [93, 83] on link "Dashboard" at bounding box center [71, 93] width 125 height 20
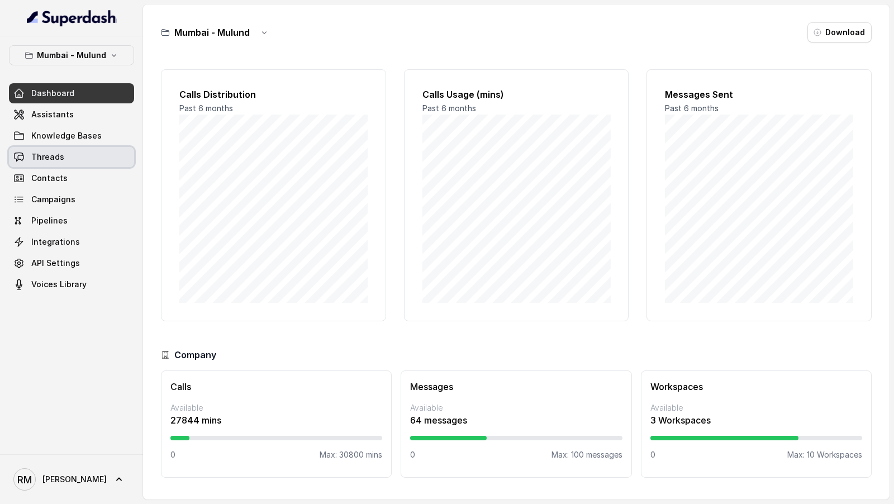
click at [68, 163] on link "Threads" at bounding box center [71, 157] width 125 height 20
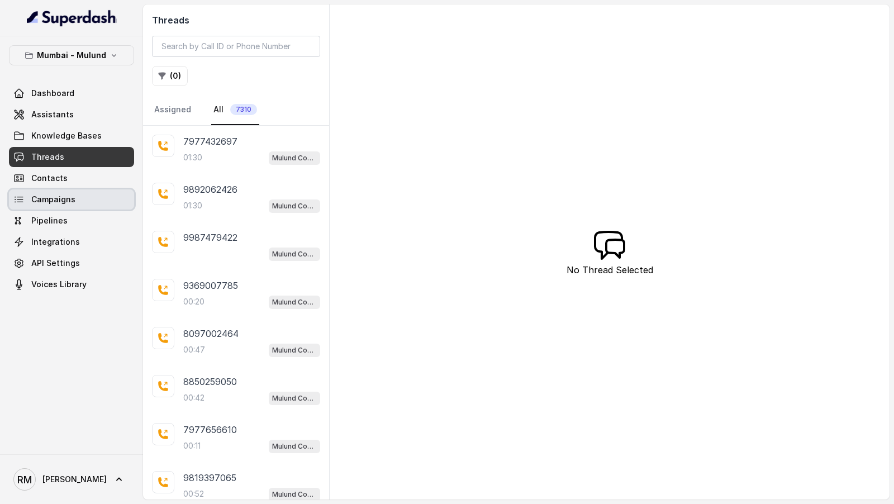
click at [61, 204] on link "Campaigns" at bounding box center [71, 199] width 125 height 20
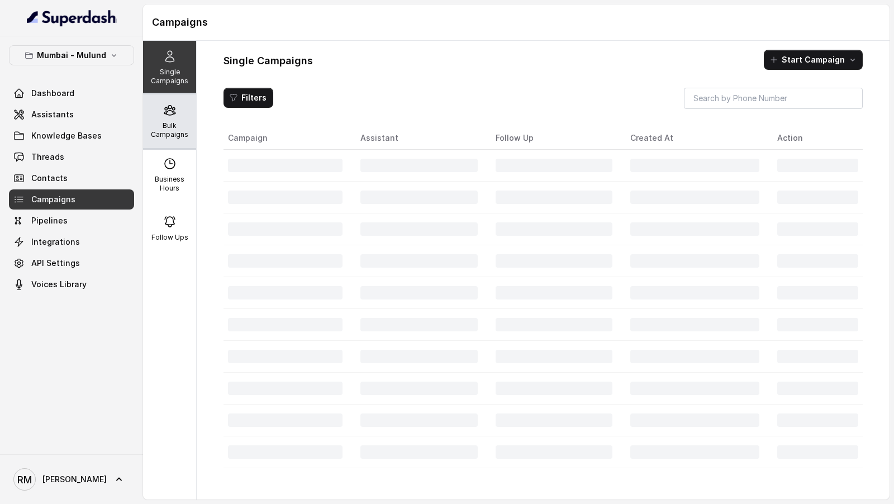
click at [179, 125] on p "Bulk Campaigns" at bounding box center [170, 130] width 44 height 18
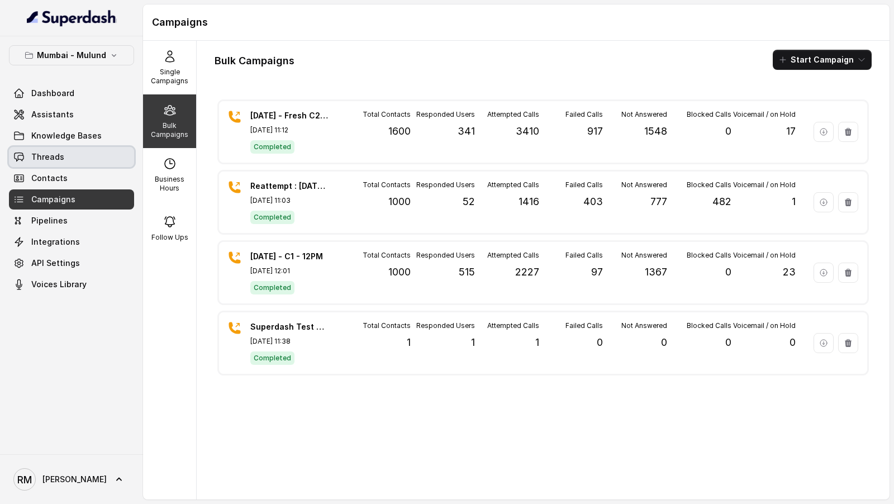
click at [64, 163] on link "Threads" at bounding box center [71, 157] width 125 height 20
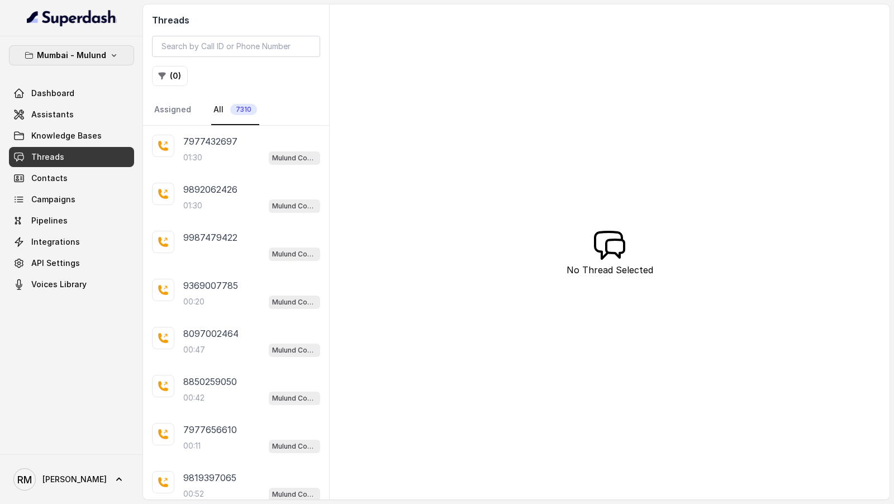
click at [65, 41] on div "Mumbai - Mulund Dashboard Assistants Knowledge Bases Threads Contacts Campaigns…" at bounding box center [71, 245] width 143 height 418
click at [61, 57] on p "Mumbai - Mulund" at bounding box center [71, 55] width 69 height 13
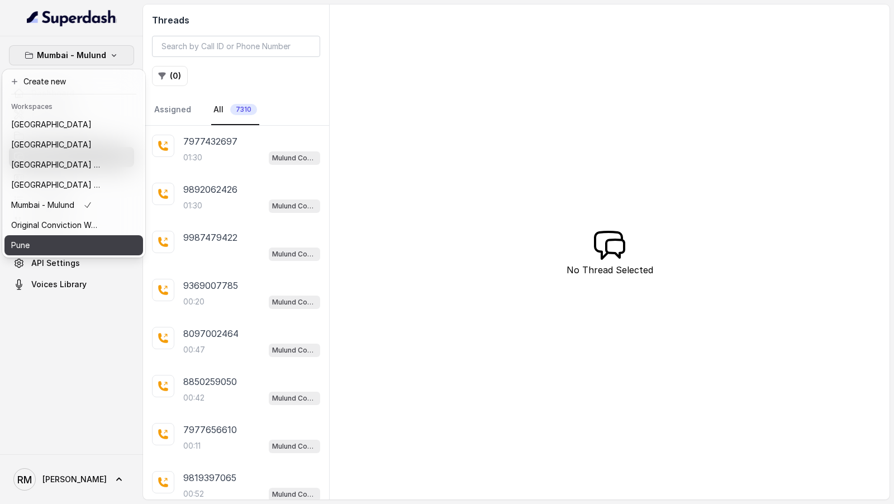
click at [88, 241] on div "Pune" at bounding box center [55, 245] width 89 height 13
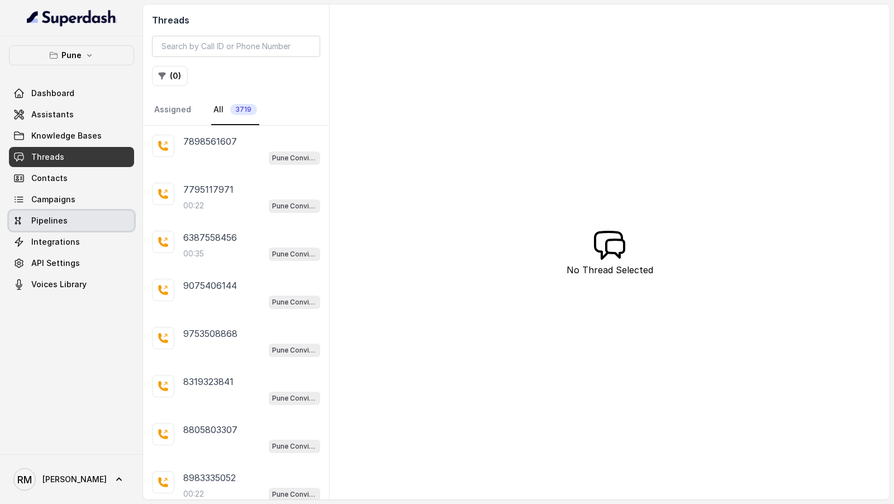
click at [86, 219] on link "Pipelines" at bounding box center [71, 221] width 125 height 20
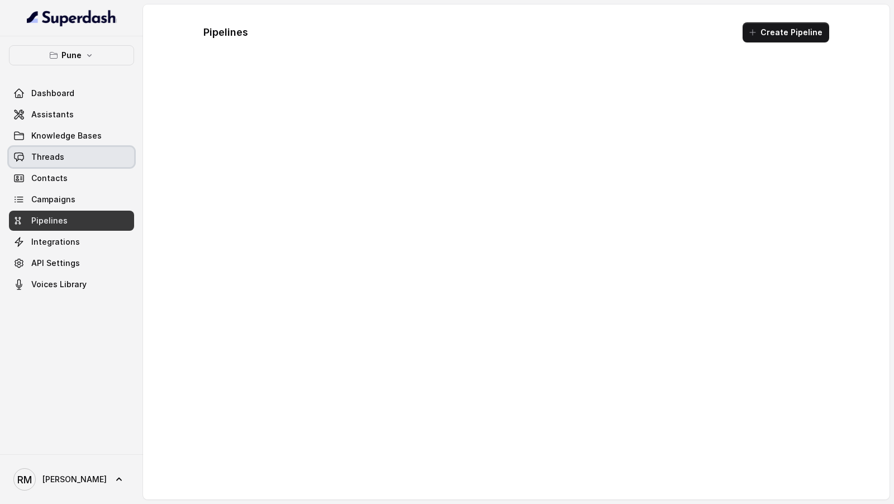
click at [89, 155] on link "Threads" at bounding box center [71, 157] width 125 height 20
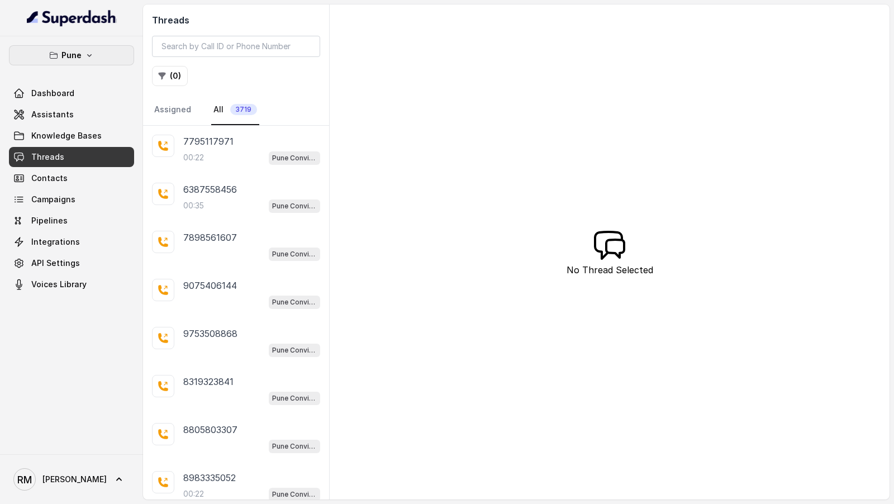
click at [83, 54] on button "Pune" at bounding box center [71, 55] width 125 height 20
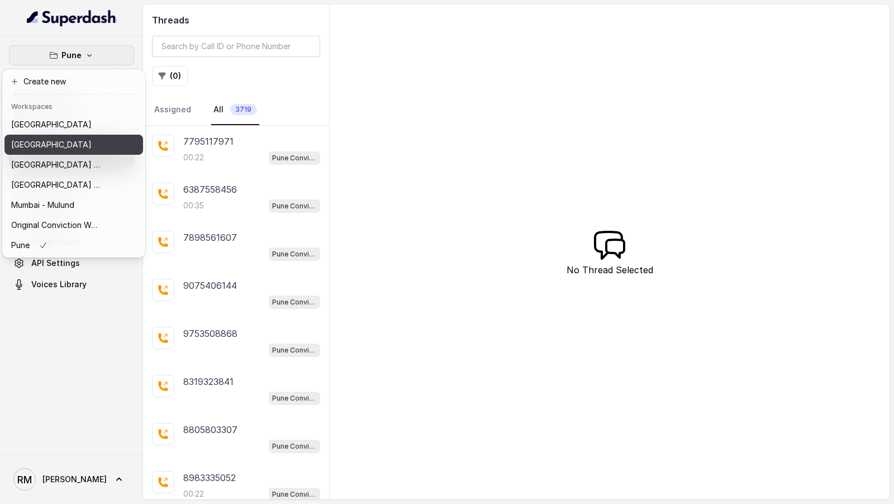
click at [82, 148] on div "[GEOGRAPHIC_DATA]" at bounding box center [55, 144] width 89 height 13
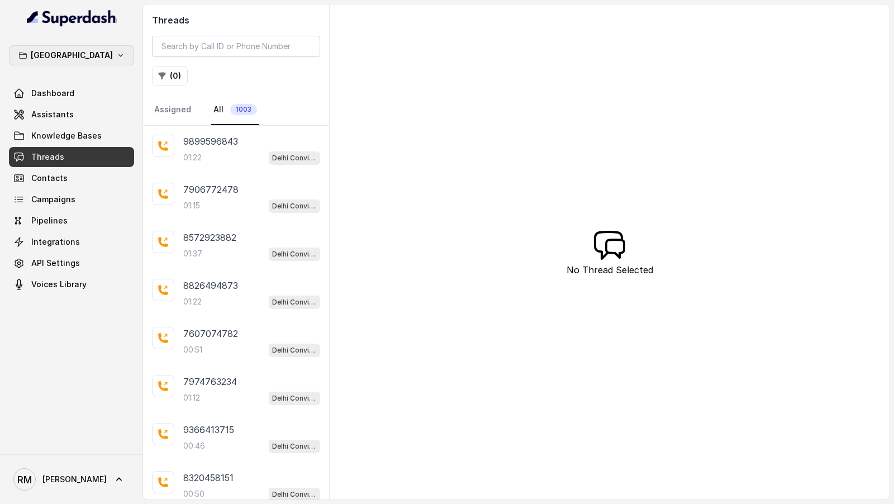
click at [111, 56] on button "[GEOGRAPHIC_DATA]" at bounding box center [71, 55] width 125 height 20
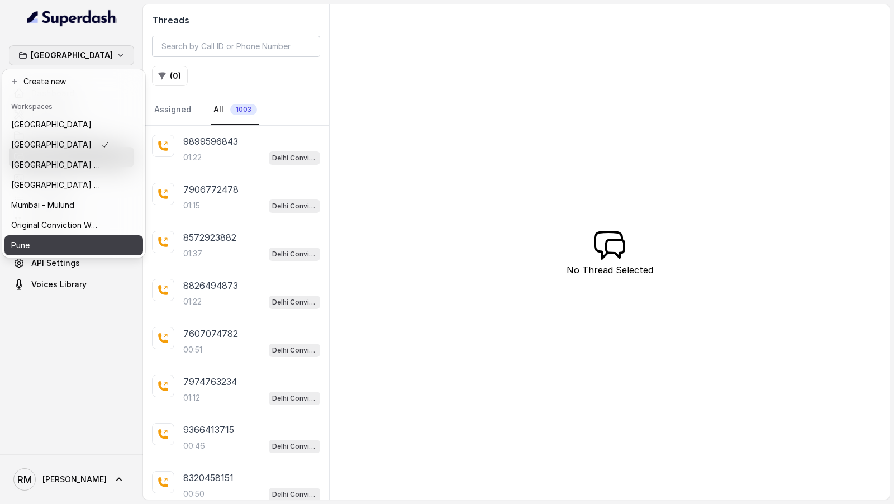
click at [82, 253] on button "Pune" at bounding box center [73, 245] width 139 height 20
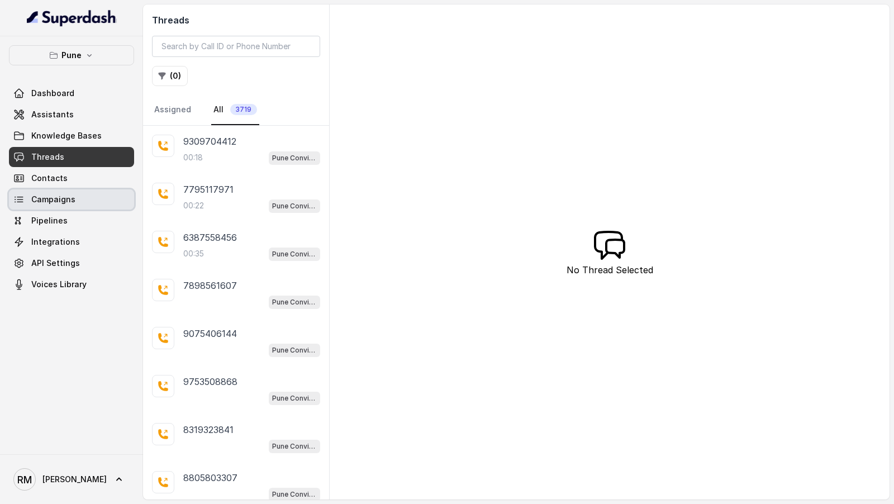
click at [87, 200] on link "Campaigns" at bounding box center [71, 199] width 125 height 20
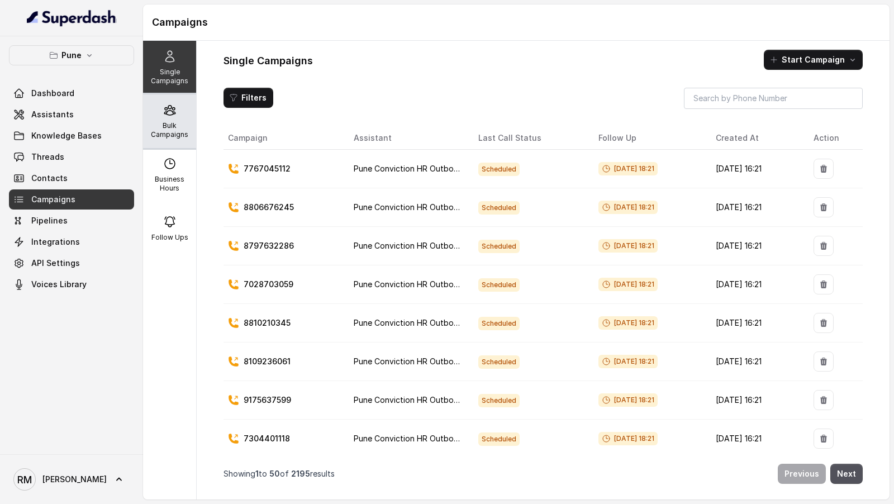
click at [165, 117] on div "Bulk Campaigns" at bounding box center [169, 121] width 53 height 54
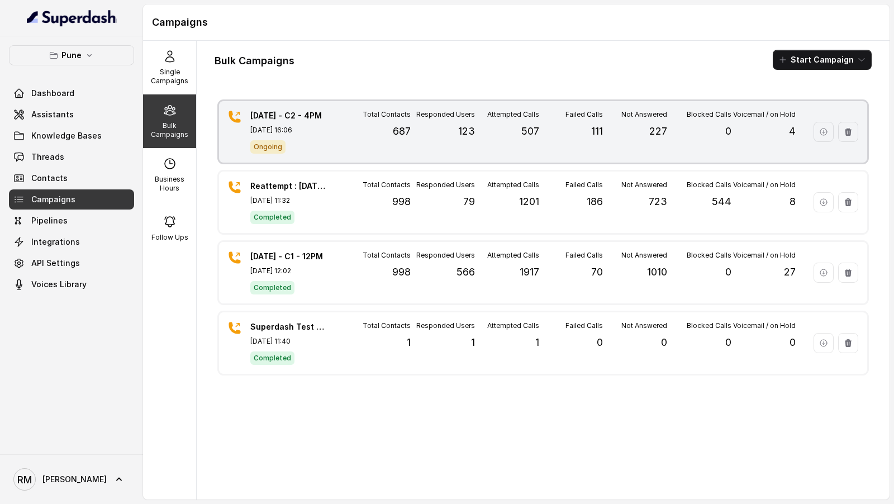
click at [537, 141] on div "Attempted Calls 507" at bounding box center [507, 132] width 64 height 44
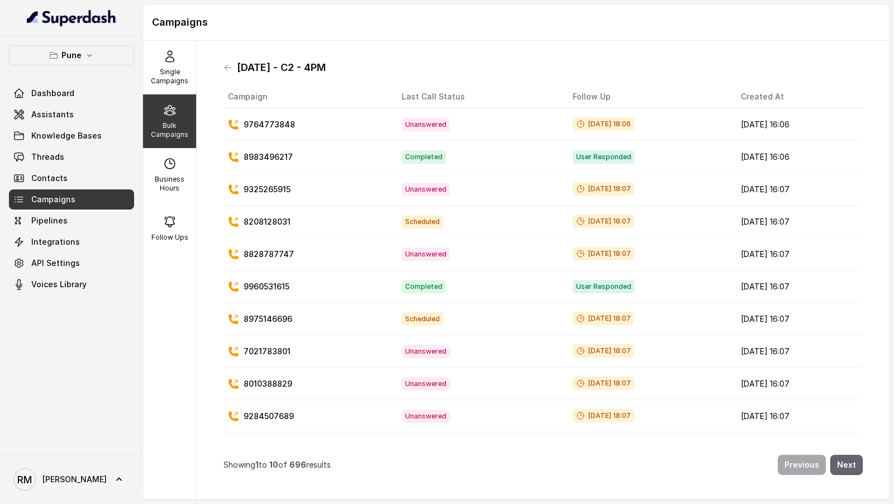
click at [852, 463] on button "Next" at bounding box center [847, 465] width 32 height 20
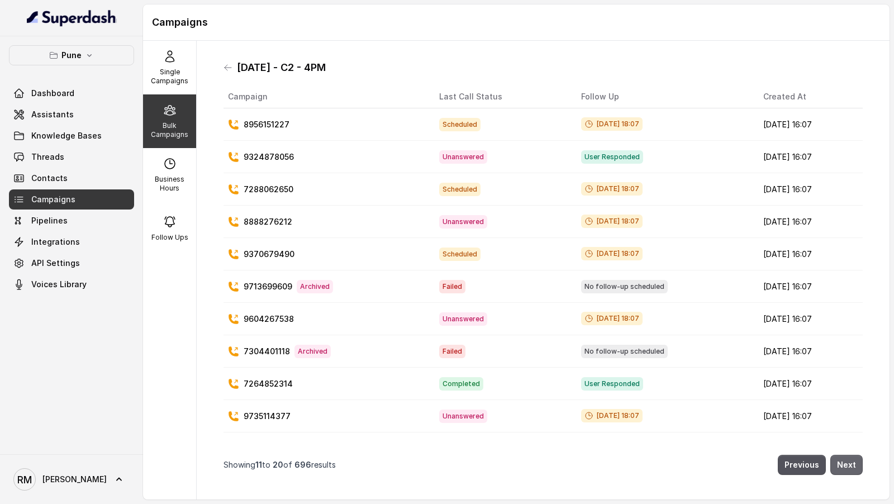
click at [852, 463] on button "Next" at bounding box center [847, 465] width 32 height 20
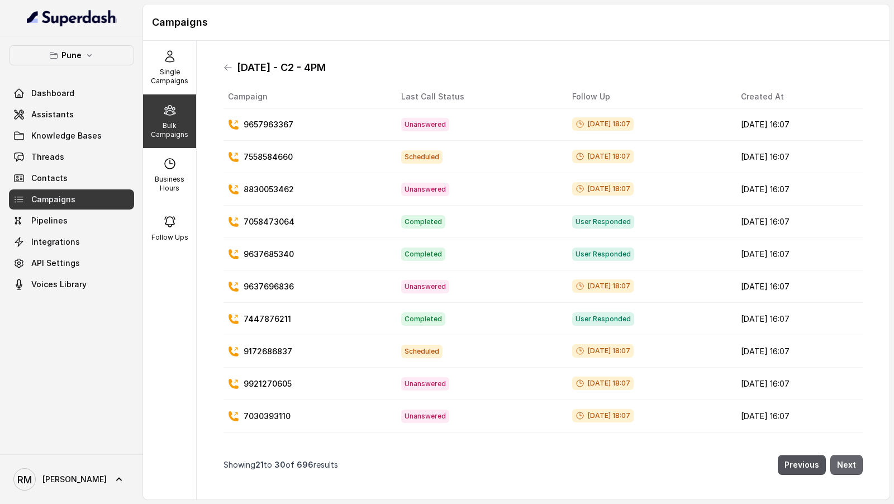
click at [852, 463] on button "Next" at bounding box center [847, 465] width 32 height 20
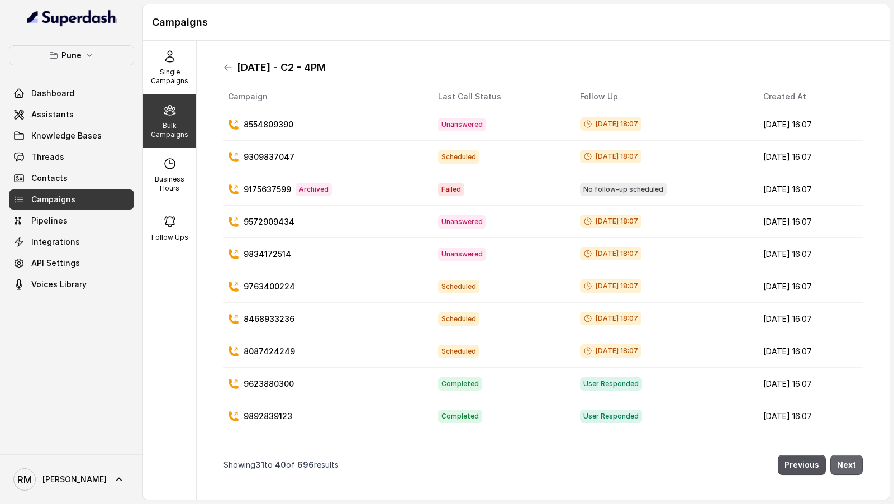
click at [852, 463] on button "Next" at bounding box center [847, 465] width 32 height 20
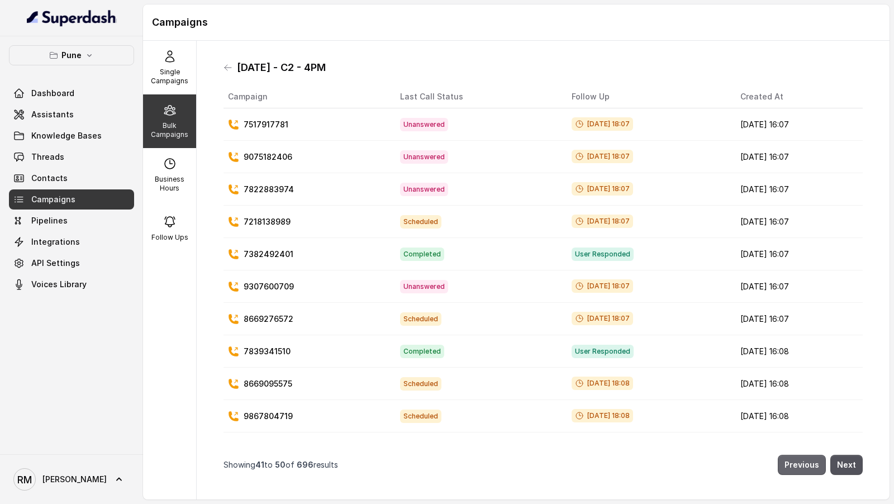
click at [815, 466] on button "Previous" at bounding box center [802, 465] width 48 height 20
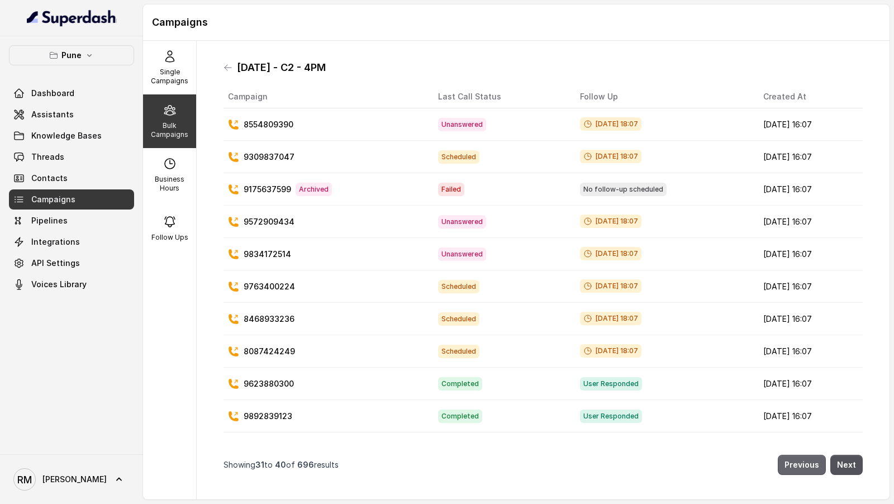
click at [815, 466] on button "Previous" at bounding box center [802, 465] width 48 height 20
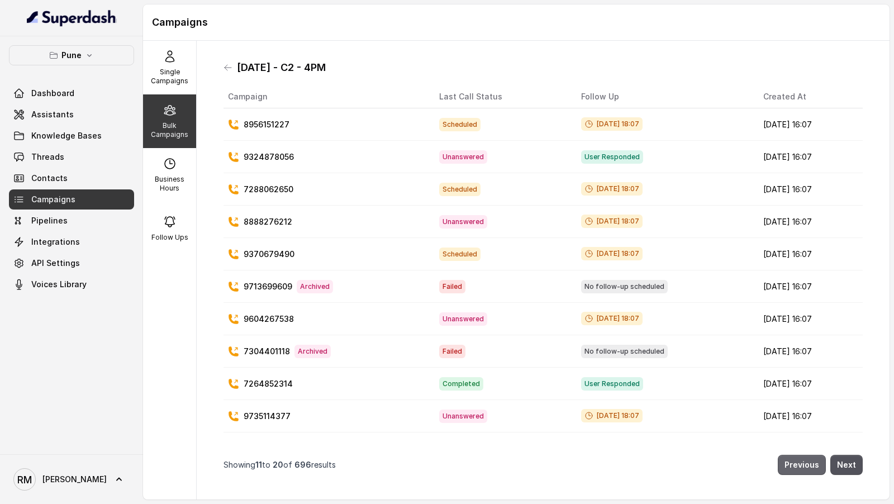
click at [815, 466] on button "Previous" at bounding box center [802, 465] width 48 height 20
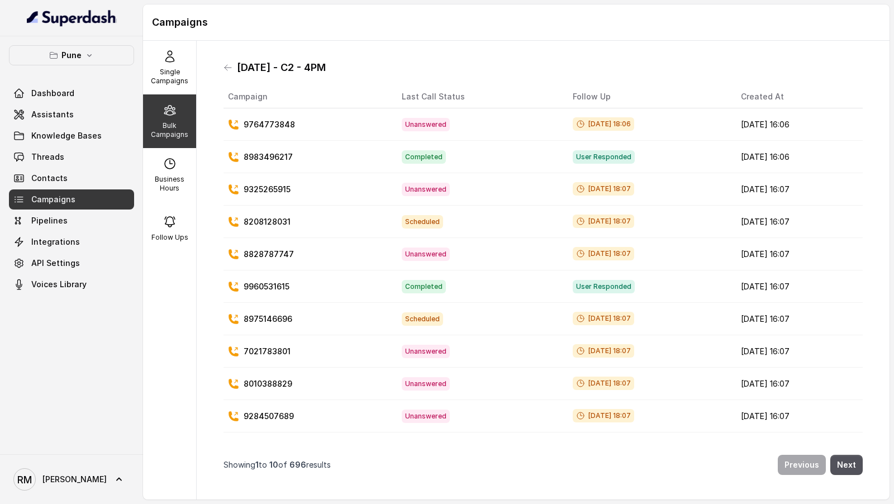
click at [231, 73] on div "24.9.25 - C2 - 4PM" at bounding box center [543, 68] width 639 height 18
click at [225, 63] on icon at bounding box center [228, 67] width 9 height 9
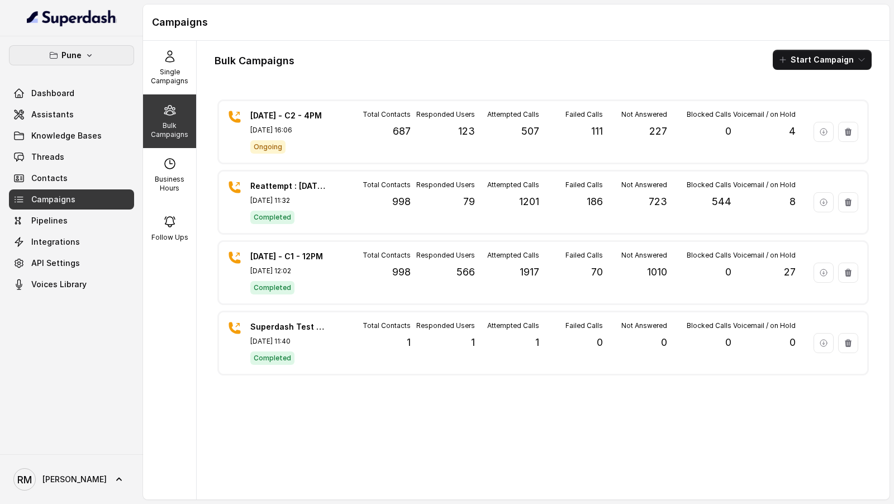
click at [58, 62] on button "Pune" at bounding box center [71, 55] width 125 height 20
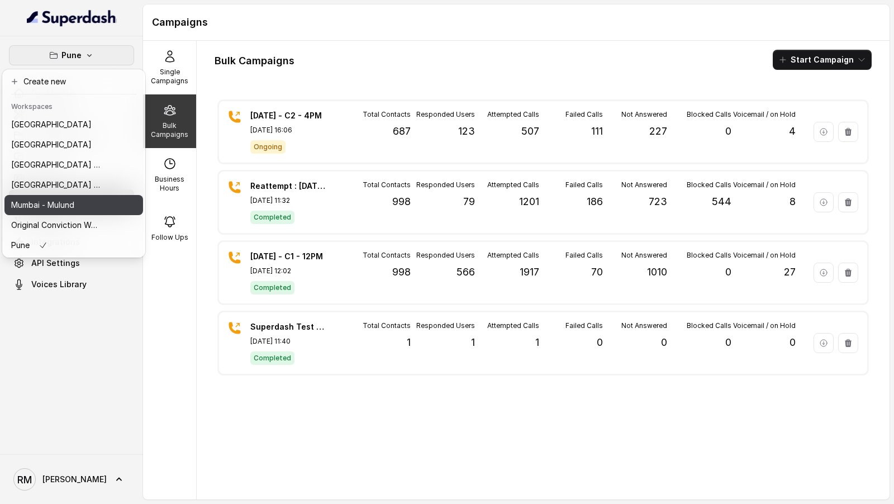
click at [89, 205] on div "Mumbai - Mulund" at bounding box center [55, 204] width 89 height 13
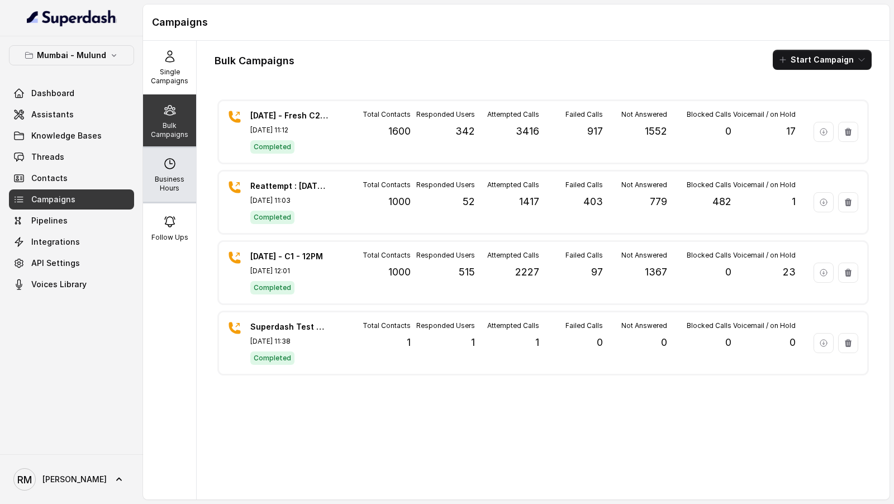
click at [176, 173] on div "Business Hours" at bounding box center [169, 175] width 53 height 54
select select "Asia/Calcutta"
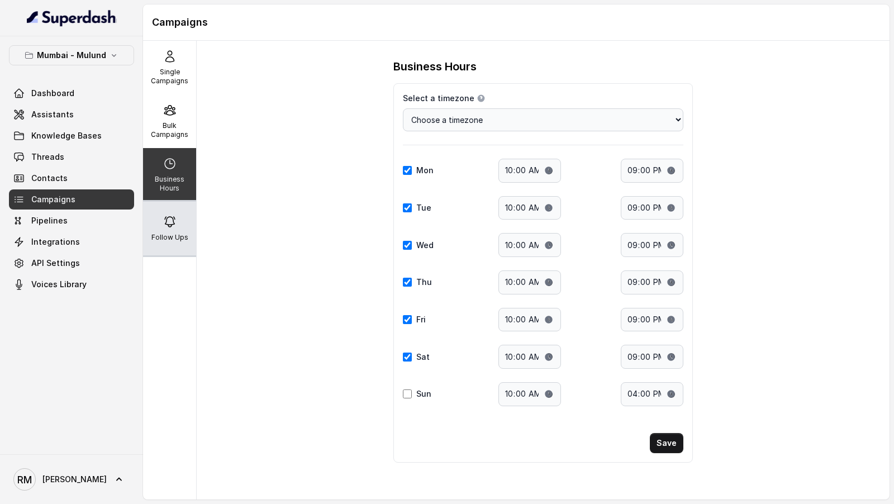
click at [188, 221] on div "Follow Ups" at bounding box center [169, 229] width 53 height 54
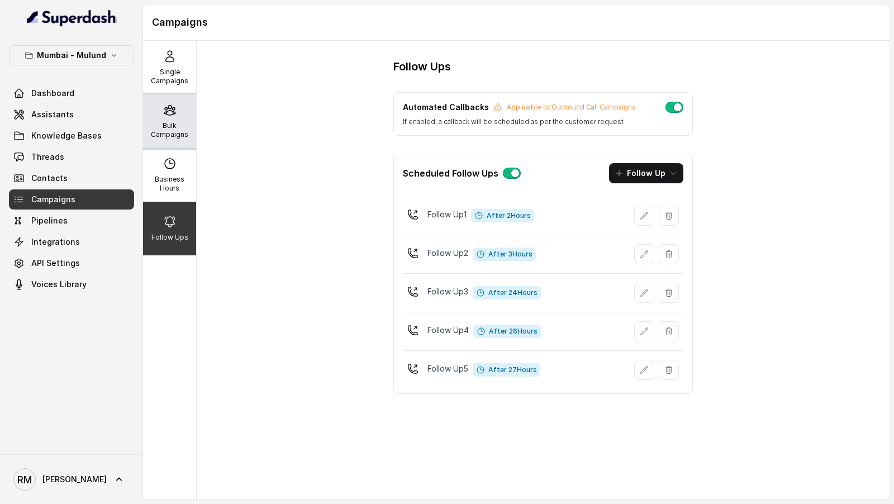
click at [181, 131] on p "Bulk Campaigns" at bounding box center [170, 130] width 44 height 18
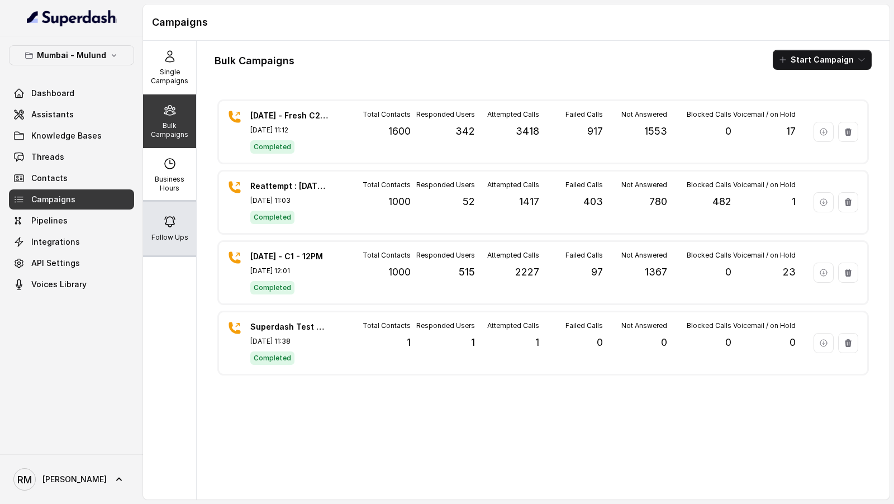
click at [175, 227] on icon at bounding box center [169, 221] width 13 height 13
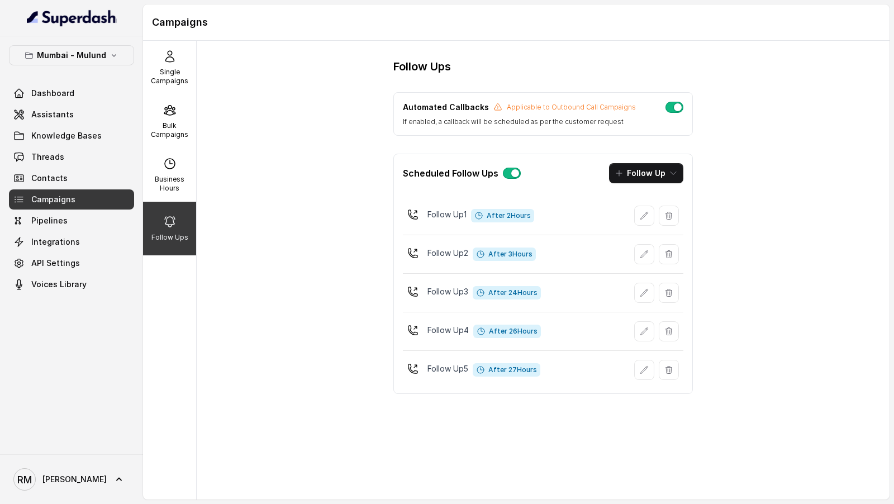
click at [516, 219] on span "After 2 Hours" at bounding box center [502, 215] width 63 height 13
click at [516, 258] on span "After 3 Hours" at bounding box center [504, 254] width 63 height 13
click at [175, 130] on p "Bulk Campaigns" at bounding box center [170, 130] width 44 height 18
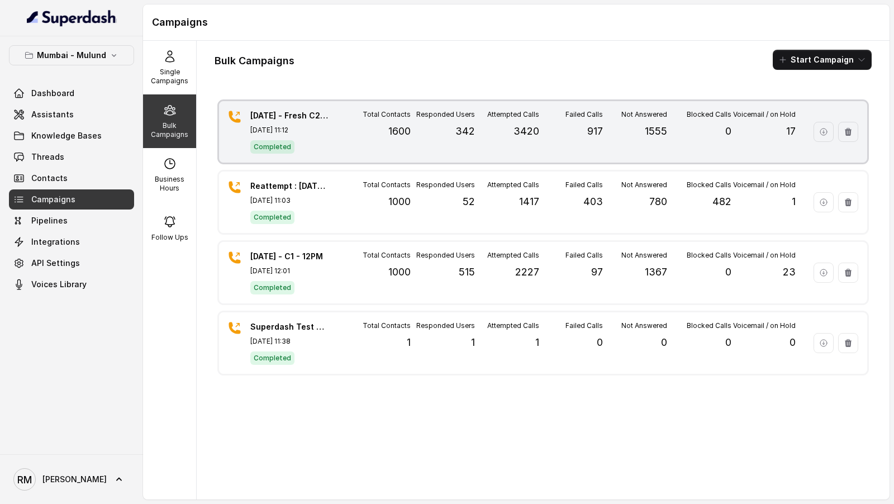
click at [361, 108] on div "24.9.25 - Fresh C2 - 11AM Sep 24, 2025, 11:12 Completed Total Contacts 1600 Res…" at bounding box center [543, 131] width 648 height 61
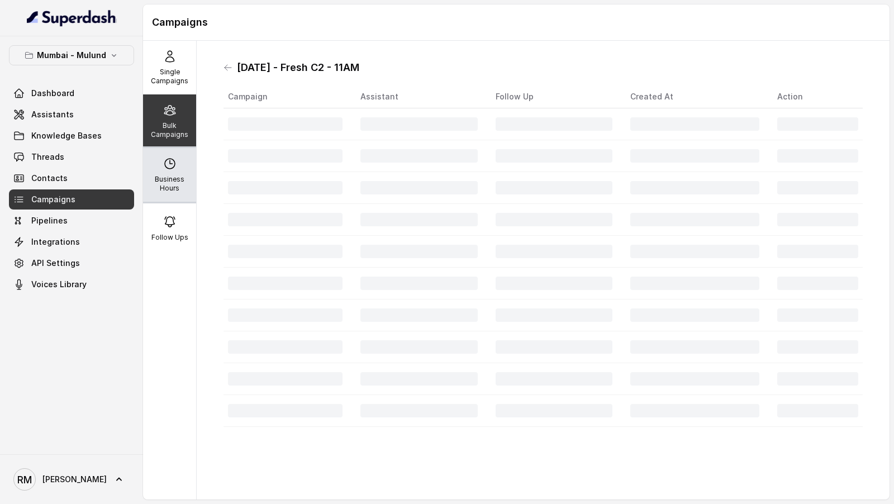
click at [184, 187] on p "Business Hours" at bounding box center [170, 184] width 44 height 18
select select "Asia/Calcutta"
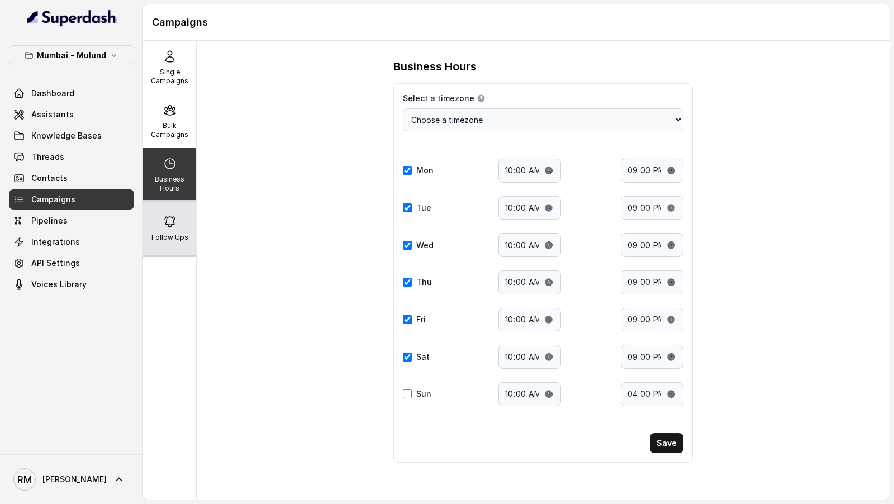
click at [179, 222] on div "Follow Ups" at bounding box center [169, 229] width 53 height 54
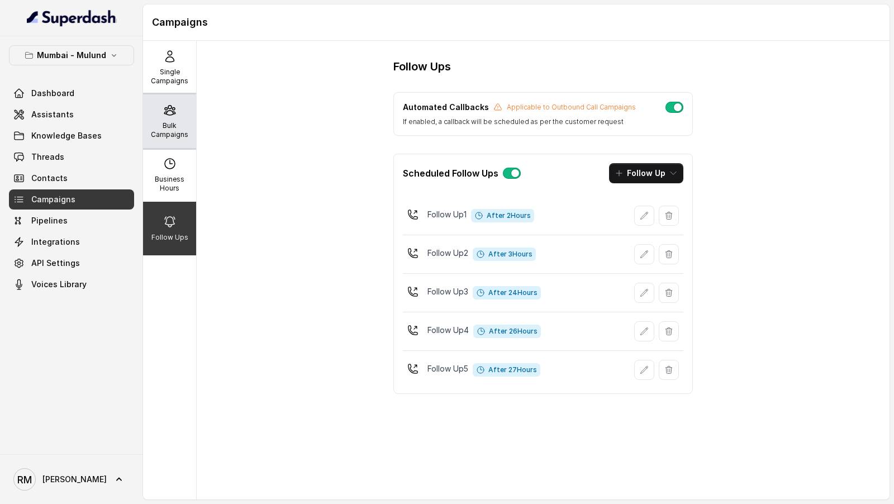
click at [177, 110] on div "Bulk Campaigns" at bounding box center [169, 121] width 53 height 54
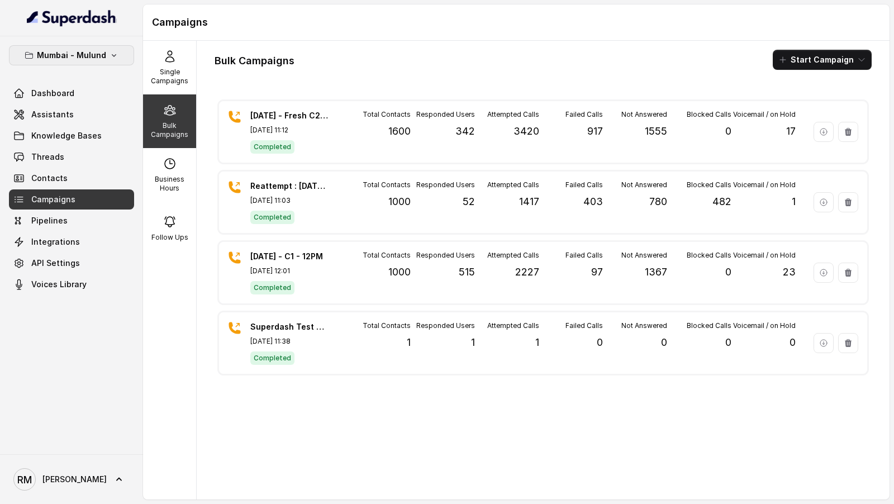
click at [99, 50] on p "Mumbai - Mulund" at bounding box center [71, 55] width 69 height 13
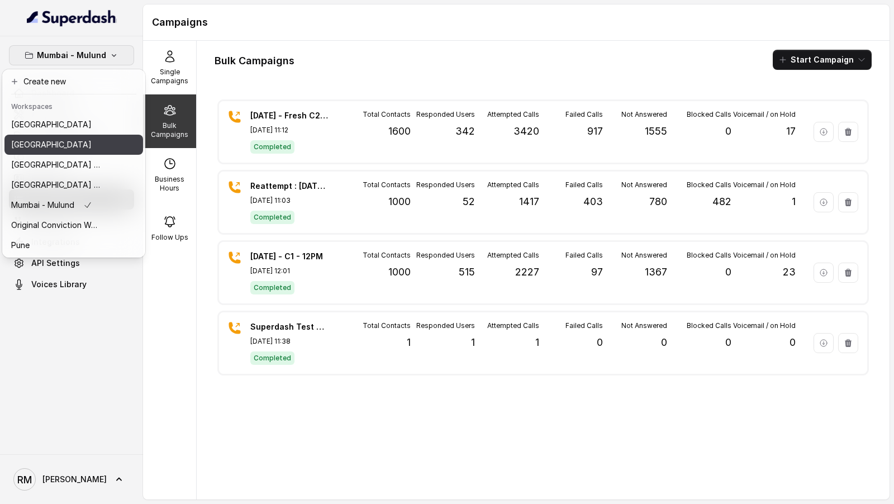
click at [94, 148] on div "[GEOGRAPHIC_DATA]" at bounding box center [55, 144] width 89 height 13
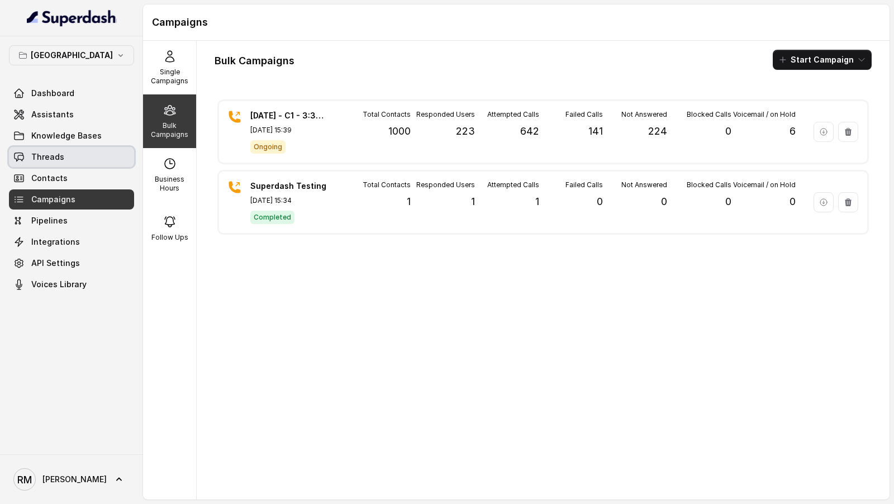
click at [67, 158] on link "Threads" at bounding box center [71, 157] width 125 height 20
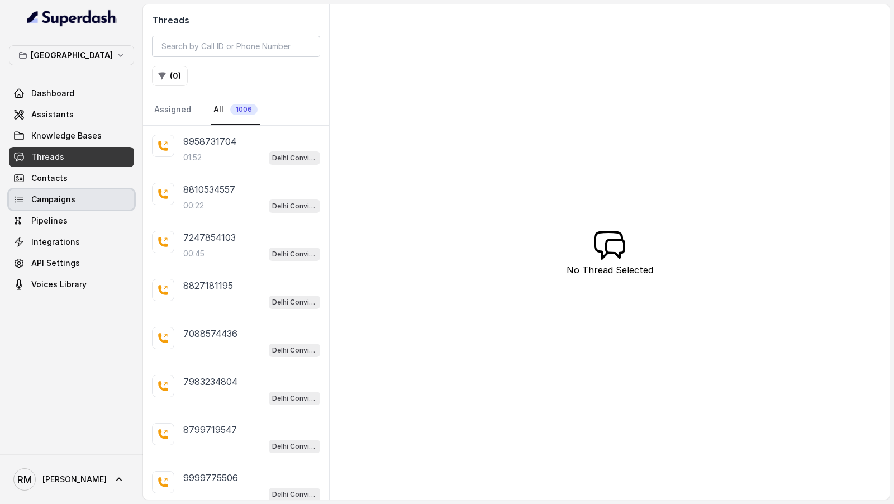
click at [71, 205] on link "Campaigns" at bounding box center [71, 199] width 125 height 20
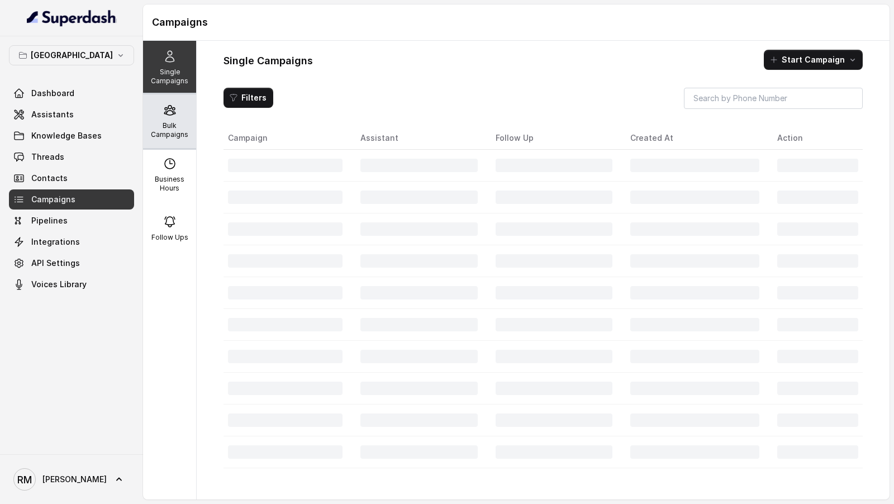
click at [163, 110] on icon at bounding box center [169, 109] width 13 height 13
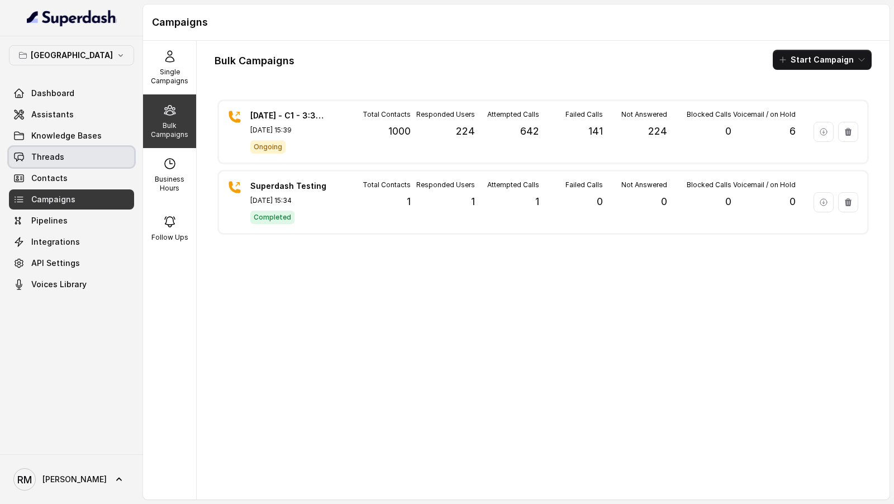
click at [75, 149] on link "Threads" at bounding box center [71, 157] width 125 height 20
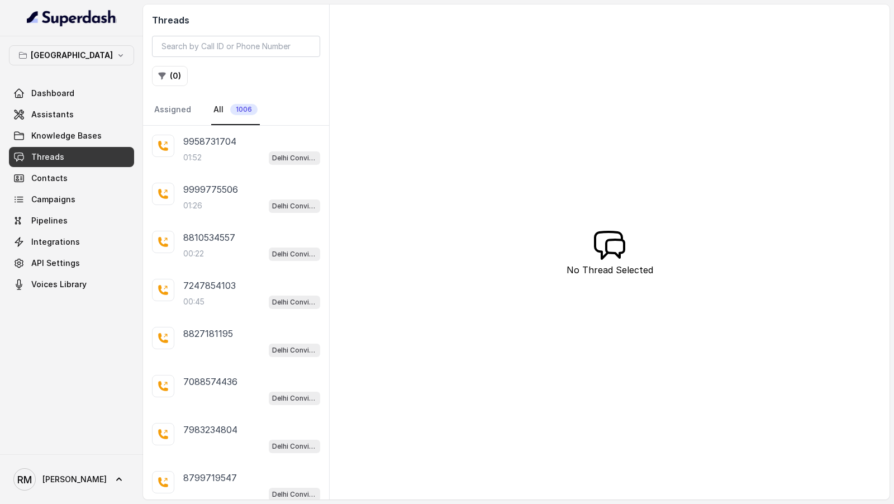
click at [241, 164] on div "9958731704 01:52 Delhi Conviction HR Outbound Assistant" at bounding box center [236, 150] width 186 height 48
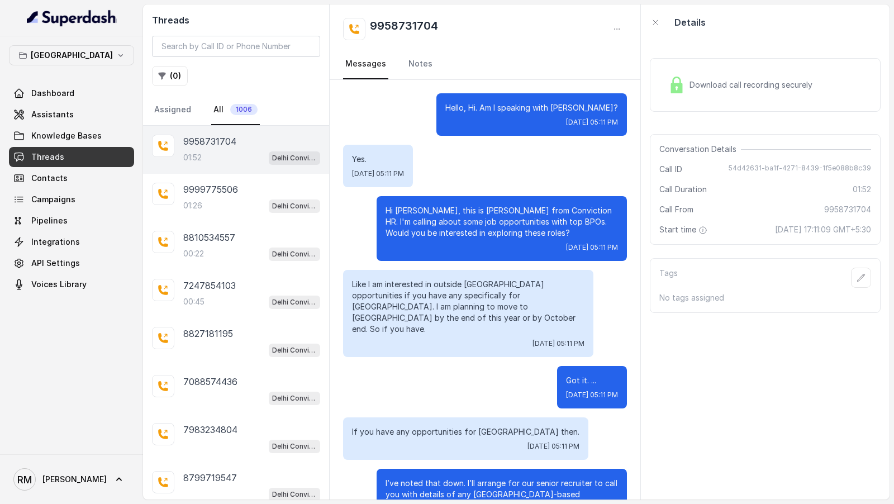
scroll to position [730, 0]
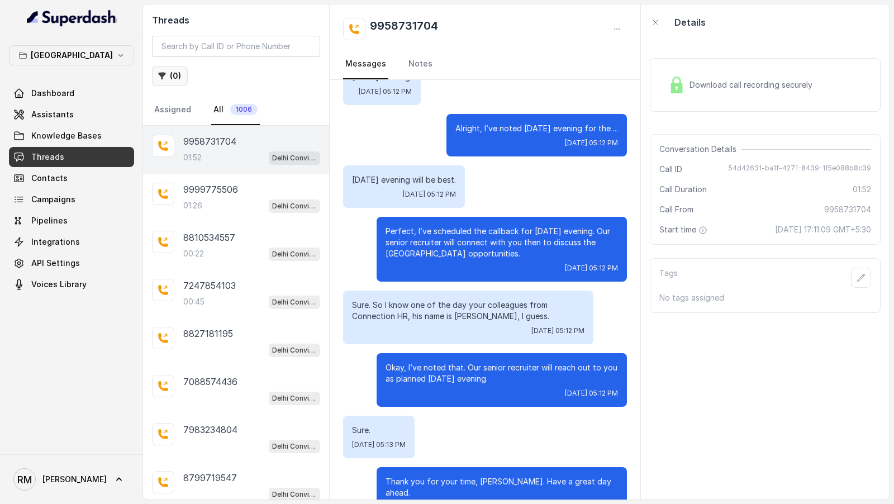
click at [172, 77] on button "( 0 )" at bounding box center [170, 76] width 36 height 20
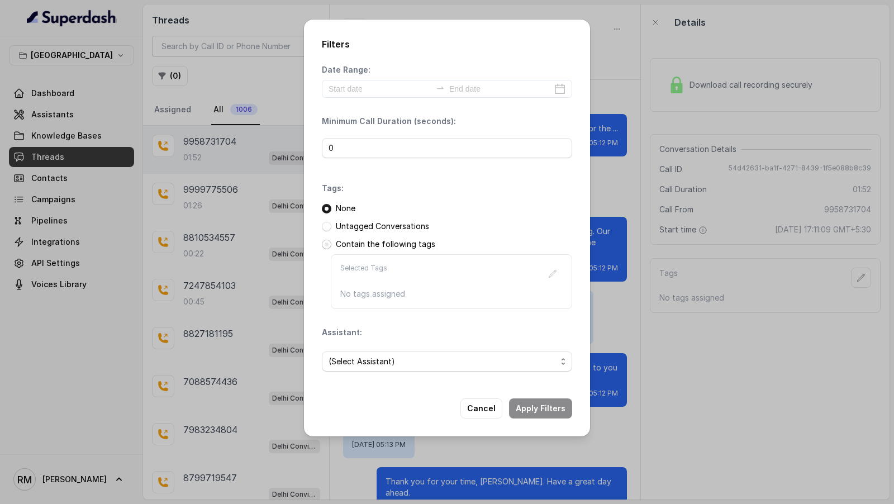
click at [324, 247] on span at bounding box center [327, 245] width 10 height 10
click at [555, 273] on icon "button" at bounding box center [552, 273] width 9 height 9
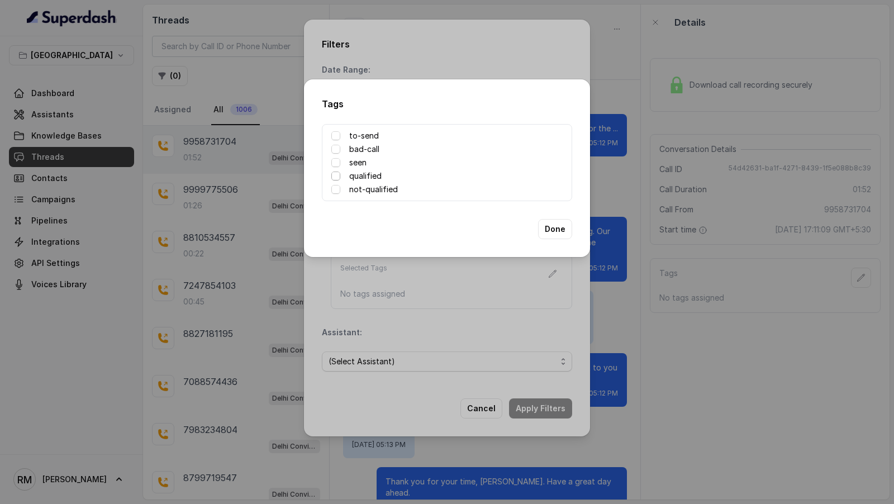
click at [336, 179] on span at bounding box center [335, 176] width 9 height 9
click at [335, 162] on span at bounding box center [335, 162] width 9 height 9
click at [557, 221] on button "Done" at bounding box center [555, 229] width 34 height 20
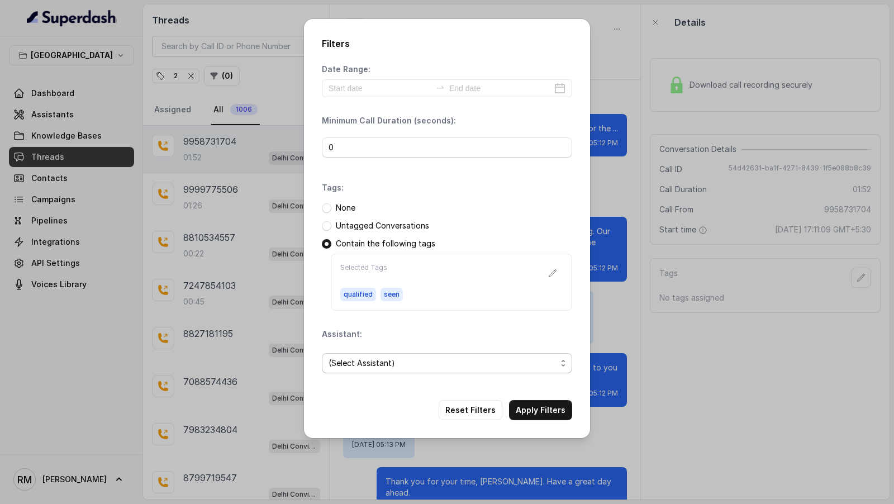
click at [534, 368] on span "(Select Assistant)" at bounding box center [443, 363] width 228 height 13
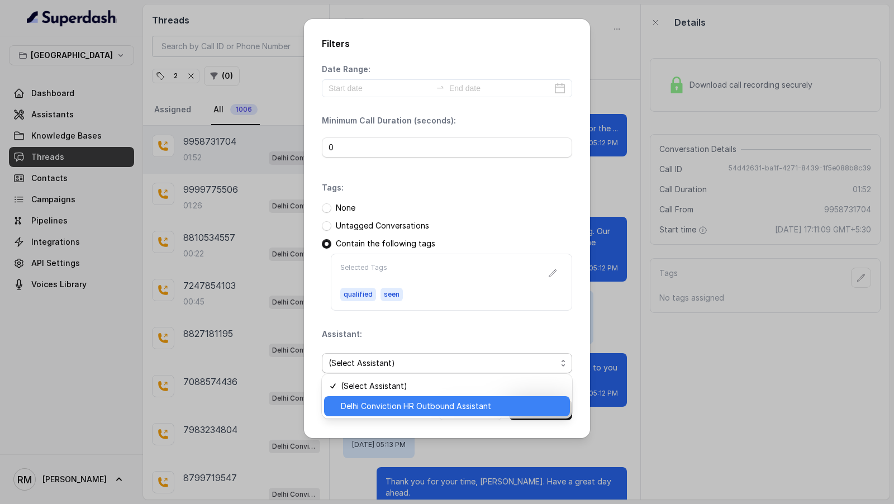
click at [509, 405] on span "Delhi Conviction HR Outbound Assistant" at bounding box center [452, 406] width 222 height 13
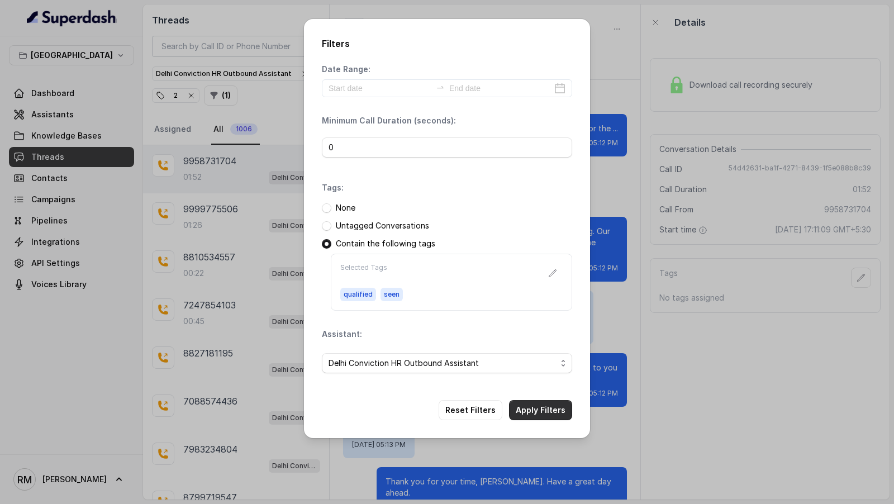
click at [545, 408] on button "Apply Filters" at bounding box center [540, 410] width 63 height 20
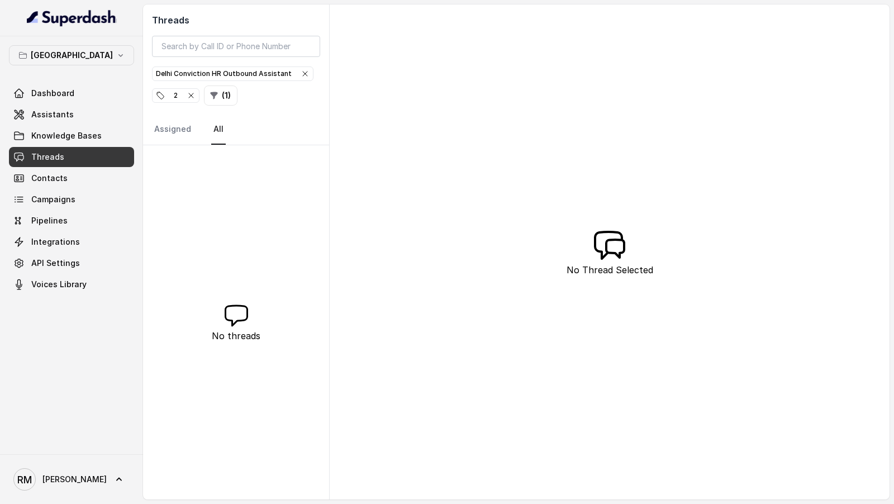
click at [192, 91] on icon "button" at bounding box center [191, 95] width 9 height 9
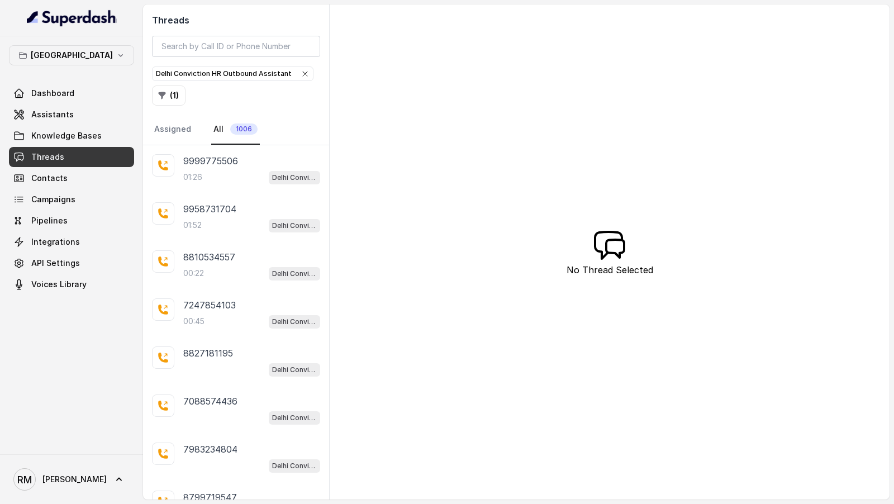
click at [303, 75] on icon "button" at bounding box center [305, 74] width 4 height 4
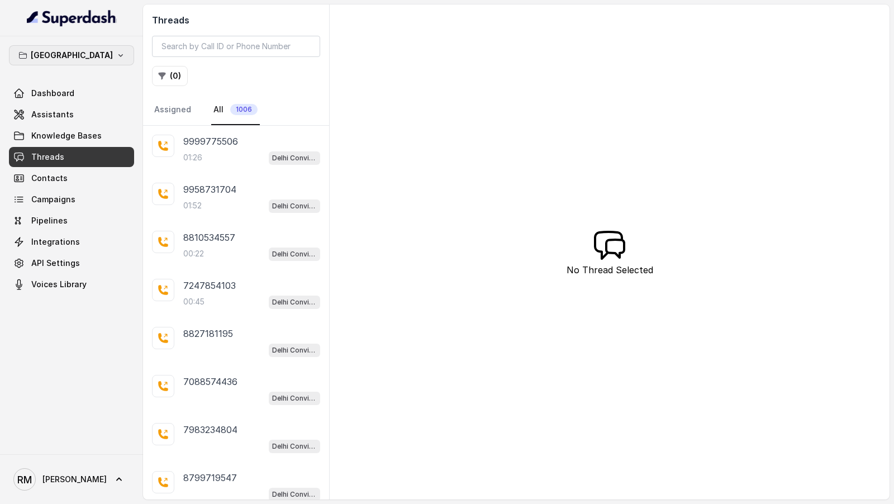
click at [116, 58] on icon "button" at bounding box center [120, 55] width 9 height 9
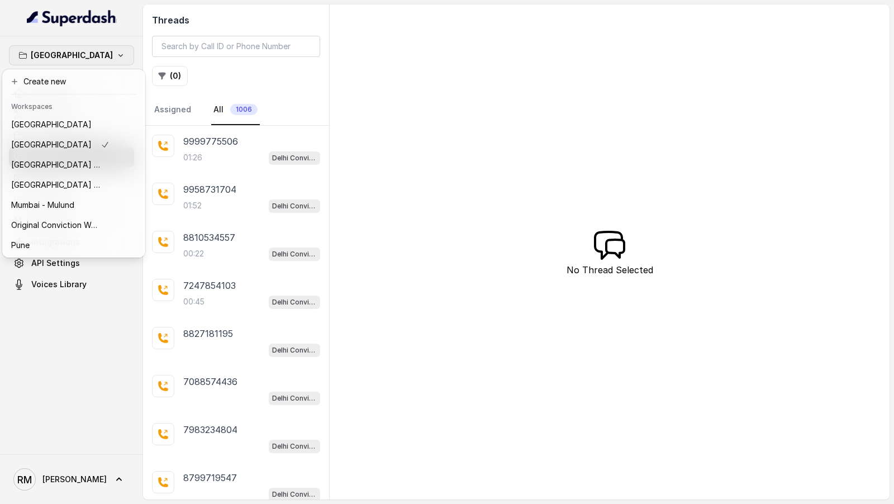
click at [505, 231] on div "Delhi Dashboard Assistants Knowledge Bases Threads Contacts Campaigns Pipelines…" at bounding box center [447, 252] width 894 height 504
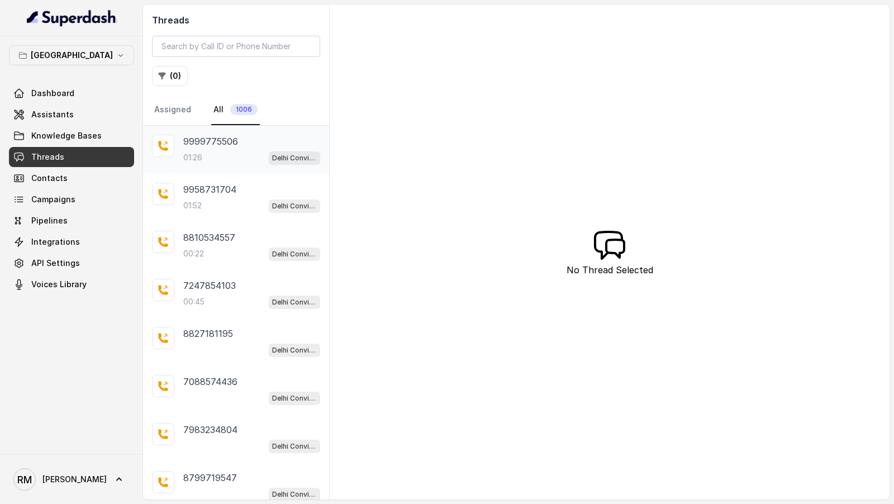
click at [198, 143] on p "9999775506" at bounding box center [210, 141] width 55 height 13
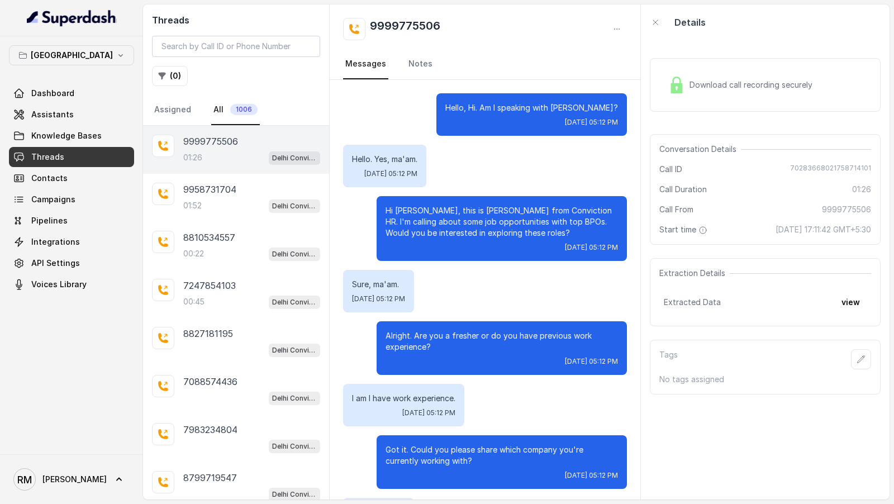
scroll to position [630, 0]
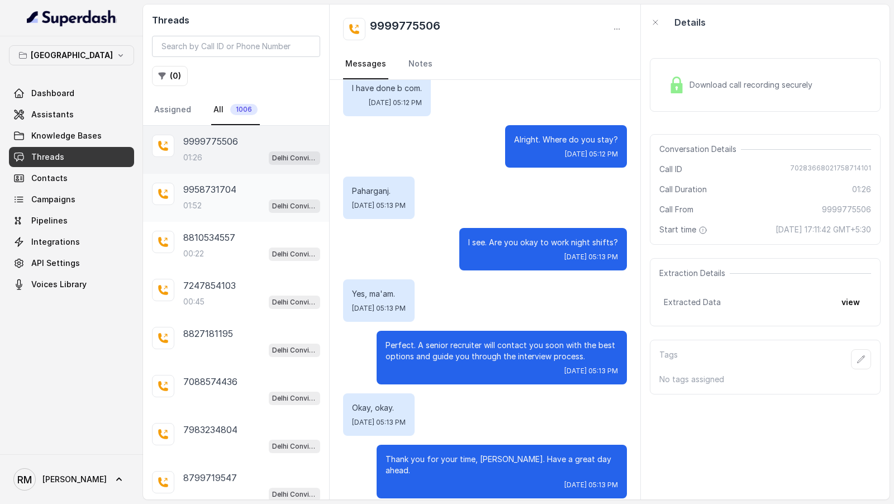
click at [209, 190] on p "9958731704" at bounding box center [209, 189] width 53 height 13
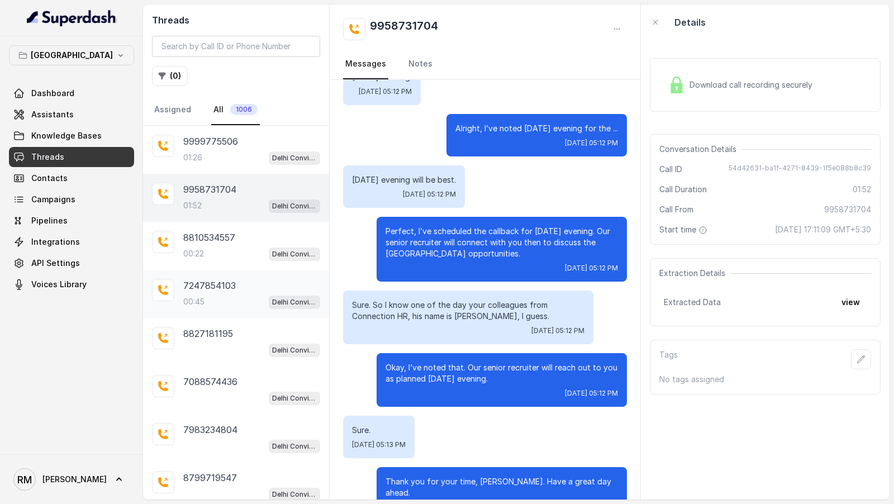
scroll to position [132, 0]
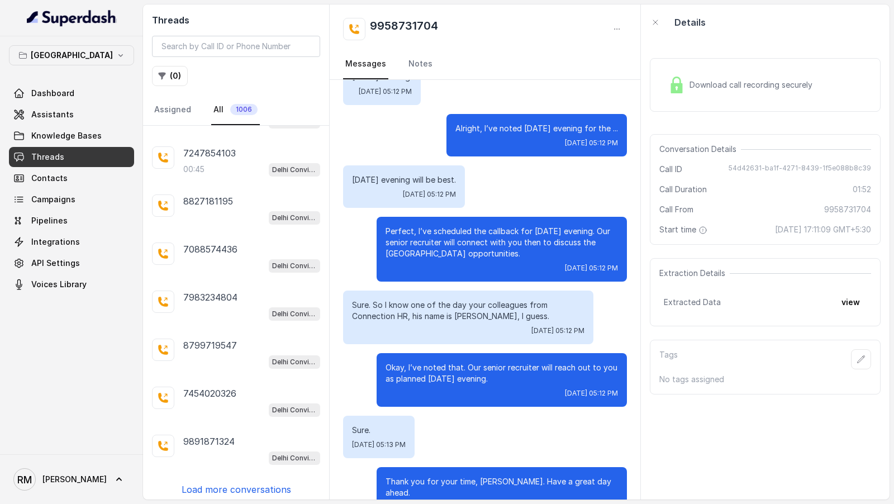
click at [252, 483] on p "Load more conversations" at bounding box center [237, 489] width 110 height 13
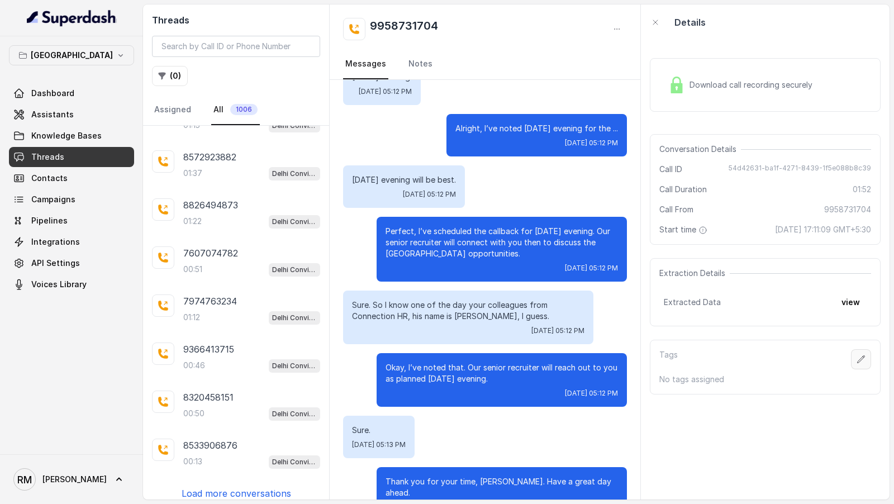
click at [865, 360] on icon "button" at bounding box center [861, 359] width 9 height 9
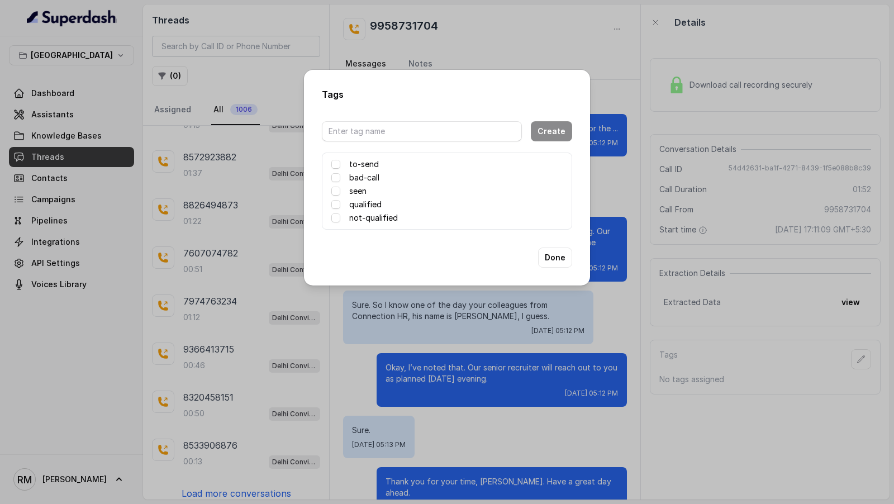
click at [464, 349] on div "Tags Create to-send bad-call seen qualified not-qualified Done" at bounding box center [447, 252] width 894 height 504
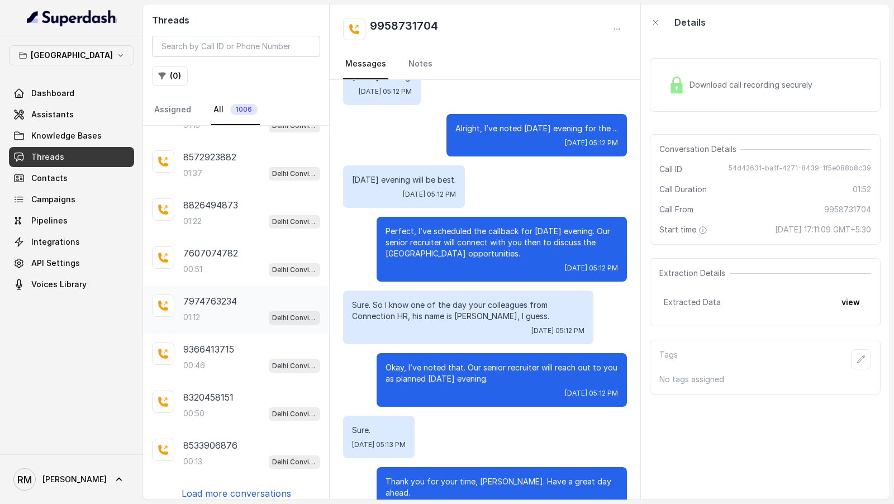
click at [239, 310] on div "01:12 Delhi Conviction HR Outbound Assistant" at bounding box center [251, 317] width 137 height 15
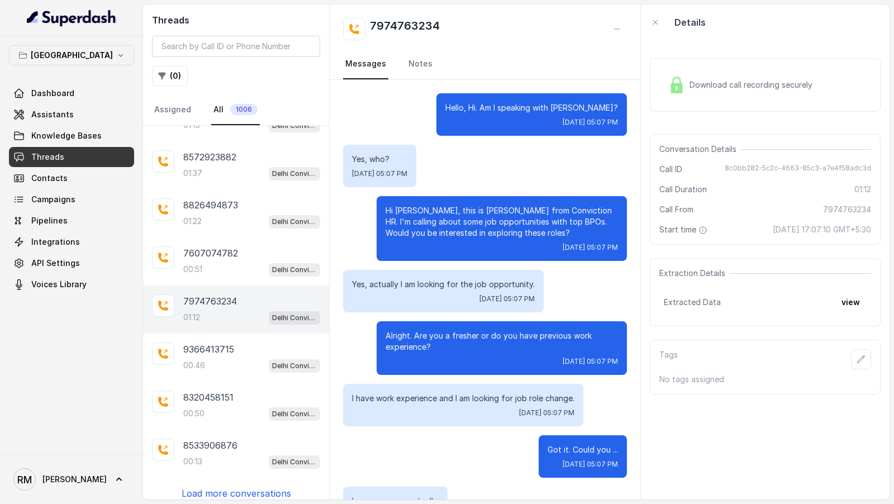
scroll to position [630, 0]
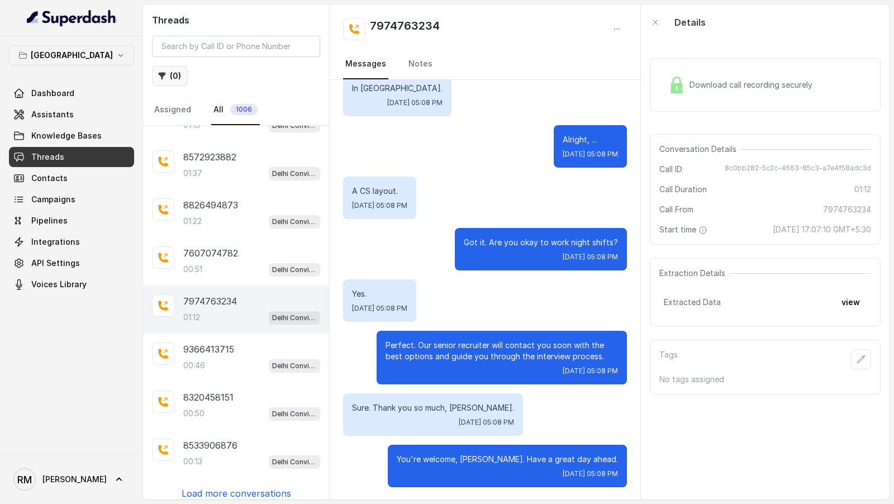
click at [167, 79] on button "( 0 )" at bounding box center [170, 76] width 36 height 20
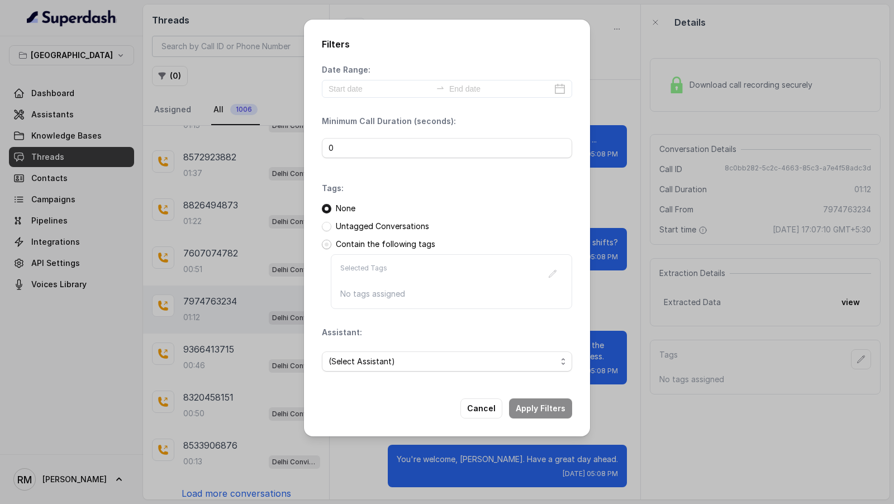
click at [325, 246] on span at bounding box center [327, 245] width 10 height 10
click at [552, 272] on icon "button" at bounding box center [552, 273] width 9 height 9
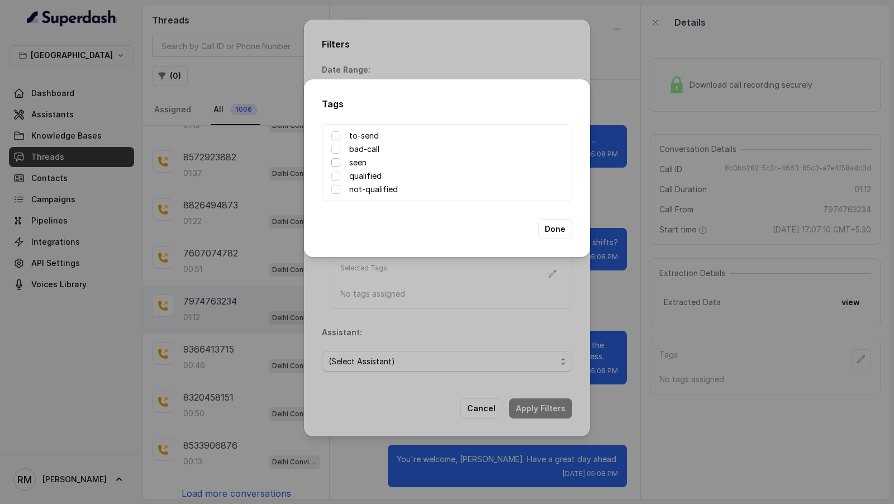
click at [334, 163] on span at bounding box center [335, 162] width 9 height 9
click at [552, 224] on button "Done" at bounding box center [555, 229] width 34 height 20
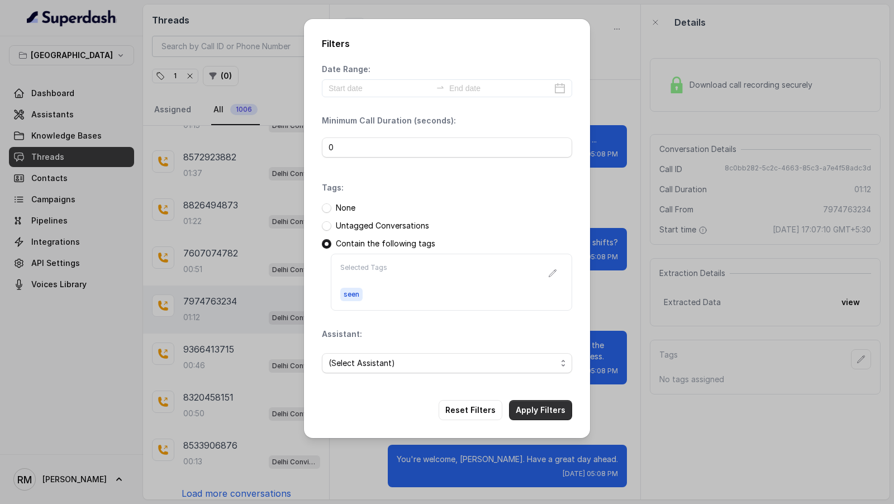
click at [549, 409] on button "Apply Filters" at bounding box center [540, 410] width 63 height 20
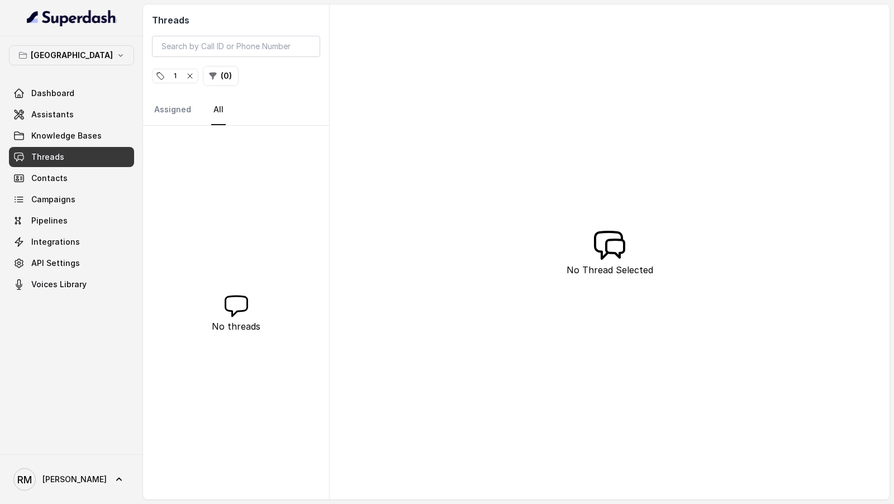
click at [195, 79] on span "1" at bounding box center [175, 75] width 45 height 13
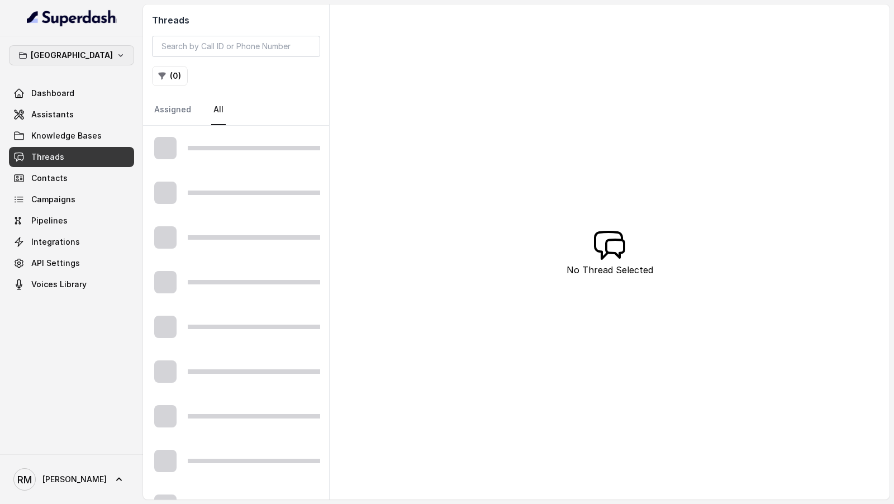
click at [103, 52] on button "[GEOGRAPHIC_DATA]" at bounding box center [71, 55] width 125 height 20
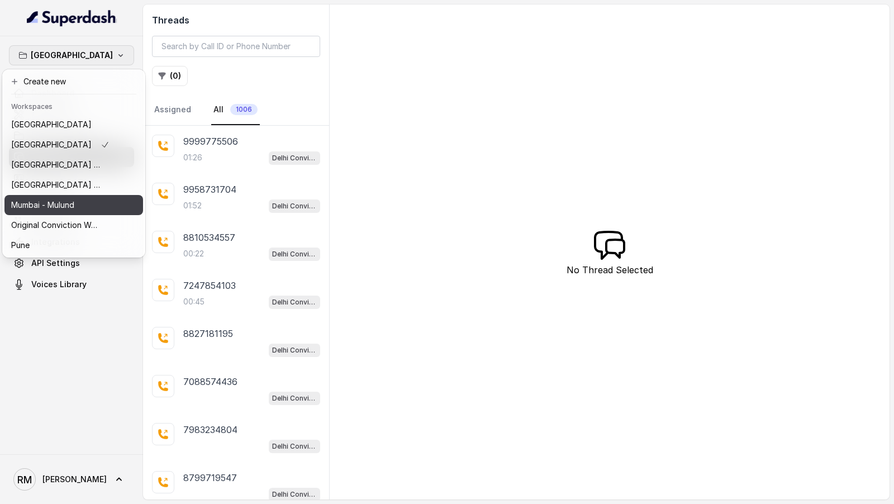
click at [94, 206] on div "Mumbai - Mulund" at bounding box center [60, 204] width 98 height 13
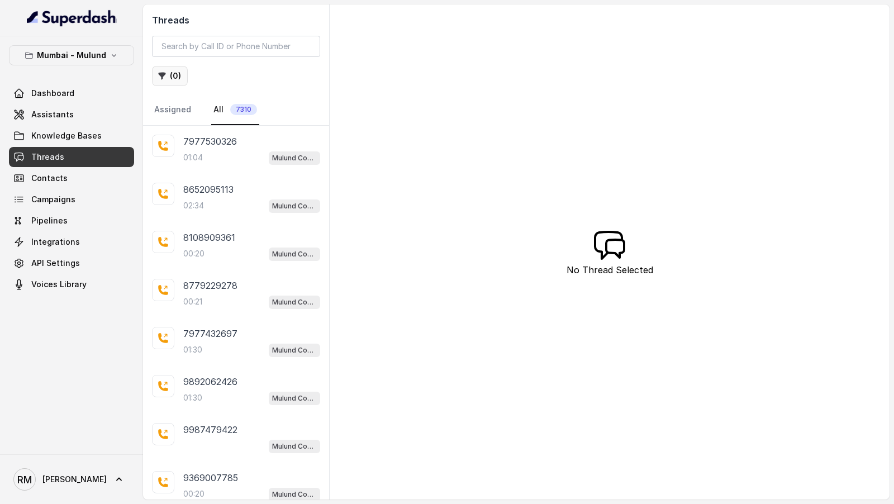
click at [175, 82] on button "( 0 )" at bounding box center [170, 76] width 36 height 20
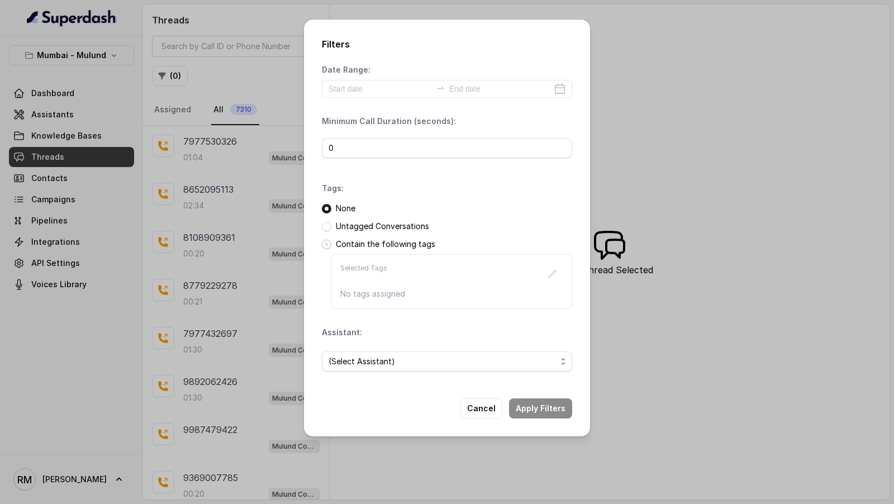
click at [328, 244] on span at bounding box center [327, 245] width 10 height 10
click at [554, 271] on icon "button" at bounding box center [552, 273] width 7 height 7
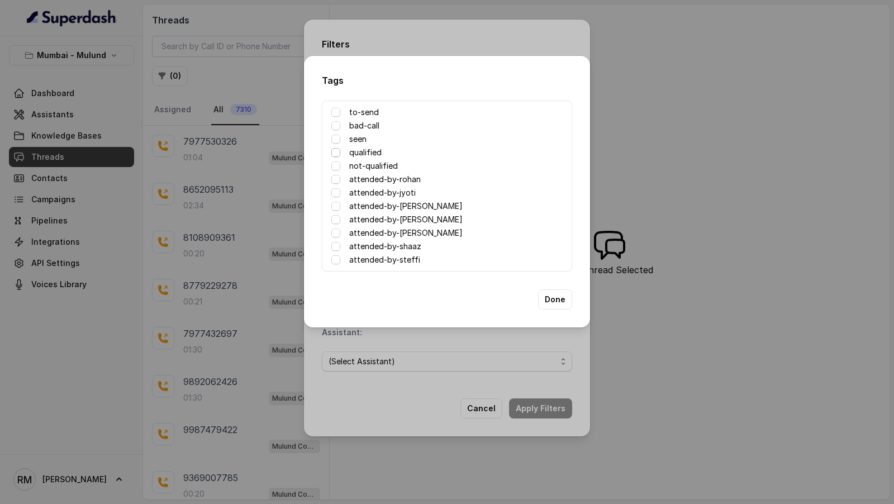
click at [336, 151] on span at bounding box center [335, 152] width 9 height 9
click at [336, 166] on span at bounding box center [335, 166] width 9 height 9
click at [336, 193] on span at bounding box center [335, 192] width 9 height 9
click at [336, 181] on span at bounding box center [335, 179] width 9 height 9
click at [336, 210] on span at bounding box center [335, 206] width 9 height 9
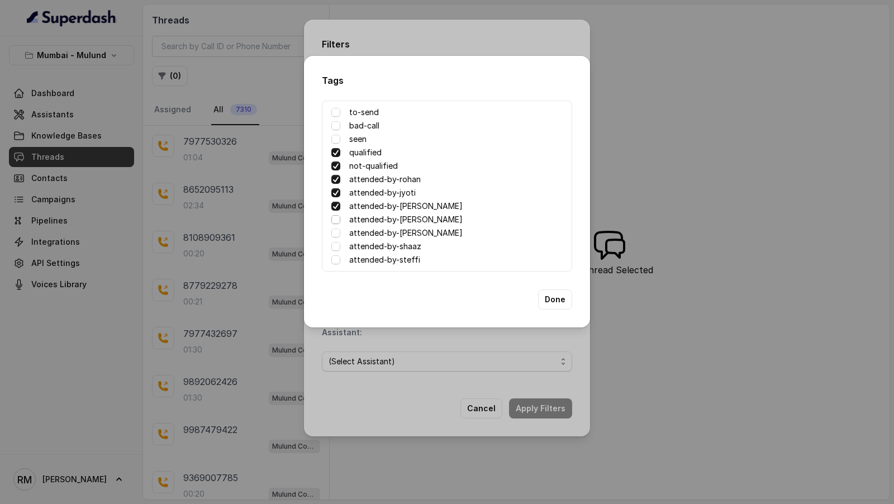
click at [336, 222] on span at bounding box center [335, 219] width 9 height 9
click at [336, 231] on span at bounding box center [335, 233] width 9 height 9
click at [336, 245] on span at bounding box center [335, 246] width 9 height 9
click at [335, 263] on span at bounding box center [335, 259] width 9 height 9
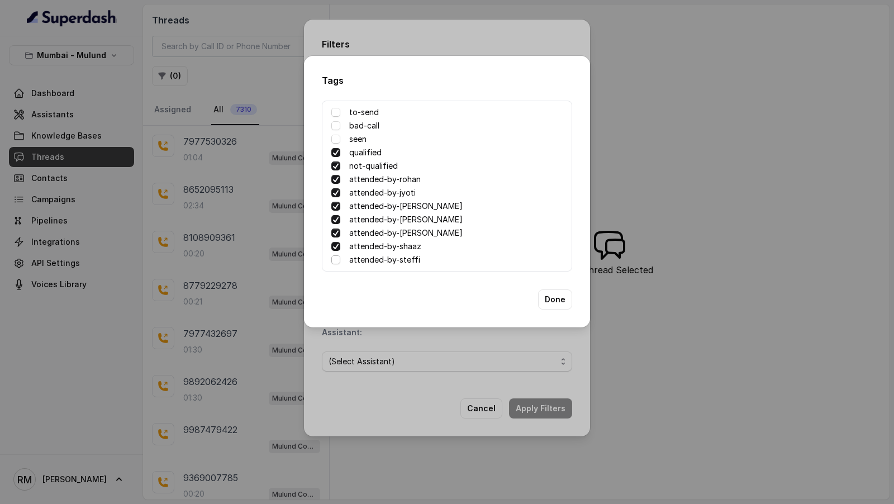
click at [335, 263] on span at bounding box center [335, 259] width 9 height 9
click at [557, 301] on button "Done" at bounding box center [555, 300] width 34 height 20
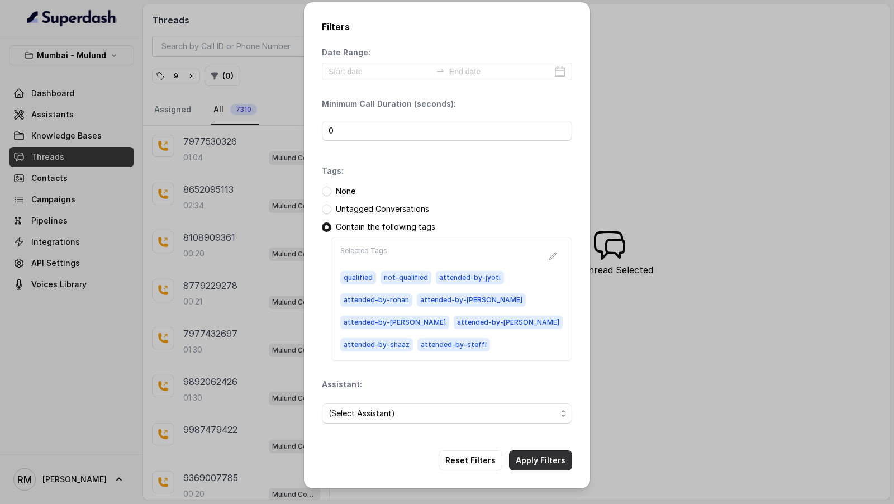
click at [545, 454] on button "Apply Filters" at bounding box center [540, 460] width 63 height 20
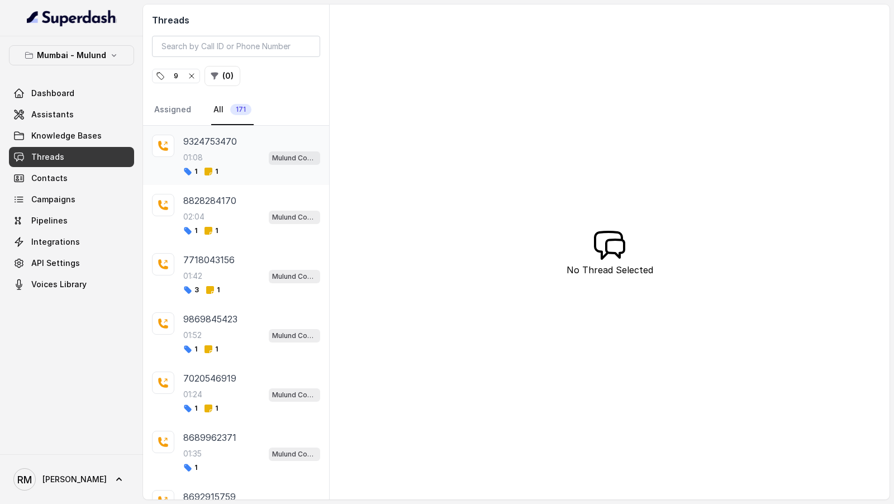
click at [237, 170] on div "1 1" at bounding box center [251, 171] width 137 height 9
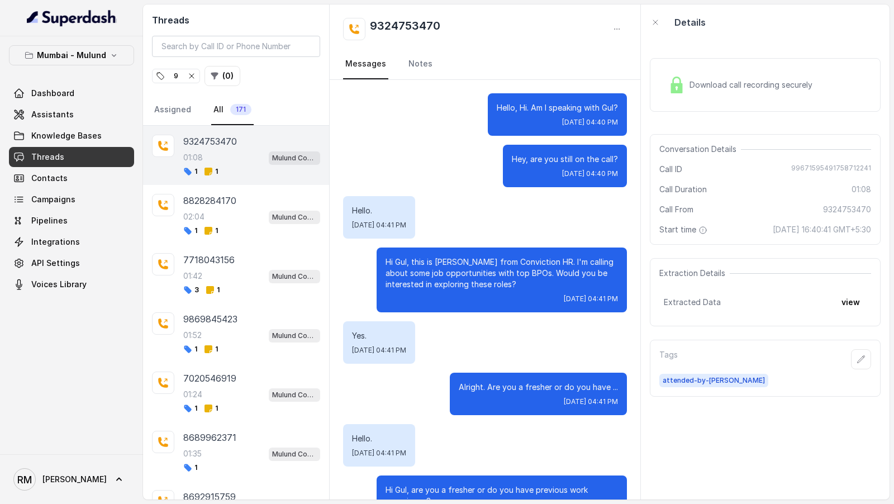
scroll to position [42, 0]
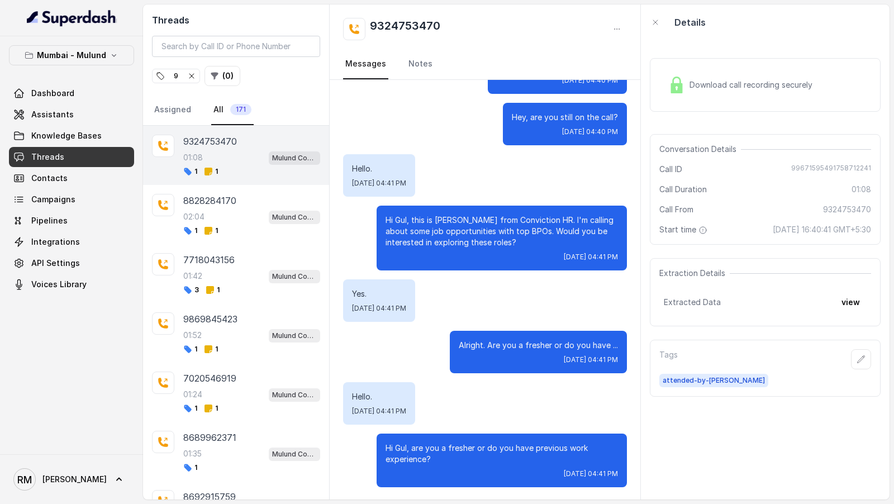
click at [686, 385] on div "Tags attended-by-gladys" at bounding box center [765, 368] width 231 height 57
click at [259, 220] on div "02:04 Mulund Conviction HR Outbound Assistant" at bounding box center [251, 217] width 137 height 15
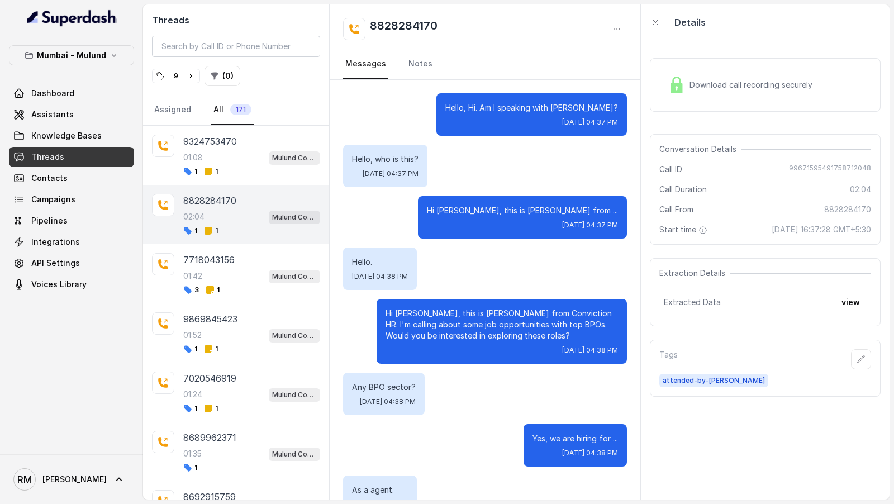
scroll to position [1229, 0]
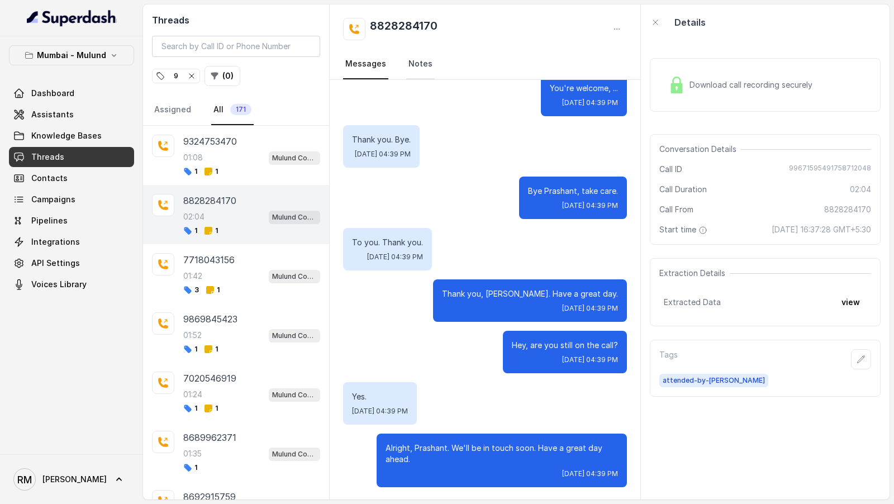
click at [415, 59] on link "Notes" at bounding box center [420, 64] width 29 height 30
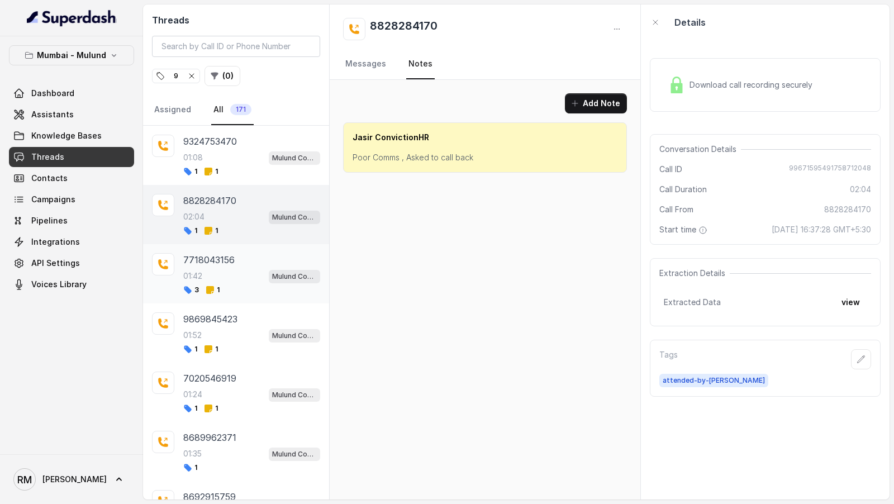
click at [271, 273] on span "Mulund Conviction HR Outbound Assistant" at bounding box center [294, 276] width 51 height 13
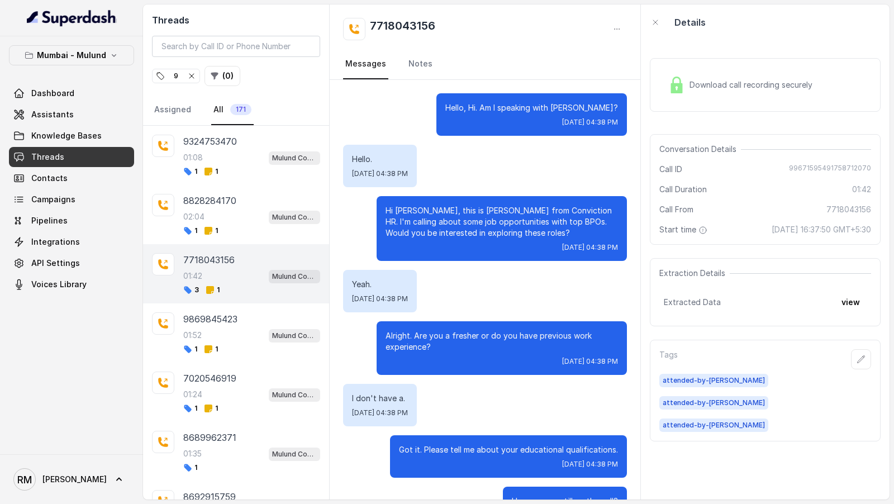
scroll to position [681, 0]
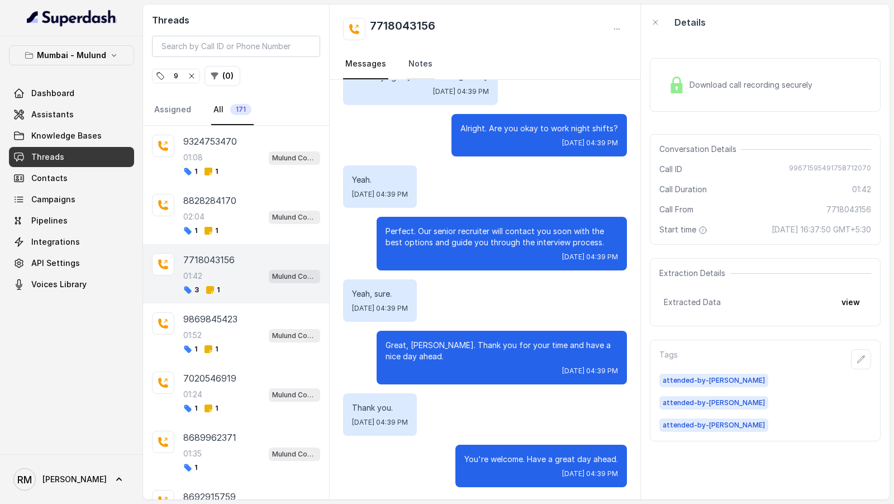
click at [421, 64] on link "Notes" at bounding box center [420, 64] width 29 height 30
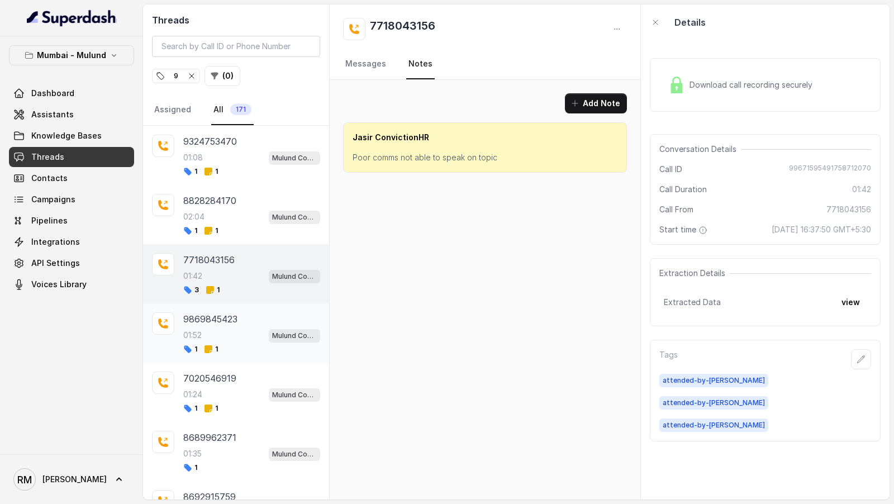
click at [277, 345] on div "1 1" at bounding box center [251, 349] width 137 height 9
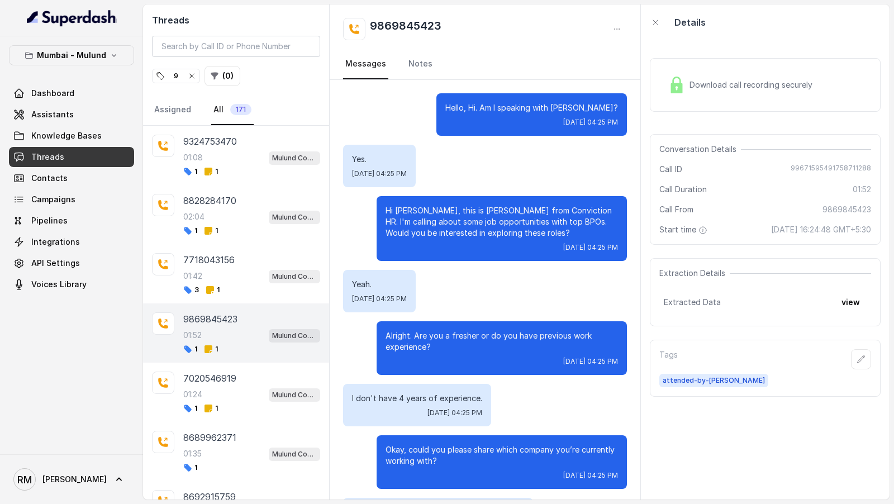
scroll to position [1178, 0]
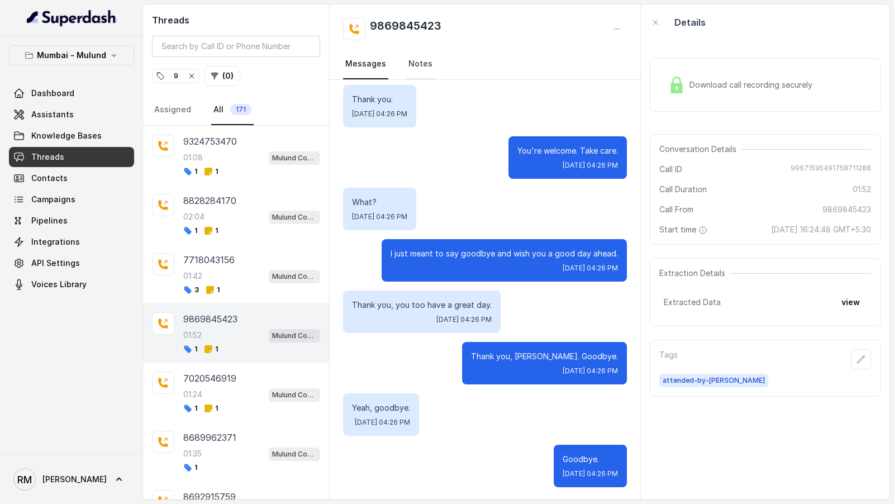
click at [416, 64] on link "Notes" at bounding box center [420, 64] width 29 height 30
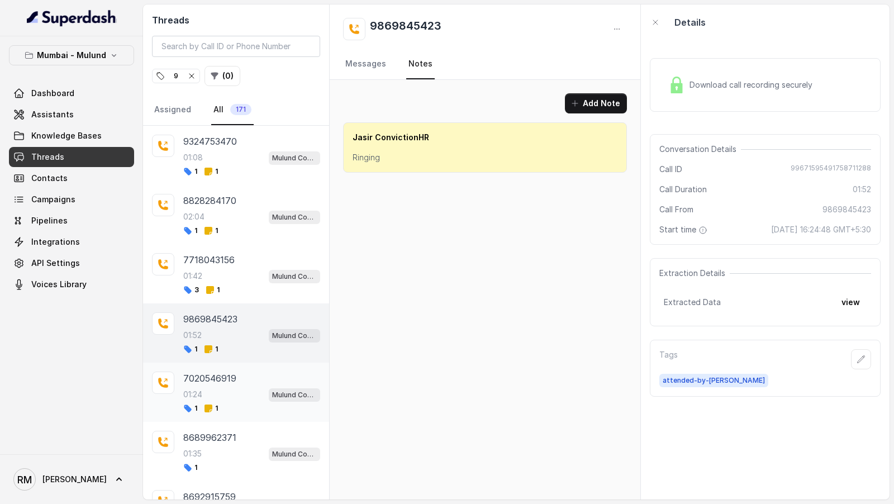
click at [310, 367] on div "7020546919 01:24 Mulund Conviction HR Outbound Assistant 1 1" at bounding box center [236, 392] width 186 height 59
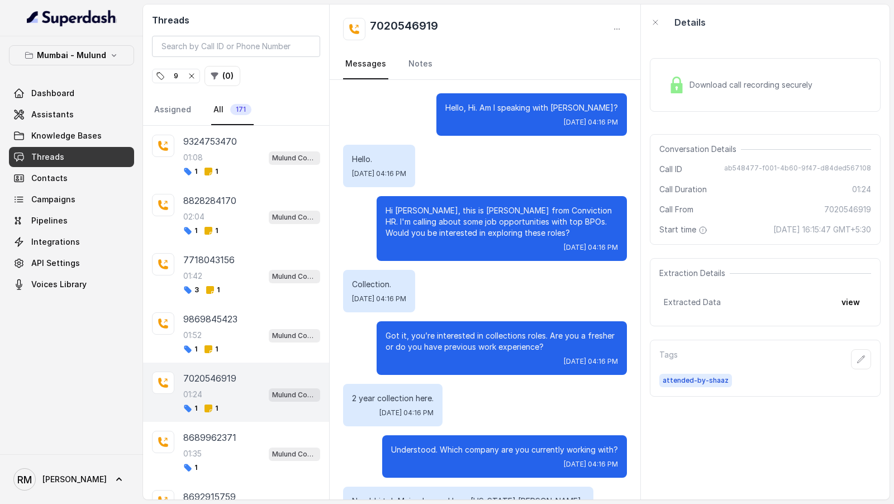
scroll to position [641, 0]
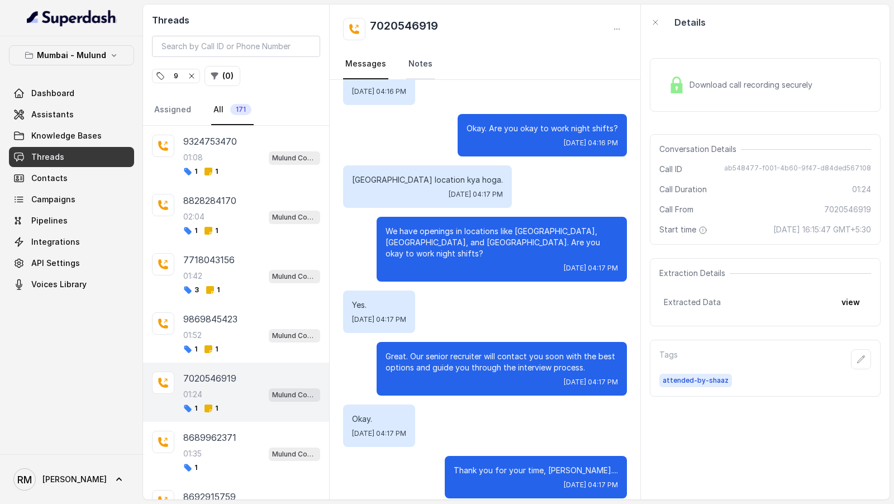
click at [412, 69] on link "Notes" at bounding box center [420, 64] width 29 height 30
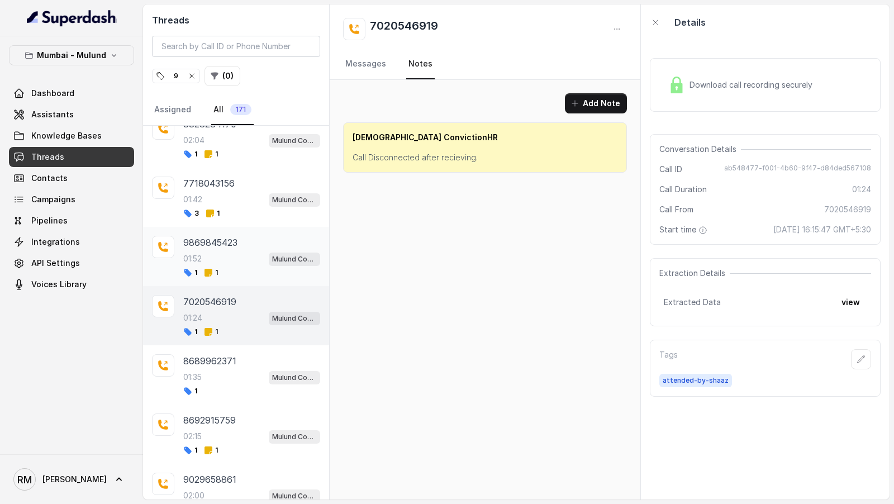
scroll to position [102, 0]
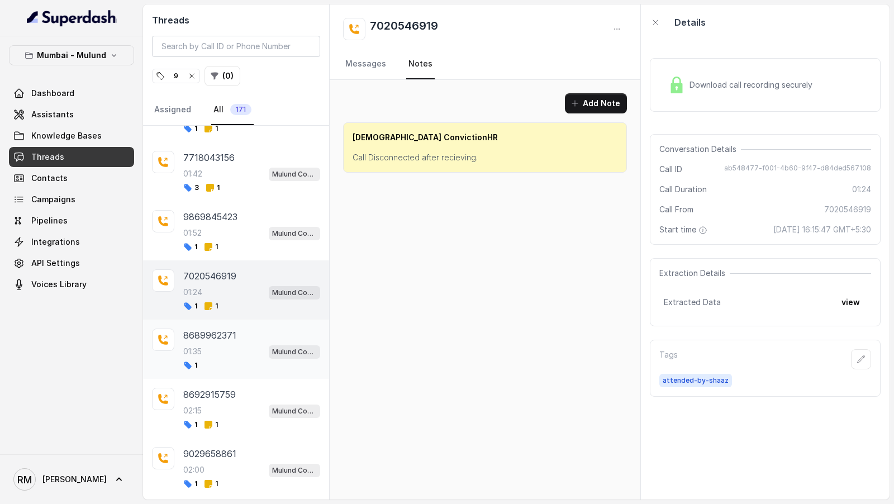
click at [236, 344] on div "01:35 Mulund Conviction HR Outbound Assistant" at bounding box center [251, 351] width 137 height 15
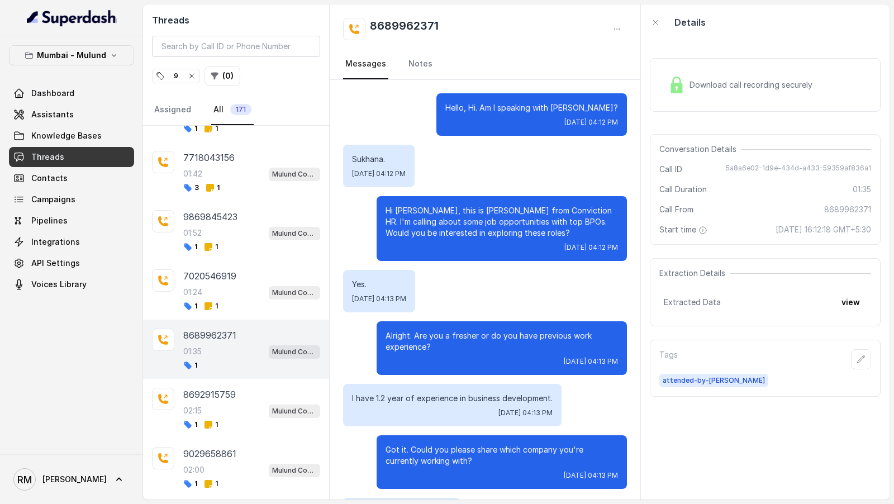
scroll to position [789, 0]
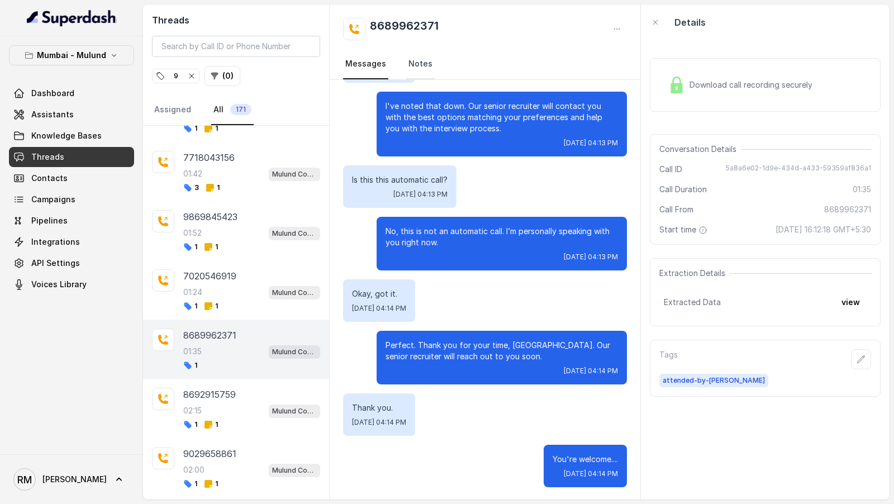
click at [417, 56] on link "Notes" at bounding box center [420, 64] width 29 height 30
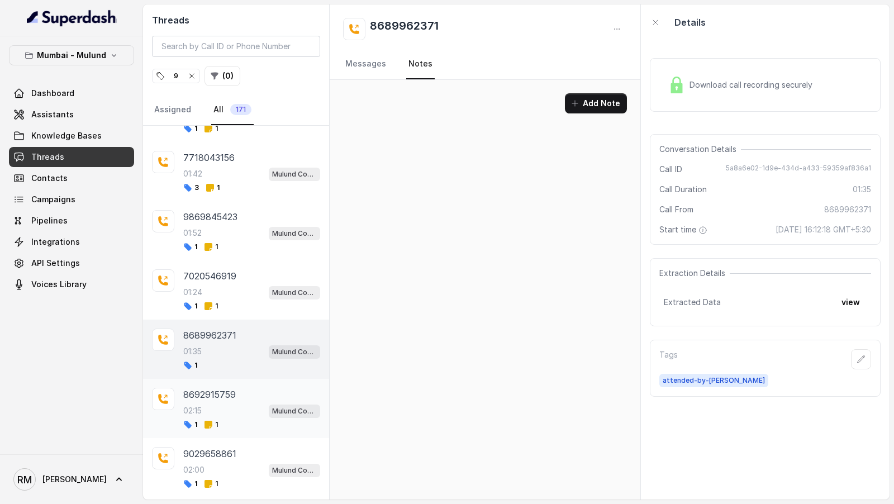
click at [240, 415] on div "8692915759 02:15 Mulund Conviction HR Outbound Assistant 1 1" at bounding box center [251, 408] width 137 height 41
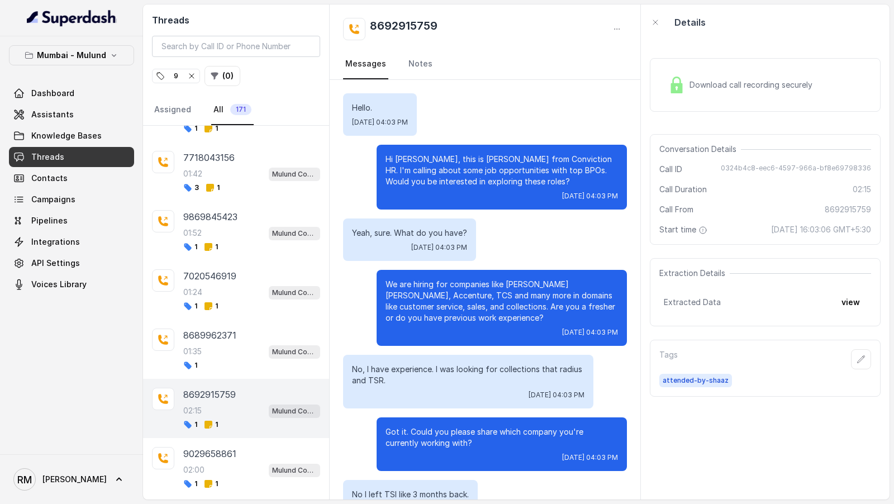
scroll to position [1010, 0]
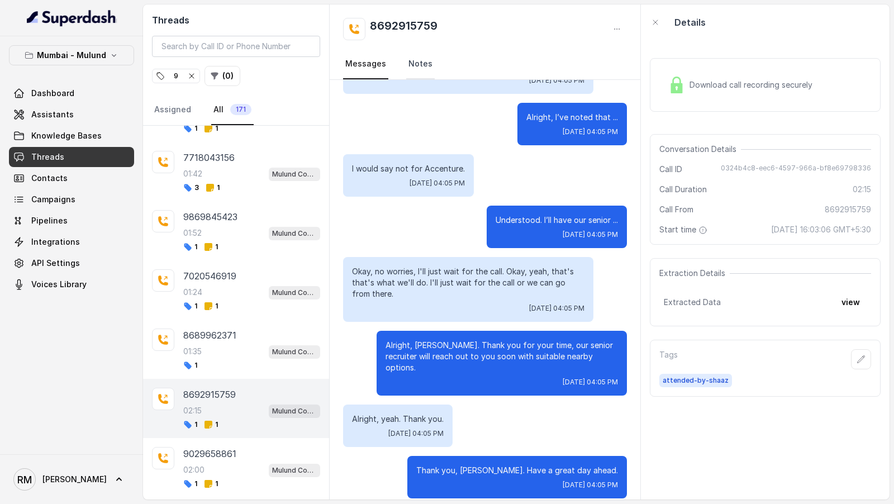
click at [415, 71] on link "Notes" at bounding box center [420, 64] width 29 height 30
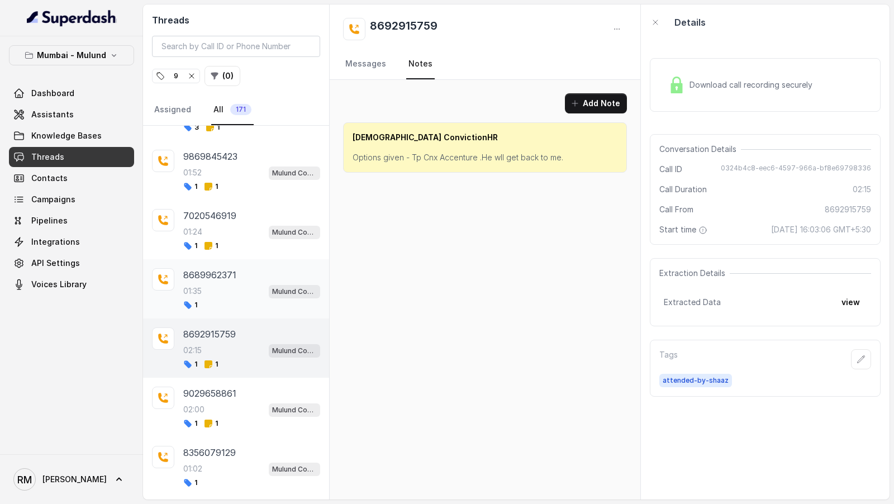
scroll to position [167, 0]
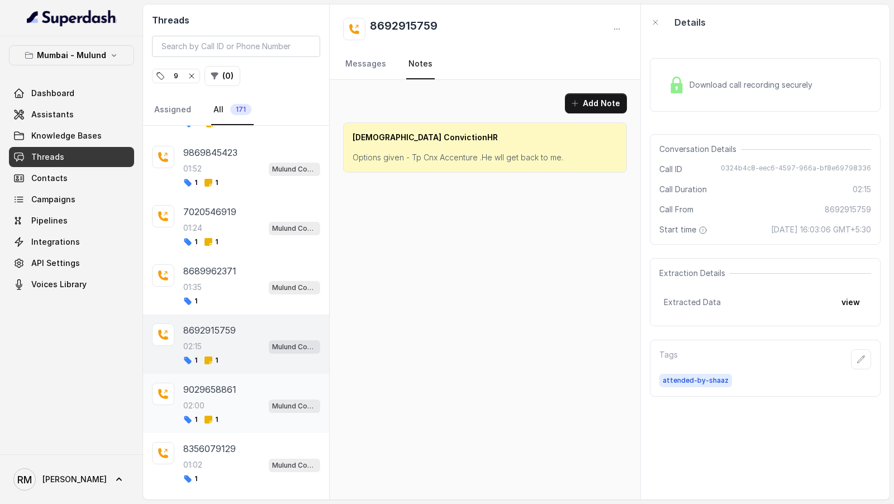
click at [239, 403] on div "02:00 Mulund Conviction HR Outbound Assistant" at bounding box center [251, 405] width 137 height 15
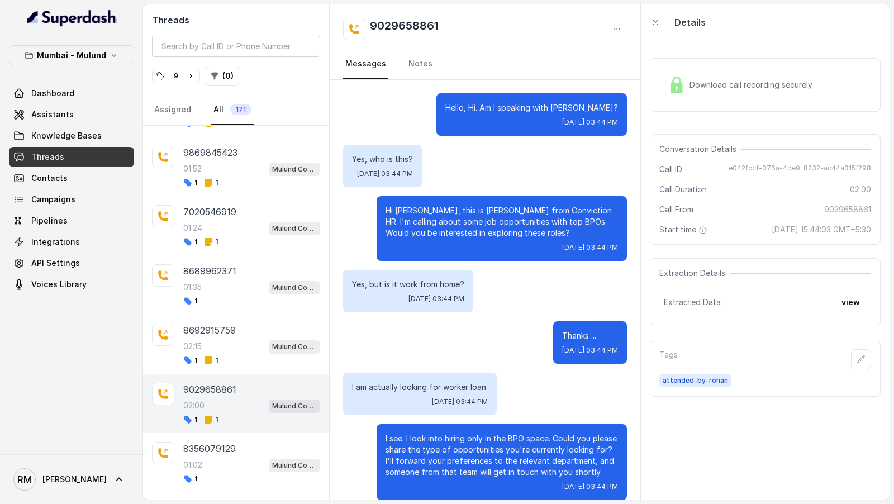
scroll to position [1124, 0]
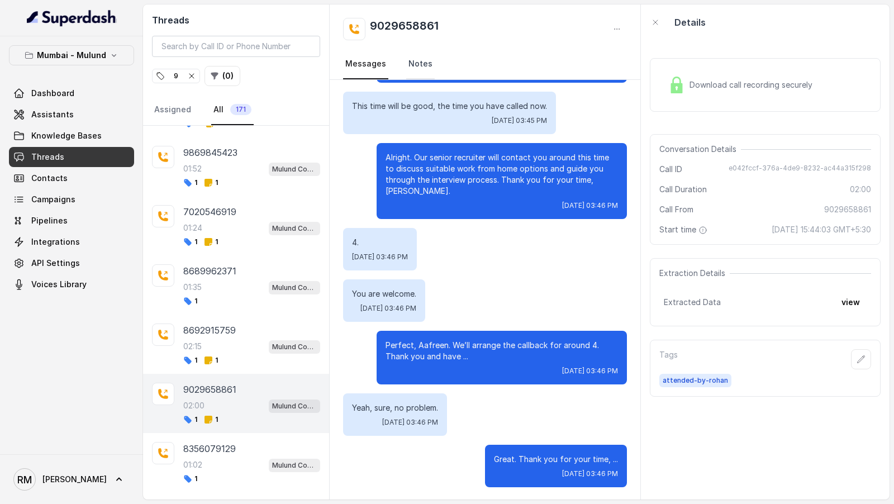
click at [419, 60] on link "Notes" at bounding box center [420, 64] width 29 height 30
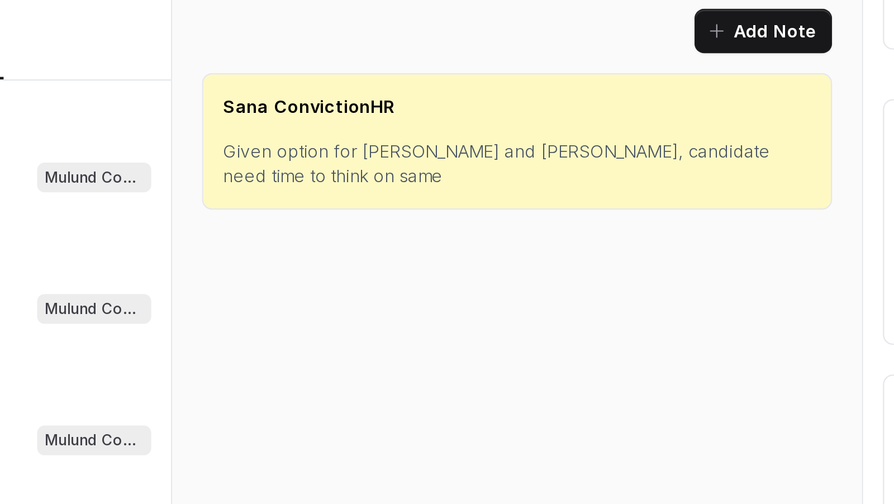
click at [433, 159] on p "Given option for Sembridge and Sutherland, candidate need time to think on same" at bounding box center [485, 163] width 265 height 22
click at [492, 158] on p "Given option for Sembridge and Sutherland, candidate need time to think on same" at bounding box center [485, 163] width 265 height 22
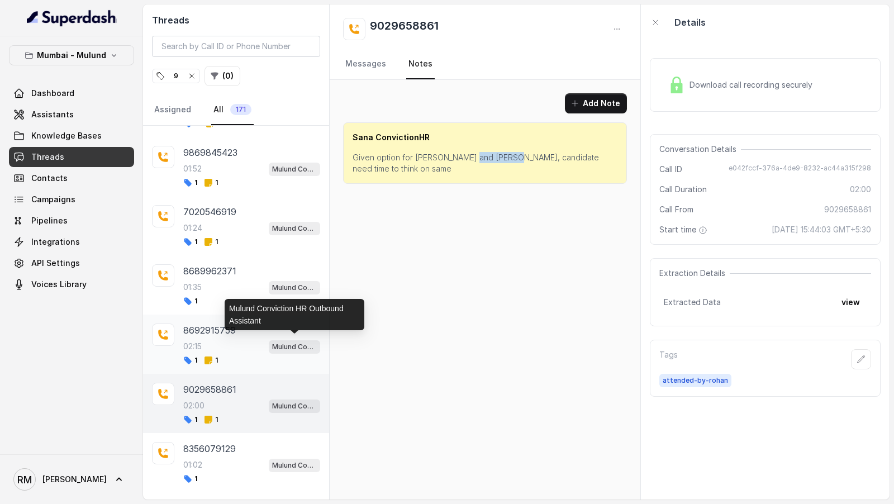
scroll to position [244, 0]
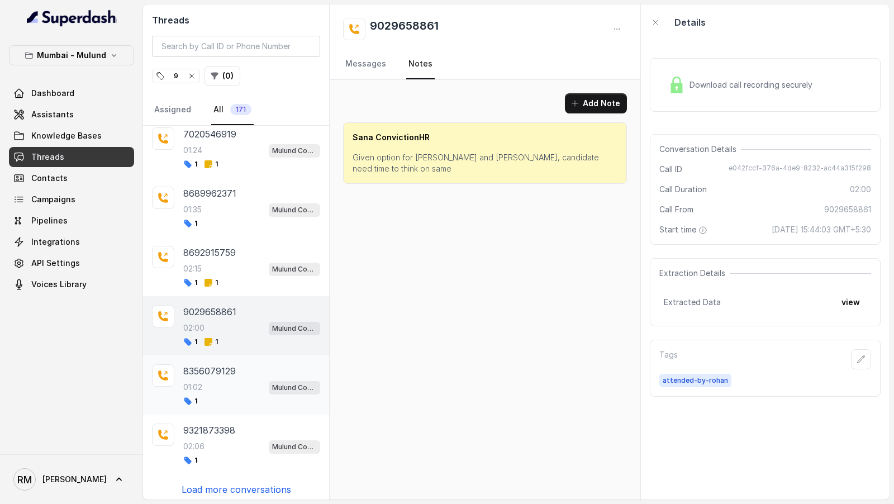
click at [238, 397] on div "1" at bounding box center [251, 401] width 137 height 9
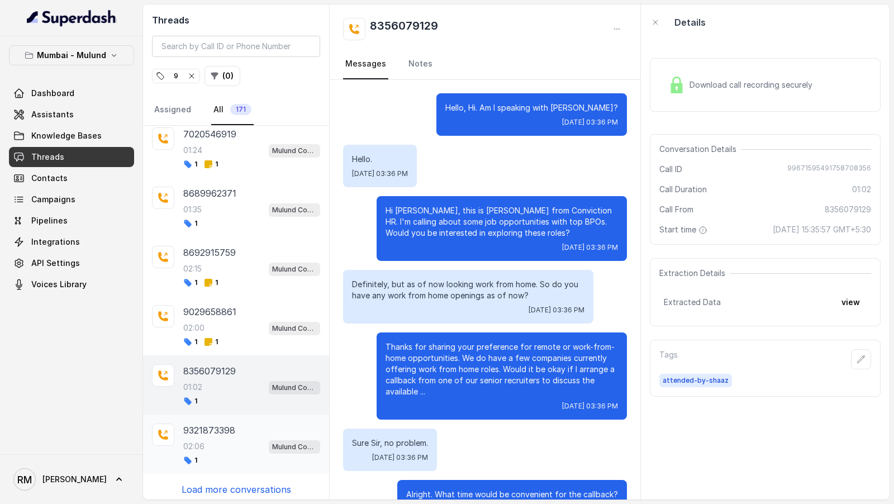
scroll to position [263, 0]
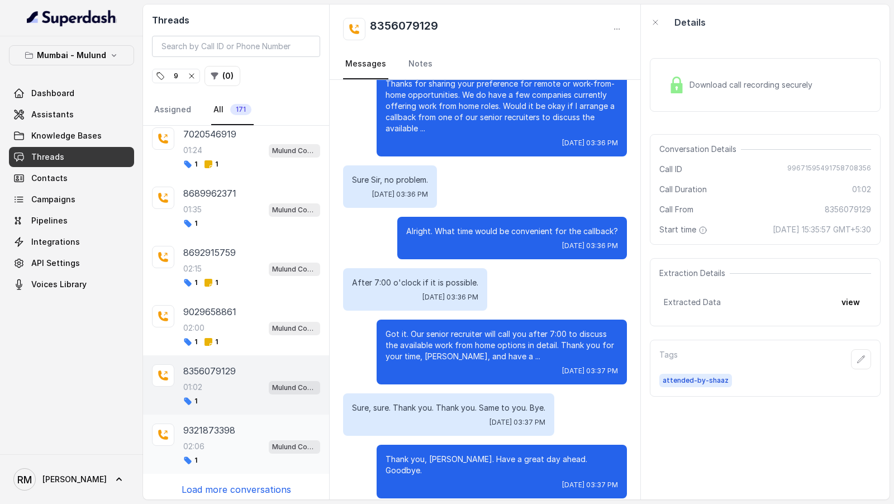
click at [234, 424] on p "9321873398" at bounding box center [209, 430] width 52 height 13
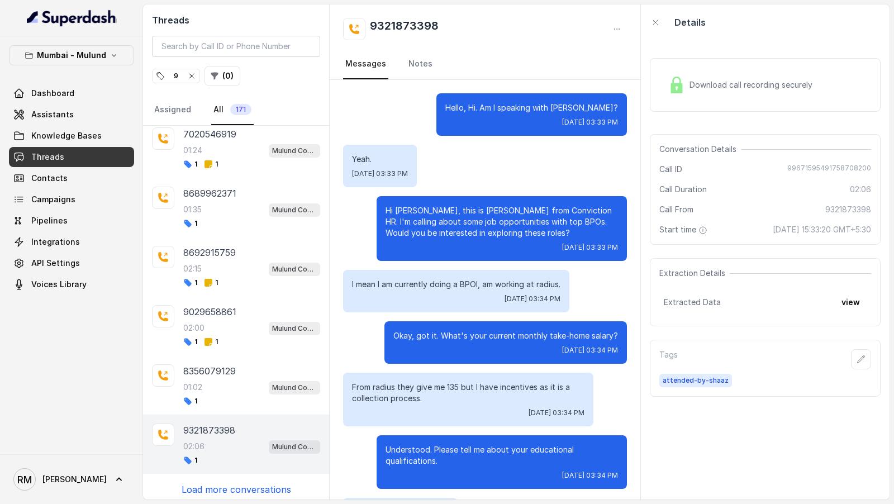
scroll to position [1106, 0]
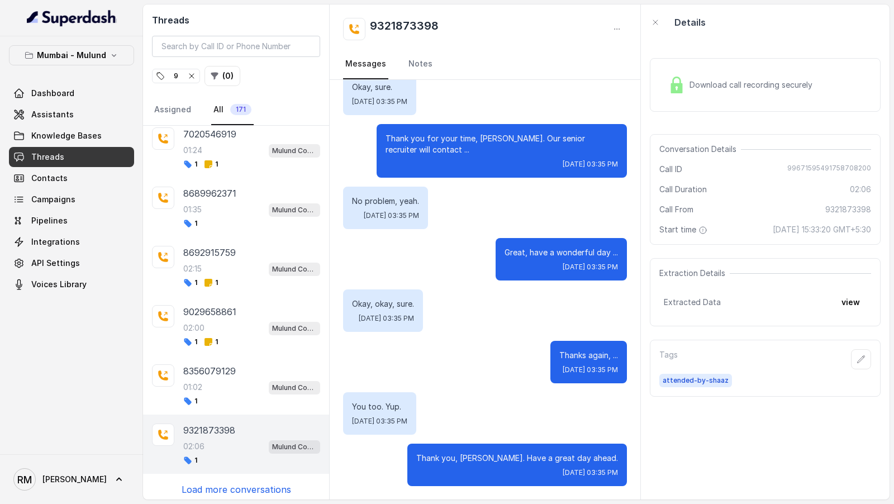
click at [244, 483] on p "Load more conversations" at bounding box center [237, 489] width 110 height 13
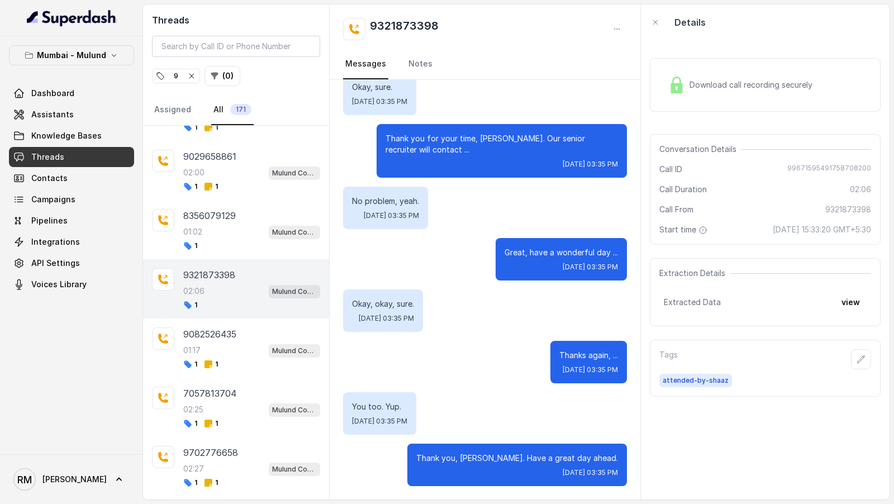
scroll to position [400, 0]
click at [249, 402] on div "02:25 Mulund Conviction HR Outbound Assistant" at bounding box center [251, 409] width 137 height 15
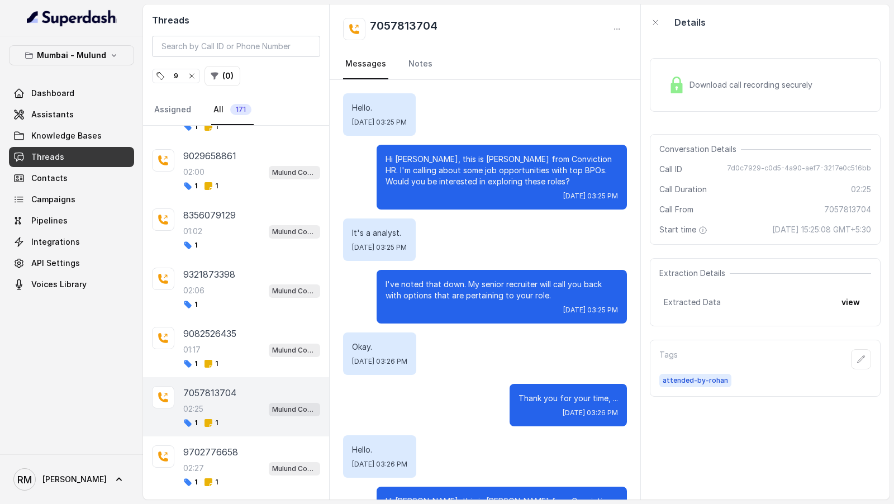
scroll to position [1902, 0]
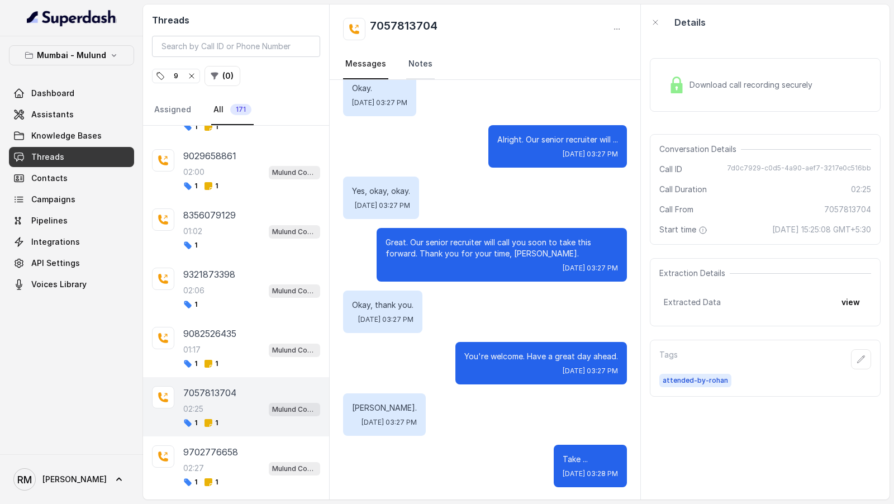
click at [414, 63] on link "Notes" at bounding box center [420, 64] width 29 height 30
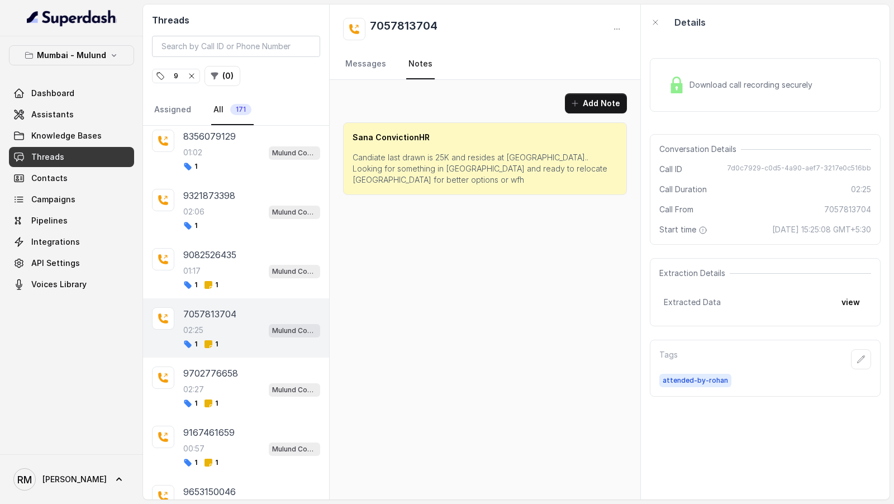
scroll to position [485, 0]
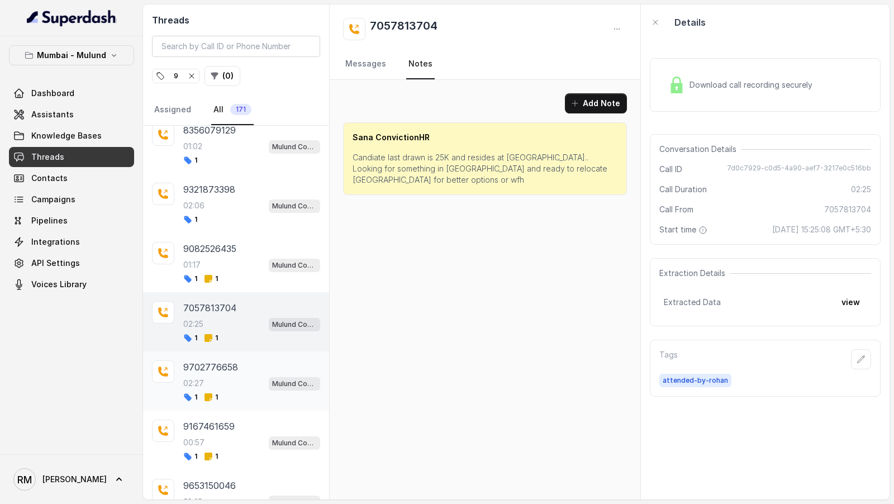
click at [240, 366] on div "9702776658" at bounding box center [251, 366] width 137 height 13
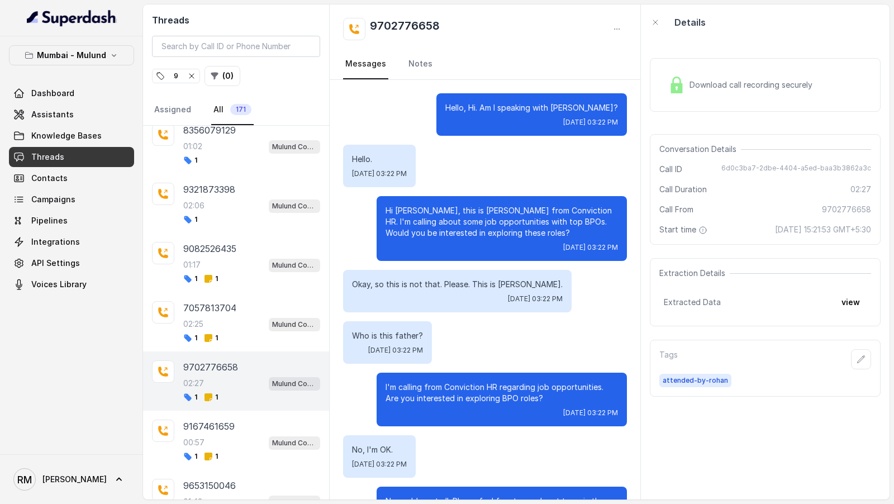
scroll to position [1980, 0]
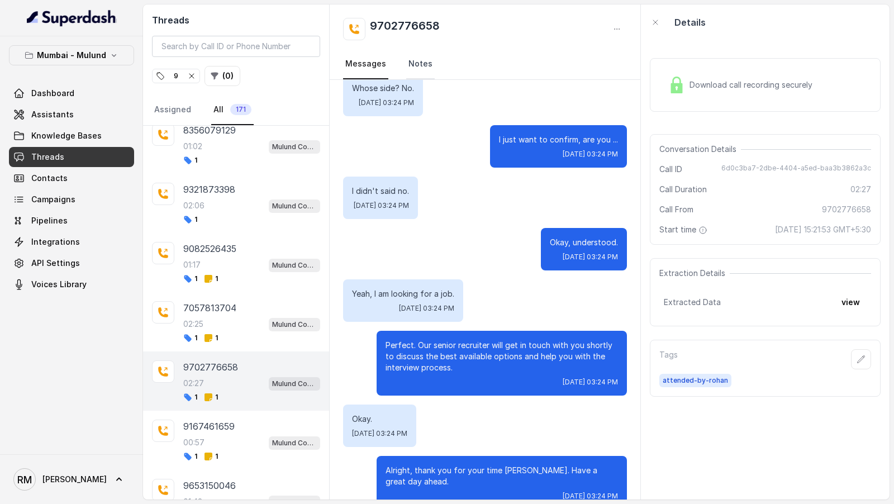
click at [421, 60] on link "Notes" at bounding box center [420, 64] width 29 height 30
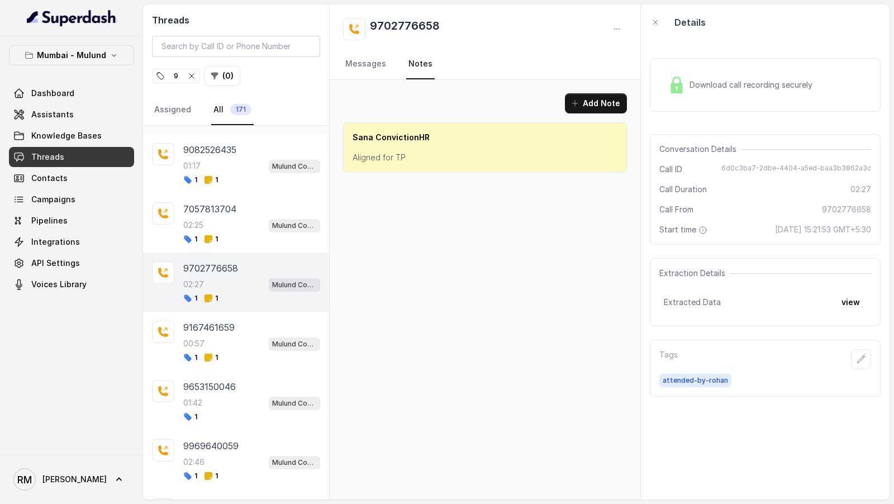
scroll to position [523, 0]
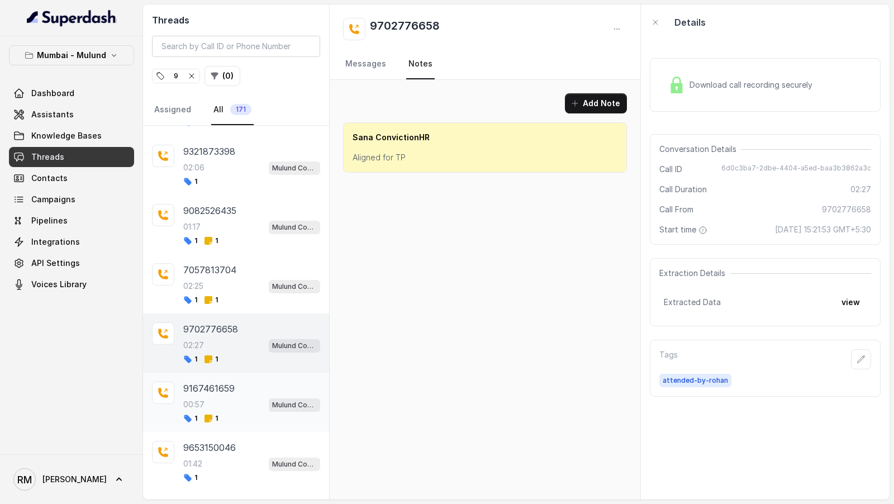
click at [234, 385] on div "9167461659" at bounding box center [251, 388] width 137 height 13
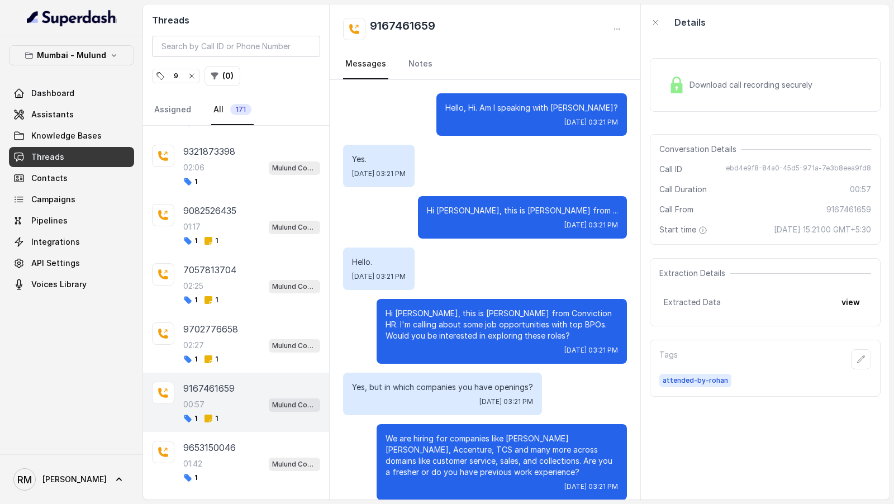
scroll to position [355, 0]
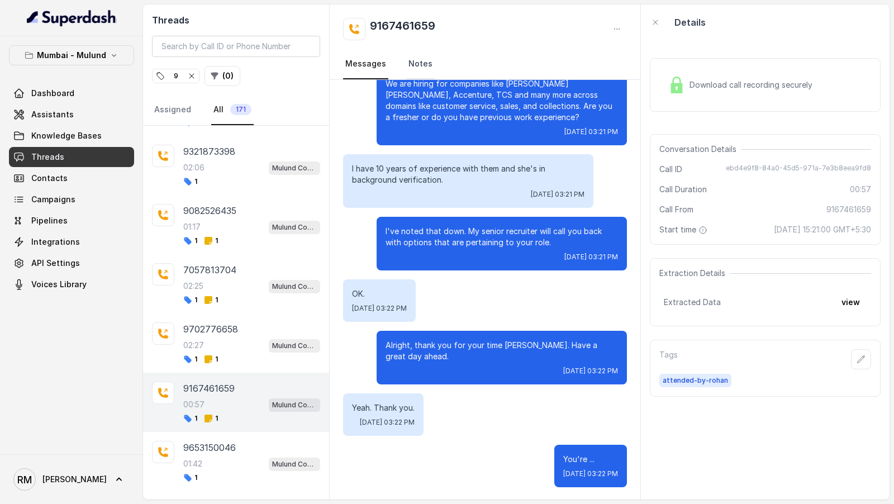
click at [414, 59] on link "Notes" at bounding box center [420, 64] width 29 height 30
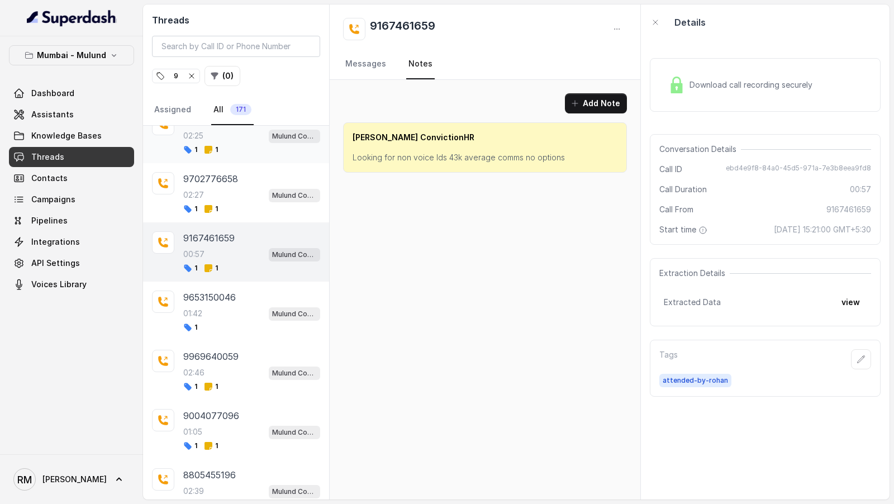
scroll to position [0, 0]
click at [261, 306] on div "01:42 Mulund Conviction HR Outbound Assistant" at bounding box center [251, 313] width 137 height 15
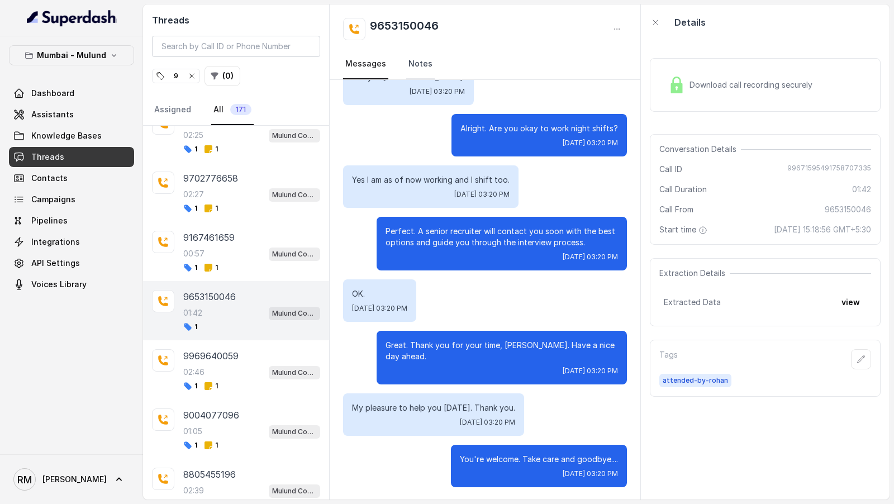
click at [416, 55] on link "Notes" at bounding box center [420, 64] width 29 height 30
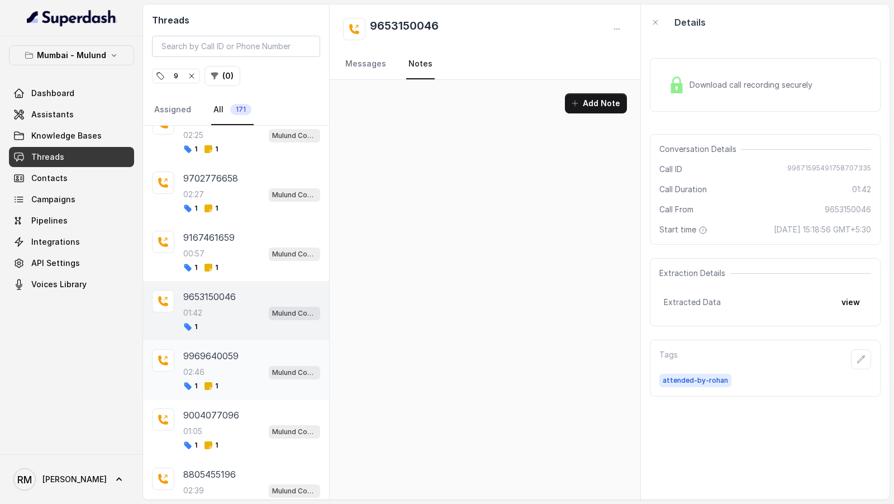
click at [263, 365] on div "02:46 Mulund Conviction HR Outbound Assistant" at bounding box center [251, 372] width 137 height 15
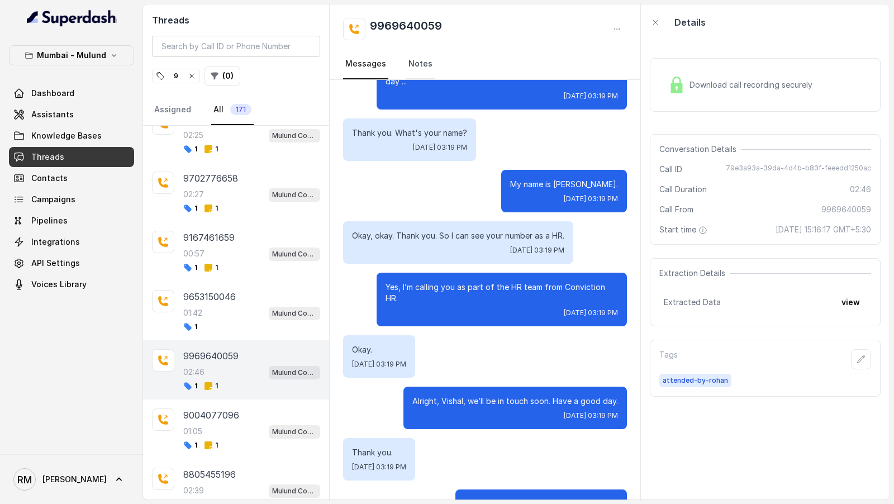
click at [416, 59] on link "Notes" at bounding box center [420, 64] width 29 height 30
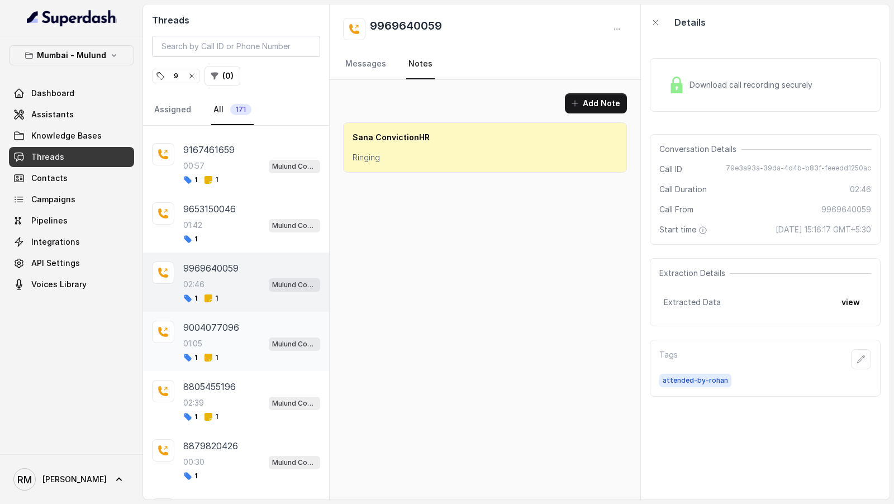
click at [271, 325] on div "9004077096" at bounding box center [251, 327] width 137 height 13
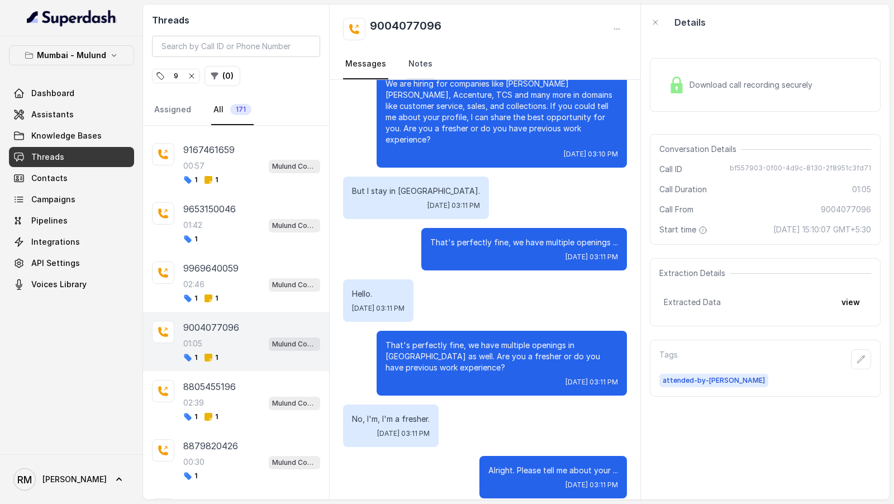
click at [430, 64] on link "Notes" at bounding box center [420, 64] width 29 height 30
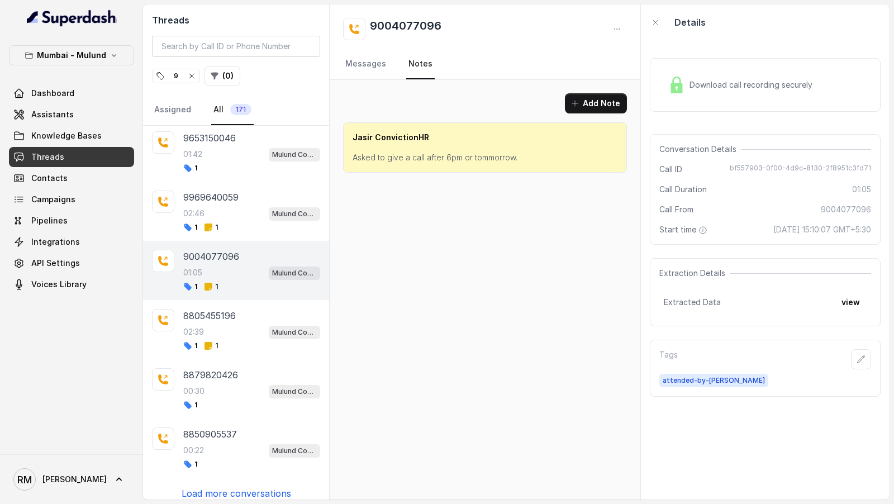
click at [178, 79] on div "9" at bounding box center [176, 75] width 40 height 11
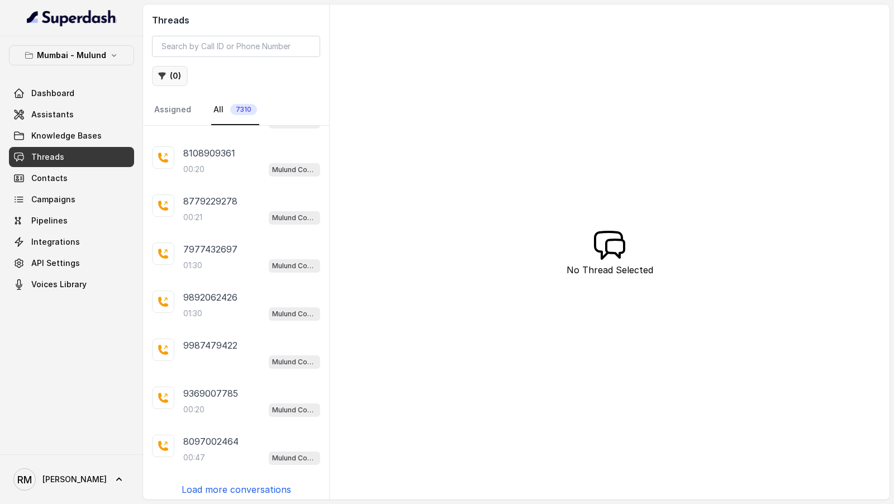
click at [165, 75] on icon "button" at bounding box center [162, 76] width 9 height 9
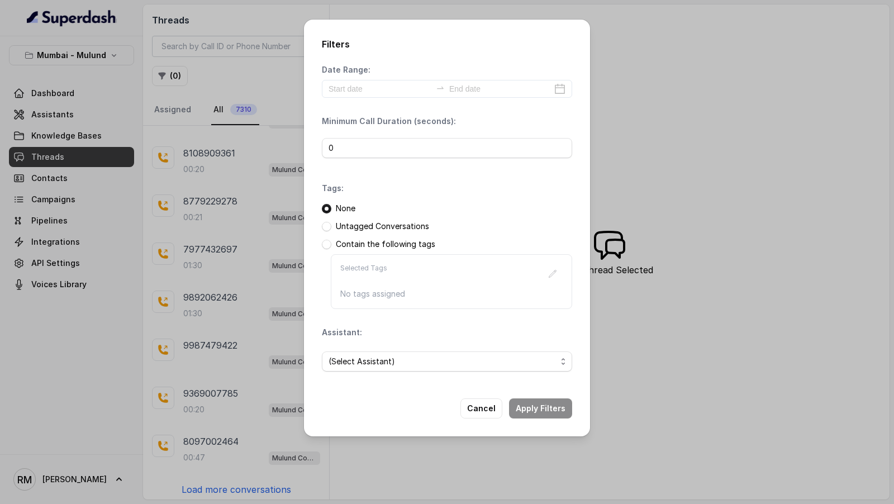
click at [232, 250] on div "Filters Date Range: Minimum Call Duration (seconds): 0 Tags: None Untagged Conv…" at bounding box center [447, 252] width 894 height 504
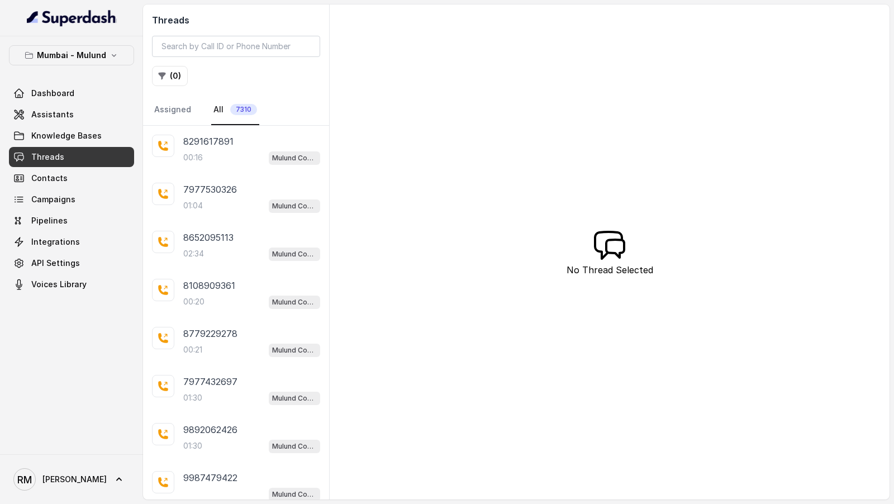
click at [63, 42] on div "Mumbai - Mulund Dashboard Assistants Knowledge Bases Threads Contacts Campaigns…" at bounding box center [71, 245] width 143 height 418
click at [62, 64] on button "Mumbai - Mulund" at bounding box center [71, 55] width 125 height 20
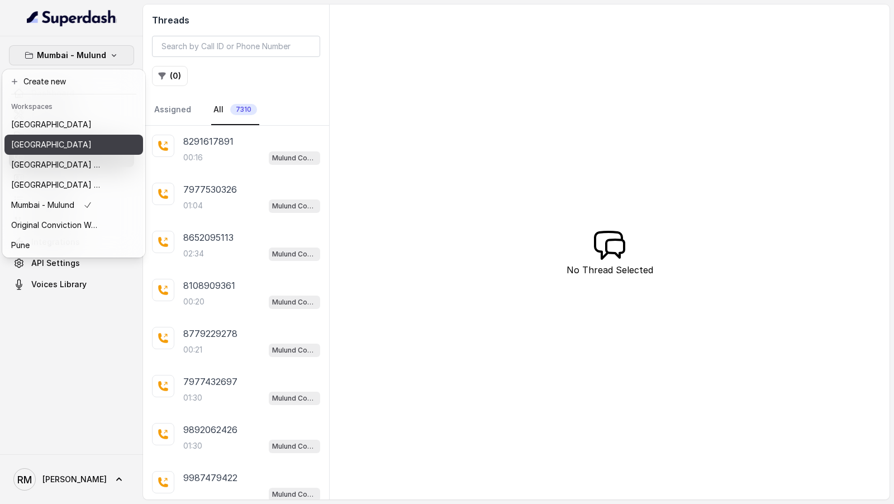
click at [77, 136] on button "[GEOGRAPHIC_DATA]" at bounding box center [73, 145] width 139 height 20
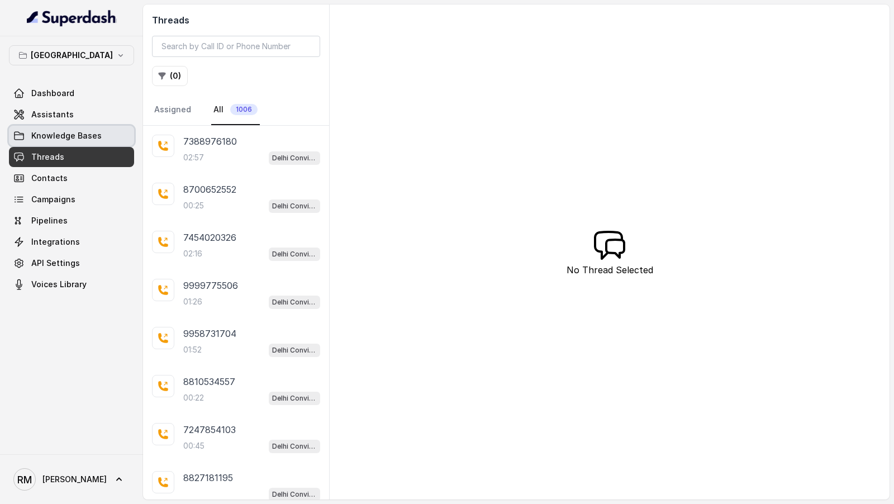
click at [99, 135] on link "Knowledge Bases" at bounding box center [71, 136] width 125 height 20
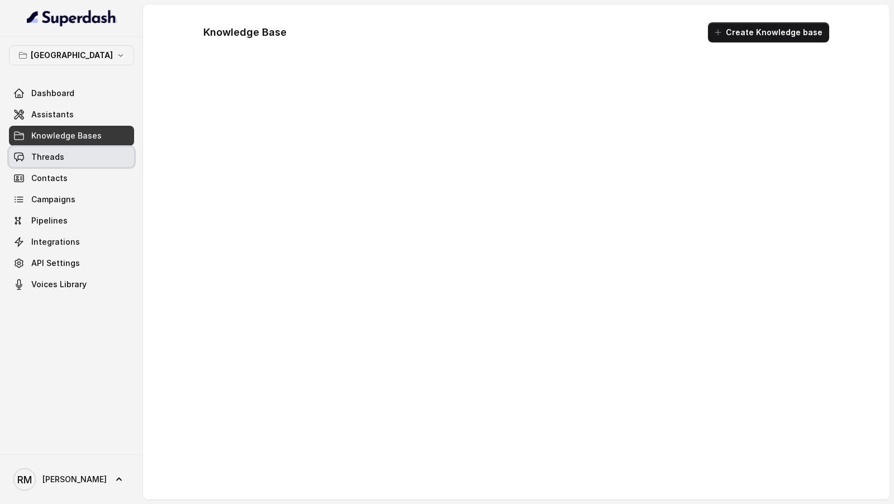
click at [98, 153] on link "Threads" at bounding box center [71, 157] width 125 height 20
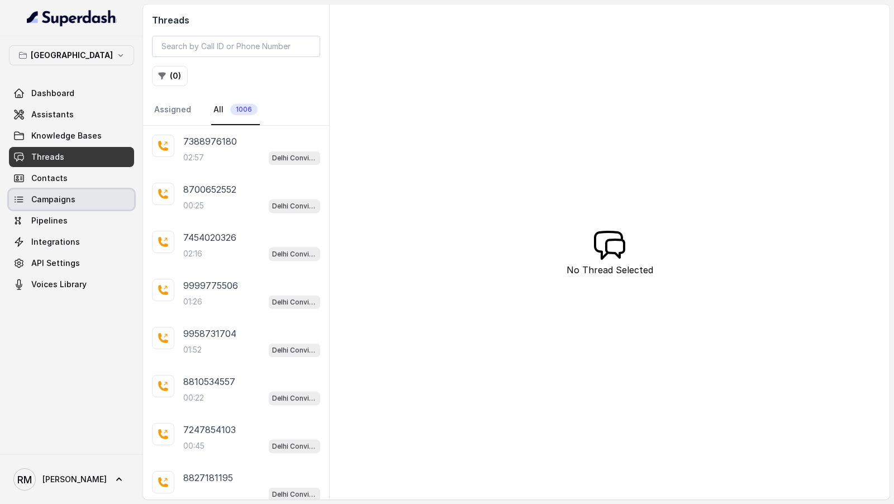
click at [91, 199] on link "Campaigns" at bounding box center [71, 199] width 125 height 20
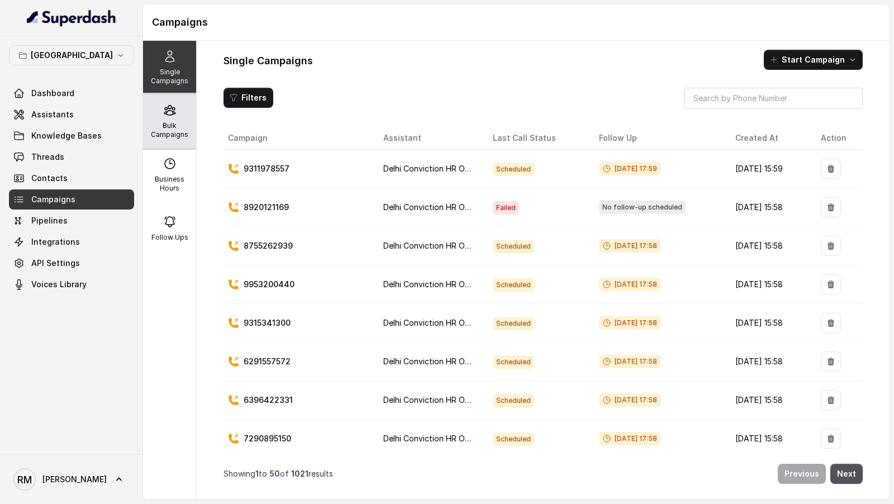
click at [179, 128] on p "Bulk Campaigns" at bounding box center [170, 130] width 44 height 18
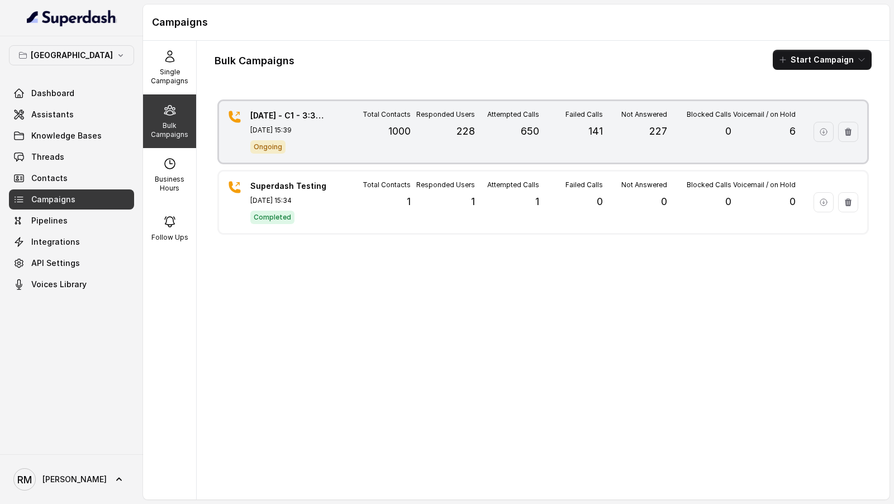
click at [666, 131] on p "227" at bounding box center [658, 132] width 18 height 16
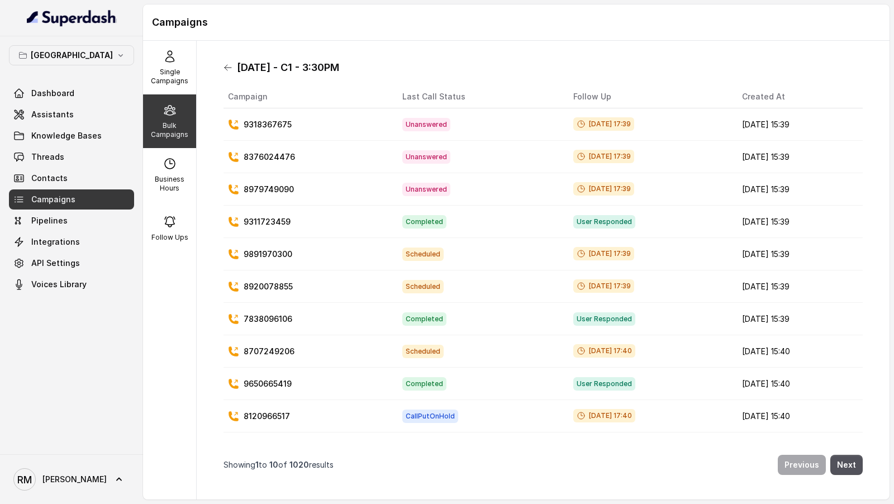
click at [226, 68] on icon at bounding box center [228, 67] width 9 height 9
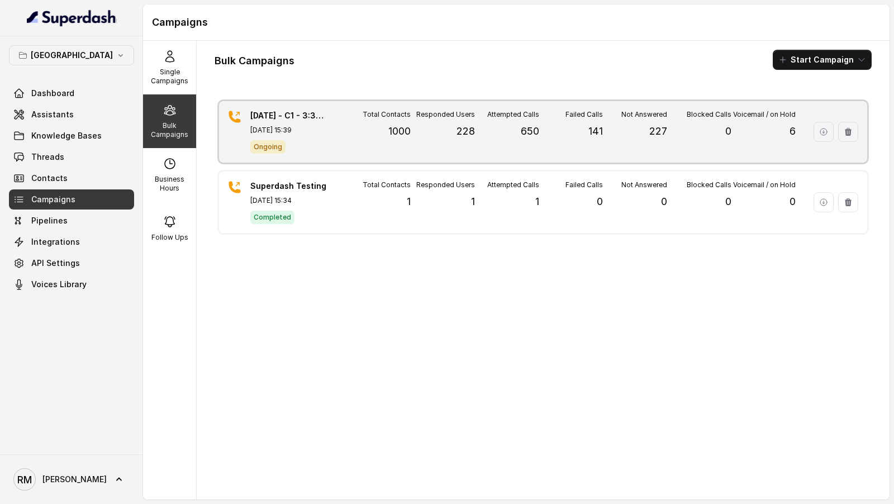
click at [331, 135] on div "24.9.25 - C1 - 3:30PM Sep 24, 2025, 15:39 Ongoing Total Contacts 1000 Responded…" at bounding box center [543, 131] width 648 height 61
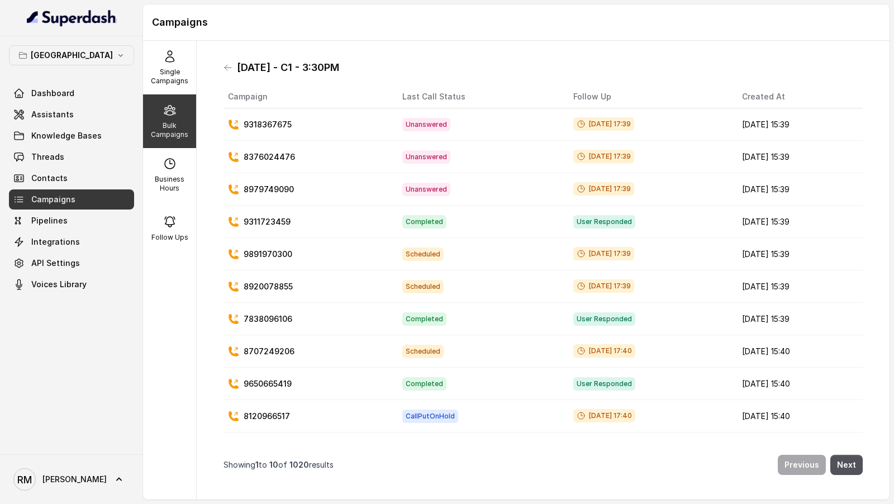
click at [221, 73] on div "24.9.25 - C1 - 3:30PM Campaign Last Call Status Follow Up Created At 9318367675…" at bounding box center [543, 270] width 657 height 441
click at [226, 68] on icon at bounding box center [228, 67] width 9 height 9
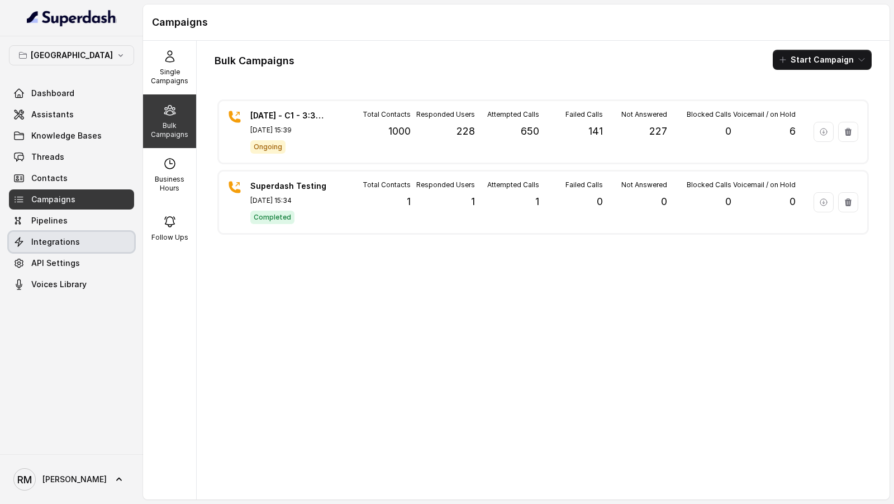
click at [102, 241] on link "Integrations" at bounding box center [71, 242] width 125 height 20
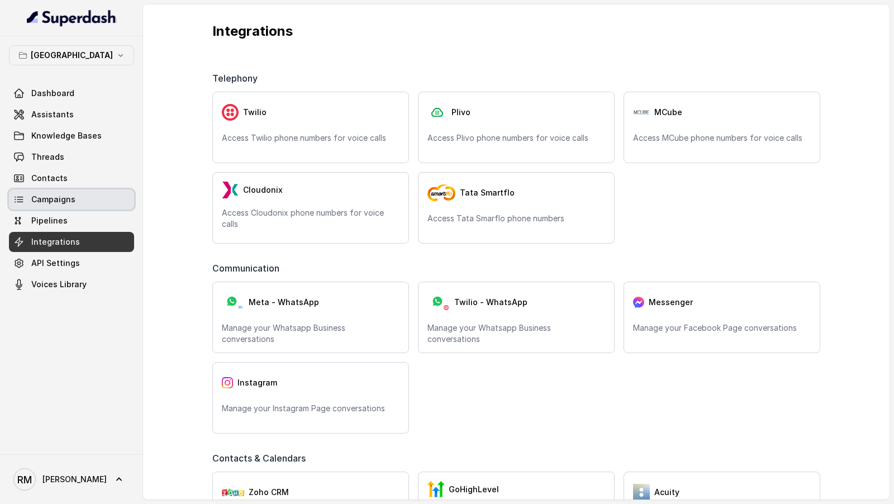
click at [79, 193] on link "Campaigns" at bounding box center [71, 199] width 125 height 20
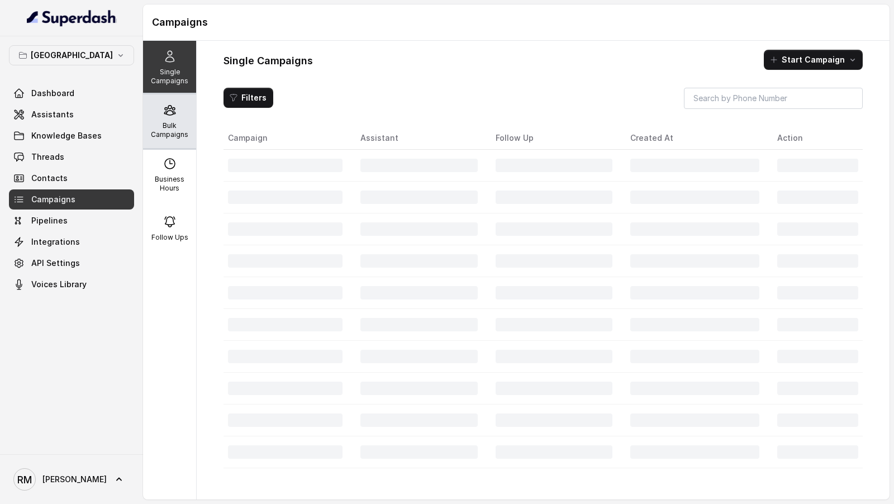
click at [167, 129] on p "Bulk Campaigns" at bounding box center [170, 130] width 44 height 18
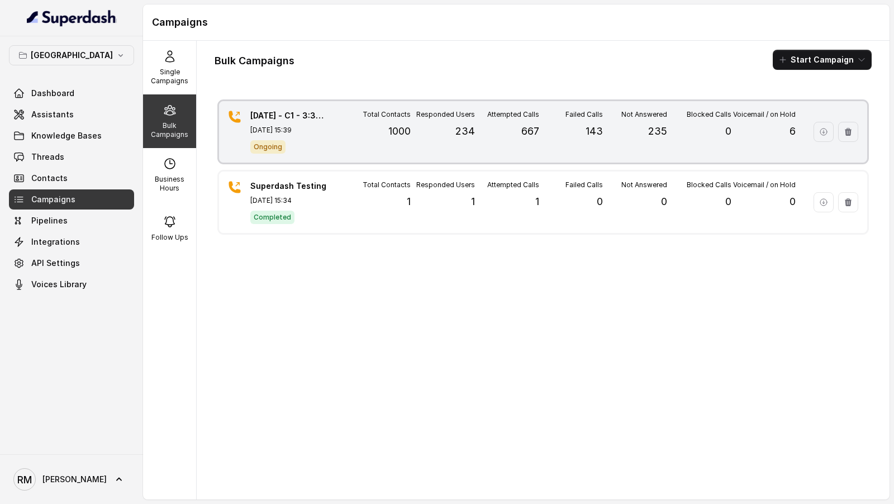
click at [505, 145] on div "Attempted Calls 667" at bounding box center [507, 132] width 64 height 44
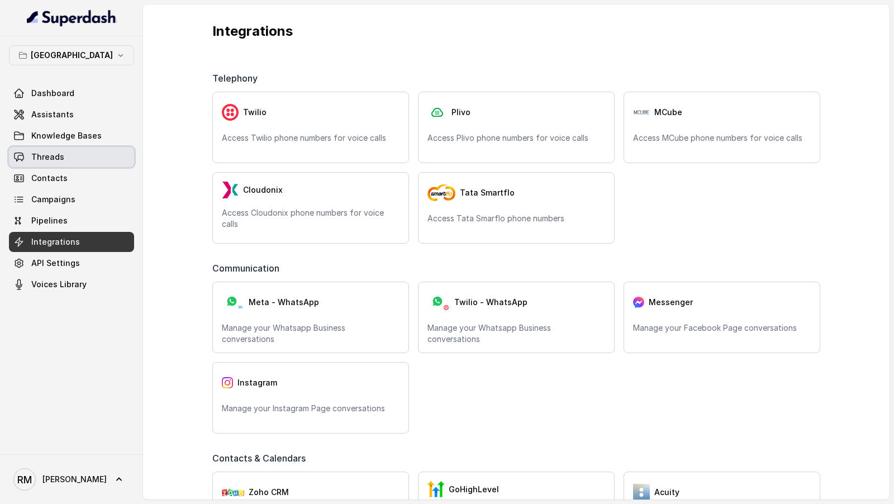
click at [44, 162] on link "Threads" at bounding box center [71, 157] width 125 height 20
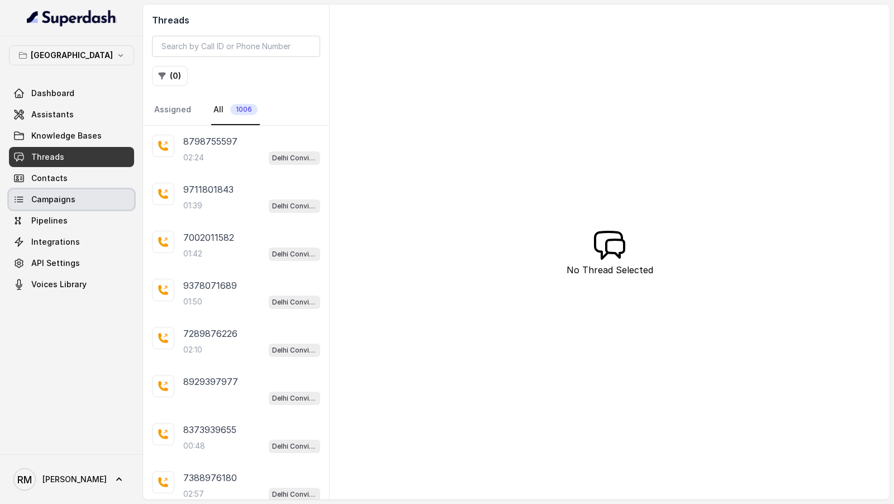
click at [68, 202] on span "Campaigns" at bounding box center [53, 199] width 44 height 11
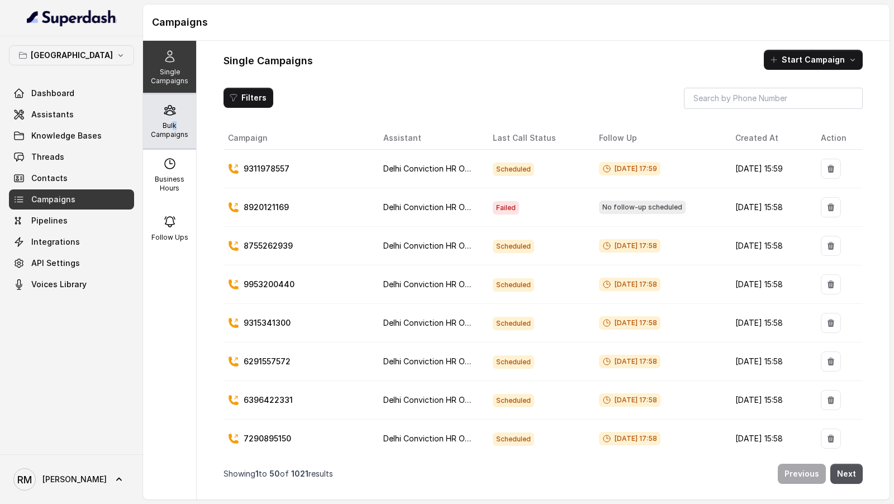
click at [174, 123] on p "Bulk Campaigns" at bounding box center [170, 130] width 44 height 18
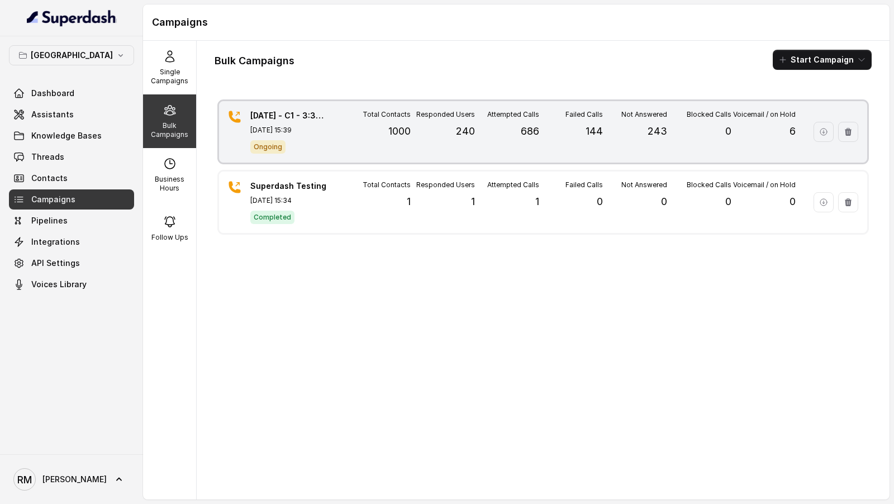
click at [293, 146] on div "Ongoing" at bounding box center [289, 146] width 78 height 15
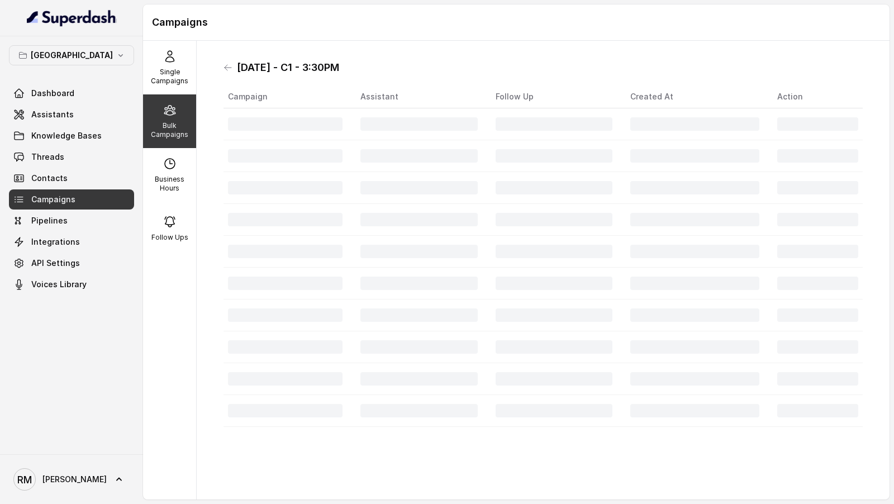
click at [239, 67] on h1 "[DATE] - C1 - 3:30PM" at bounding box center [288, 68] width 102 height 18
click at [233, 67] on div "[DATE] - C1 - 3:30PM" at bounding box center [543, 68] width 639 height 18
click at [222, 65] on div "[DATE] - C1 - 3:30PM Campaign Assistant Follow Up Created At Action" at bounding box center [543, 270] width 657 height 441
click at [227, 65] on icon at bounding box center [228, 67] width 9 height 9
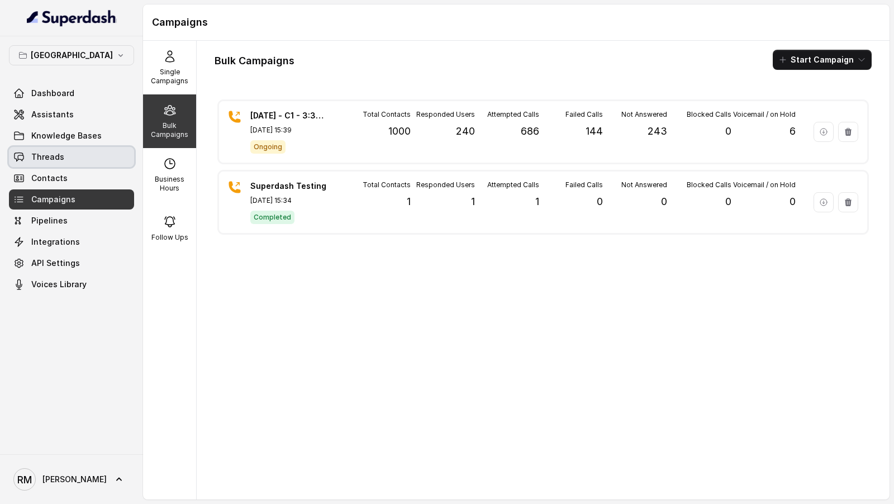
click at [54, 159] on span "Threads" at bounding box center [47, 156] width 33 height 11
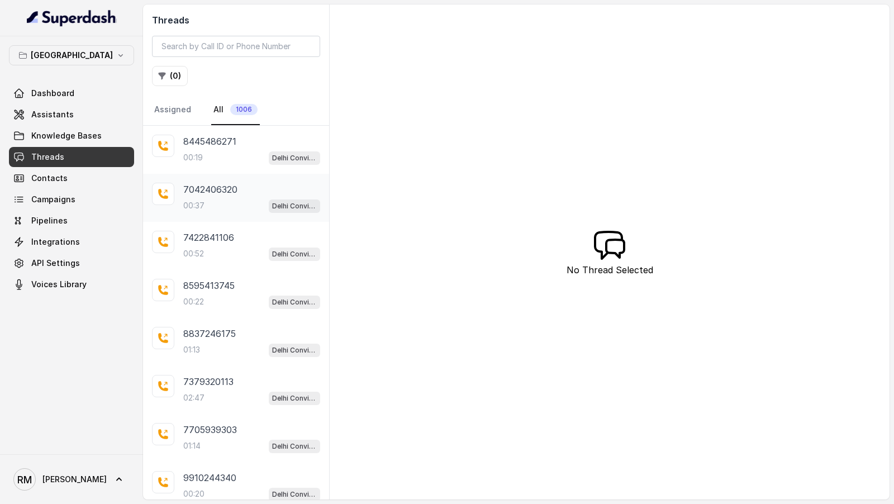
click at [264, 198] on div "00:37 Delhi Conviction HR Outbound Assistant" at bounding box center [251, 205] width 137 height 15
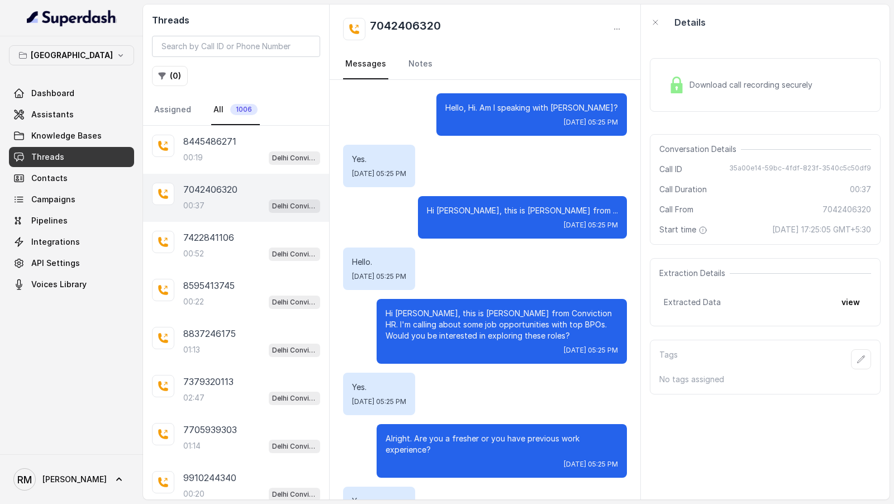
scroll to position [105, 0]
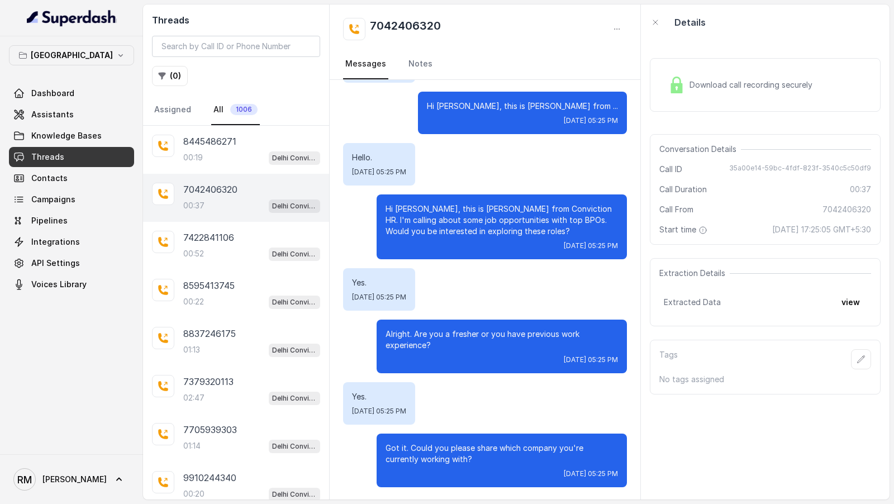
click at [818, 101] on div "Download call recording securely" at bounding box center [765, 85] width 231 height 54
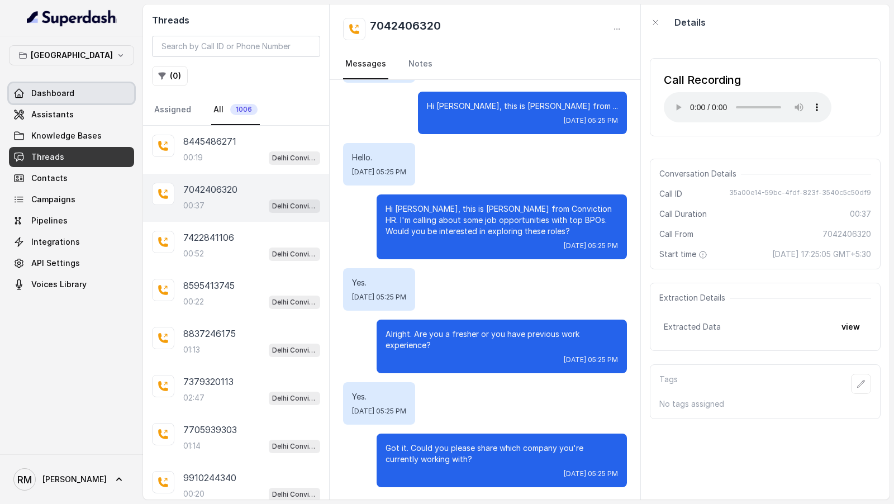
click at [75, 89] on link "Dashboard" at bounding box center [71, 93] width 125 height 20
